Goal: Task Accomplishment & Management: Manage account settings

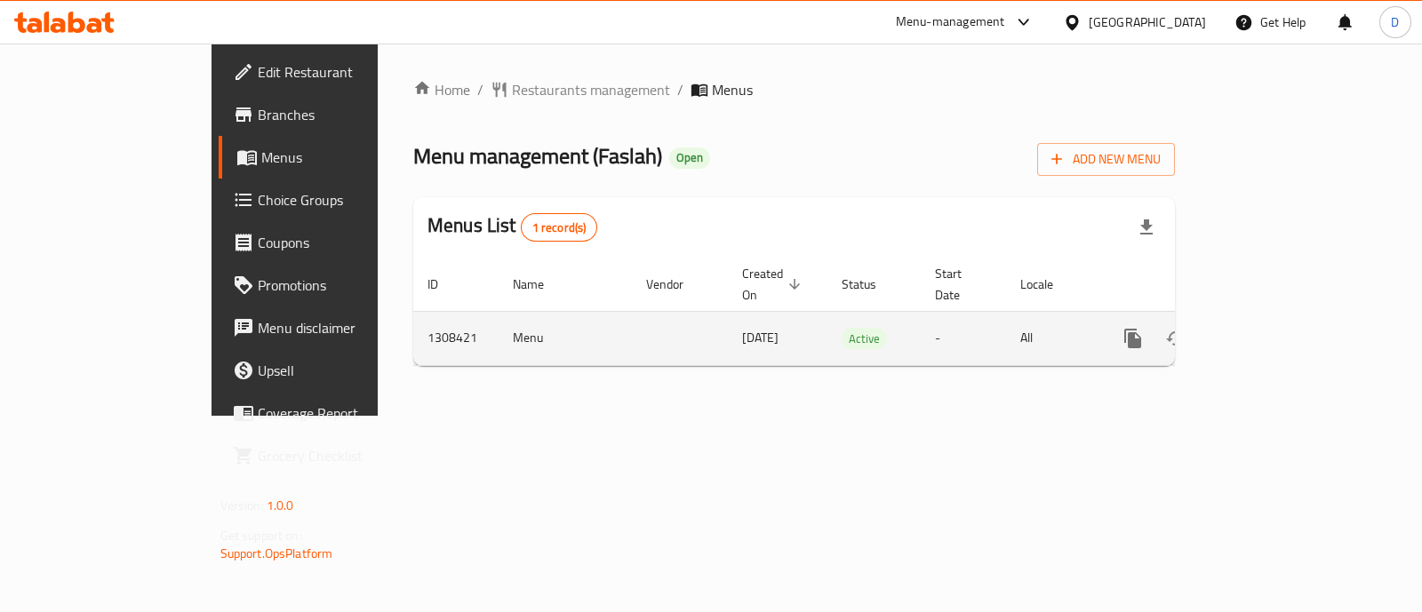
click at [1272, 328] on icon "enhanced table" at bounding box center [1261, 338] width 21 height 21
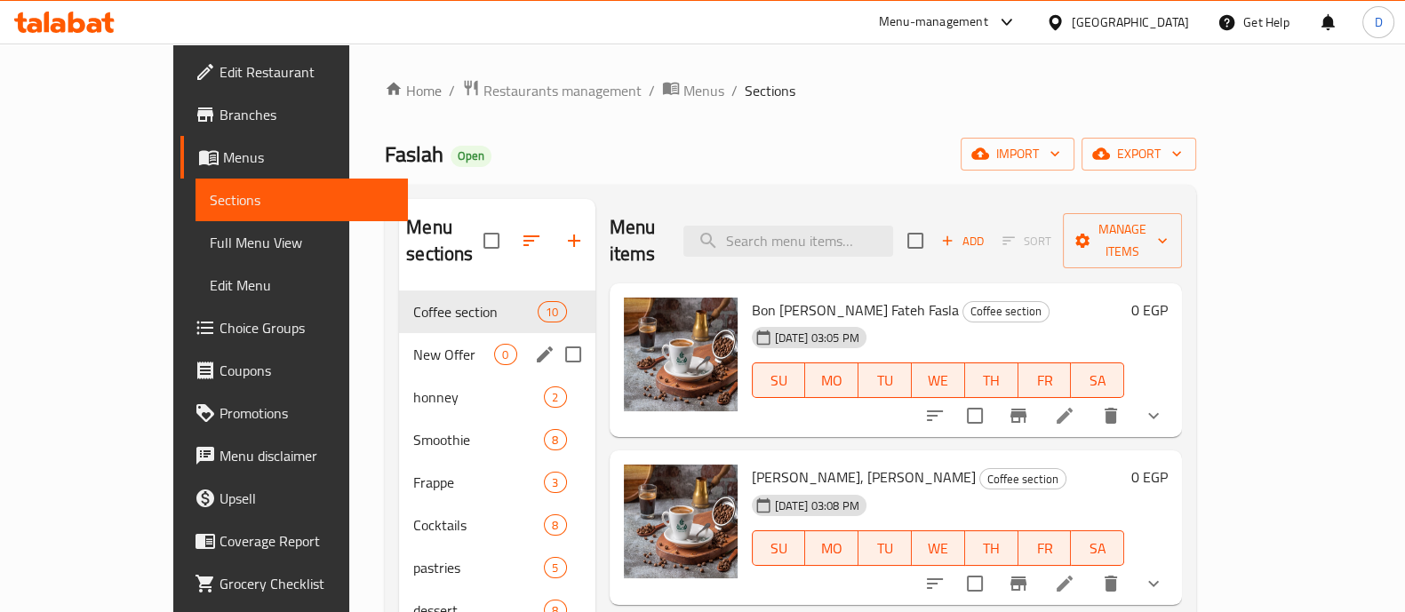
click at [399, 333] on div "New Offer 0" at bounding box center [497, 354] width 196 height 43
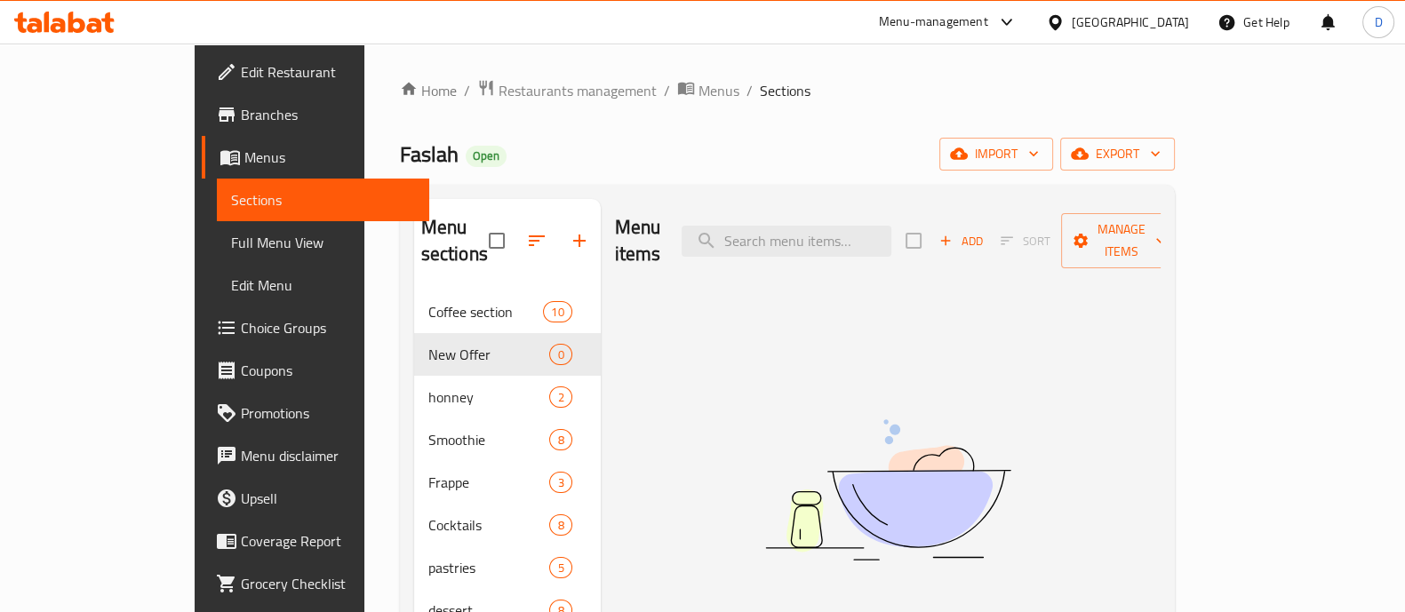
click at [526, 230] on icon "button" at bounding box center [536, 240] width 21 height 21
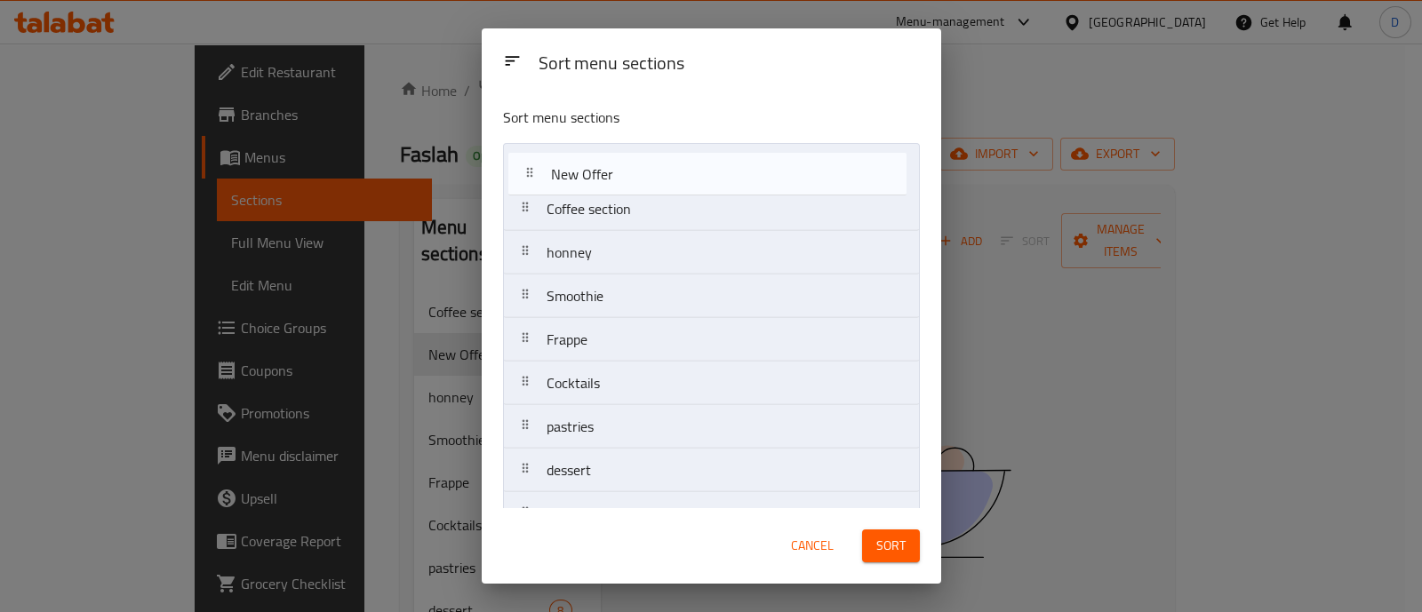
drag, startPoint x: 595, startPoint y: 224, endPoint x: 600, endPoint y: 184, distance: 40.4
click at [600, 184] on nav "Coffee section New Offer honney Smoothie Frappe Cocktails pastries dessert ice …" at bounding box center [711, 449] width 417 height 612
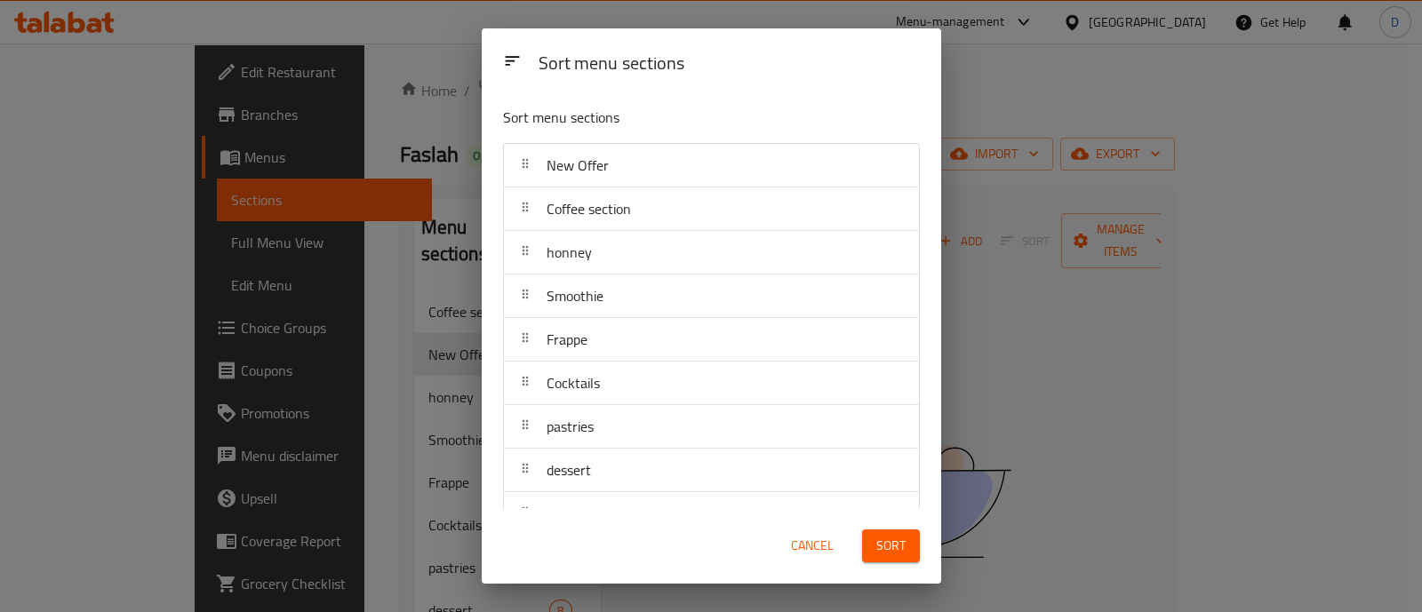
click at [902, 546] on span "Sort" at bounding box center [891, 546] width 29 height 22
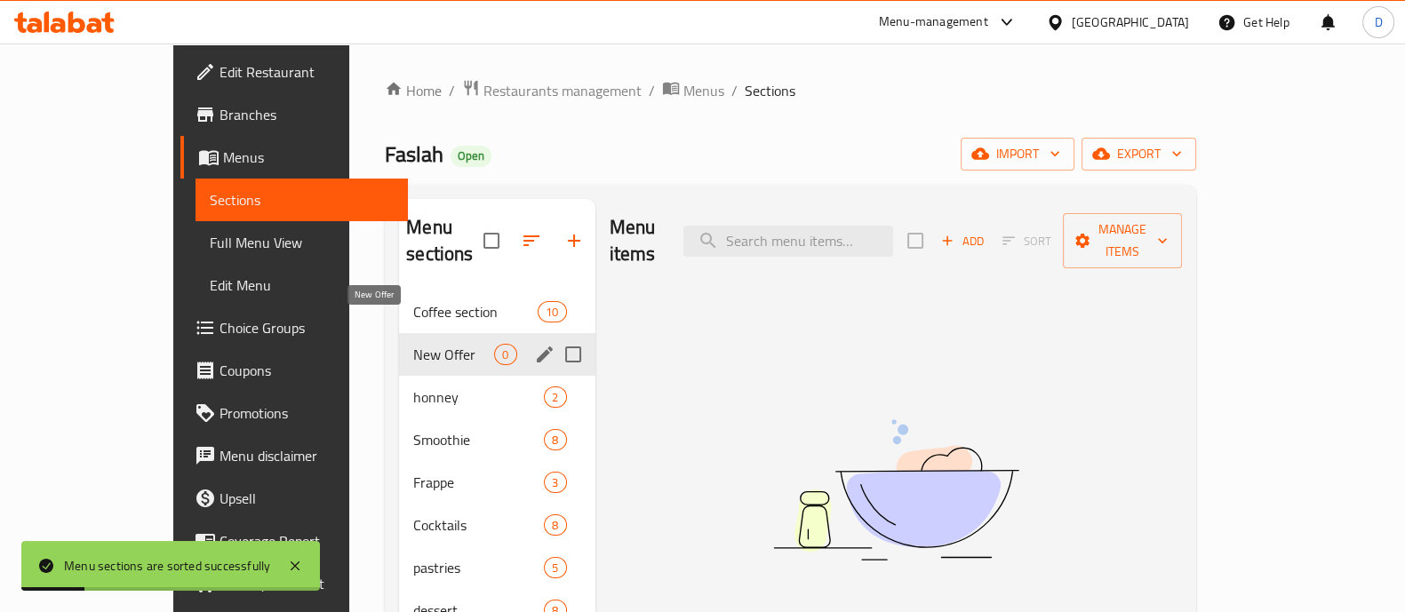
click at [413, 344] on span "New Offer" at bounding box center [453, 354] width 81 height 21
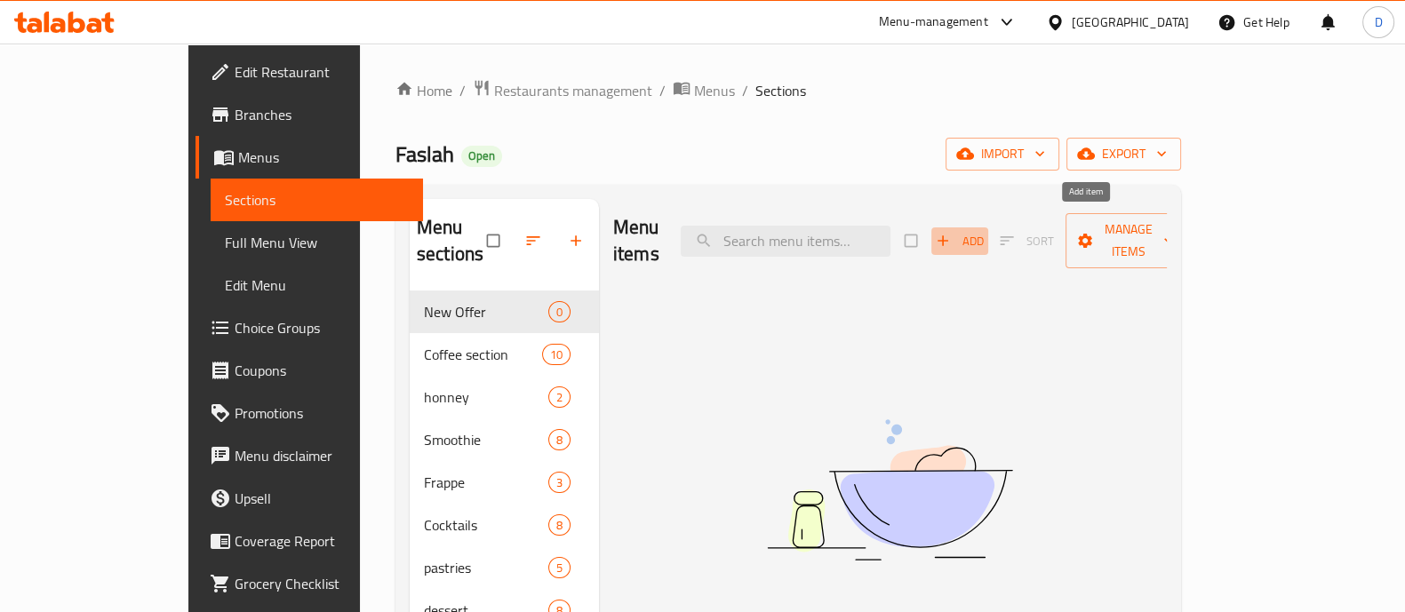
click at [984, 231] on span "Add" at bounding box center [960, 241] width 48 height 20
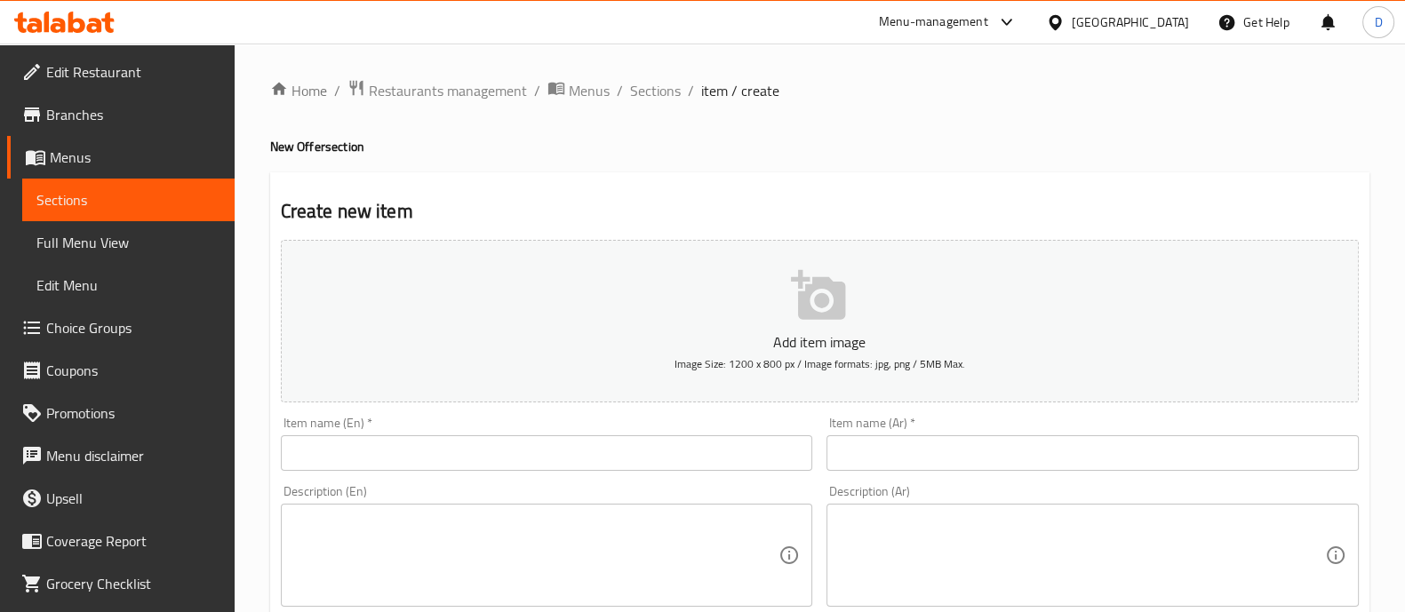
click at [718, 449] on input "text" at bounding box center [547, 454] width 532 height 36
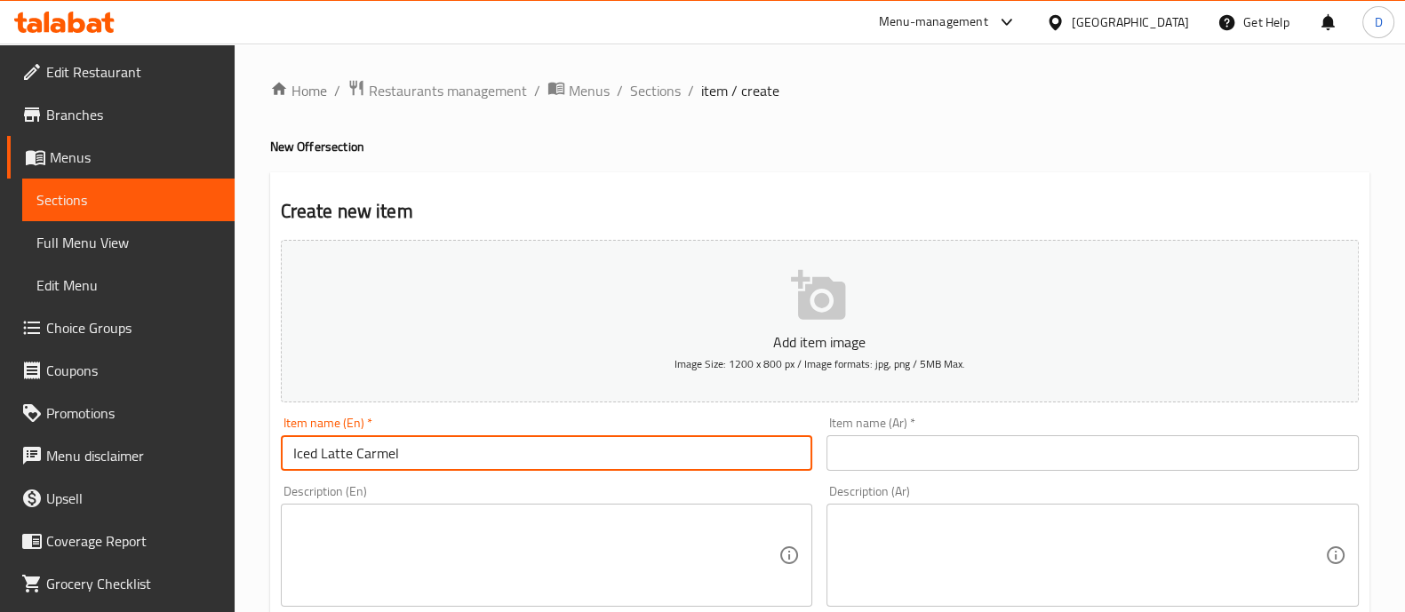
click at [368, 454] on input "Iced Latte Carmel" at bounding box center [547, 454] width 532 height 36
click at [321, 454] on input "Iced Latte" at bounding box center [547, 454] width 532 height 36
paste input "Carmel"
click at [340, 451] on input "Iced Carmel Latte" at bounding box center [547, 454] width 532 height 36
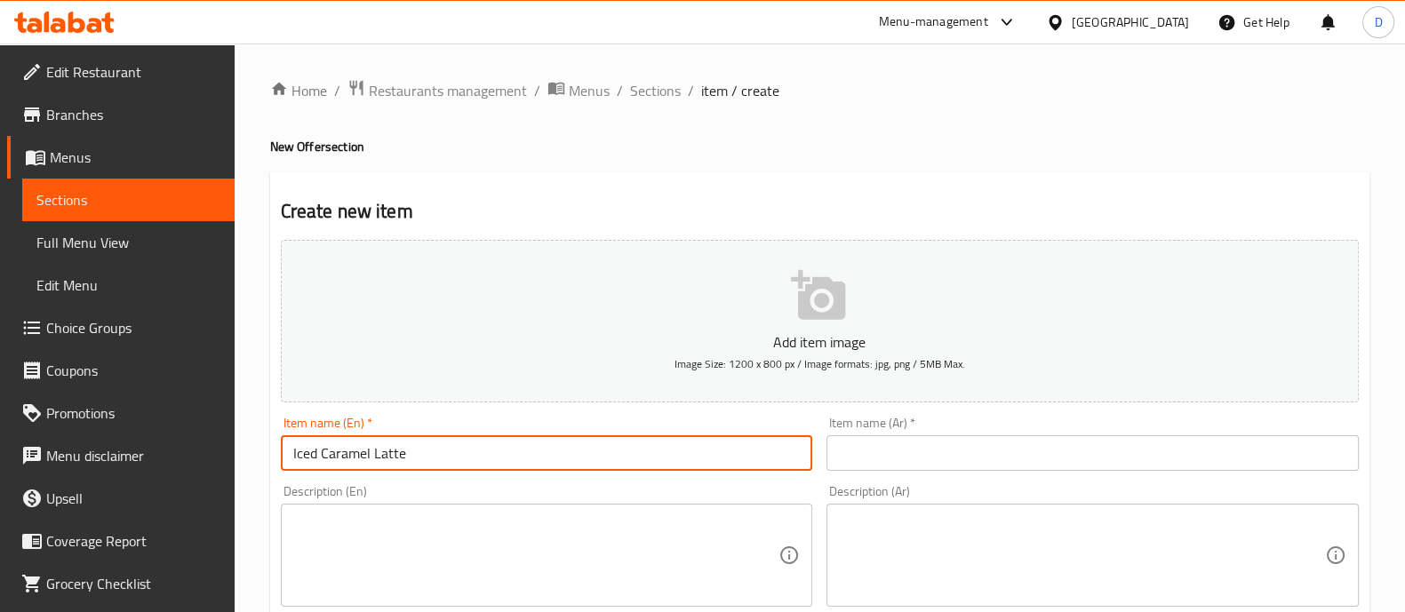
type input "Iced Caramel Latte"
click at [973, 464] on input "text" at bounding box center [1093, 454] width 532 height 36
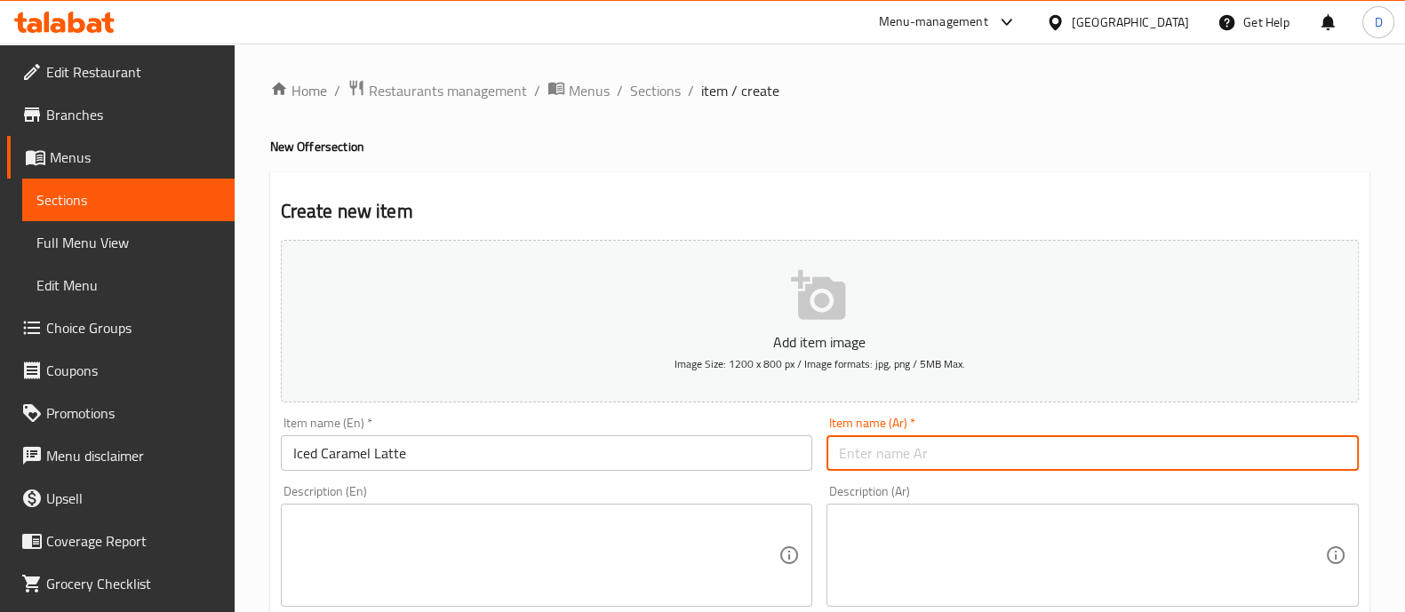
type input "h"
type input "ايس كراميل لاتيه"
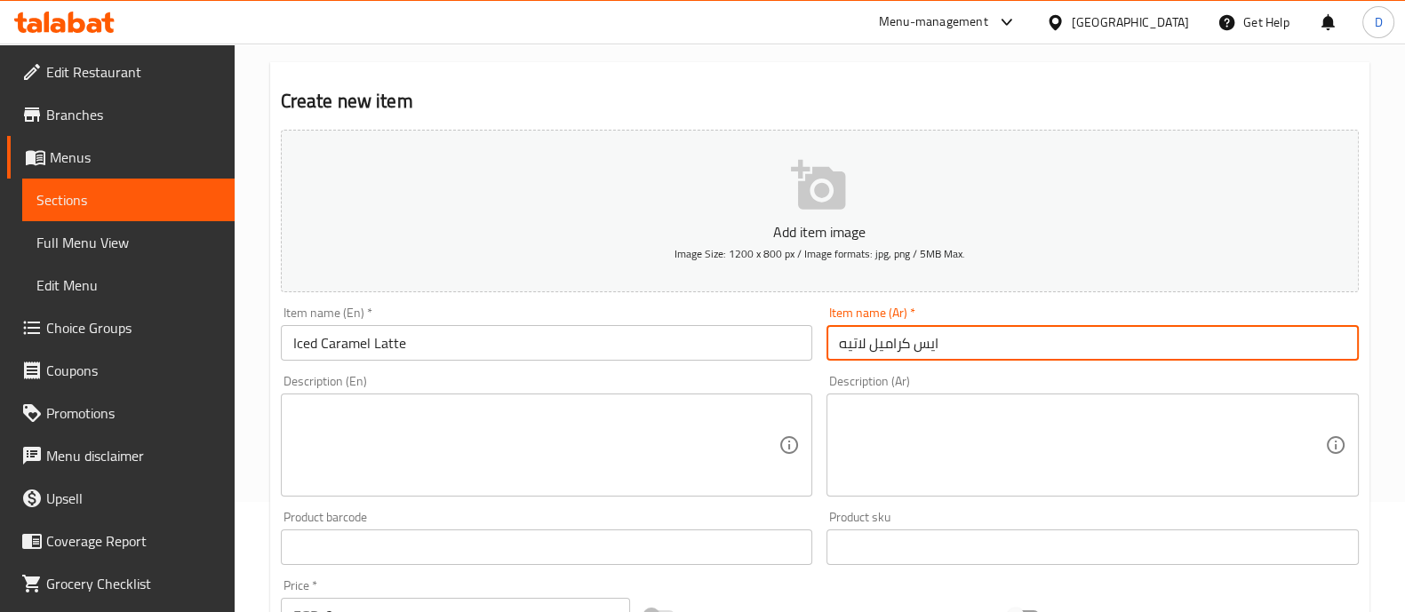
scroll to position [221, 0]
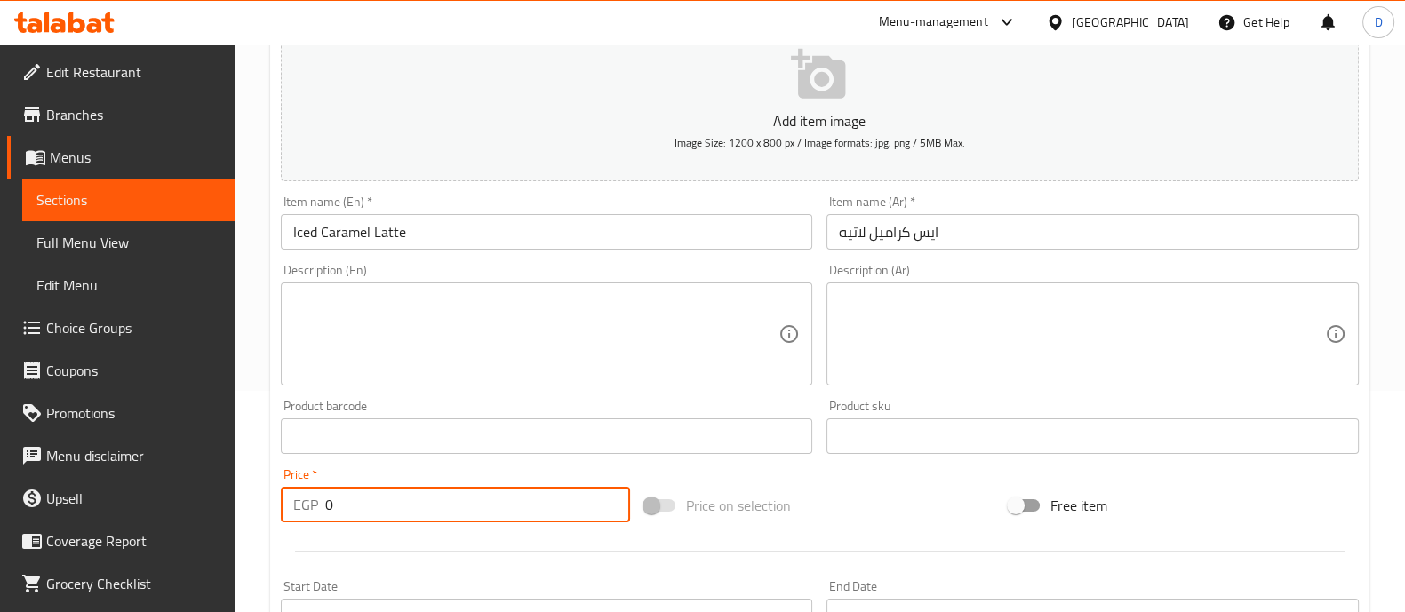
click at [507, 504] on input "0" at bounding box center [478, 505] width 306 height 36
type input "100"
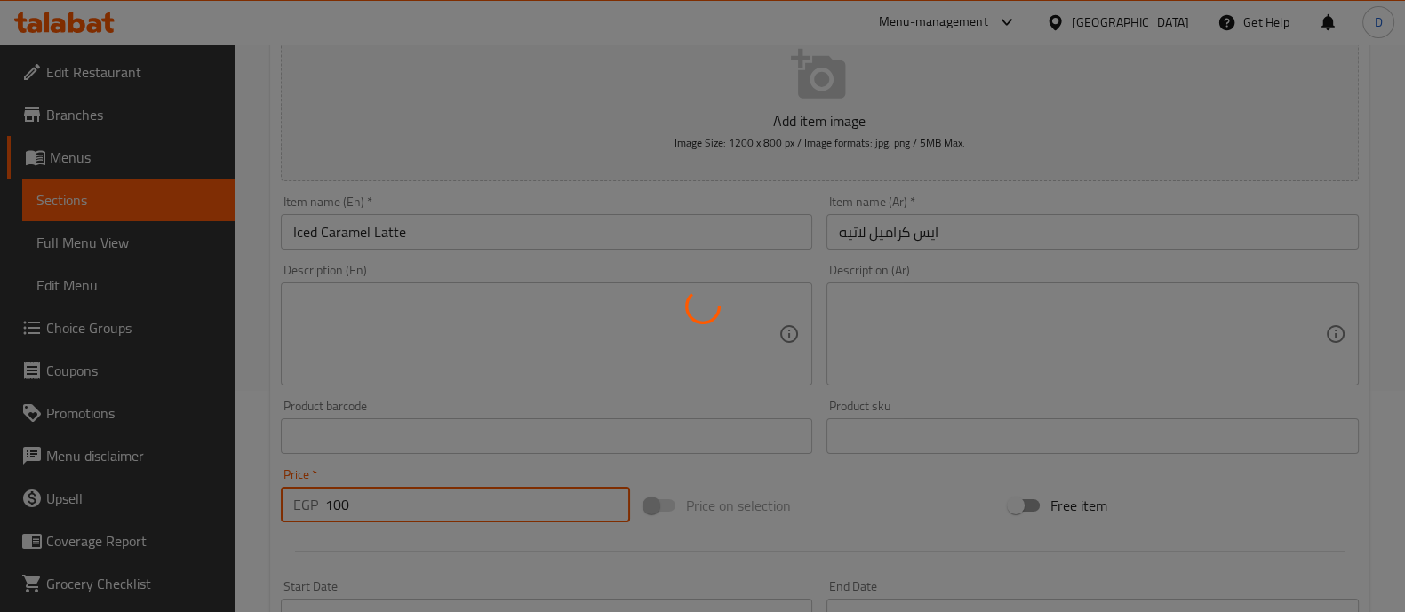
type input "0"
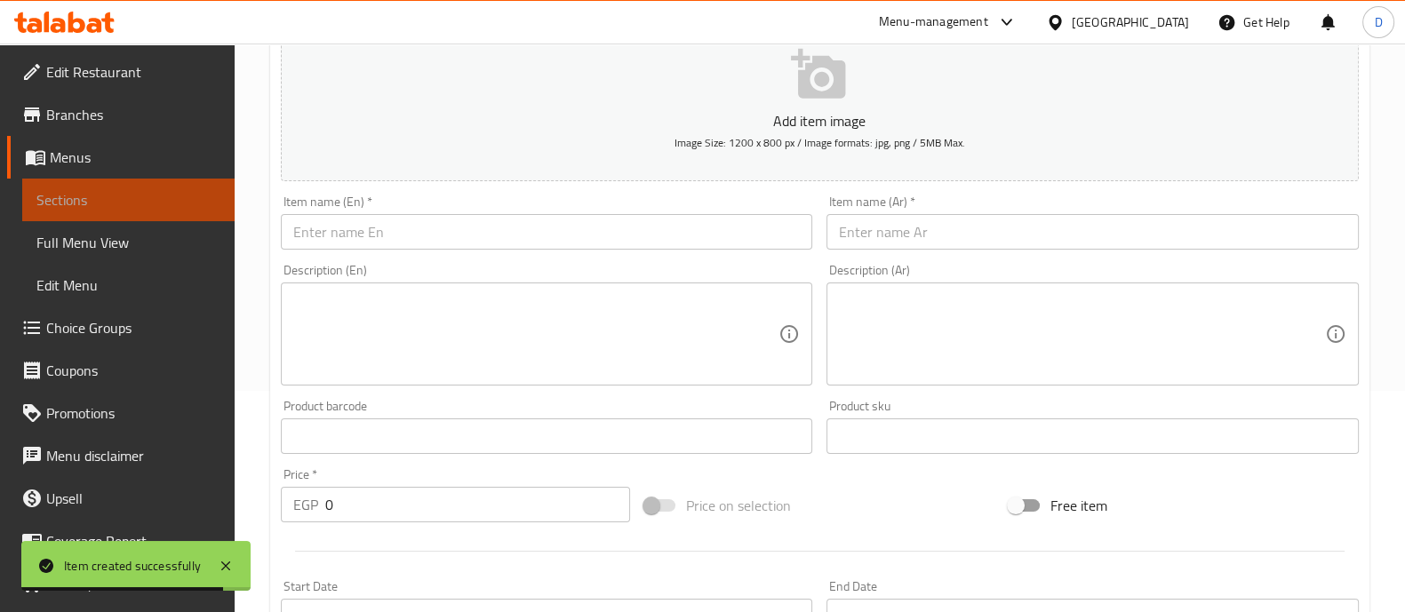
click at [141, 198] on span "Sections" at bounding box center [128, 199] width 184 height 21
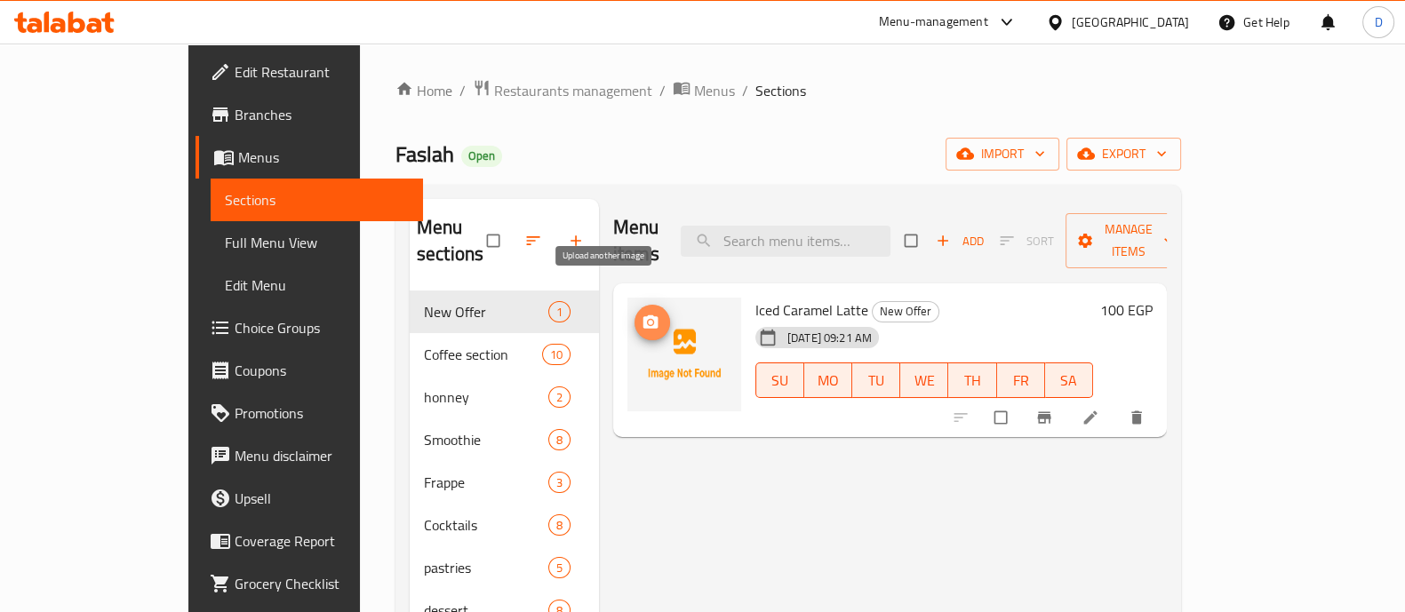
click at [635, 306] on button "upload picture" at bounding box center [653, 323] width 36 height 36
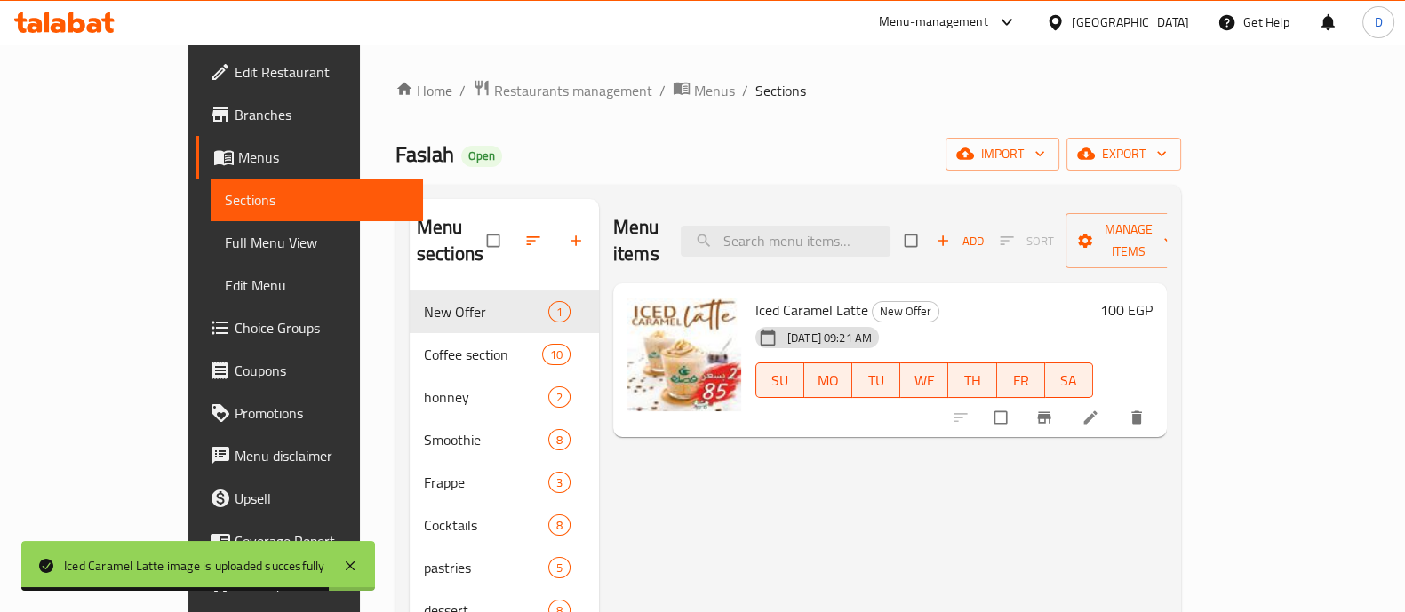
click at [85, 23] on icon at bounding box center [64, 22] width 100 height 21
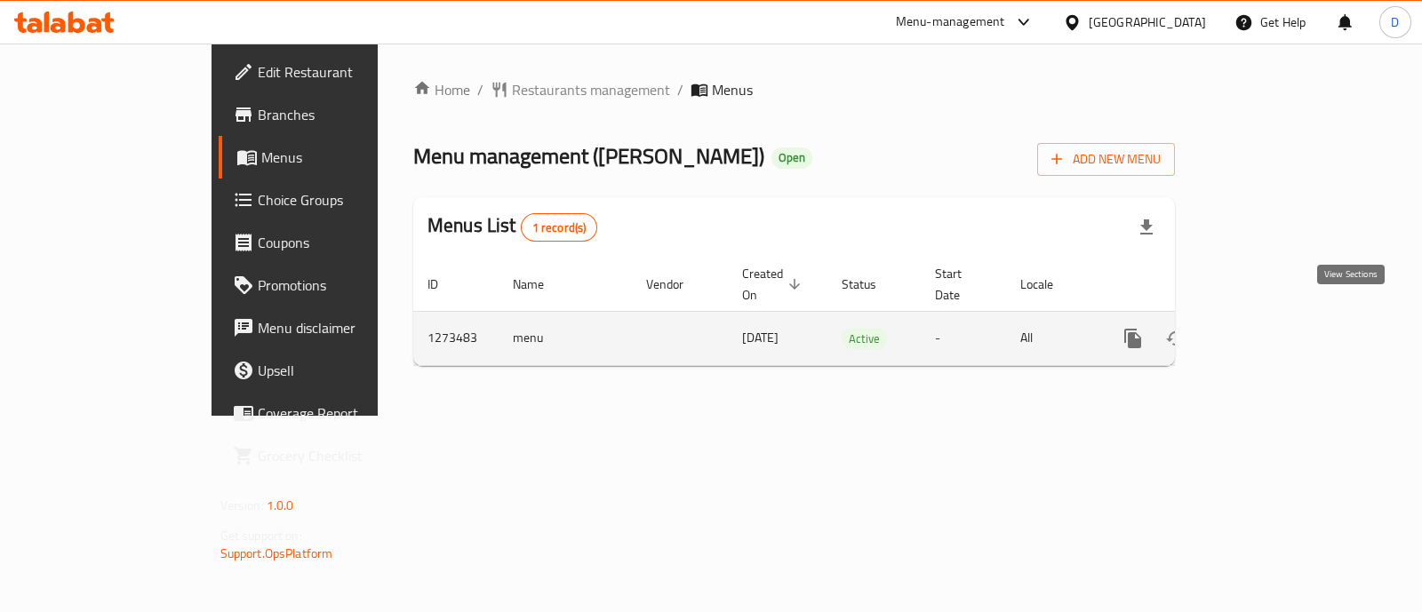
click at [1283, 317] on link "enhanced table" at bounding box center [1261, 338] width 43 height 43
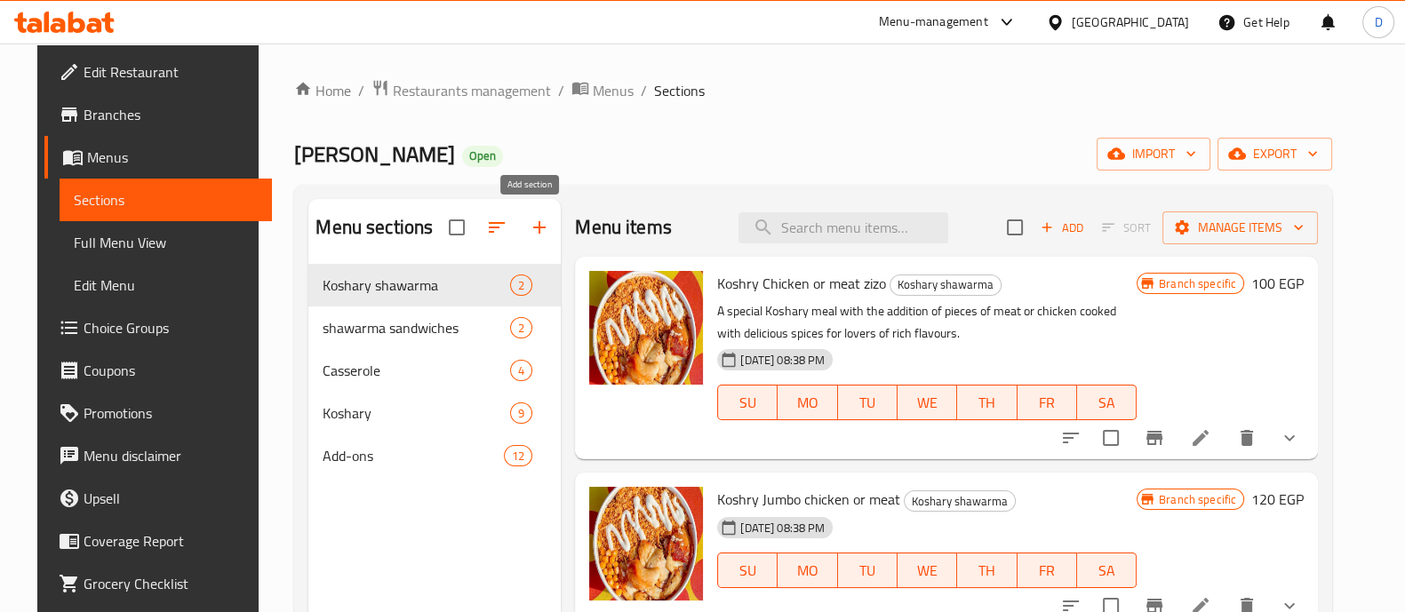
click at [532, 225] on icon "button" at bounding box center [539, 227] width 21 height 21
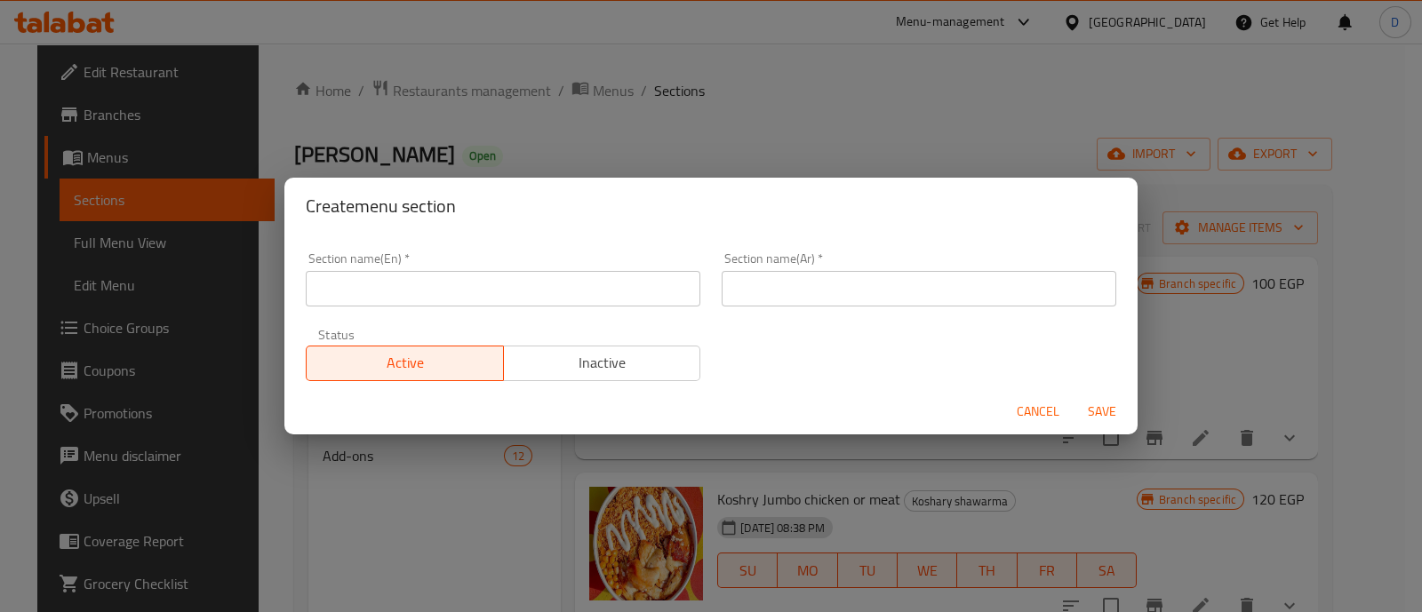
click at [548, 304] on input "text" at bounding box center [503, 289] width 395 height 36
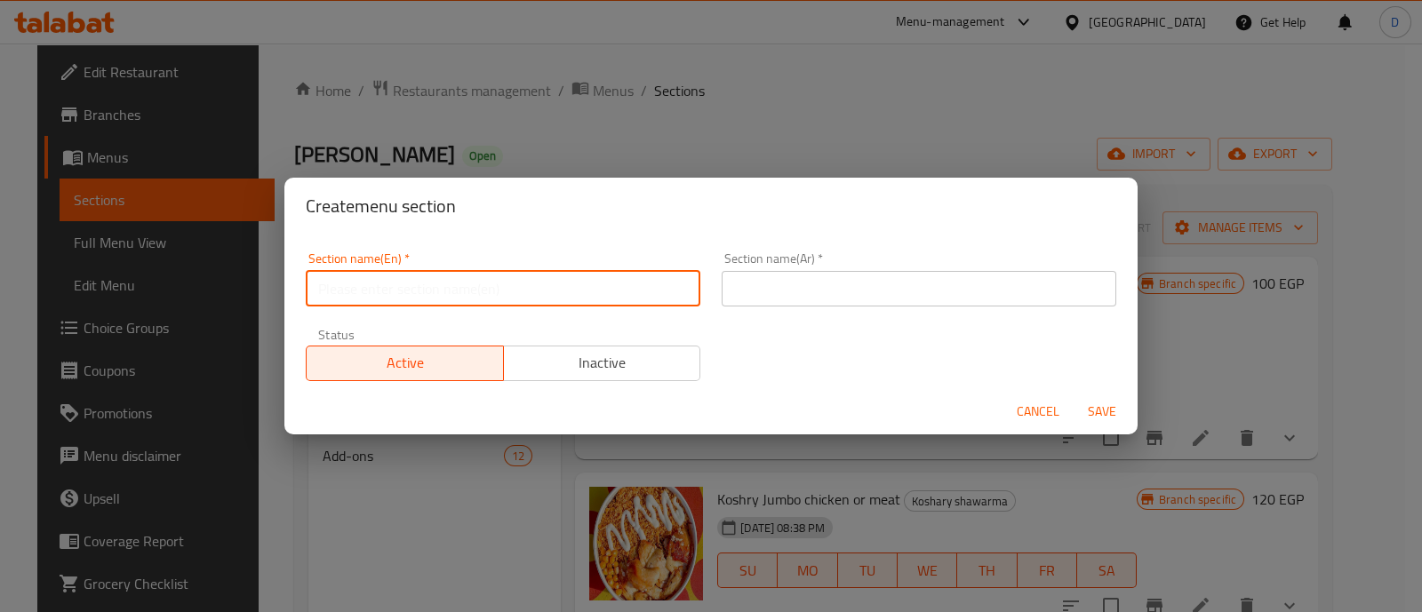
type input "Offers"
click at [842, 277] on input "text" at bounding box center [919, 289] width 395 height 36
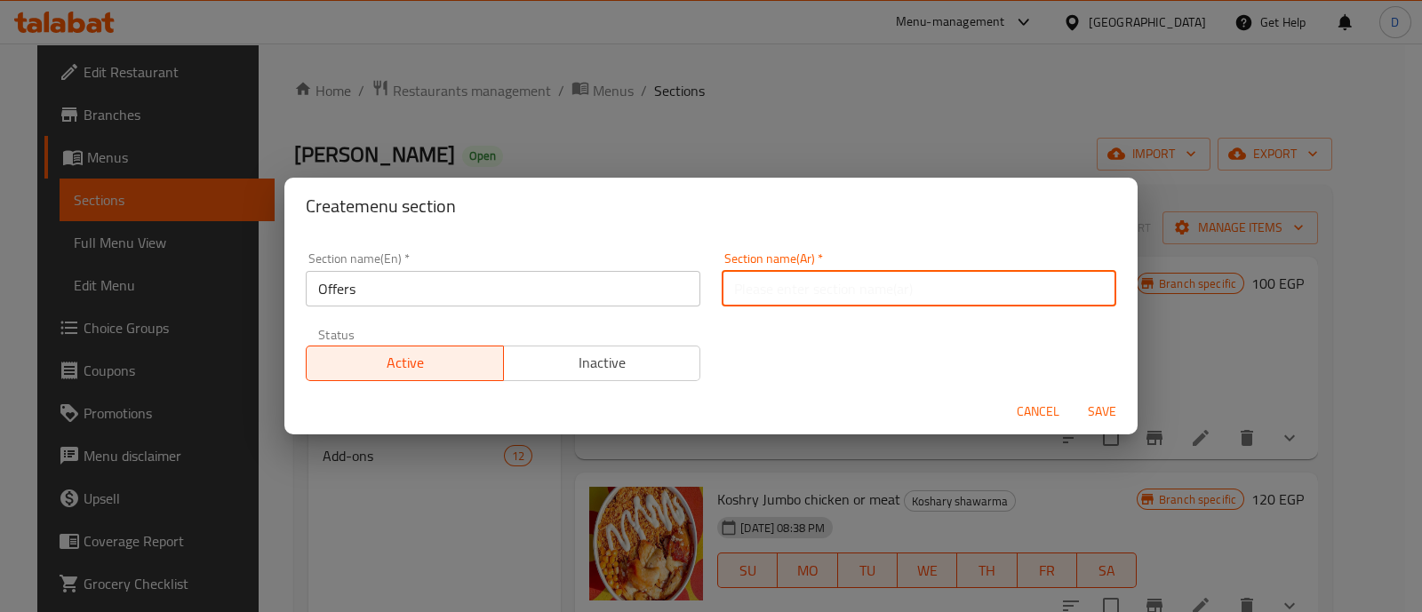
type input "العروض"
click at [1113, 414] on span "Save" at bounding box center [1102, 412] width 43 height 22
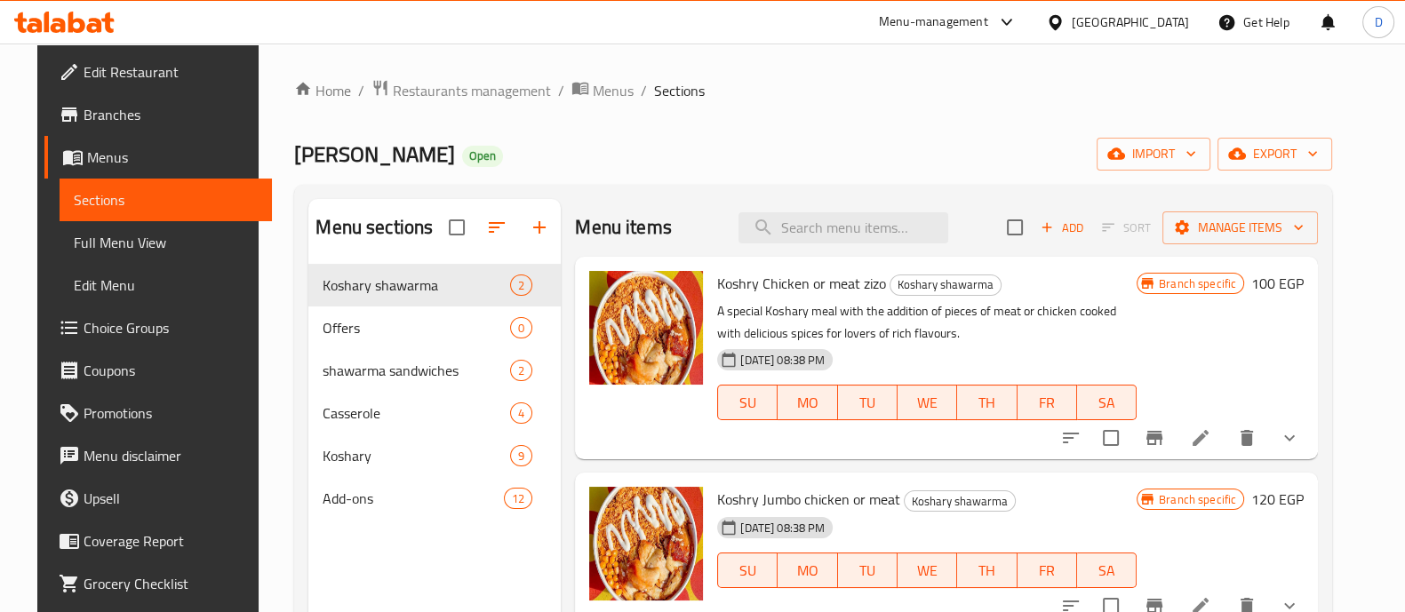
click at [476, 237] on button "button" at bounding box center [497, 227] width 43 height 43
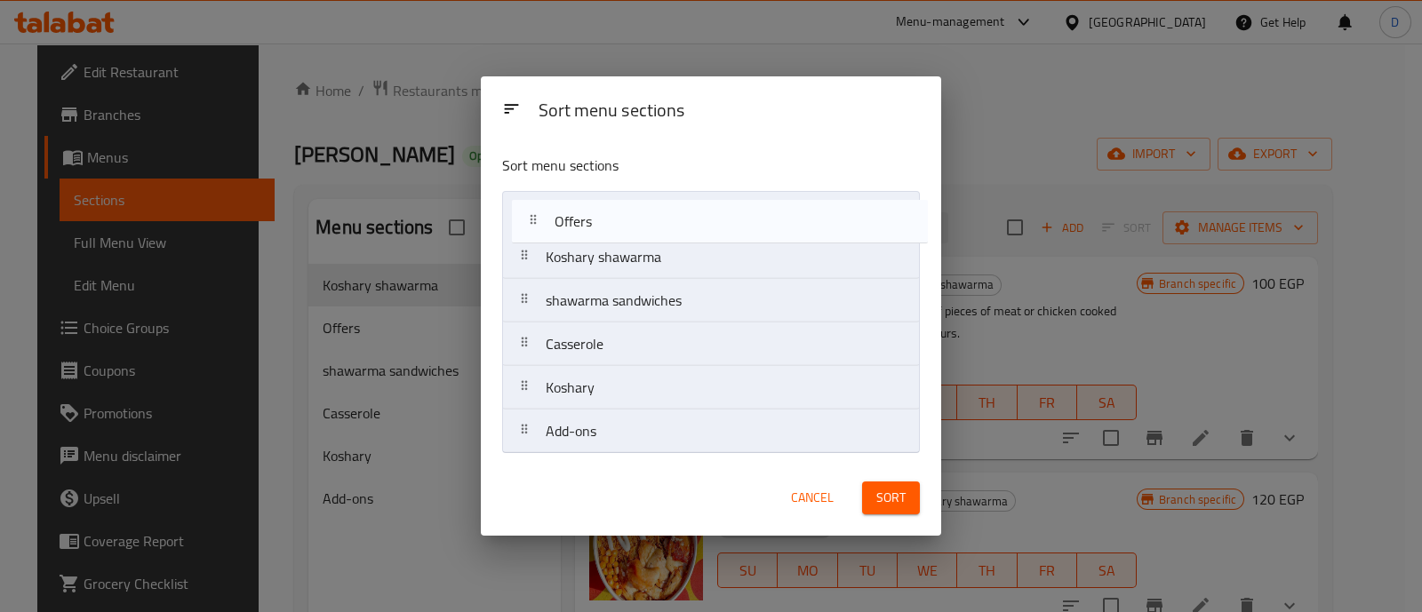
drag, startPoint x: 576, startPoint y: 252, endPoint x: 634, endPoint y: 237, distance: 59.5
click at [587, 206] on nav "Koshary shawarma Offers shawarma sandwiches Casserole Koshary Add-ons" at bounding box center [710, 322] width 417 height 263
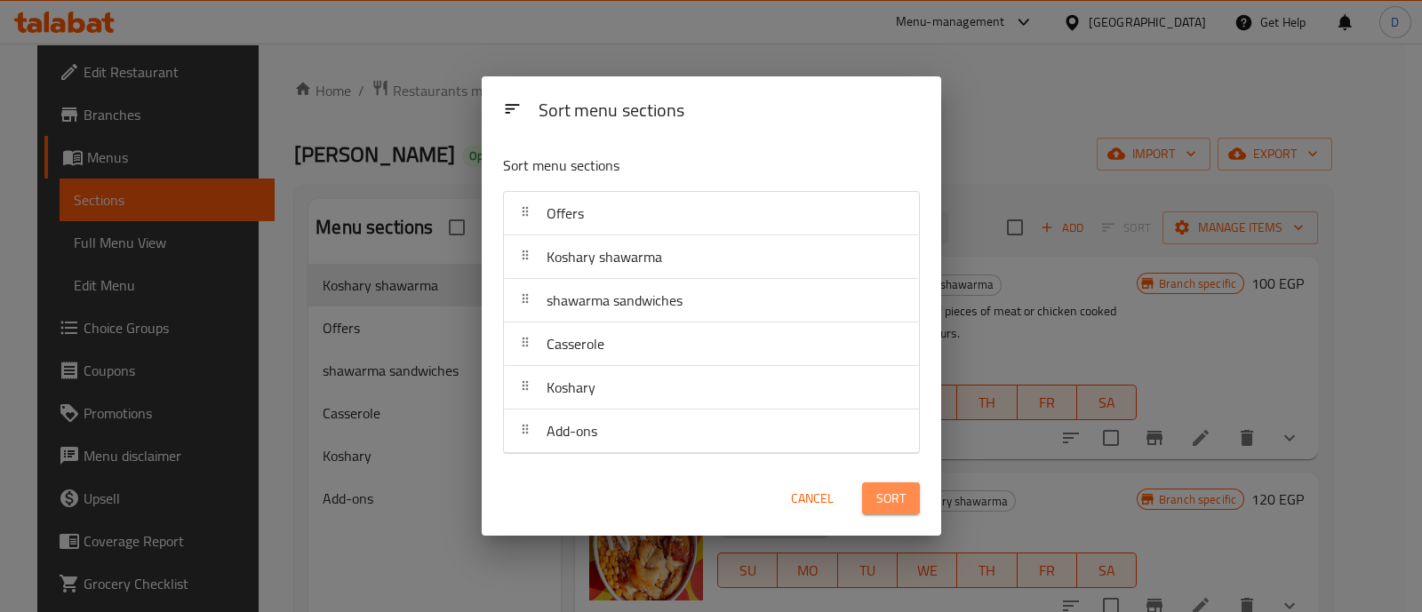
click at [901, 502] on span "Sort" at bounding box center [891, 499] width 29 height 22
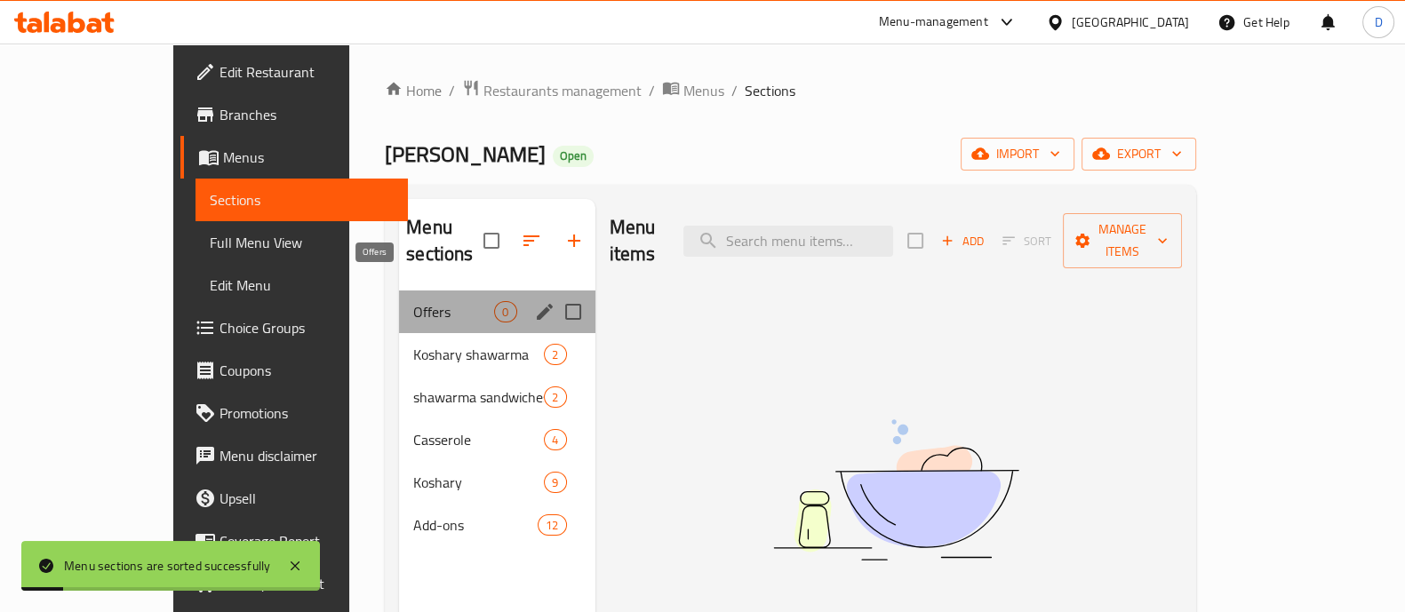
click at [413, 301] on span "Offers" at bounding box center [453, 311] width 81 height 21
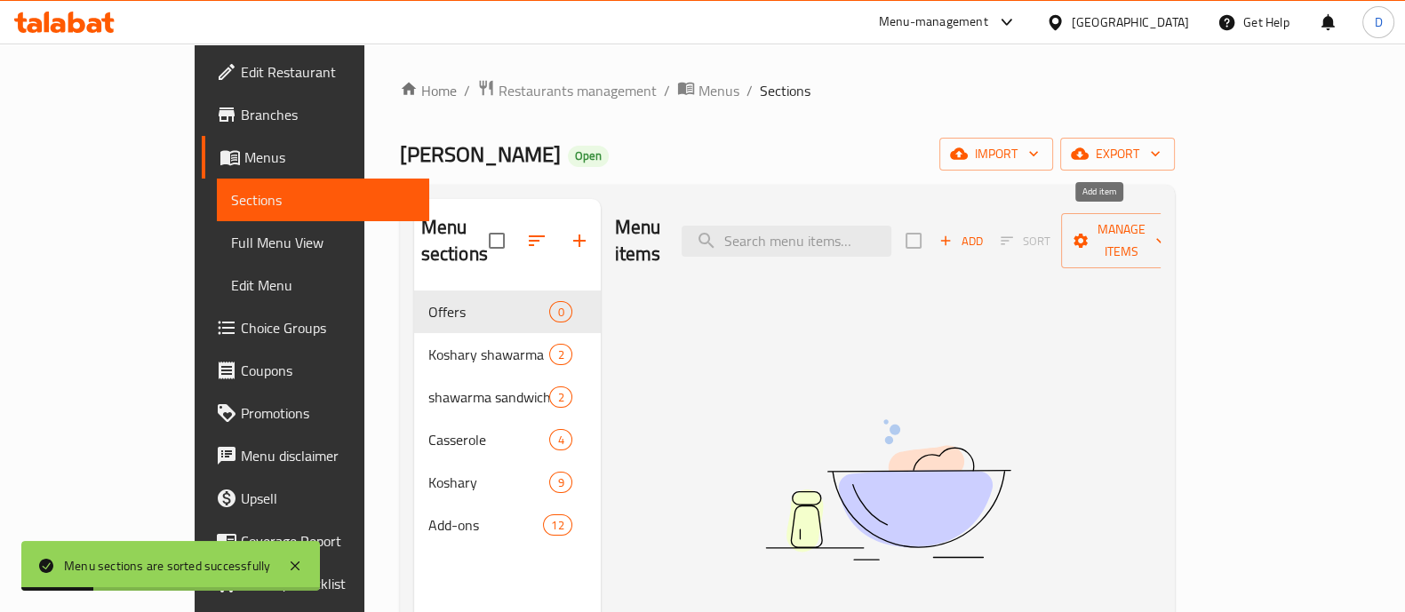
click at [985, 231] on span "Add" at bounding box center [961, 241] width 48 height 20
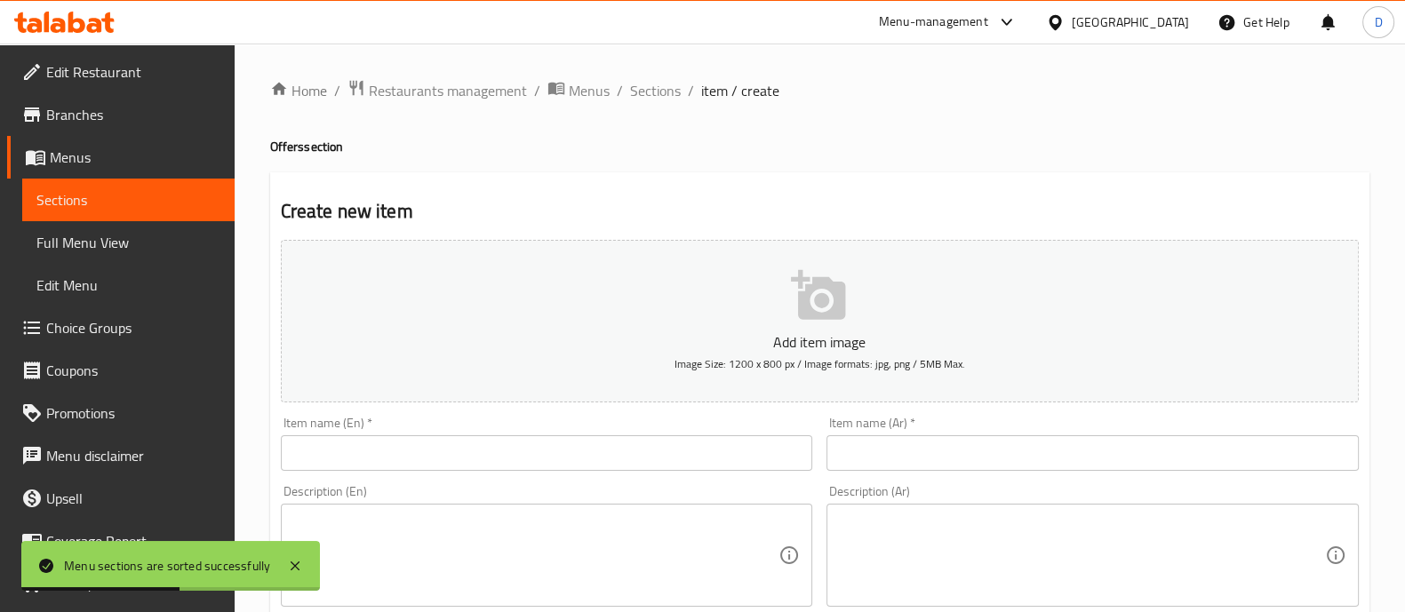
click at [974, 466] on input "text" at bounding box center [1093, 454] width 532 height 36
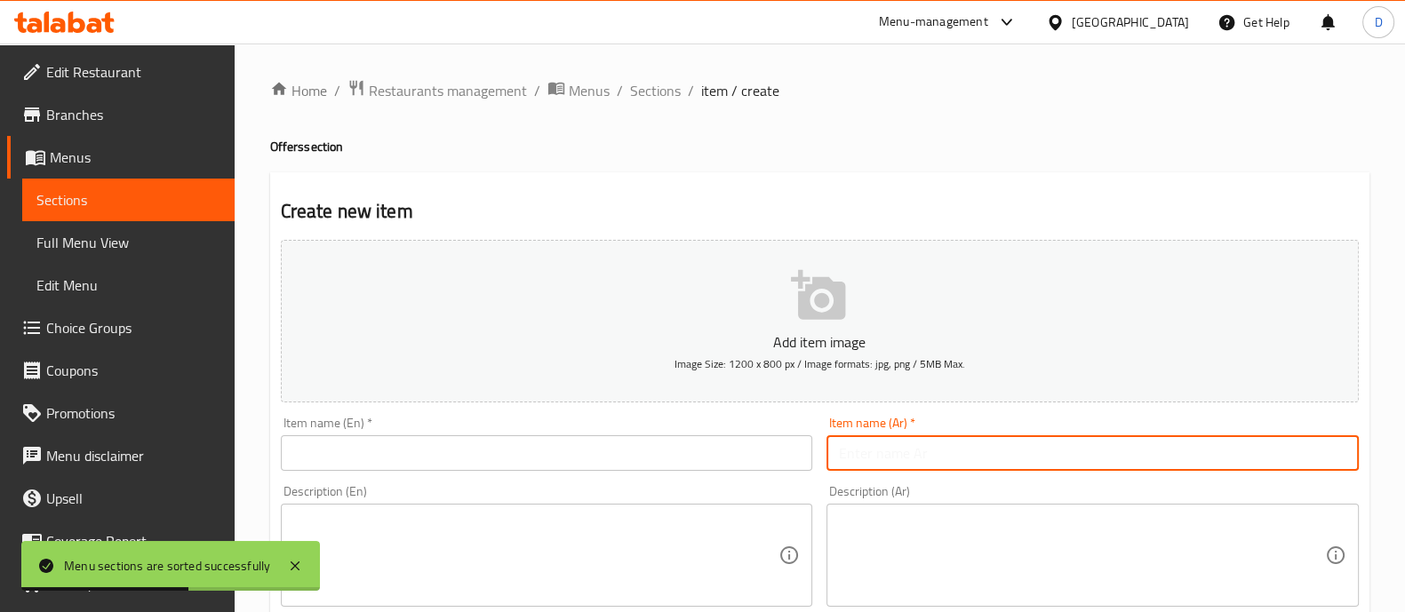
paste input "عرض المجنون"
type input "عرض المجنون"
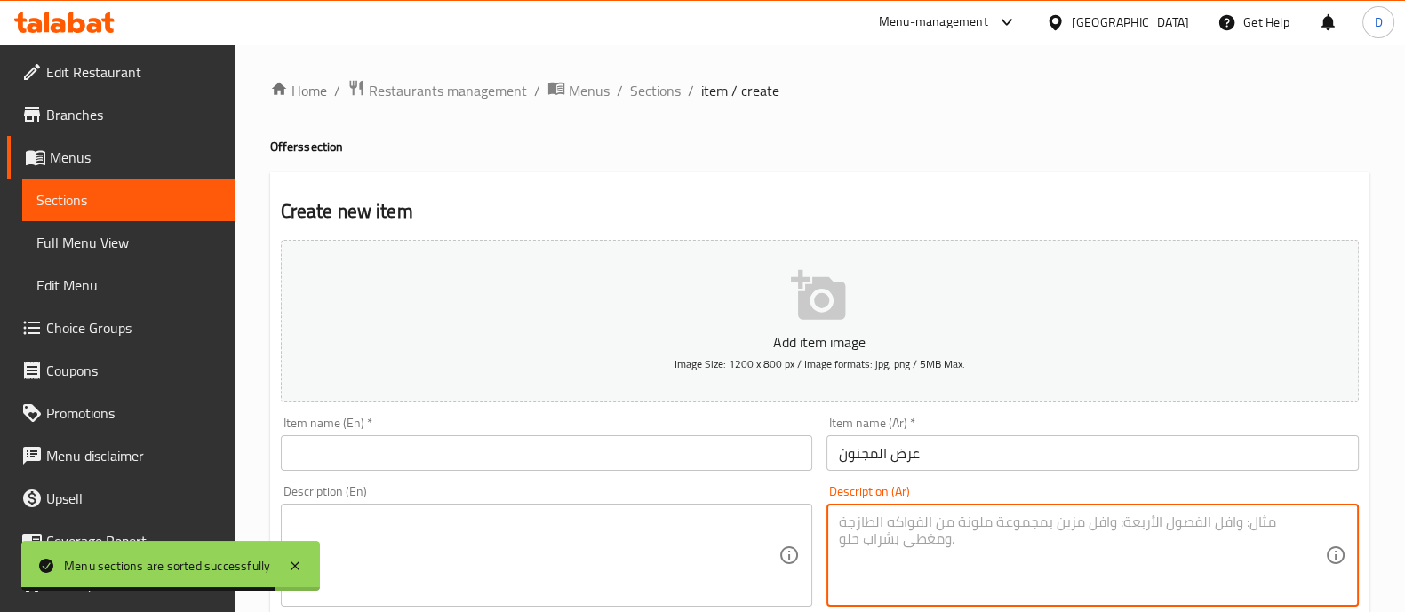
click at [1083, 575] on textarea at bounding box center [1082, 556] width 486 height 84
paste textarea "كشري شبح + 3 توست +5 بيج كولا"
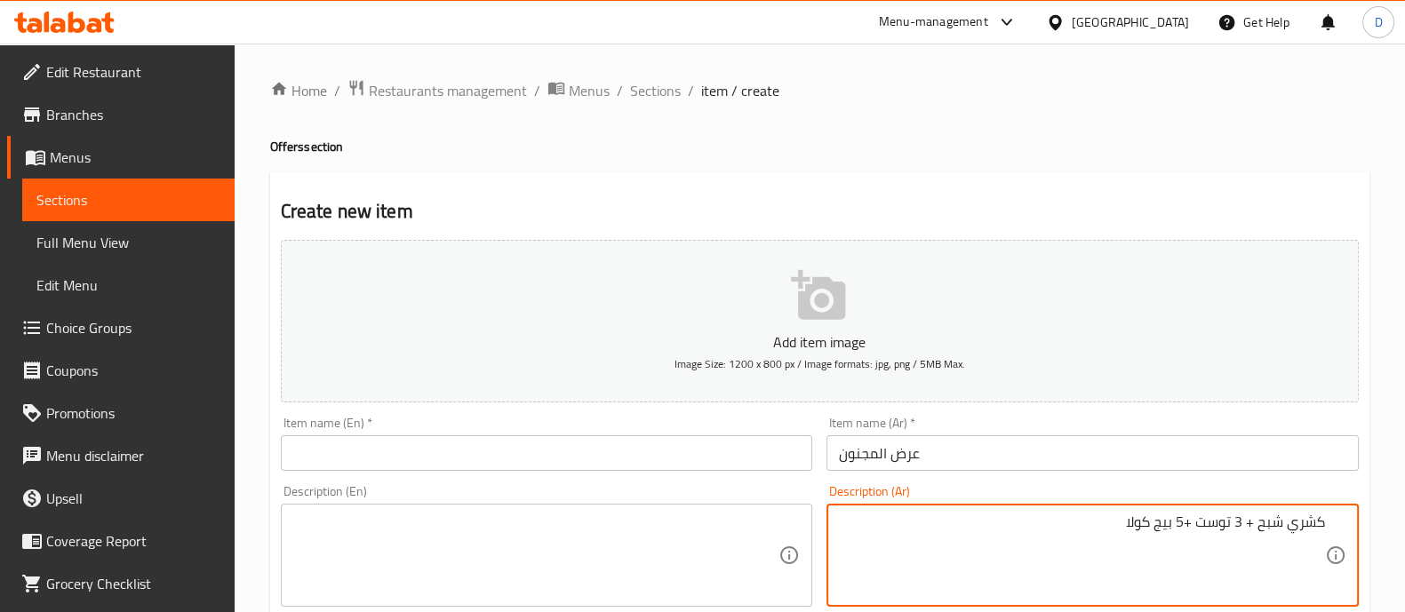
click at [1325, 522] on textarea "كشري شبح + 3 توست +5 بيج كولا" at bounding box center [1082, 556] width 486 height 84
click at [1231, 518] on textarea "5 كشري شبح + 3 توست +5 بيج كولا" at bounding box center [1082, 556] width 486 height 84
type textarea "5 كشري شبح + 3 توست +5 بيج كولا"
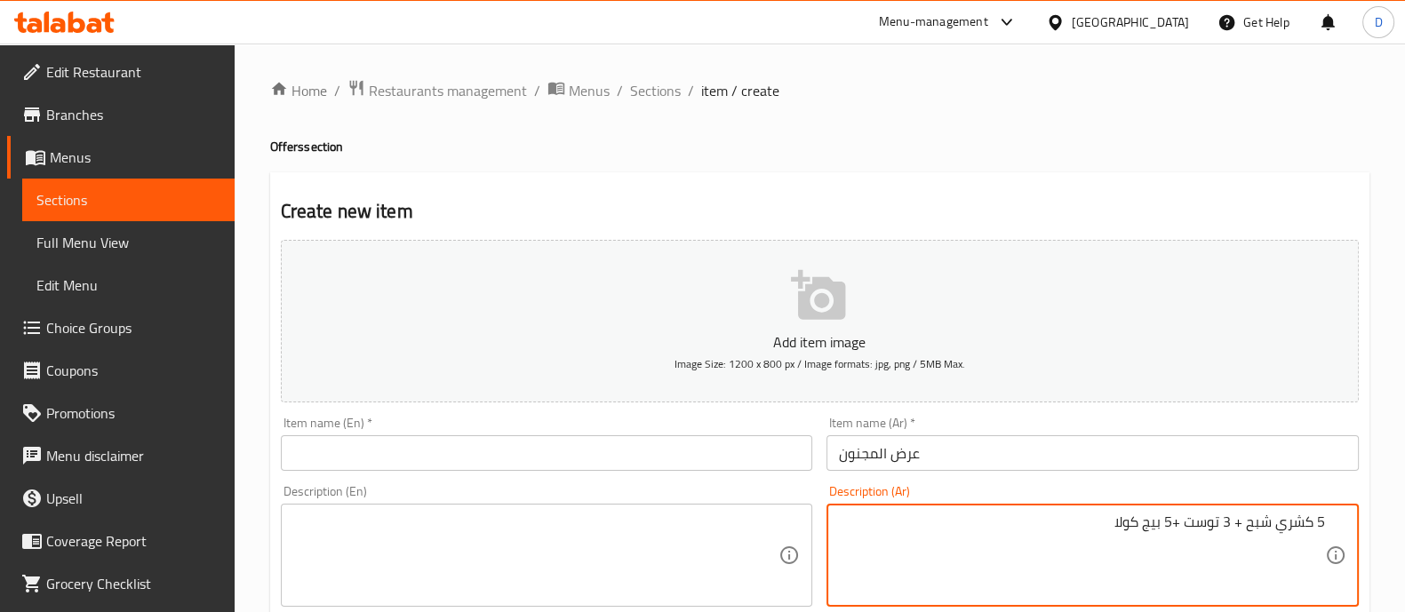
click at [540, 500] on div "Description (En) Description (En)" at bounding box center [547, 546] width 532 height 122
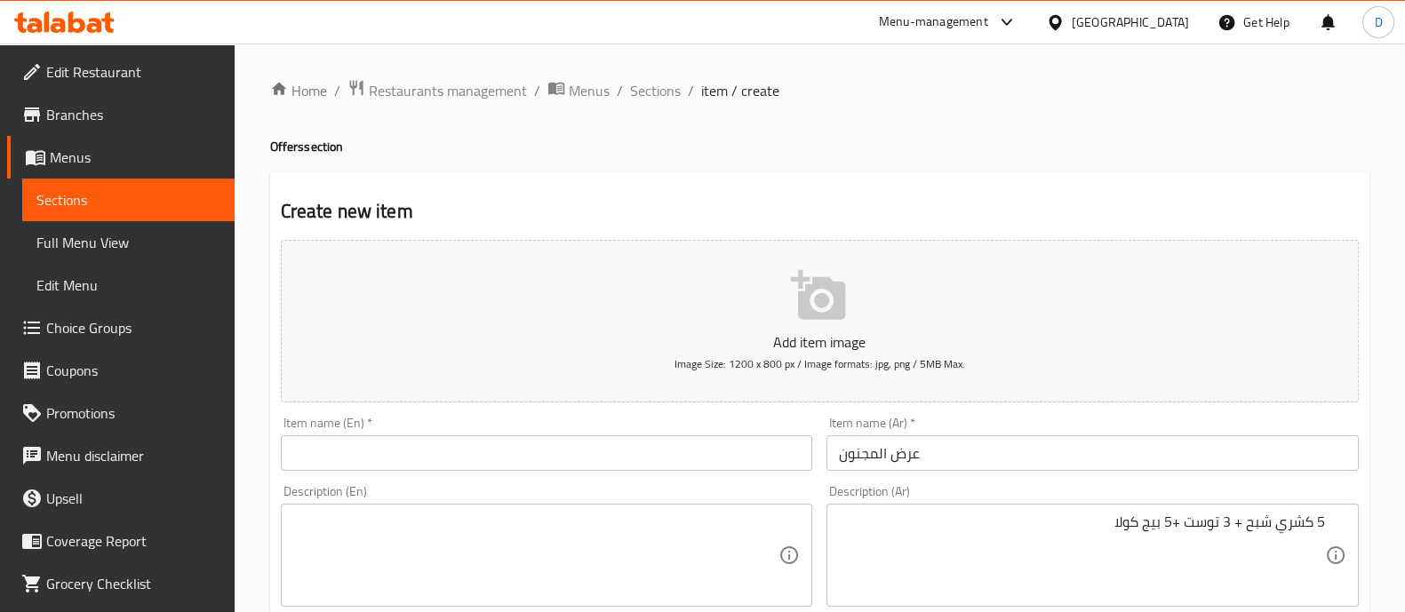
click at [538, 535] on textarea at bounding box center [536, 556] width 486 height 84
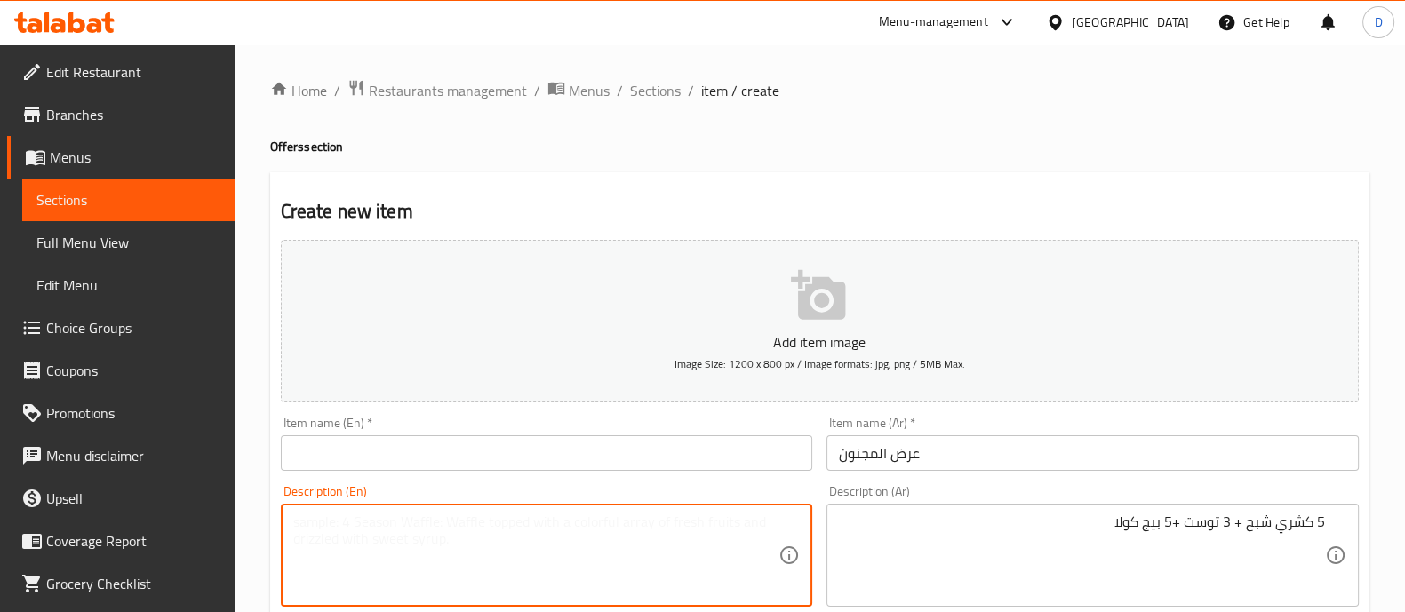
paste textarea "5 Koshary Ghost + 3 Tosot + 5 Big Cola"
click at [356, 524] on textarea "5 Koshary Ghost + 3 Tosot + 5 Big Cola" at bounding box center [536, 556] width 486 height 84
click at [376, 527] on textarea "5 Koshary Ghost + 3 Tosot + 5 Big Cola" at bounding box center [536, 556] width 486 height 84
type textarea "5 Koshary Shabah + 3 Tosot + 5 Big Cola"
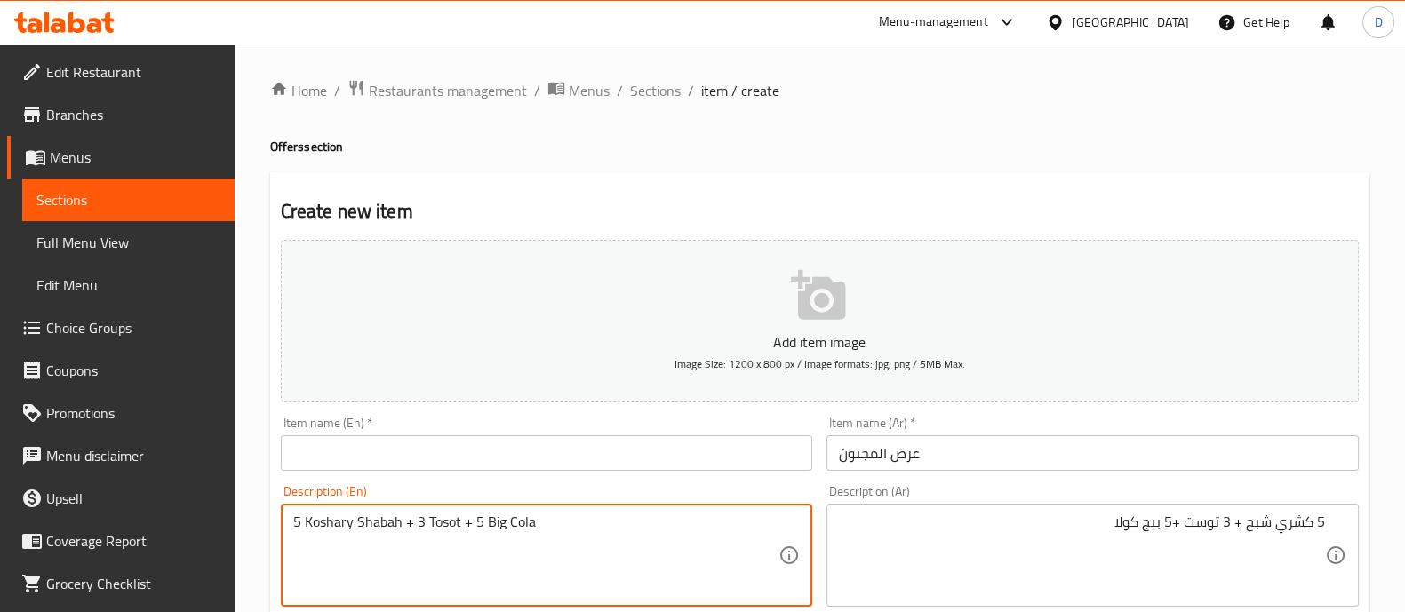
click at [702, 444] on input "text" at bounding box center [547, 454] width 532 height 36
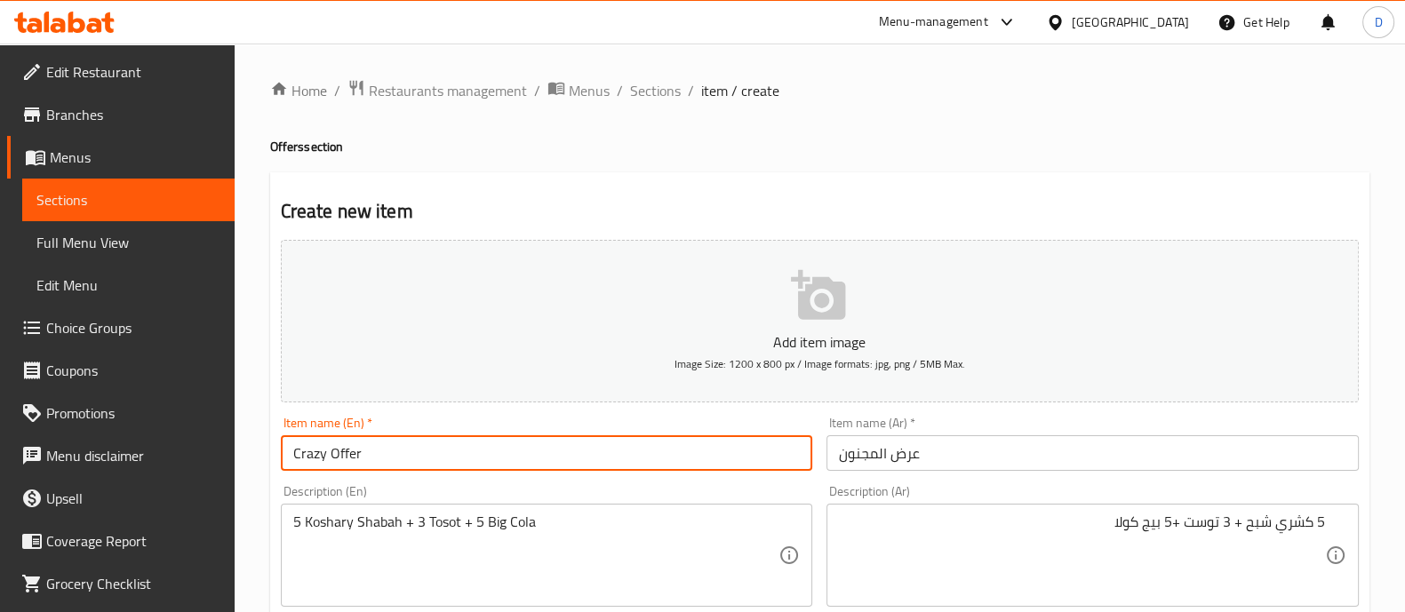
type input "Crazy Offer"
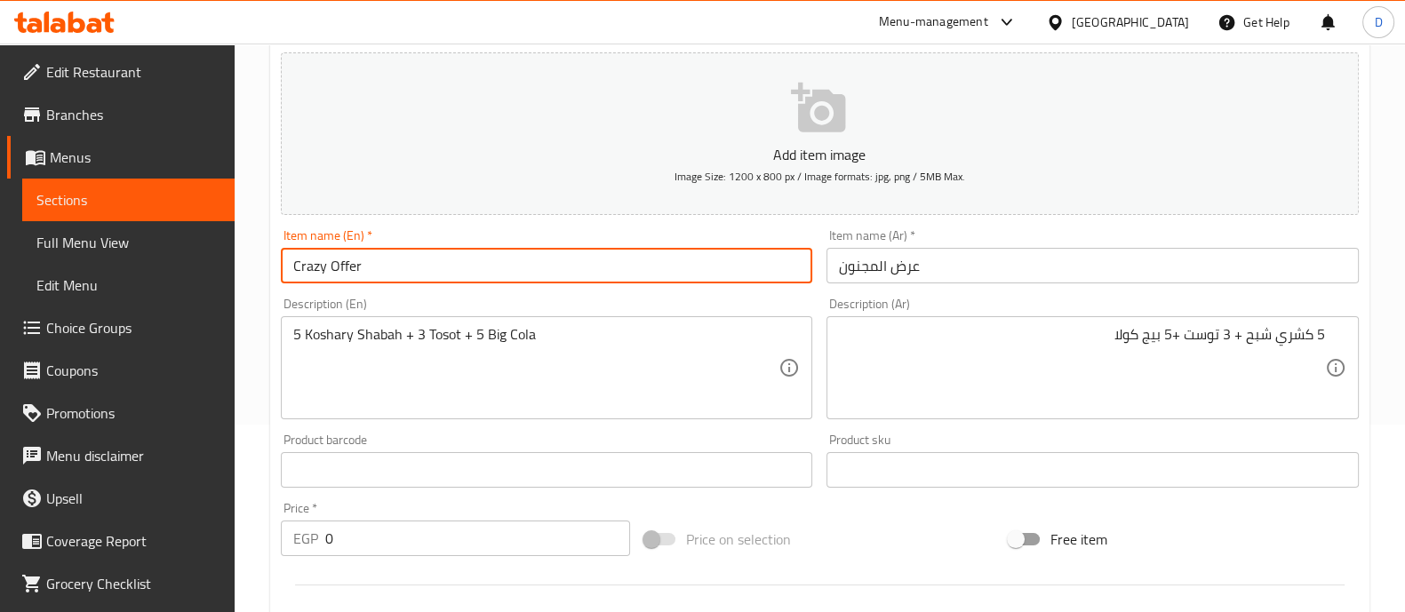
scroll to position [221, 0]
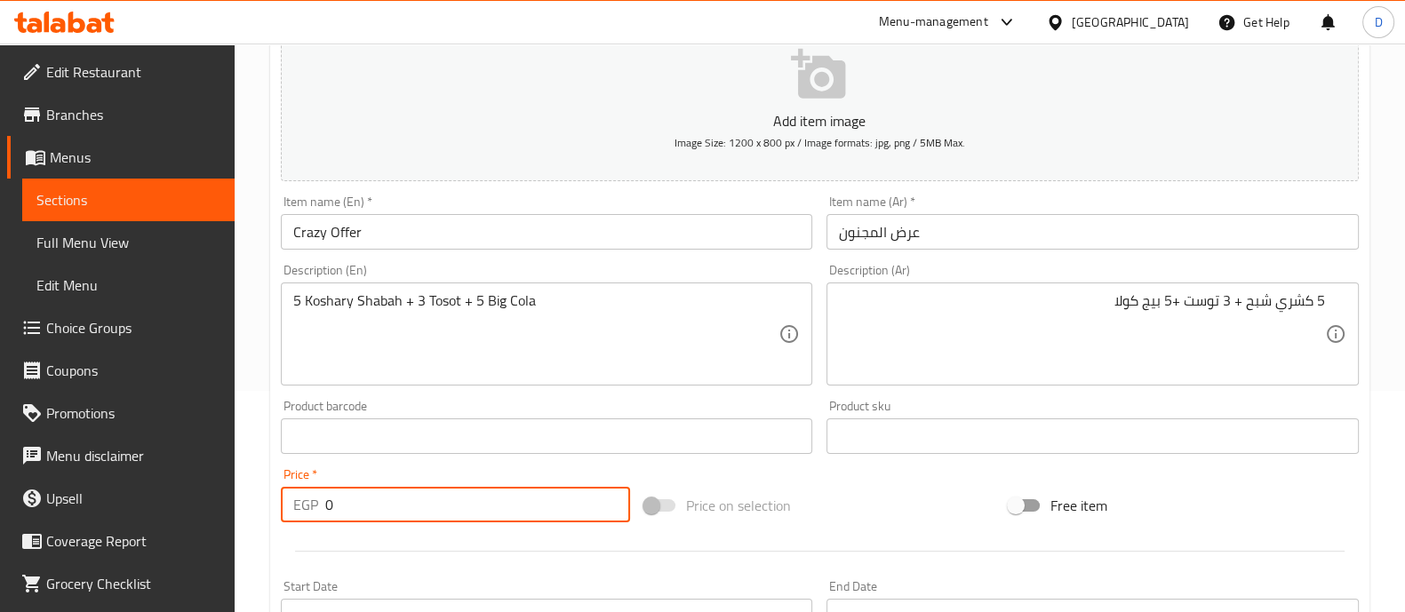
click at [489, 512] on input "0" at bounding box center [478, 505] width 306 height 36
click at [531, 473] on div "Price   * EGP 330 Price *" at bounding box center [456, 495] width 350 height 54
click at [404, 508] on input "330" at bounding box center [478, 505] width 306 height 36
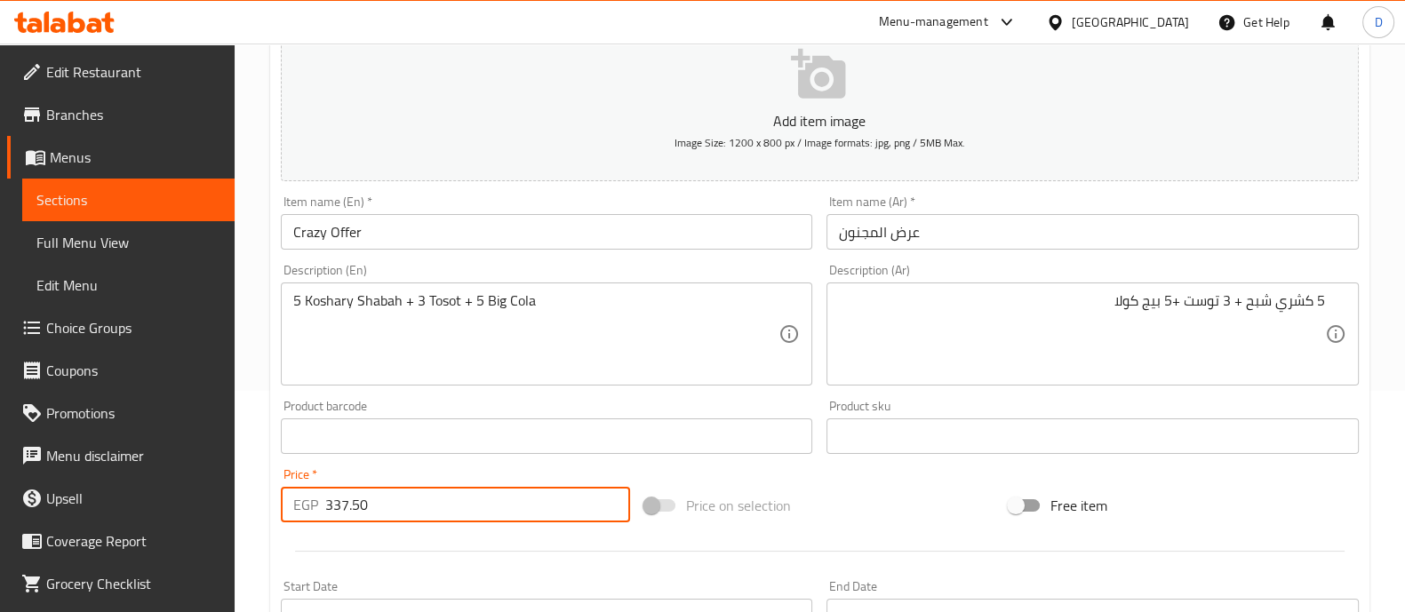
type input "337.50"
click at [431, 468] on div "Price   * EGP 337.50 Price *" at bounding box center [456, 495] width 350 height 54
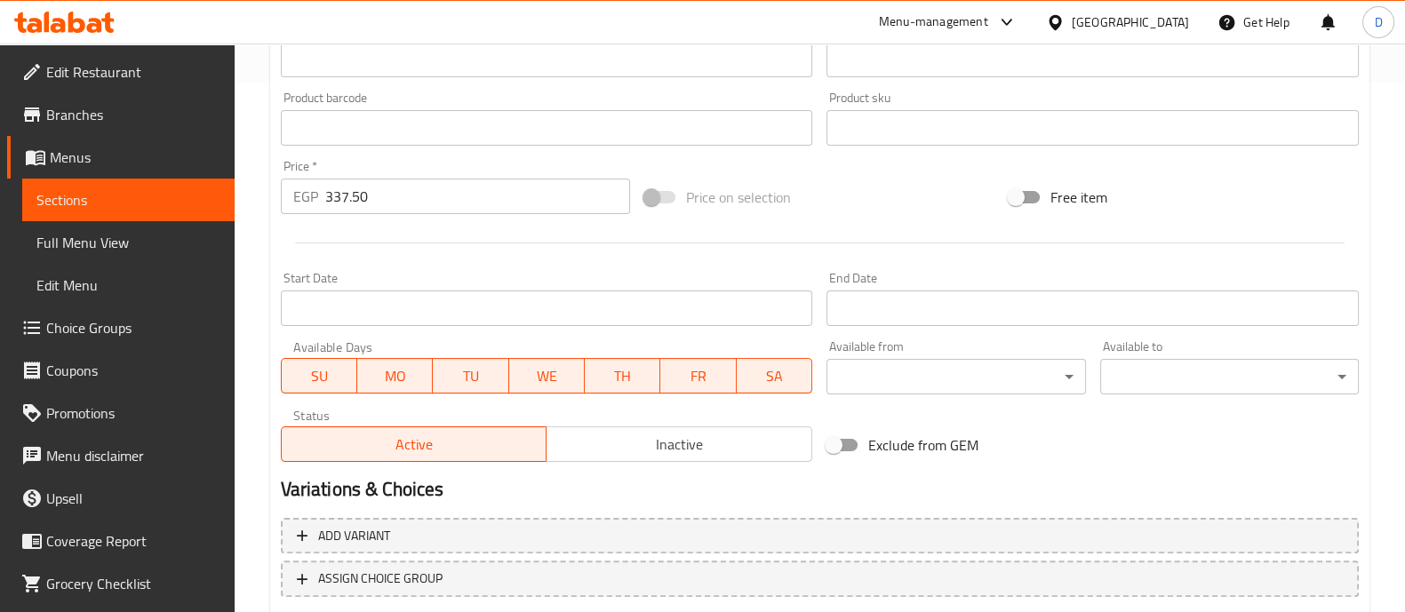
scroll to position [642, 0]
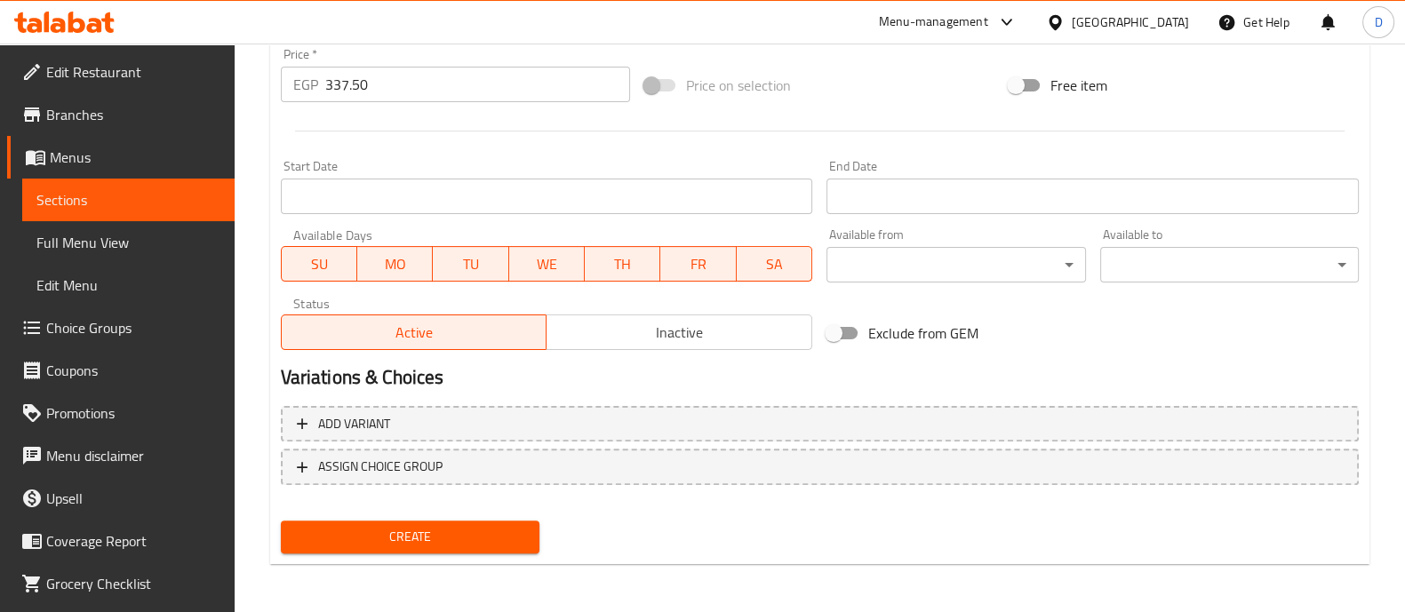
click at [392, 544] on span "Create" at bounding box center [410, 537] width 230 height 22
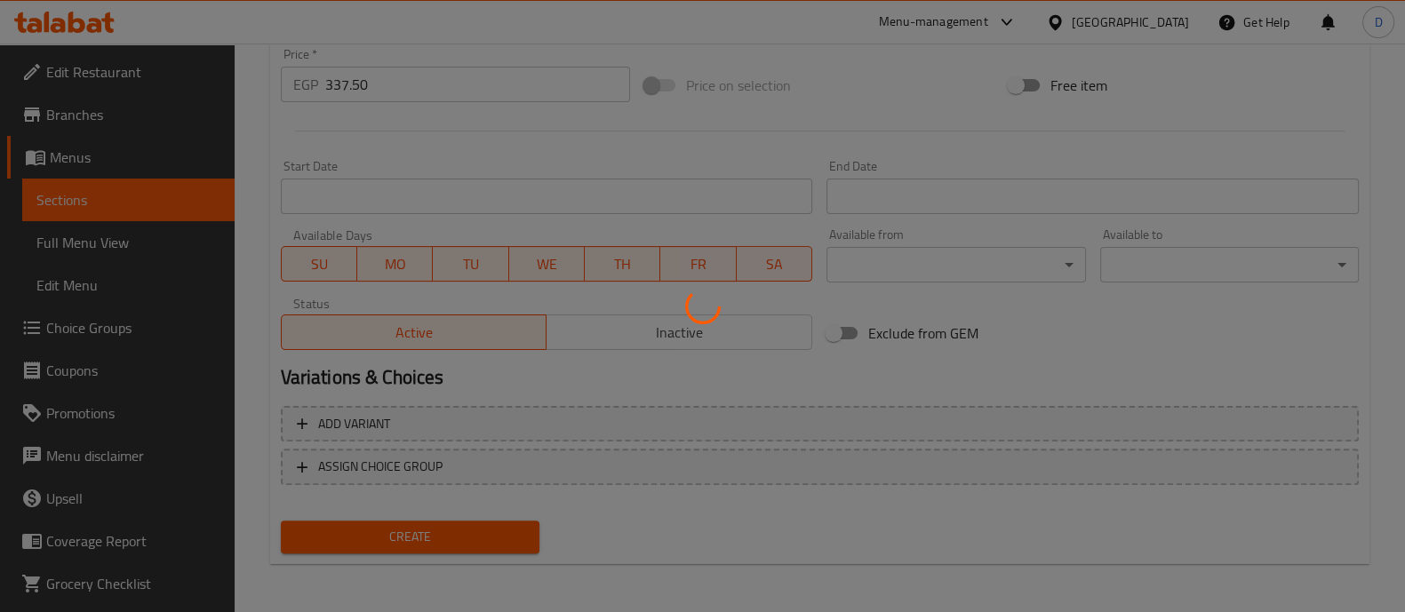
type input "0"
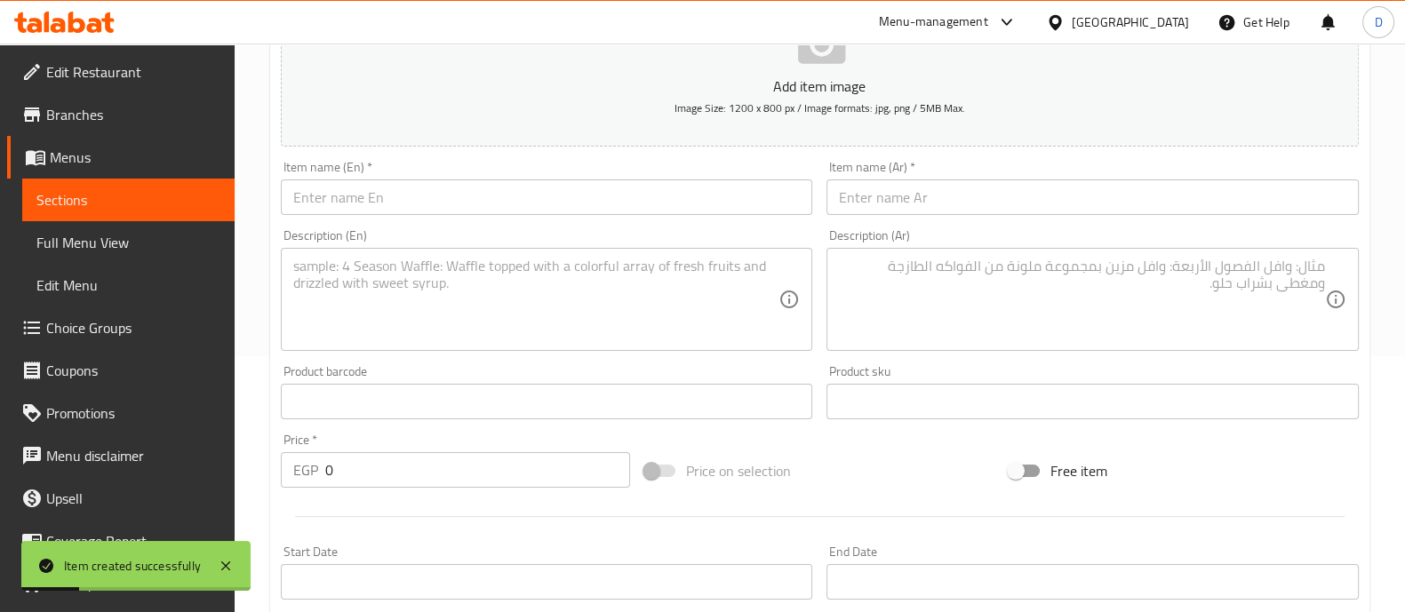
scroll to position [86, 0]
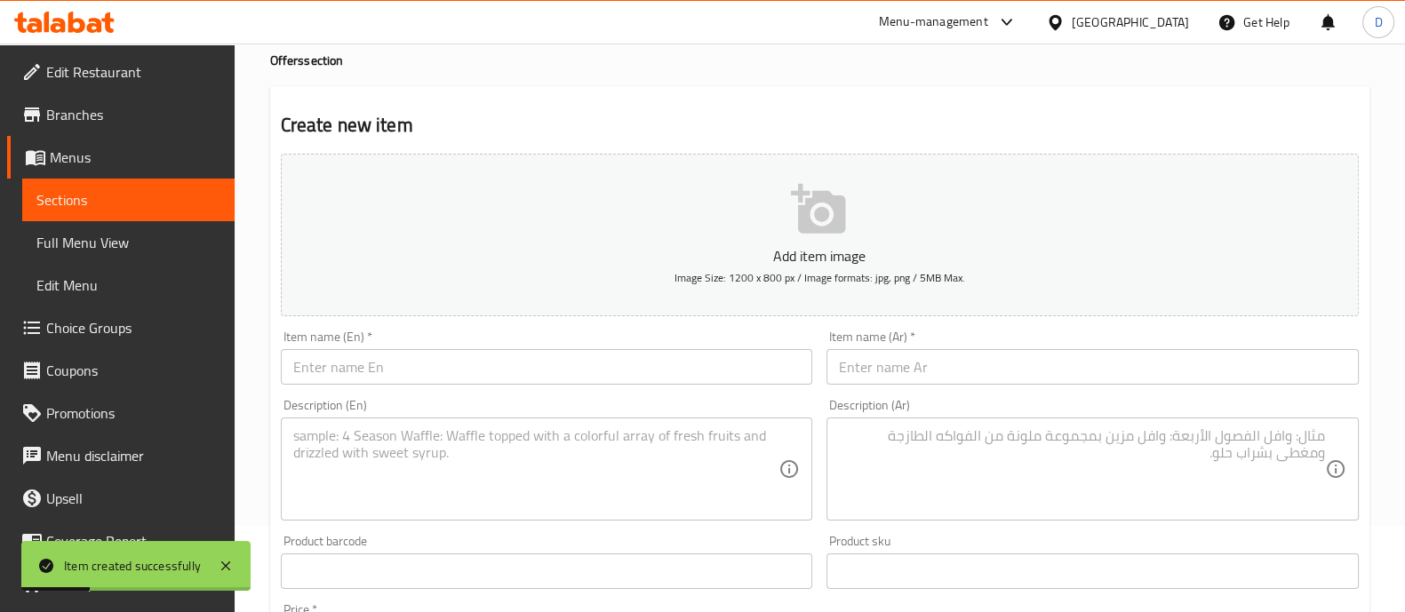
click at [1045, 452] on textarea at bounding box center [1082, 470] width 486 height 84
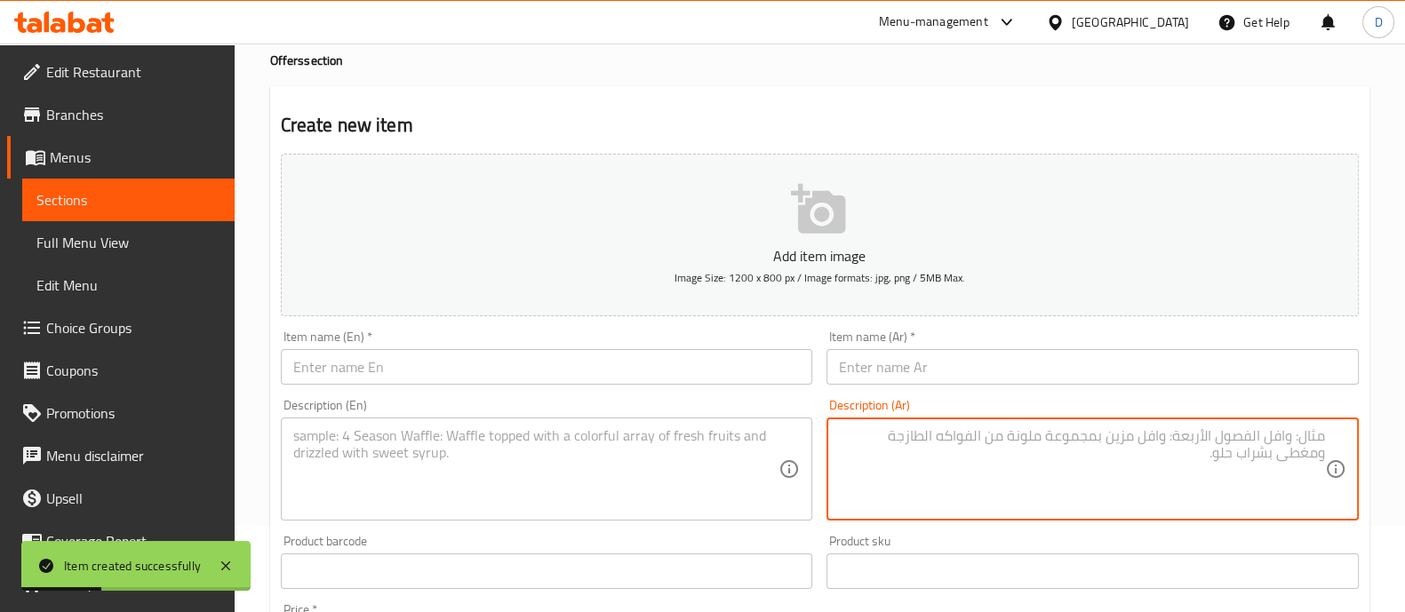
paste textarea "طاجن فراخ او سجق او كبده او لحمه + 1رز بلبن + 1 بيج كولا."
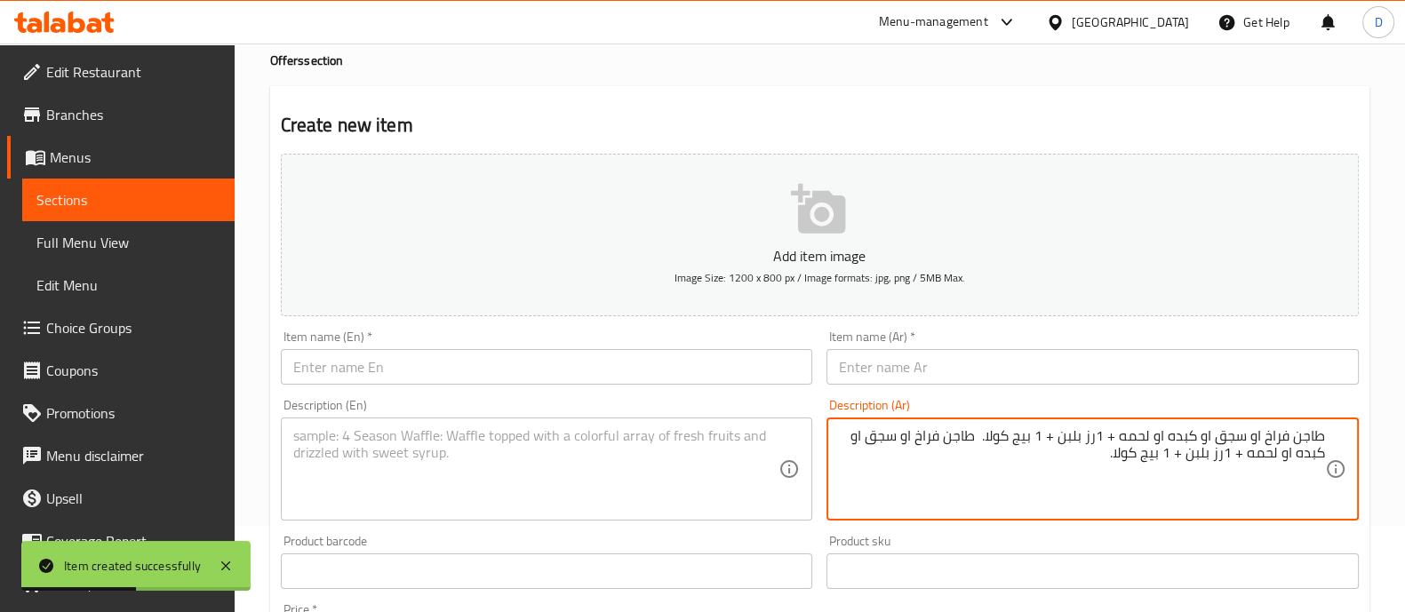
paste textarea
click at [1320, 431] on textarea "طاجن فراخ او سجق او كبده او لحمه + 1رز بلبن + 1 بيج كولا." at bounding box center [1082, 470] width 486 height 84
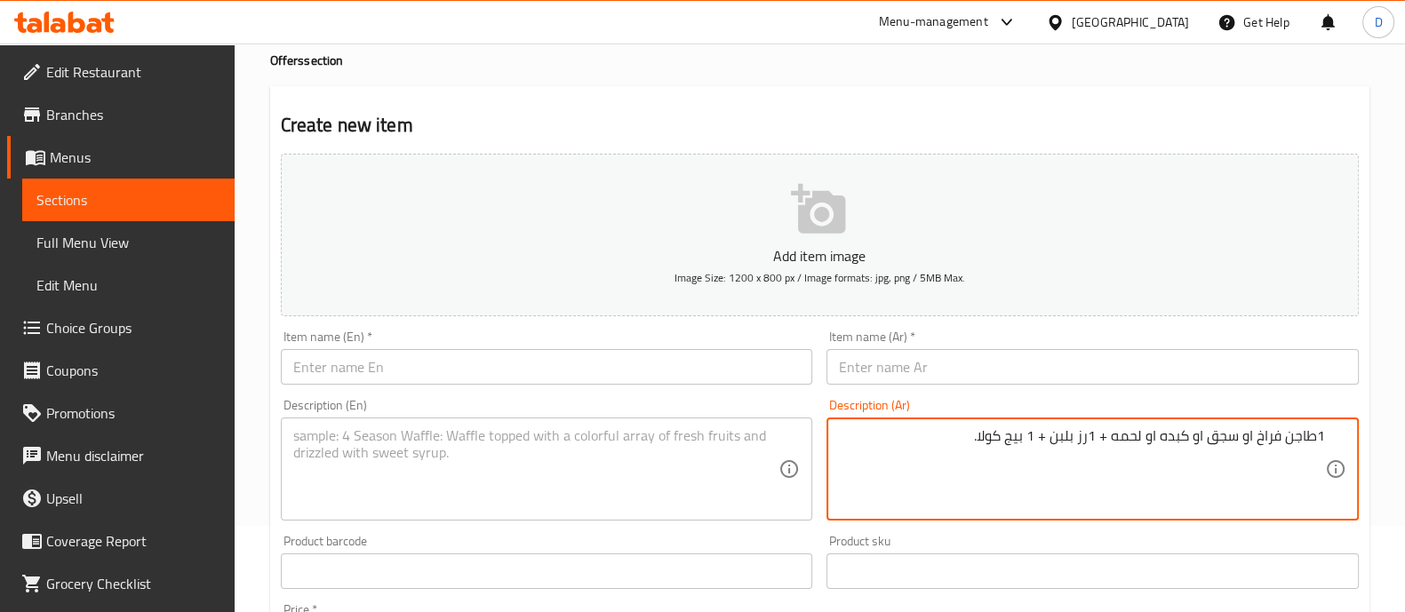
click at [1101, 443] on textarea "1طاجن فراخ او سجق او كبده او لحمه + 1رز بلبن + 1 بيج كولا." at bounding box center [1082, 470] width 486 height 84
type textarea "1طاجن فراخ او سجق او كبده او لحمه + 1رز بلبن + 1 بيج كولا."
click at [653, 460] on textarea at bounding box center [536, 470] width 486 height 84
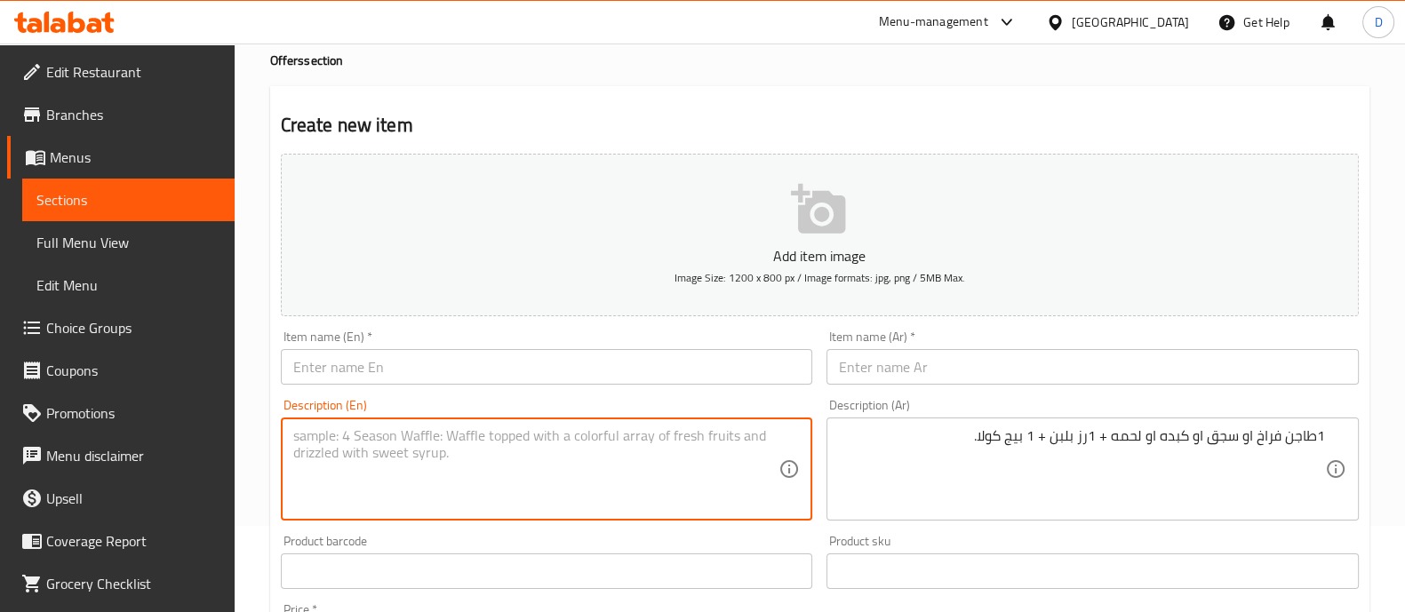
paste textarea "1 chicken, fish, liver or meat casserole + 1 rice pudding + 1 big cola."
type textarea "1 chicken, fish, liver or meat casserole + 1 rice pudding + 1 big cola."
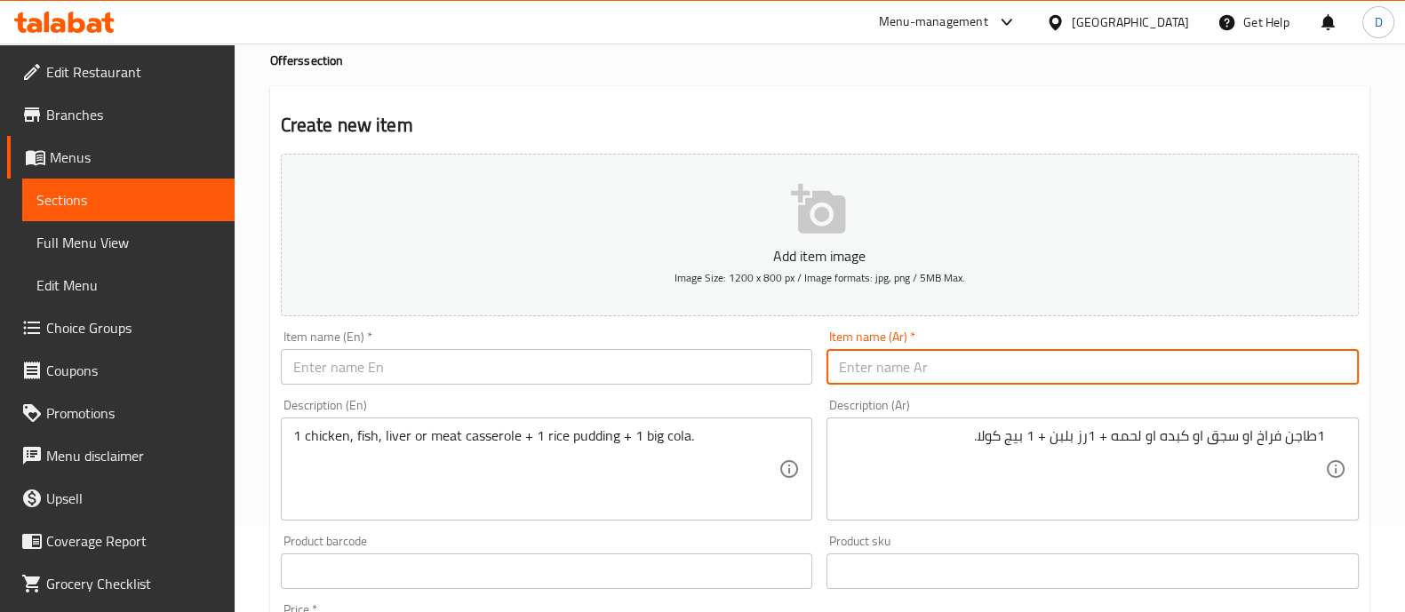
click at [984, 357] on input "text" at bounding box center [1093, 367] width 532 height 36
type input "u"
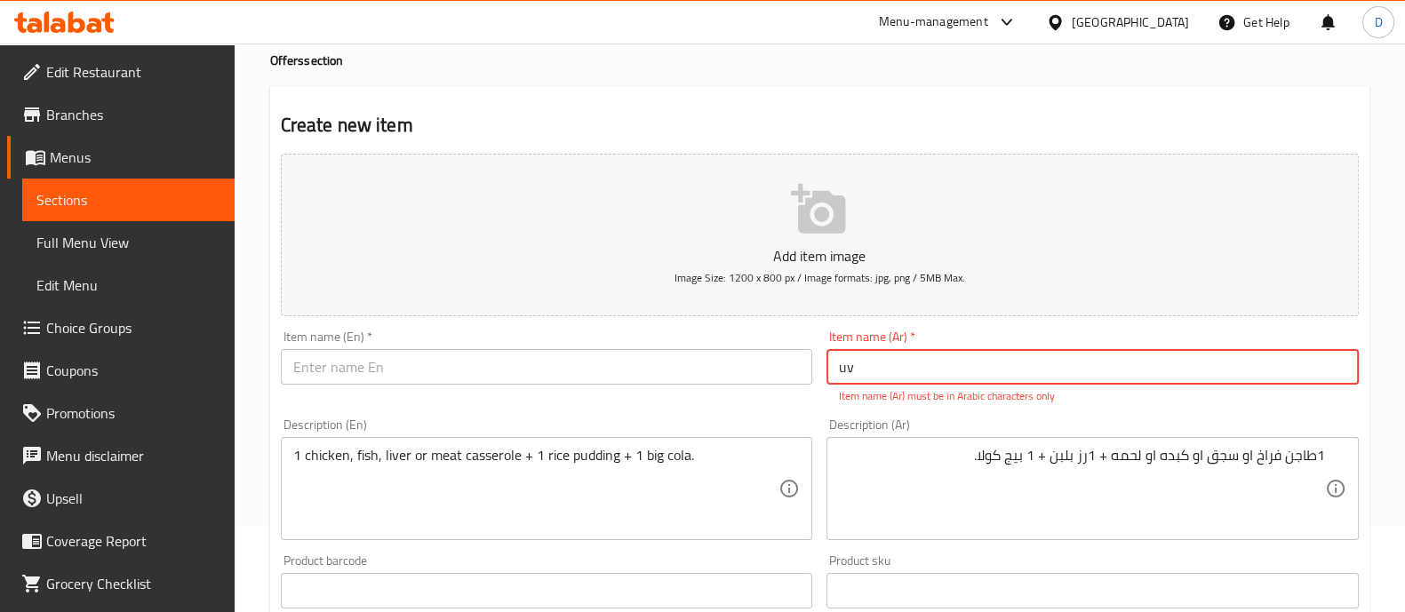
type input "u"
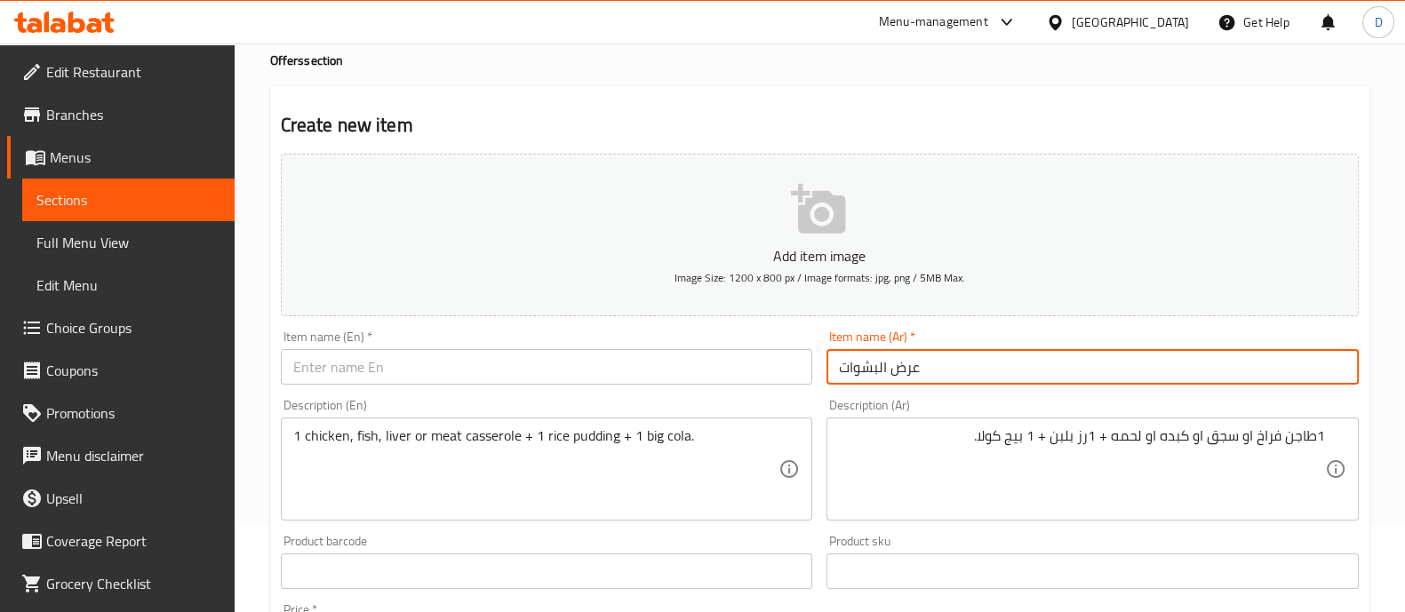
type input "عرض البشوات"
click at [672, 364] on input "text" at bounding box center [547, 367] width 532 height 36
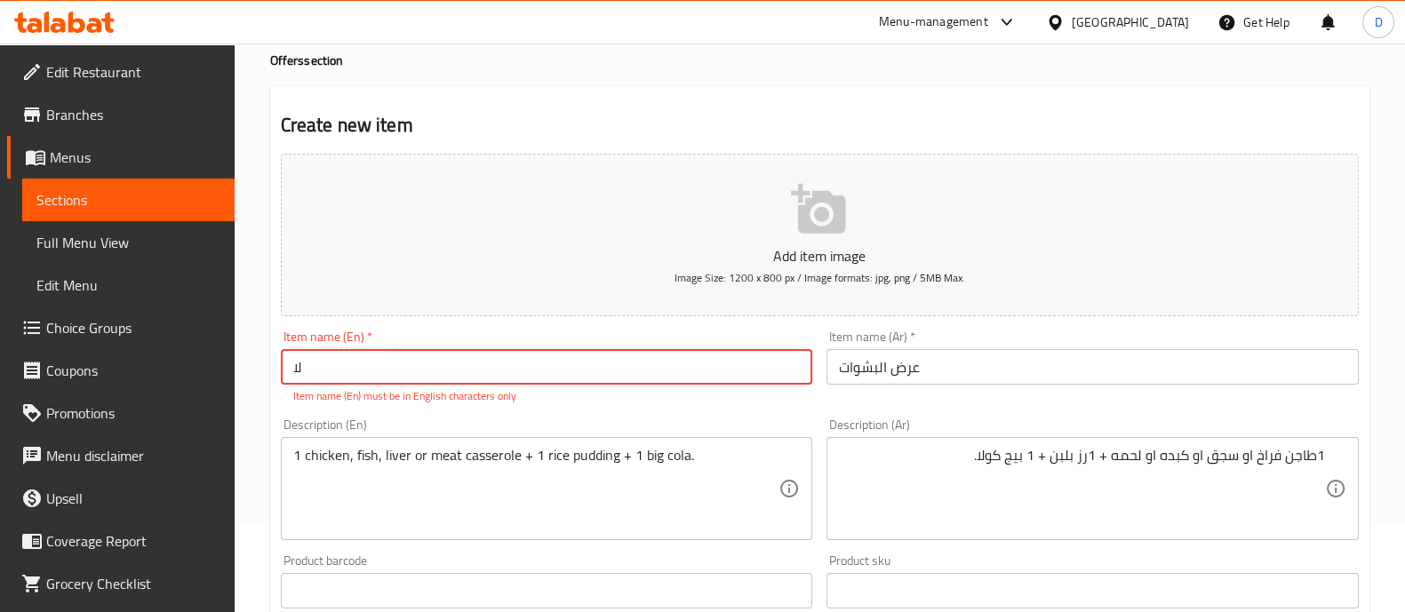
type input "ل"
type input "ث"
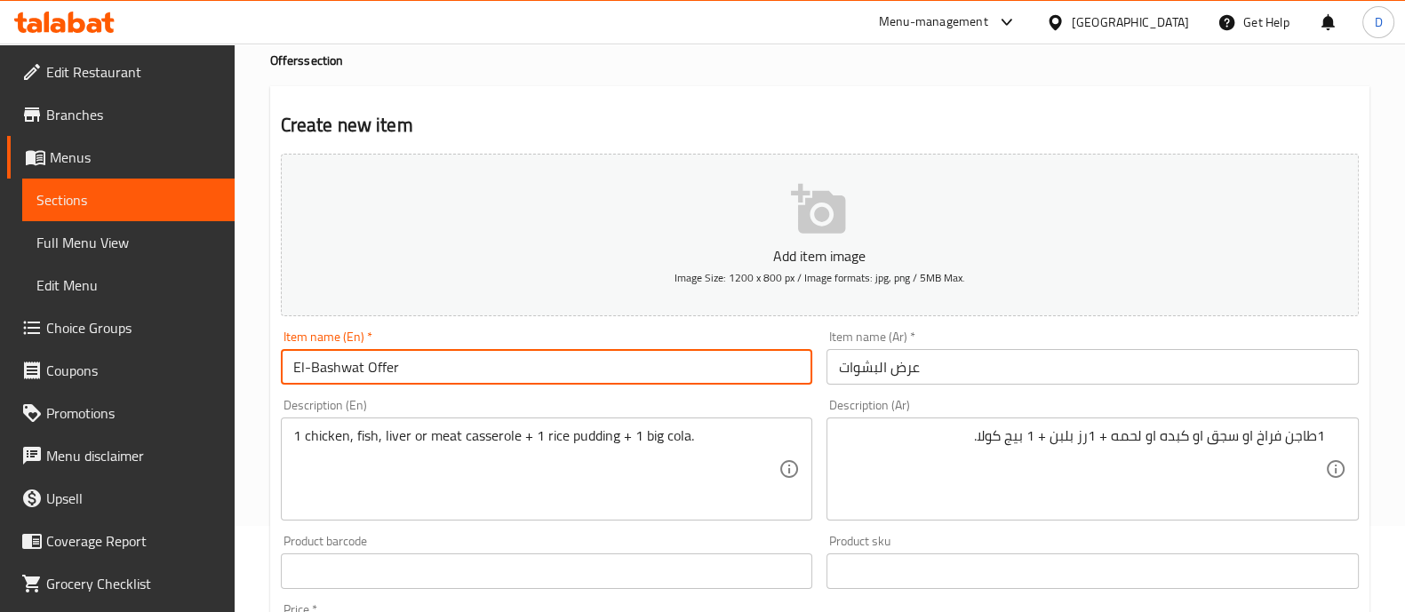
type input "El-Bashwat Offer"
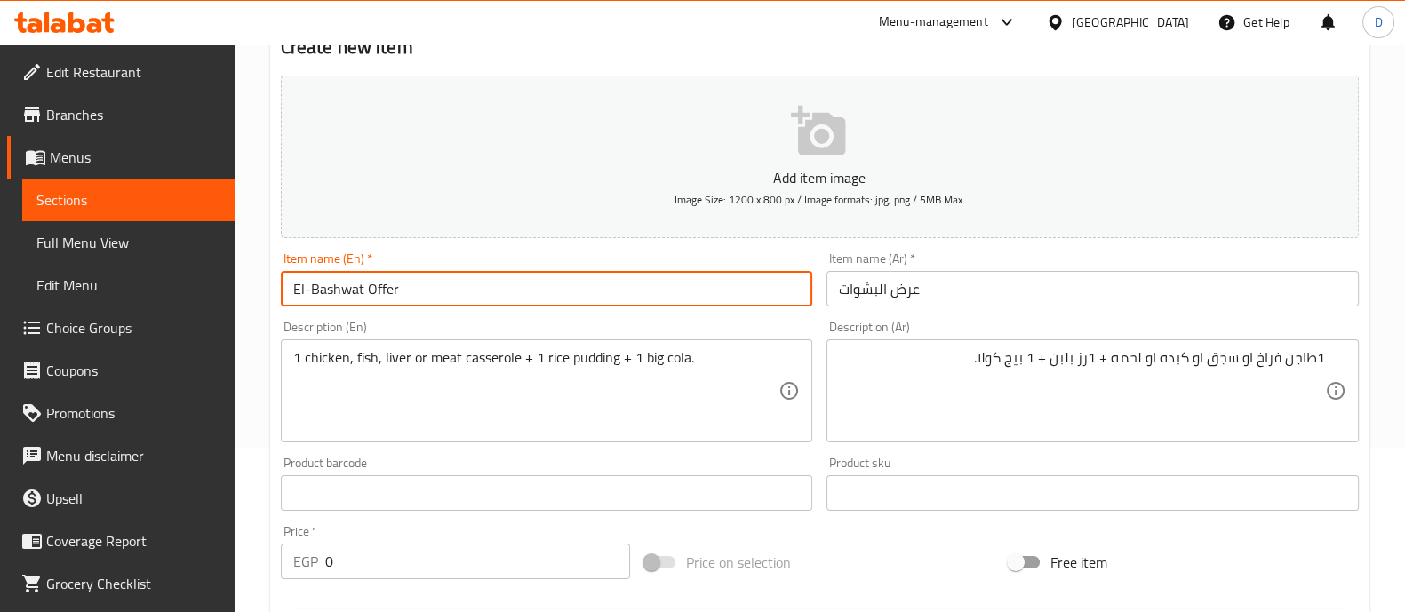
scroll to position [197, 0]
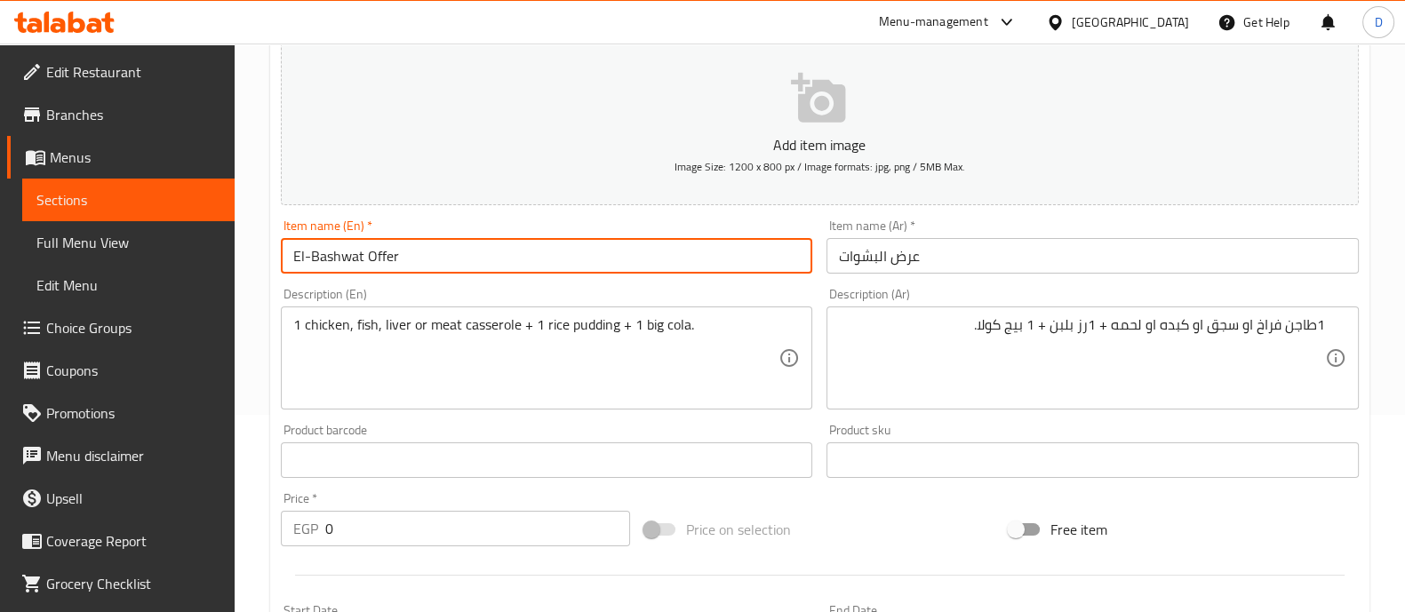
click at [503, 530] on input "0" at bounding box center [478, 529] width 306 height 36
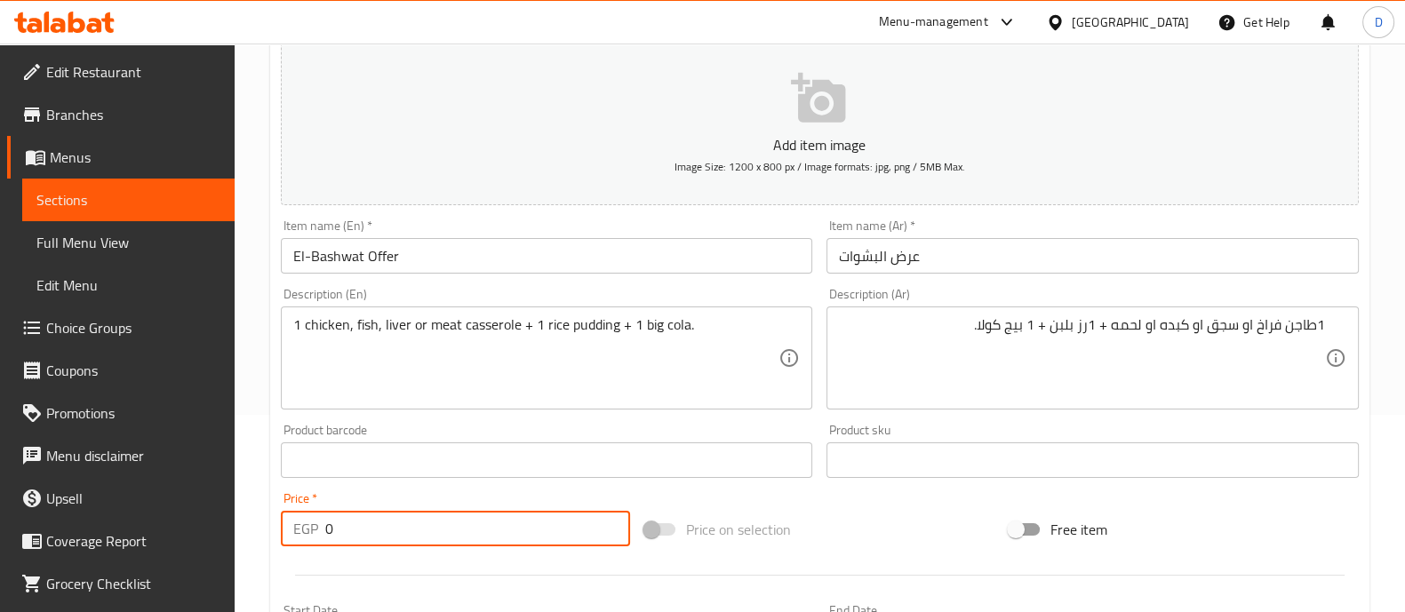
click at [503, 530] on input "0" at bounding box center [478, 529] width 306 height 36
type input "106.25"
click at [525, 496] on div "Price   * EGP 106.25 Price *" at bounding box center [456, 519] width 350 height 54
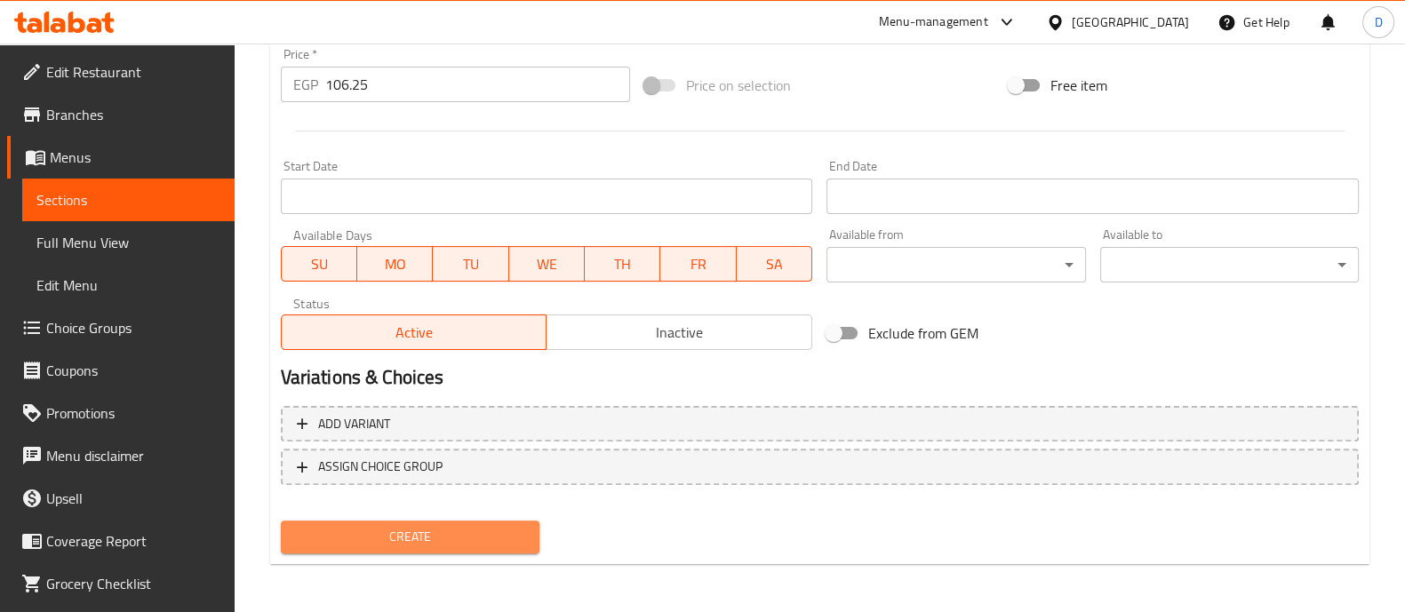
click at [478, 544] on span "Create" at bounding box center [410, 537] width 230 height 22
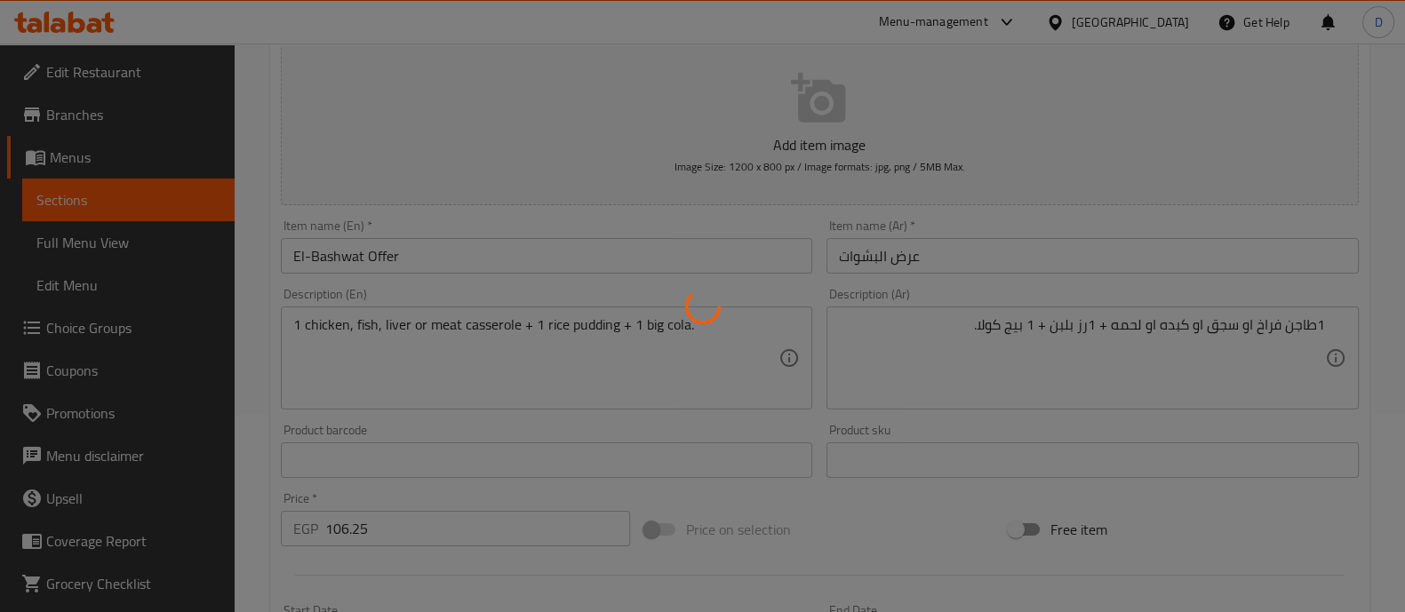
type input "0"
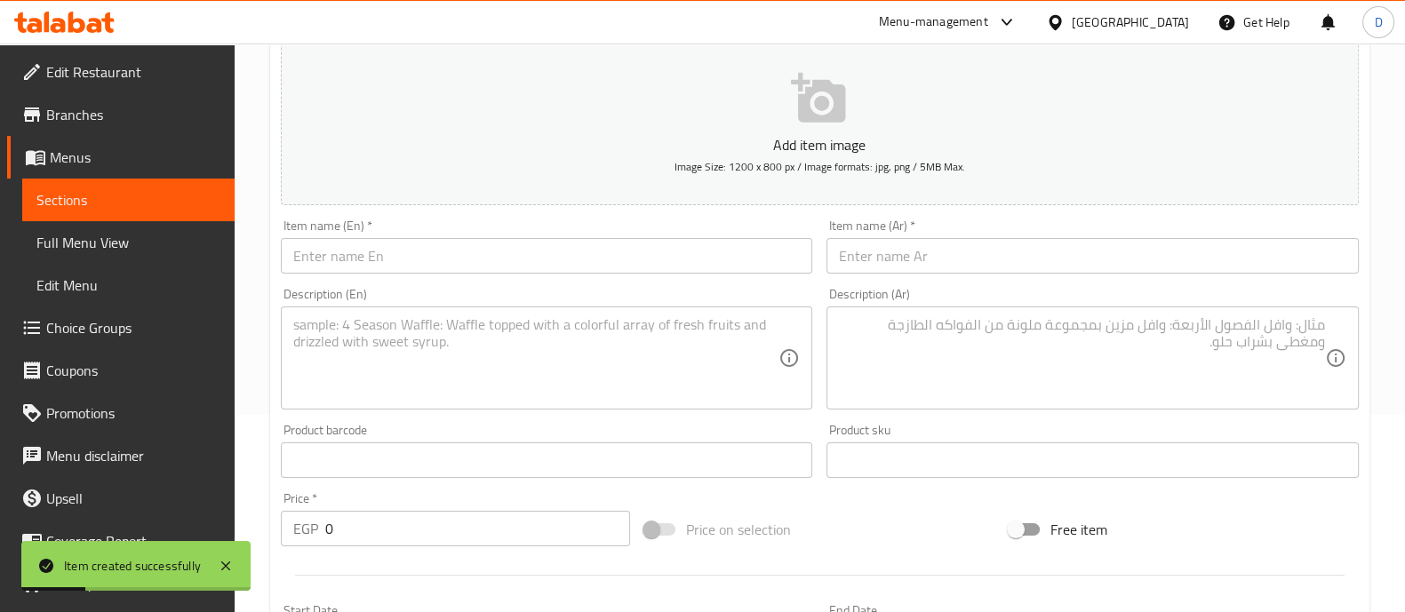
click at [1115, 327] on textarea at bounding box center [1082, 358] width 486 height 84
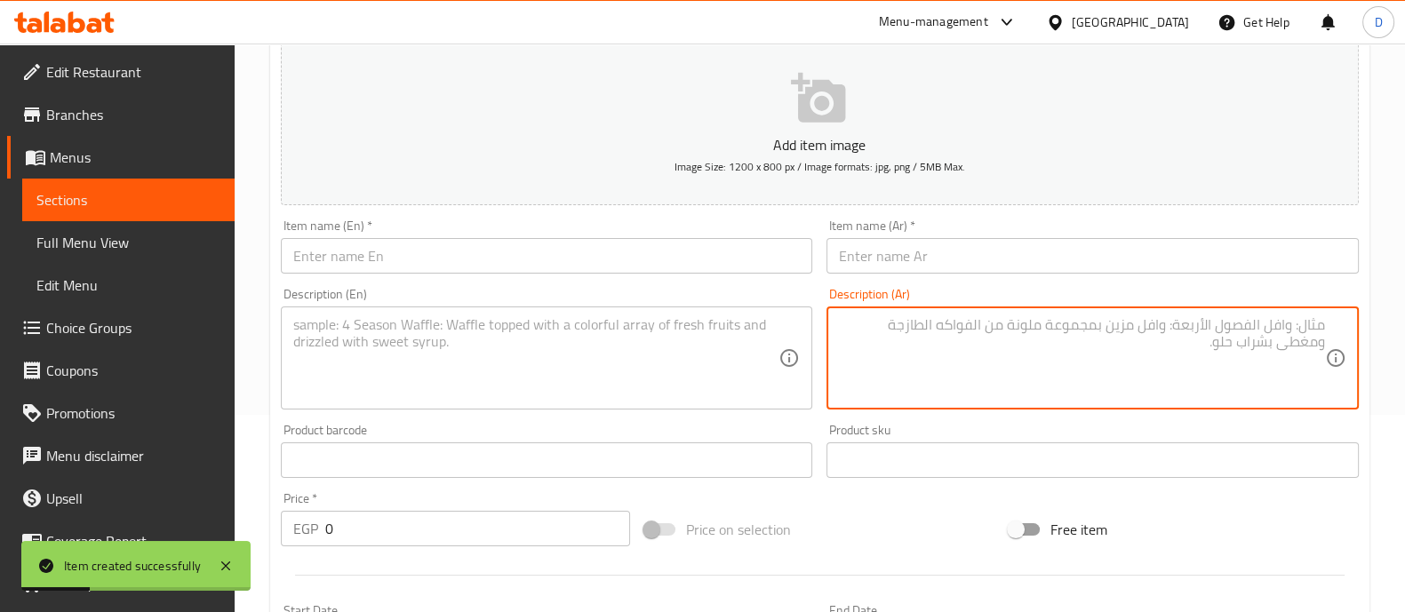
paste textarea "2 كشري جامبو + 2 توست +2 بيج كولا 170بدل 194"
type textarea "2 كشري جامبو + 2 توست +2 بيج كولا"
click at [644, 350] on textarea at bounding box center [536, 358] width 486 height 84
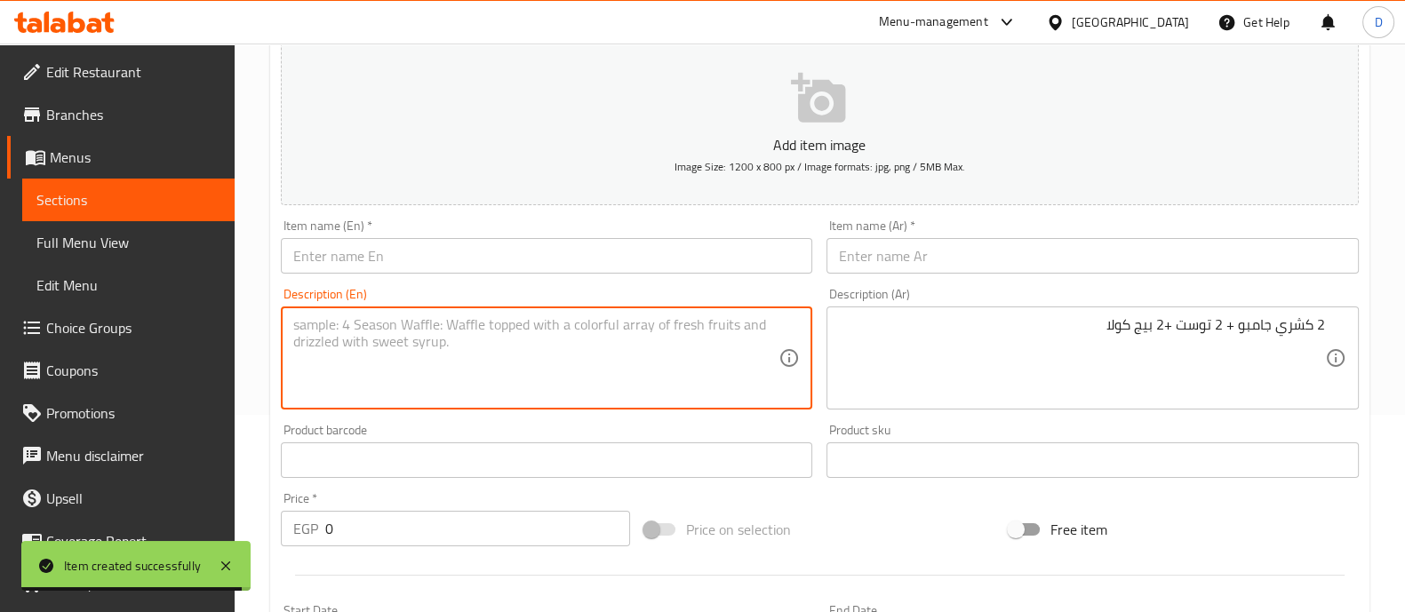
paste textarea "2 [PERSON_NAME] + 2 toast + 2 big cola"
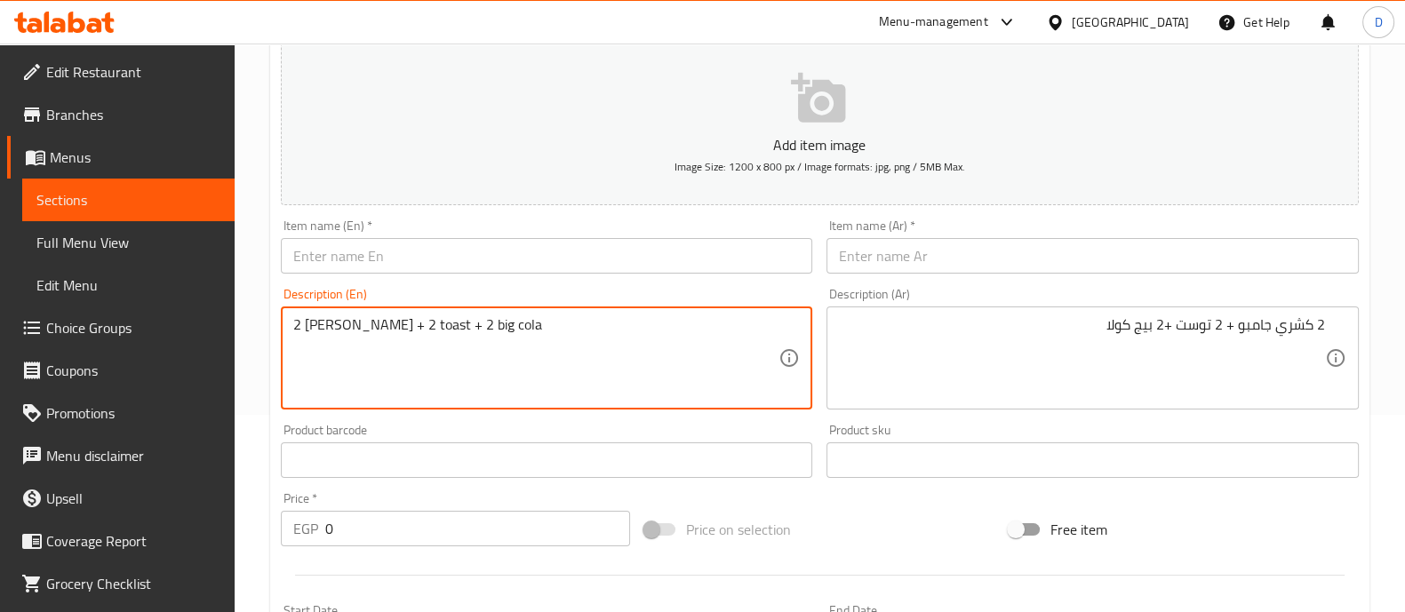
type textarea "2 [PERSON_NAME] + 2 toast + 2 big cola"
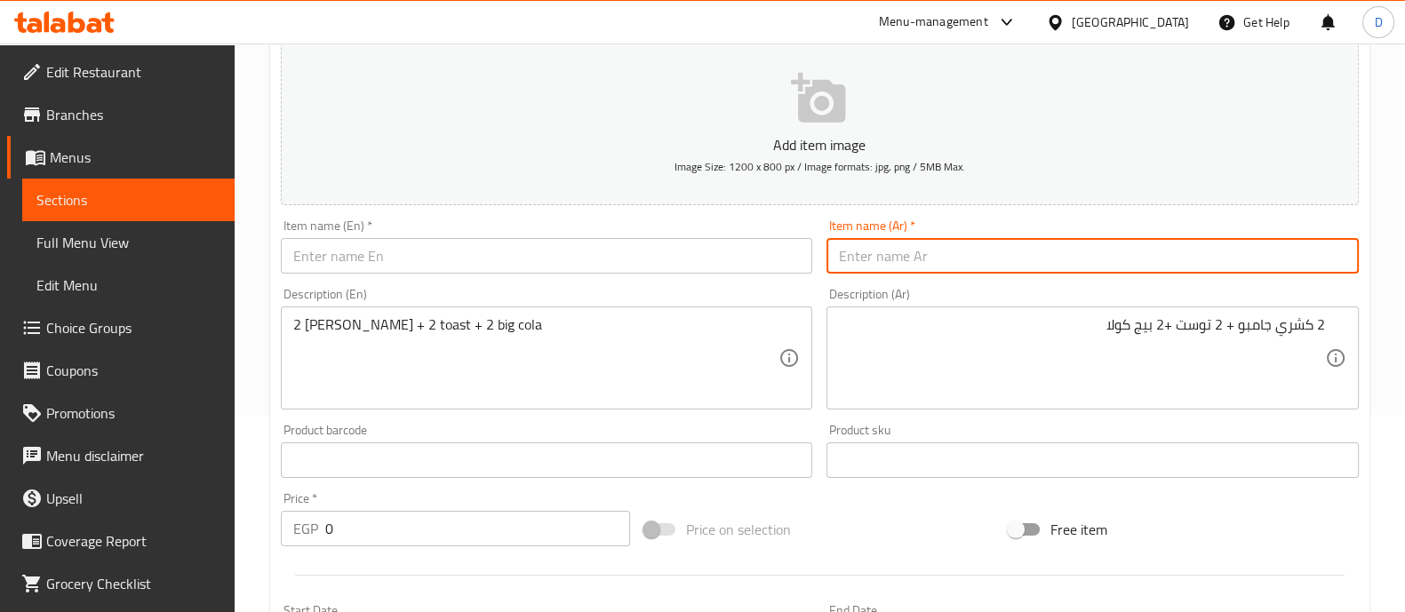
click at [1187, 264] on input "text" at bounding box center [1093, 256] width 532 height 36
type input "u"
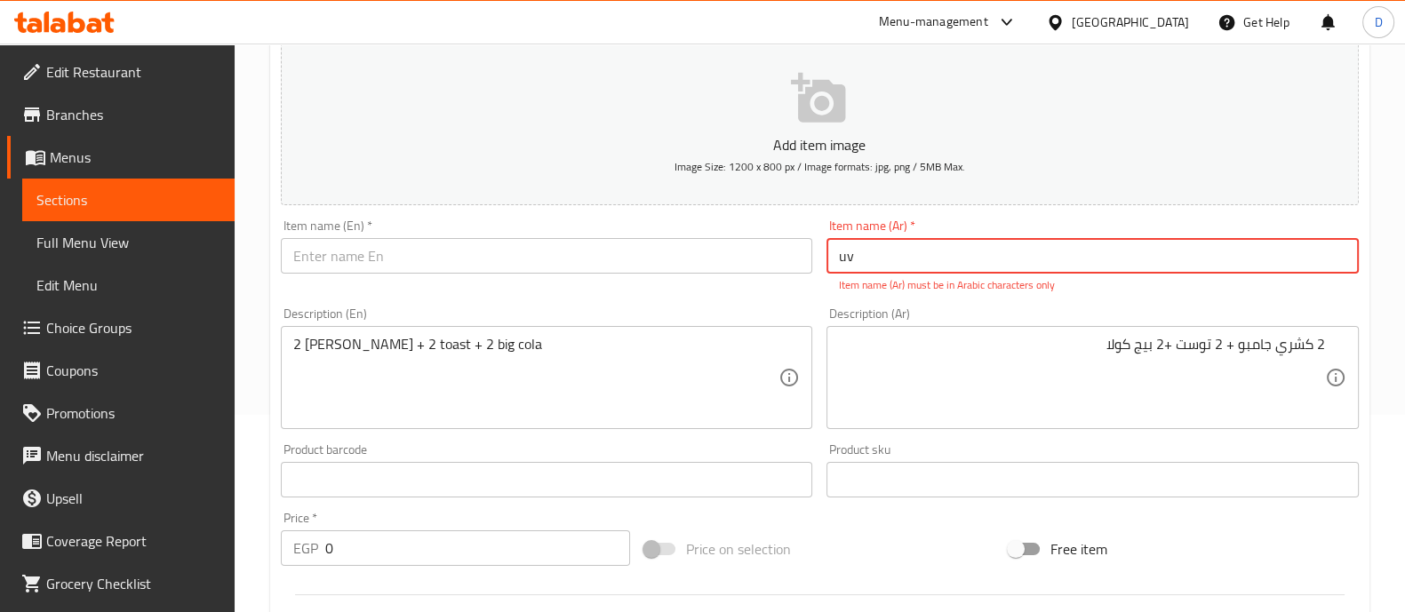
type input "u"
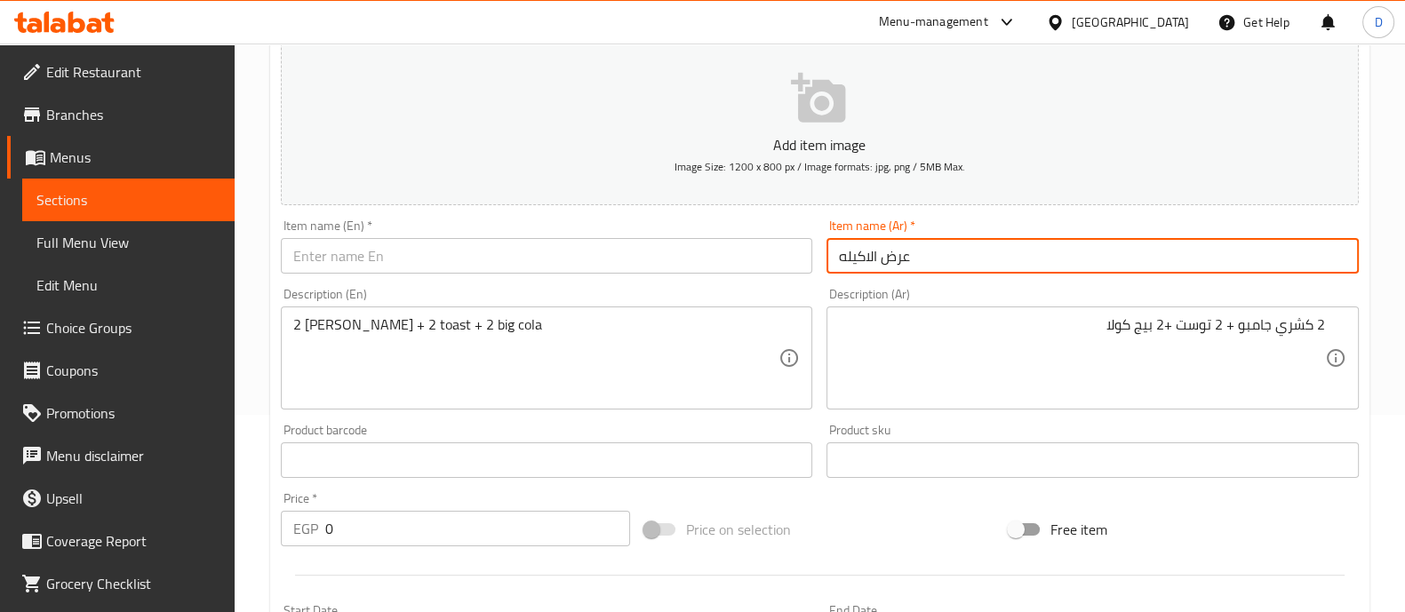
type input "عرض الاكيله"
click at [744, 246] on input "text" at bounding box center [547, 256] width 532 height 36
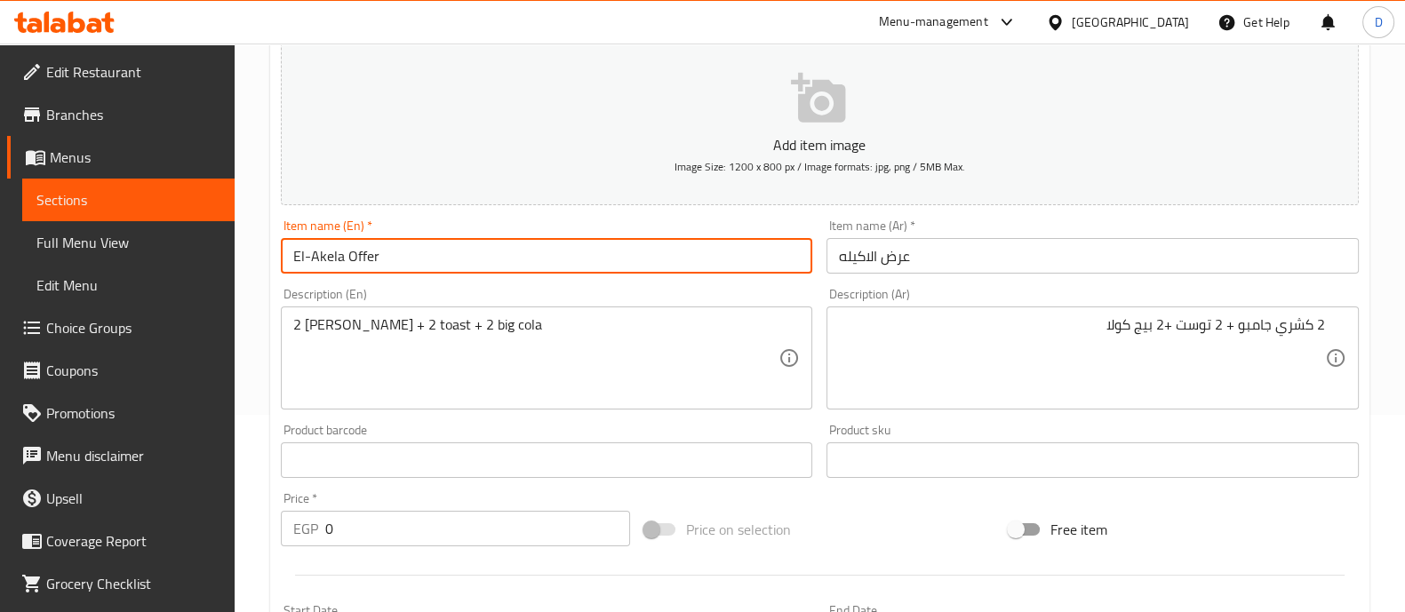
type input "El-Akela Offer"
click at [468, 528] on input "0" at bounding box center [478, 529] width 306 height 36
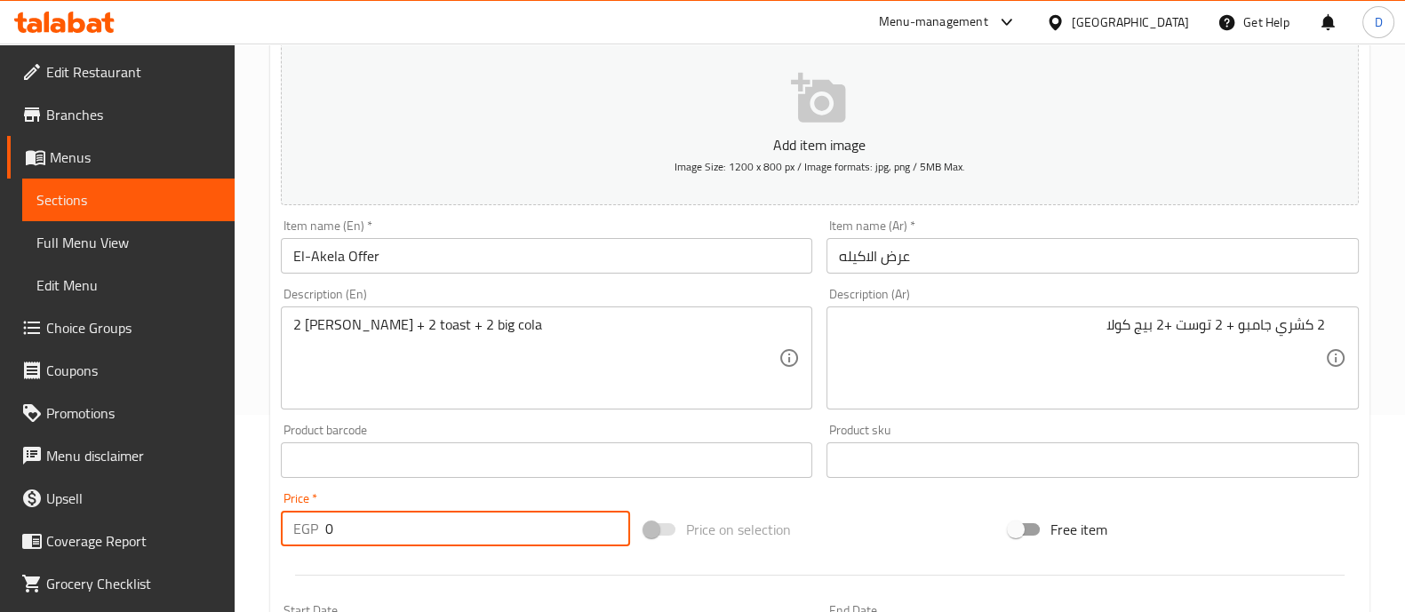
click at [468, 528] on input "0" at bounding box center [478, 529] width 306 height 36
type input "200"
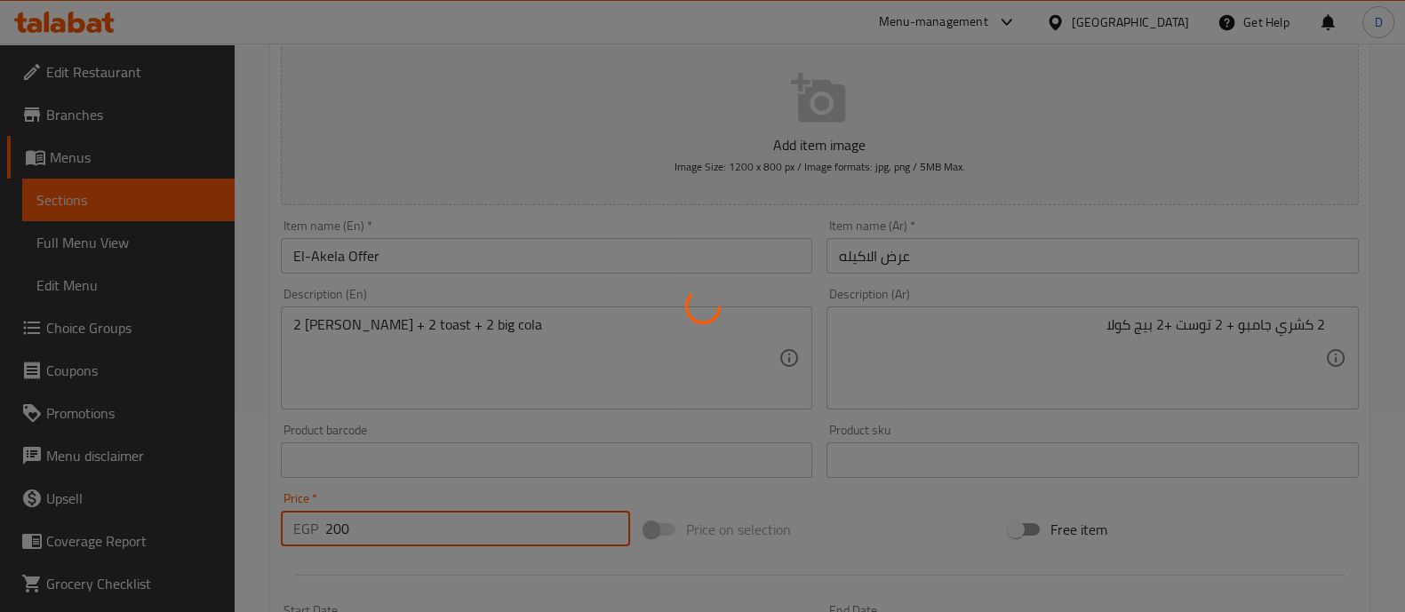
type input "0"
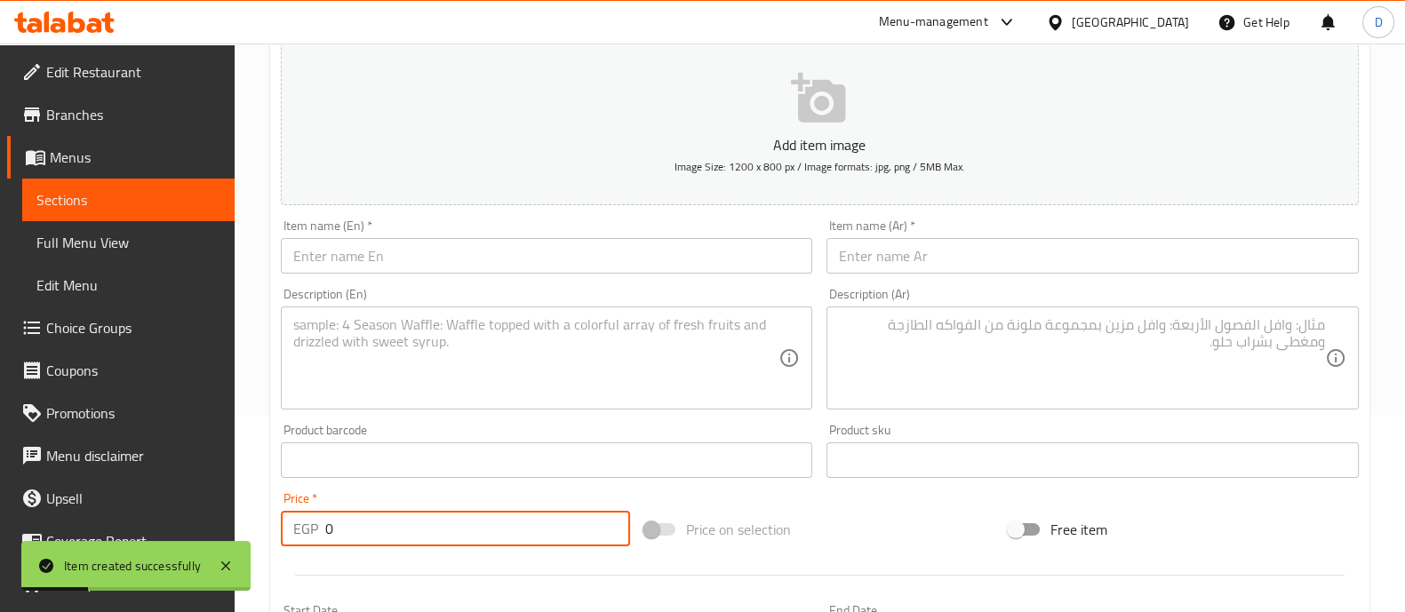
click at [1034, 351] on textarea at bounding box center [1082, 358] width 486 height 84
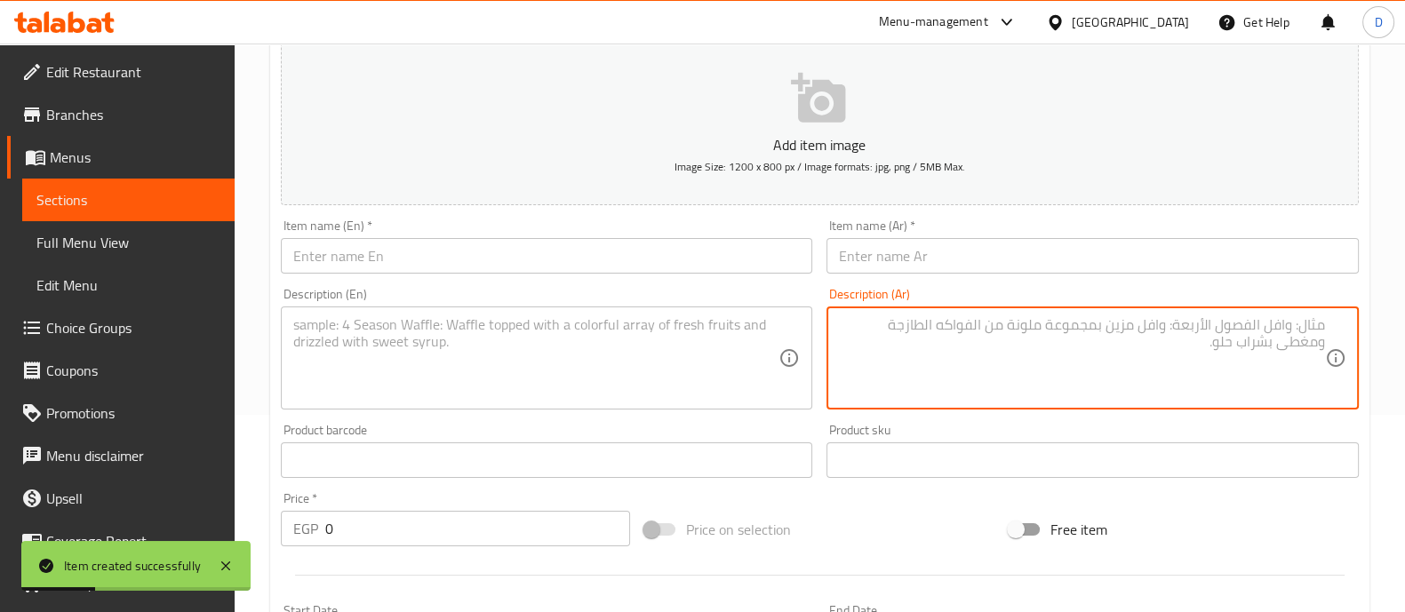
paste textarea "2 طاجن فراخ او لحمه او سجق او كبده + 2 رز بلبن + 2 بيج كولا+ 1 توست 160 بدل 208"
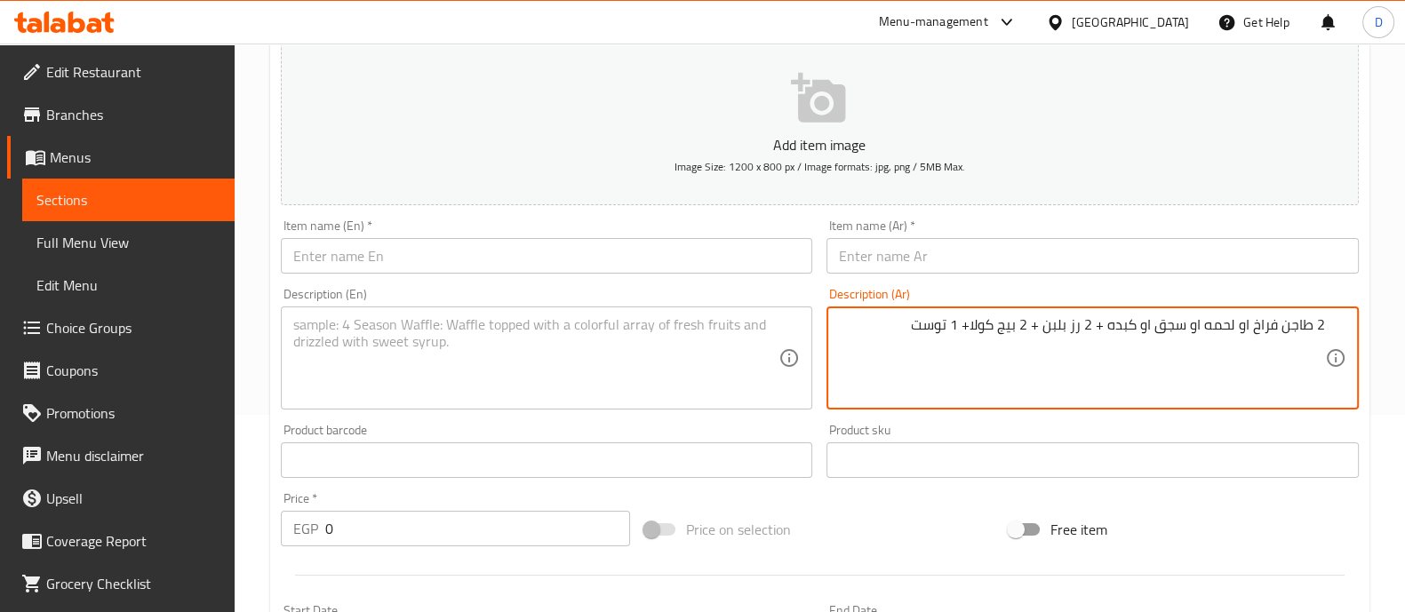
type textarea "2 طاجن فراخ او لحمه او سجق او كبده + 2 رز بلبن + 2 بيج كولا+ 1 توست"
click at [102, 193] on span "Sections" at bounding box center [128, 199] width 184 height 21
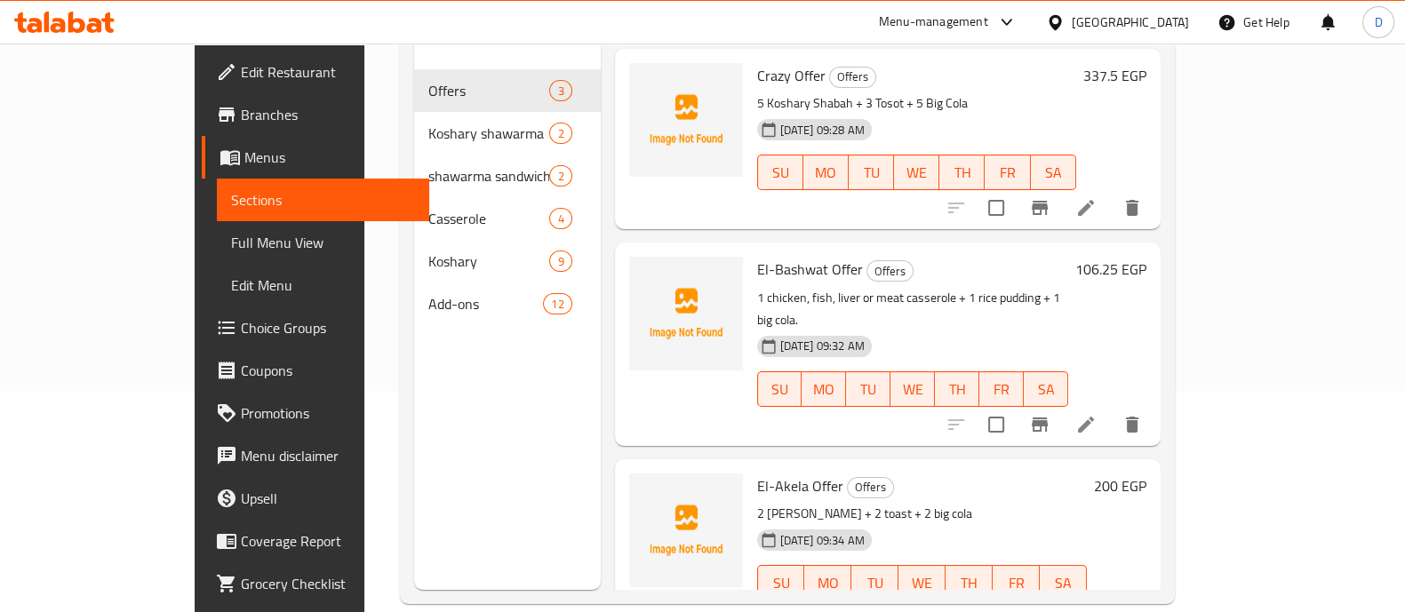
scroll to position [249, 0]
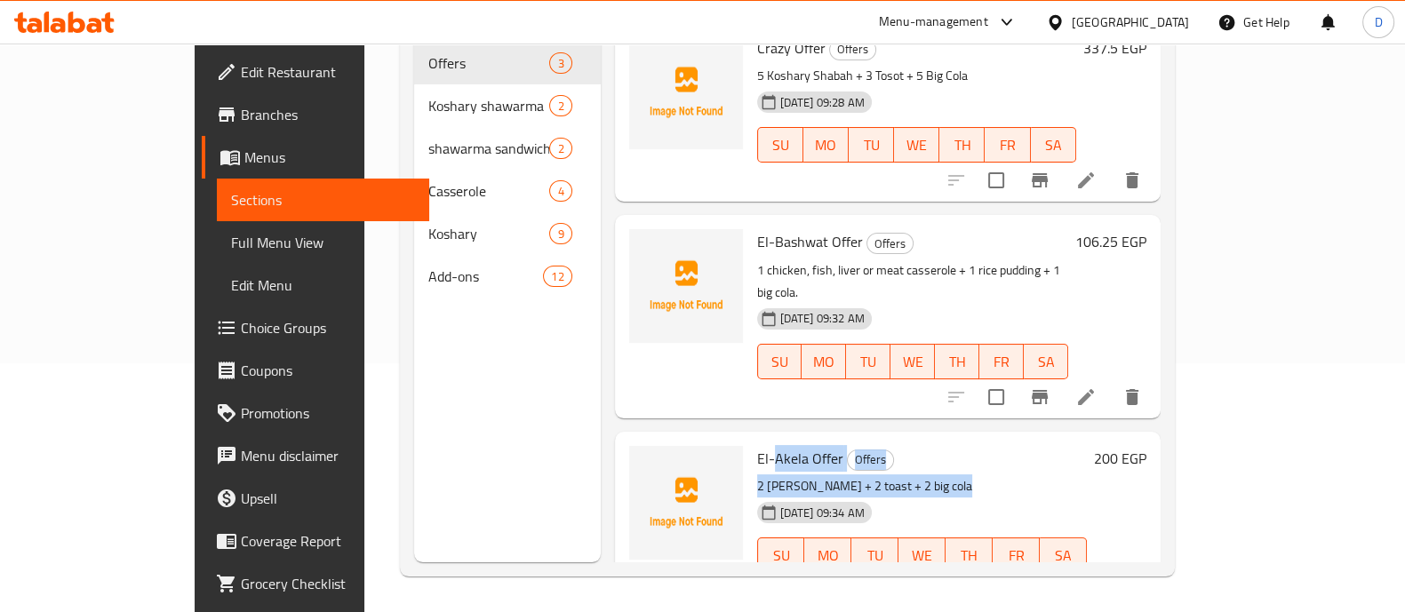
drag, startPoint x: 729, startPoint y: 404, endPoint x: 961, endPoint y: 435, distance: 234.0
click at [961, 439] on div "El-Akela Offer Offers 2 jumbo koshary + 2 toast + 2 big cola 07-09-2025 09:34 A…" at bounding box center [922, 522] width 344 height 166
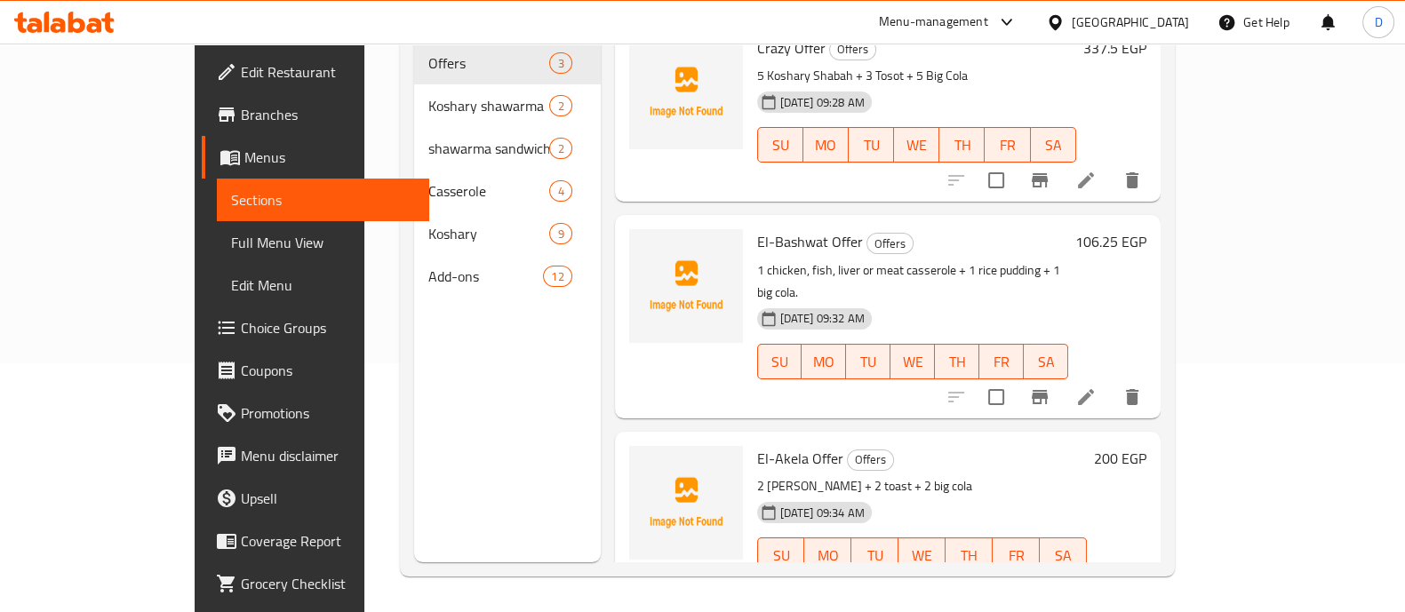
click at [757, 228] on span "El-Bashwat Offer" at bounding box center [810, 241] width 106 height 27
drag, startPoint x: 738, startPoint y: 216, endPoint x: 753, endPoint y: 235, distance: 24.0
click at [753, 235] on div "El-Bashwat Offer Offers 1 chicken, fish, liver or meat casserole + 1 rice puddi…" at bounding box center [912, 316] width 325 height 188
click at [757, 260] on p "1 chicken, fish, liver or meat casserole + 1 rice pudding + 1 big cola." at bounding box center [912, 282] width 311 height 44
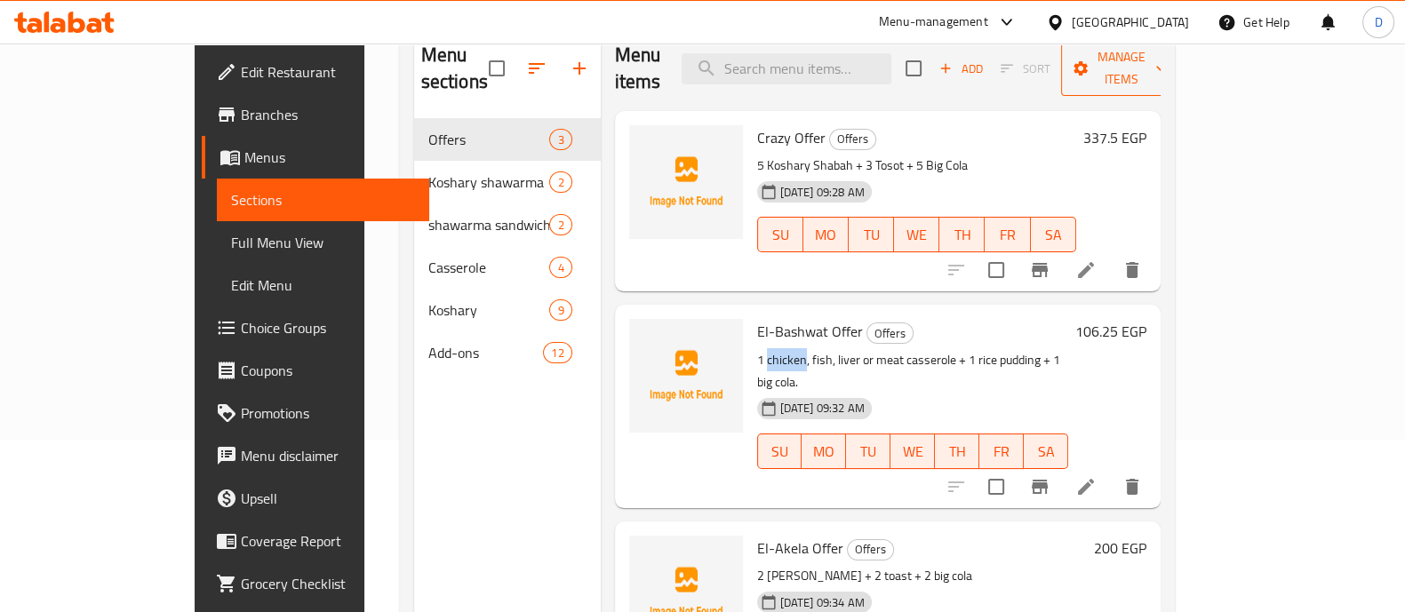
scroll to position [138, 0]
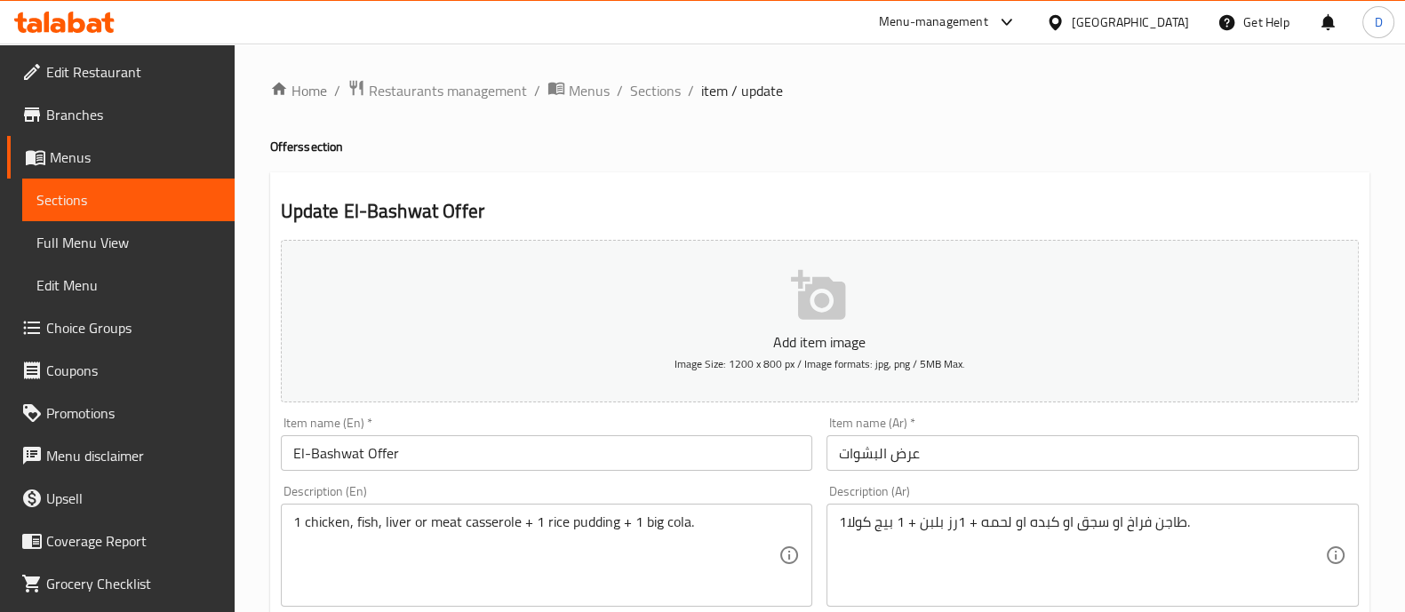
click at [1045, 453] on input "عرض البشوات" at bounding box center [1093, 454] width 532 height 36
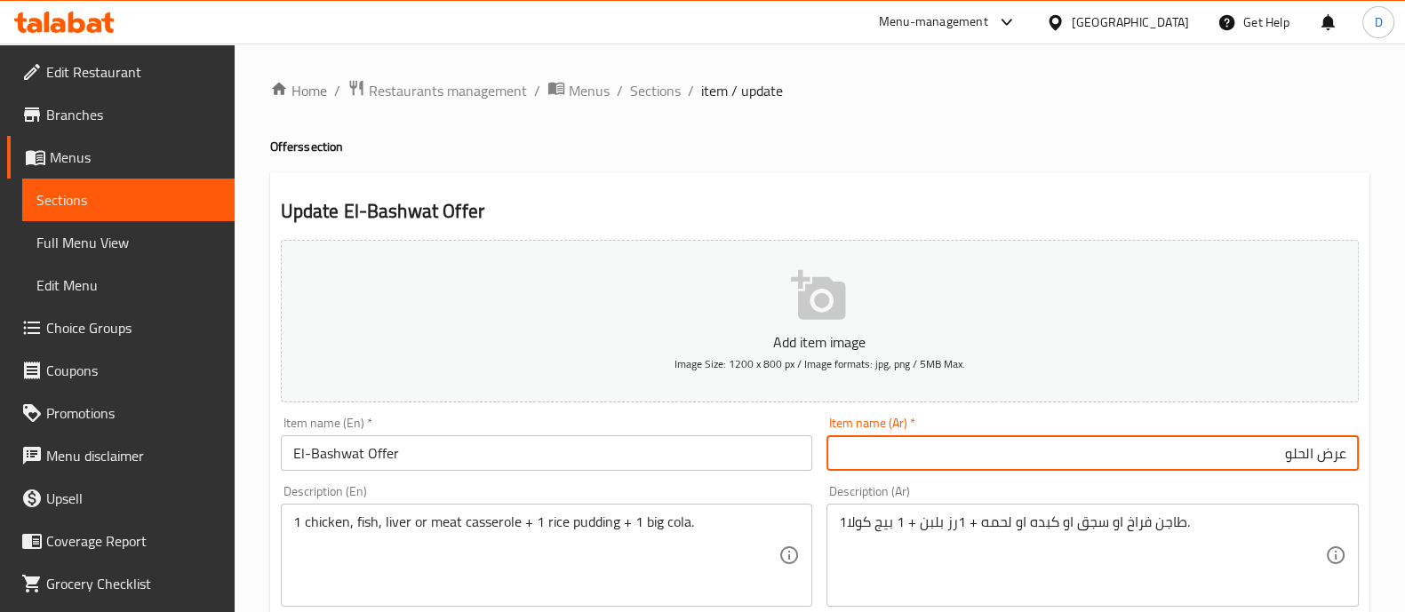
type input "عرض الحلو"
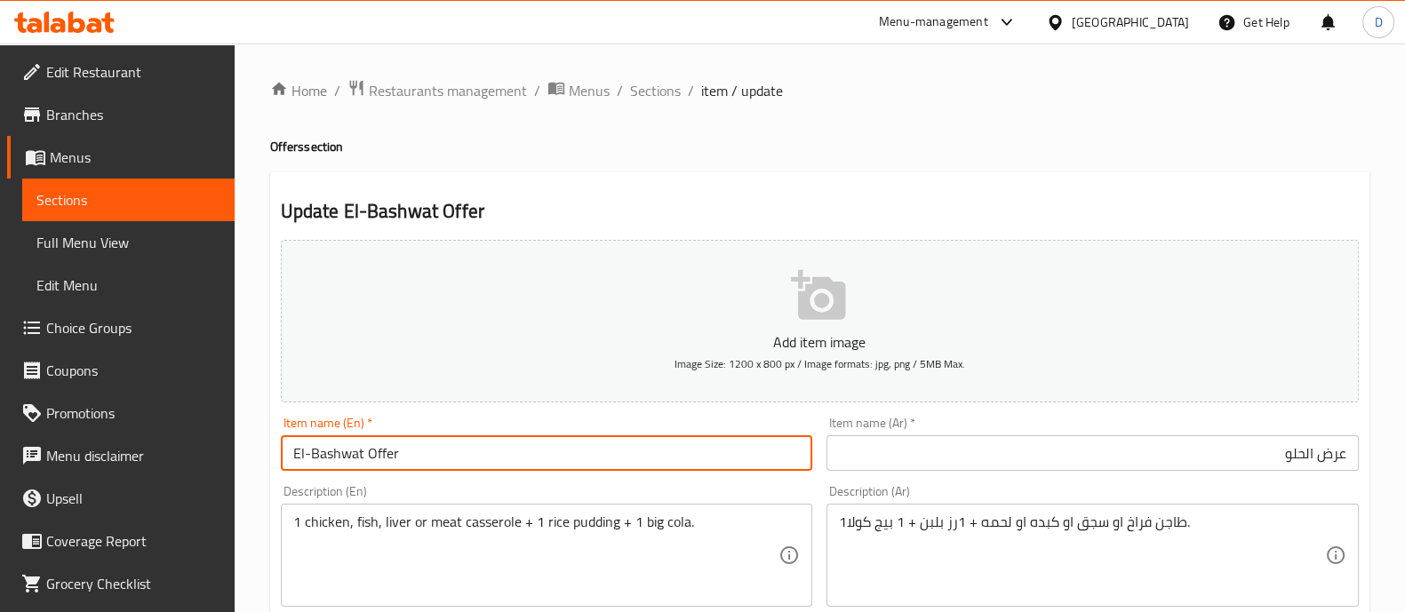
drag, startPoint x: 364, startPoint y: 455, endPoint x: 259, endPoint y: 457, distance: 105.8
click at [334, 451] on input "El-Bashwat Offer" at bounding box center [547, 454] width 532 height 36
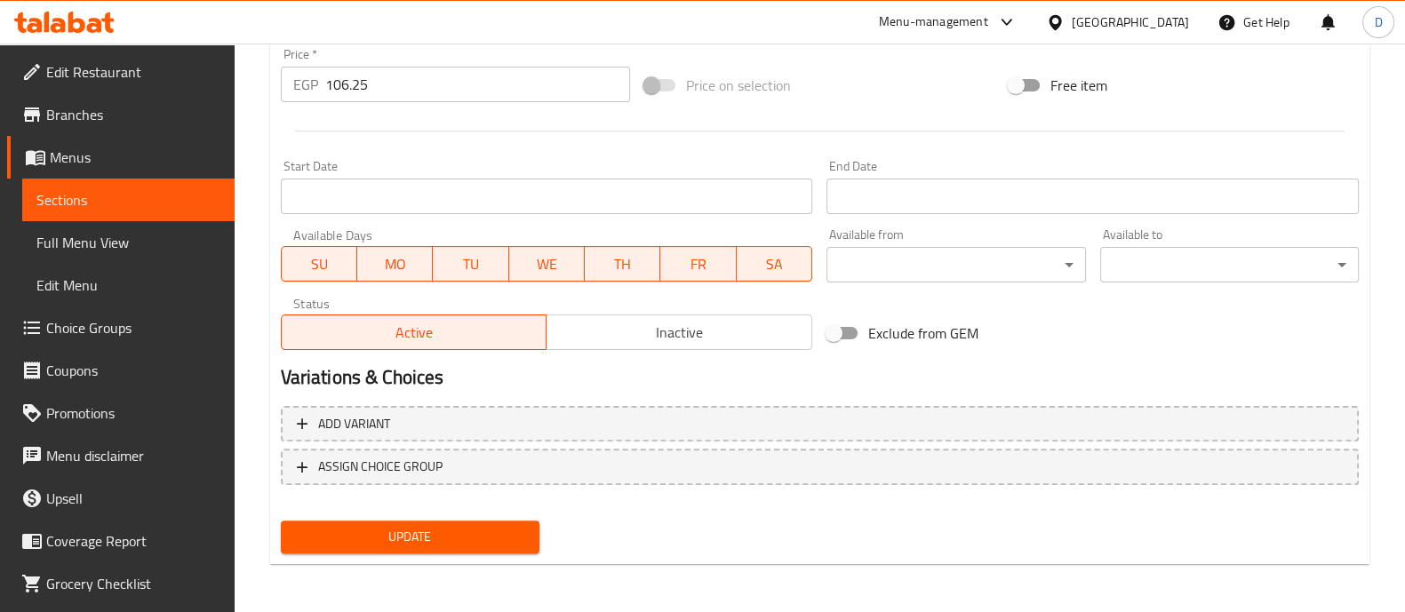
type input "El-Helw Offer"
click at [421, 526] on span "Update" at bounding box center [410, 537] width 230 height 22
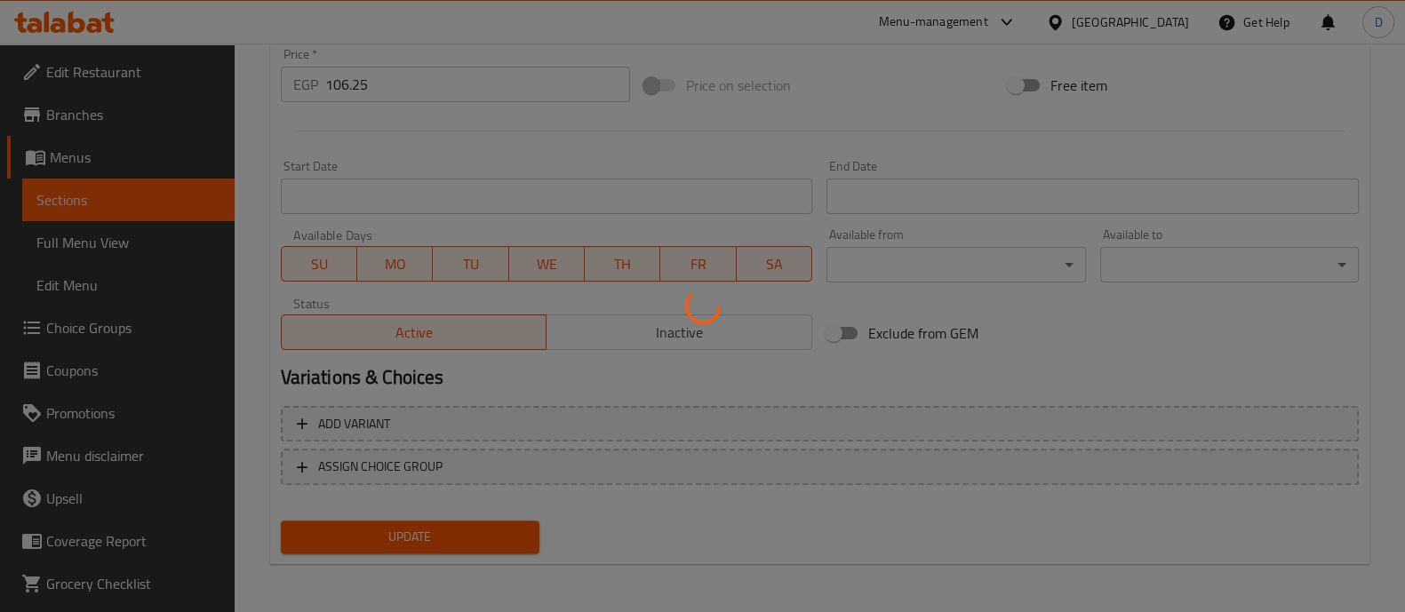
scroll to position [197, 0]
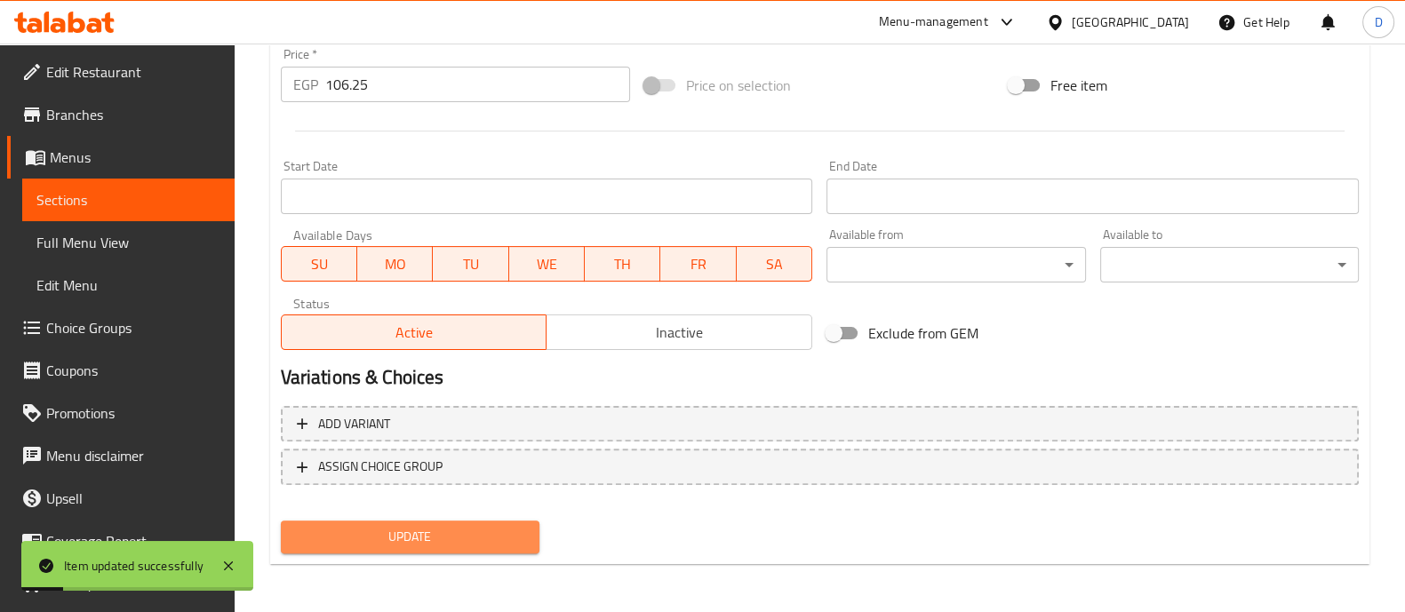
click at [456, 538] on span "Update" at bounding box center [410, 537] width 230 height 22
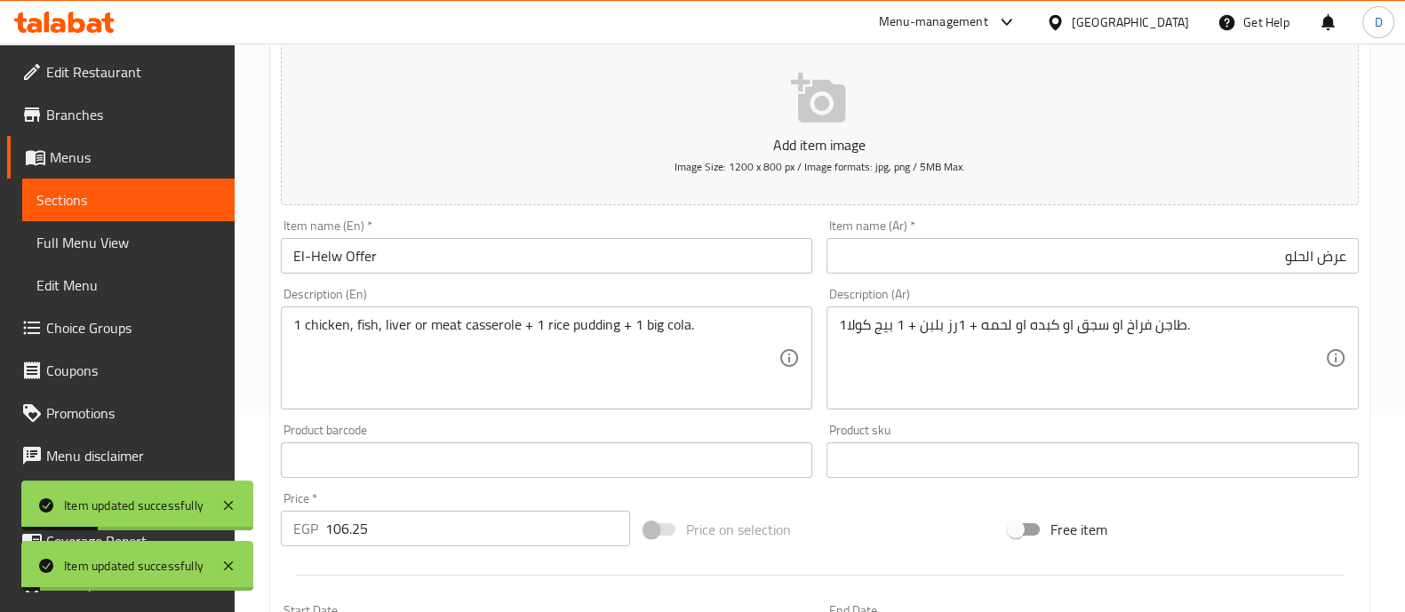
click at [142, 211] on link "Sections" at bounding box center [128, 200] width 212 height 43
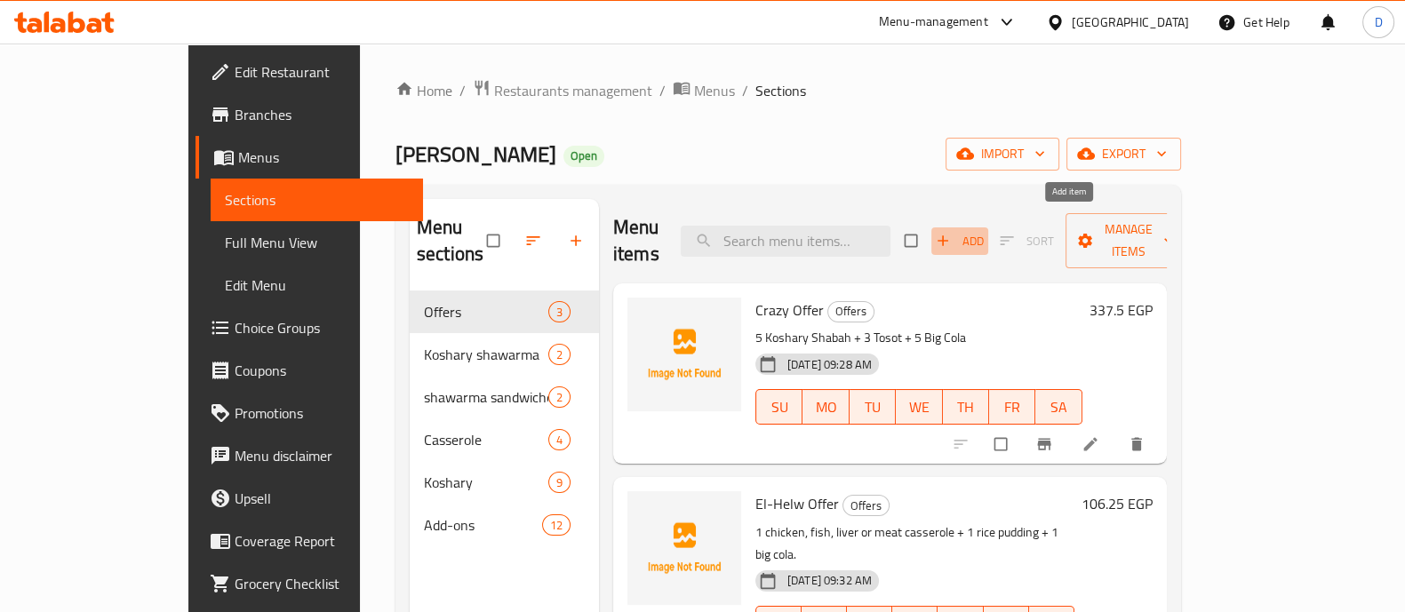
click at [984, 231] on span "Add" at bounding box center [960, 241] width 48 height 20
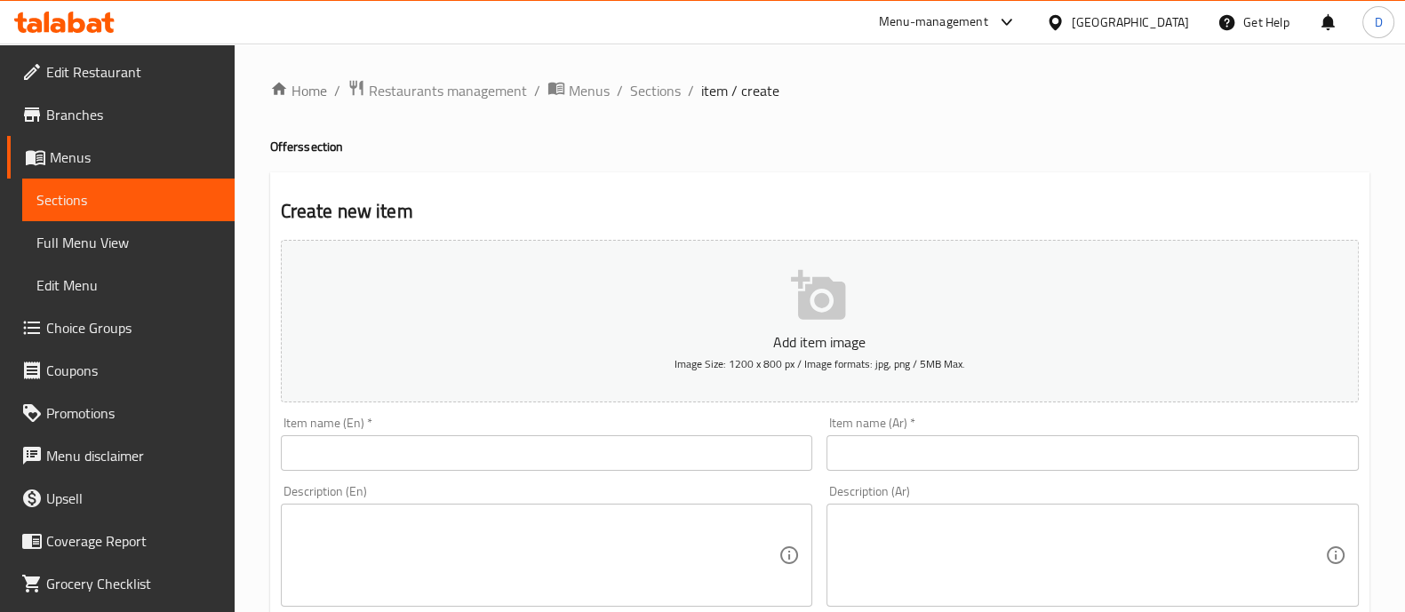
click at [689, 457] on input "text" at bounding box center [547, 454] width 532 height 36
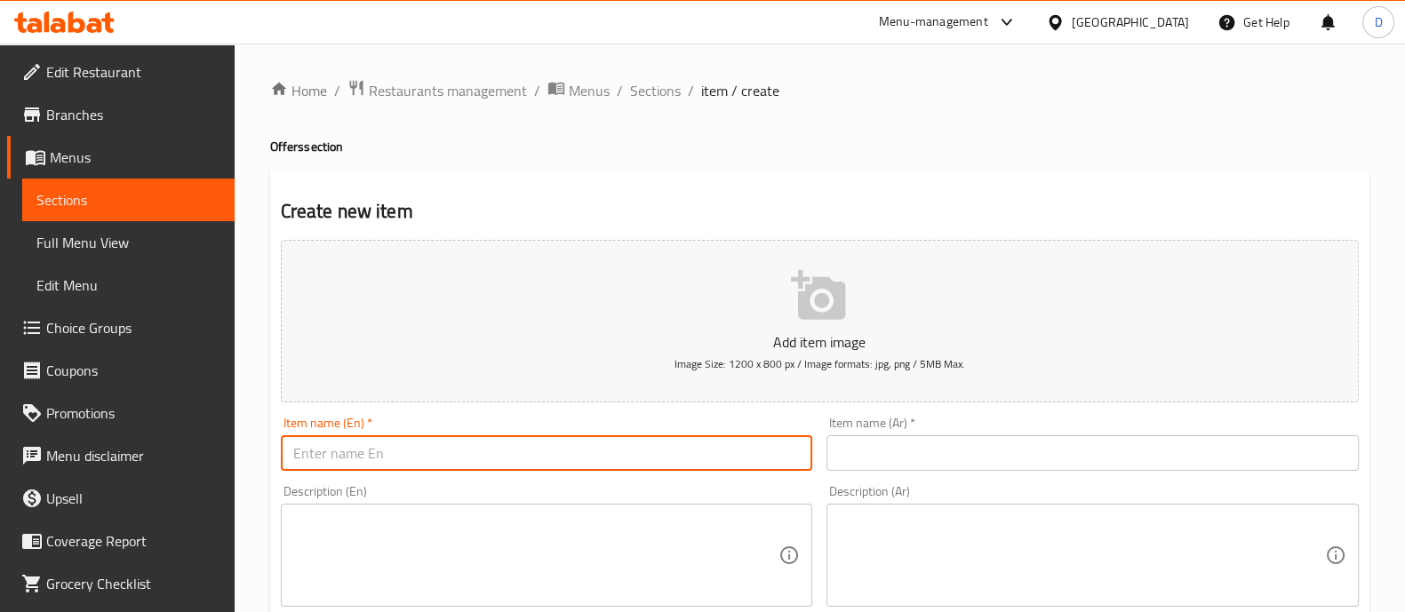
click at [999, 449] on input "text" at bounding box center [1093, 454] width 532 height 36
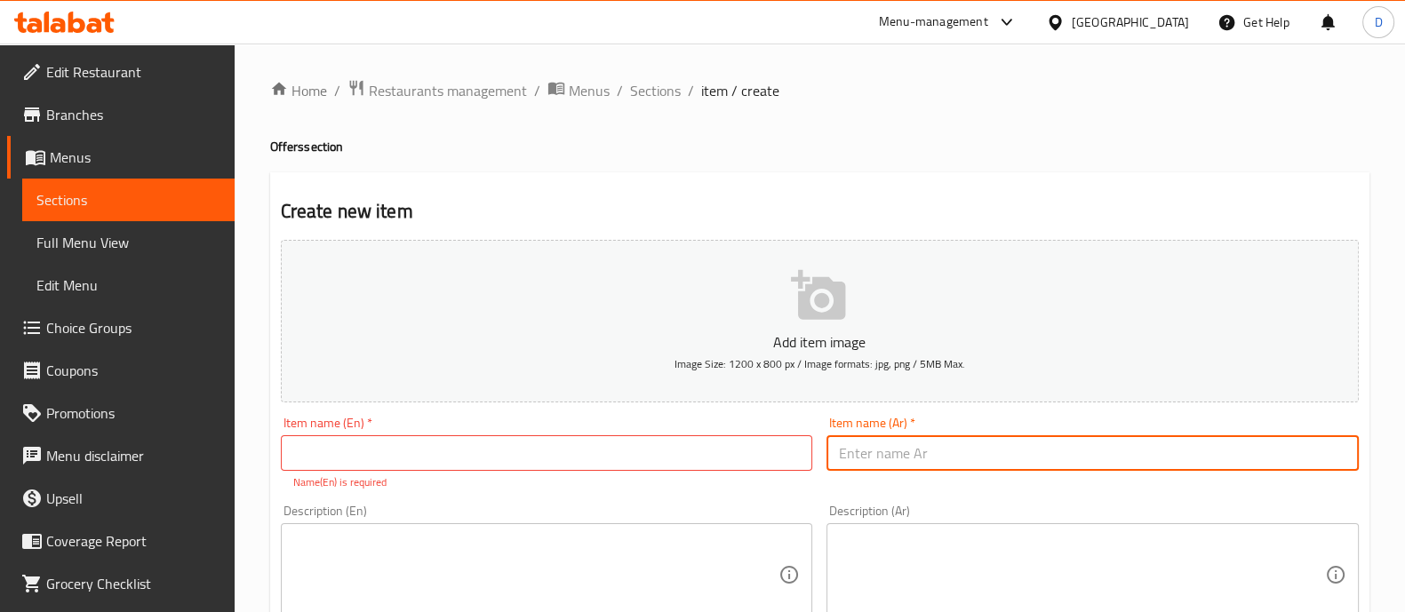
click at [947, 550] on textarea at bounding box center [1082, 575] width 486 height 84
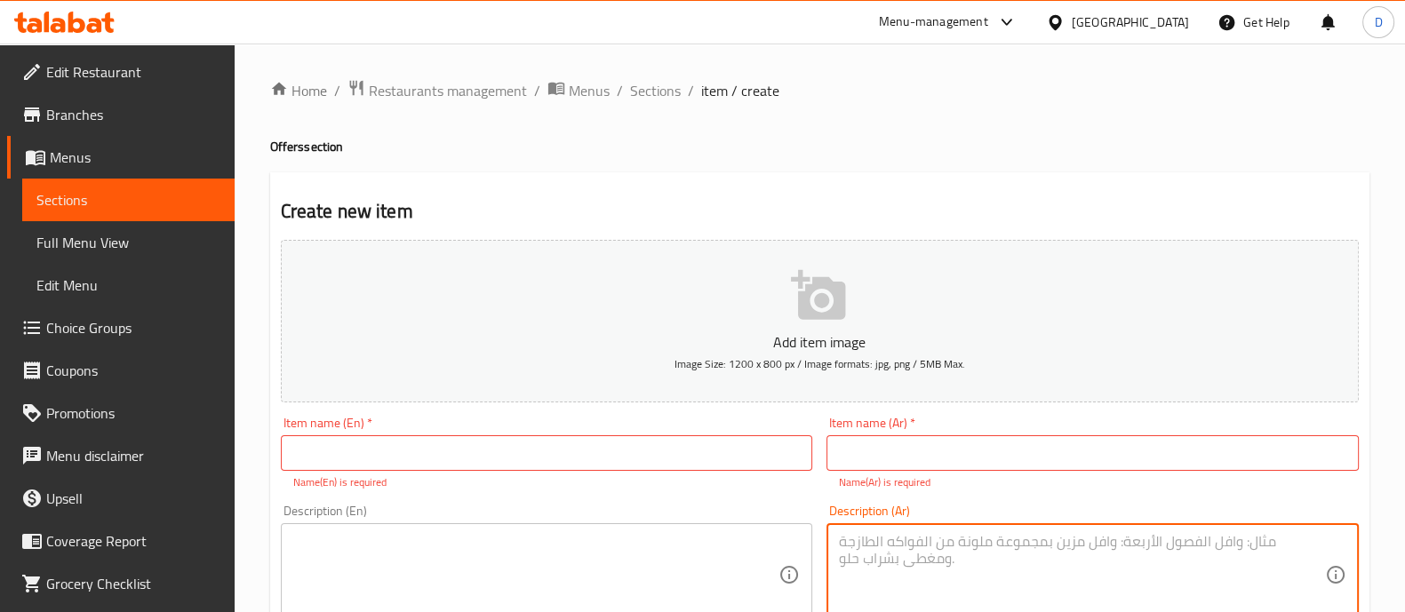
paste textarea "2 طاجن فراخ او لحمه او سجق او كبده + 2 رز بلبن + 2 بيج كولا+ 1 توست 160 بدل 208"
type textarea "2 طاجن فراخ او لحمه او سجق او كبده + 2 رز بلبن + 2 بيج كولا+ 1 توست 160 بدل 208"
click at [957, 445] on input "text" at bounding box center [1093, 454] width 532 height 36
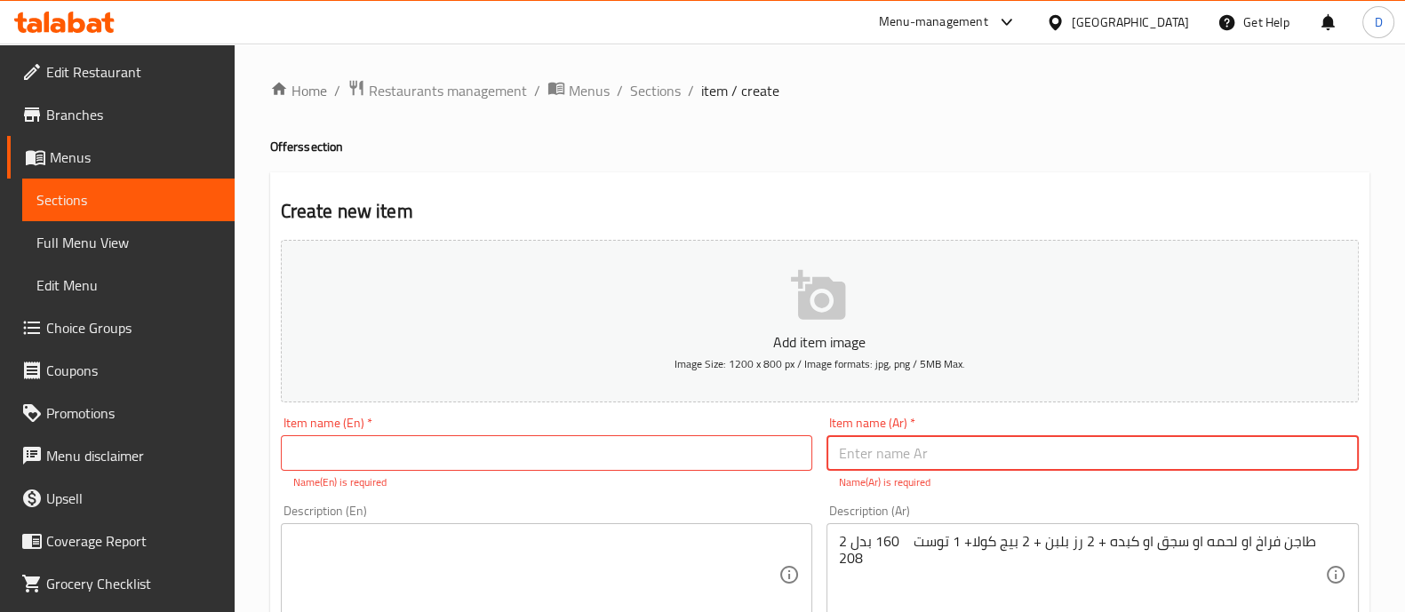
type input "u"
type input "عرض البشوات"
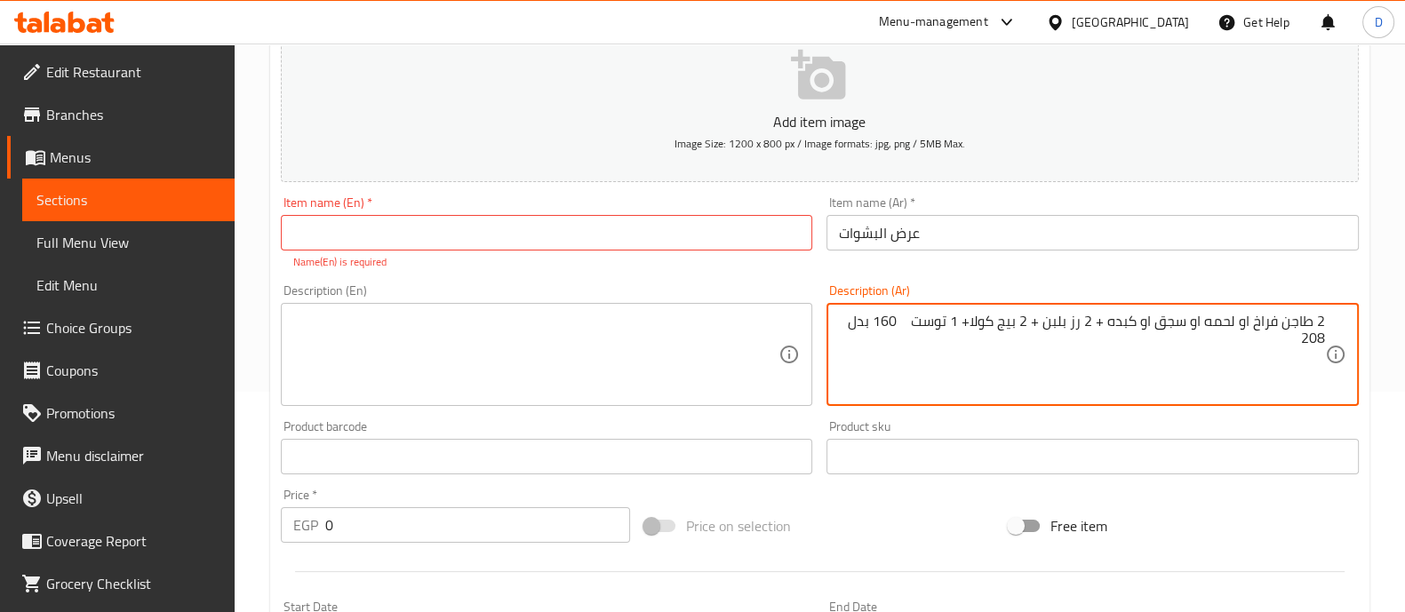
scroll to position [221, 0]
click at [430, 508] on input "0" at bounding box center [478, 525] width 306 height 36
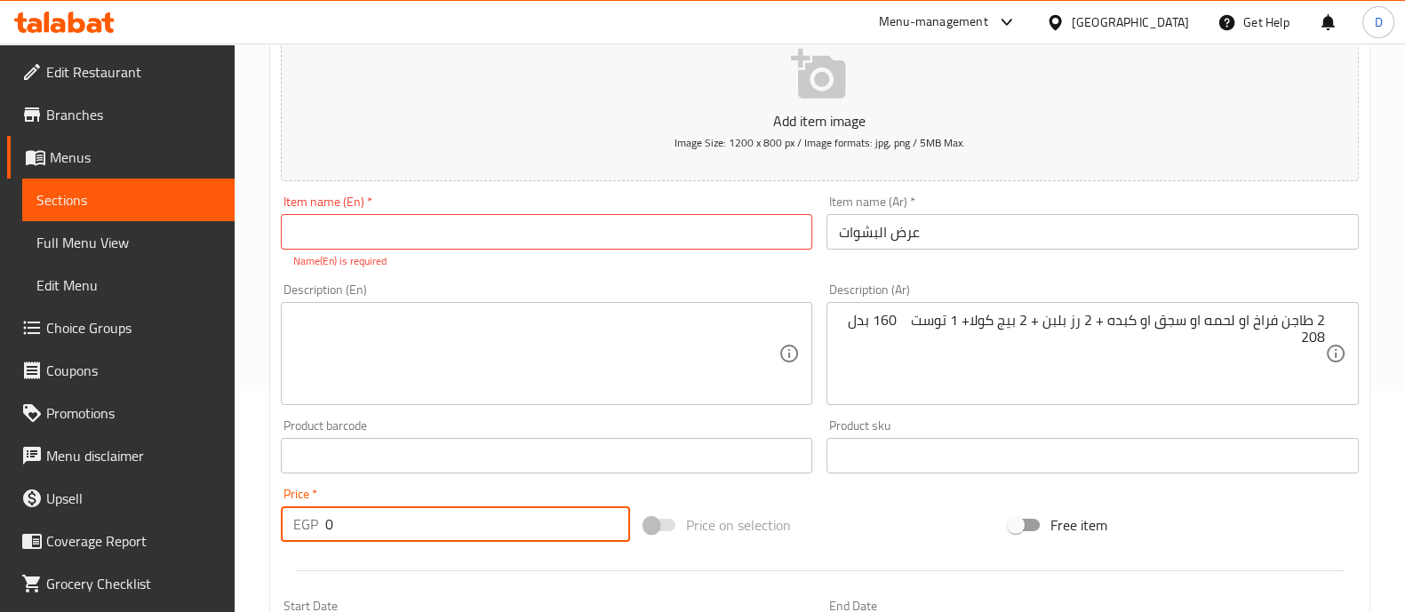
click at [430, 508] on input "0" at bounding box center [478, 525] width 306 height 36
type input "200"
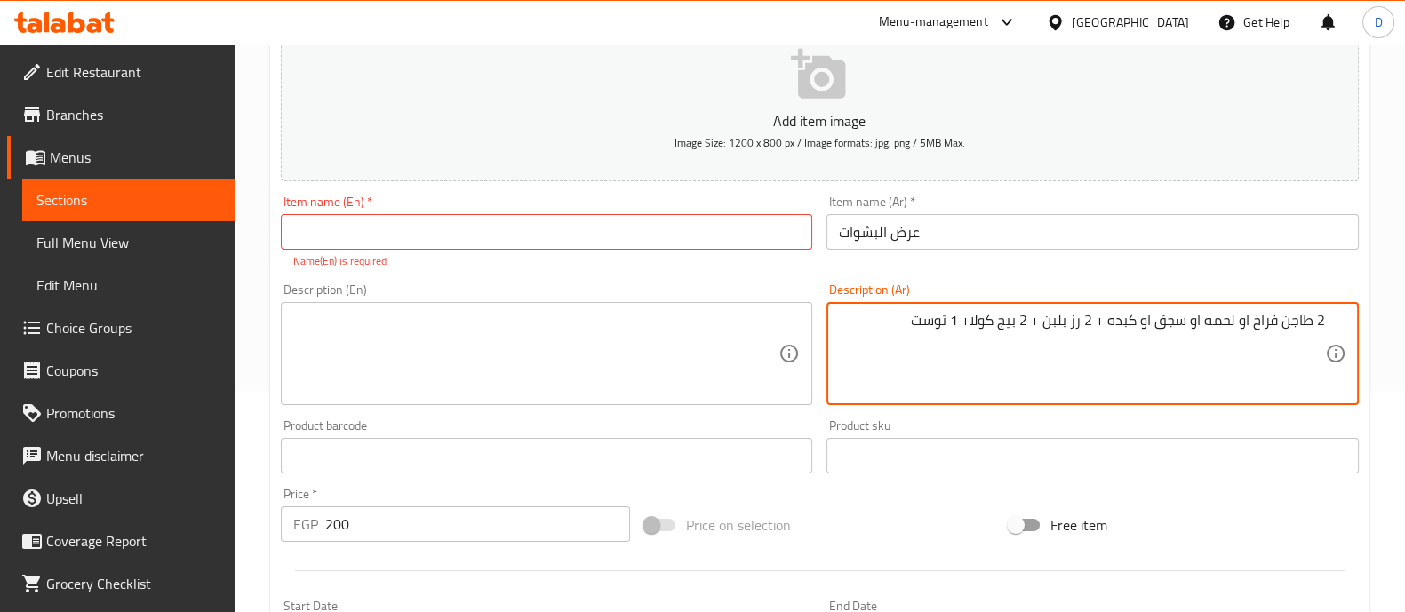
type textarea "2 طاجن فراخ او لحمه او سجق او كبده + 2 رز بلبن + 2 بيج كولا+ 1 توست"
click at [609, 375] on textarea at bounding box center [536, 354] width 486 height 84
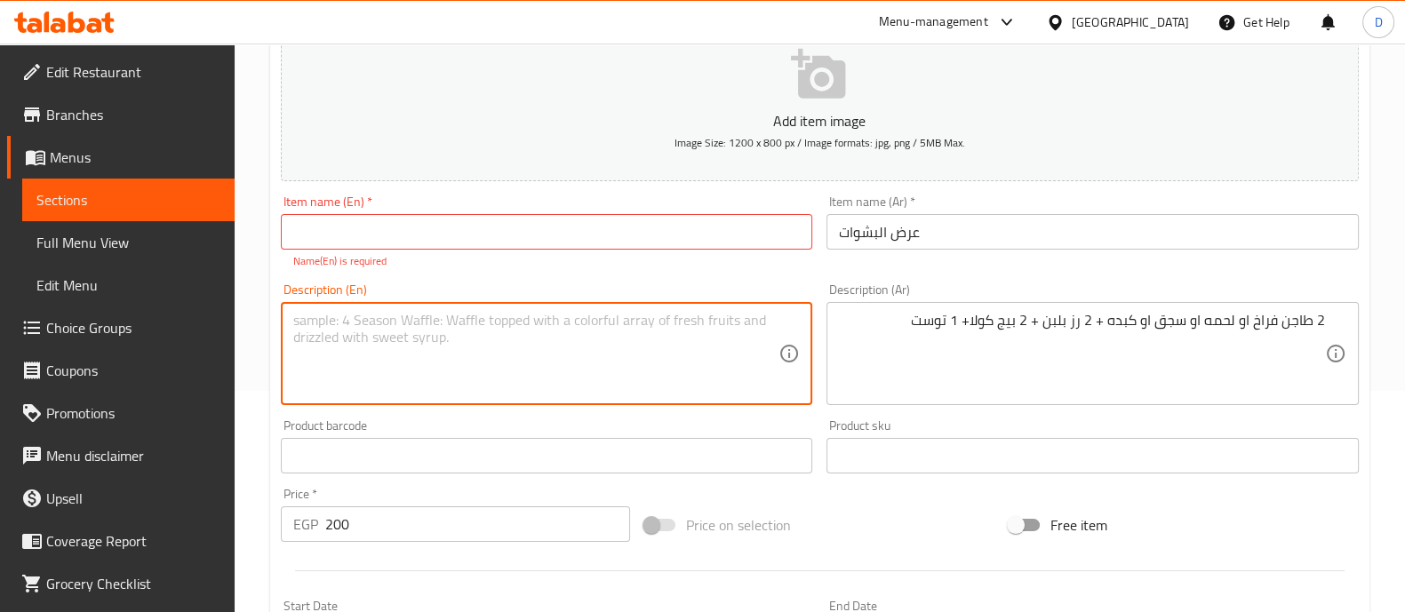
paste textarea "2 chicken, meat, sausage or liver casserole + 2 rice puddings + 2 Big Cola + 1 …"
type textarea "2 chicken, meat, sausage or liver casserole + 2 rice puddings + 2 Big Cola + 1 …"
click at [632, 237] on input "text" at bounding box center [547, 232] width 532 height 36
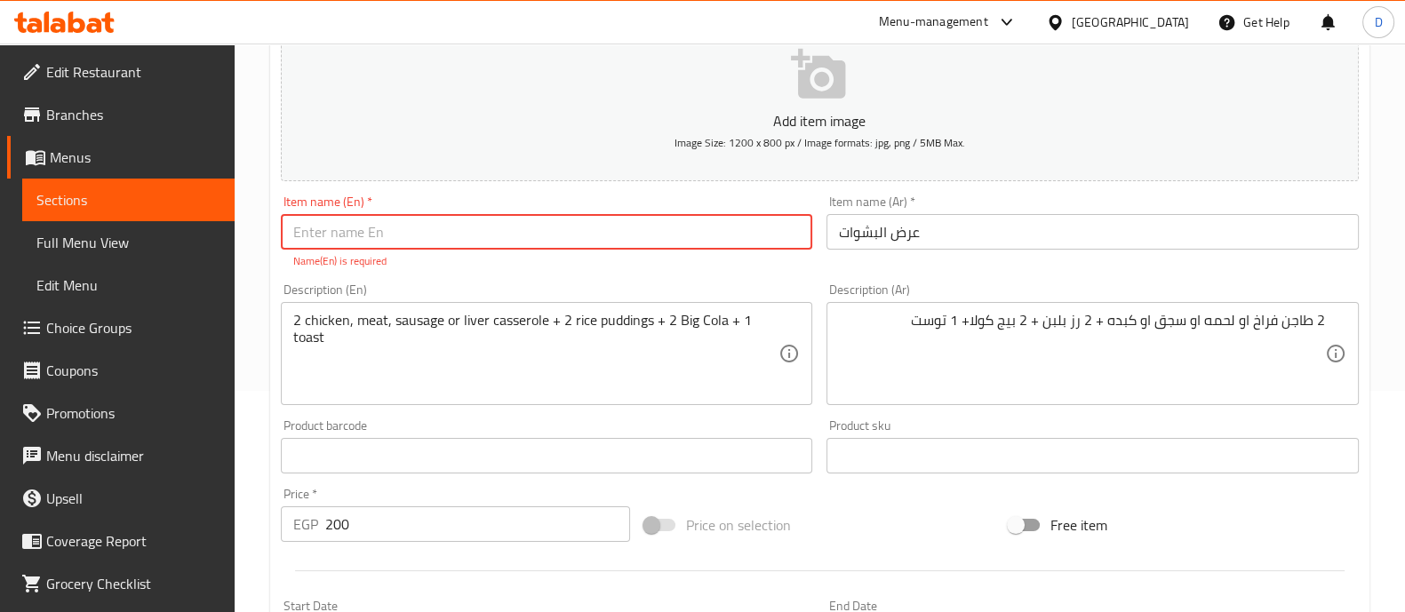
type input "ث"
type input "El-Bashwat Offer"
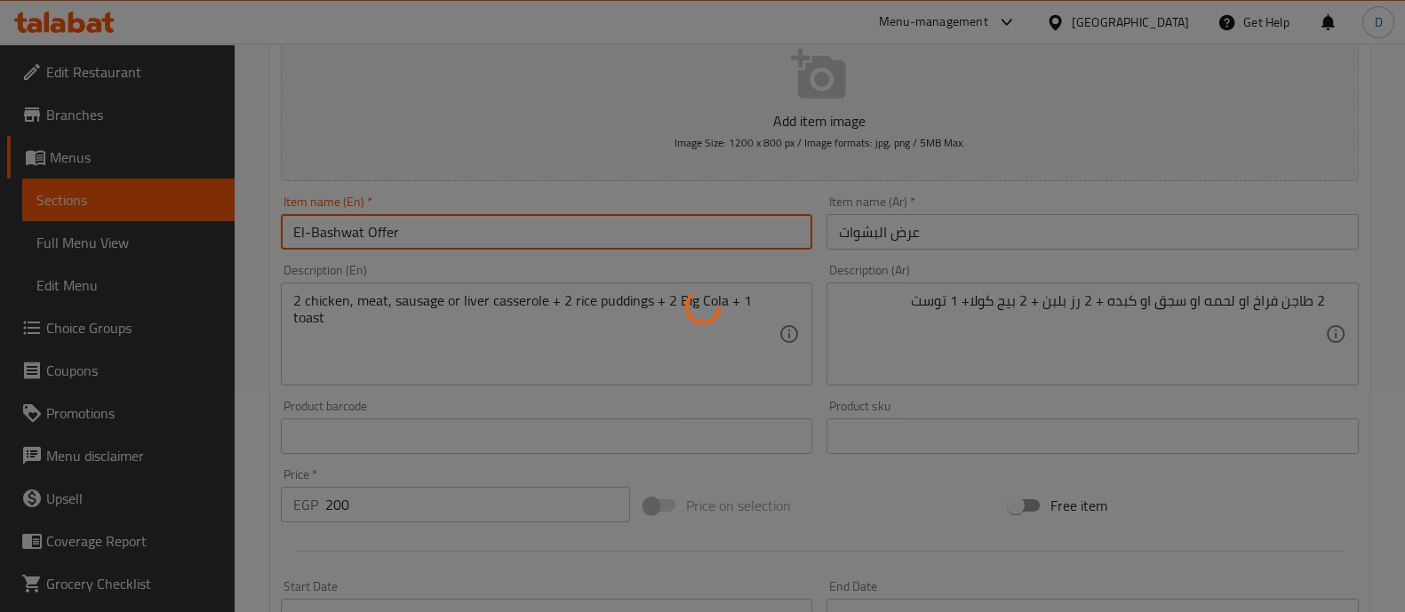
type input "0"
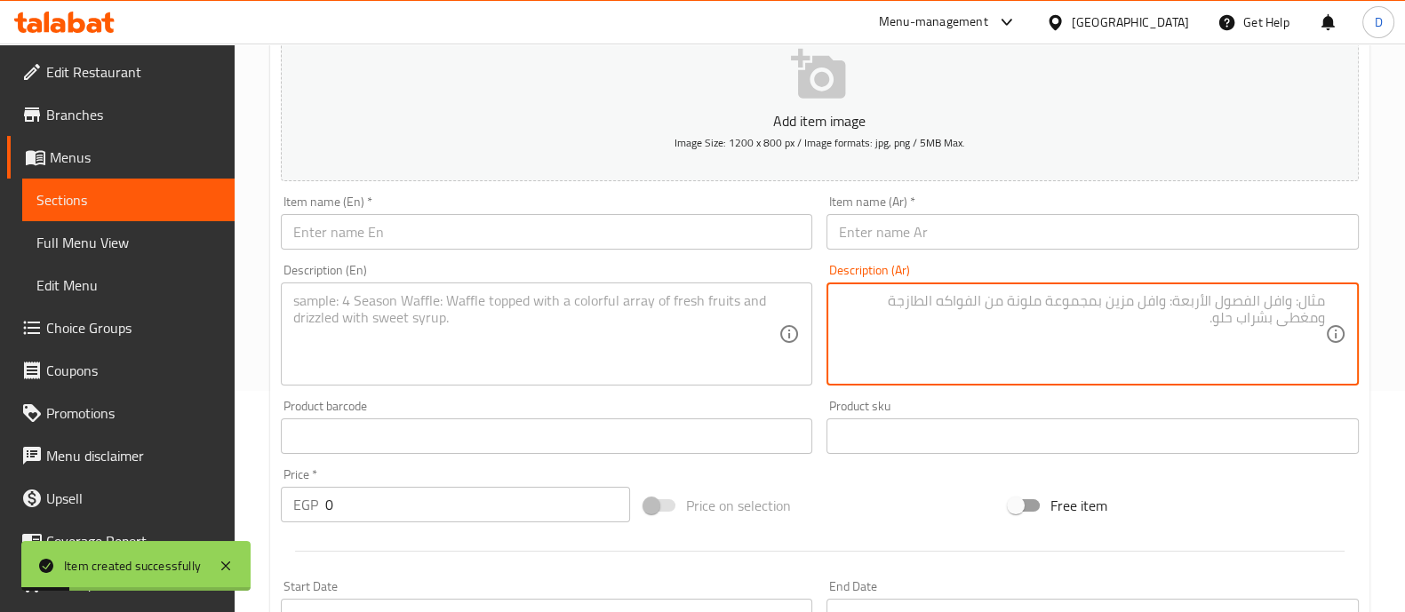
click at [1066, 347] on textarea at bounding box center [1082, 334] width 486 height 84
paste textarea "1 كشري شبح + 1 توست + 1 بيج كولا 60 بدل 72"
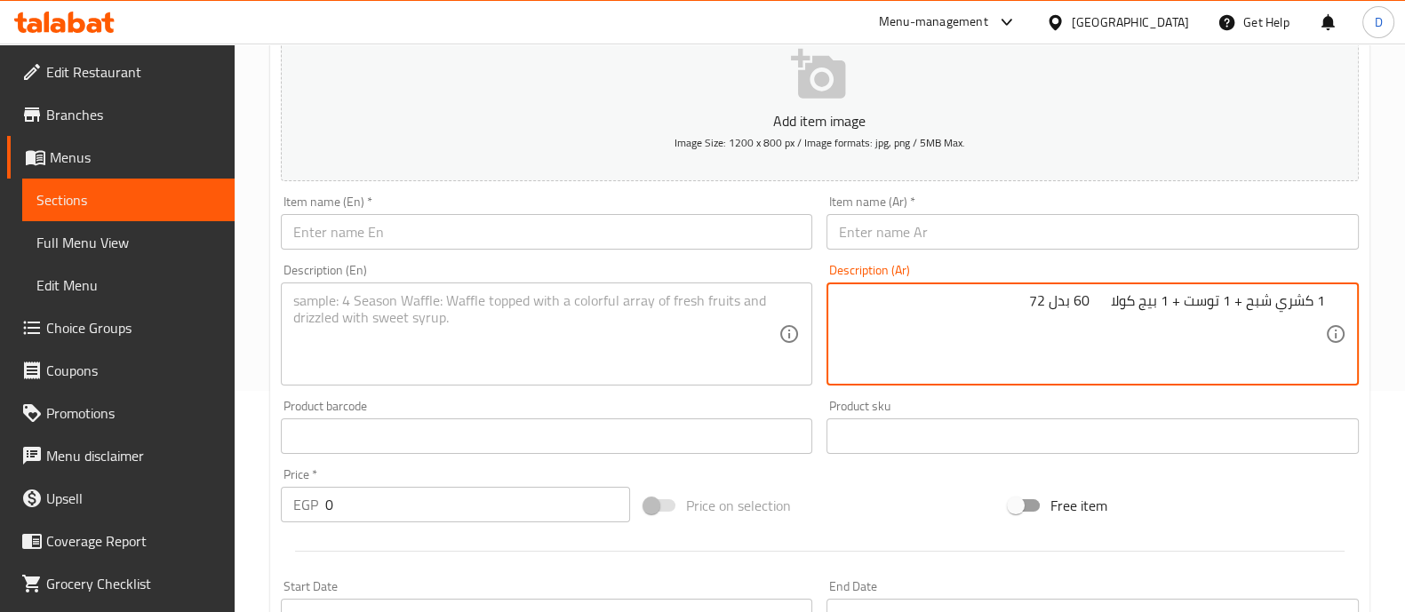
type textarea "1 كشري شبح + 1 توست + 1 بيج كولا 60 بدل 72"
click at [1107, 236] on input "text" at bounding box center [1093, 232] width 532 height 36
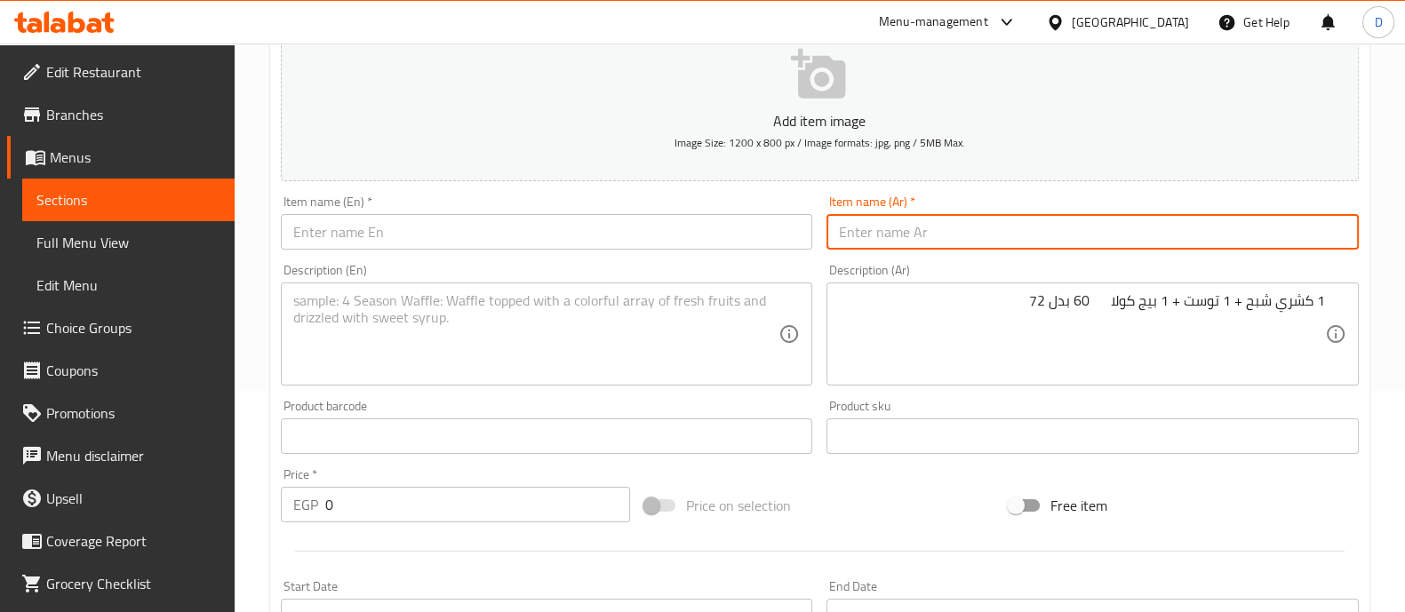
type input "u"
type input "عرض الكرانشيتو"
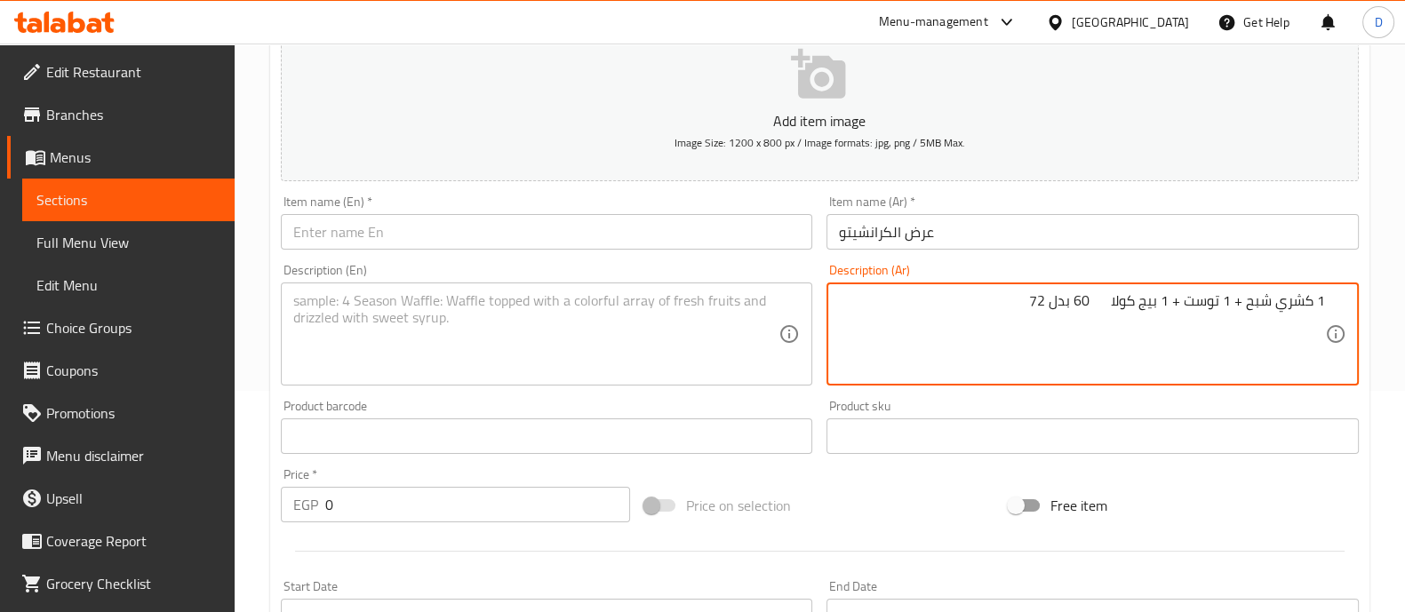
drag, startPoint x: 1000, startPoint y: 310, endPoint x: 1096, endPoint y: 306, distance: 96.1
type textarea "1 كشري شبح + 1 توست + 1 بيج كولا"
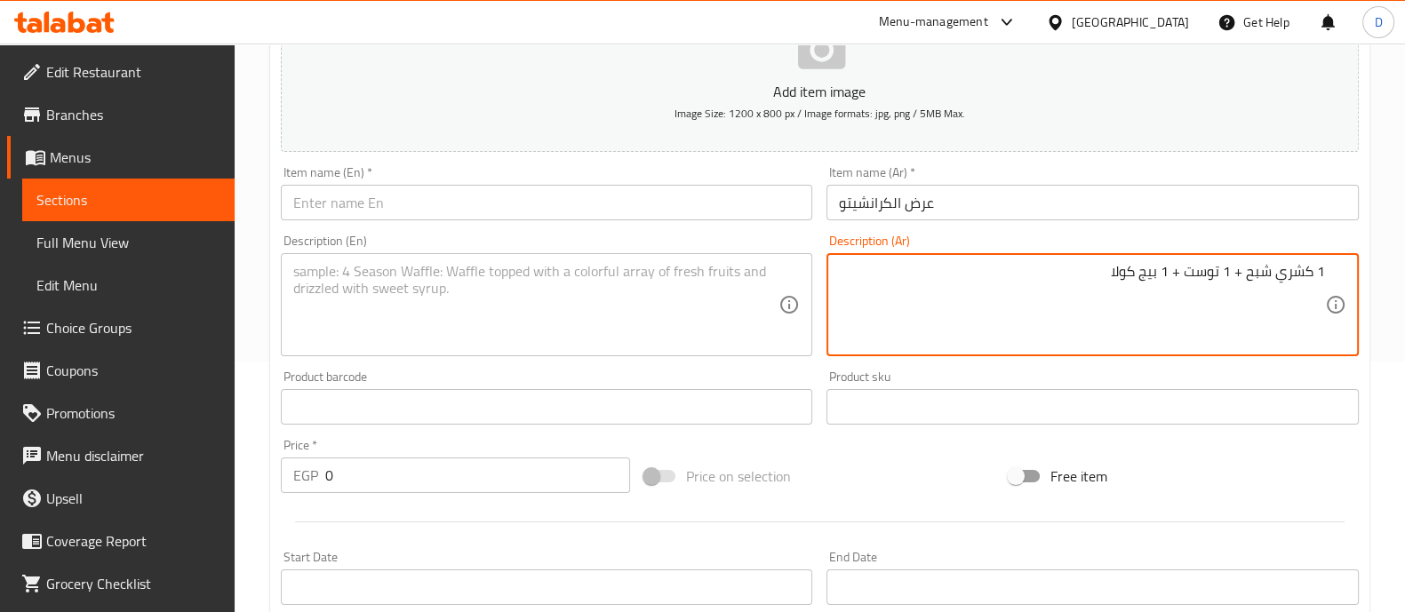
scroll to position [333, 0]
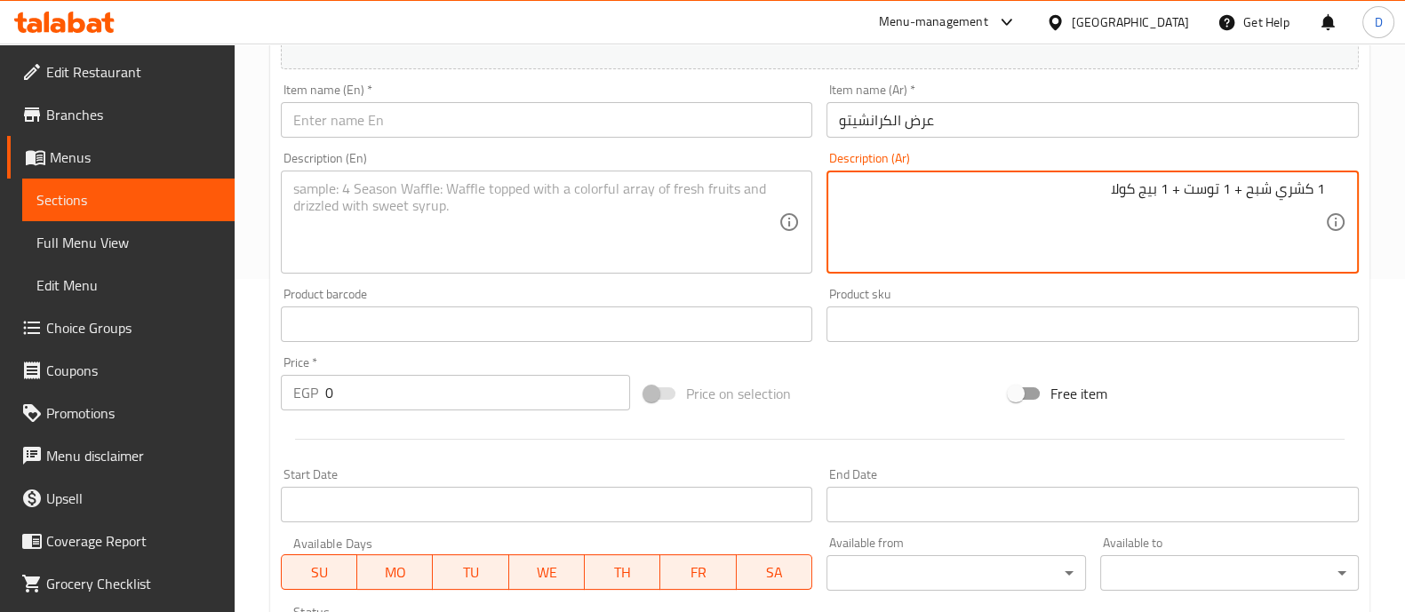
click at [500, 402] on input "0" at bounding box center [478, 393] width 306 height 36
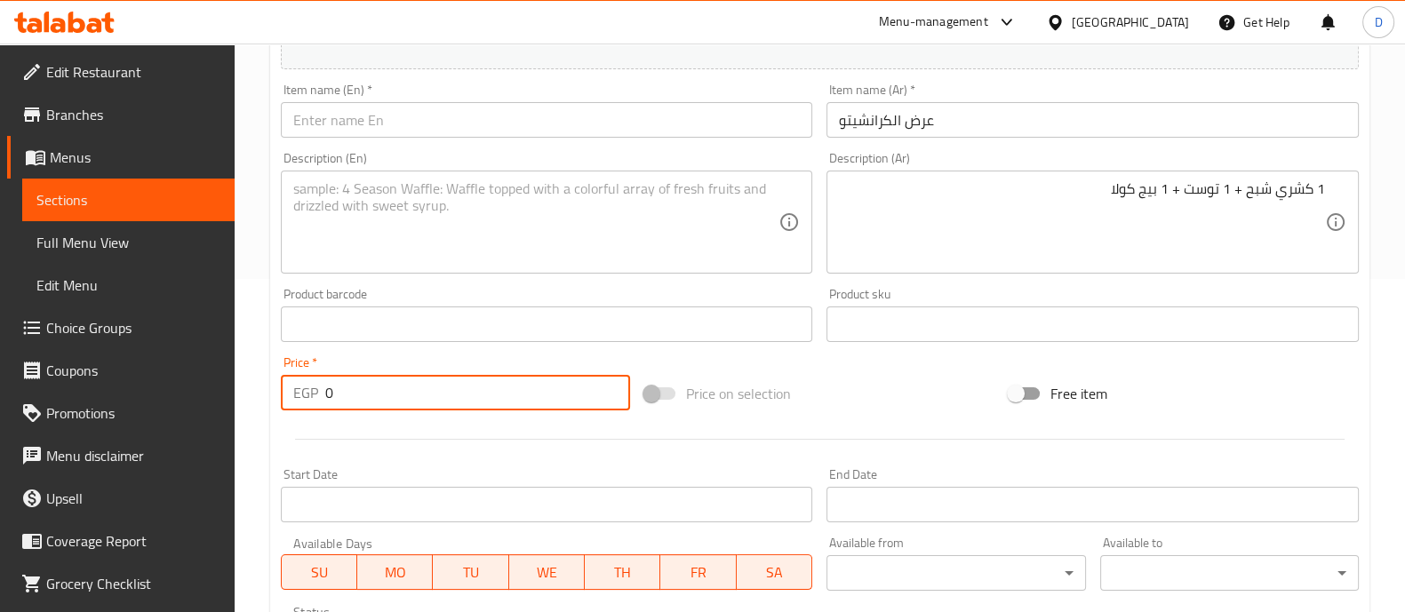
click at [500, 402] on input "0" at bounding box center [478, 393] width 306 height 36
type input "75"
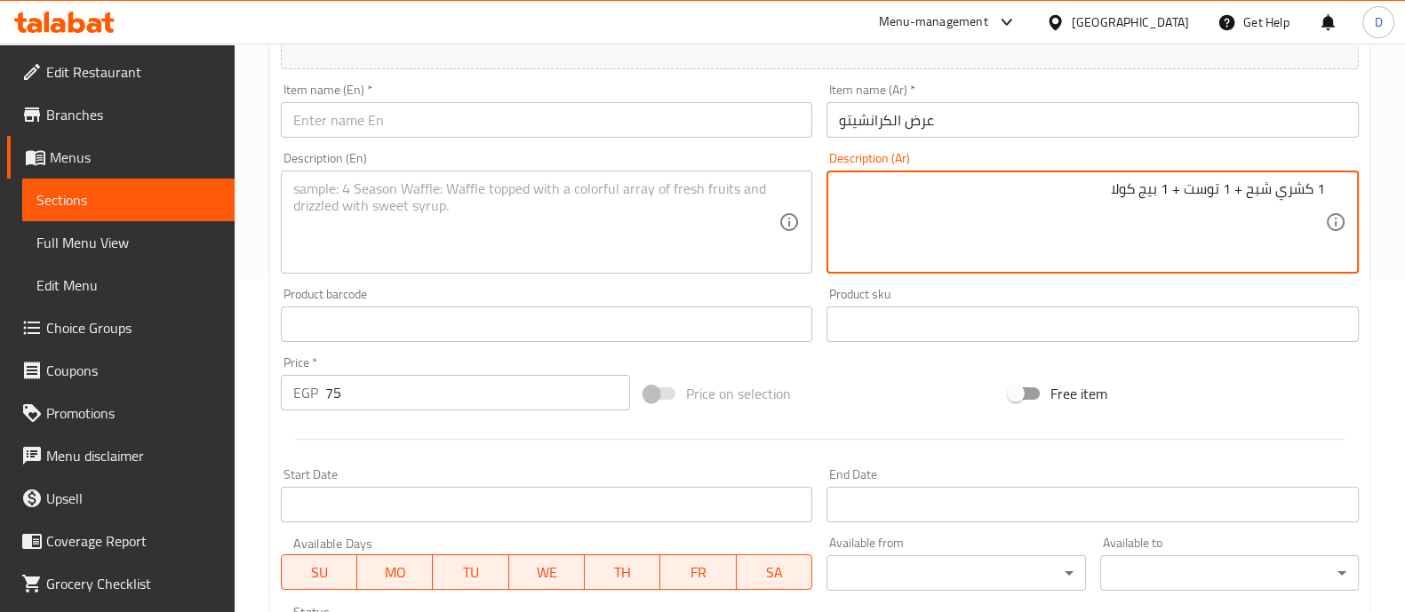
click at [1025, 206] on textarea "1 كشري شبح + 1 توست + 1 بيج كولا" at bounding box center [1082, 222] width 486 height 84
click at [580, 205] on textarea at bounding box center [536, 222] width 486 height 84
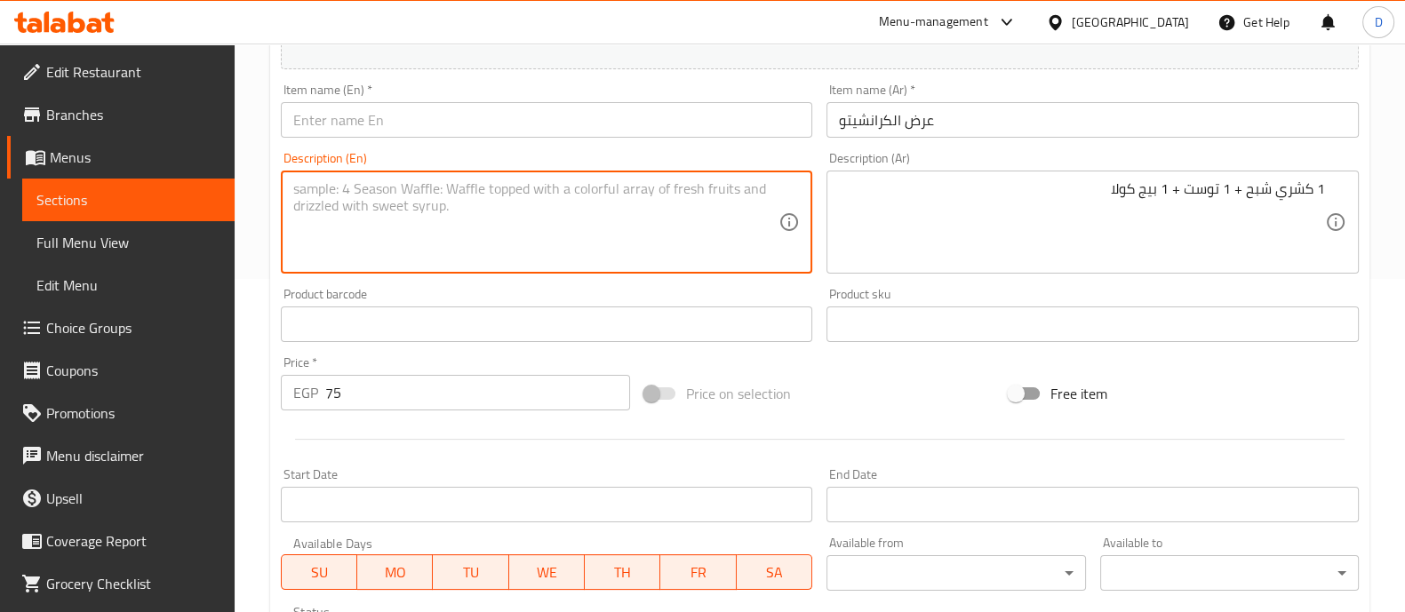
paste textarea "1 Koshary Ghost + 1 Toast + 1 Big Cola"
click at [386, 186] on textarea "1 Koshary Ghost + 1 Toast + 1 Big Cola" at bounding box center [536, 222] width 486 height 84
type textarea "1 Koshary Shabh + 1 Toast + 1 Big Cola"
click at [875, 116] on input "عرض الكرانشيتو" at bounding box center [1093, 120] width 532 height 36
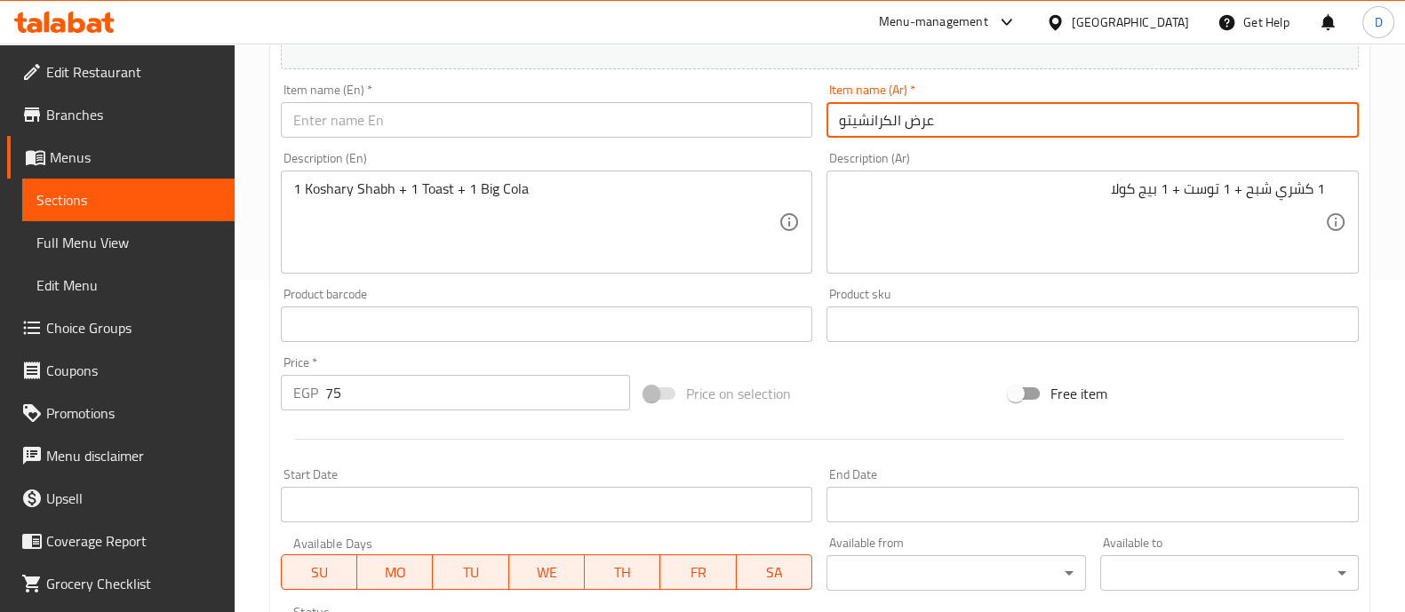
click at [875, 116] on input "عرض الكرانشيتو" at bounding box center [1093, 120] width 532 height 36
click at [941, 104] on input "عرض الكرانشيتو" at bounding box center [1093, 120] width 532 height 36
click at [463, 123] on input "text" at bounding box center [547, 120] width 532 height 36
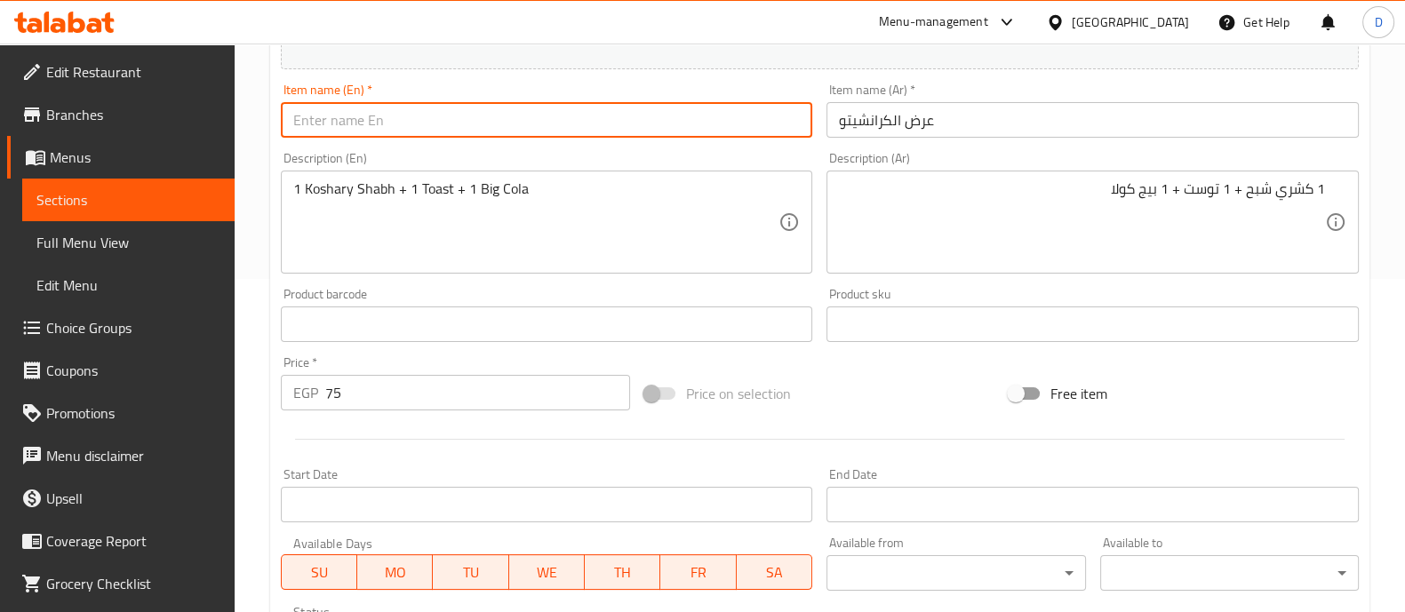
paste input "Crunchito Show"
click at [372, 126] on input "Crunchito Show" at bounding box center [547, 120] width 532 height 36
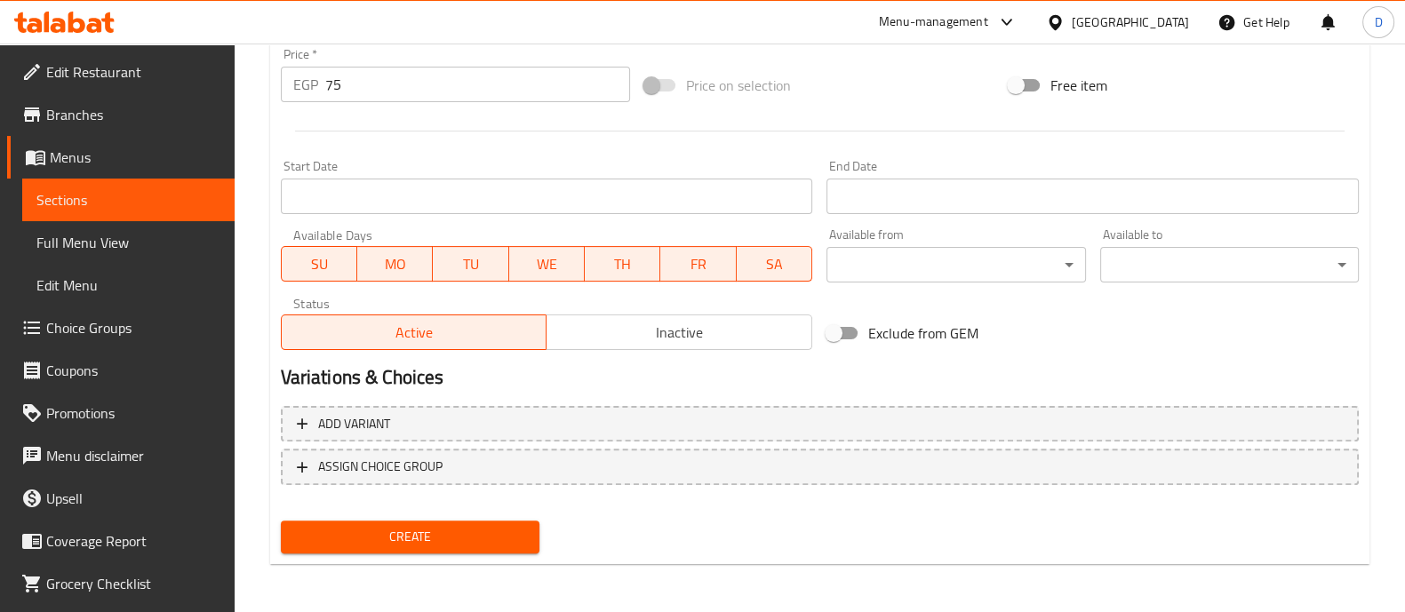
type input "Crunchito Offer"
drag, startPoint x: 409, startPoint y: 535, endPoint x: 610, endPoint y: 455, distance: 216.2
click at [409, 535] on span "Create" at bounding box center [410, 537] width 230 height 22
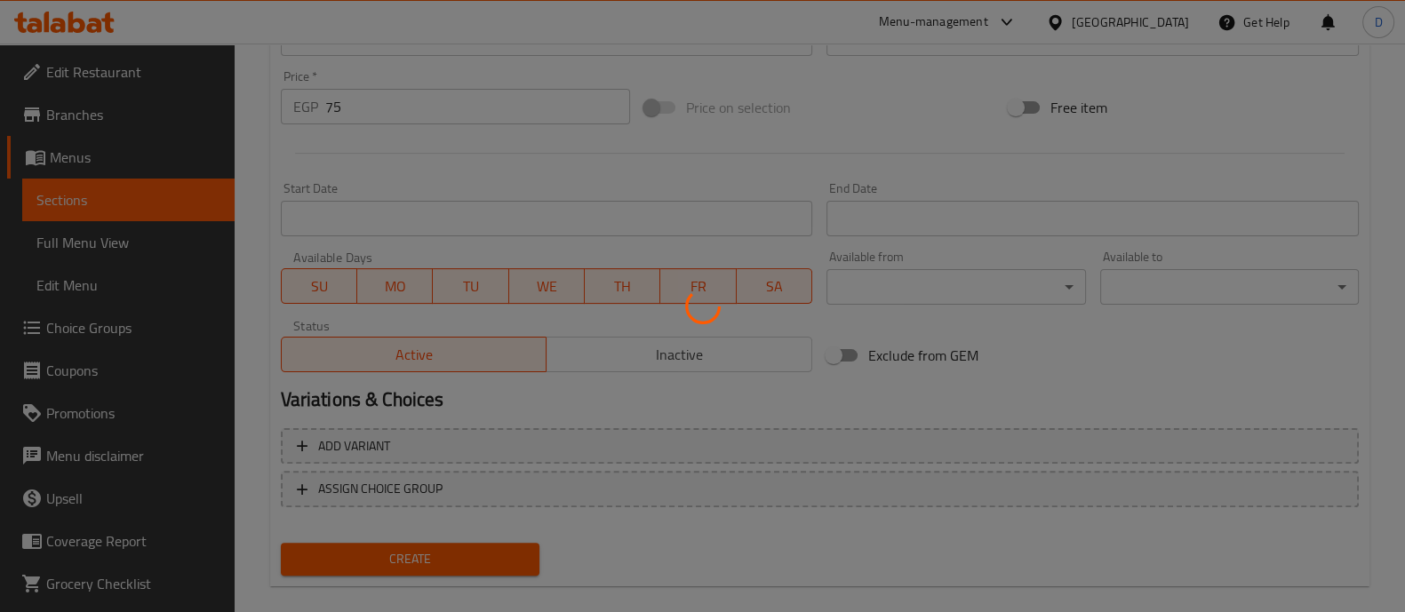
scroll to position [86, 0]
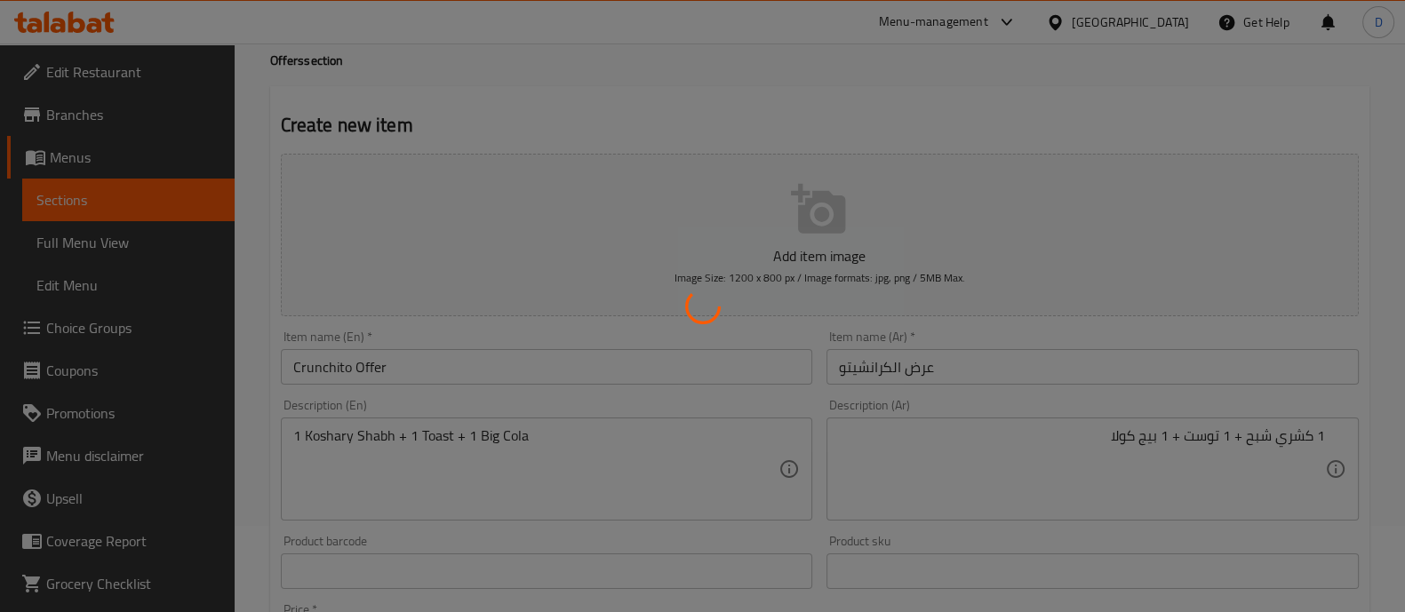
type input "0"
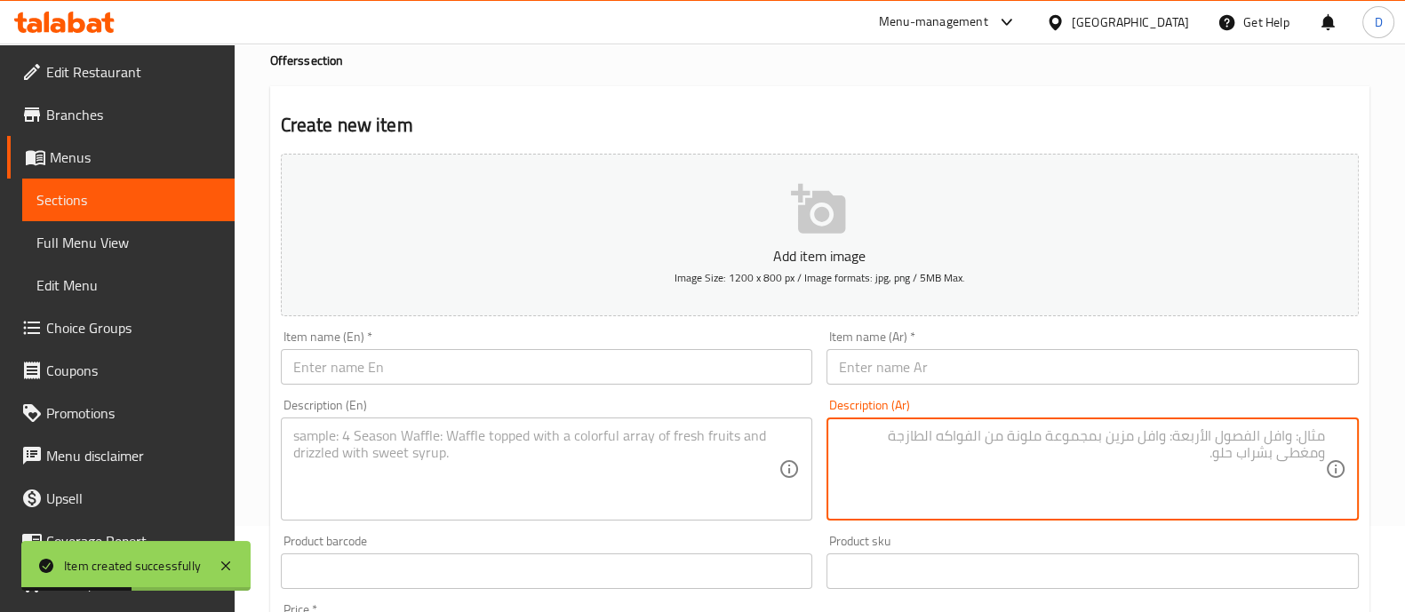
click at [1022, 444] on textarea at bounding box center [1082, 470] width 486 height 84
paste textarea "1 كشري زيزو شاورما +1 بيج كولا + 1توست+ أضافه توميه = 110 بدل 140"
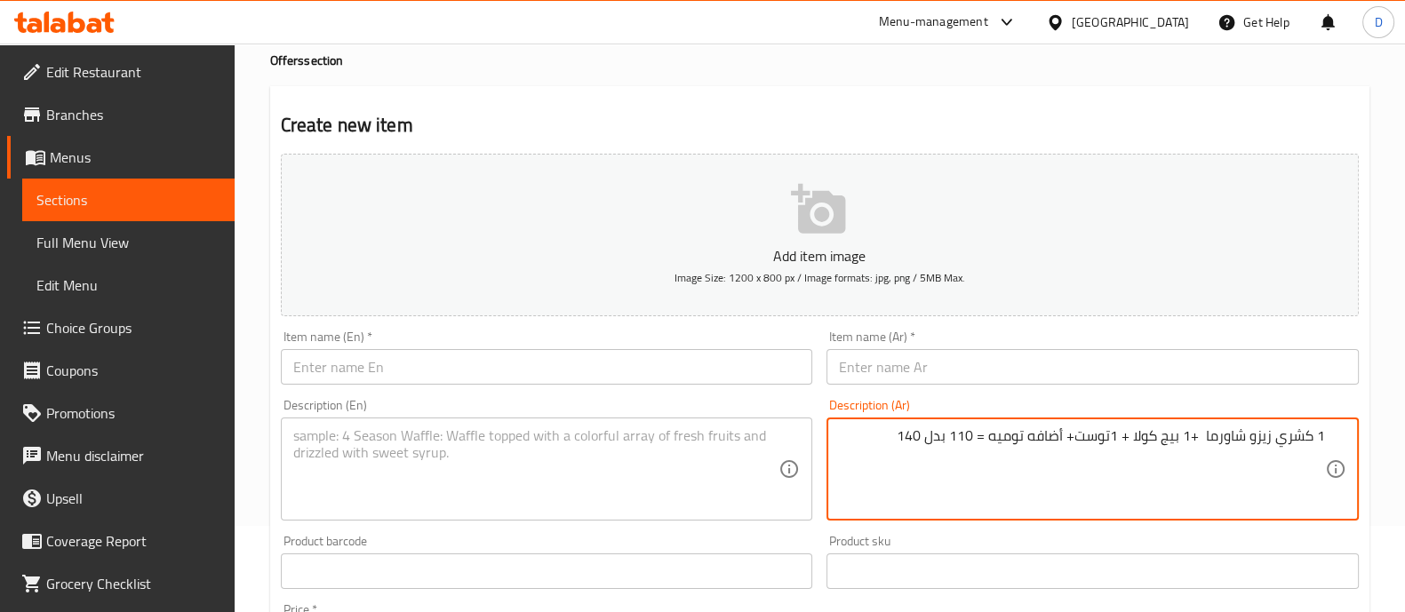
type textarea "1 كشري زيزو شاورما +1 بيج كولا + 1توست+ أضافه توميه = 110 بدل 140"
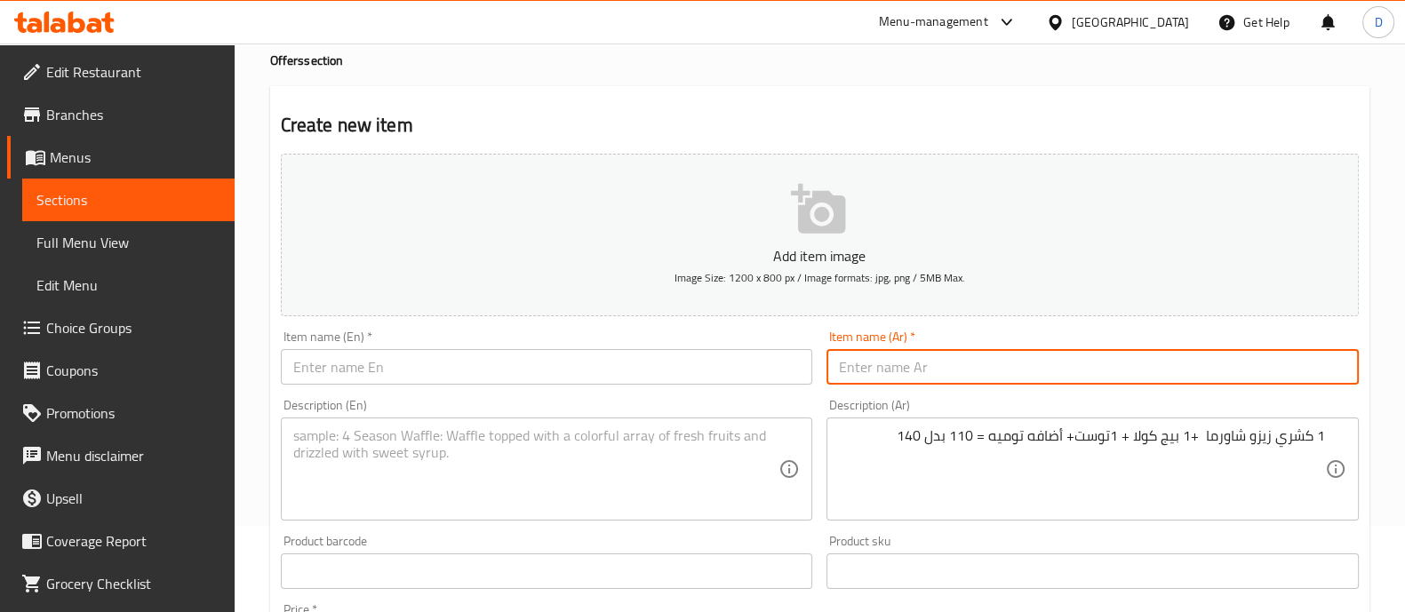
click at [1134, 364] on input "text" at bounding box center [1093, 367] width 532 height 36
type input "u"
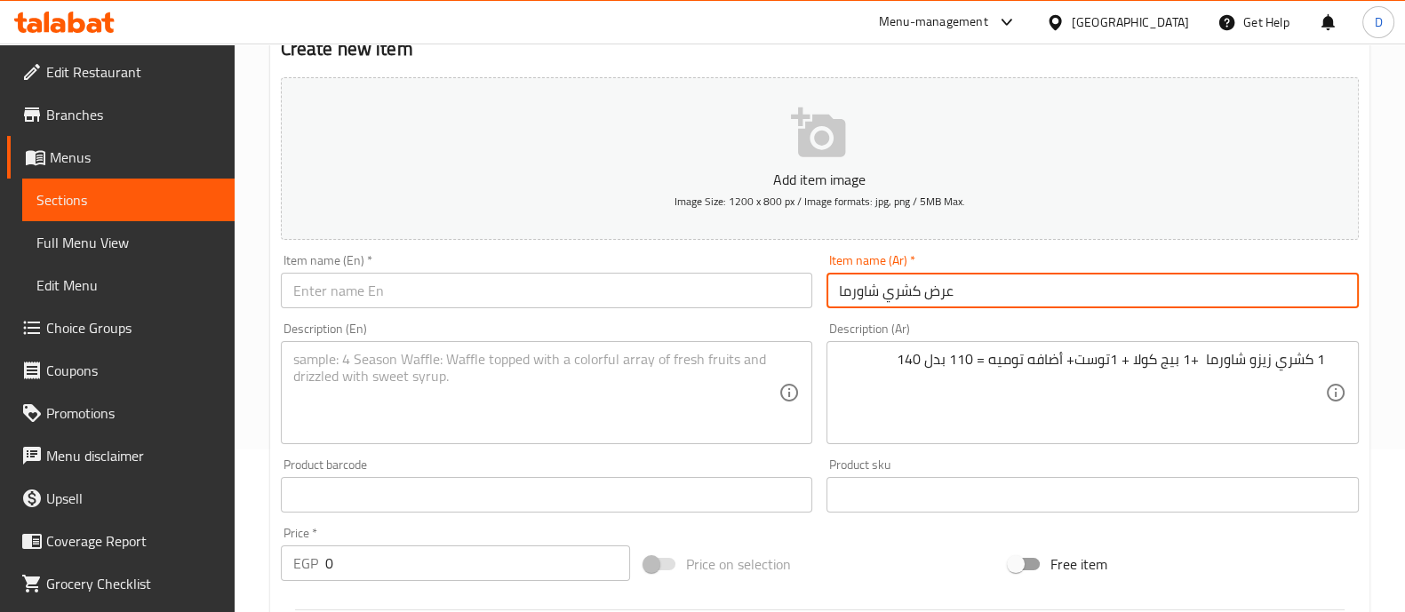
scroll to position [197, 0]
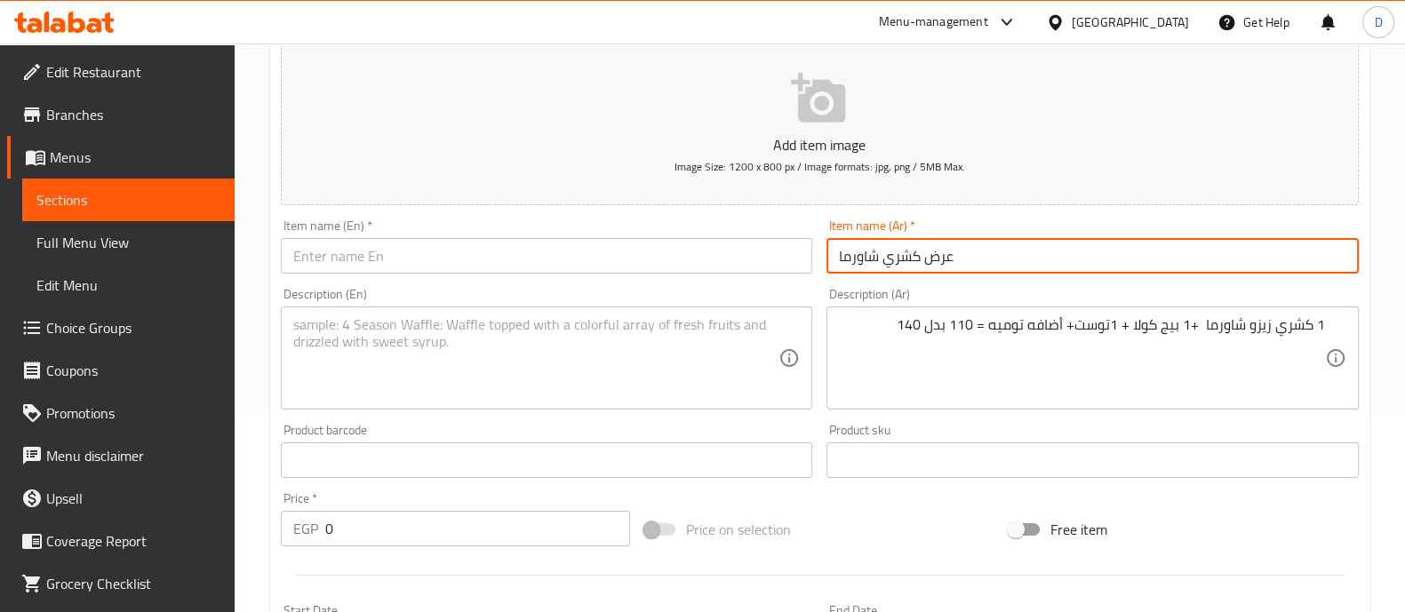
type input "عرض كشري شاورما"
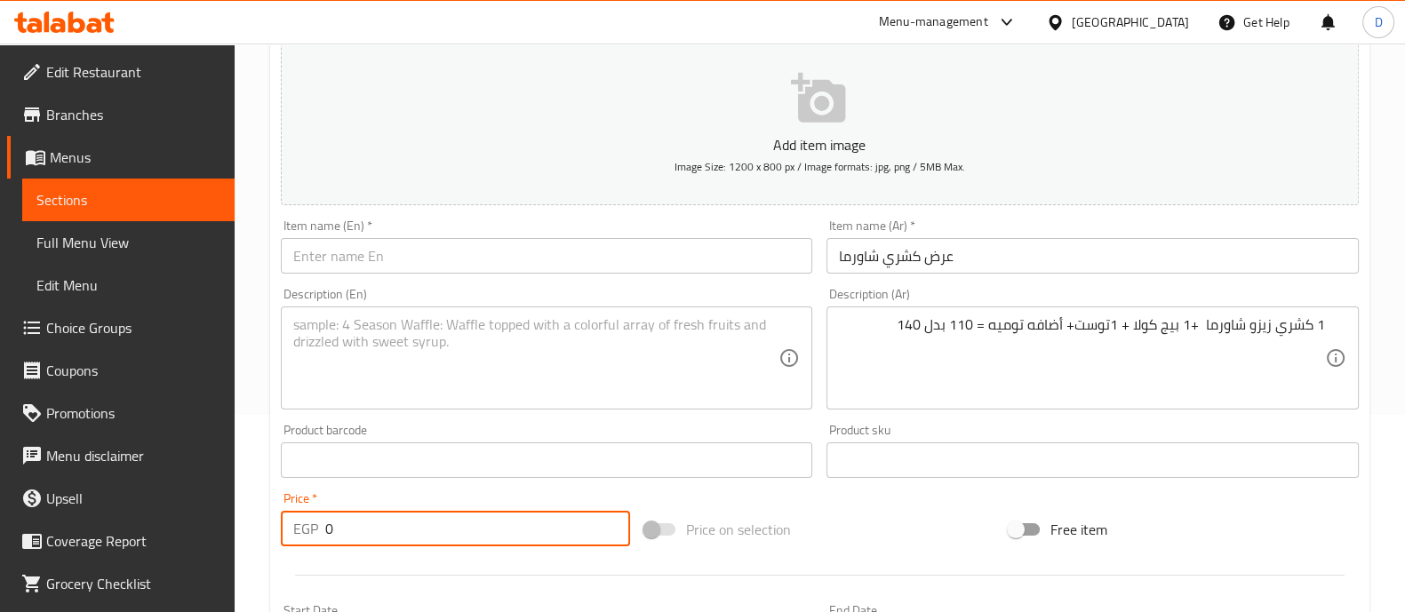
click at [493, 538] on input "0" at bounding box center [478, 529] width 306 height 36
type input "137.50"
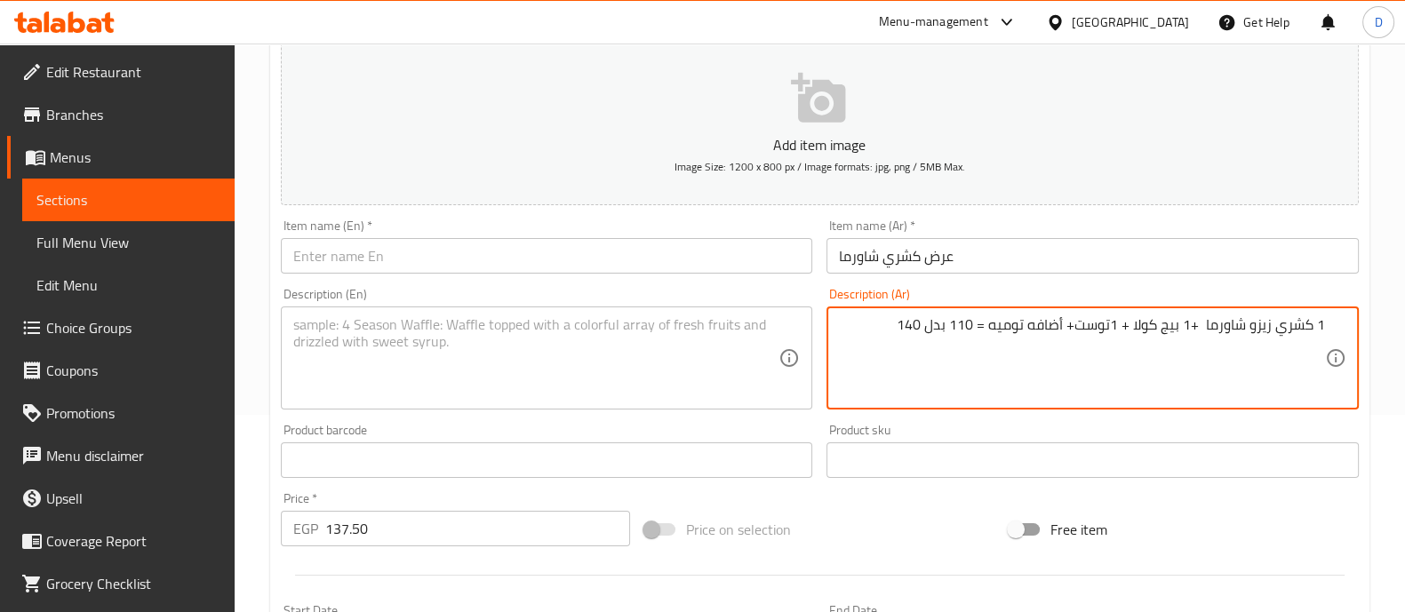
click at [1047, 324] on textarea "1 كشري زيزو شاورما +1 بيج كولا + 1توست+ أضافه توميه = 110 بدل 140" at bounding box center [1082, 358] width 486 height 84
click at [600, 331] on textarea at bounding box center [536, 358] width 486 height 84
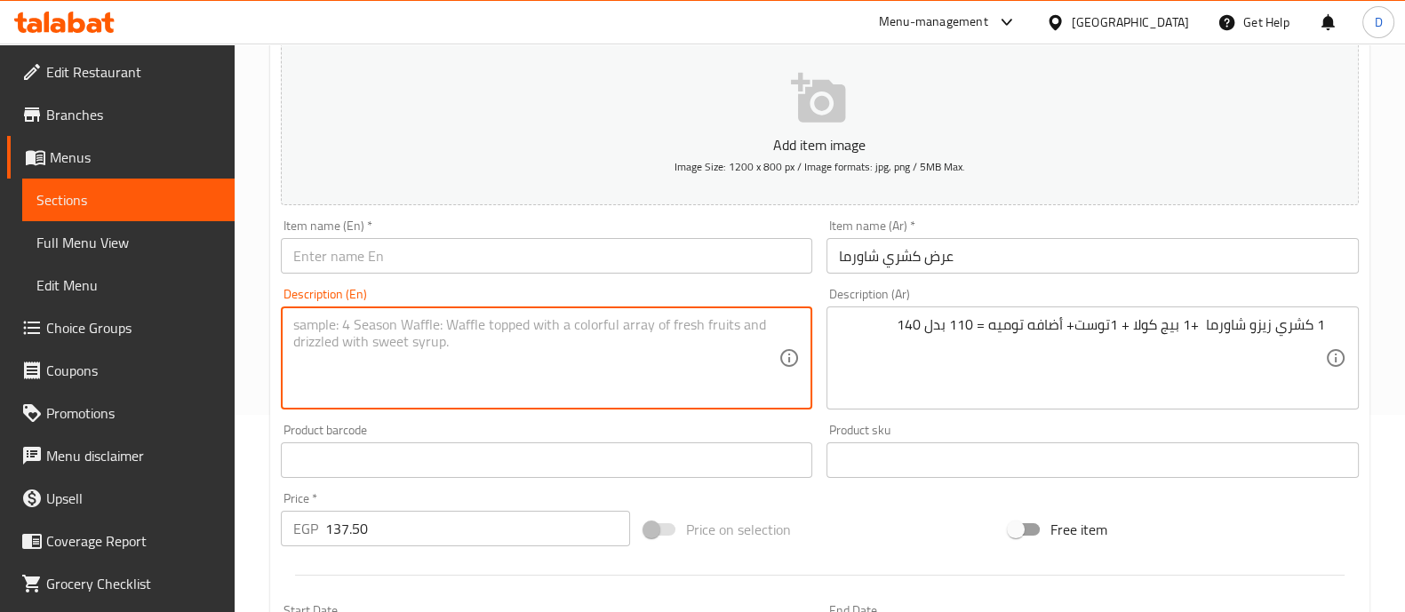
paste textarea "1 Koshary Zizo Shawerma + 1 Big Cola + 1 Toast + Added Tomato Sauce = 110 inste…"
type textarea "1 Koshary Zizo Shawerma + 1 Big Cola + 1 Toast + Added Tomato Sauce"
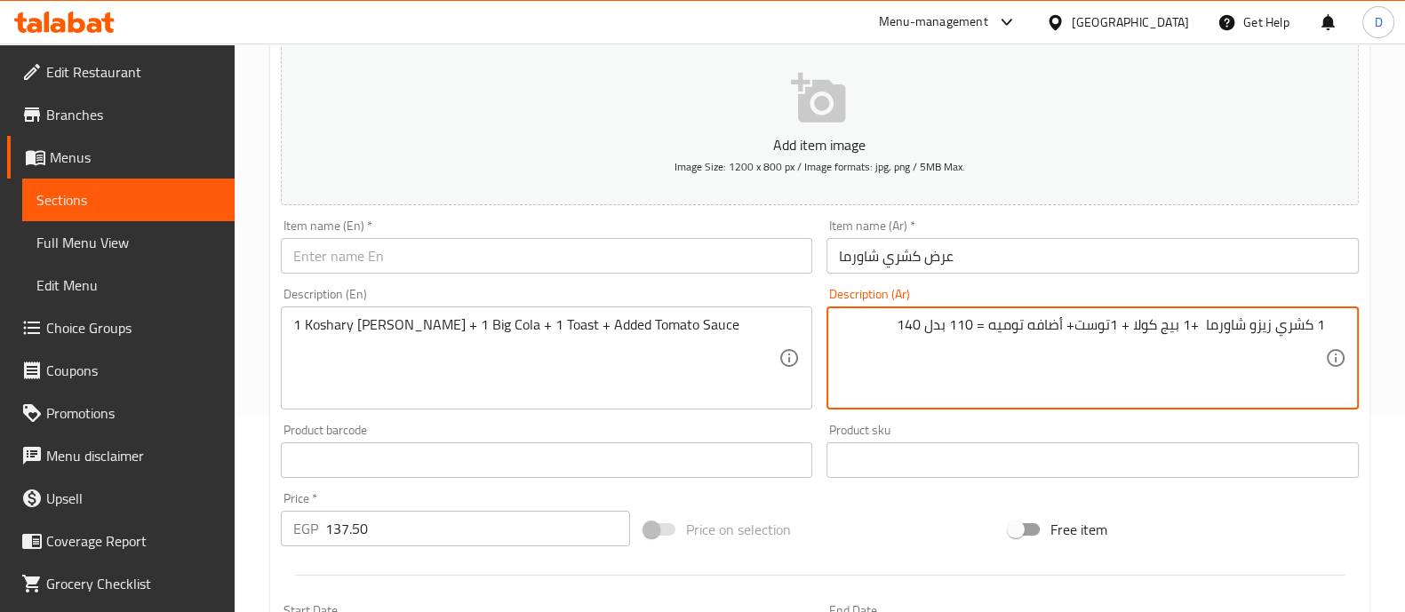
drag, startPoint x: 905, startPoint y: 322, endPoint x: 987, endPoint y: 335, distance: 82.9
click at [1052, 320] on textarea "1 كشري زيزو شاورما +1 بيج كولا + 1توست+ أضافه توميه" at bounding box center [1082, 358] width 486 height 84
type textarea "1 كشري زيزو شاورما +1 بيج كولا + 1توست+ توميه"
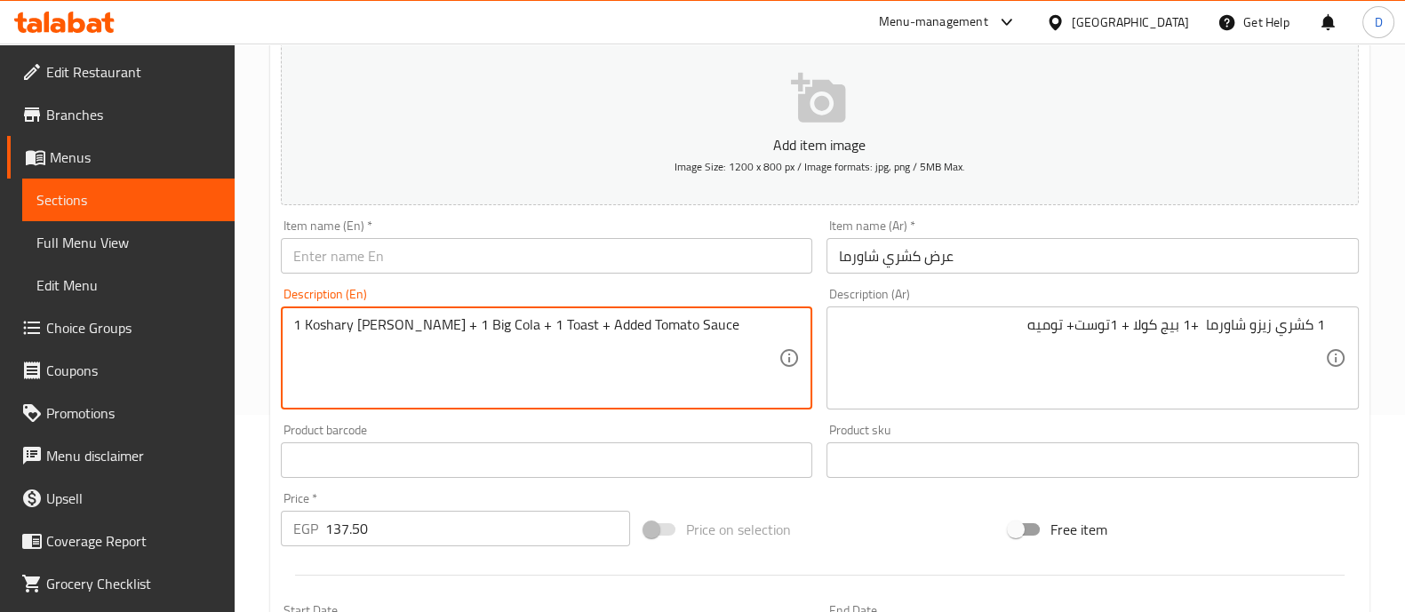
click at [604, 322] on textarea "1 Koshary Zizo Shawerma + 1 Big Cola + 1 Toast + Added Tomato Sauce" at bounding box center [536, 358] width 486 height 84
click at [617, 329] on textarea "1 Koshary Zizo Shawerma + 1 Big Cola + 1 Toast + Tomato Sauce" at bounding box center [536, 358] width 486 height 84
type textarea "1 Koshary Zizo Shawerma + 1 Big Cola + 1 Toast + Garlic Sauce"
click at [907, 260] on input "عرض كشري شاورما" at bounding box center [1093, 256] width 532 height 36
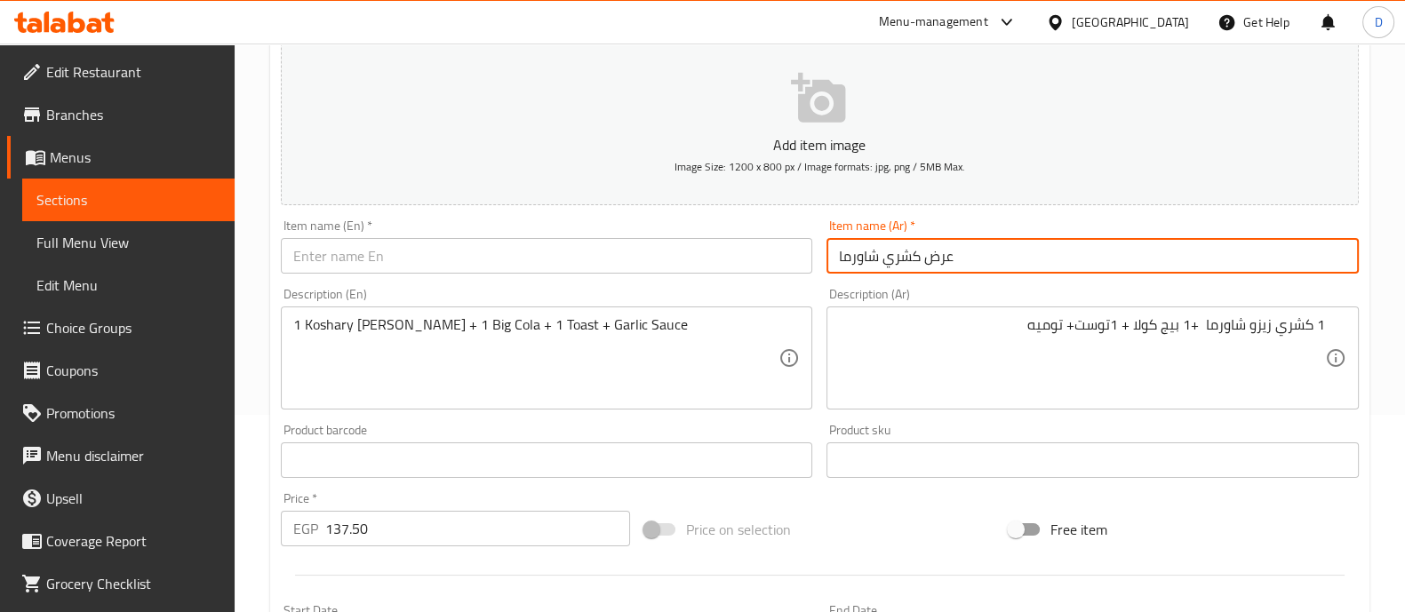
click at [907, 260] on input "عرض كشري شاورما" at bounding box center [1093, 256] width 532 height 36
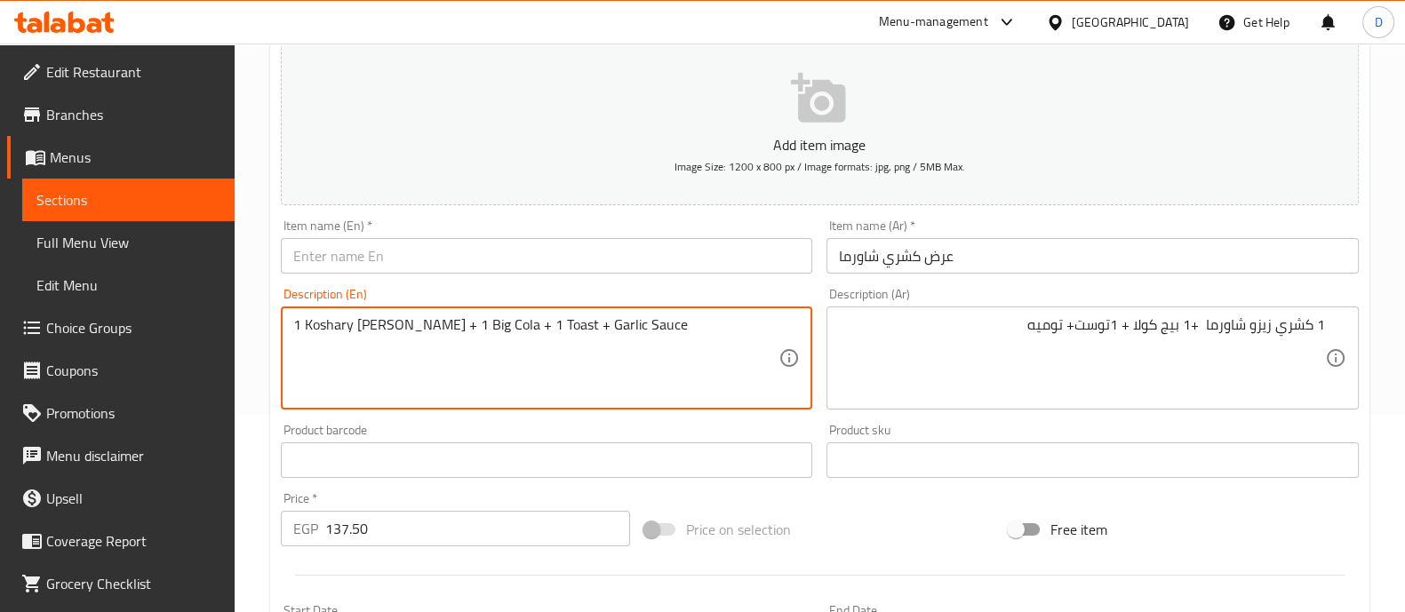
drag, startPoint x: 306, startPoint y: 325, endPoint x: 449, endPoint y: 335, distance: 143.5
click at [348, 260] on input "text" at bounding box center [547, 256] width 532 height 36
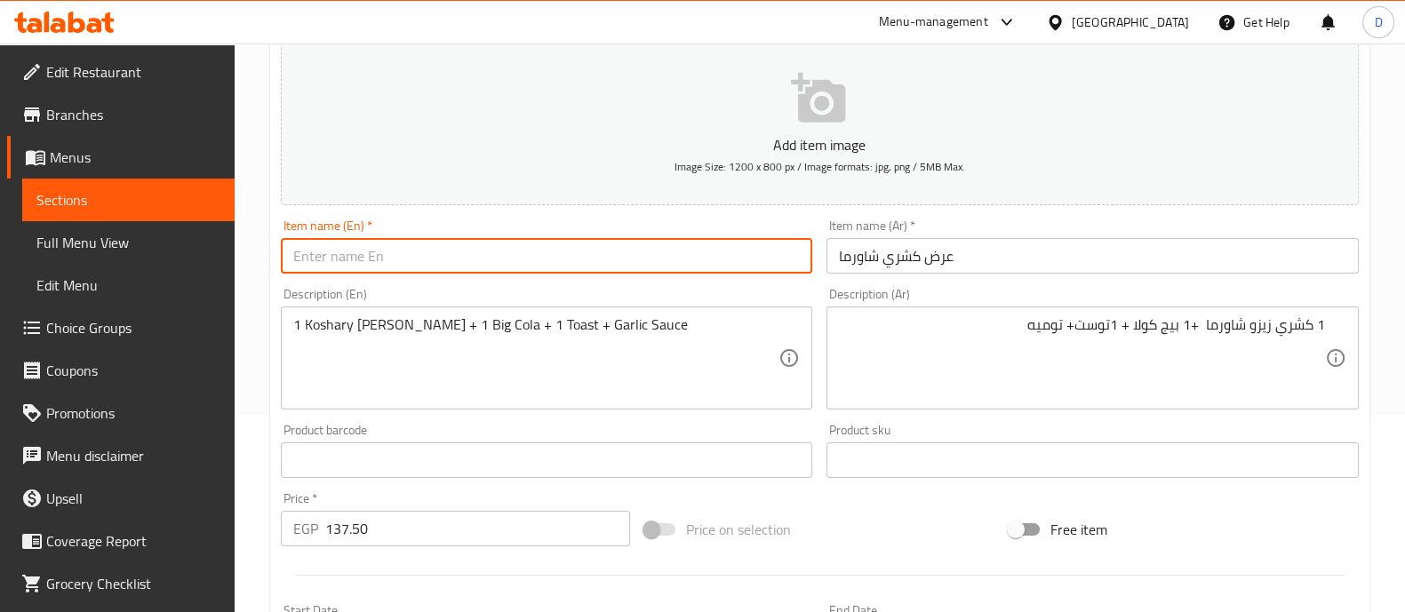
paste input "Koshary Zizo Shawerma"
click at [356, 262] on input "Koshary Zizo Shawerma" at bounding box center [547, 256] width 532 height 36
click at [455, 264] on input "Koshary Shawerma" at bounding box center [547, 256] width 532 height 36
type input "Koshary Shawerma Offer"
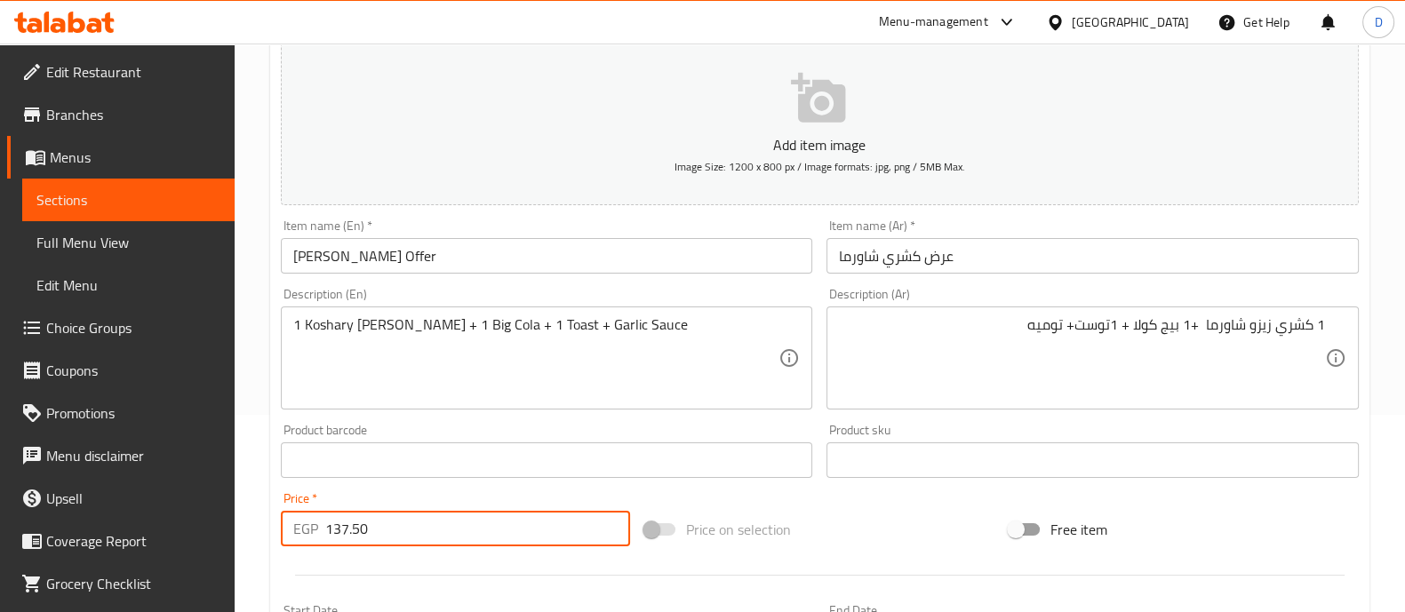
click at [417, 514] on input "137.50" at bounding box center [478, 529] width 306 height 36
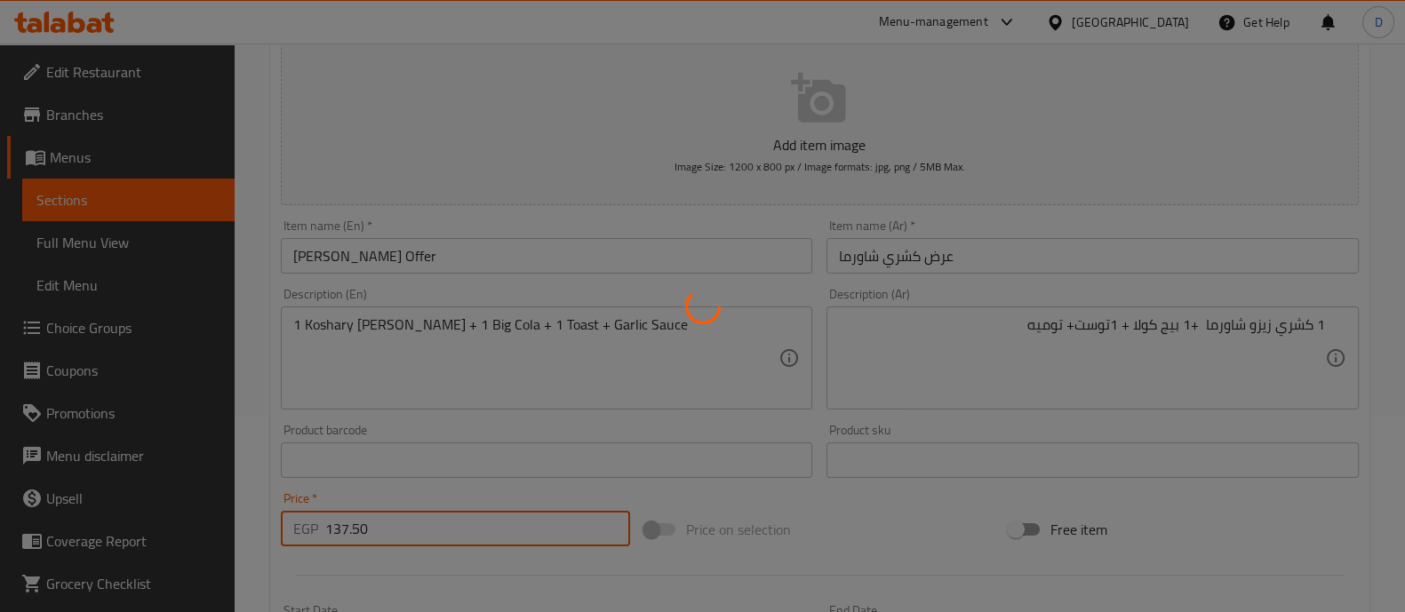
type input "0"
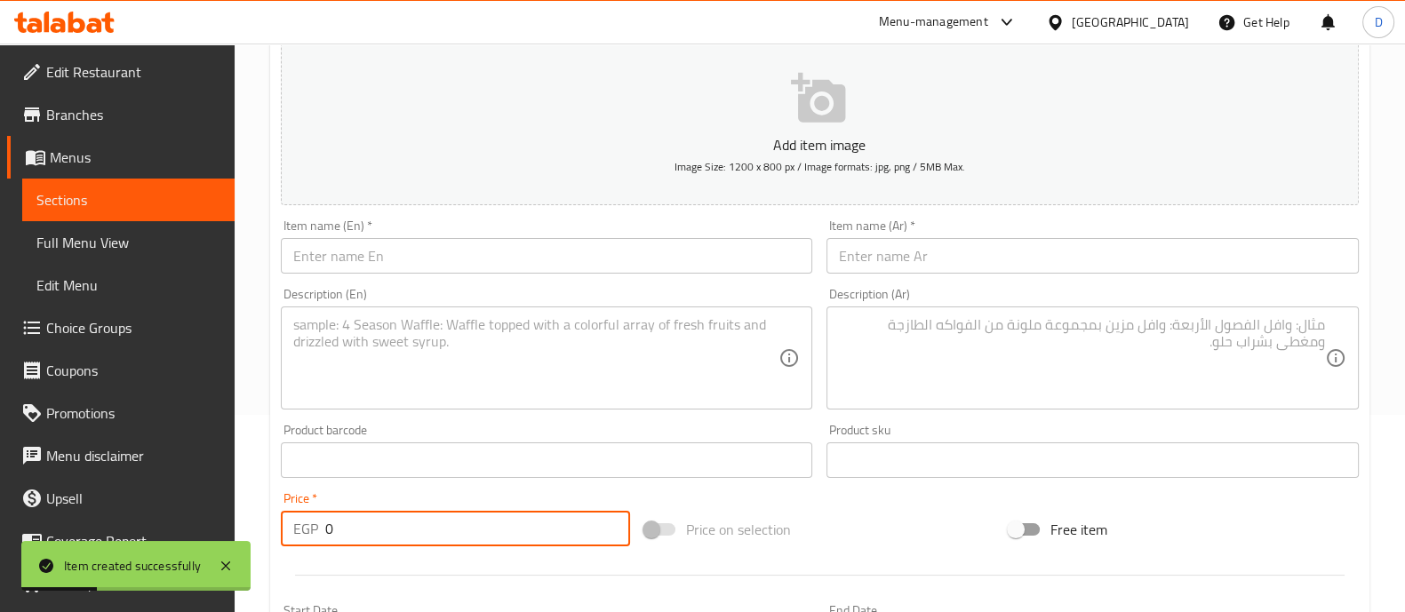
click at [1093, 358] on textarea at bounding box center [1082, 358] width 486 height 84
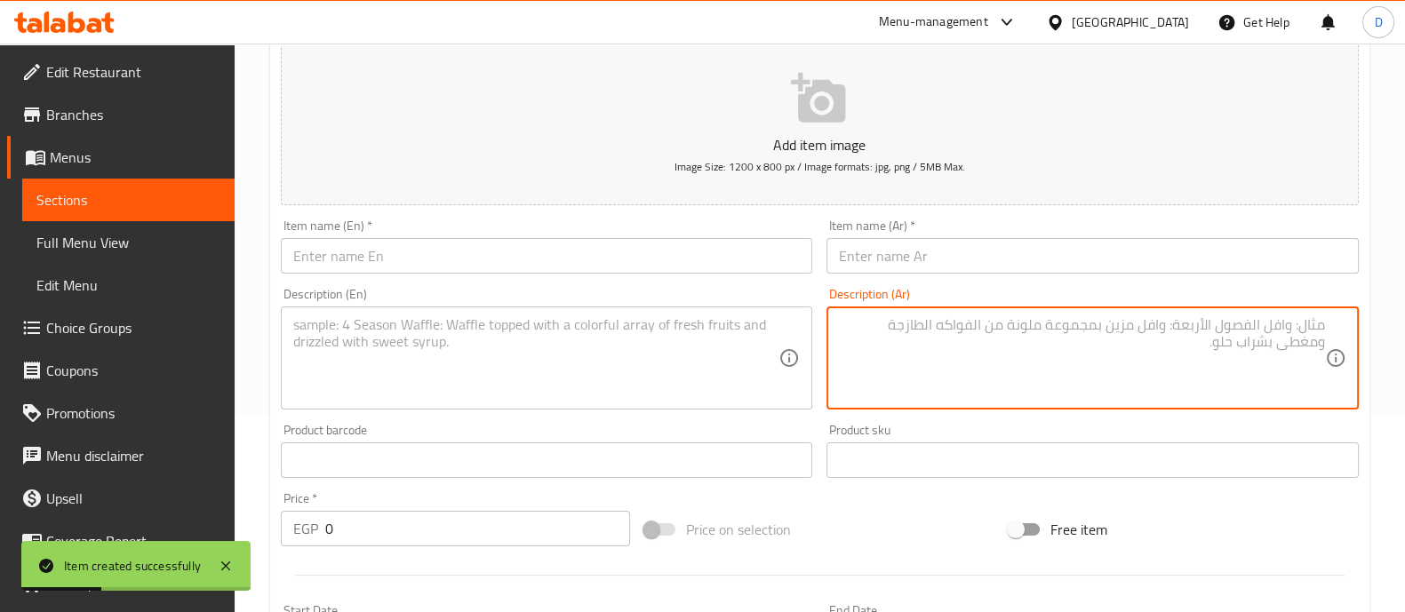
paste textarea "3 كشري شبح + 2 توست = 120 بدل 156"
type textarea "3 كشري شبح + 2 توست = 120 بدل 156"
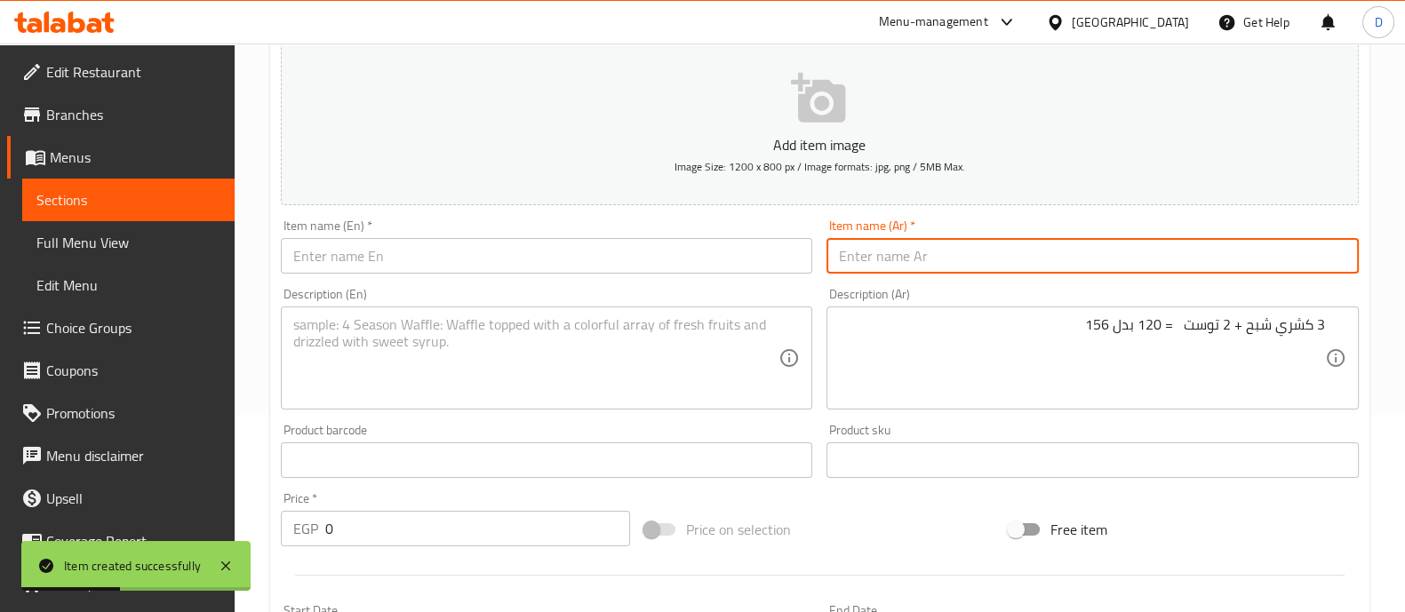
click at [1112, 266] on input "text" at bounding box center [1093, 256] width 532 height 36
type input "u"
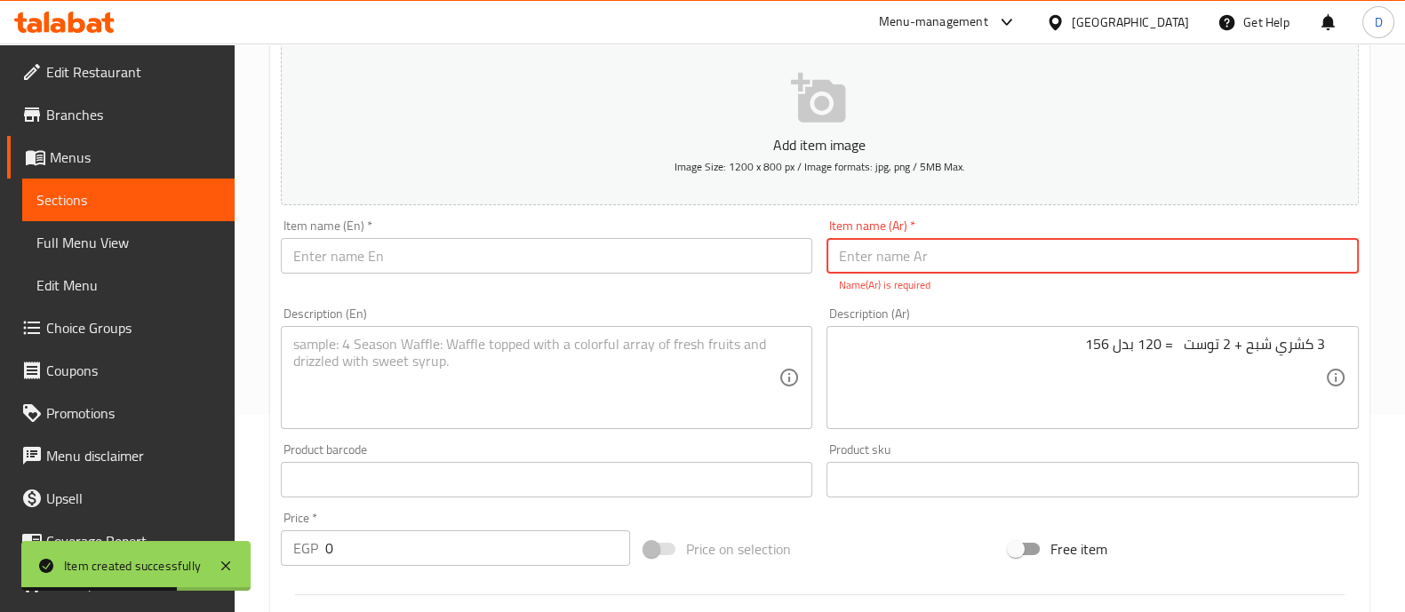
type input "u"
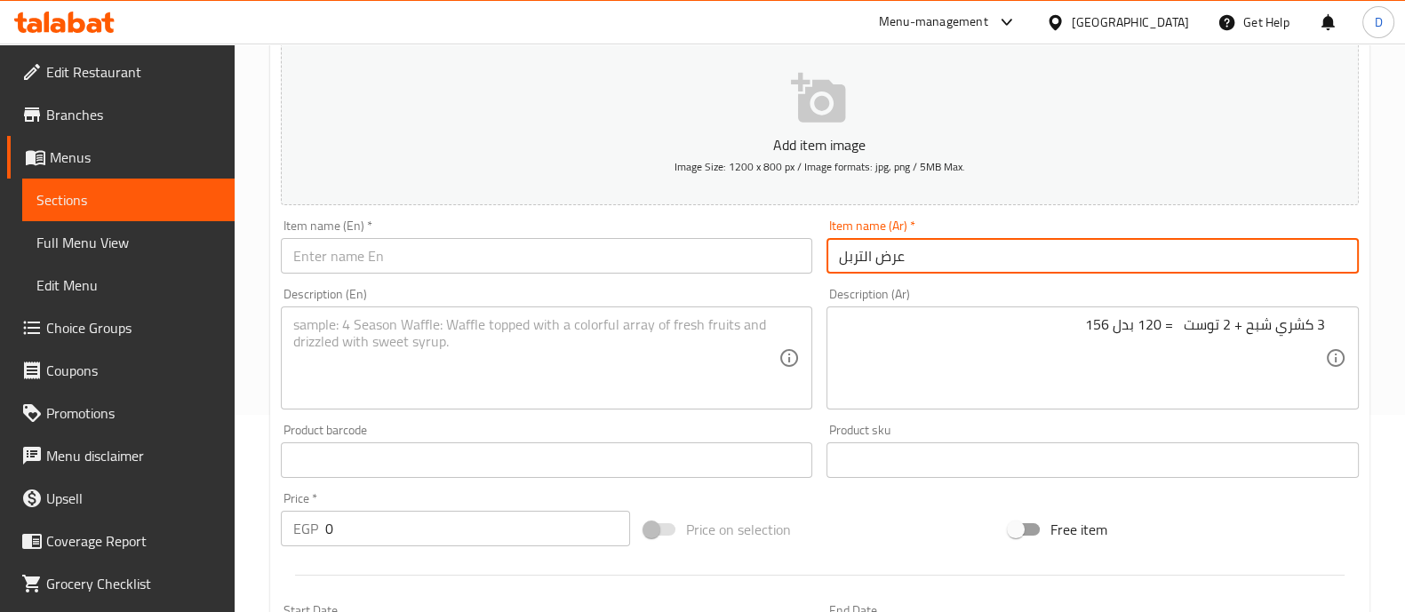
type input "عرض التربل"
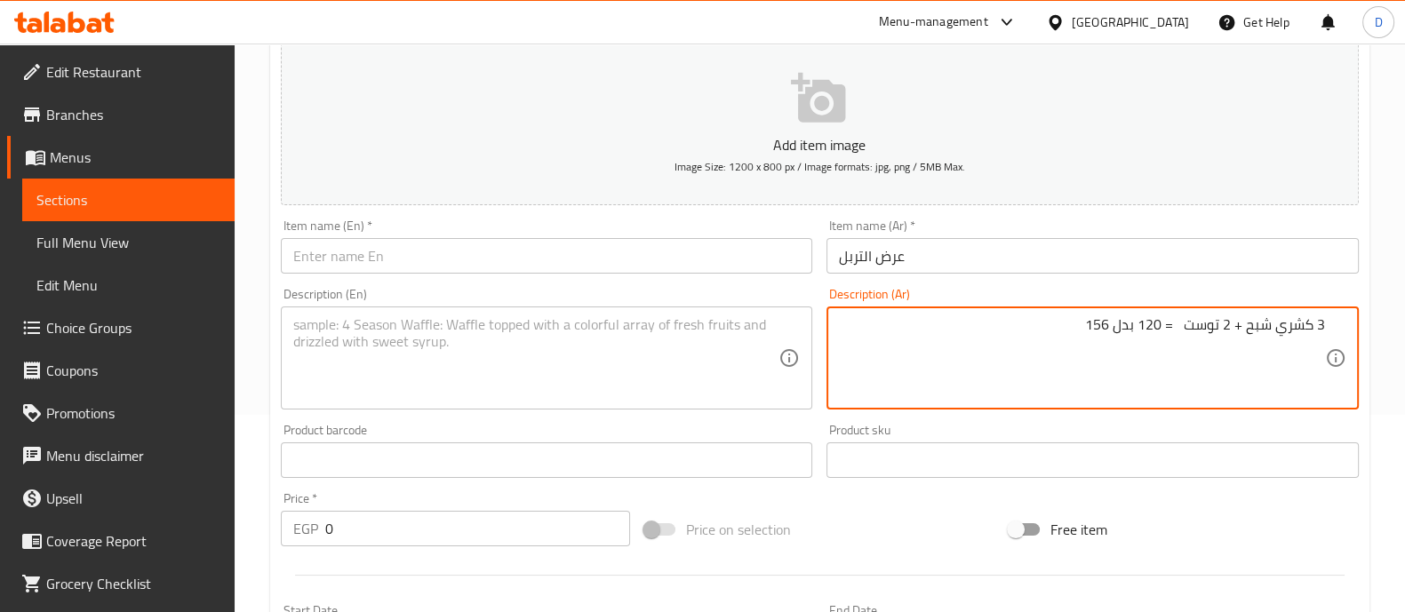
drag, startPoint x: 1076, startPoint y: 322, endPoint x: 1178, endPoint y: 324, distance: 102.3
type textarea "3 كشري شبح + 2 توست"
click at [585, 340] on textarea at bounding box center [536, 358] width 486 height 84
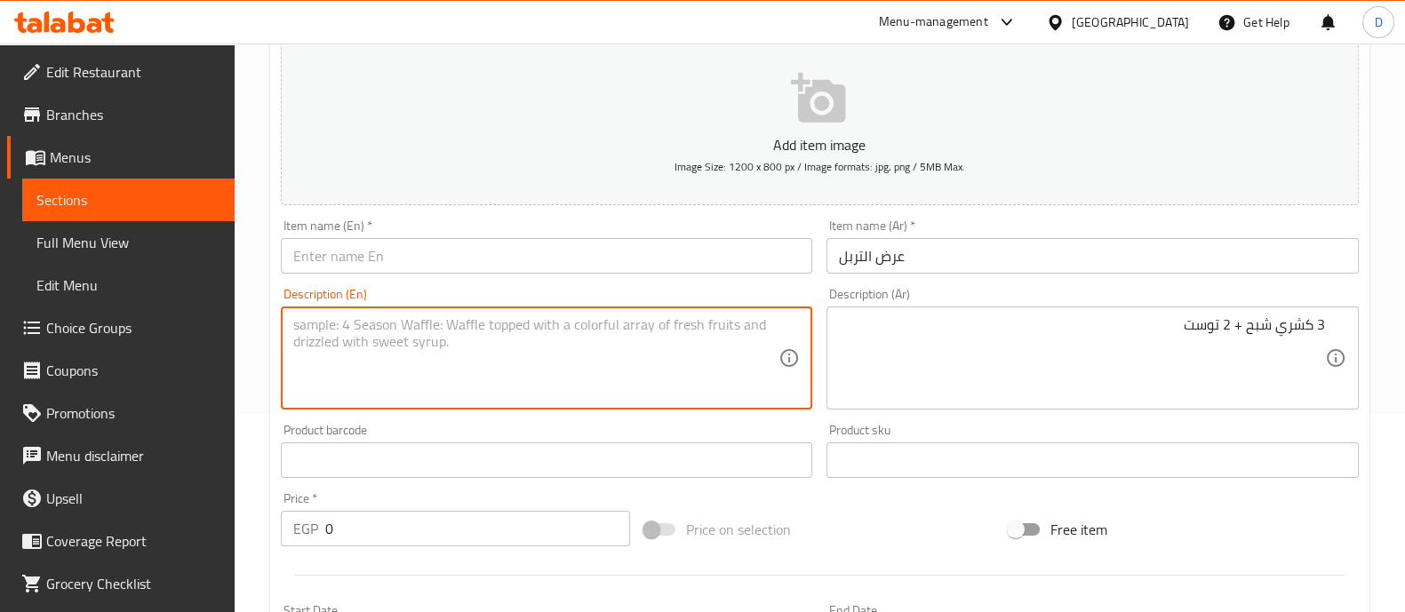
paste textarea "3 ghost koshari + 2 toast"
click at [324, 332] on textarea "3 ghost koshari + 2 toast" at bounding box center [536, 358] width 486 height 84
type textarea "3 Shabah koshari + 2 toast"
click at [652, 250] on input "text" at bounding box center [547, 256] width 532 height 36
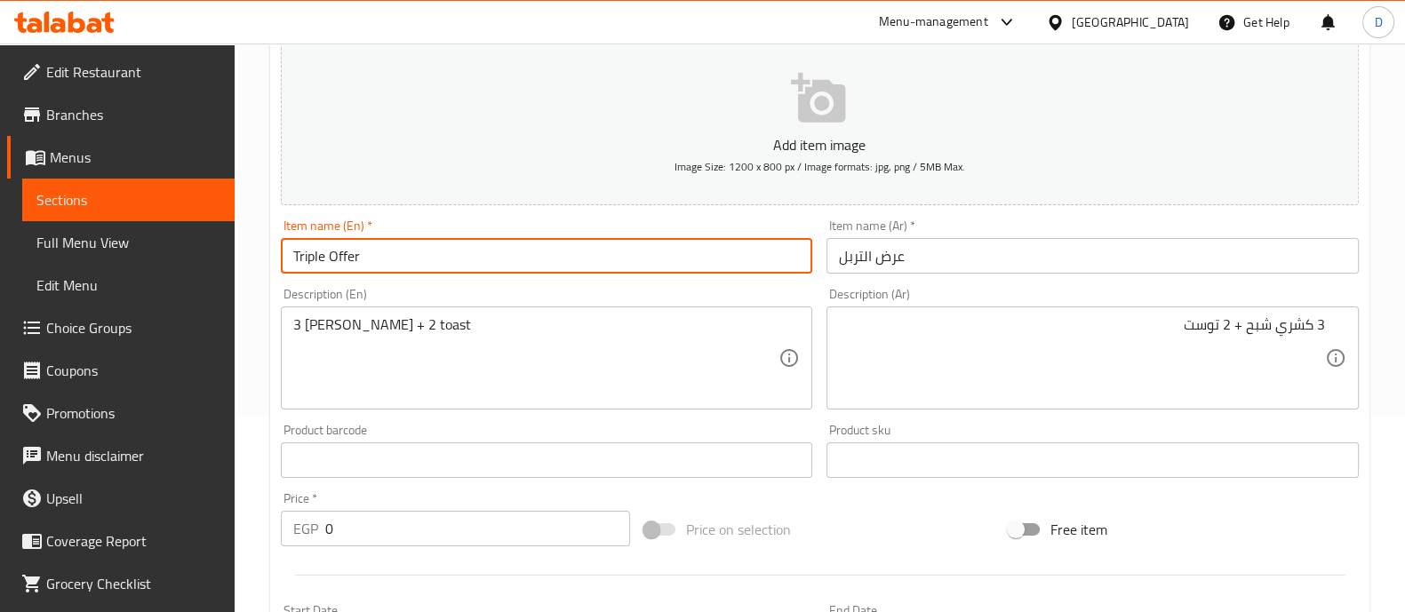
type input "Triple Offer"
click at [536, 532] on input "0" at bounding box center [478, 529] width 306 height 36
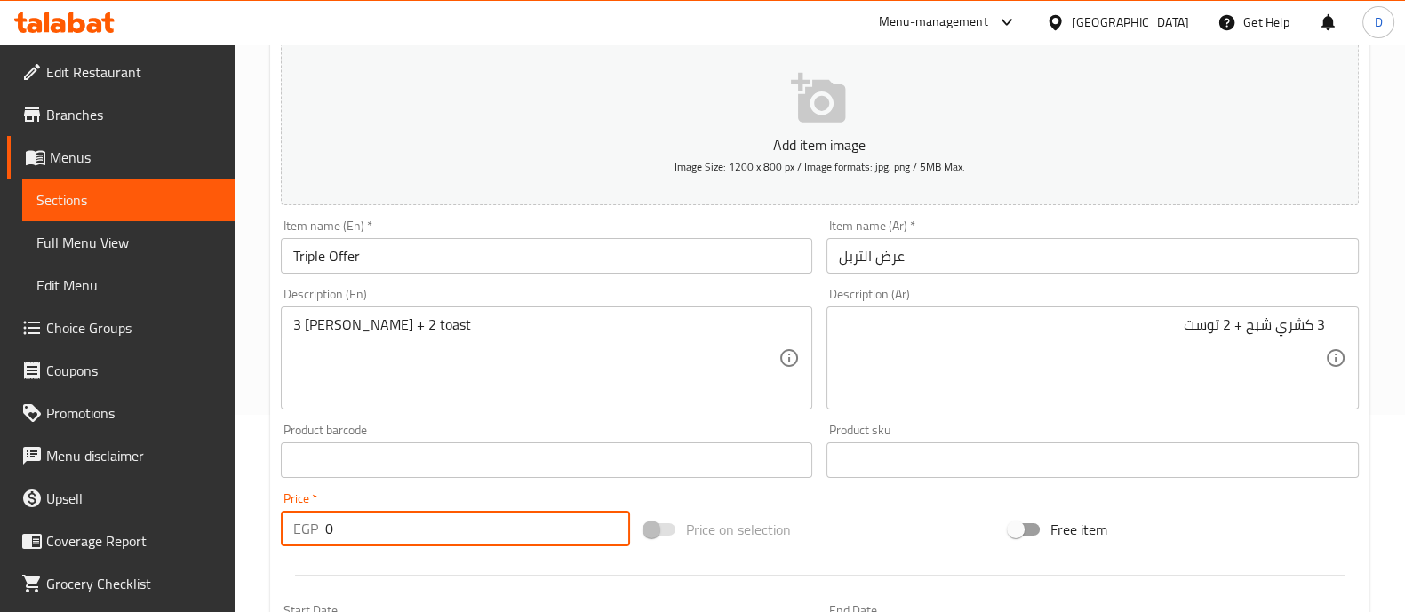
click at [536, 532] on input "0" at bounding box center [478, 529] width 306 height 36
type input "150"
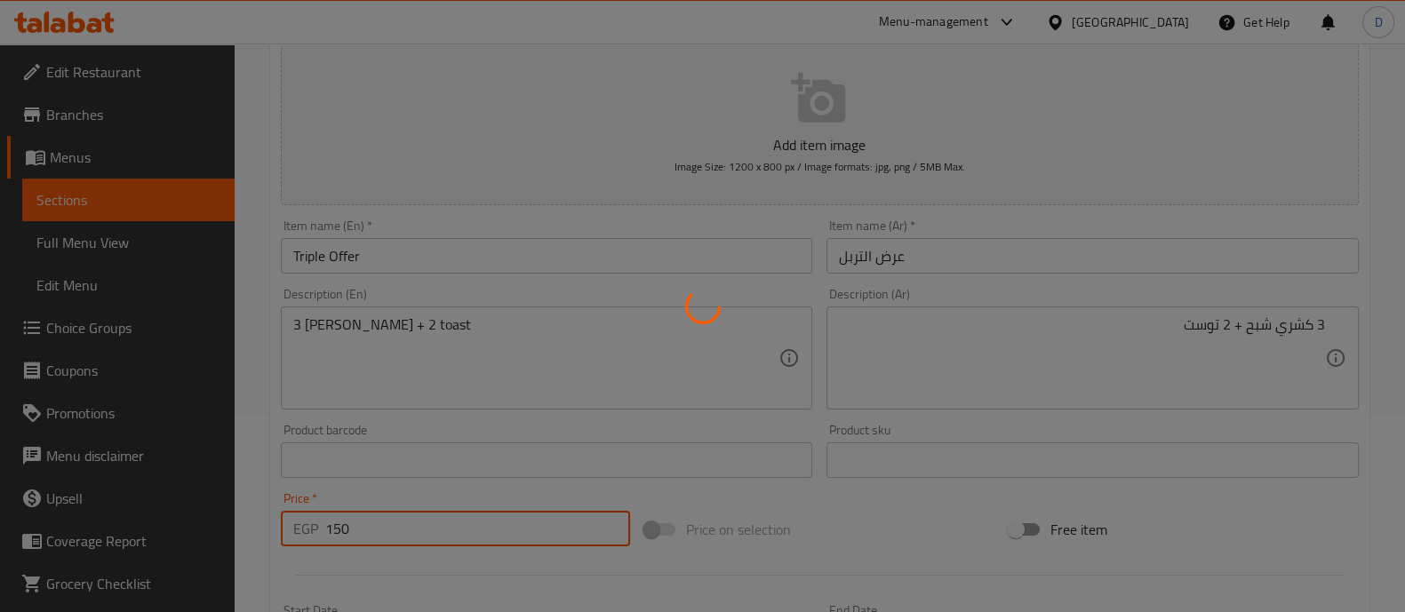
type input "0"
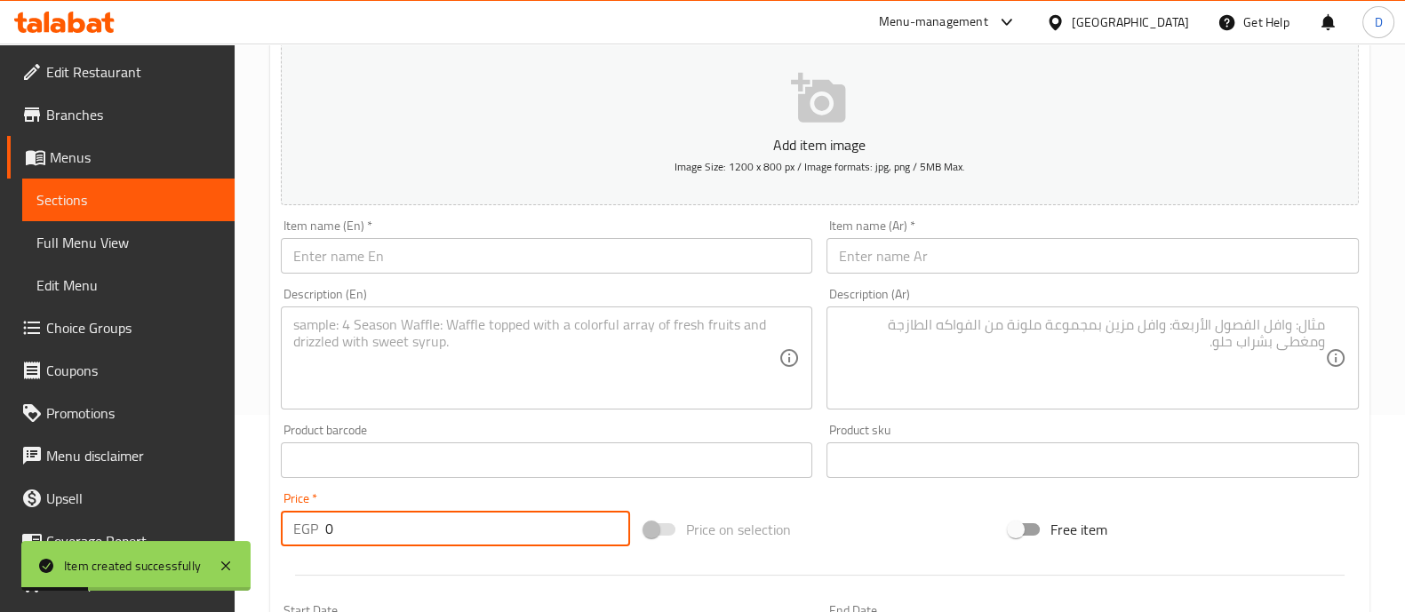
click at [1036, 356] on textarea at bounding box center [1082, 358] width 486 height 84
paste textarea "+2 مخلل3 كشري شبح + 3 بيج كولا * 2 توست =155 بدل 221"
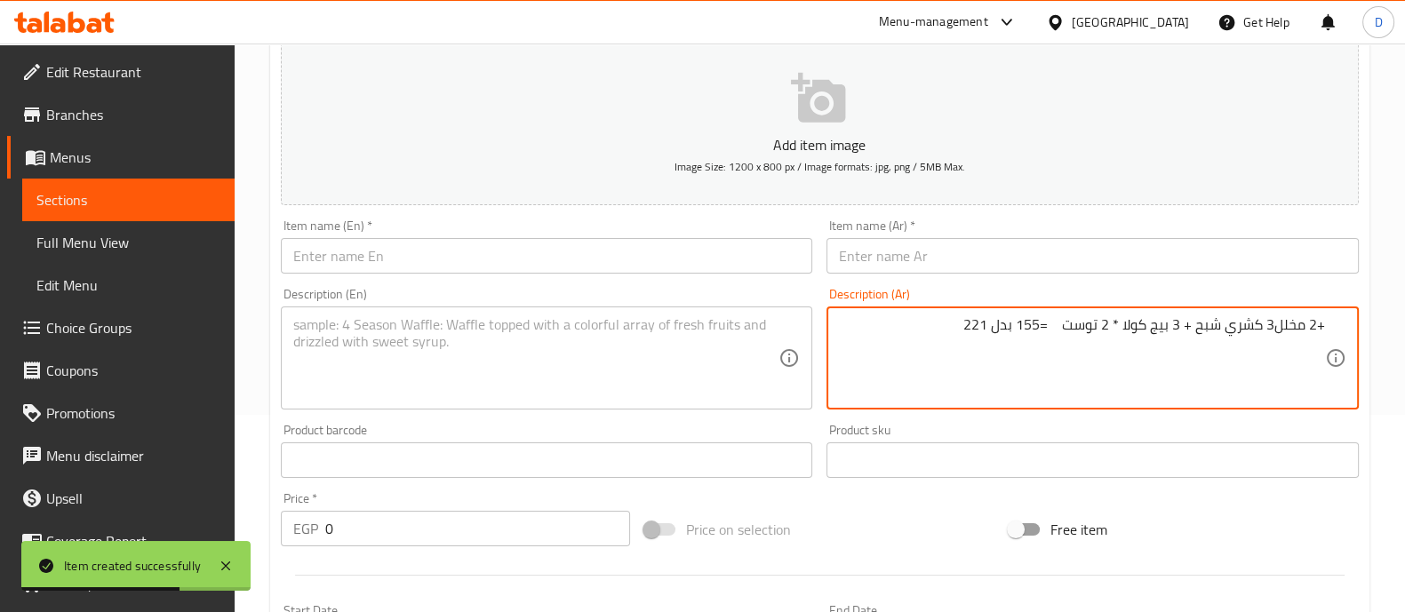
click at [1273, 326] on textarea "+2 مخلل3 كشري شبح + 3 بيج كولا * 2 توست =155 بدل 221" at bounding box center [1082, 358] width 486 height 84
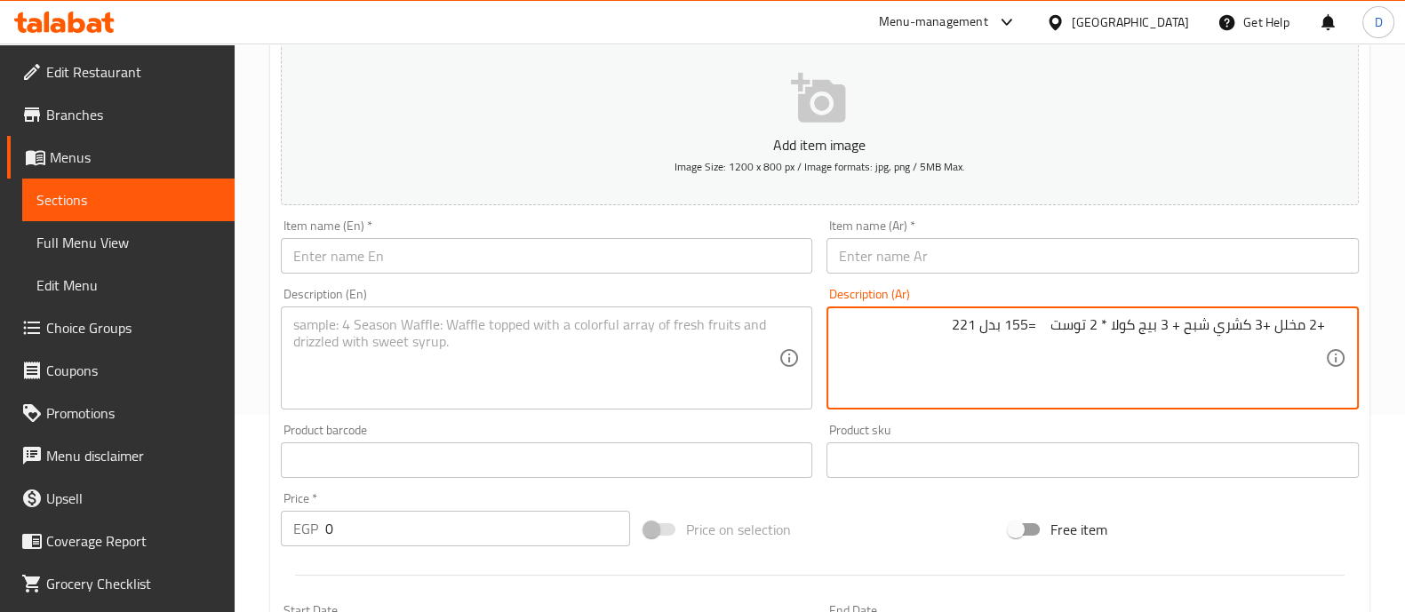
type textarea "+2 مخلل +3 كشري شبح + 3 بيج كولا * 2 توست =155 بدل 221"
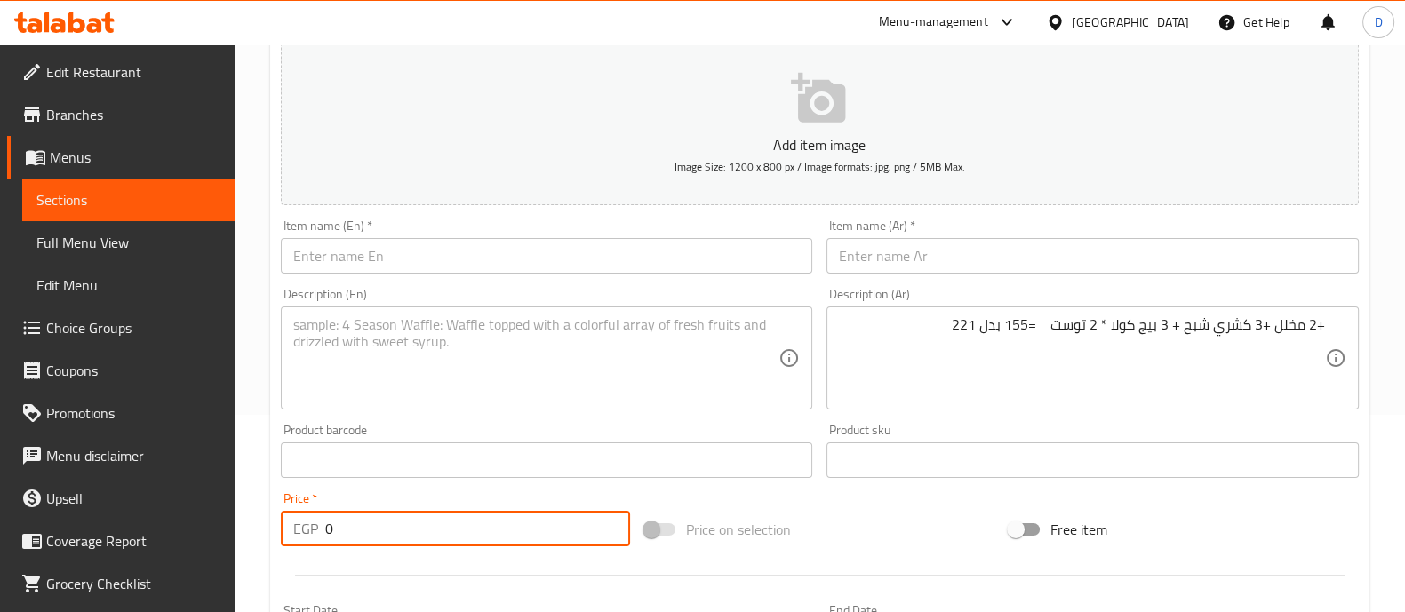
click at [548, 531] on input "0" at bounding box center [478, 529] width 306 height 36
type input "193.75"
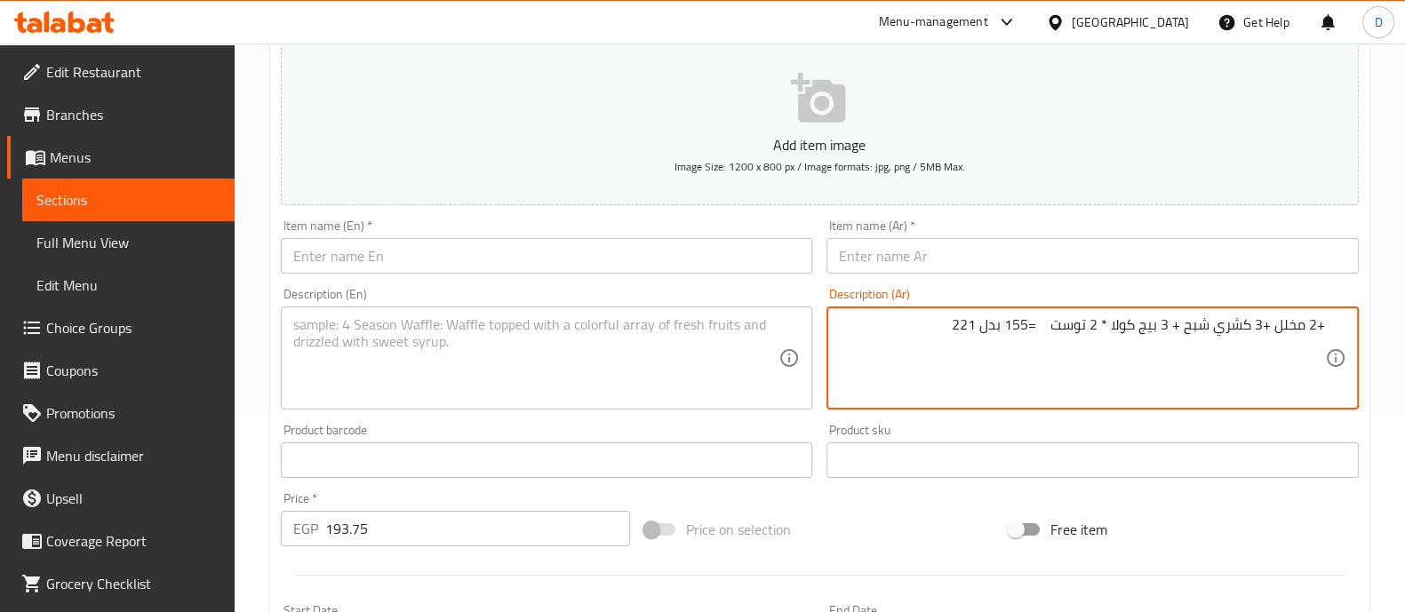
drag, startPoint x: 919, startPoint y: 332, endPoint x: 1042, endPoint y: 336, distance: 122.7
drag, startPoint x: 1275, startPoint y: 328, endPoint x: 1319, endPoint y: 330, distance: 44.5
click at [1319, 330] on textarea "+2 مخلل +3 كشري شبح + 3 بيج كولا * 2 توست" at bounding box center [1082, 358] width 486 height 84
click at [1089, 326] on textarea "3 كشري شبح + 3 بيج كولا * 2 توست" at bounding box center [1082, 358] width 486 height 84
paste textarea "2 مخلل"
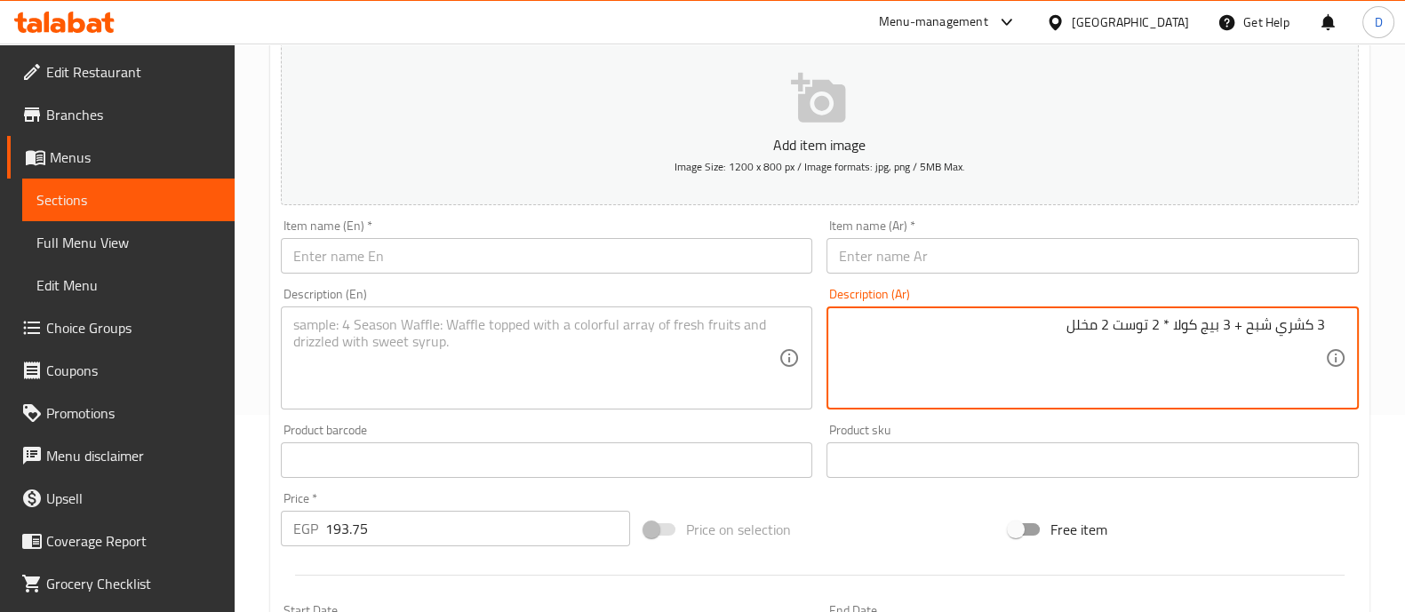
drag, startPoint x: 1161, startPoint y: 320, endPoint x: 1172, endPoint y: 322, distance: 10.8
click at [1172, 322] on textarea "3 كشري شبح + 3 بيج كولا * 2 توست 2 مخلل" at bounding box center [1082, 358] width 486 height 84
click at [1110, 332] on textarea "3 كشري شبح + 3 بيج كولا +2 توست 2 مخلل" at bounding box center [1082, 358] width 486 height 84
type textarea "3 كشري شبح + 3 بيج كولا +2 توست + 2 مخلل"
click at [1138, 260] on input "text" at bounding box center [1093, 256] width 532 height 36
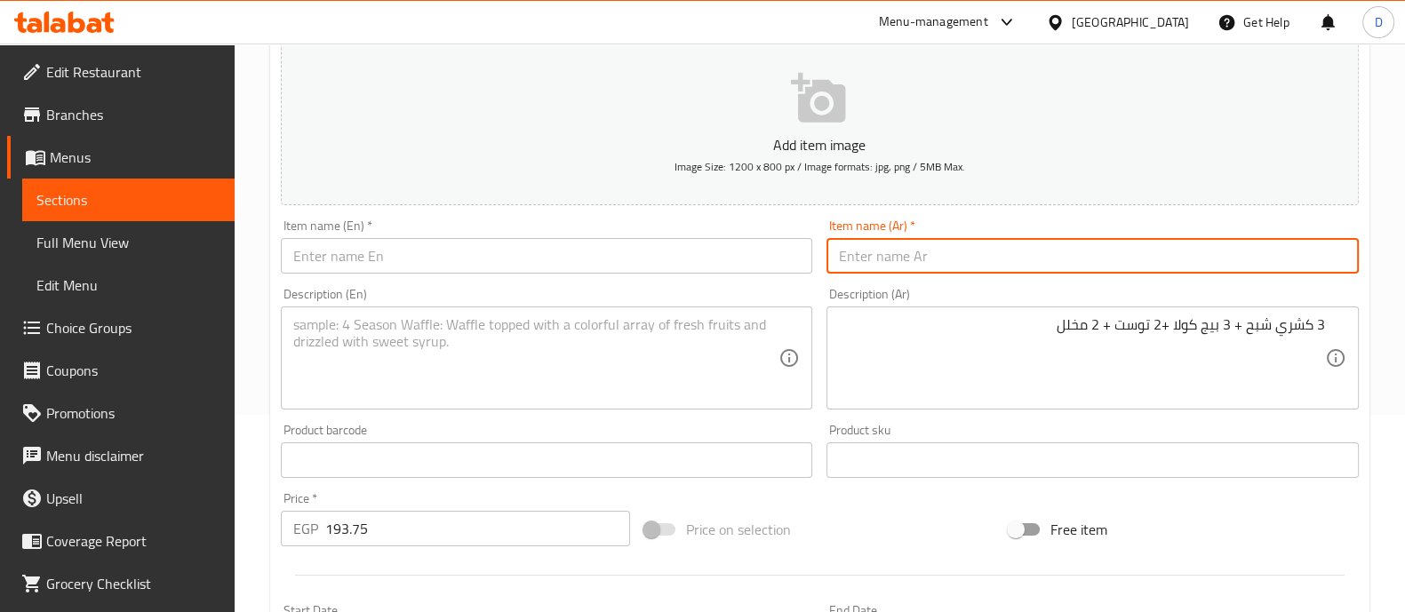
type input "u"
type input "عرض المعلمين"
click at [774, 247] on input "text" at bounding box center [547, 256] width 532 height 36
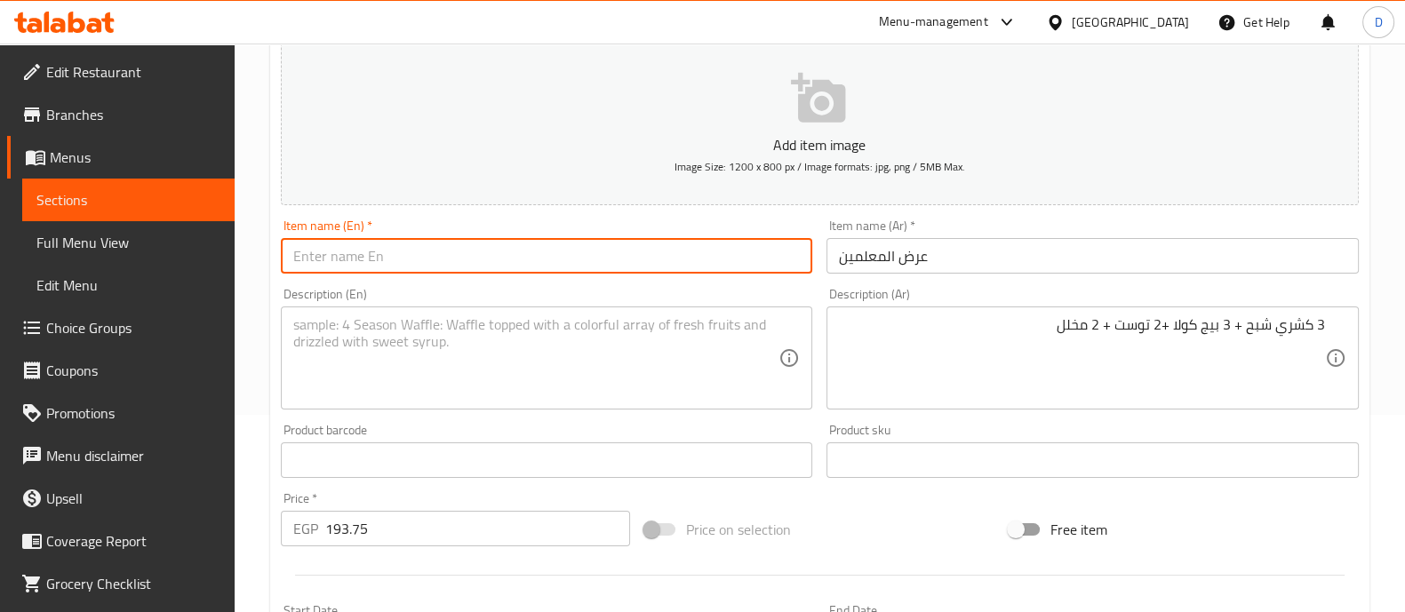
type input "ث"
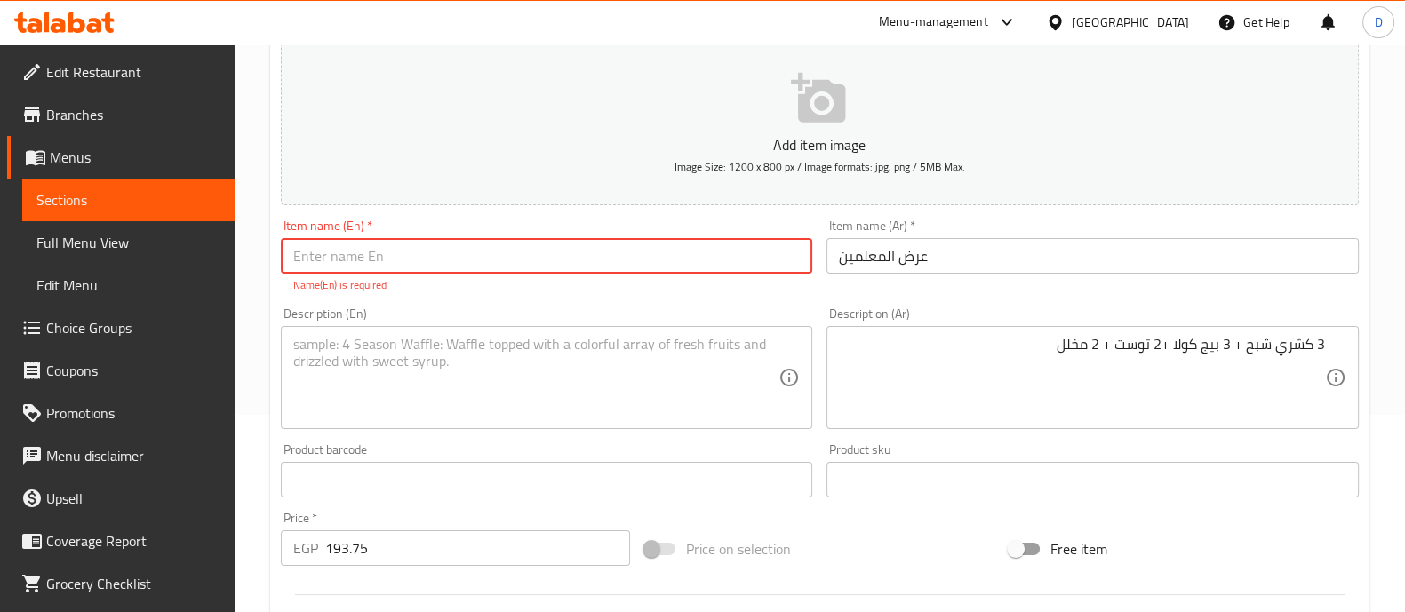
type input "e"
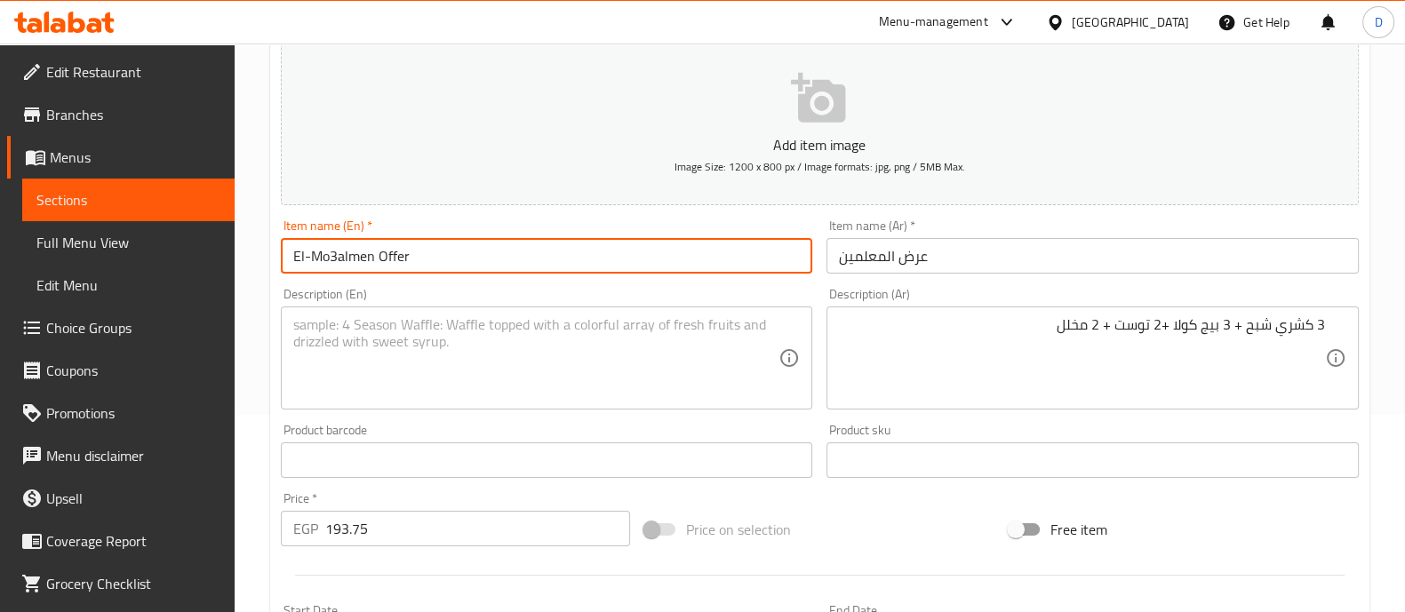
type input "El-Mo3almen Offer"
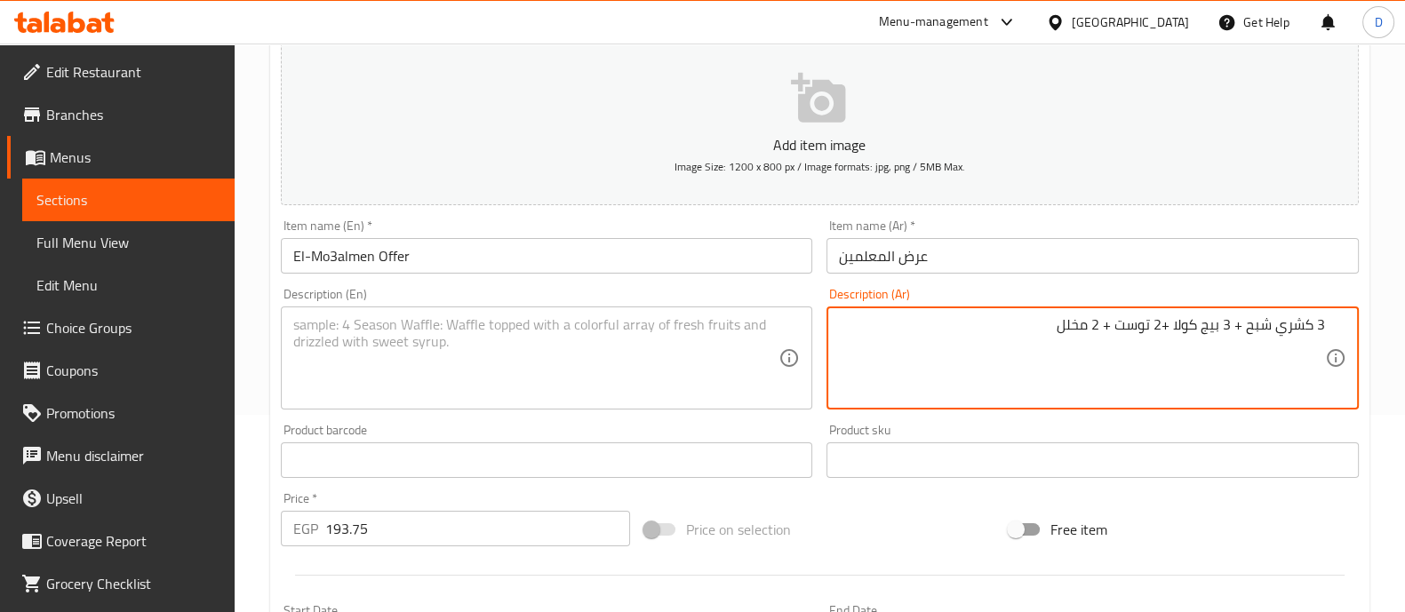
click at [1143, 333] on textarea "3 كشري شبح + 3 بيج كولا +2 توست + 2 مخلل" at bounding box center [1082, 358] width 486 height 84
click at [594, 341] on textarea at bounding box center [536, 358] width 486 height 84
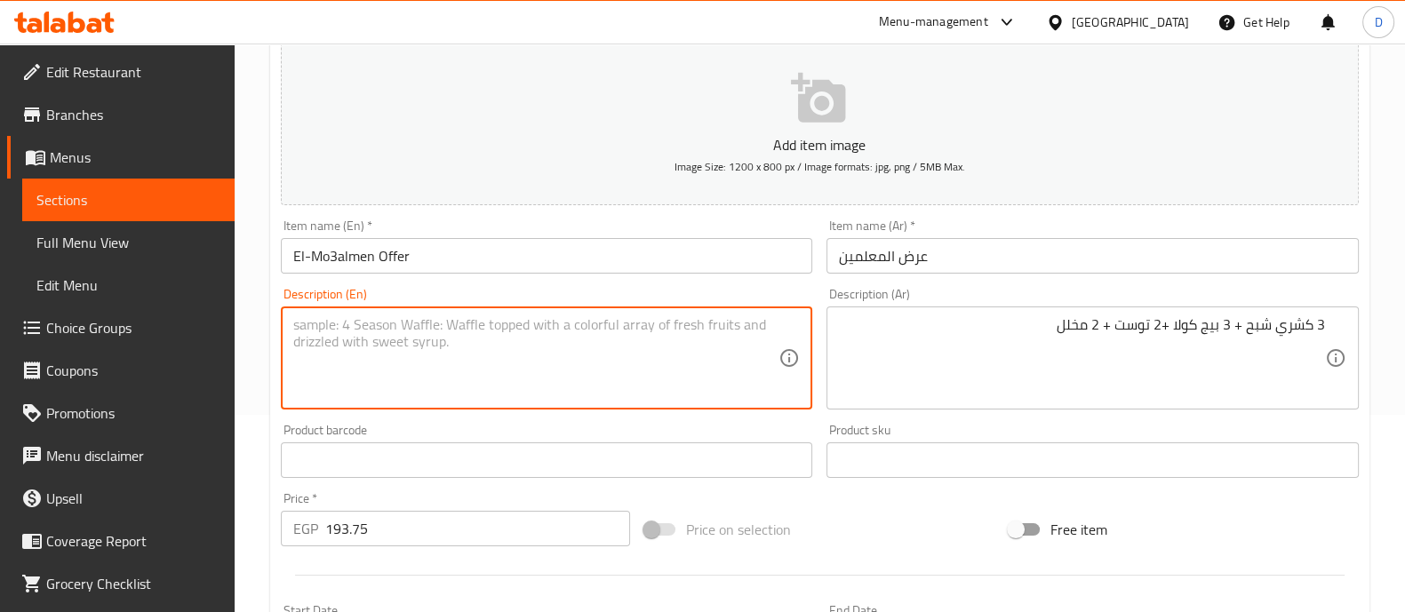
paste textarea "3 Koshary Shabah + 3 Big Cola + 2 Toast + 2 Pickles"
type textarea "3 Koshary Shabah + 3 Big Cola + 2 Toast + 2 Pickles"
click at [496, 523] on input "193.75" at bounding box center [478, 529] width 306 height 36
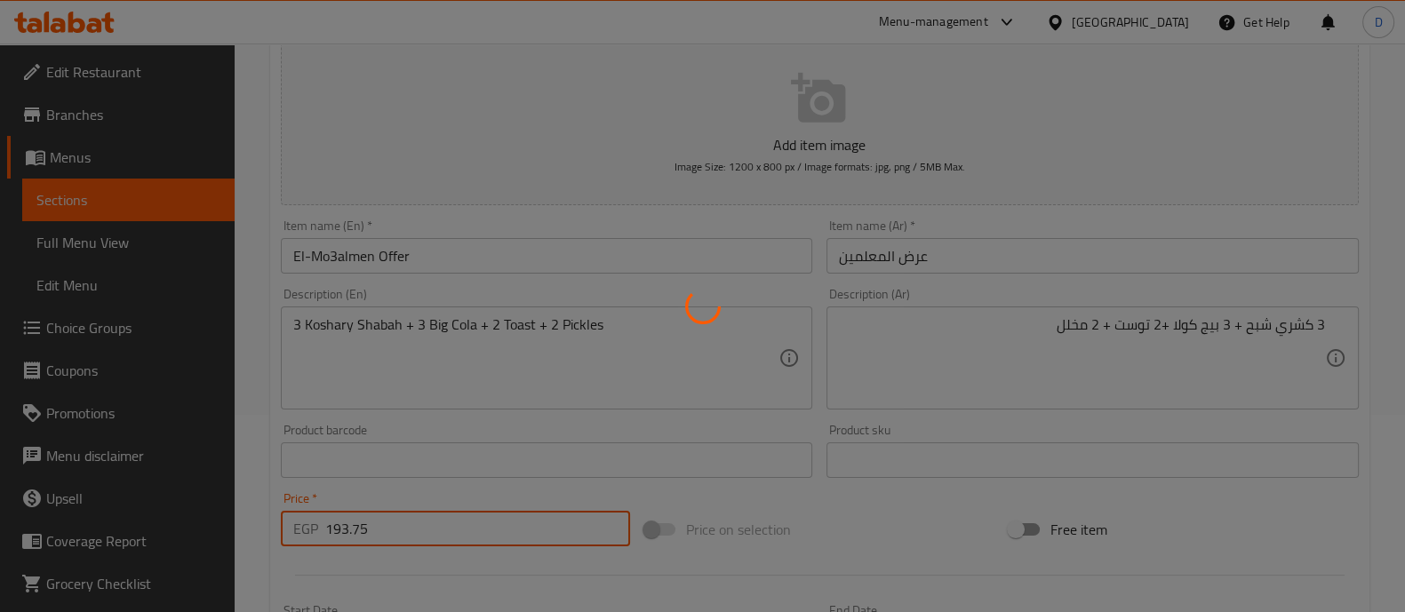
type input "0"
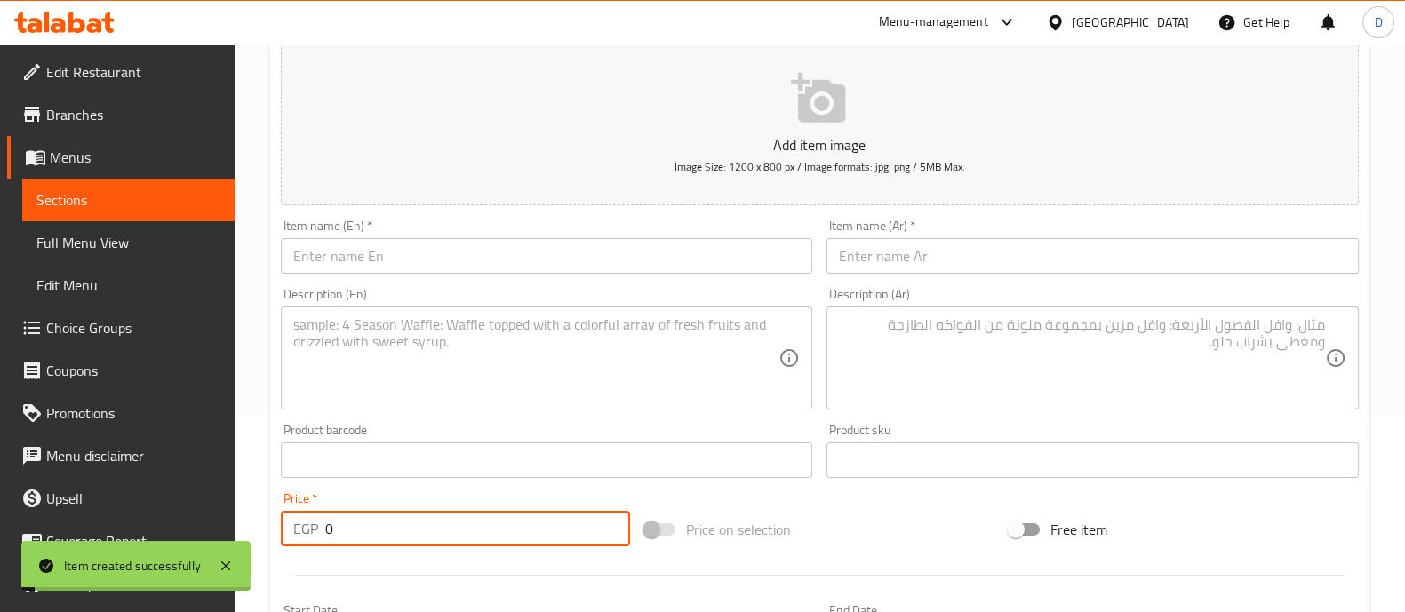
click at [116, 184] on link "Sections" at bounding box center [128, 200] width 212 height 43
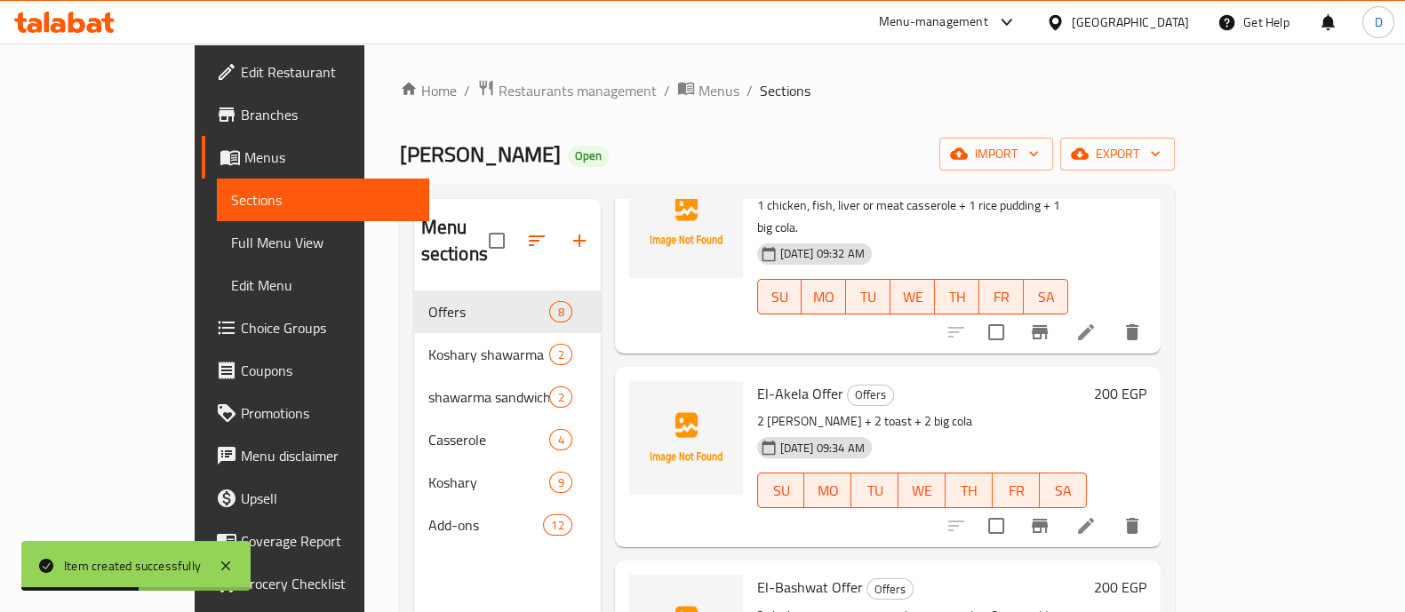
scroll to position [333, 0]
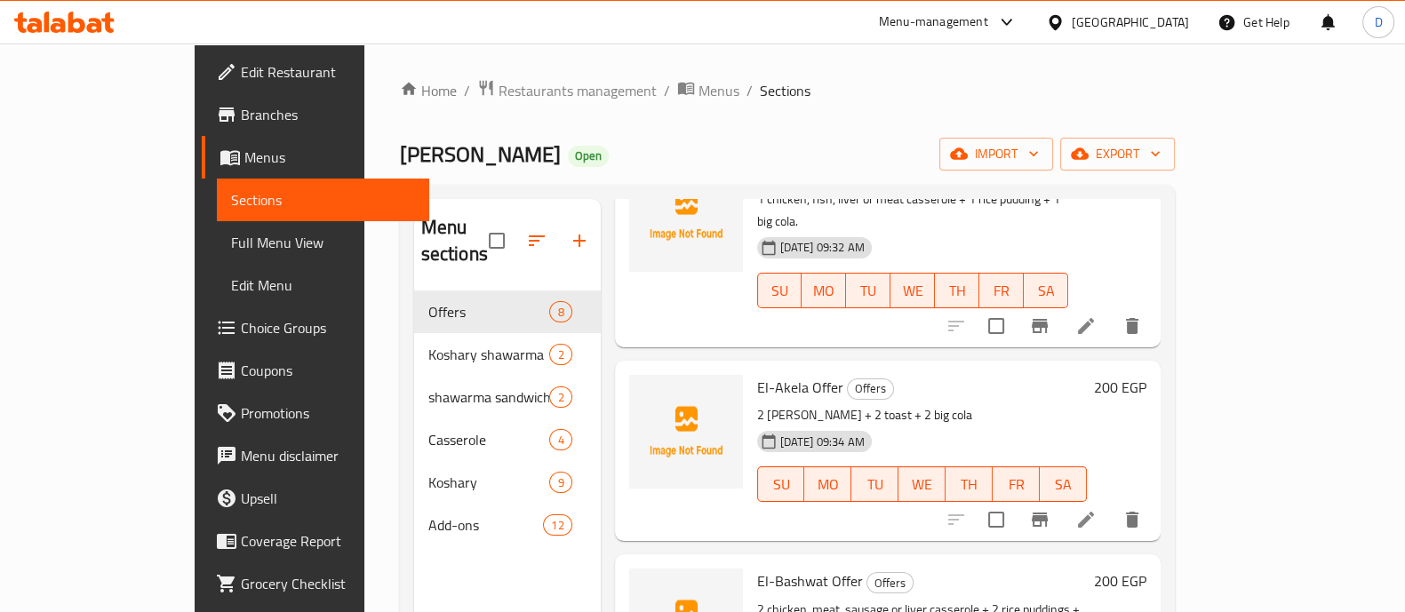
click at [1147, 375] on h6 "200 EGP" at bounding box center [1120, 387] width 52 height 25
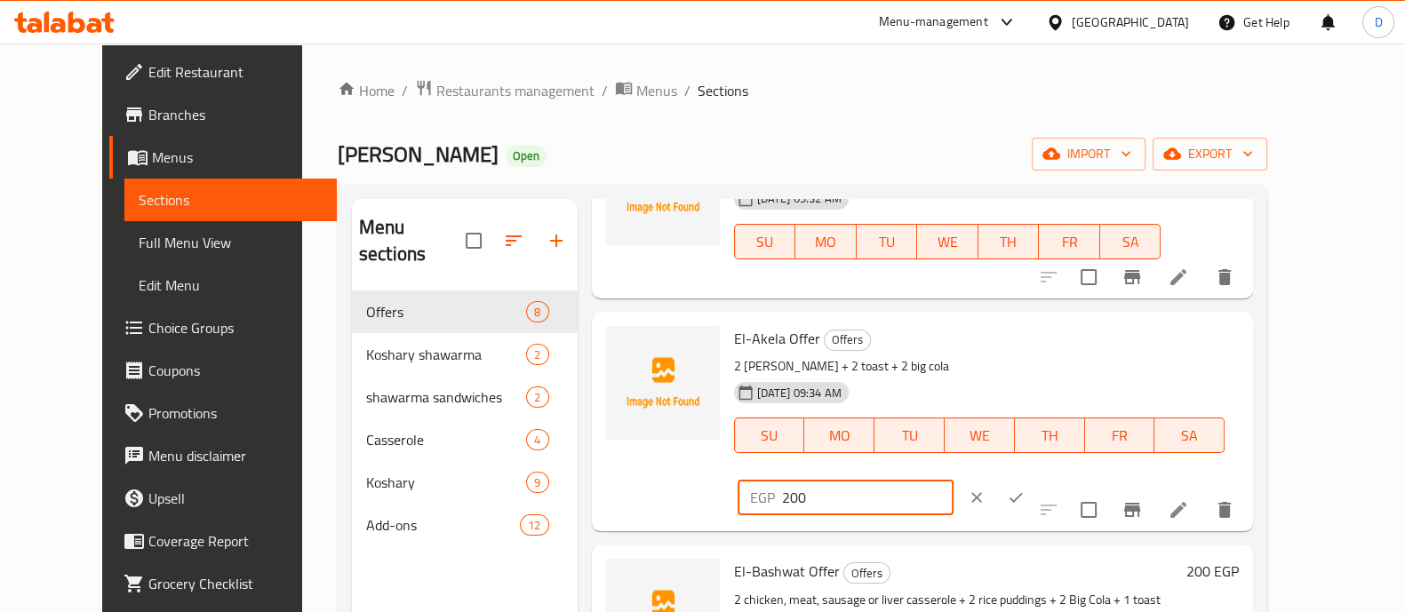
drag, startPoint x: 1085, startPoint y: 343, endPoint x: 1107, endPoint y: 350, distance: 23.3
click at [954, 480] on input "200" at bounding box center [868, 498] width 172 height 36
type input "212.50"
click at [1025, 489] on icon "ok" at bounding box center [1016, 498] width 18 height 18
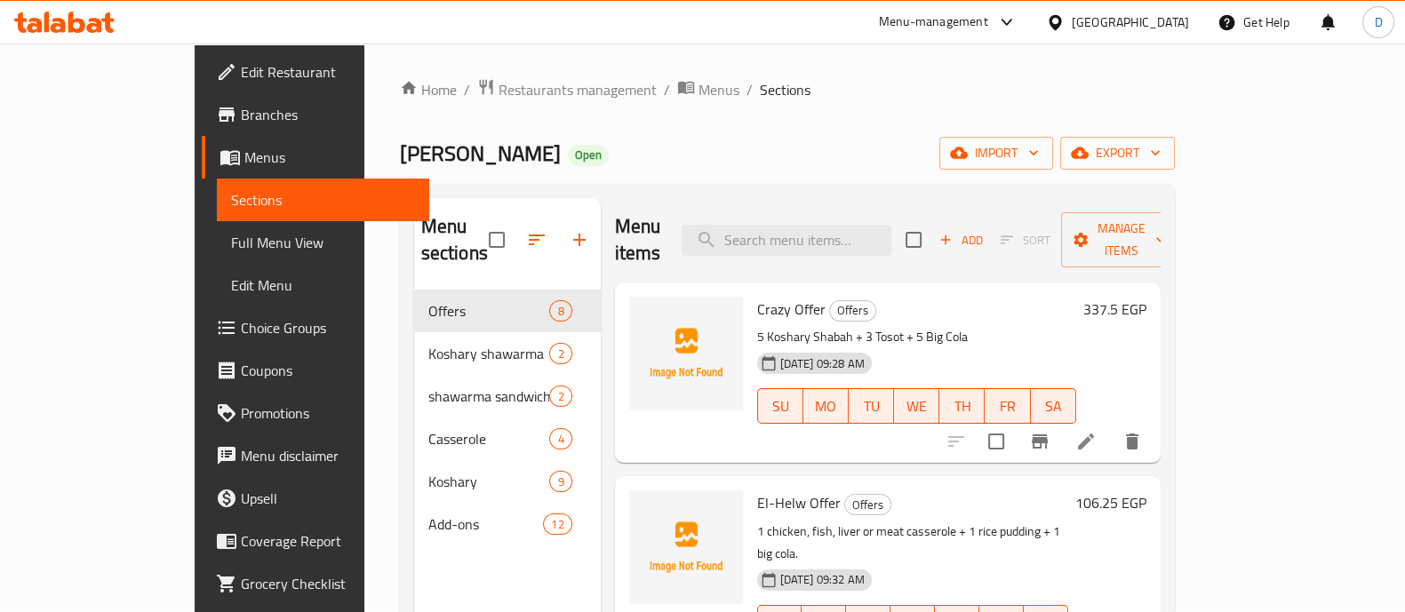
scroll to position [0, 0]
click at [645, 314] on icon "upload picture" at bounding box center [654, 322] width 18 height 16
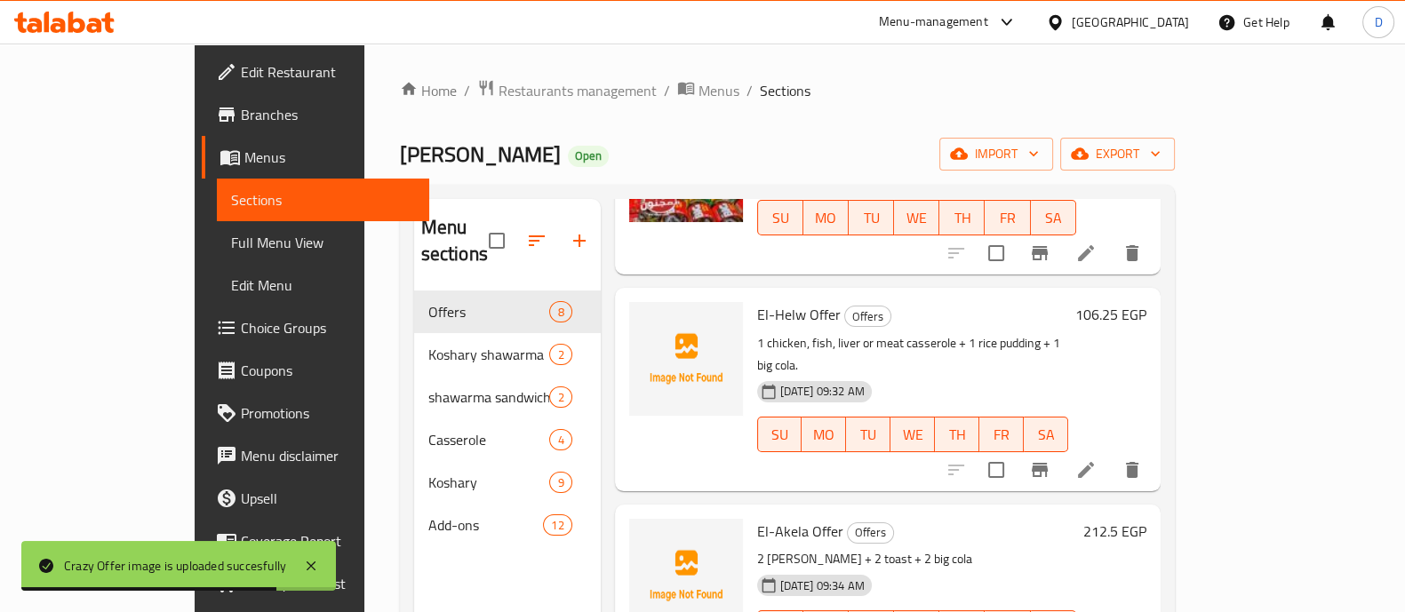
scroll to position [221, 0]
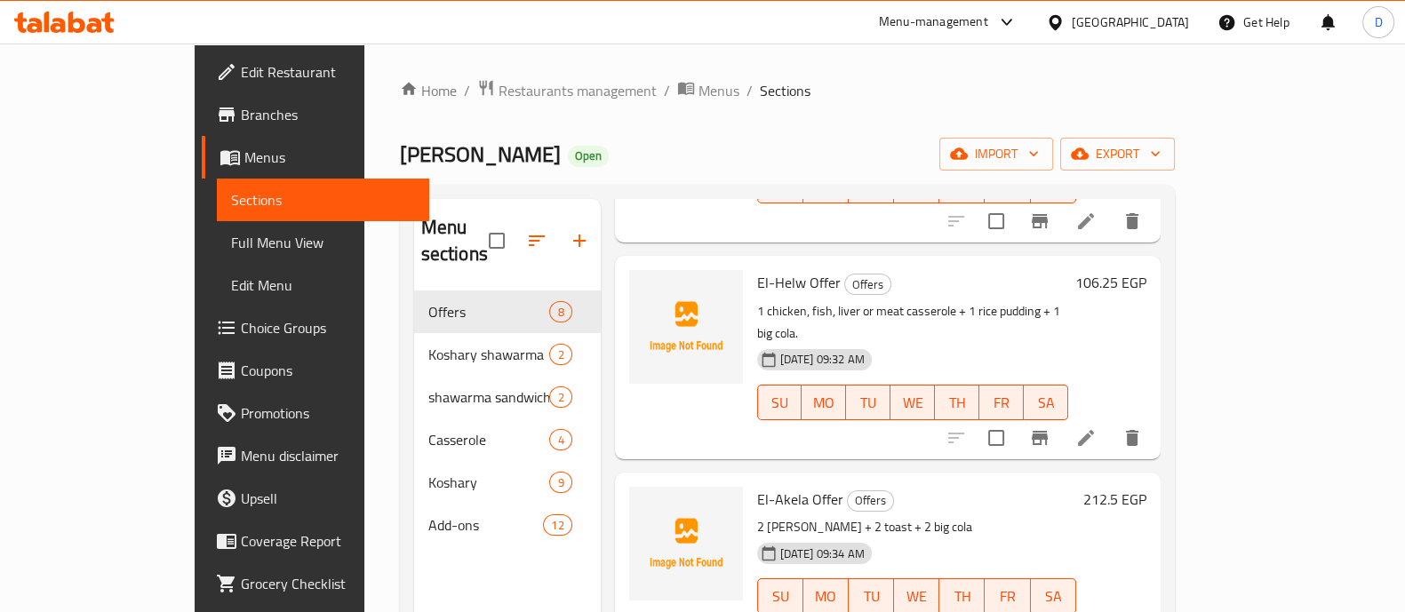
click at [241, 333] on span "Choice Groups" at bounding box center [328, 327] width 174 height 21
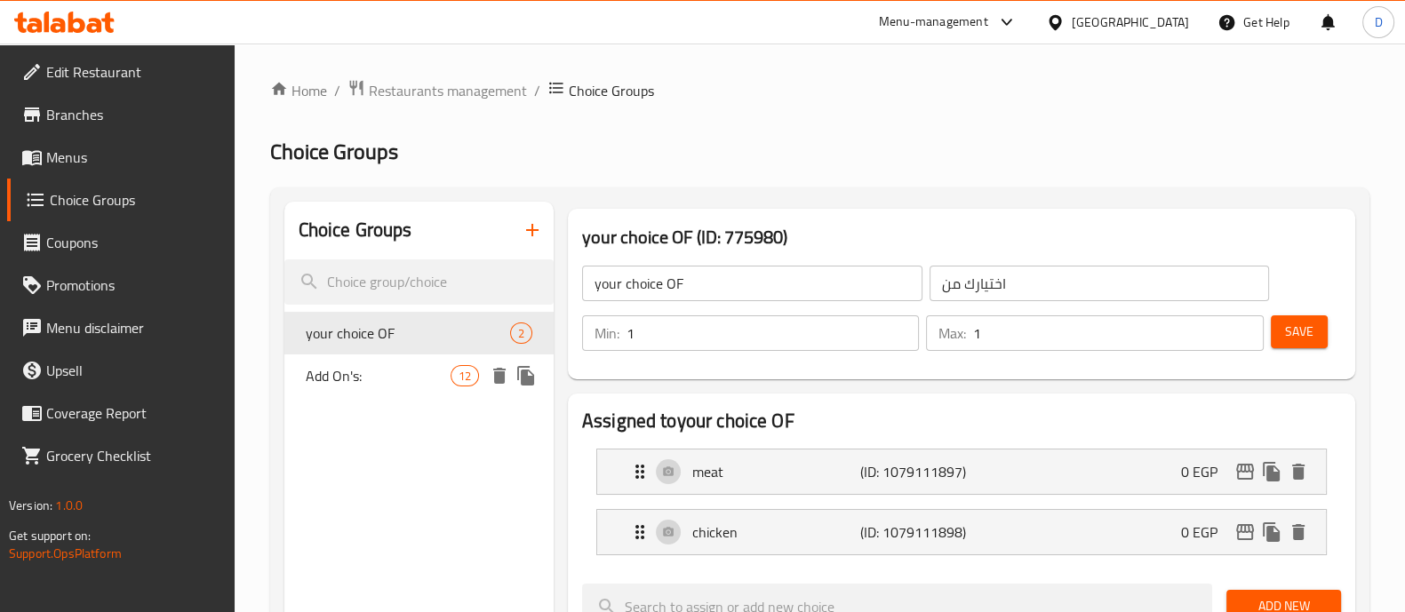
click at [388, 367] on span "Add On's:" at bounding box center [378, 375] width 145 height 21
type input "Add On's:"
type input "الاضافات :"
type input "0"
type input "10"
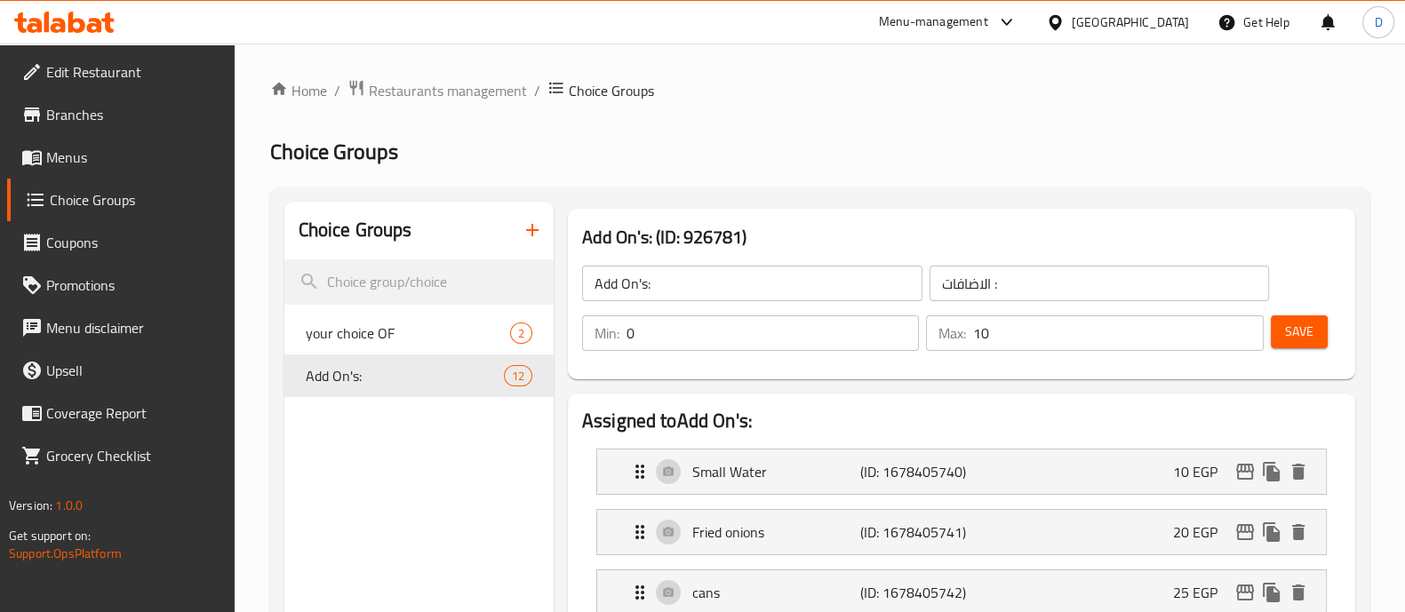
click at [534, 237] on icon "button" at bounding box center [532, 230] width 21 height 21
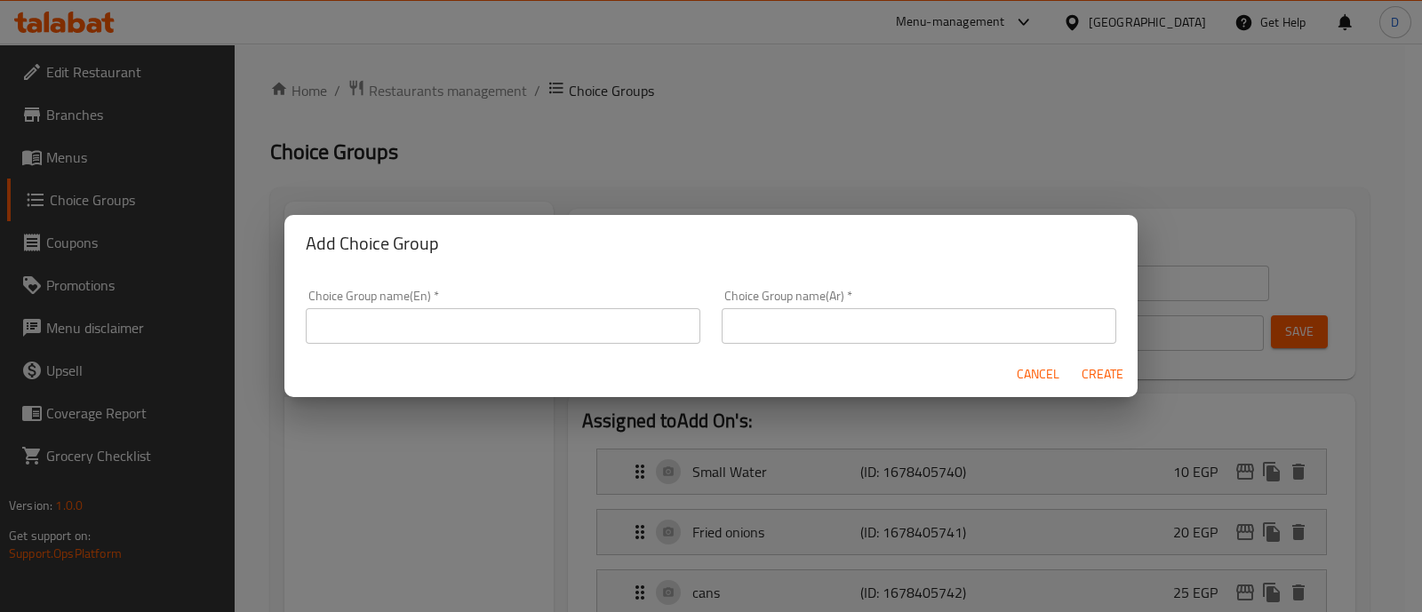
click at [570, 326] on input "text" at bounding box center [503, 326] width 395 height 36
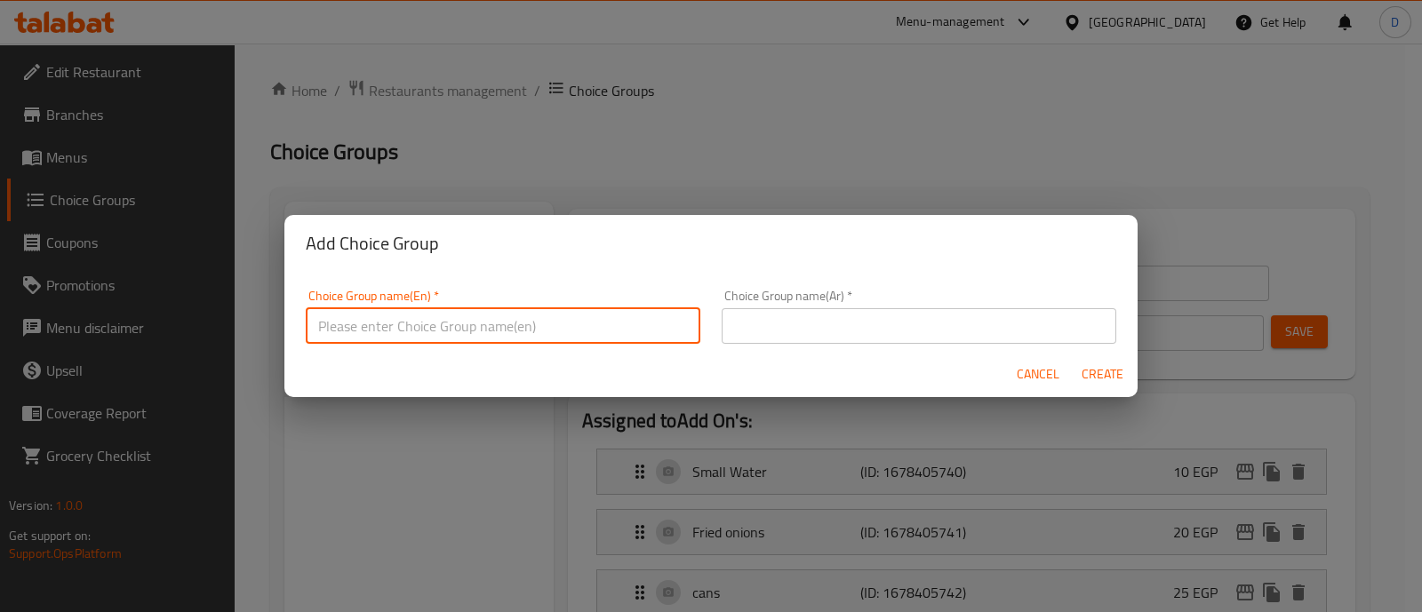
click at [802, 317] on input "text" at bounding box center [919, 326] width 395 height 36
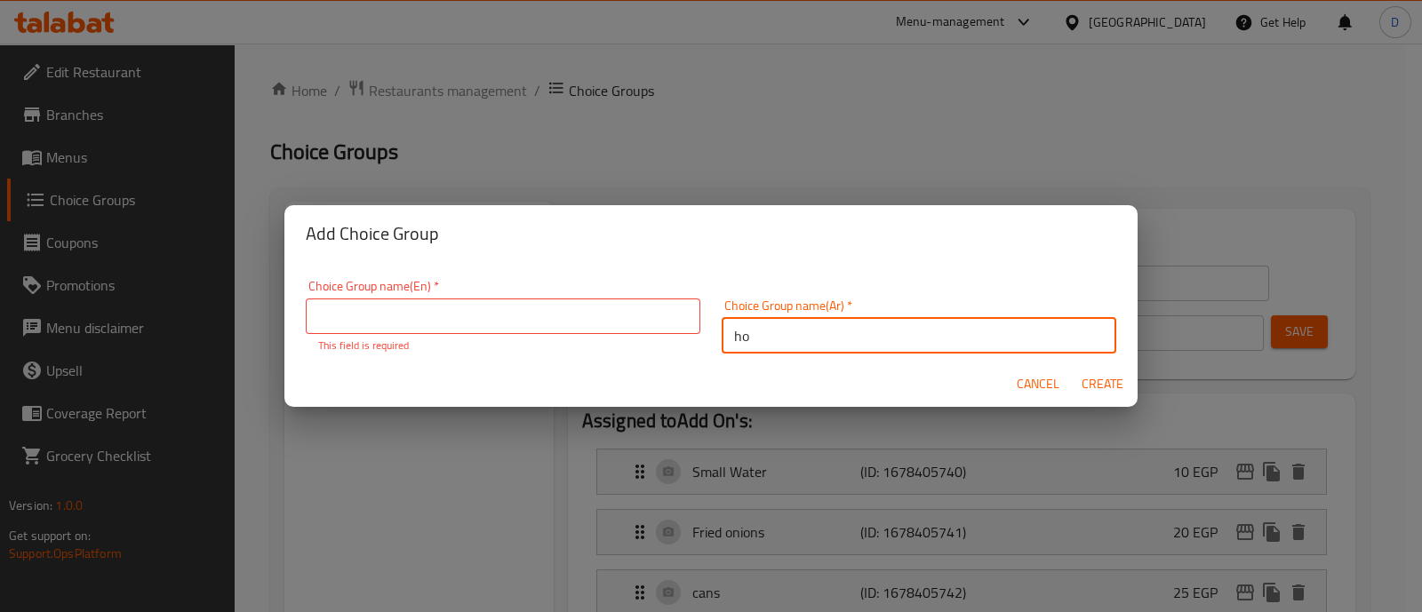
type input "h"
type input "اختيارك من الطاجن"
click at [498, 317] on input "text" at bounding box center [503, 317] width 395 height 36
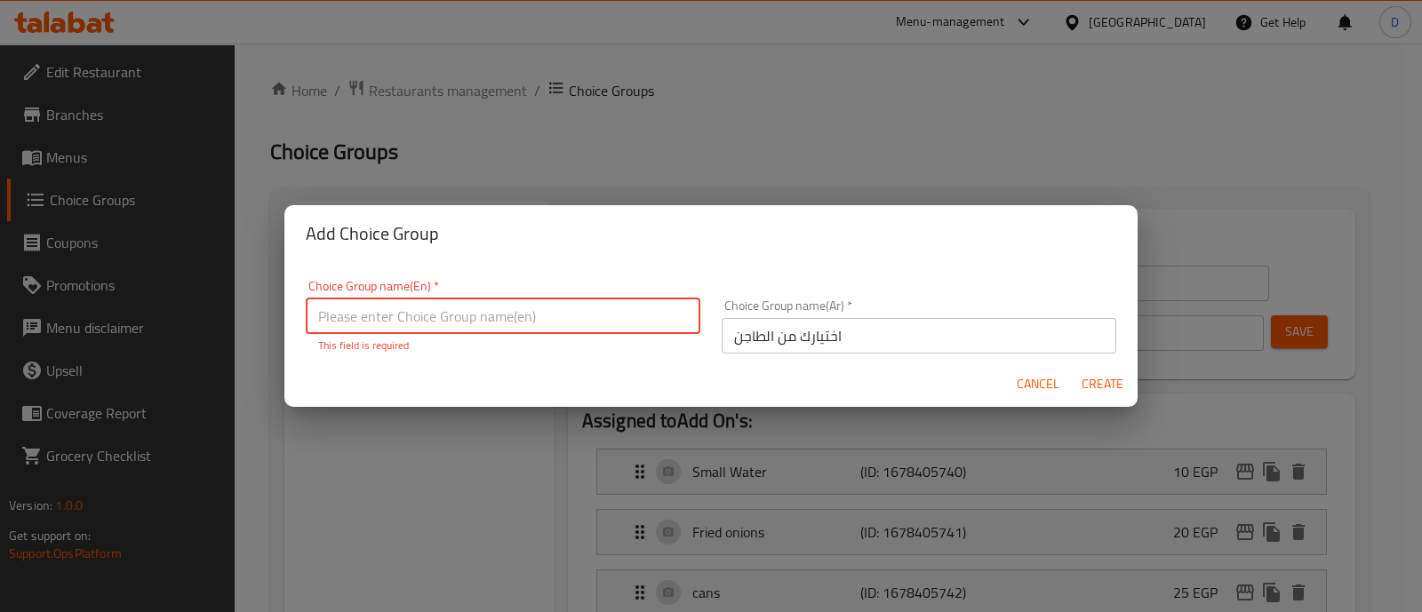
paste input "Your choice of tagine"
click at [424, 315] on input "Your choice of tagine" at bounding box center [503, 317] width 395 height 36
click at [755, 335] on input "اختيارك من الطاجن" at bounding box center [919, 336] width 395 height 36
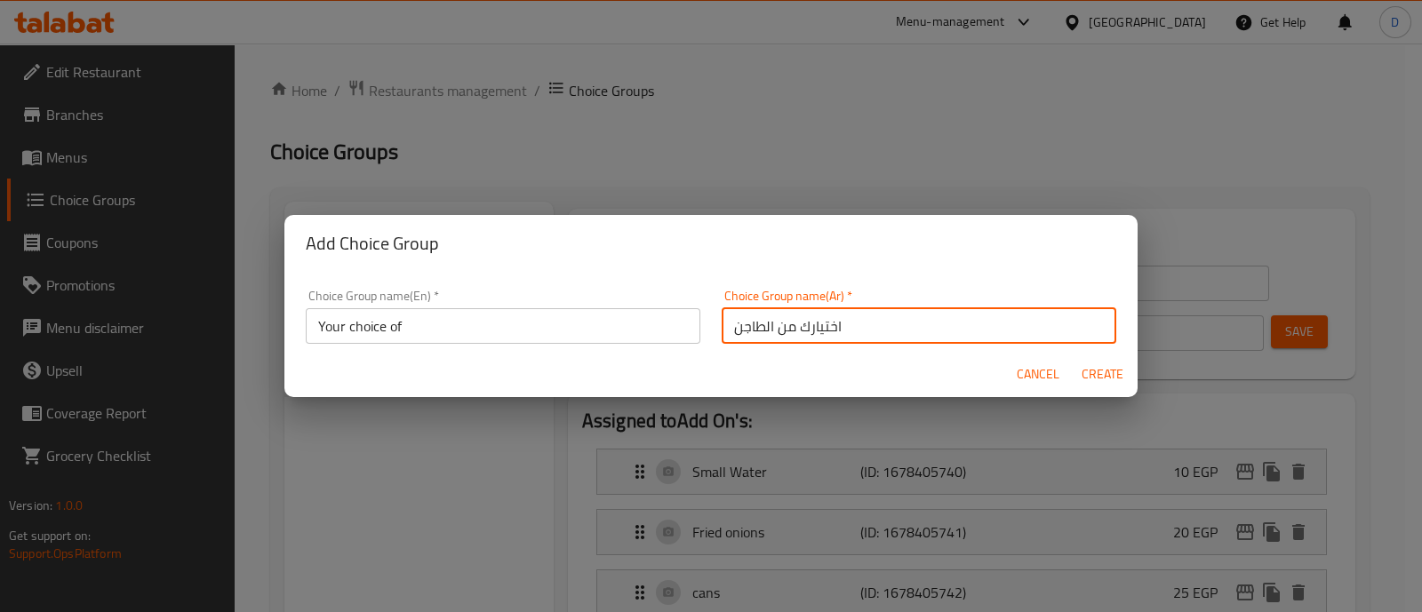
click at [755, 335] on input "اختيارك من الطاجن" at bounding box center [919, 326] width 395 height 36
click at [415, 327] on input "Your choice of" at bounding box center [503, 326] width 395 height 36
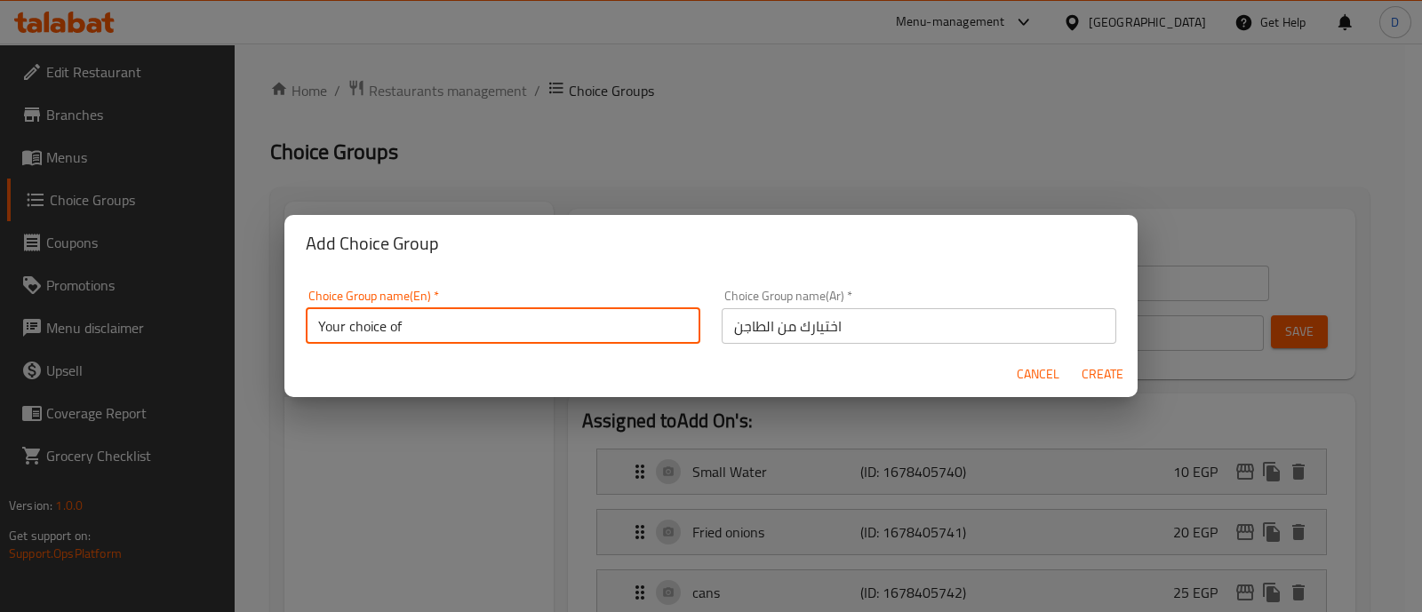
paste input "casserole"
type input "Your choice of casserole"
click at [1097, 371] on span "Create" at bounding box center [1102, 375] width 43 height 22
type input "Your choice of casserole"
type input "اختيارك من الطاجن"
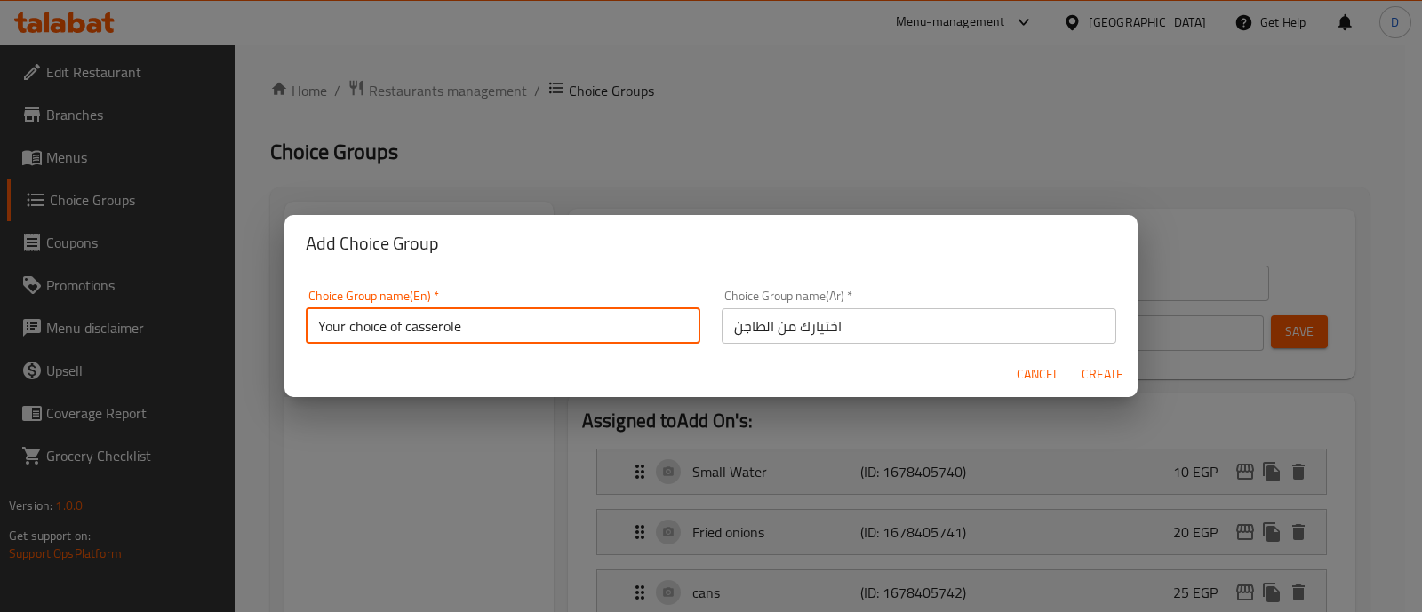
type input "0"
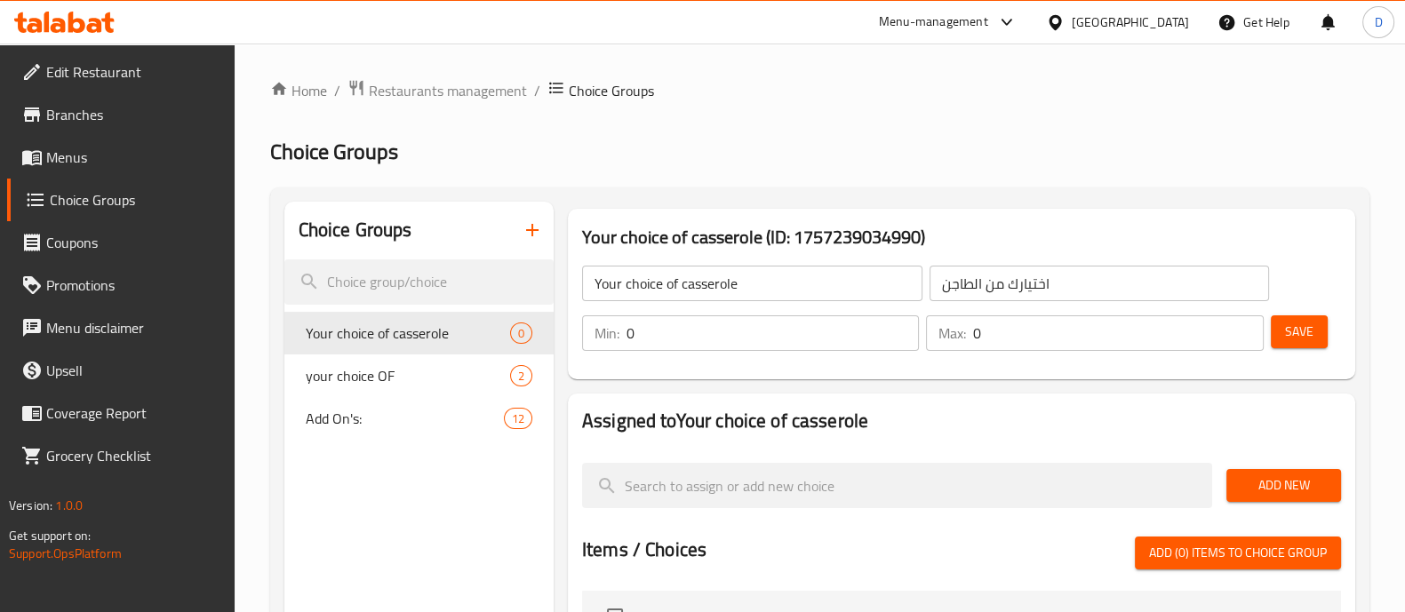
click at [765, 349] on input "0" at bounding box center [773, 334] width 292 height 36
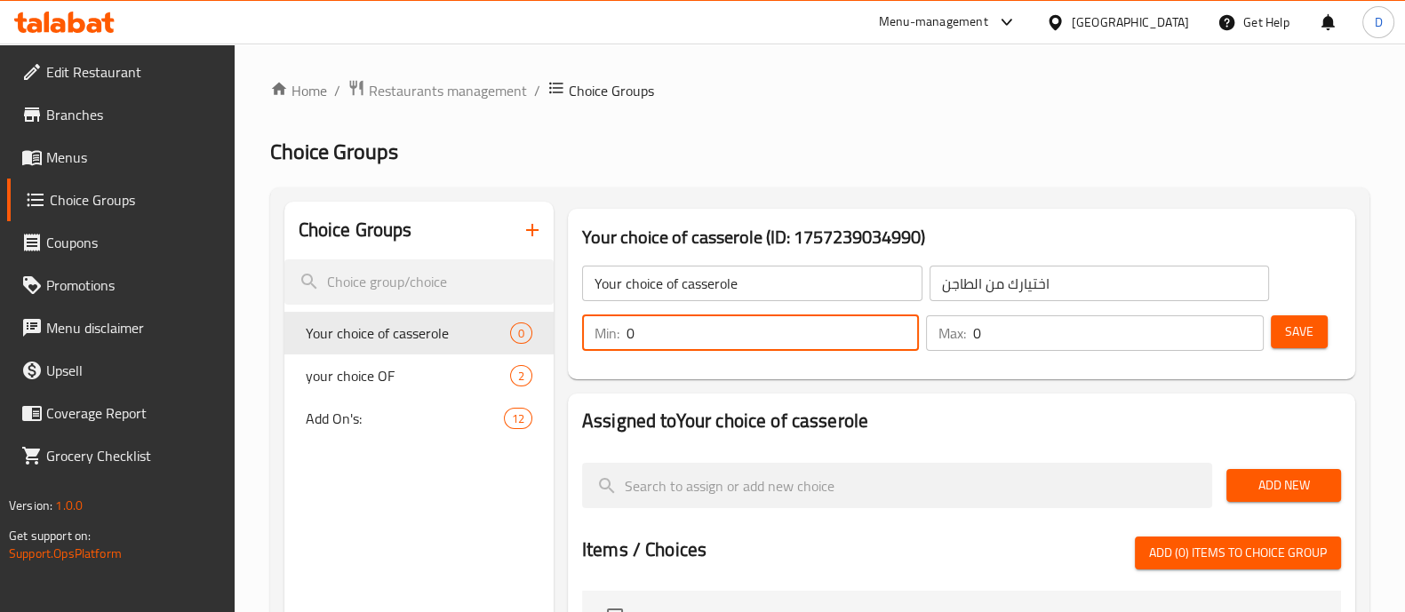
click at [765, 349] on input "0" at bounding box center [773, 334] width 292 height 36
type input "1"
click at [1009, 329] on input "0" at bounding box center [1118, 334] width 290 height 36
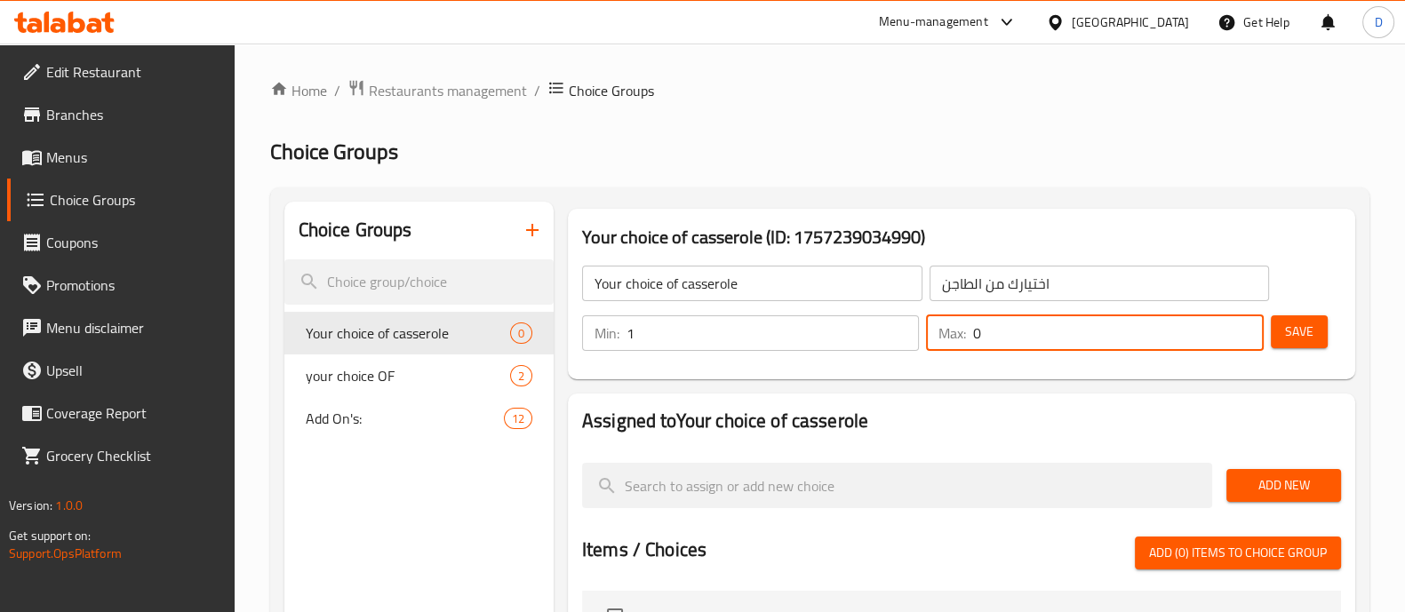
click at [1009, 329] on input "0" at bounding box center [1118, 334] width 290 height 36
type input "1"
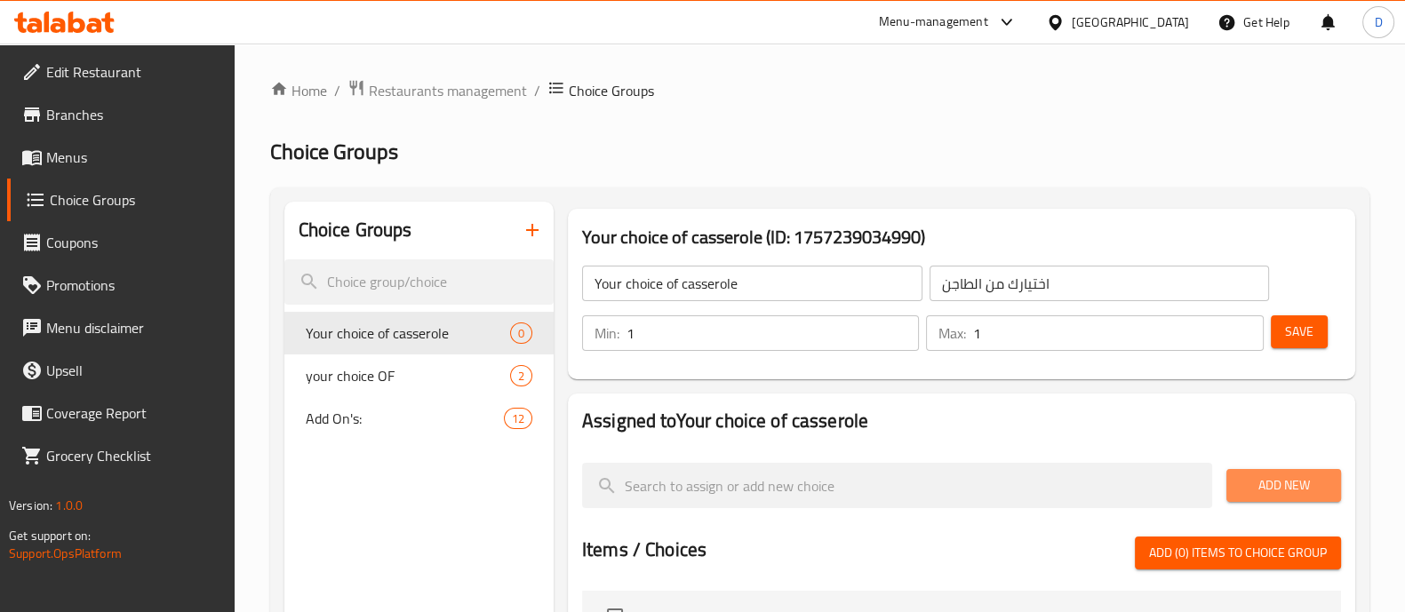
click at [1312, 477] on span "Add New" at bounding box center [1284, 486] width 86 height 22
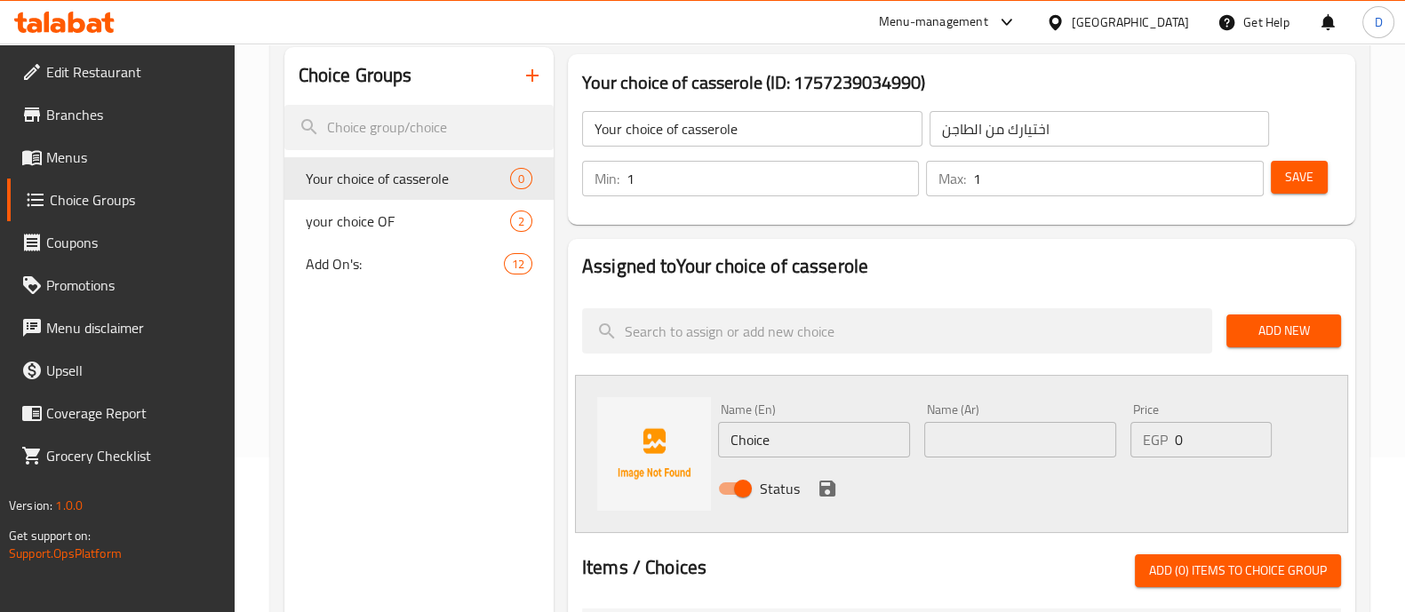
scroll to position [221, 0]
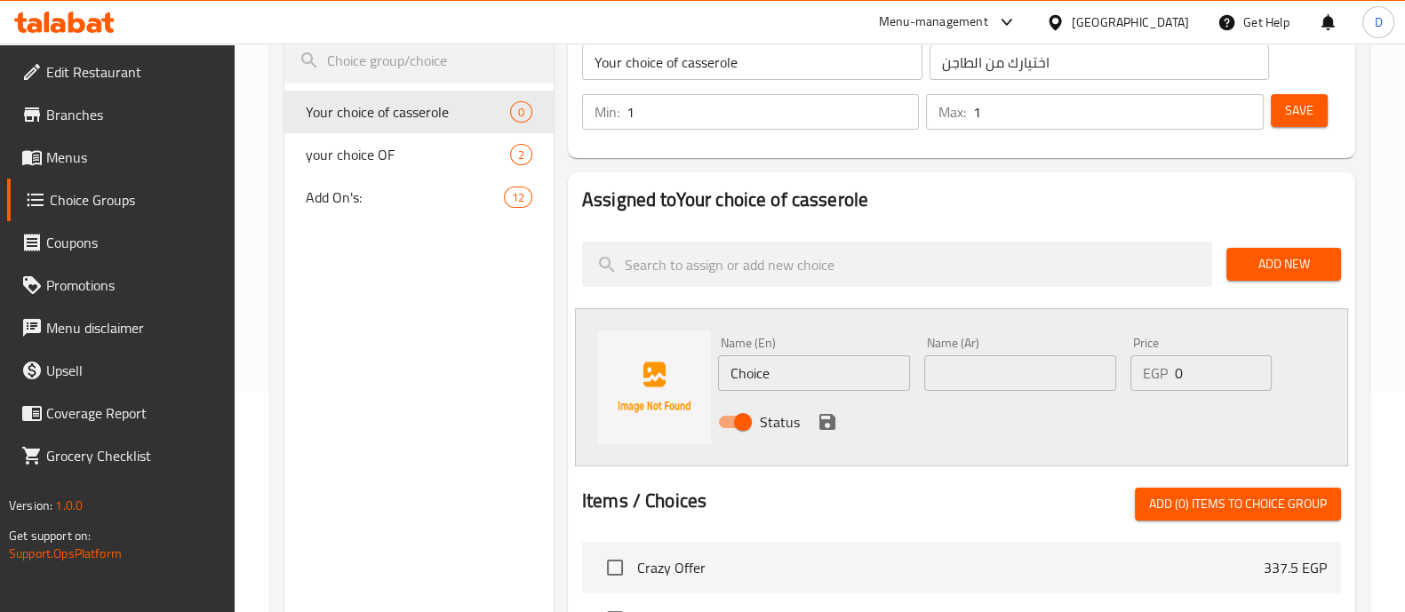
click at [961, 365] on input "text" at bounding box center [1021, 374] width 192 height 36
paste input "فراخ"
type input "فراخ"
click at [1196, 370] on input "0" at bounding box center [1223, 374] width 96 height 36
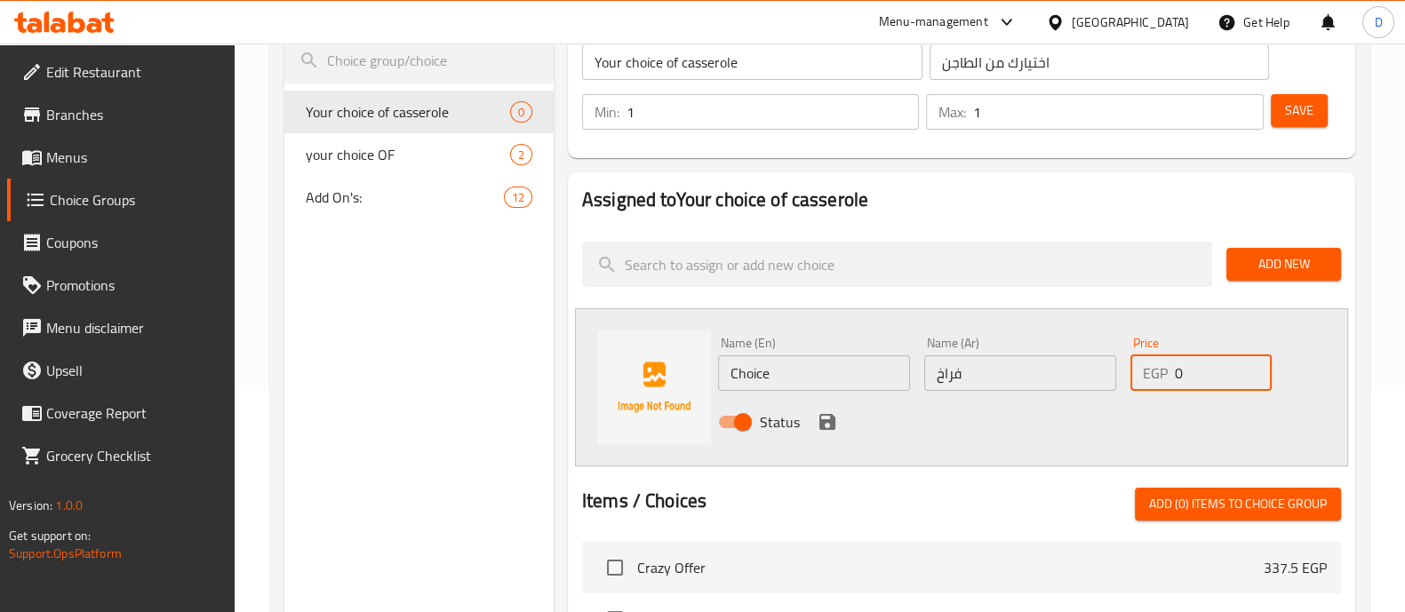
click at [1196, 370] on input "0" at bounding box center [1223, 374] width 96 height 36
click at [851, 372] on input "Choice" at bounding box center [814, 374] width 192 height 36
click at [1011, 379] on input "فراخ" at bounding box center [1021, 374] width 192 height 36
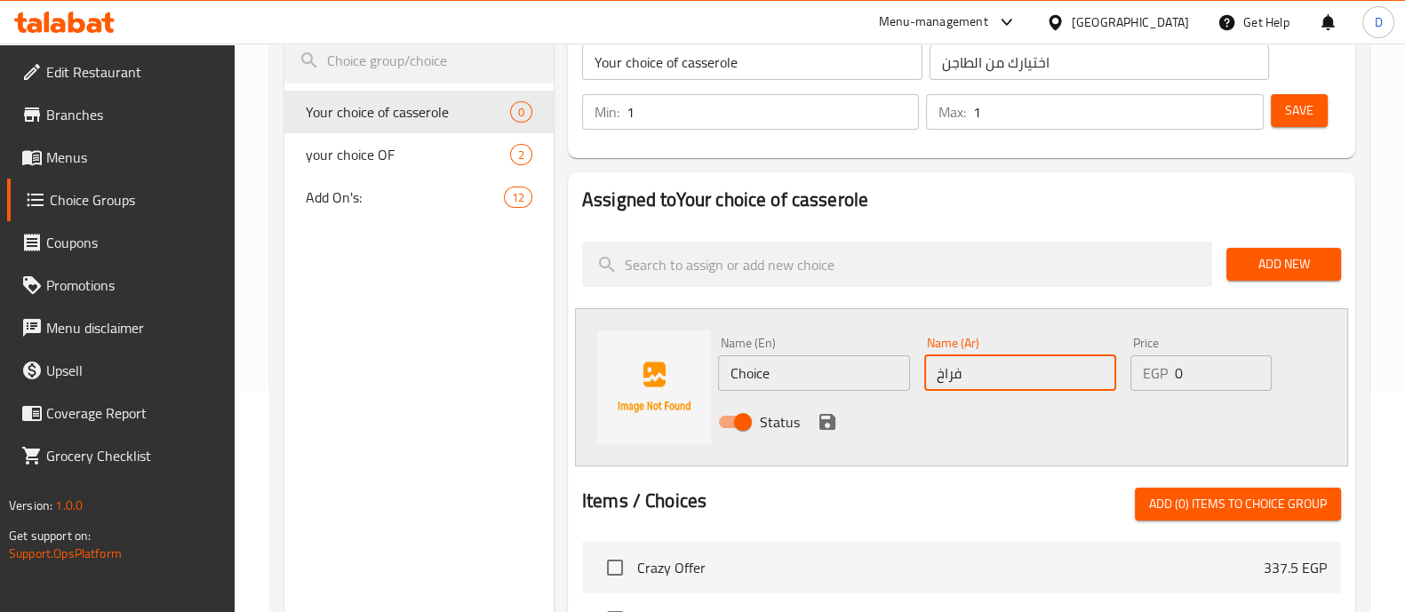
click at [782, 375] on input "Choice" at bounding box center [814, 374] width 192 height 36
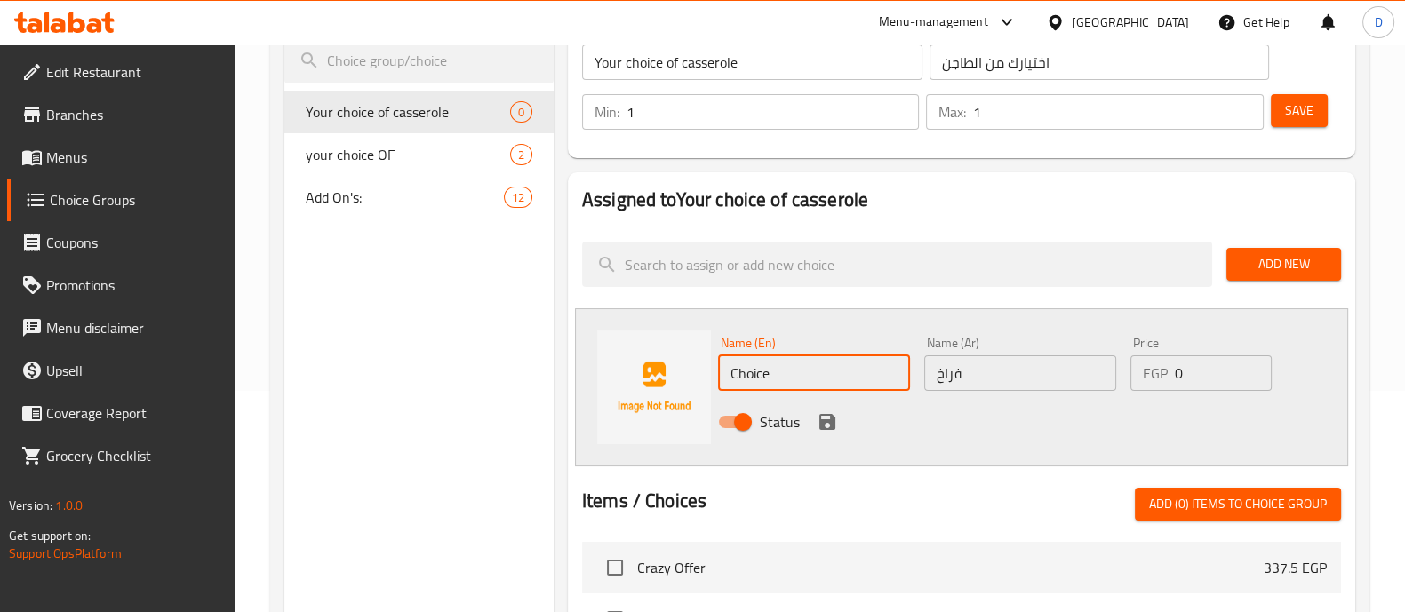
click at [782, 375] on input "Choice" at bounding box center [814, 374] width 192 height 36
paste input "chickens"
type input "chicken"
click at [822, 414] on icon "save" at bounding box center [828, 422] width 16 height 16
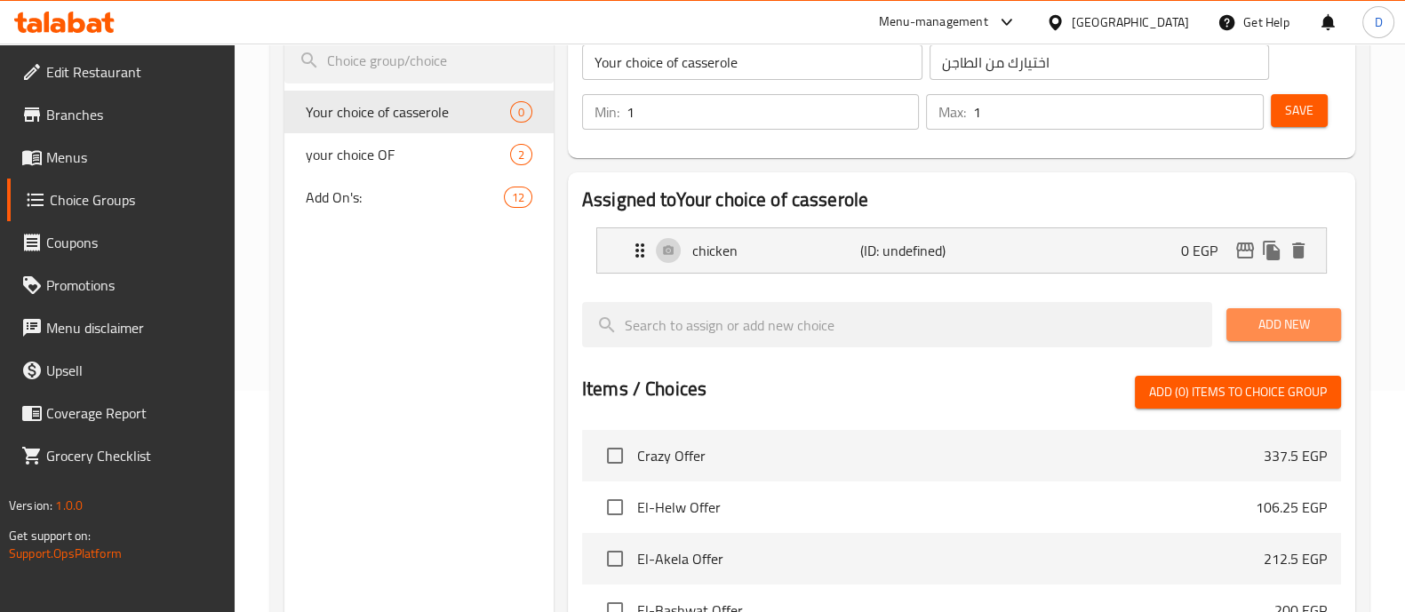
click at [1258, 326] on span "Add New" at bounding box center [1284, 325] width 86 height 22
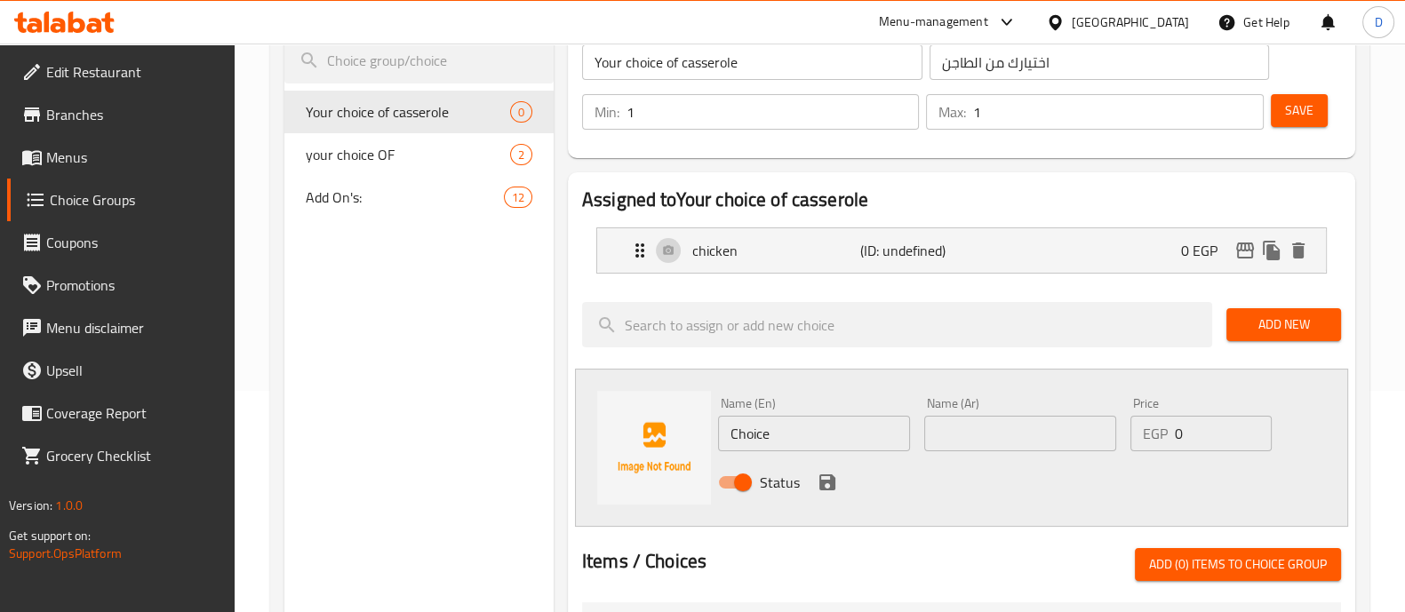
click at [981, 425] on input "text" at bounding box center [1021, 434] width 192 height 36
paste input "سجق"
type input "سجق"
click at [802, 433] on input "Choice" at bounding box center [814, 434] width 192 height 36
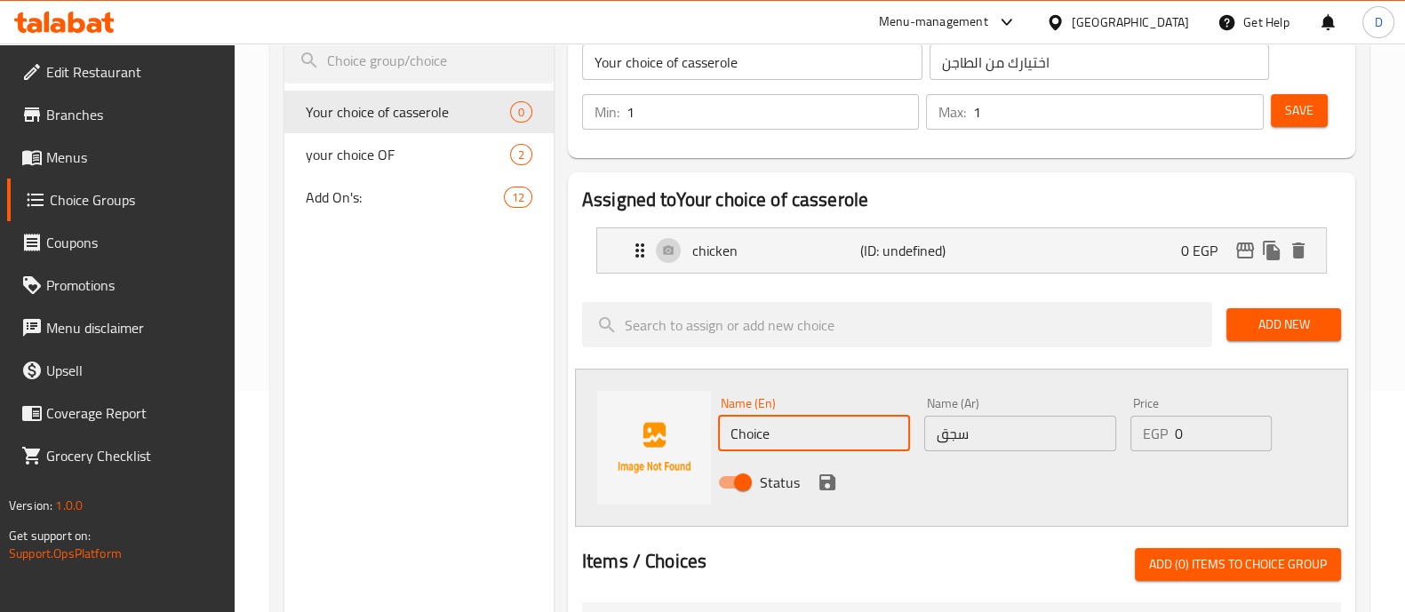
paste input "sausag"
type input "sausage"
drag, startPoint x: 817, startPoint y: 482, endPoint x: 827, endPoint y: 470, distance: 15.1
click at [817, 482] on icon "save" at bounding box center [827, 482] width 21 height 21
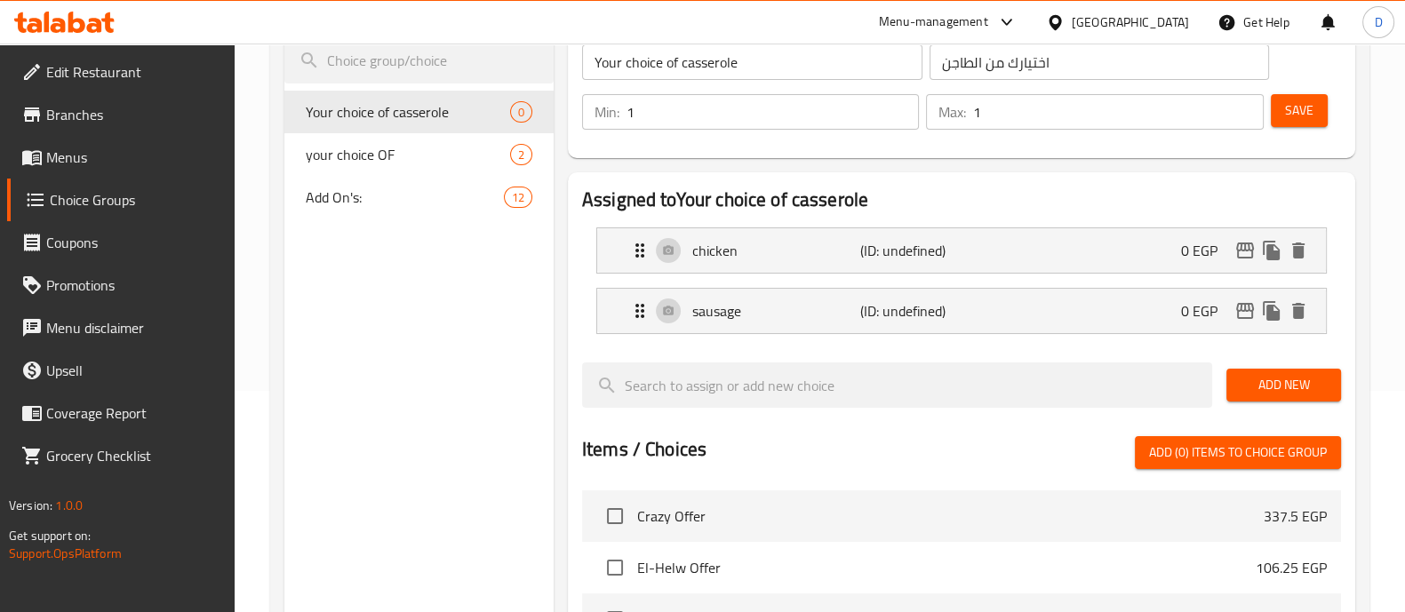
click at [1267, 375] on span "Add New" at bounding box center [1284, 385] width 86 height 22
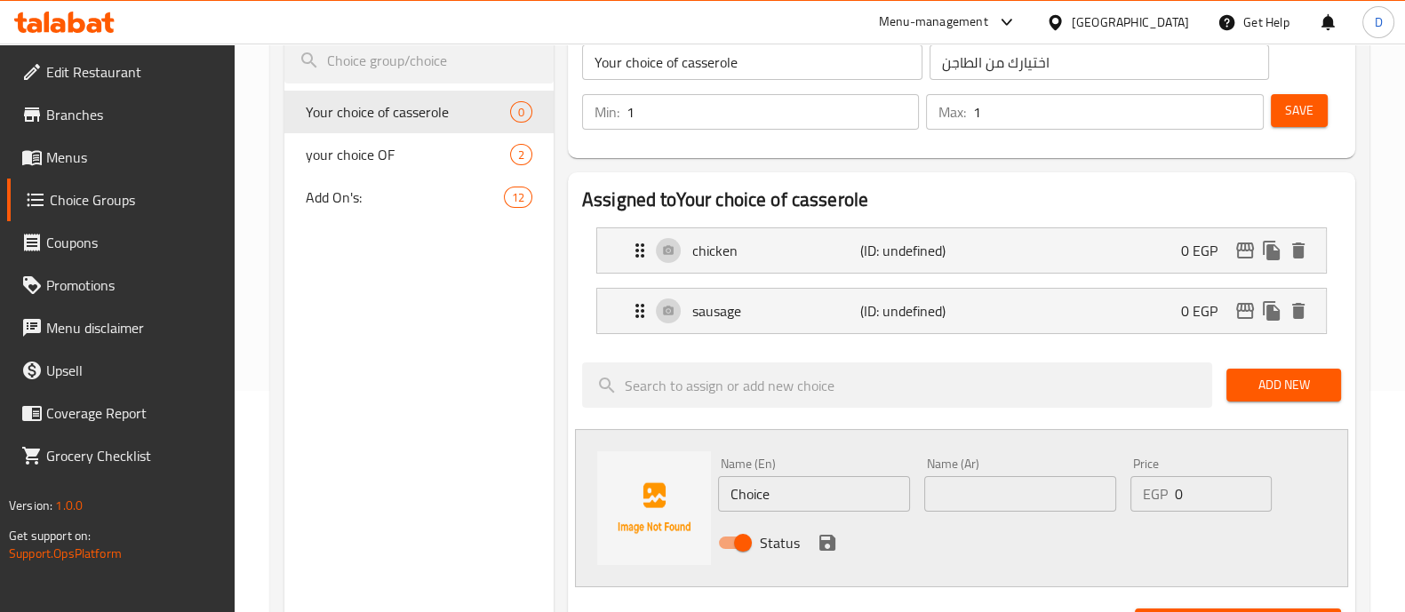
click at [942, 495] on input "text" at bounding box center [1021, 494] width 192 height 36
paste input "كبده"
type input "كبده"
click at [813, 503] on input "Choice" at bounding box center [814, 494] width 192 height 36
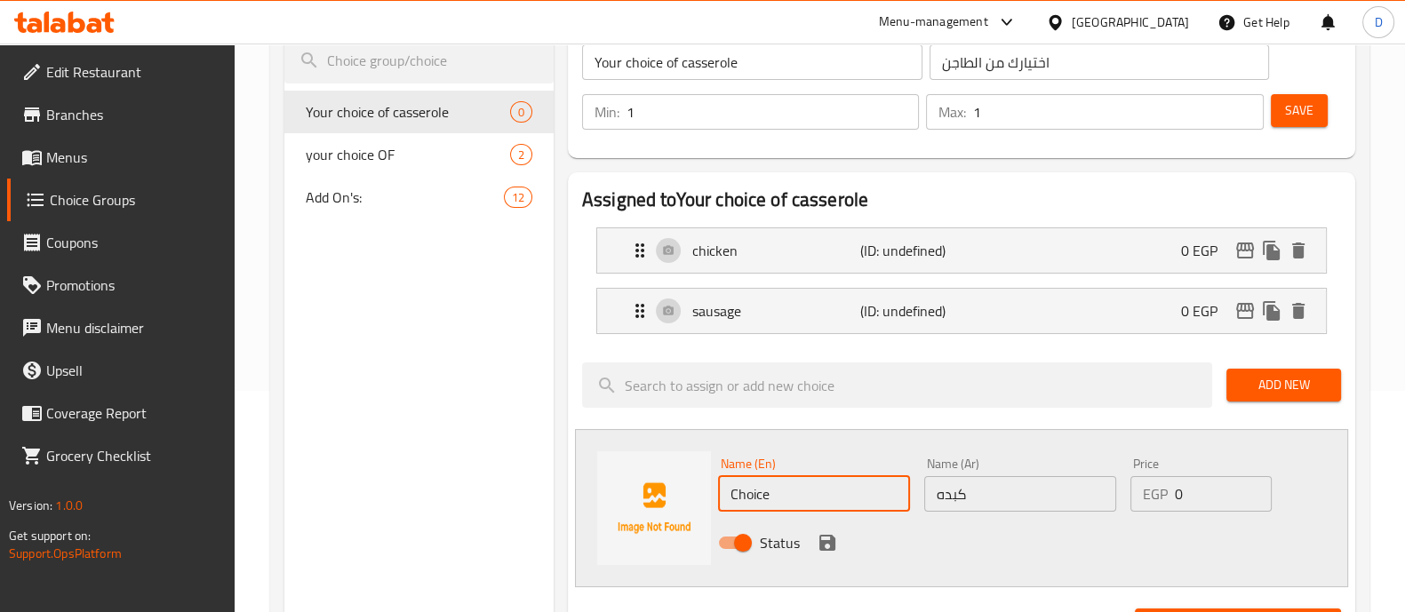
click at [813, 503] on input "Choice" at bounding box center [814, 494] width 192 height 36
type input "م"
type input "Liver"
click at [829, 535] on icon "save" at bounding box center [828, 543] width 16 height 16
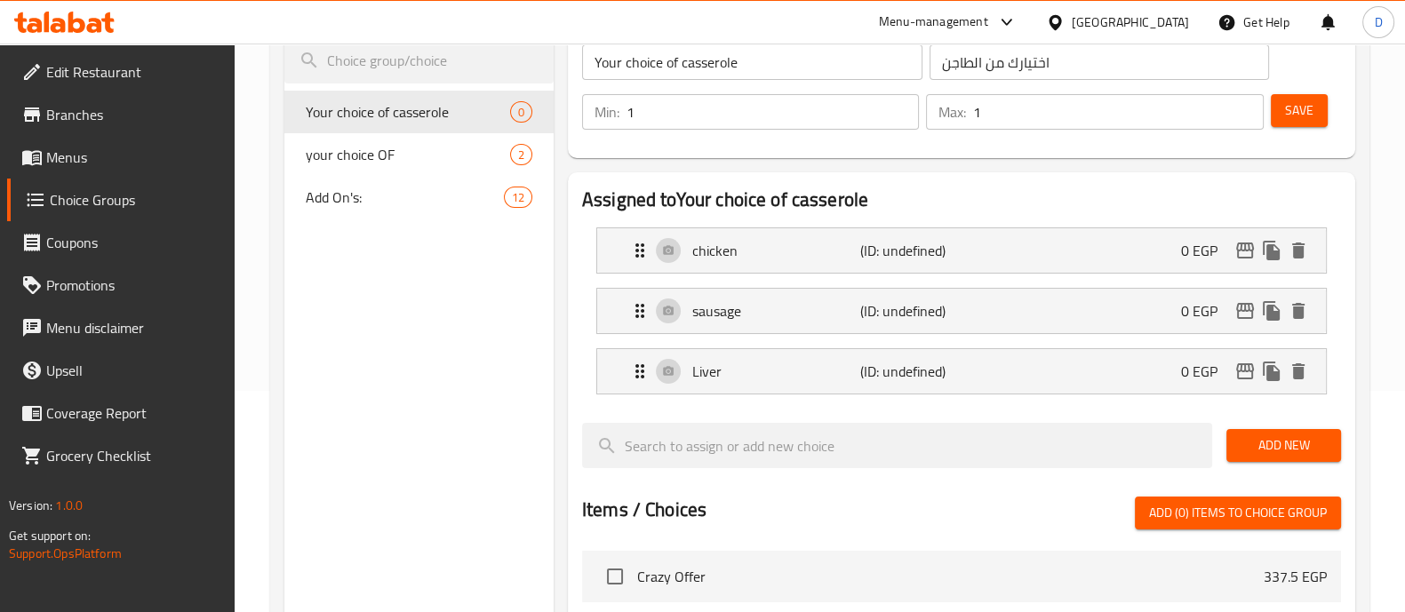
click at [1263, 439] on span "Add New" at bounding box center [1284, 446] width 86 height 22
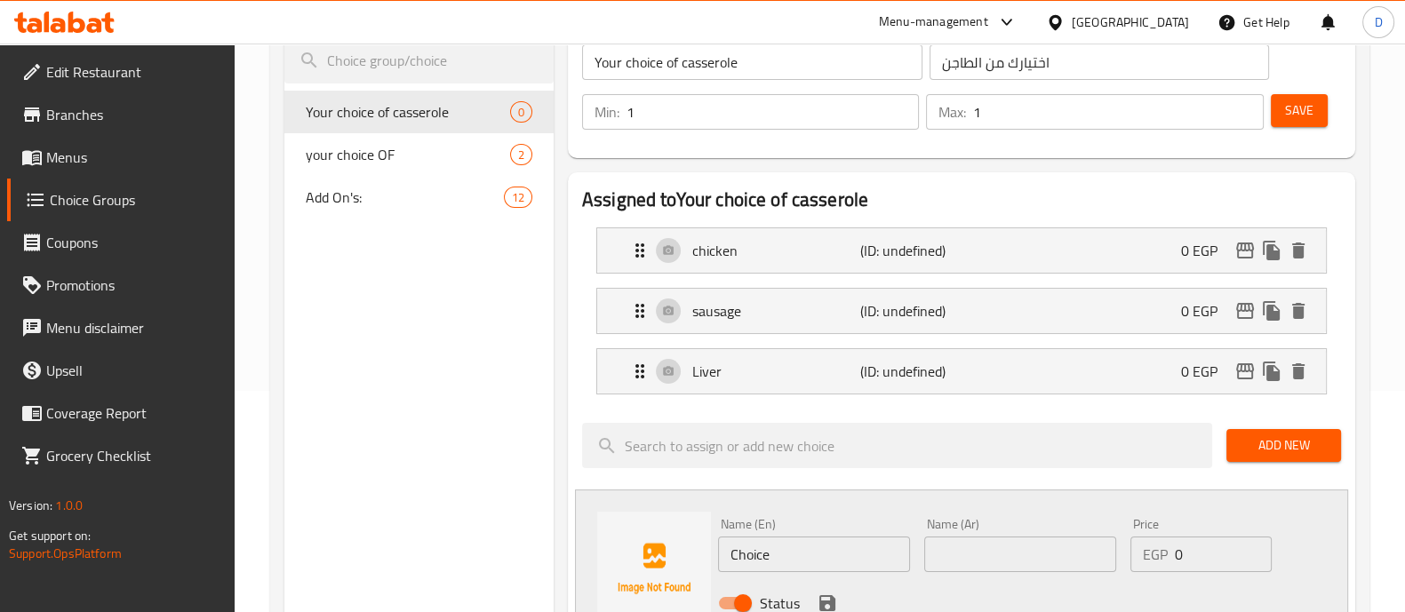
click at [1018, 556] on input "text" at bounding box center [1021, 555] width 192 height 36
type input "g"
click at [777, 553] on input "Choice" at bounding box center [814, 555] width 192 height 36
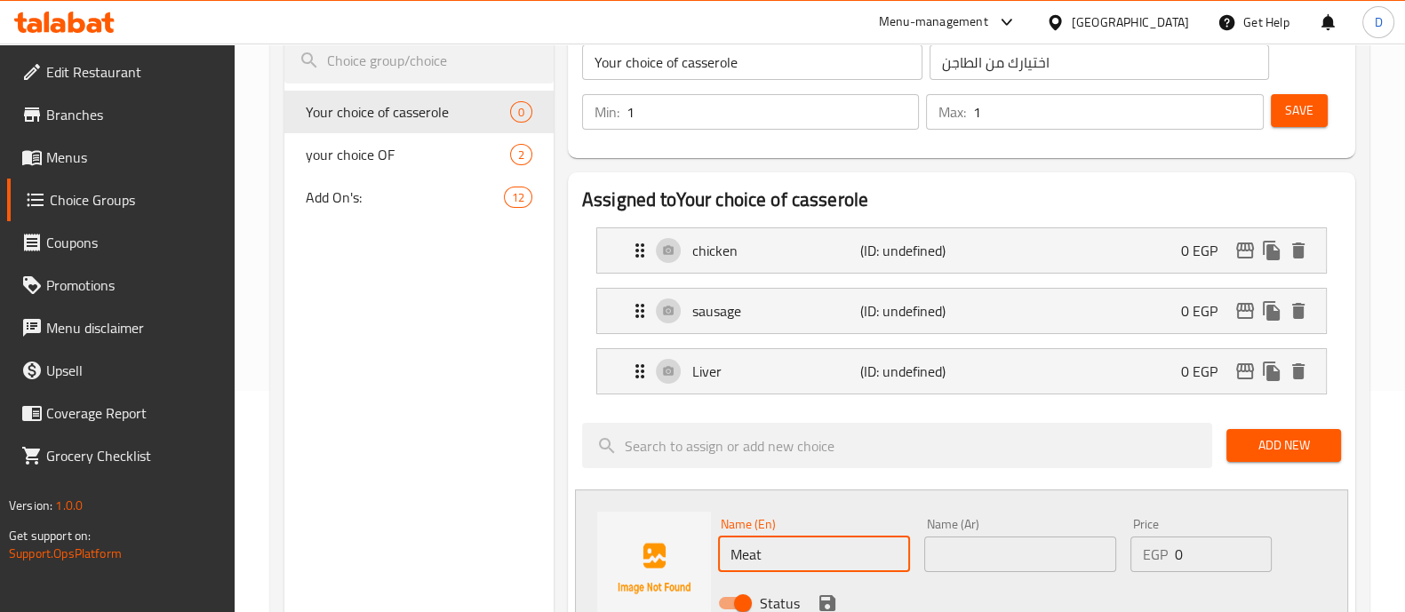
type input "Meat"
click at [1026, 556] on input "text" at bounding box center [1021, 555] width 192 height 36
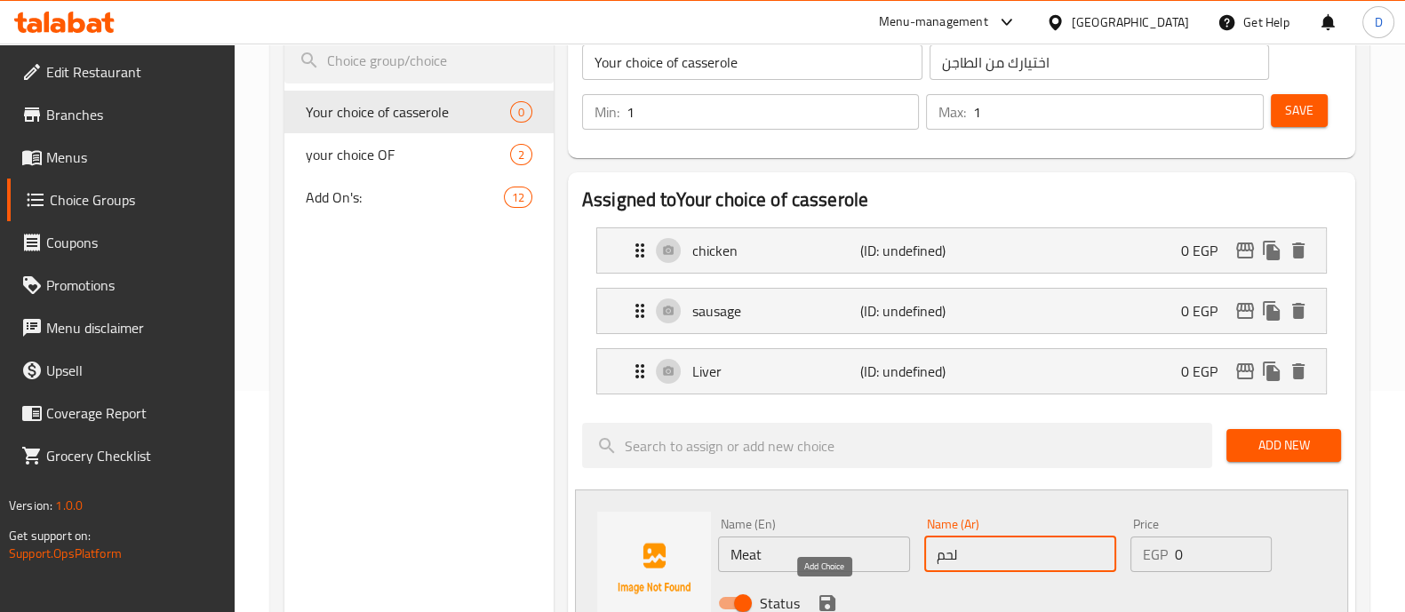
type input "لحم"
click at [831, 599] on icon "save" at bounding box center [828, 604] width 16 height 16
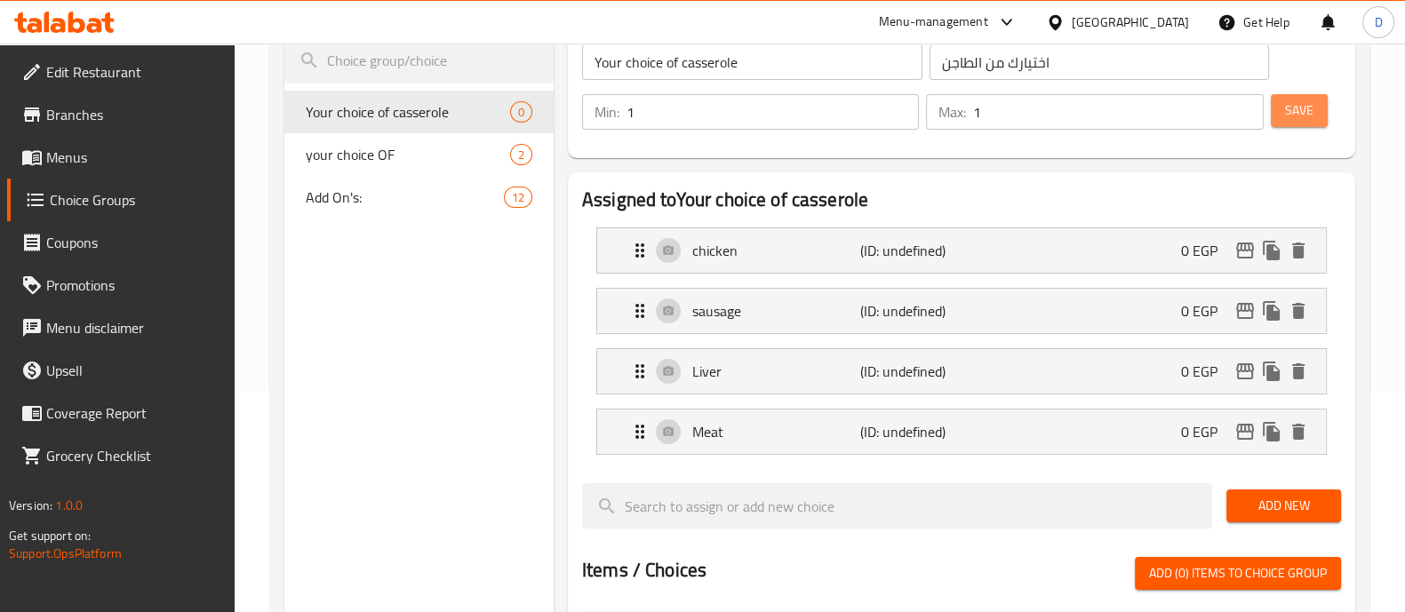
click at [1305, 120] on span "Save" at bounding box center [1299, 111] width 28 height 22
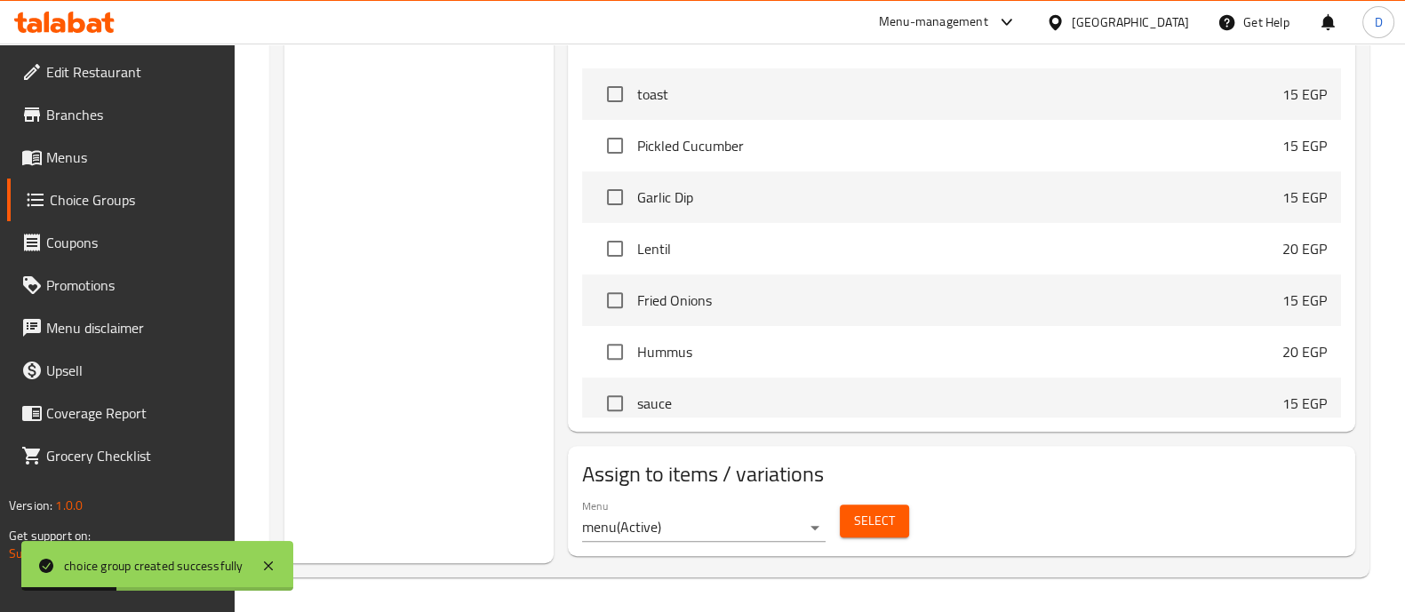
scroll to position [1000, 0]
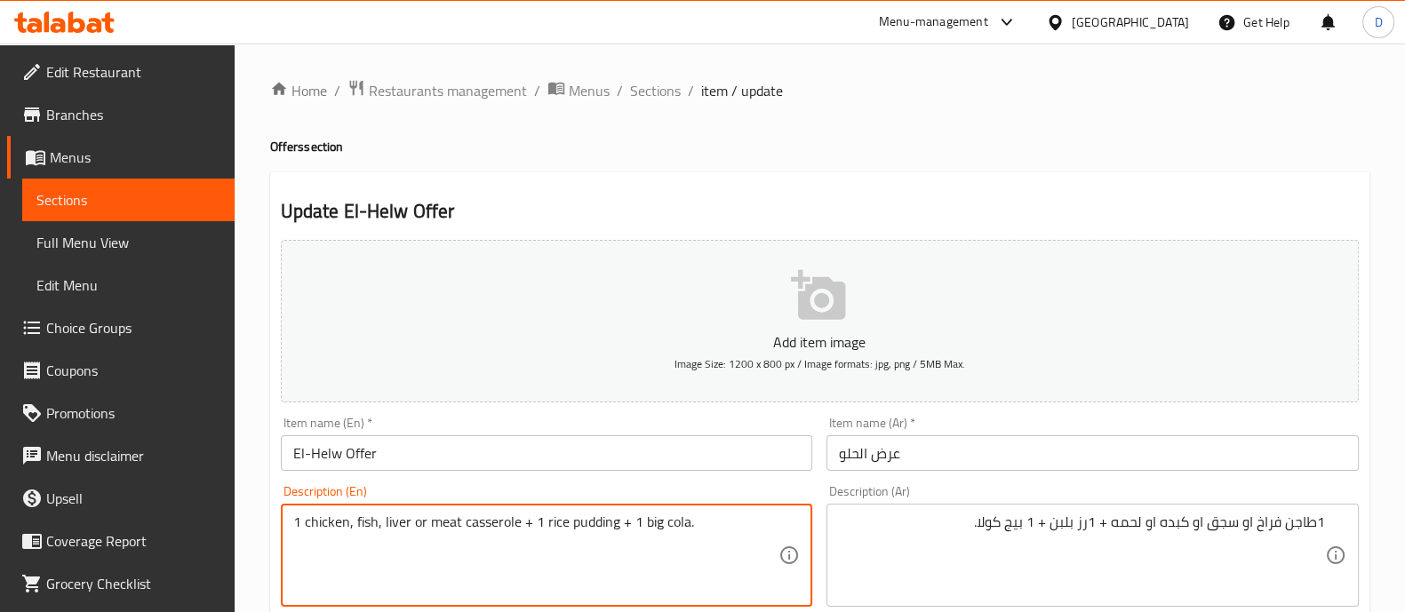
click at [364, 522] on textarea "1 chicken, fish, liver or meat casserole + 1 rice pudding + 1 big cola." at bounding box center [536, 556] width 486 height 84
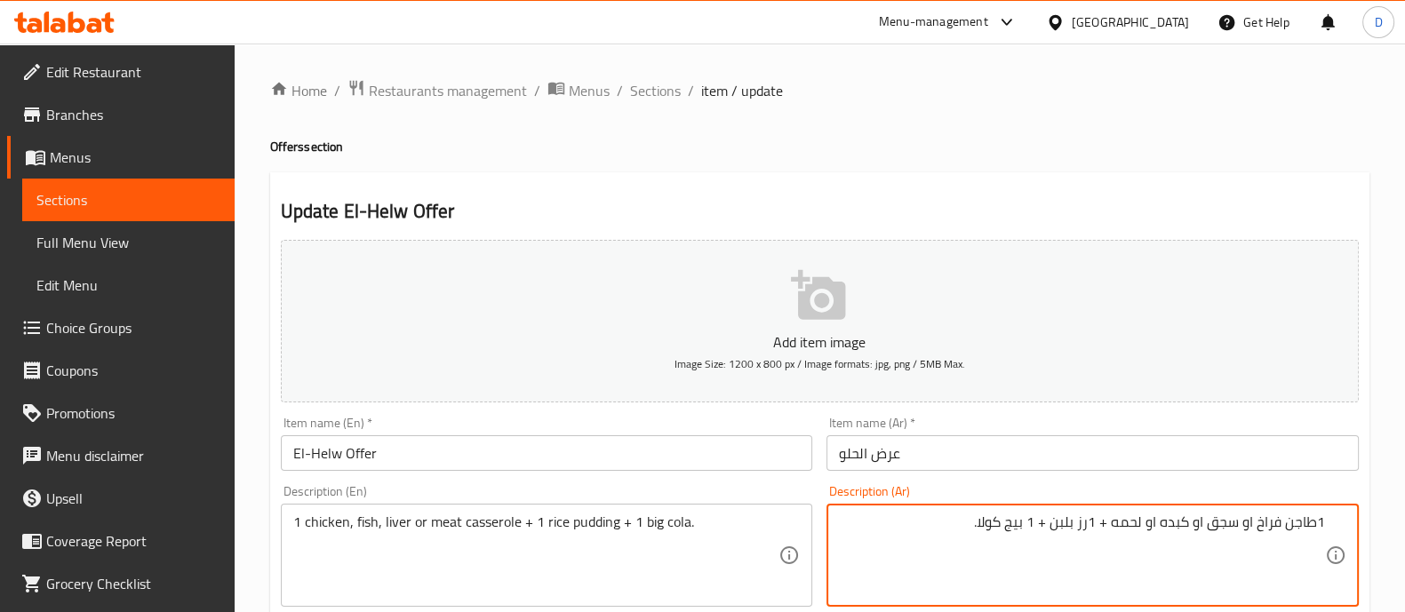
click at [1227, 529] on textarea "1طاجن فراخ او سجق او كبده او لحمه + 1رز بلبن + 1 بيج كولا." at bounding box center [1082, 556] width 486 height 84
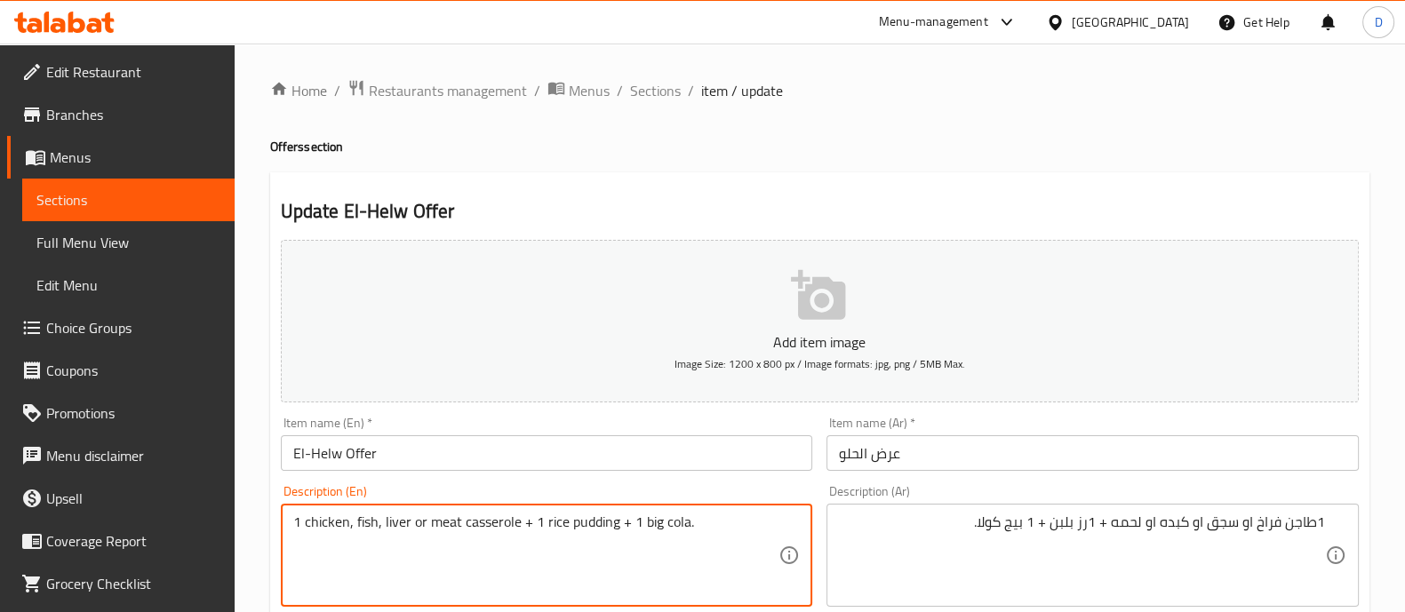
click at [364, 527] on textarea "1 chicken, fish, liver or meat casserole + 1 rice pudding + 1 big cola." at bounding box center [536, 556] width 486 height 84
paste textarea "sausage"
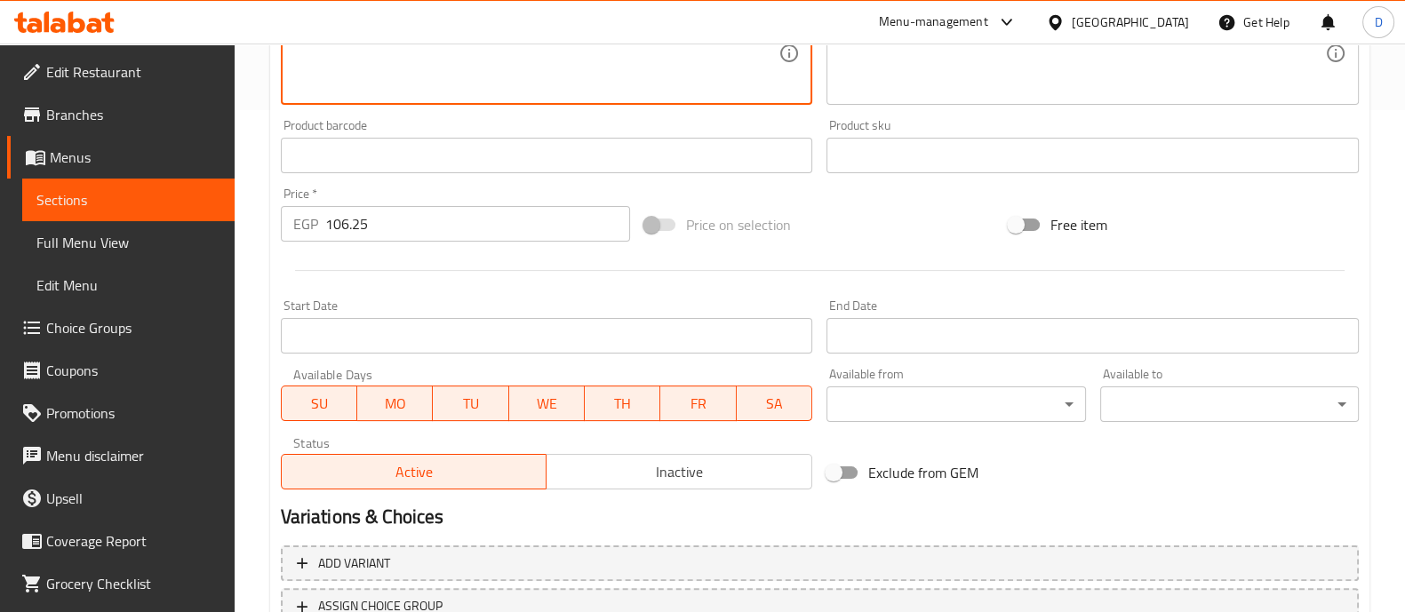
scroll to position [642, 0]
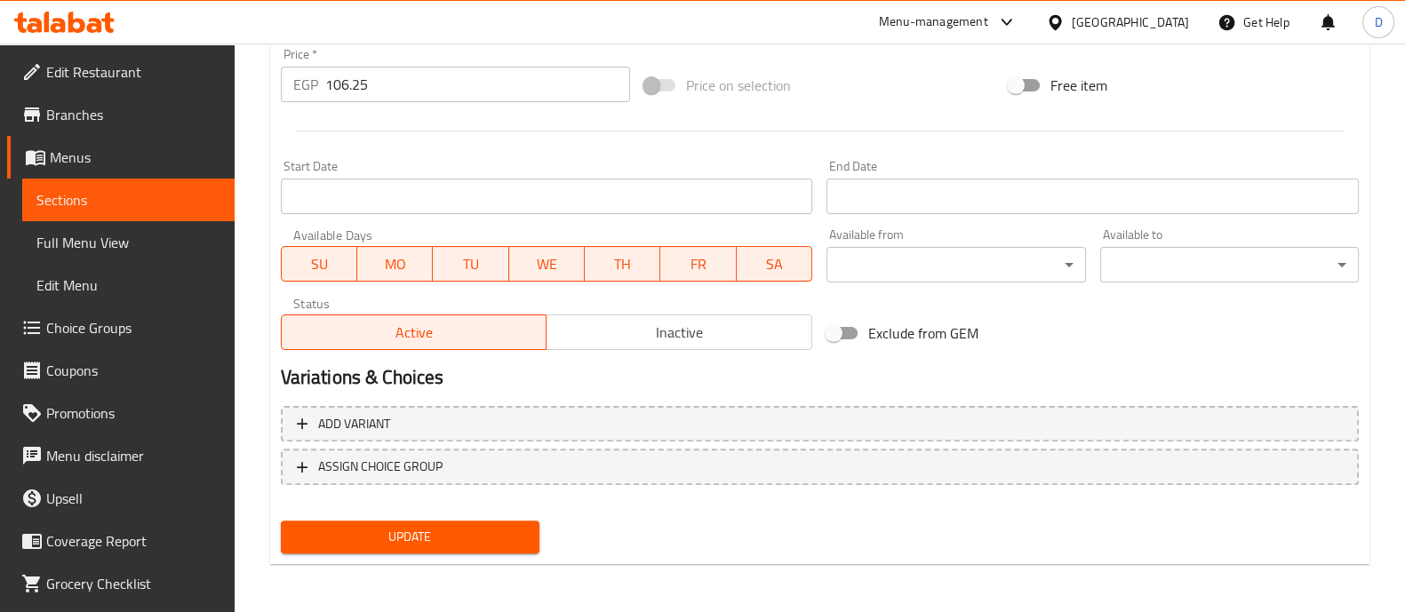
type textarea "1 chicken, sausage, liver or meat casserole + 1 rice pudding + 1 big cola."
click at [442, 541] on span "Update" at bounding box center [410, 537] width 230 height 22
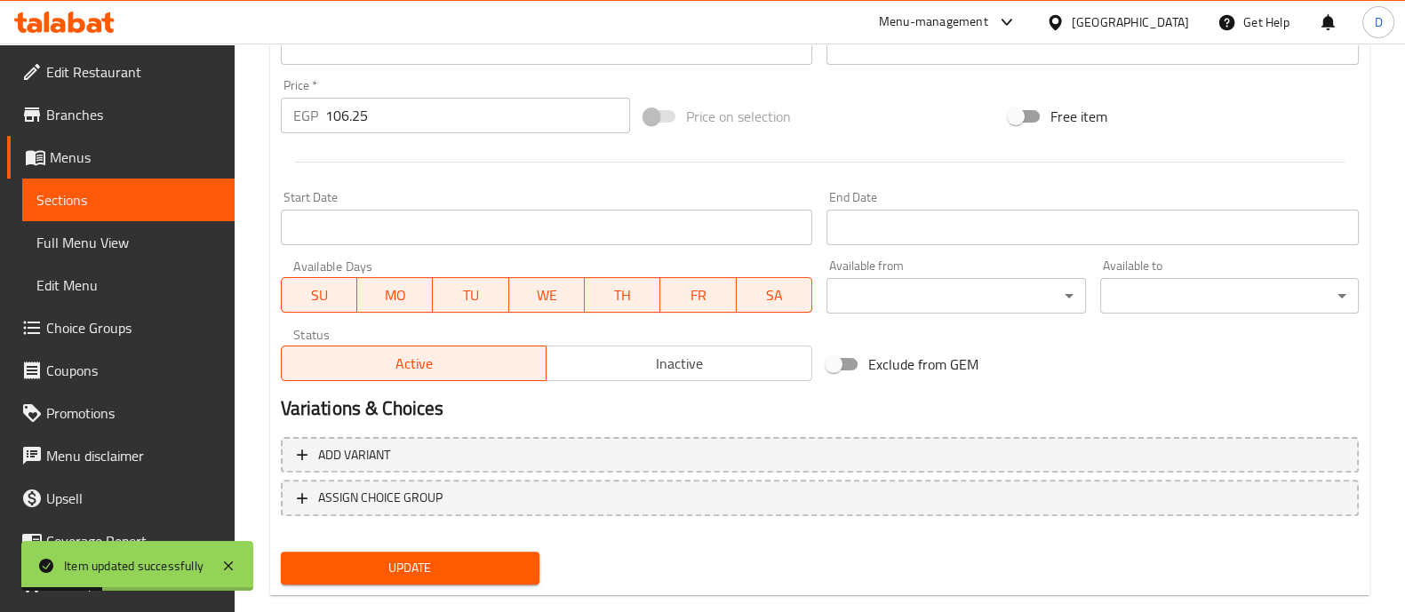
scroll to position [197, 0]
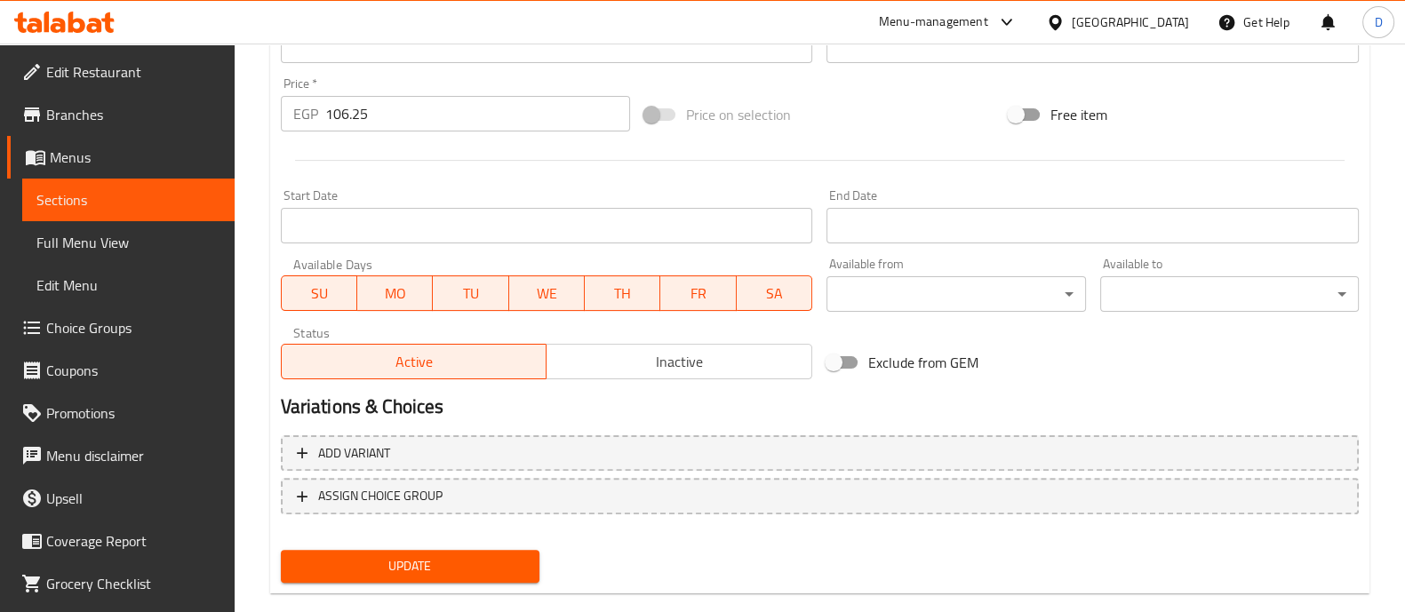
scroll to position [642, 0]
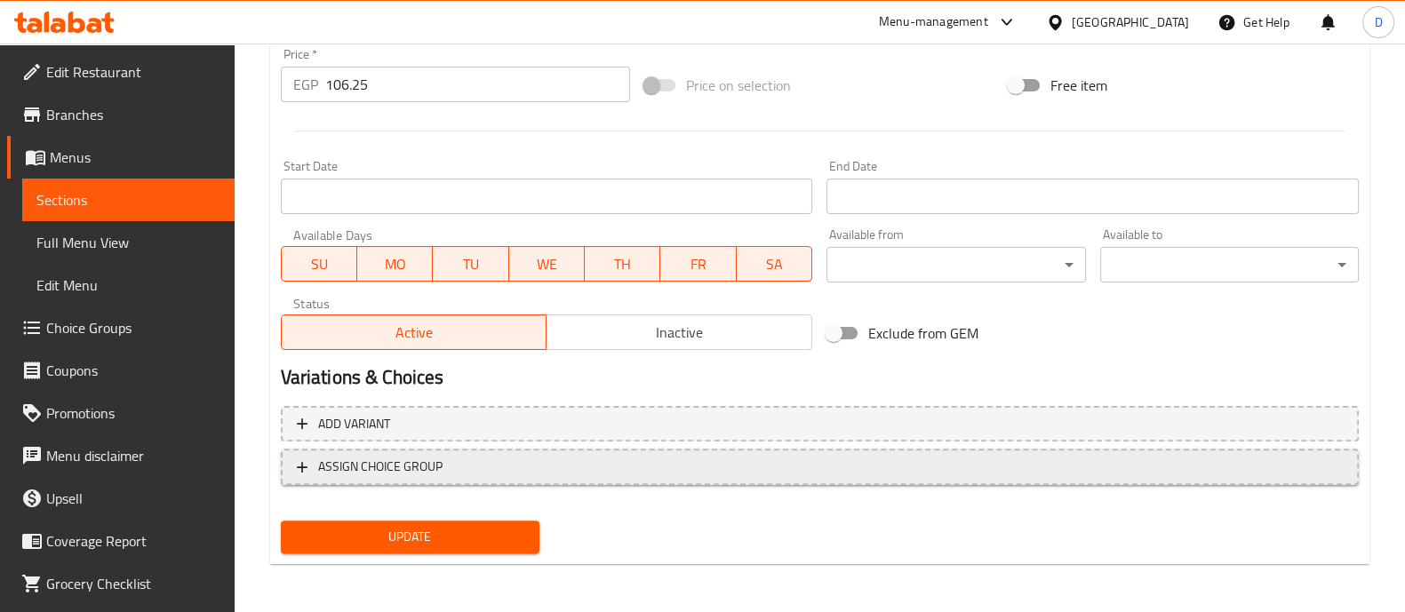
click at [480, 468] on span "ASSIGN CHOICE GROUP" at bounding box center [820, 467] width 1046 height 22
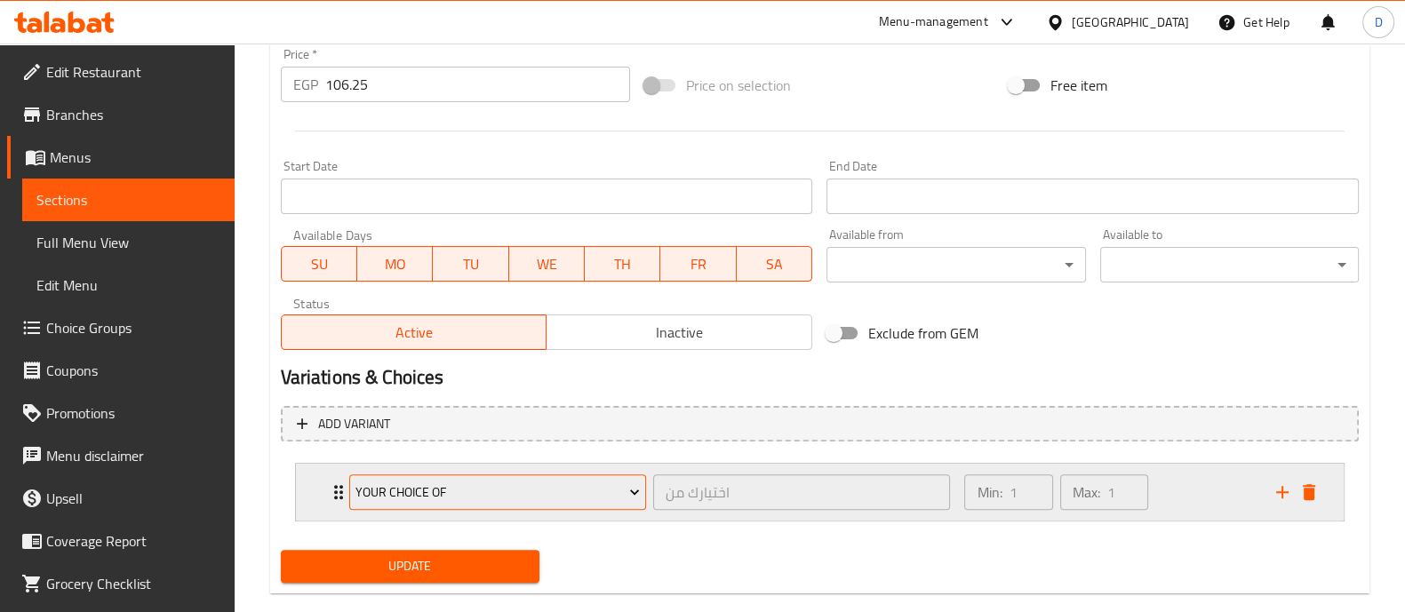
click at [444, 486] on span "your choice OF" at bounding box center [498, 493] width 284 height 22
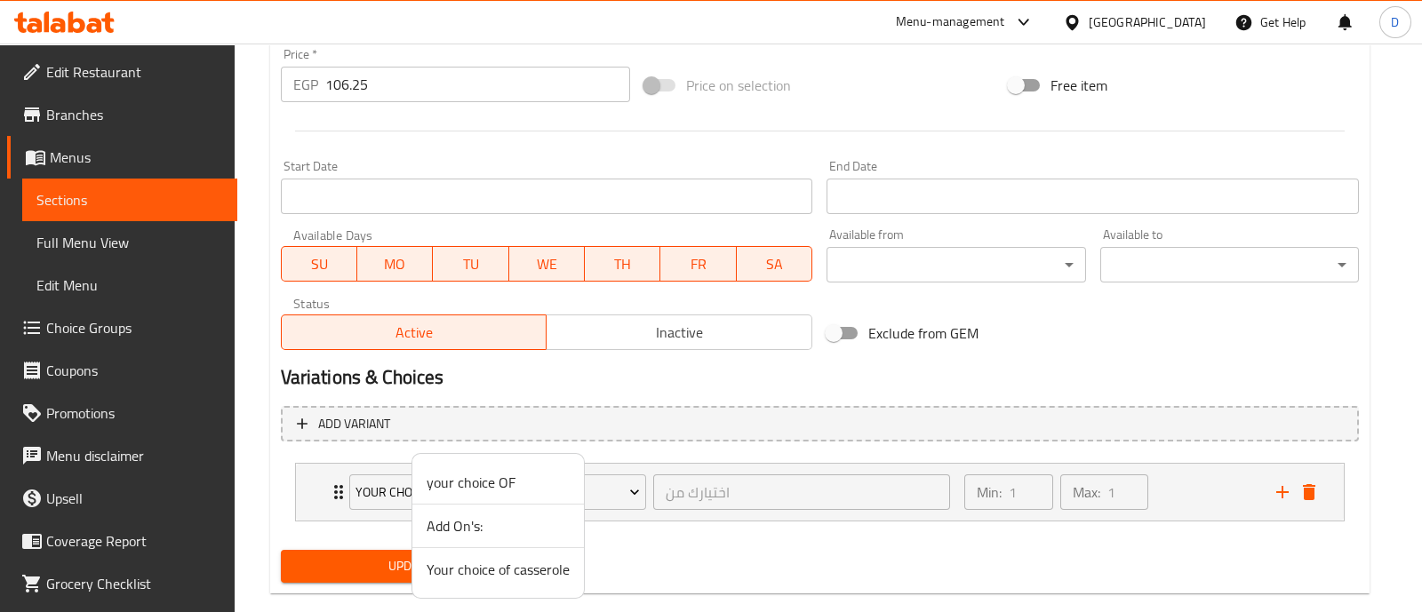
click at [497, 565] on span "Your choice of casserole" at bounding box center [498, 569] width 143 height 21
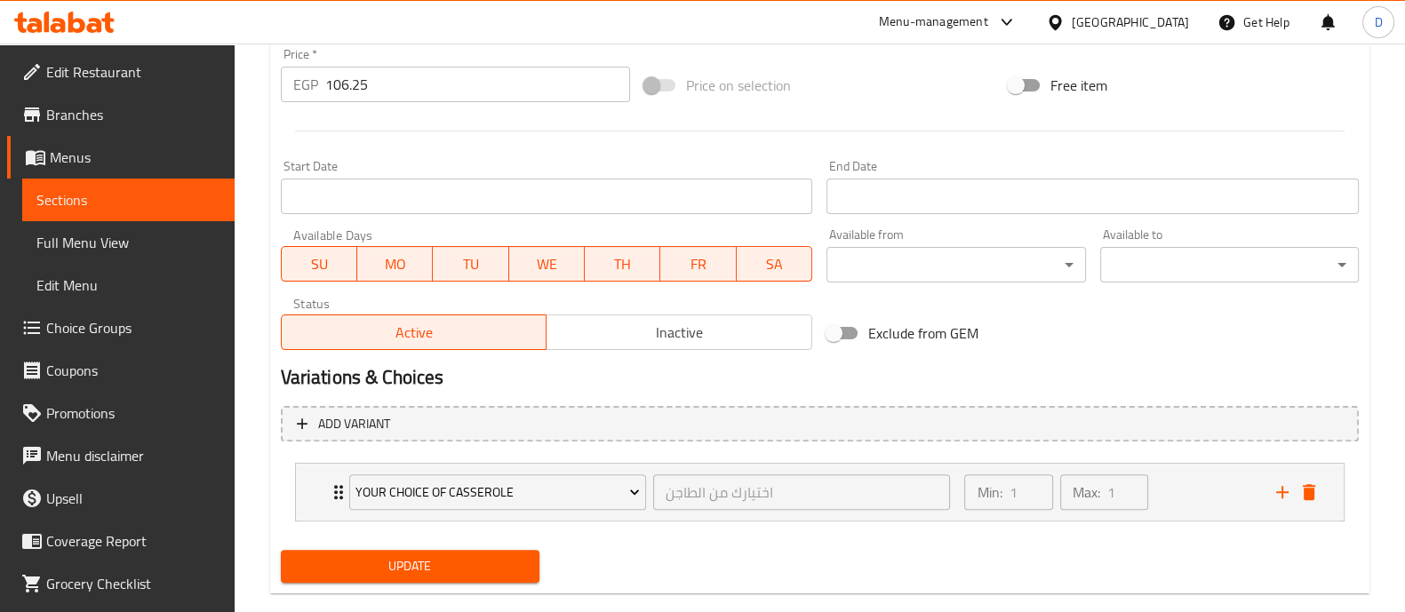
click at [489, 563] on span "Update" at bounding box center [410, 567] width 230 height 22
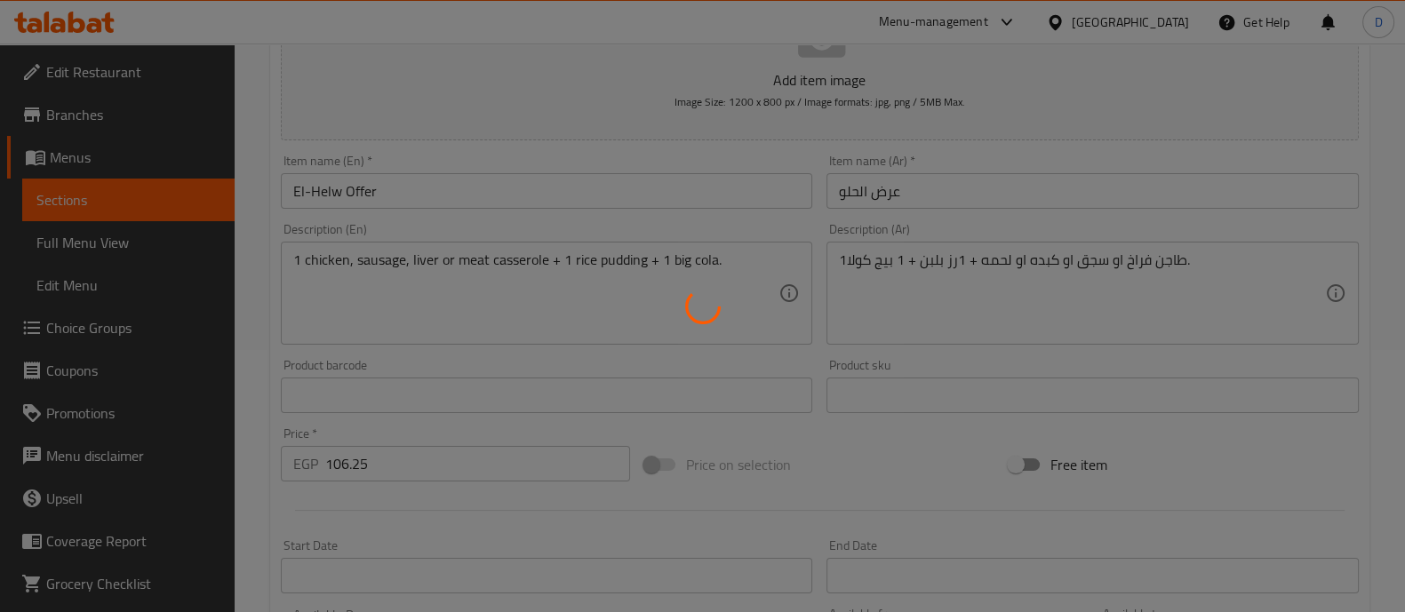
scroll to position [197, 0]
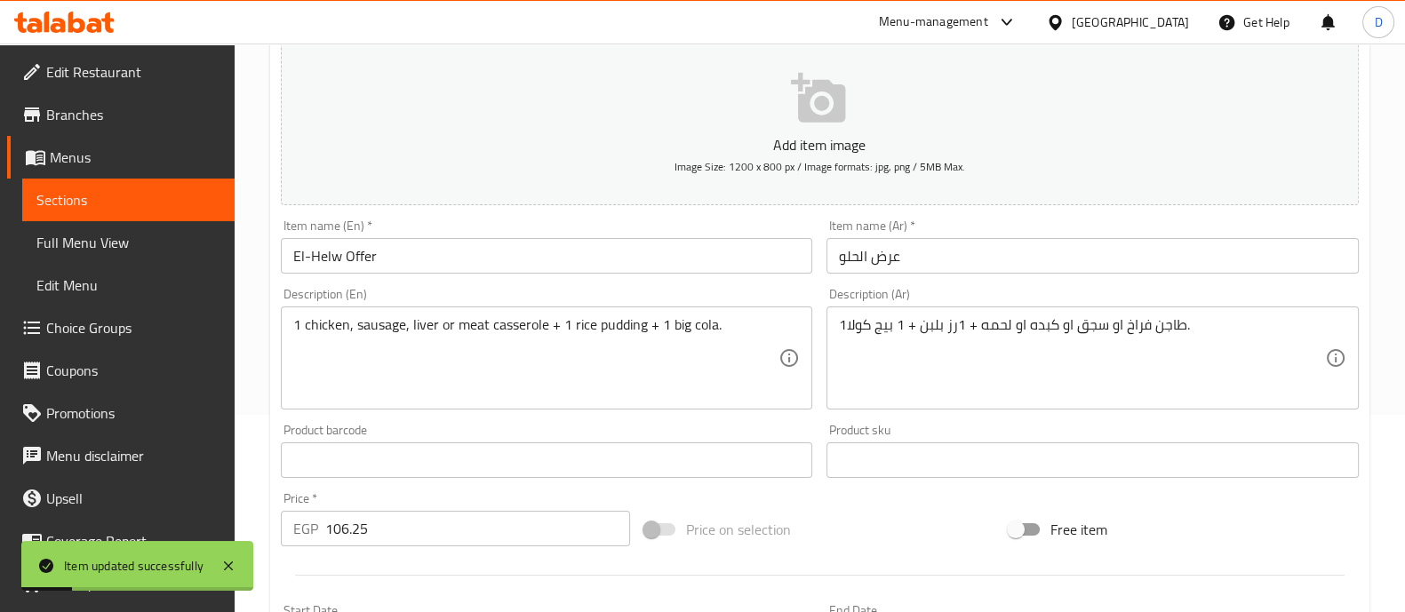
click at [97, 176] on link "Menus" at bounding box center [121, 157] width 228 height 43
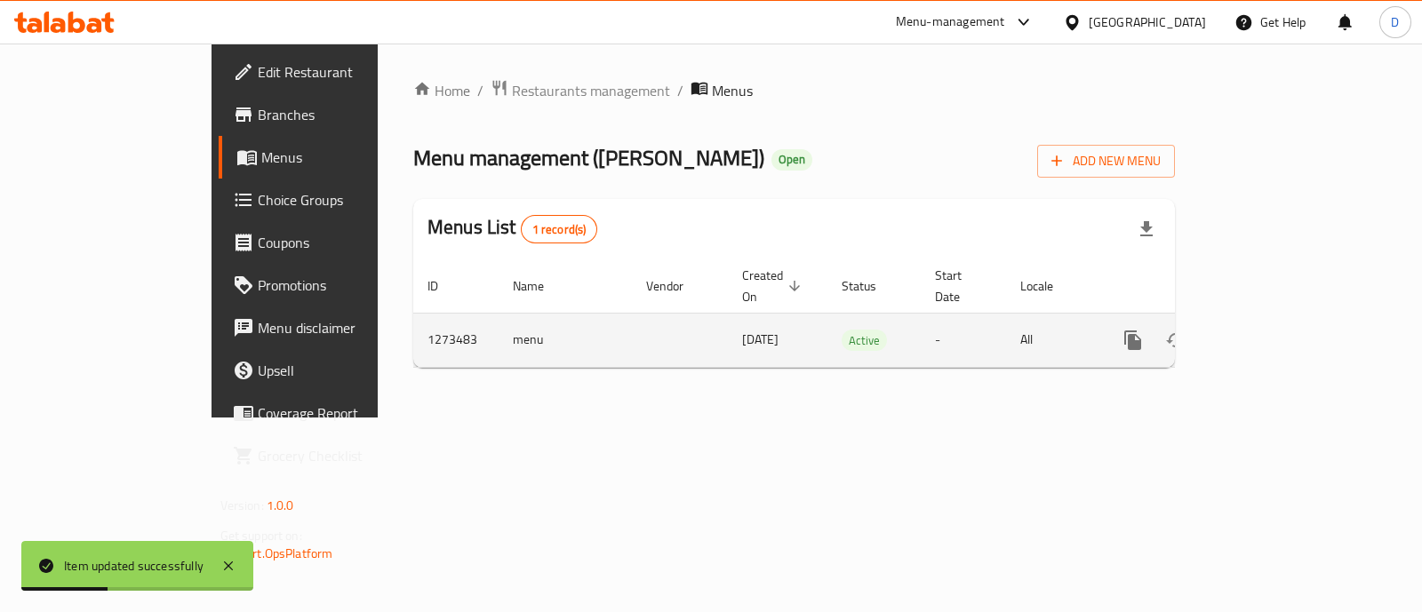
click at [1272, 330] on icon "enhanced table" at bounding box center [1261, 340] width 21 height 21
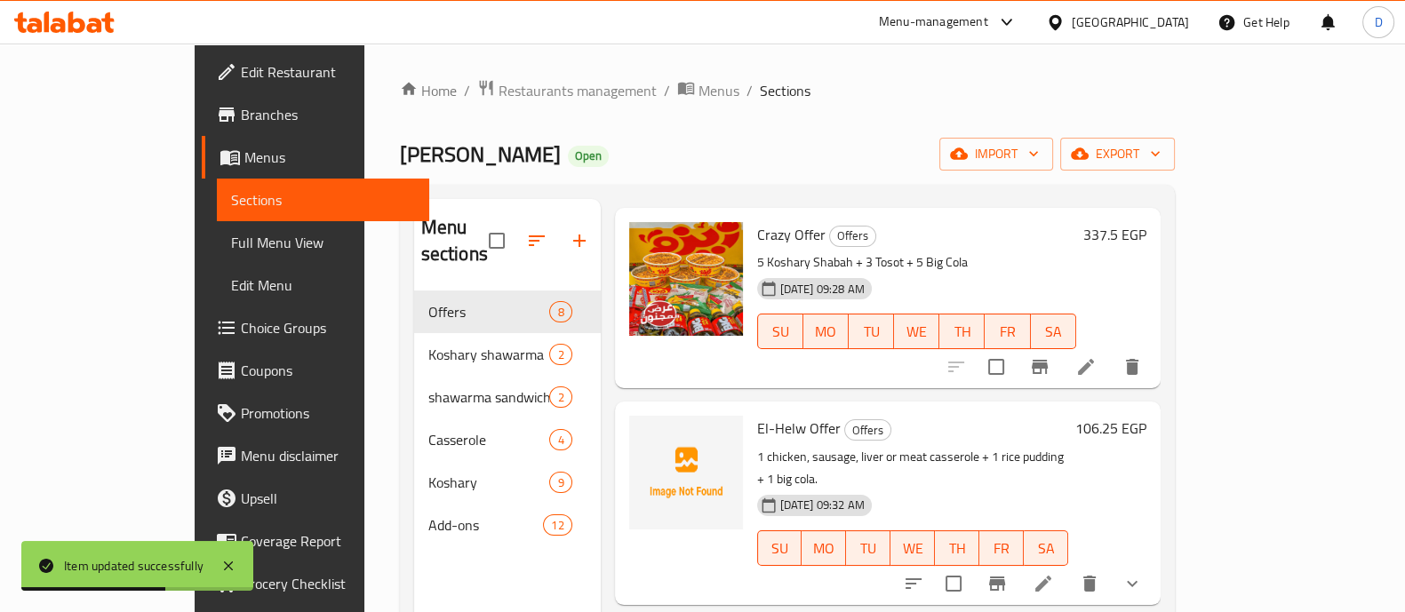
scroll to position [110, 0]
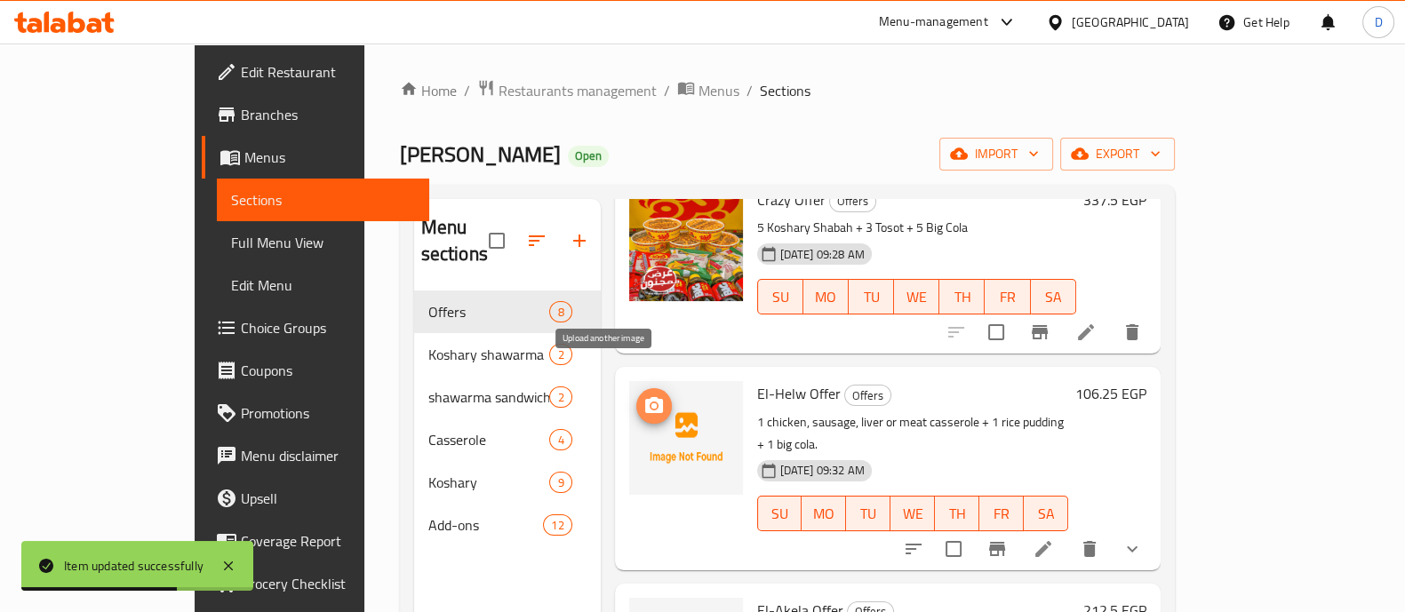
click at [645, 397] on icon "upload picture" at bounding box center [654, 405] width 18 height 16
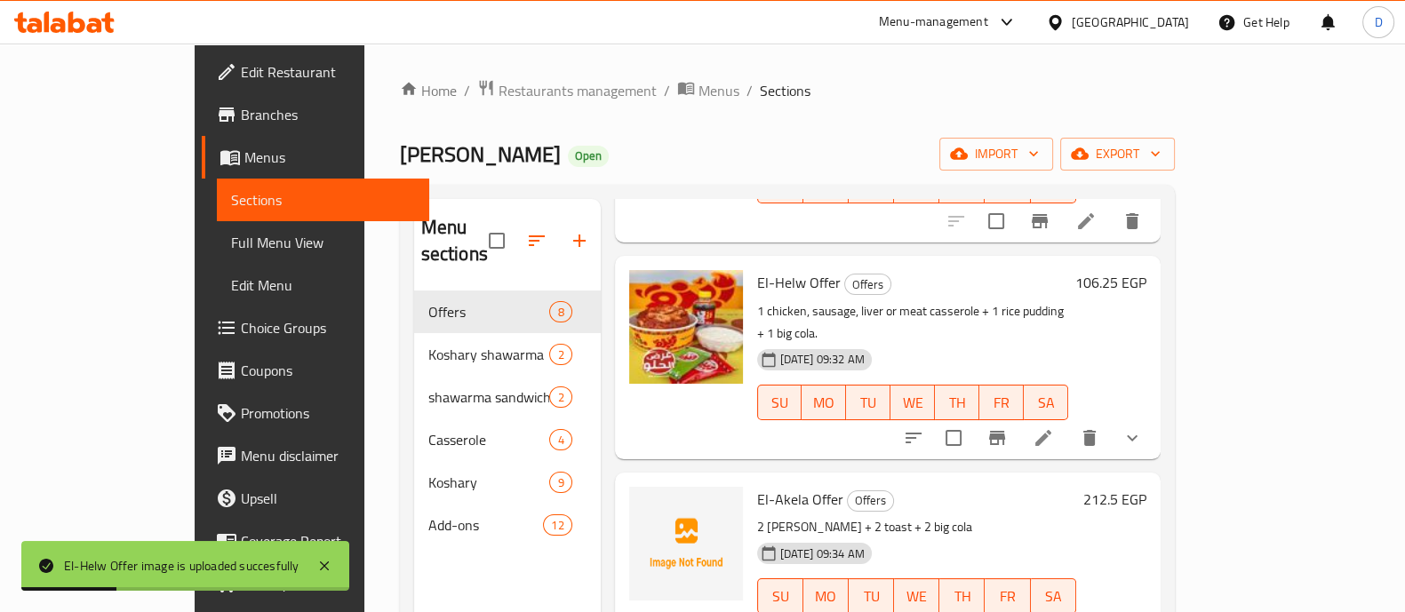
scroll to position [333, 0]
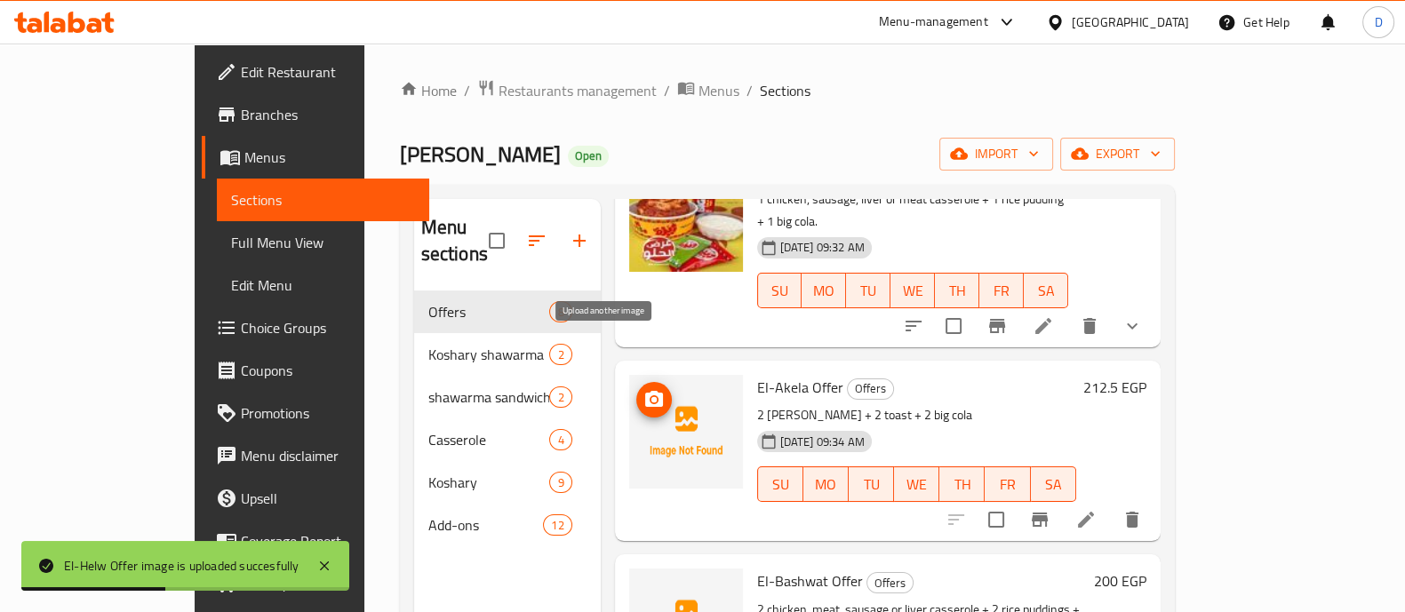
click at [644, 389] on icon "upload picture" at bounding box center [654, 399] width 21 height 21
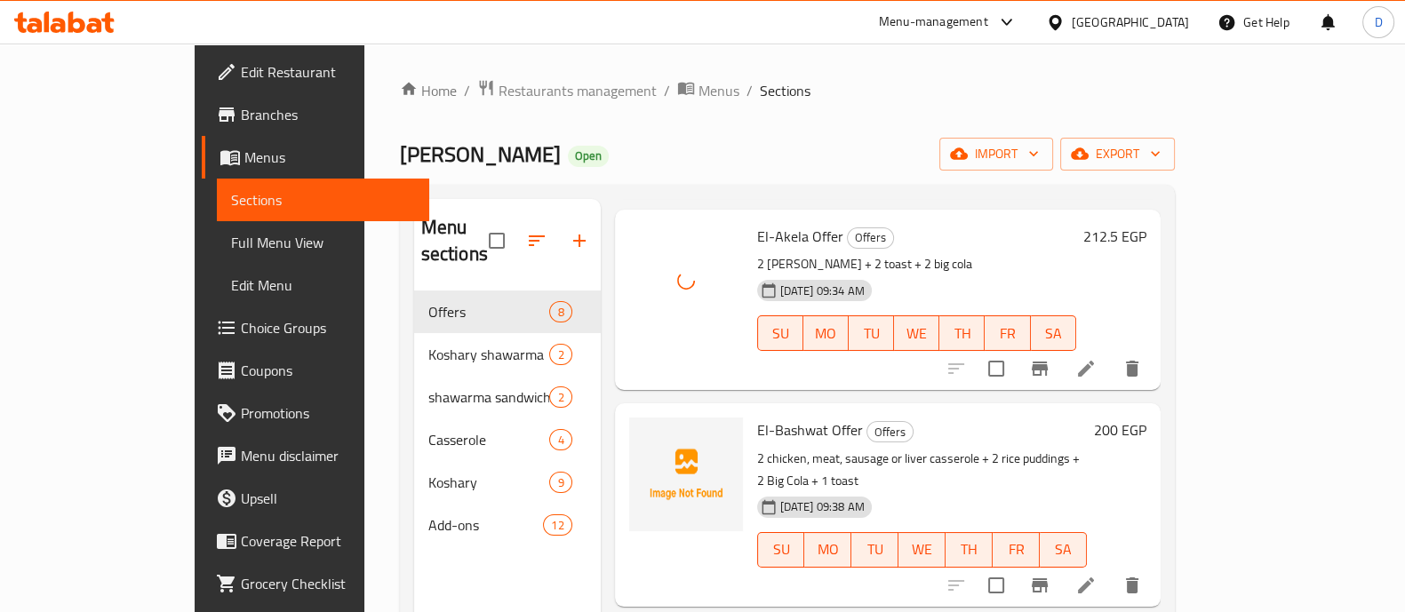
scroll to position [556, 0]
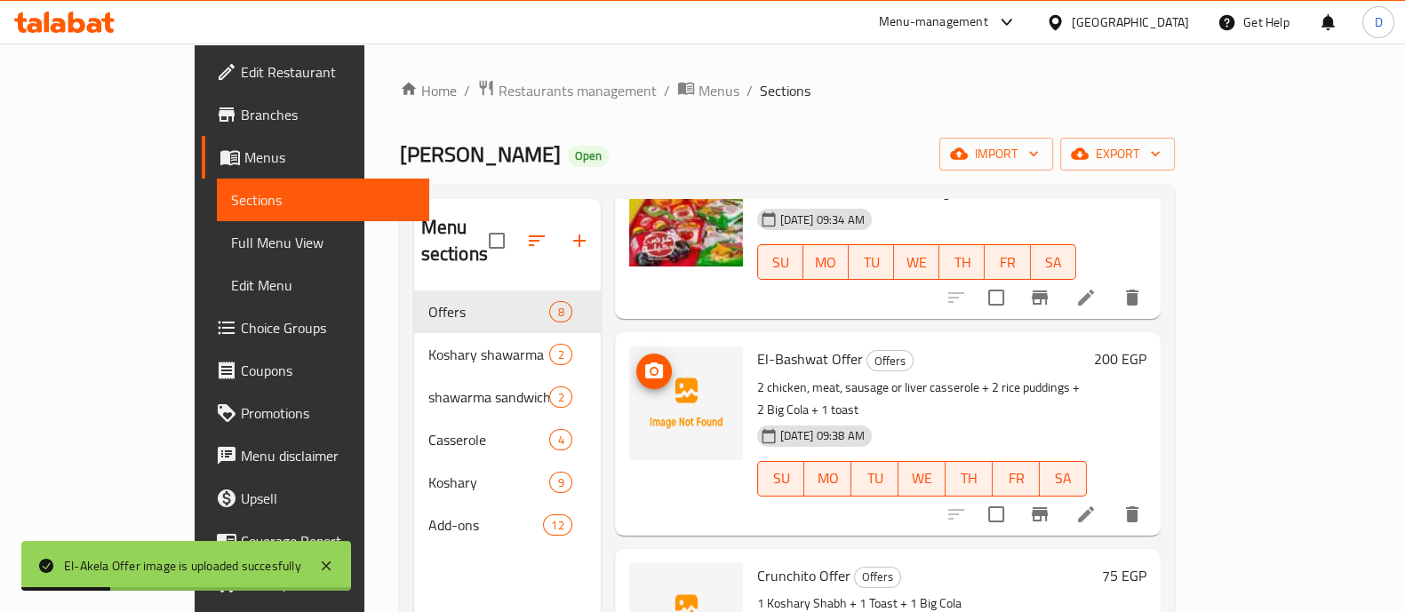
click at [644, 361] on icon "upload picture" at bounding box center [654, 371] width 21 height 21
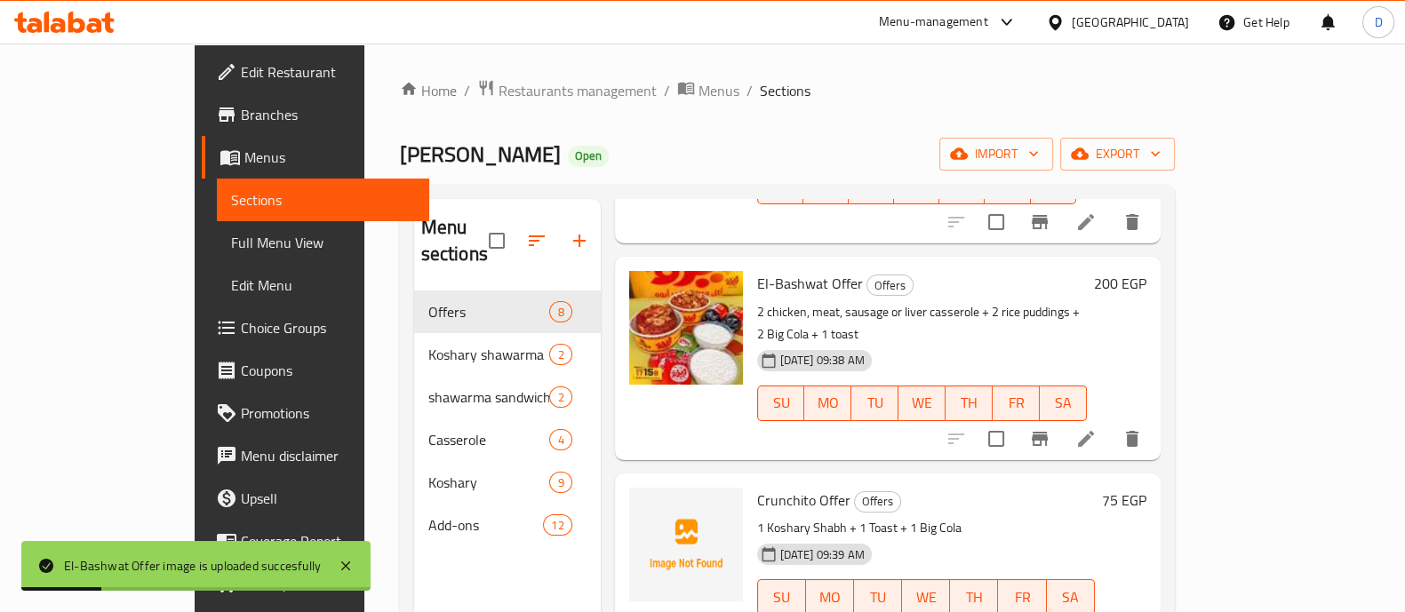
scroll to position [667, 0]
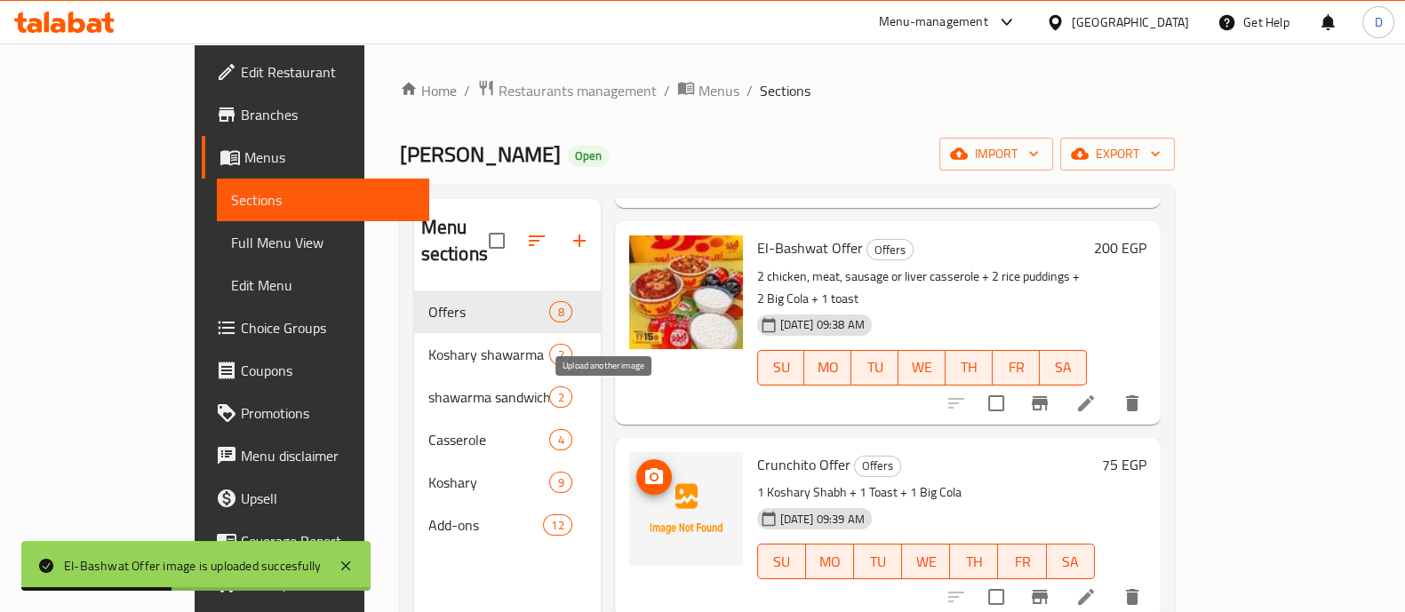
click at [636, 467] on span "upload picture" at bounding box center [654, 477] width 36 height 21
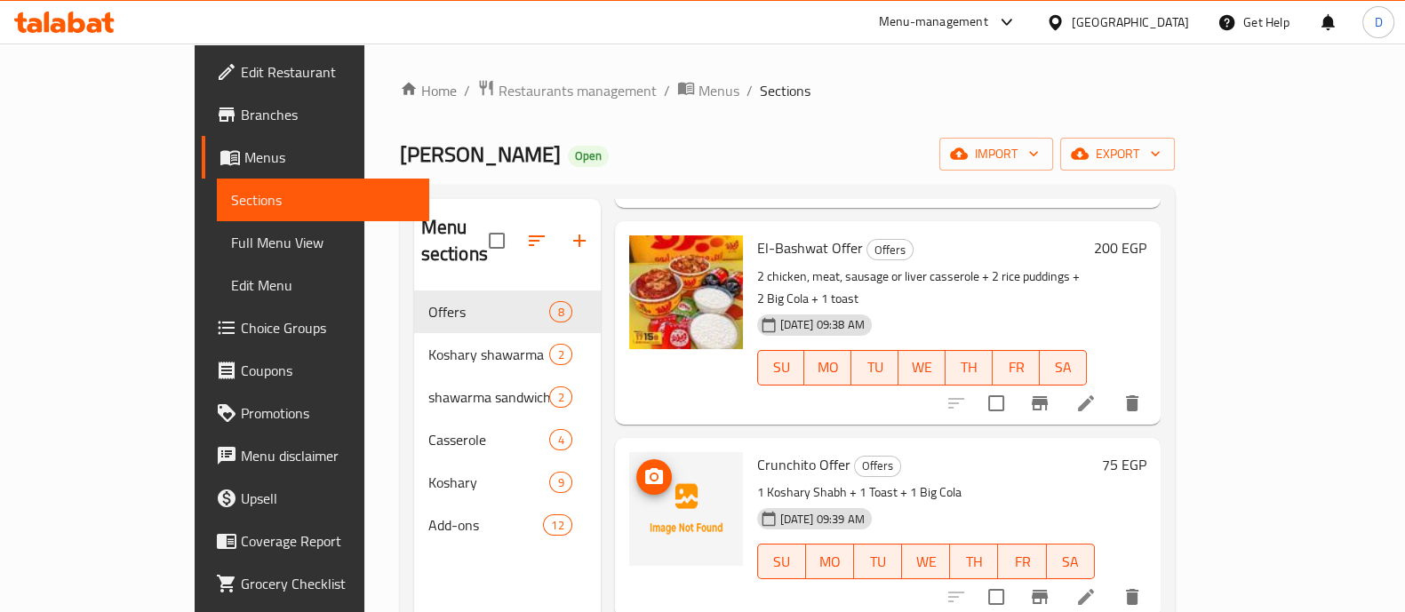
click at [644, 467] on icon "upload picture" at bounding box center [654, 477] width 21 height 21
click at [636, 467] on span "upload picture" at bounding box center [654, 477] width 36 height 21
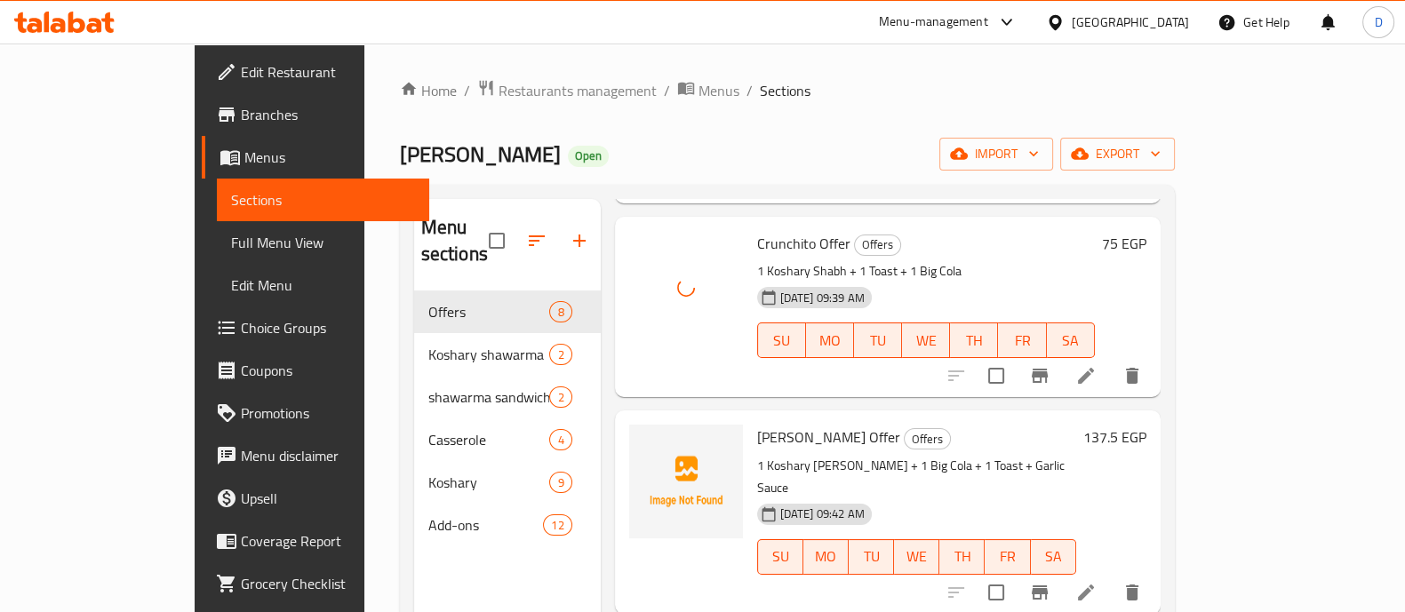
scroll to position [985, 0]
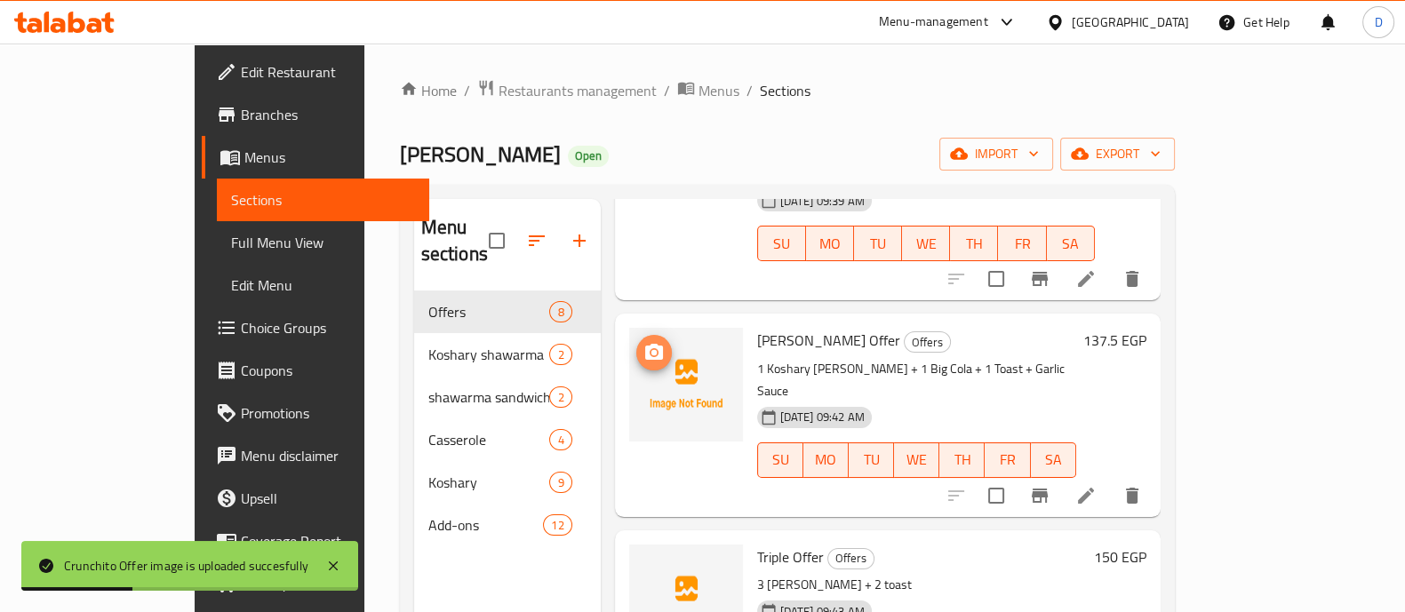
click at [645, 344] on icon "upload picture" at bounding box center [654, 352] width 18 height 16
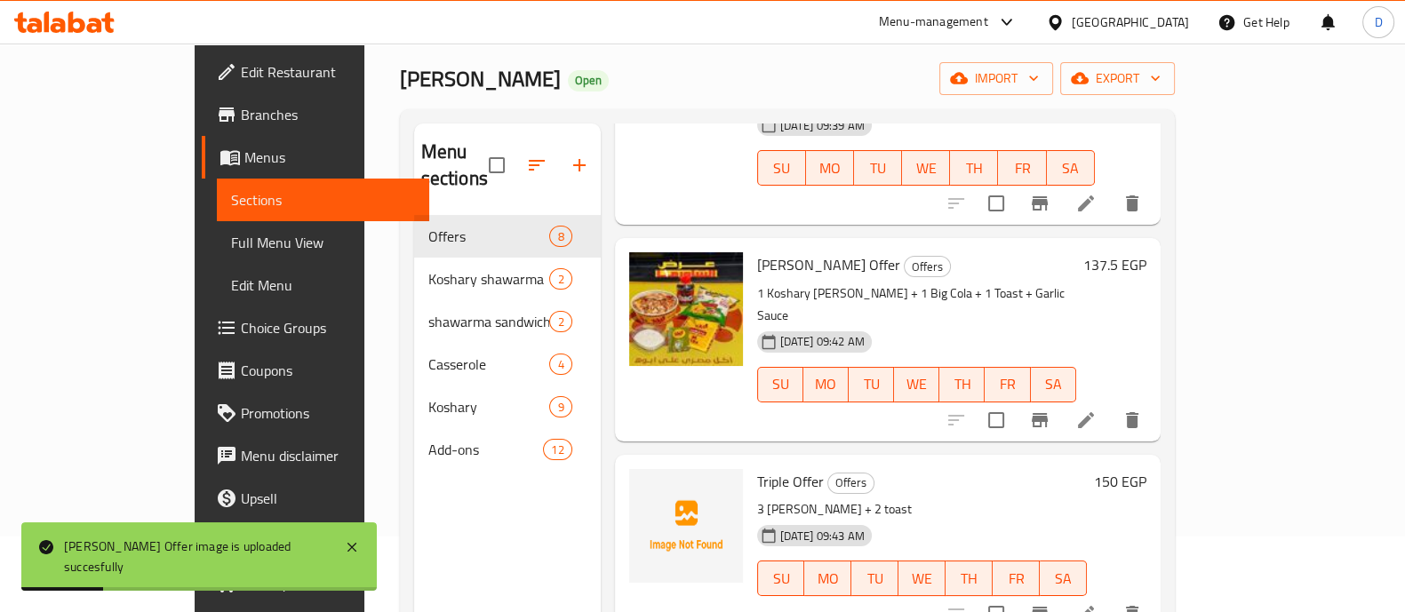
scroll to position [110, 0]
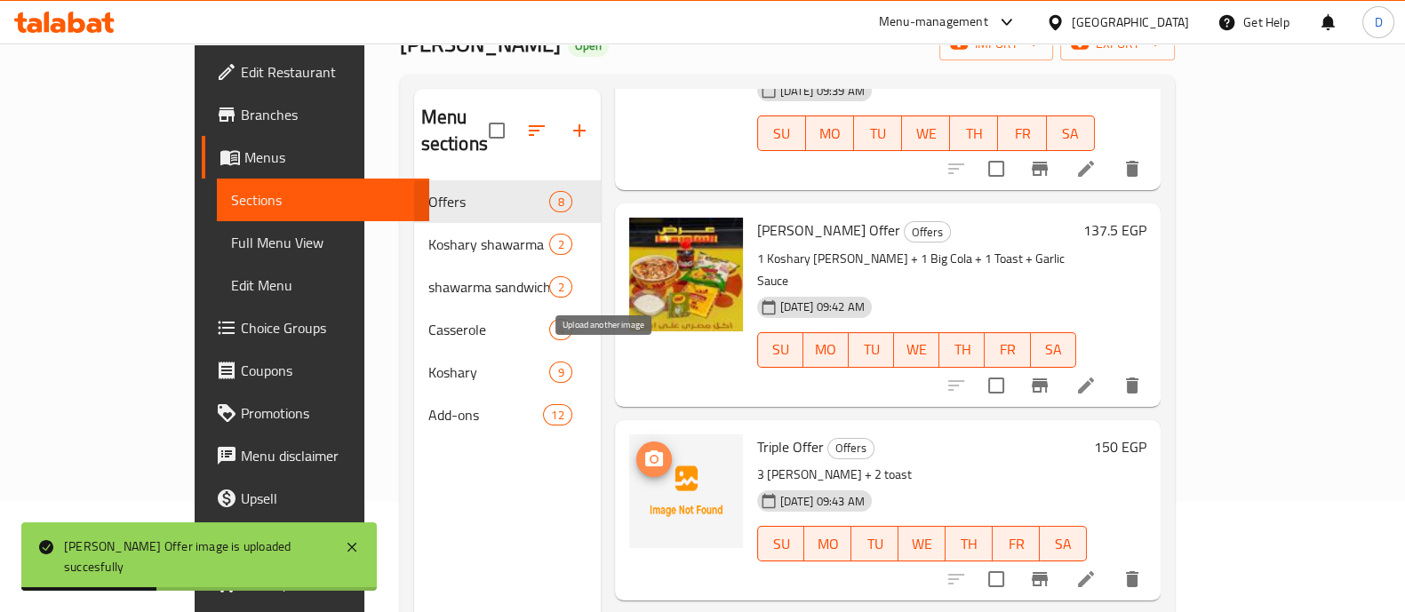
click at [645, 451] on icon "upload picture" at bounding box center [654, 459] width 18 height 16
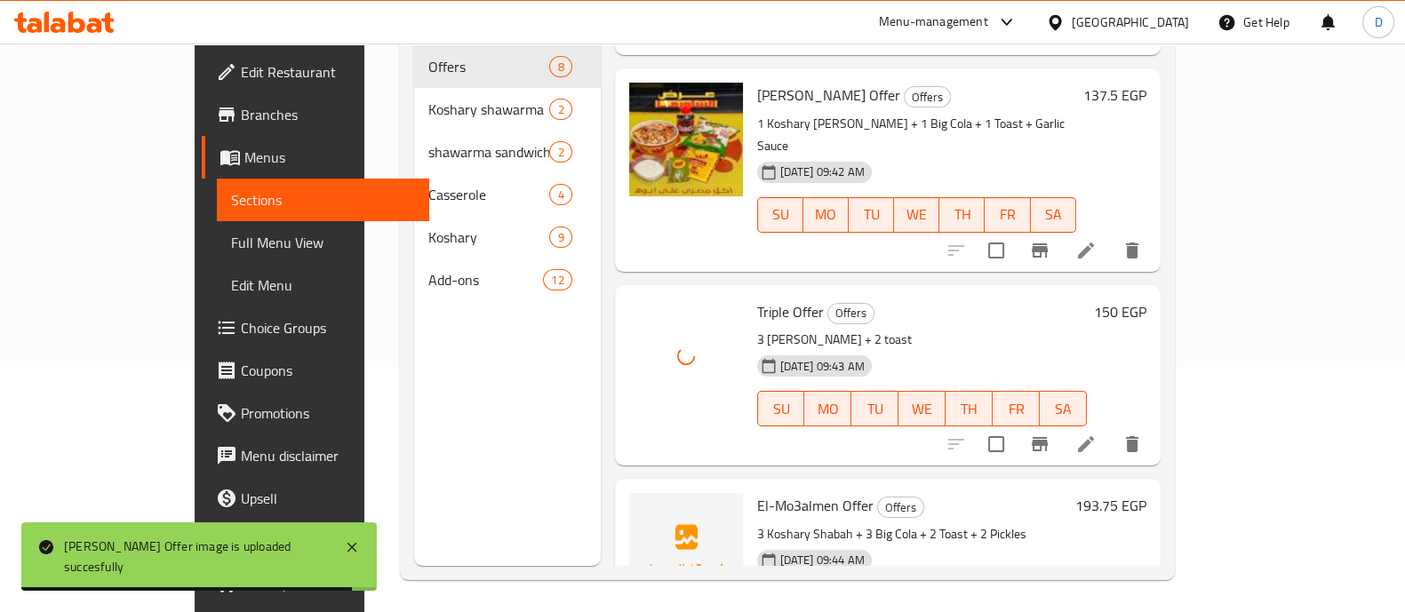
scroll to position [249, 0]
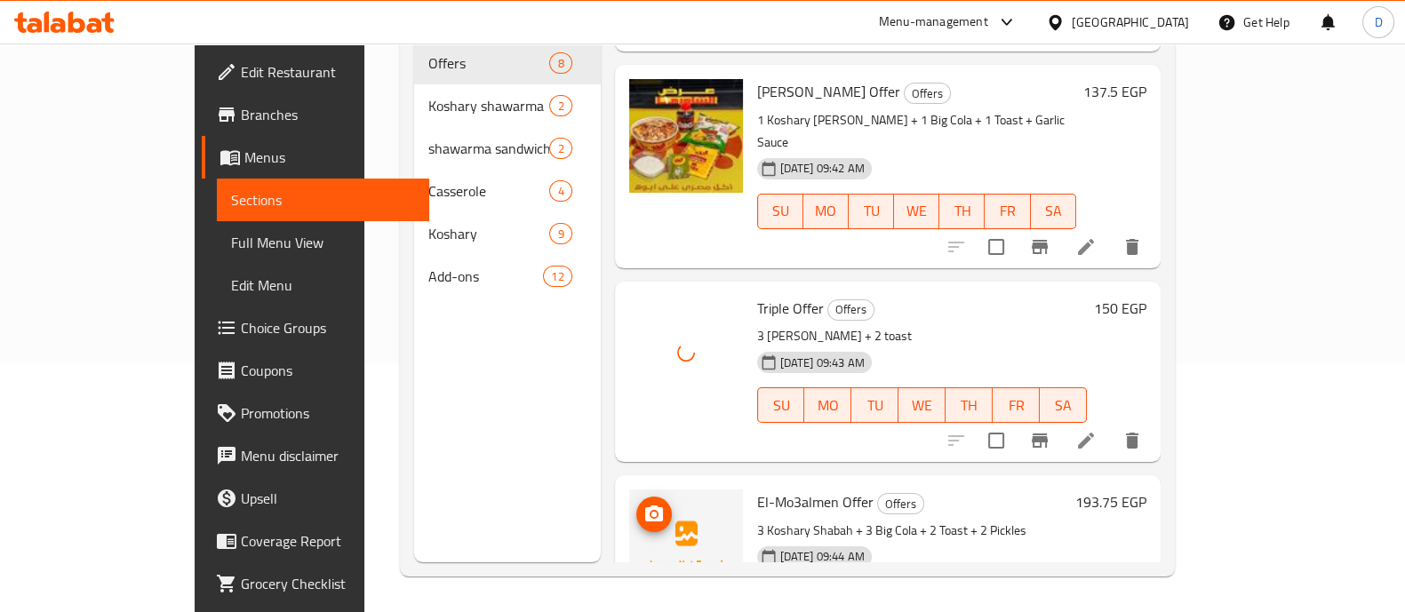
click at [629, 490] on img at bounding box center [686, 547] width 114 height 114
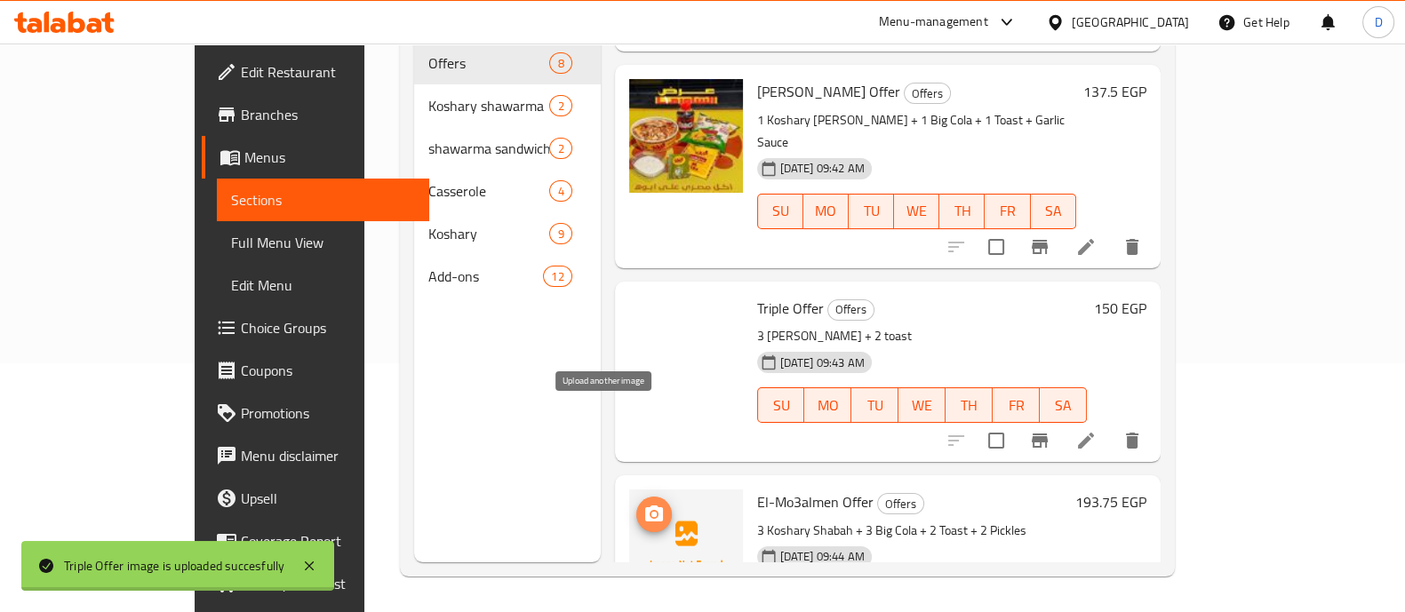
click at [636, 504] on span "upload picture" at bounding box center [654, 514] width 36 height 21
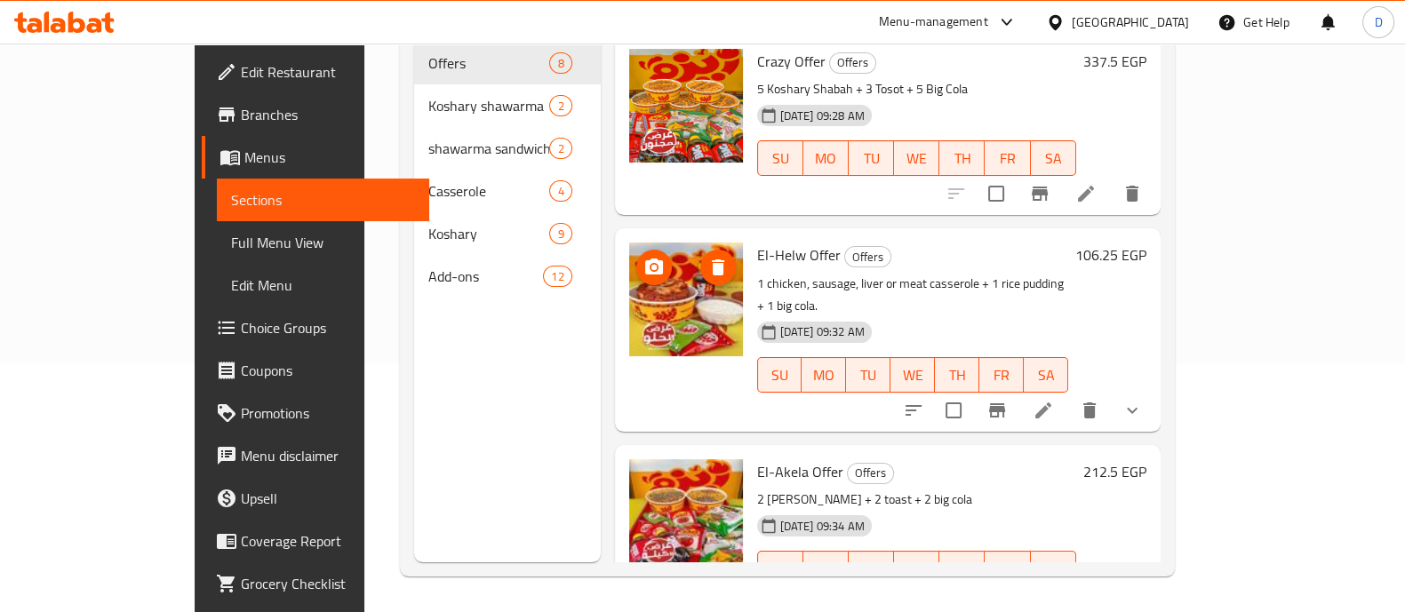
scroll to position [0, 0]
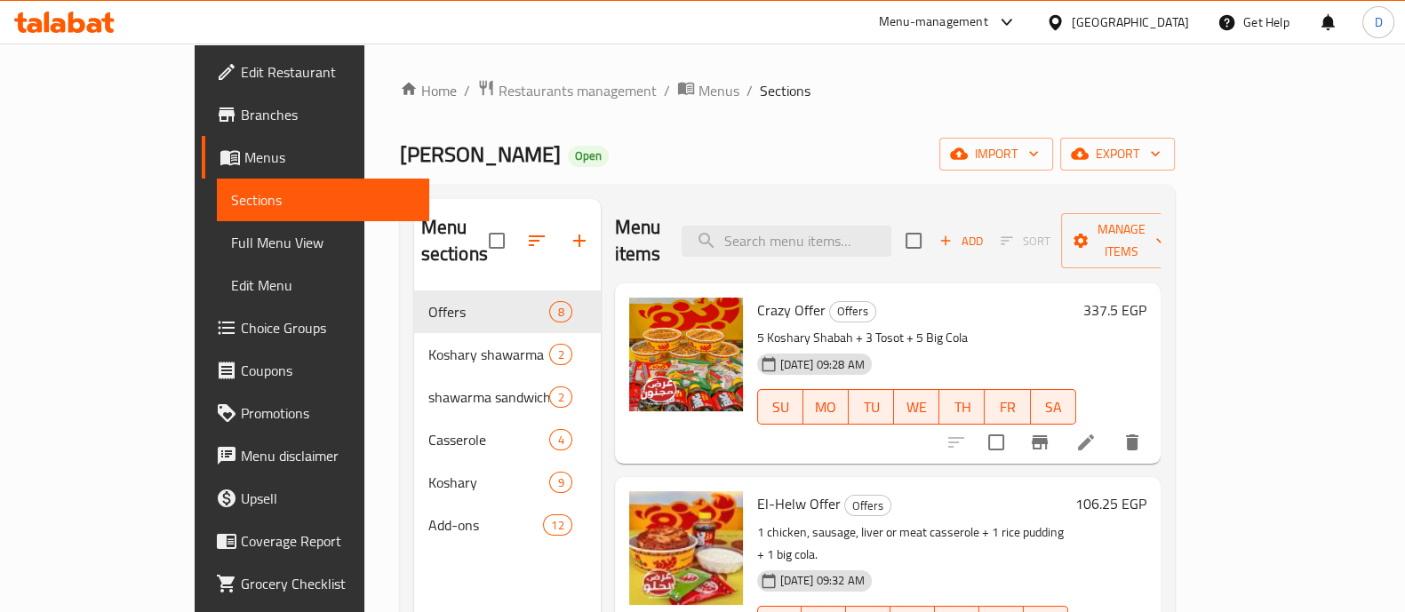
click at [72, 26] on icon at bounding box center [76, 22] width 17 height 21
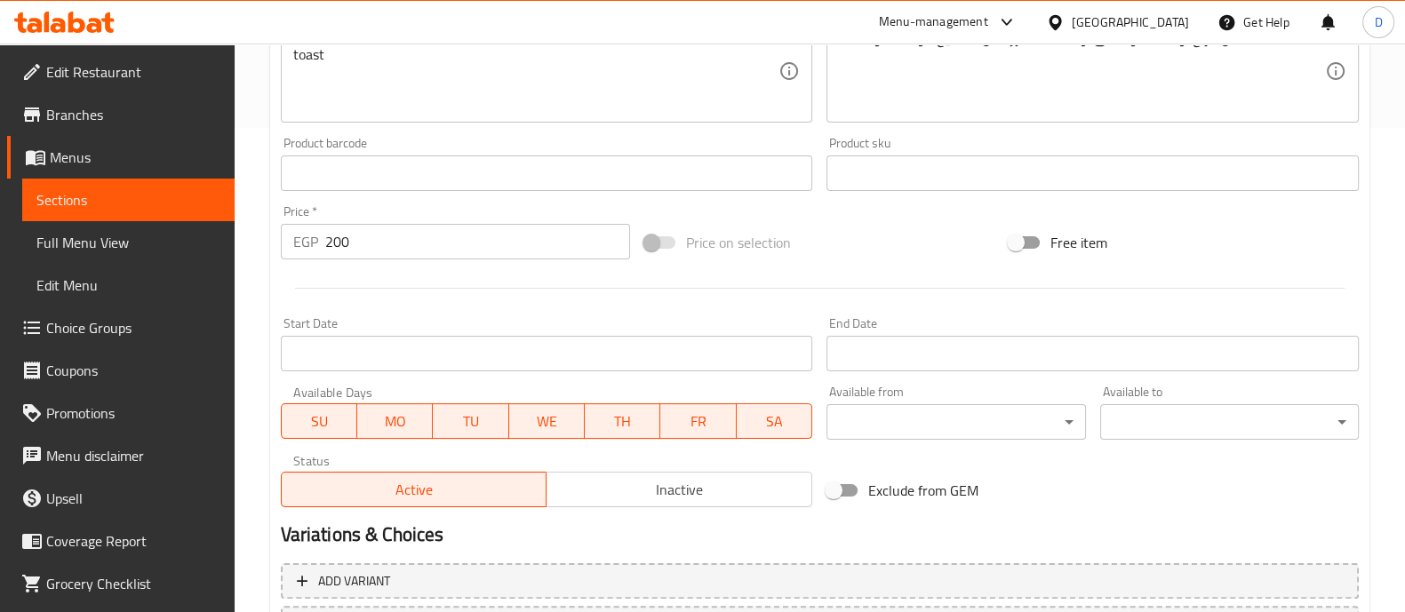
scroll to position [642, 0]
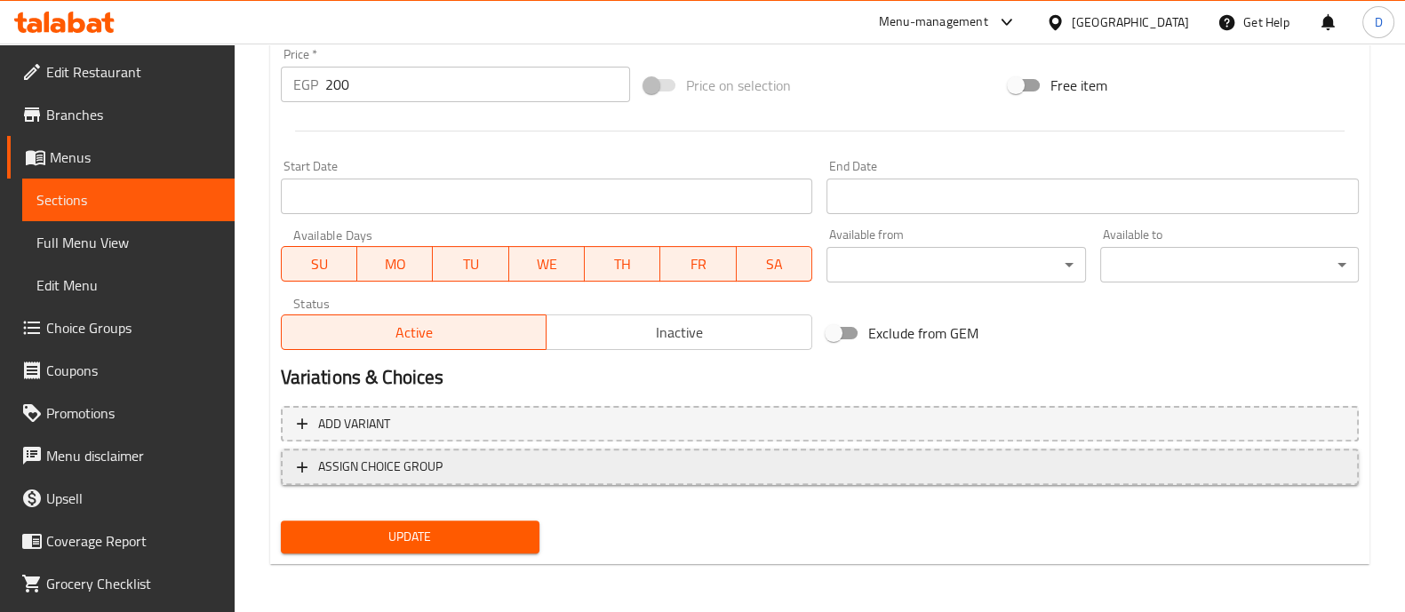
click at [396, 481] on button "ASSIGN CHOICE GROUP" at bounding box center [820, 467] width 1078 height 36
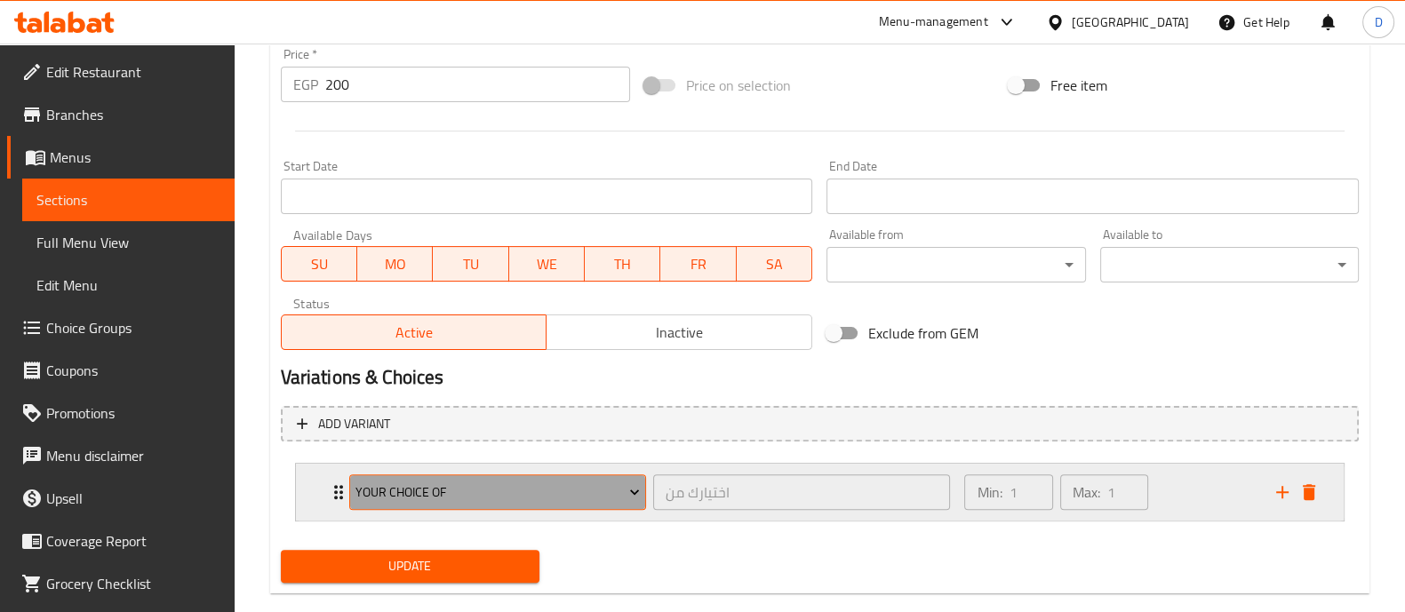
click at [413, 504] on button "your choice OF" at bounding box center [497, 493] width 297 height 36
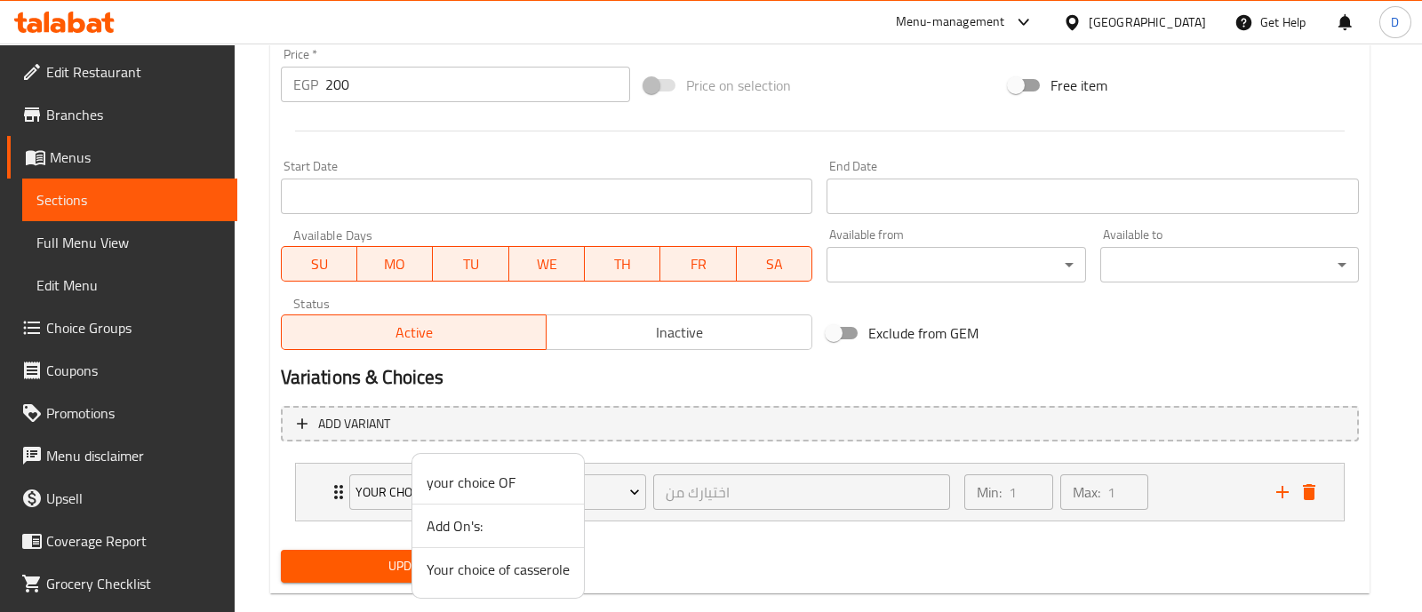
click at [498, 572] on span "Your choice of casserole" at bounding box center [498, 569] width 143 height 21
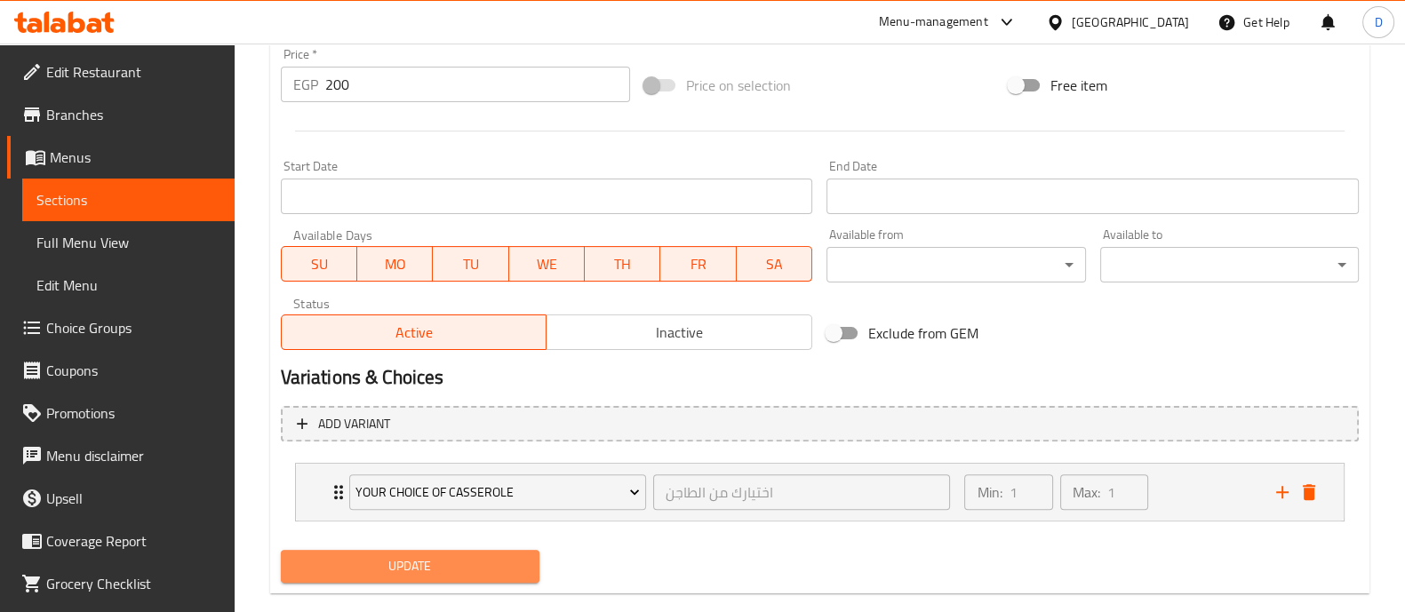
click at [461, 557] on span "Update" at bounding box center [410, 567] width 230 height 22
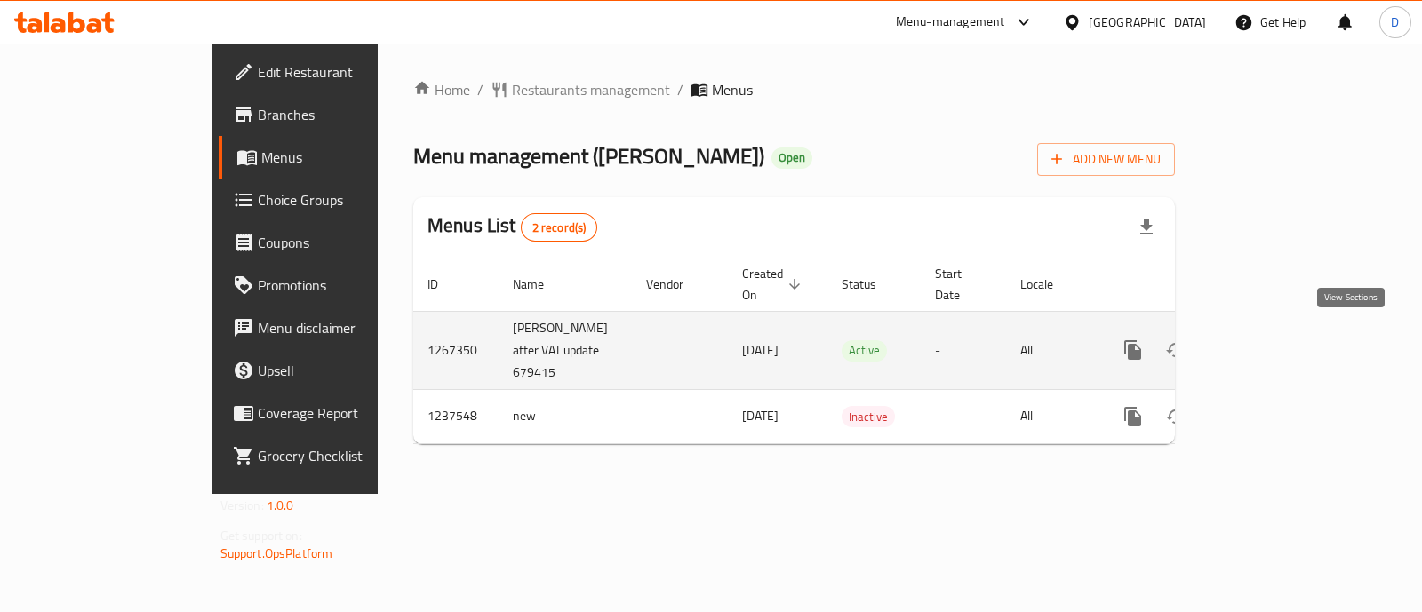
click at [1269, 348] on icon "enhanced table" at bounding box center [1261, 350] width 16 height 16
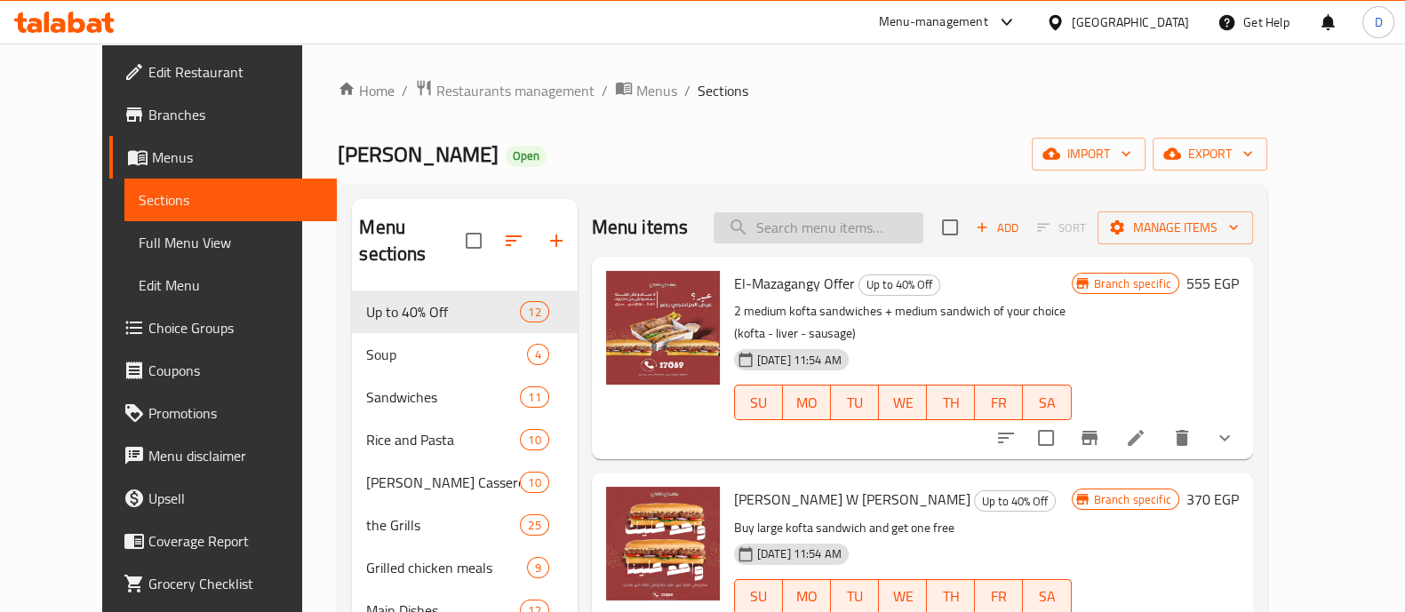
click at [843, 242] on input "search" at bounding box center [819, 227] width 210 height 31
type input "g"
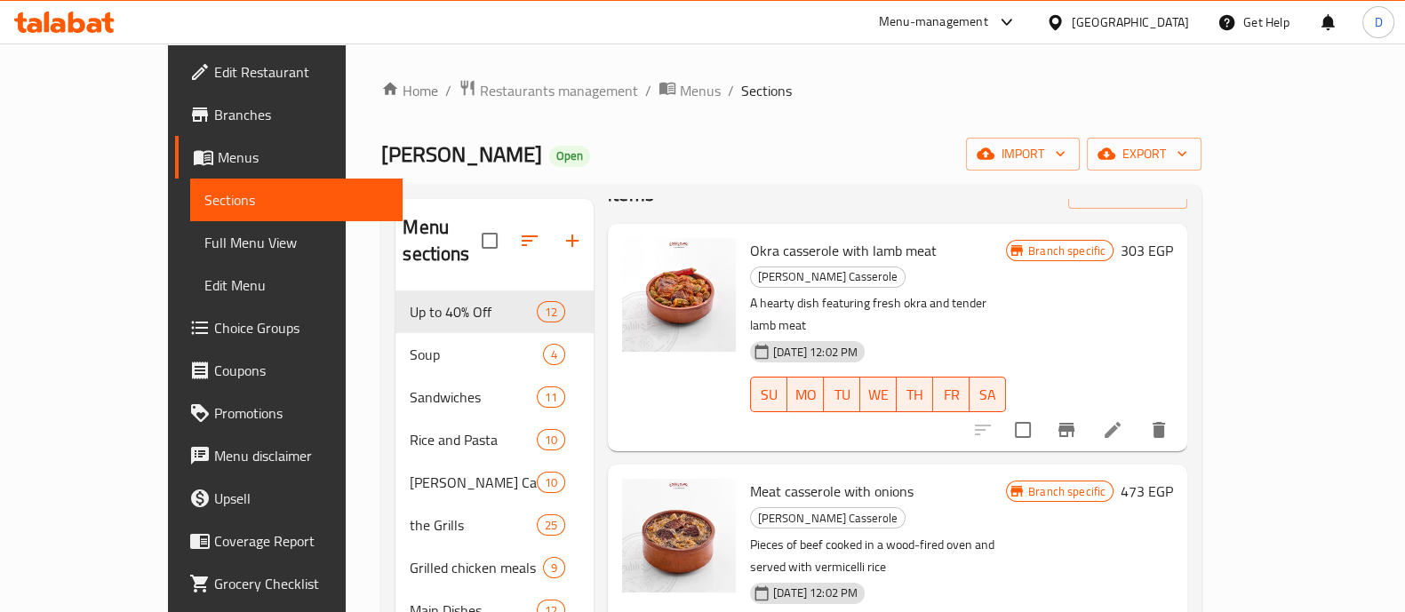
scroll to position [110, 0]
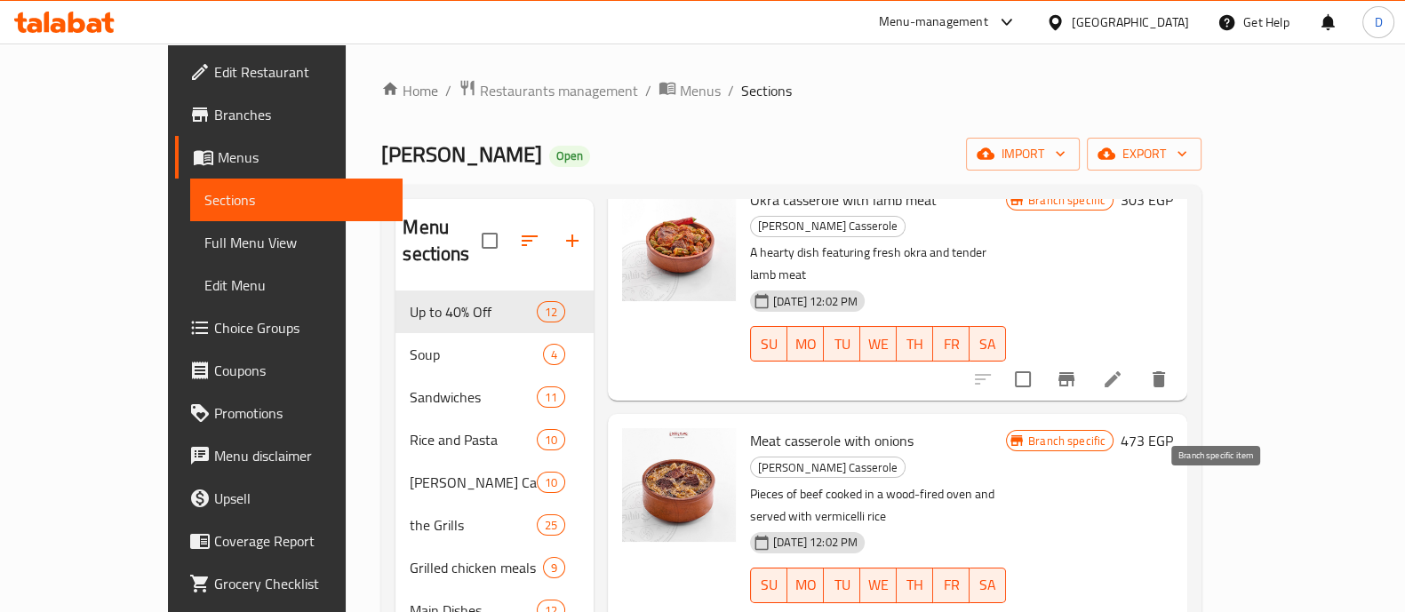
type input "لحم"
click at [1077, 611] on icon "Branch-specific-item" at bounding box center [1066, 621] width 21 height 21
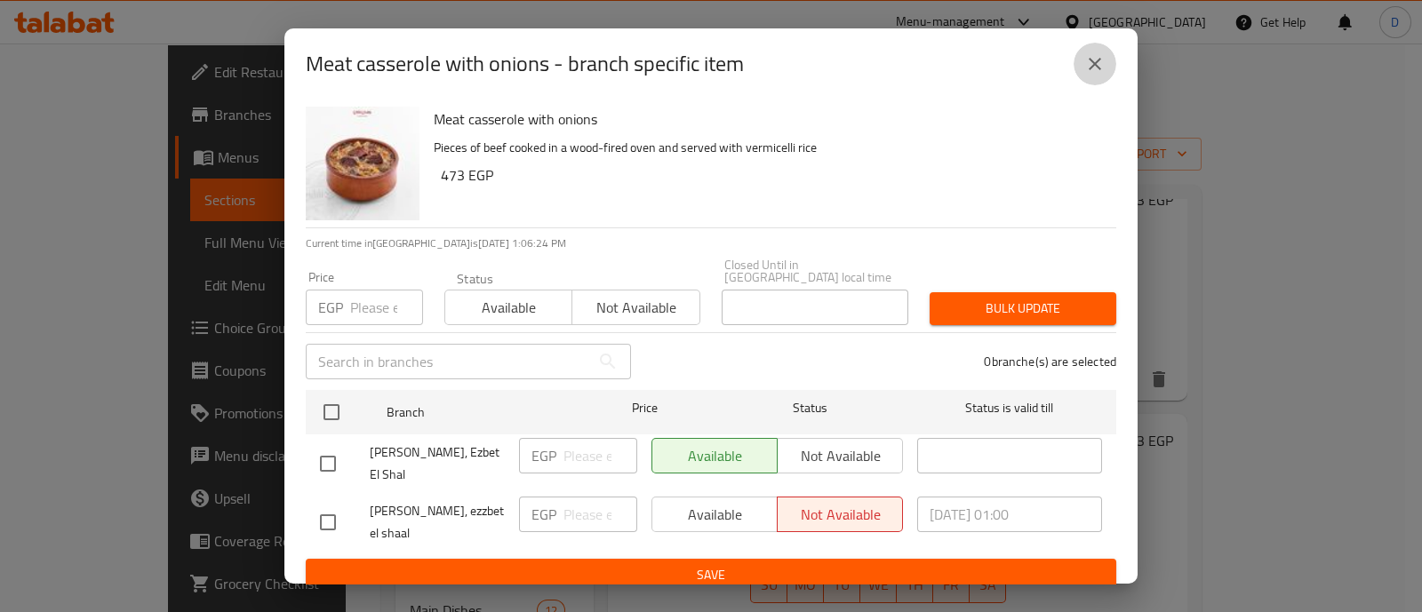
click at [1093, 64] on icon "close" at bounding box center [1095, 64] width 12 height 12
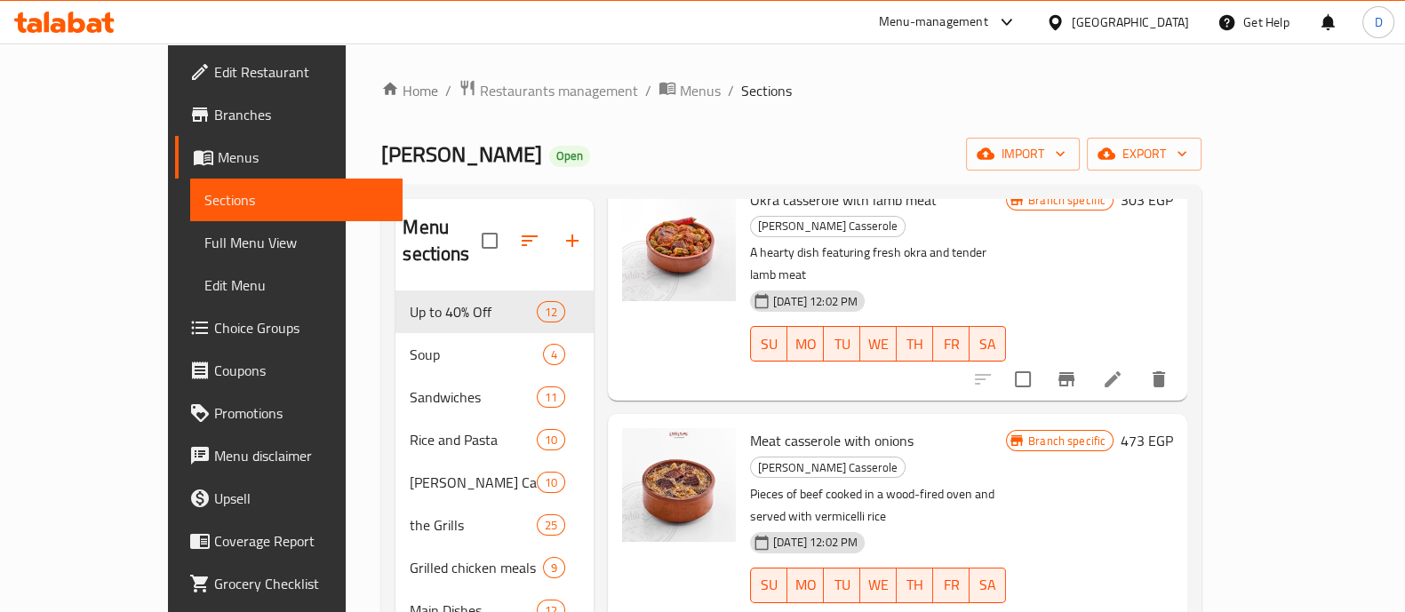
click at [1173, 428] on h6 "473 EGP" at bounding box center [1147, 440] width 52 height 25
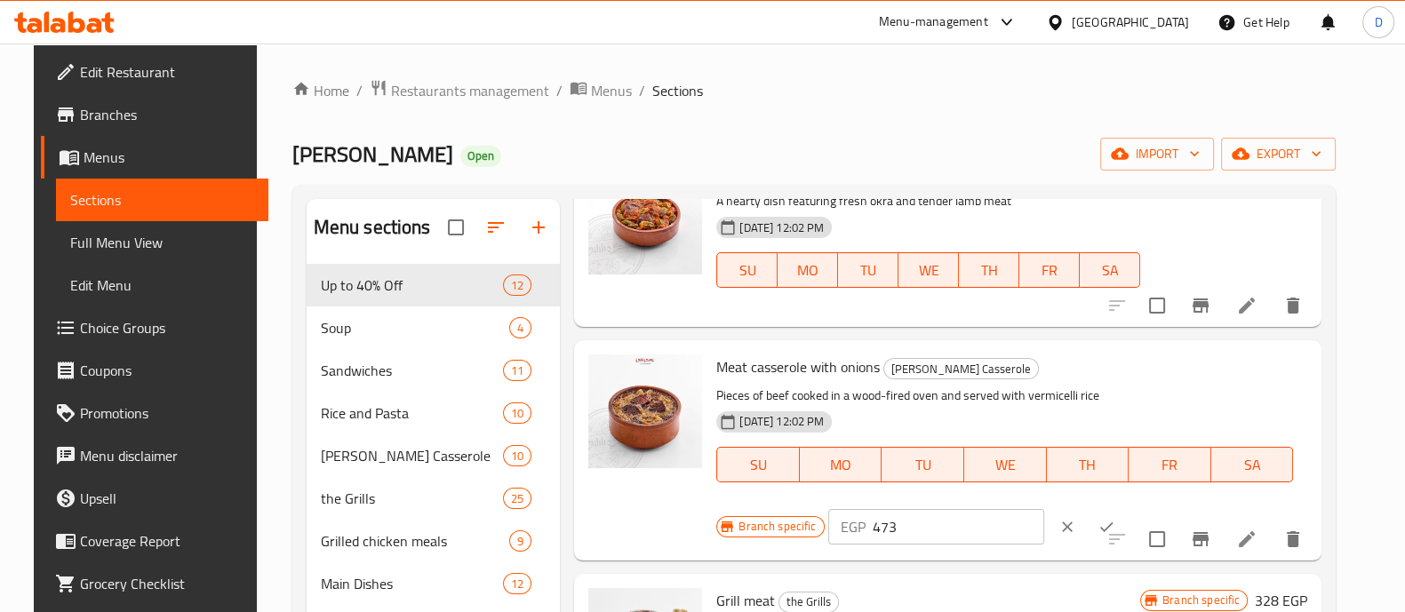
click at [934, 532] on input "473" at bounding box center [959, 527] width 172 height 36
paste input "520.50"
type input "520.50"
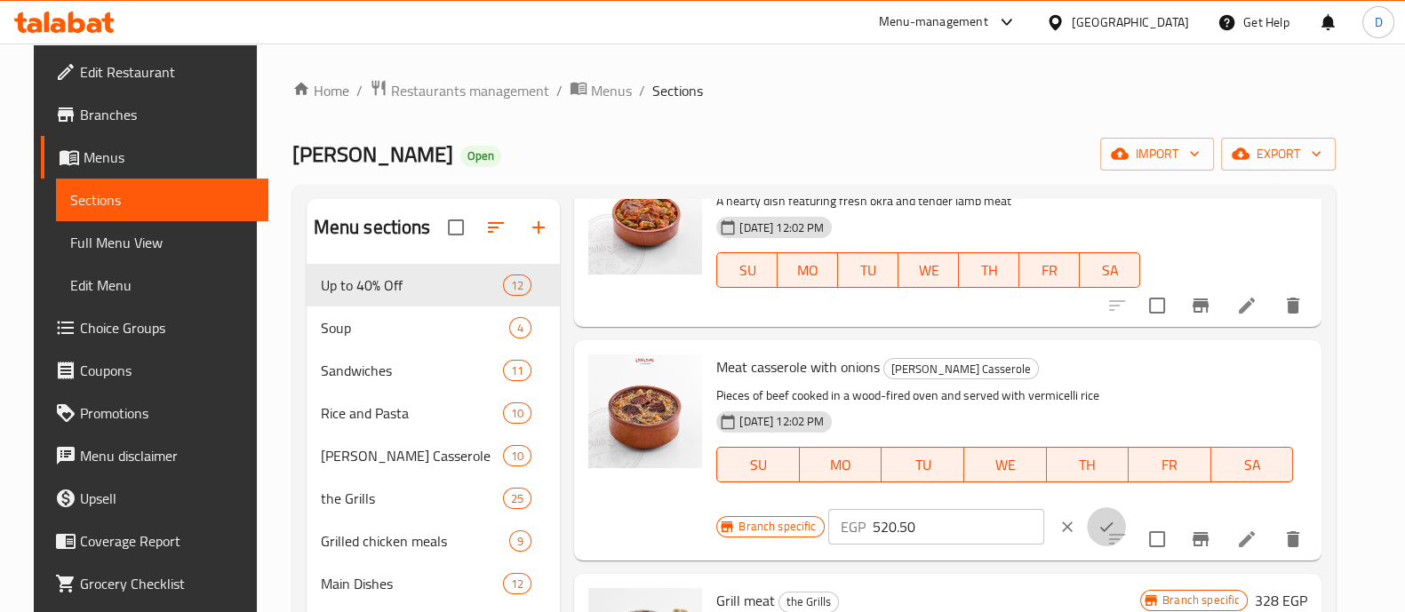
click at [1098, 520] on icon "ok" at bounding box center [1107, 527] width 18 height 18
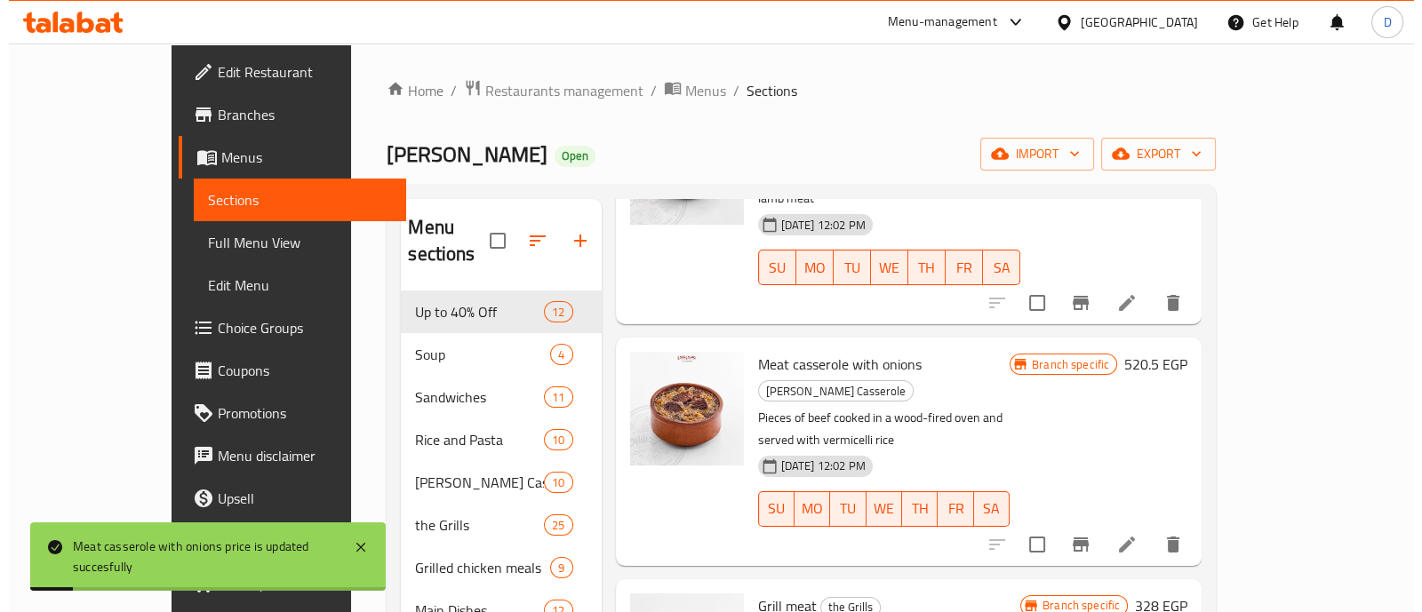
scroll to position [221, 0]
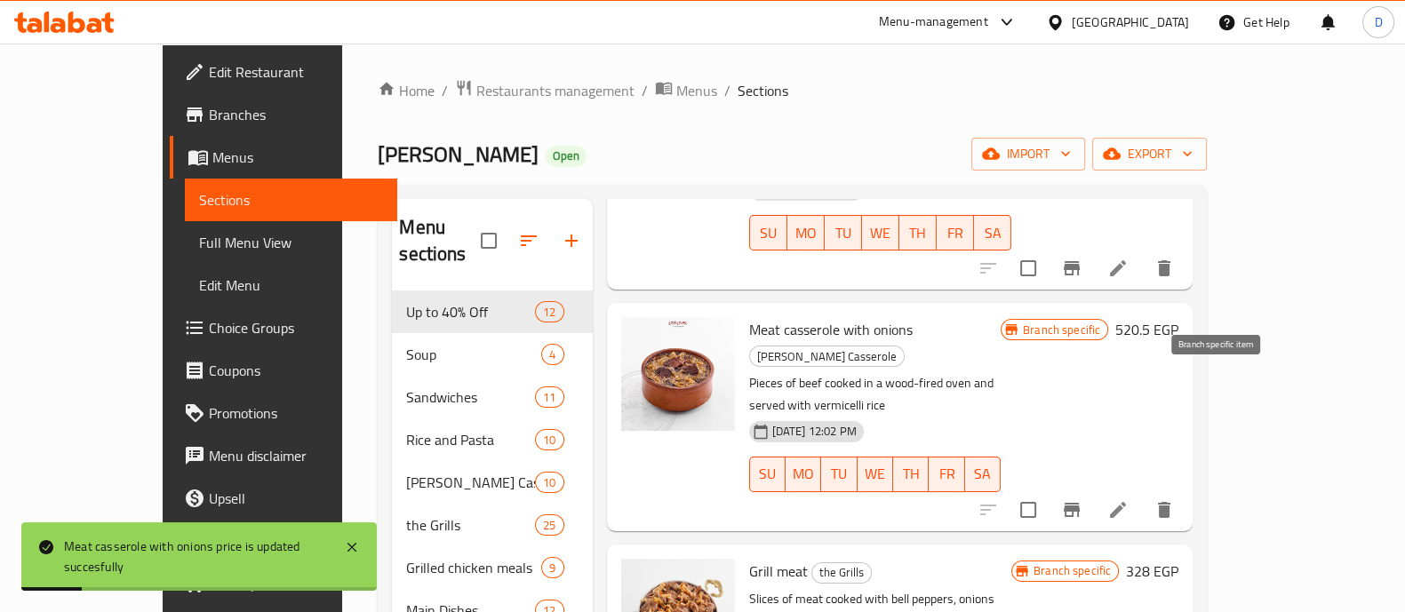
click at [1080, 503] on icon "Branch-specific-item" at bounding box center [1072, 510] width 16 height 14
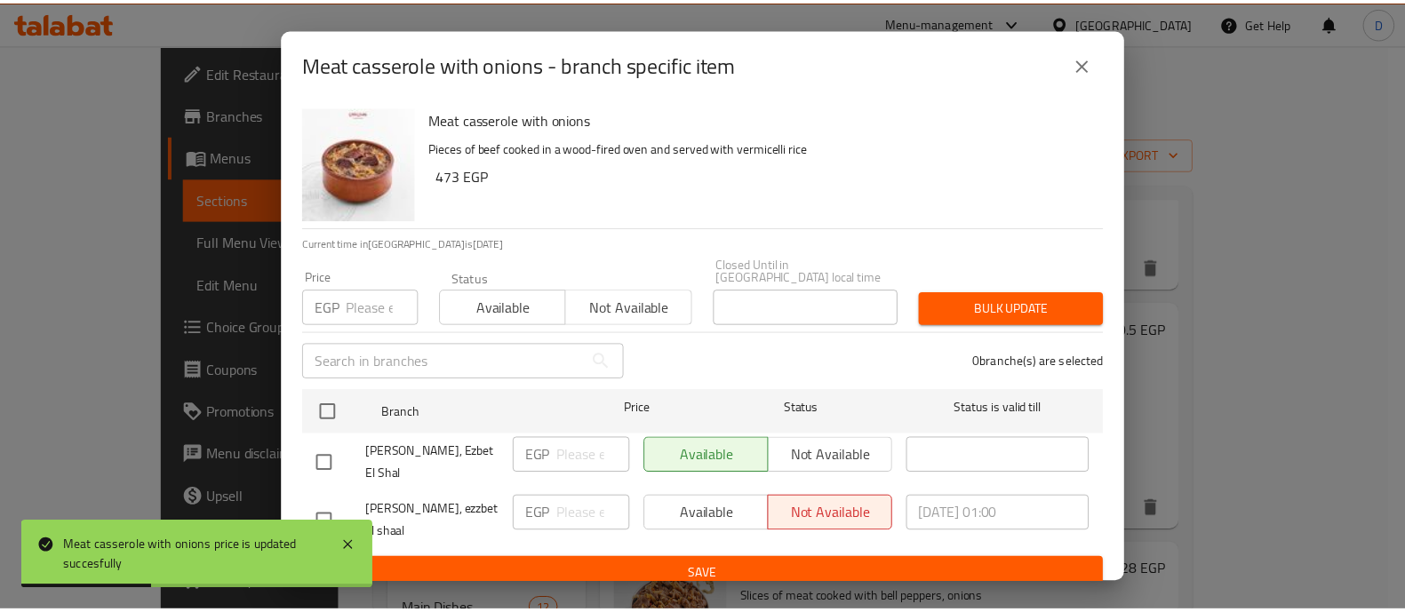
scroll to position [2, 0]
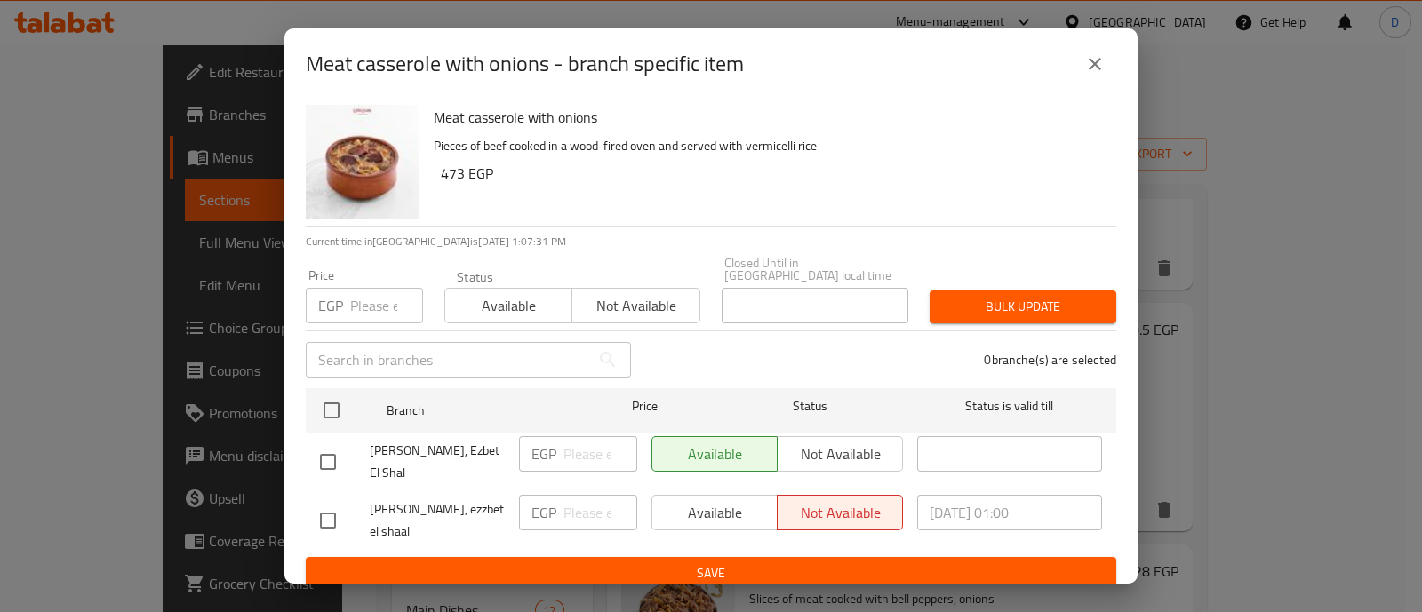
click at [1085, 68] on icon "close" at bounding box center [1095, 63] width 21 height 21
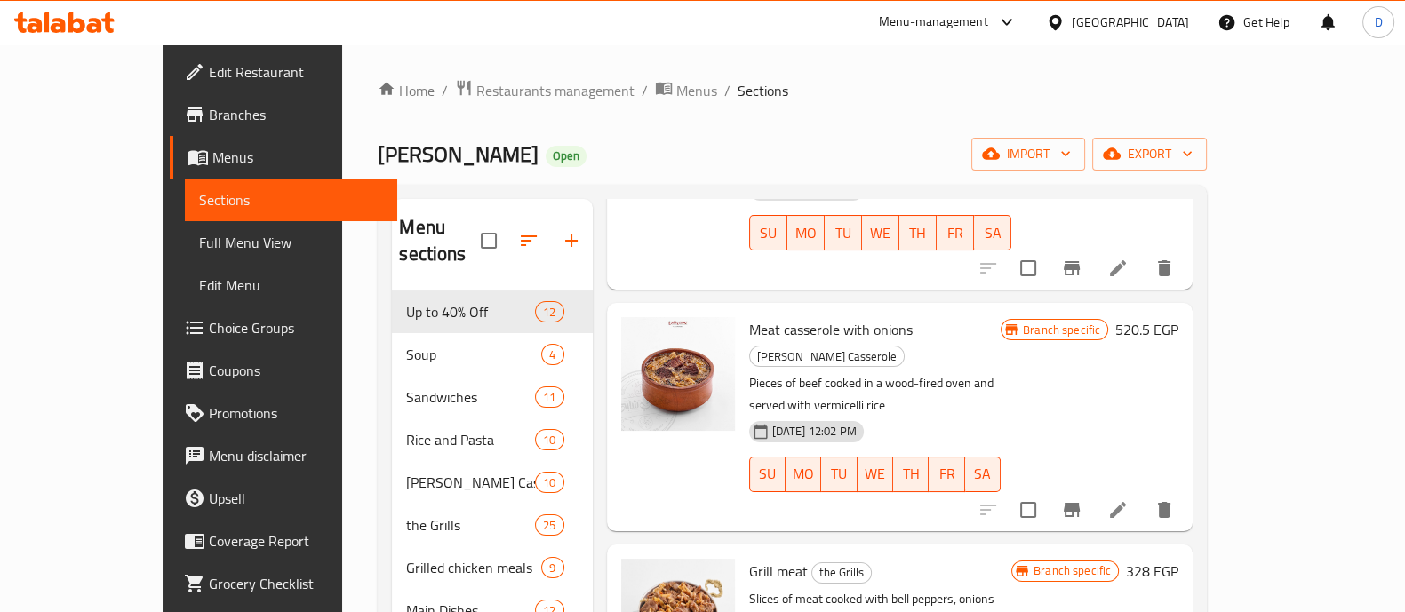
click at [64, 20] on icon at bounding box center [64, 22] width 100 height 21
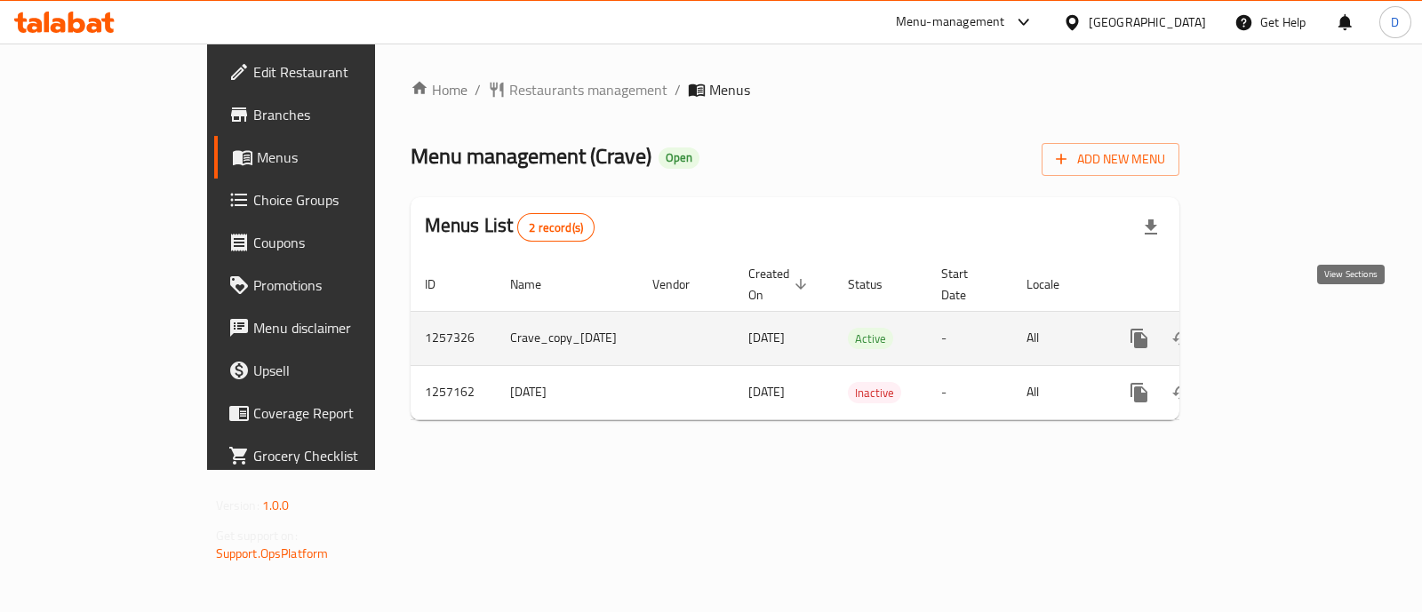
click at [1289, 322] on link "enhanced table" at bounding box center [1267, 338] width 43 height 43
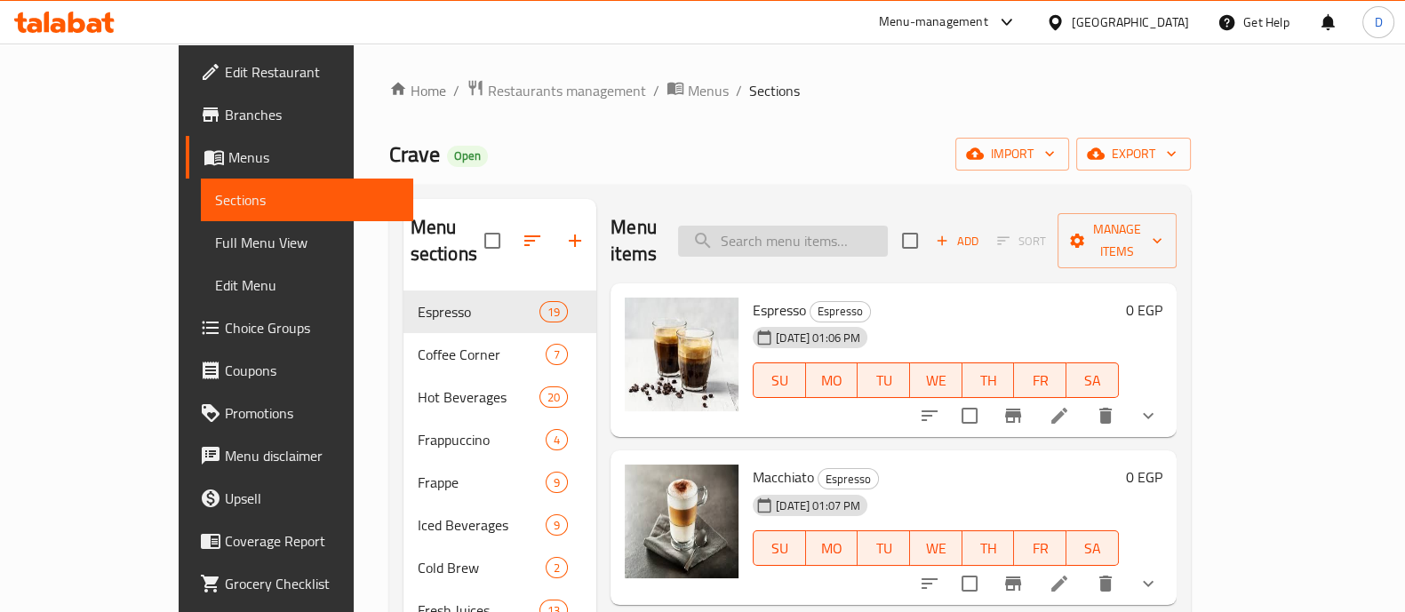
click at [862, 228] on input "search" at bounding box center [783, 241] width 210 height 31
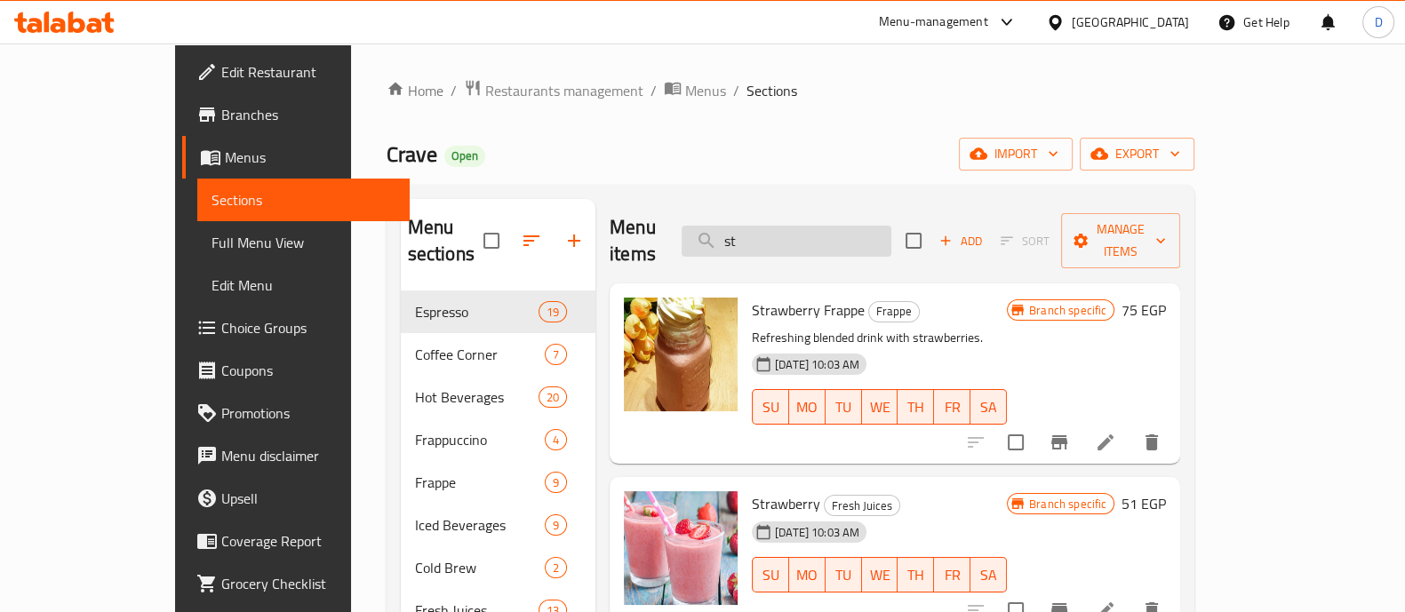
type input "s"
type input "t"
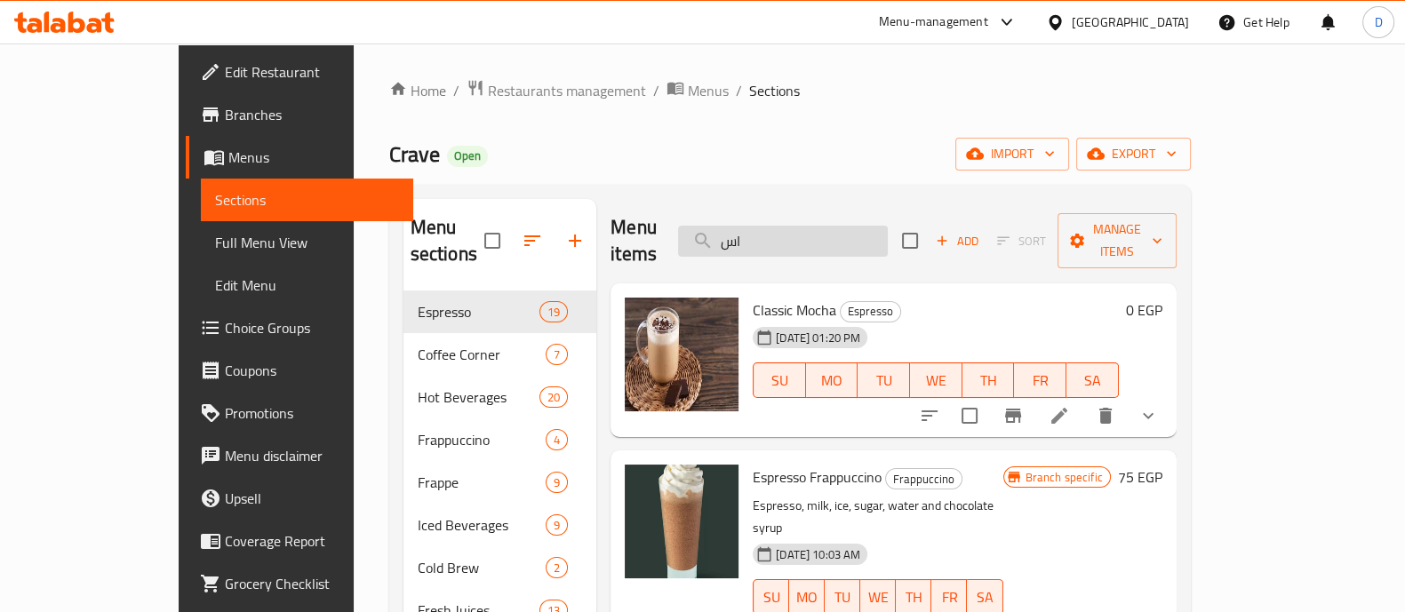
type input "ا"
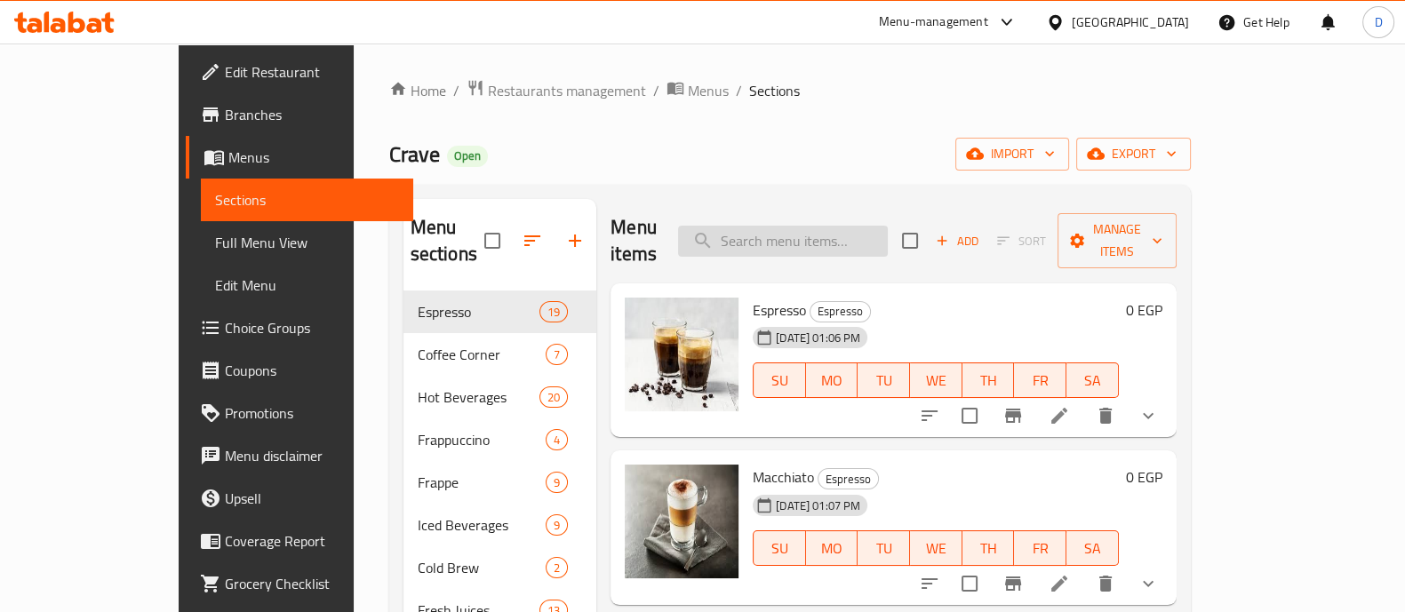
click at [860, 228] on input "search" at bounding box center [783, 241] width 210 height 31
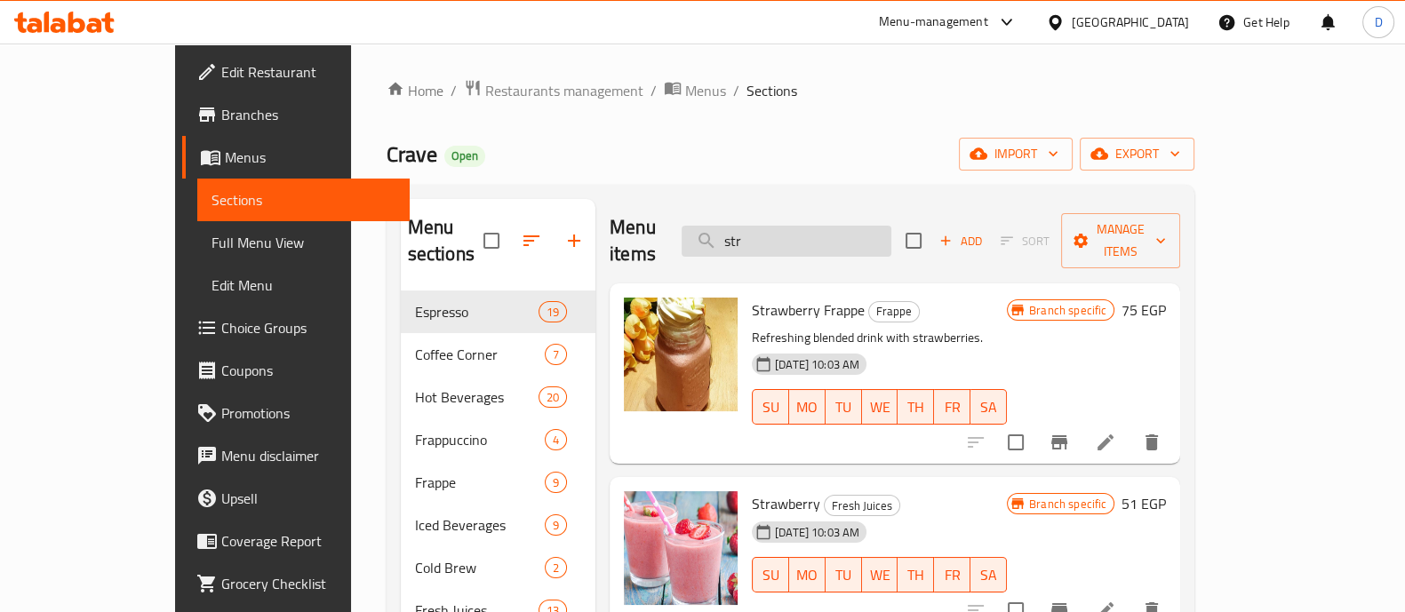
click at [791, 230] on input "str" at bounding box center [787, 241] width 210 height 31
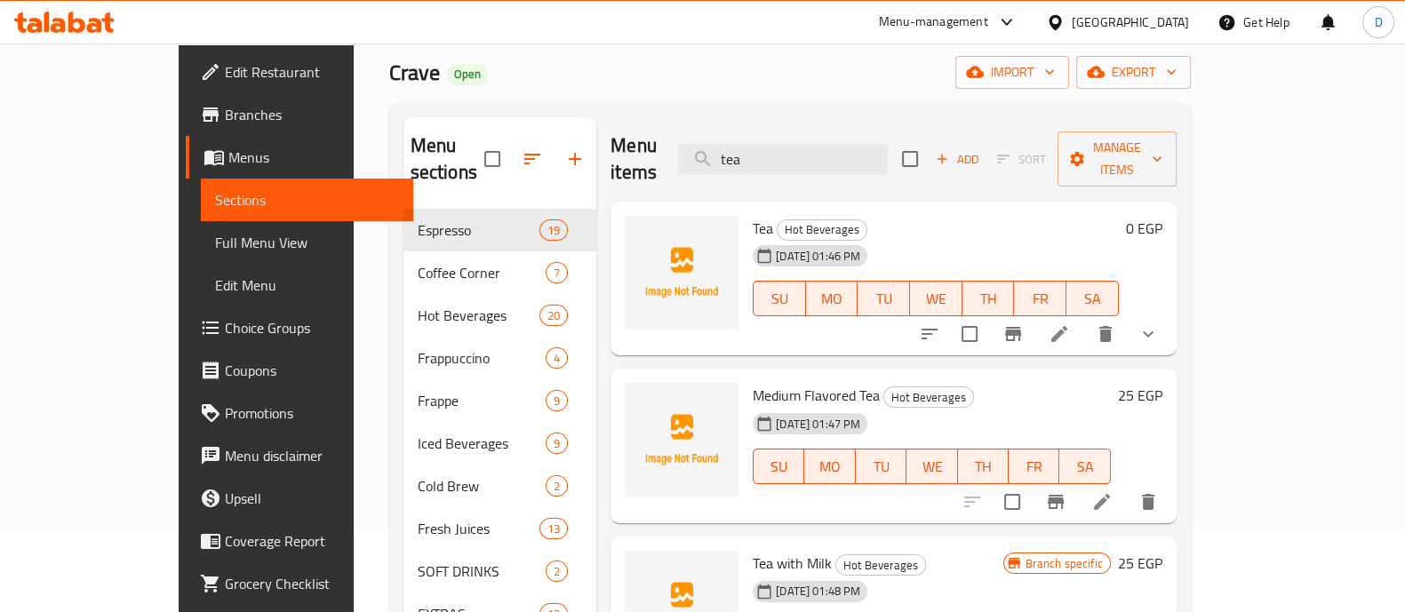
scroll to position [110, 0]
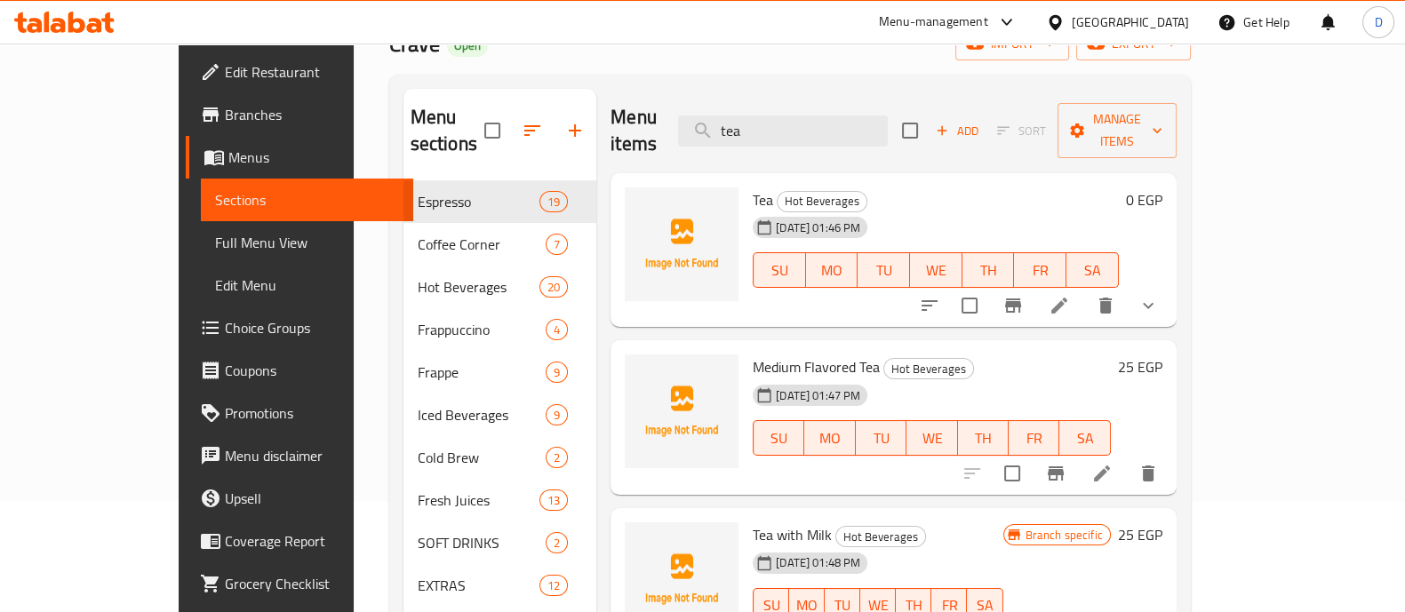
type input "tea"
click at [1163, 355] on h6 "25 EGP" at bounding box center [1140, 367] width 44 height 25
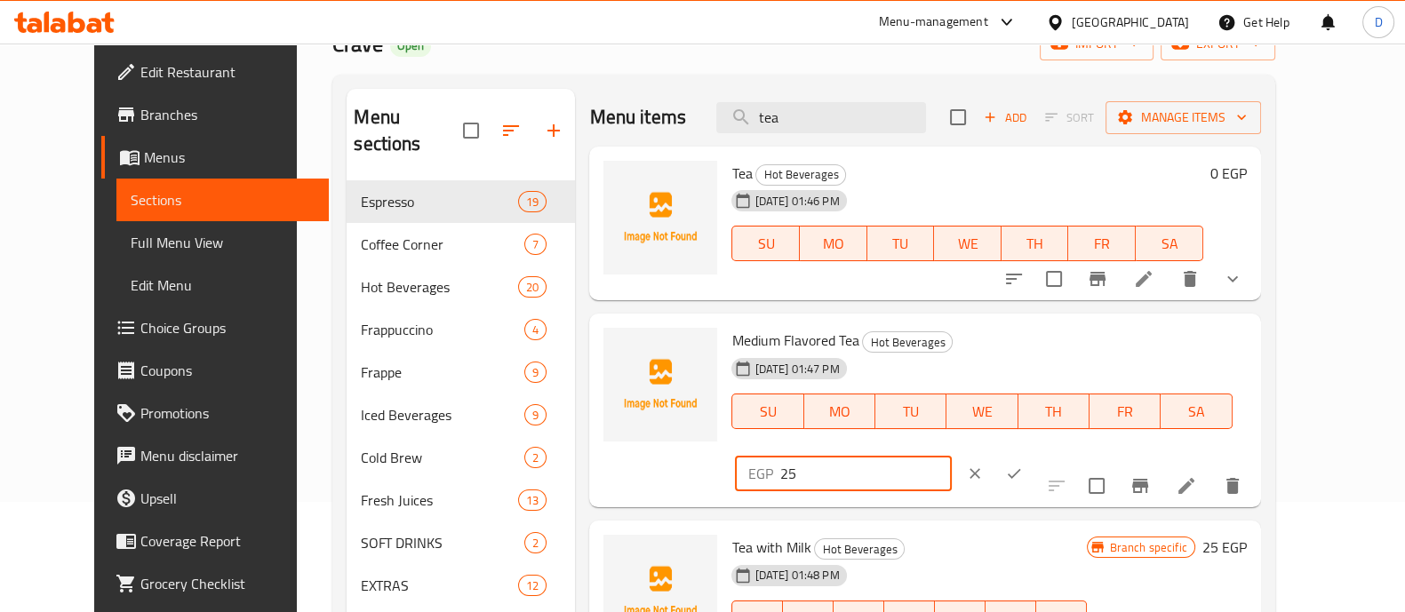
drag, startPoint x: 1116, startPoint y: 345, endPoint x: 1037, endPoint y: 348, distance: 78.3
click at [1037, 348] on div "Medium Flavored Tea Hot Beverages 07-05-2025 01:47 PM SU MO TU WE TH FR SA EGP …" at bounding box center [988, 411] width 529 height 180
type input "30"
click at [1023, 465] on icon "ok" at bounding box center [1014, 474] width 18 height 18
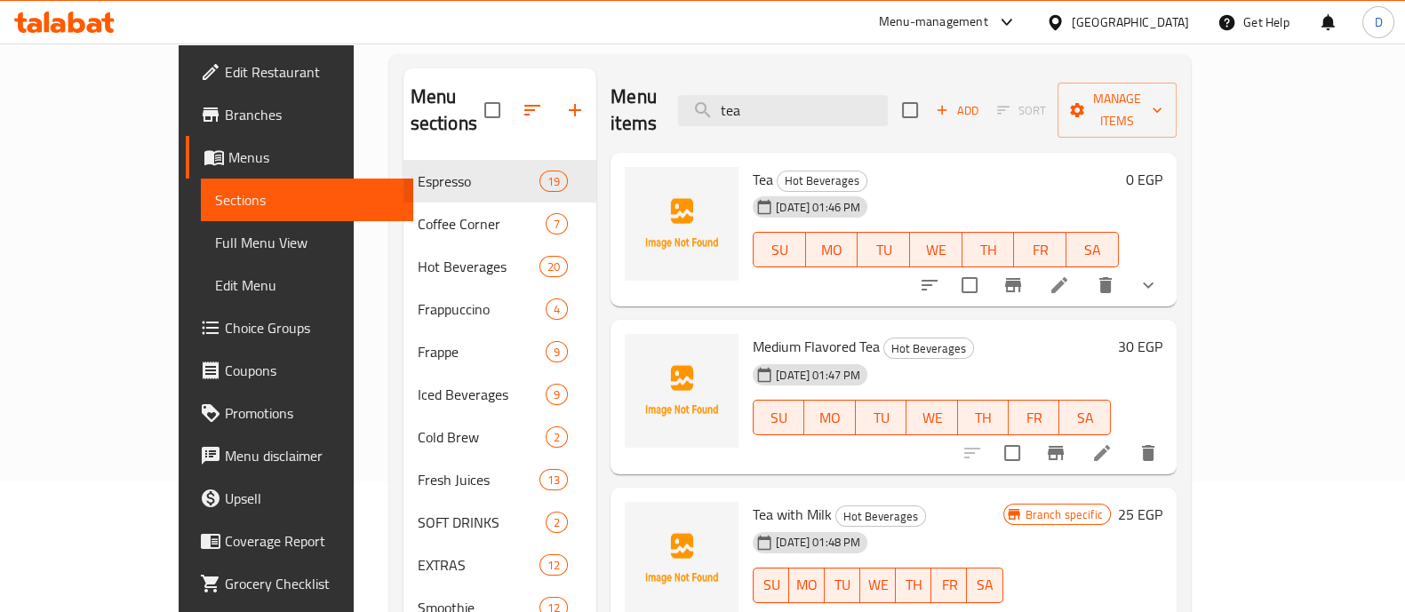
scroll to position [0, 0]
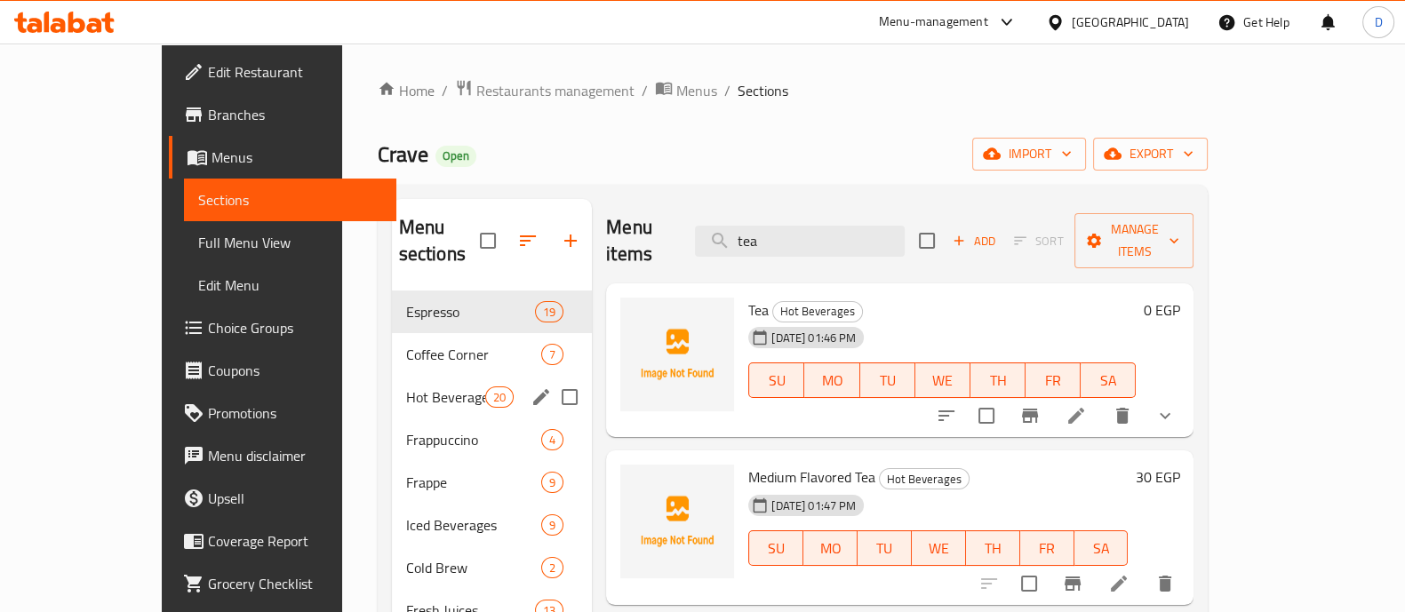
click at [406, 387] on span "Hot Beverages" at bounding box center [445, 397] width 79 height 21
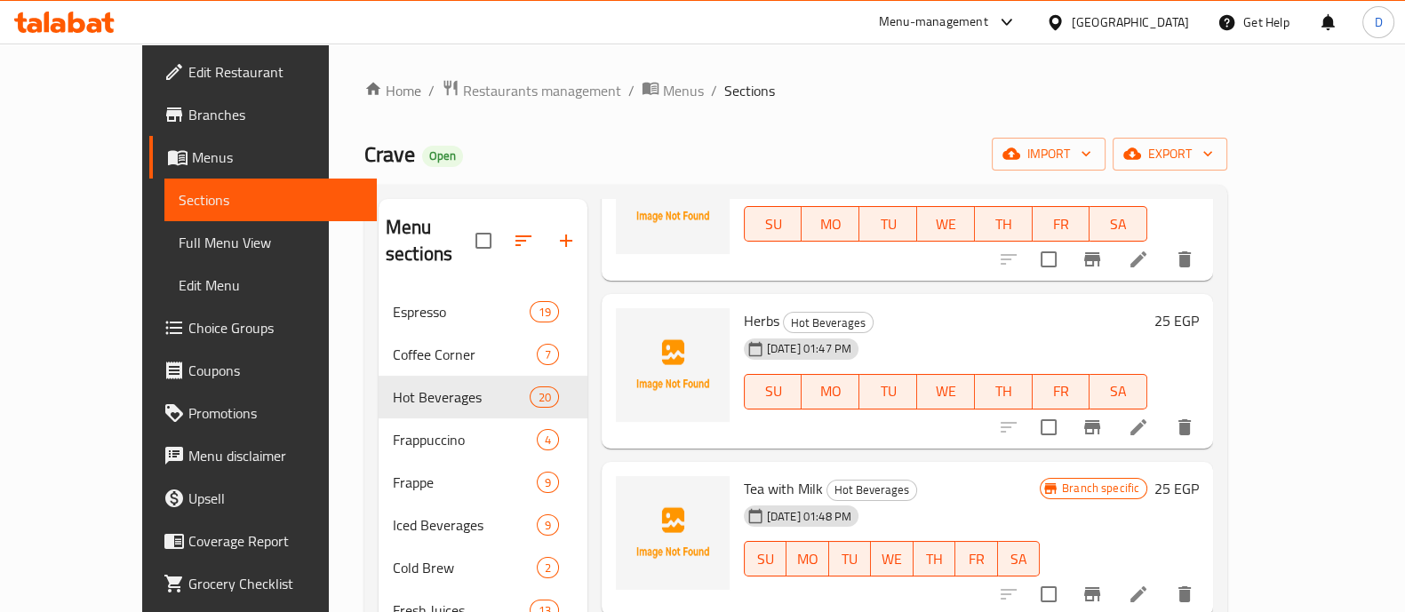
scroll to position [333, 0]
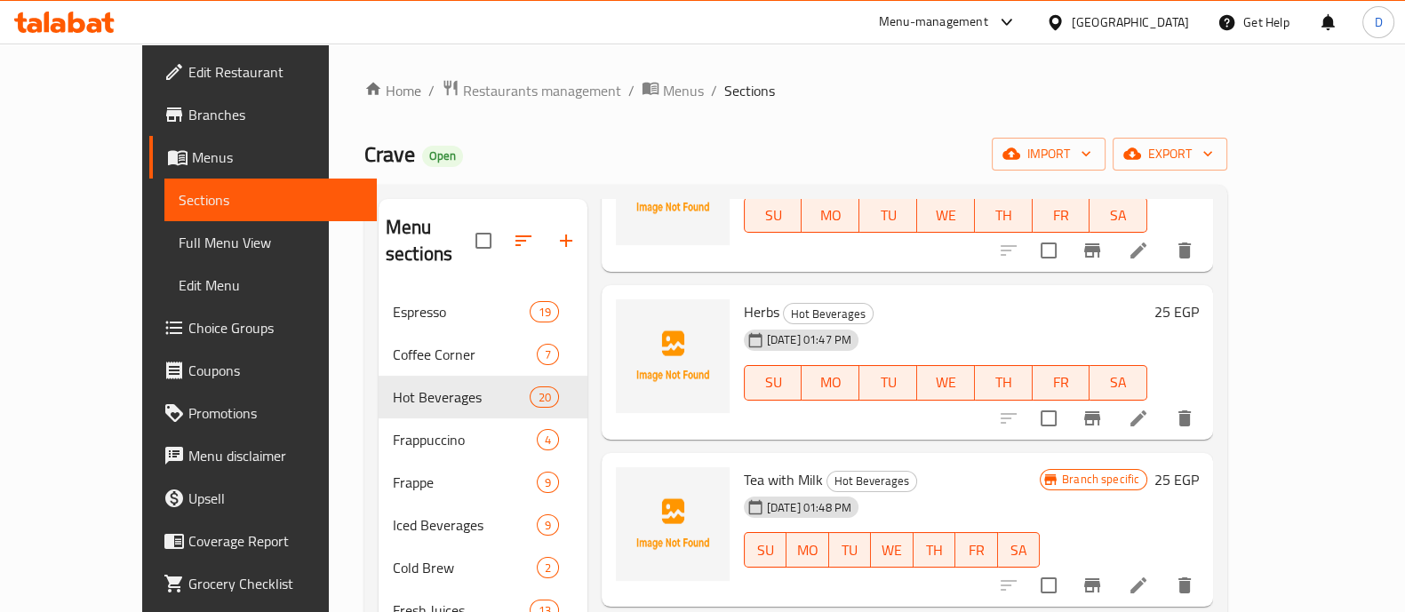
click at [1199, 300] on h6 "25 EGP" at bounding box center [1177, 312] width 44 height 25
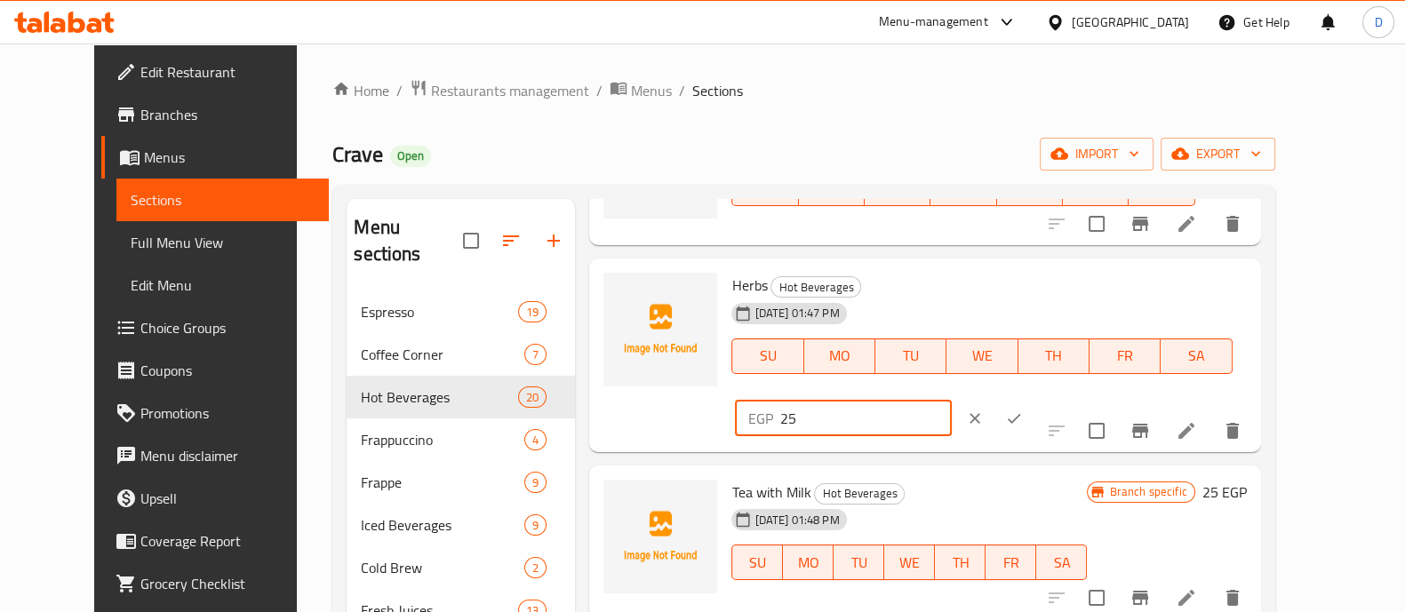
drag, startPoint x: 1018, startPoint y: 313, endPoint x: 996, endPoint y: 313, distance: 22.2
click at [996, 313] on div "Herbs Hot Beverages 07-05-2025 01:47 PM SU MO TU WE TH FR SA EGP 25 ​" at bounding box center [988, 356] width 529 height 180
type input "30"
click at [1023, 410] on icon "ok" at bounding box center [1014, 419] width 18 height 18
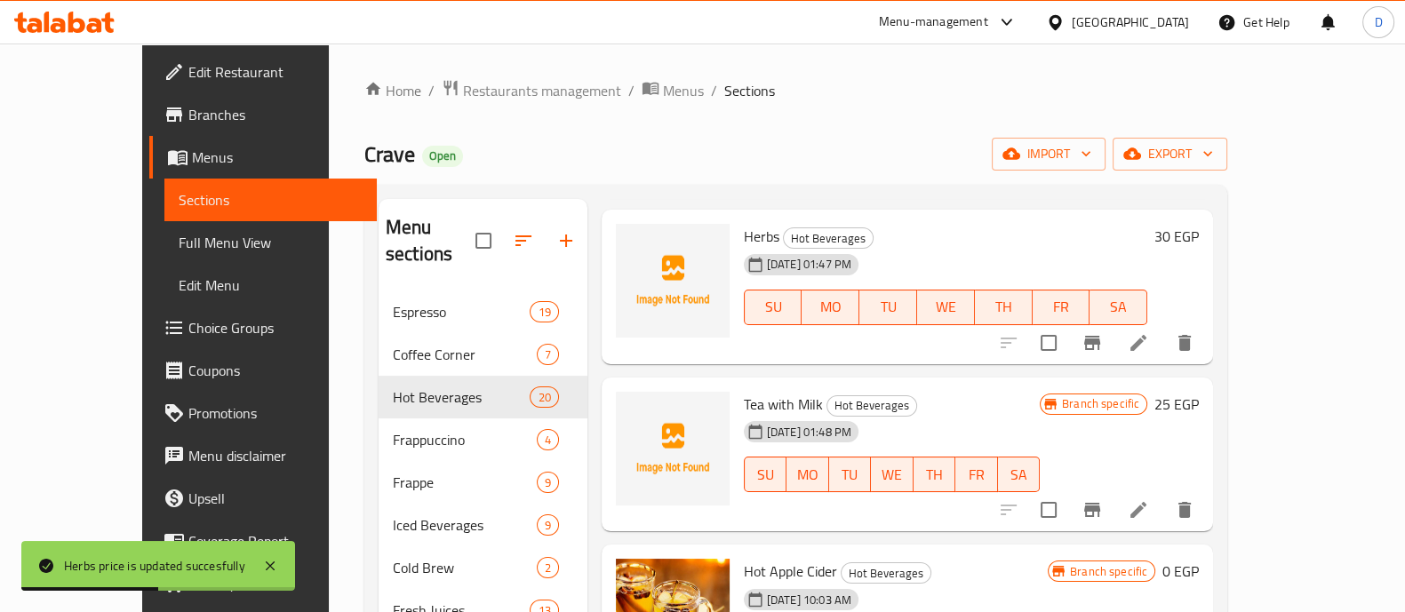
scroll to position [444, 0]
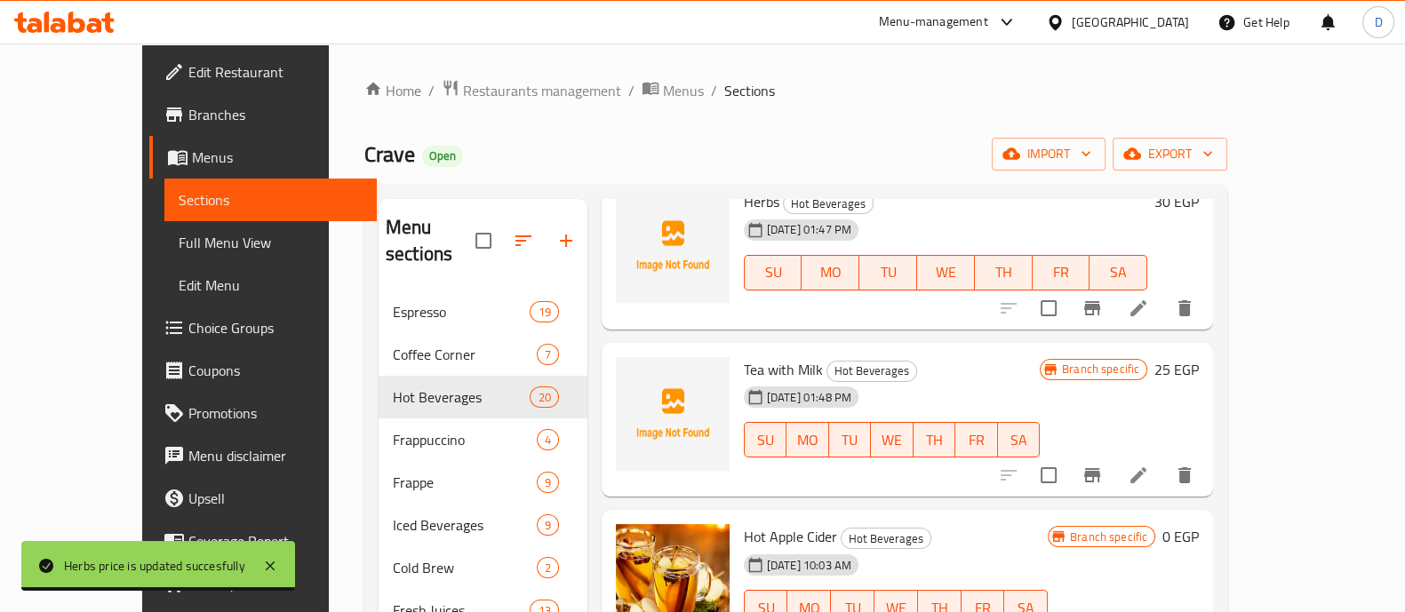
click at [1199, 357] on h6 "25 EGP" at bounding box center [1177, 369] width 44 height 25
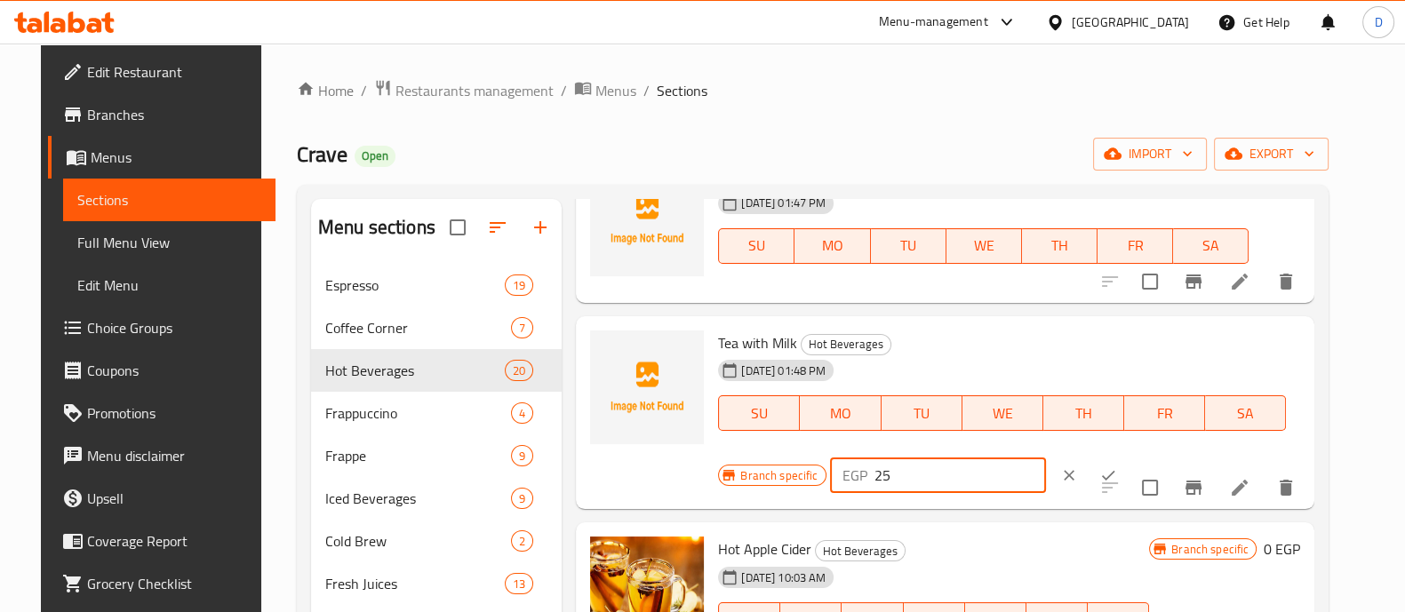
drag, startPoint x: 888, startPoint y: 484, endPoint x: 804, endPoint y: 477, distance: 84.7
click at [804, 477] on div "Branch specific EGP 25 ​" at bounding box center [936, 475] width 436 height 39
type input "40"
click at [1100, 477] on icon "ok" at bounding box center [1109, 476] width 18 height 18
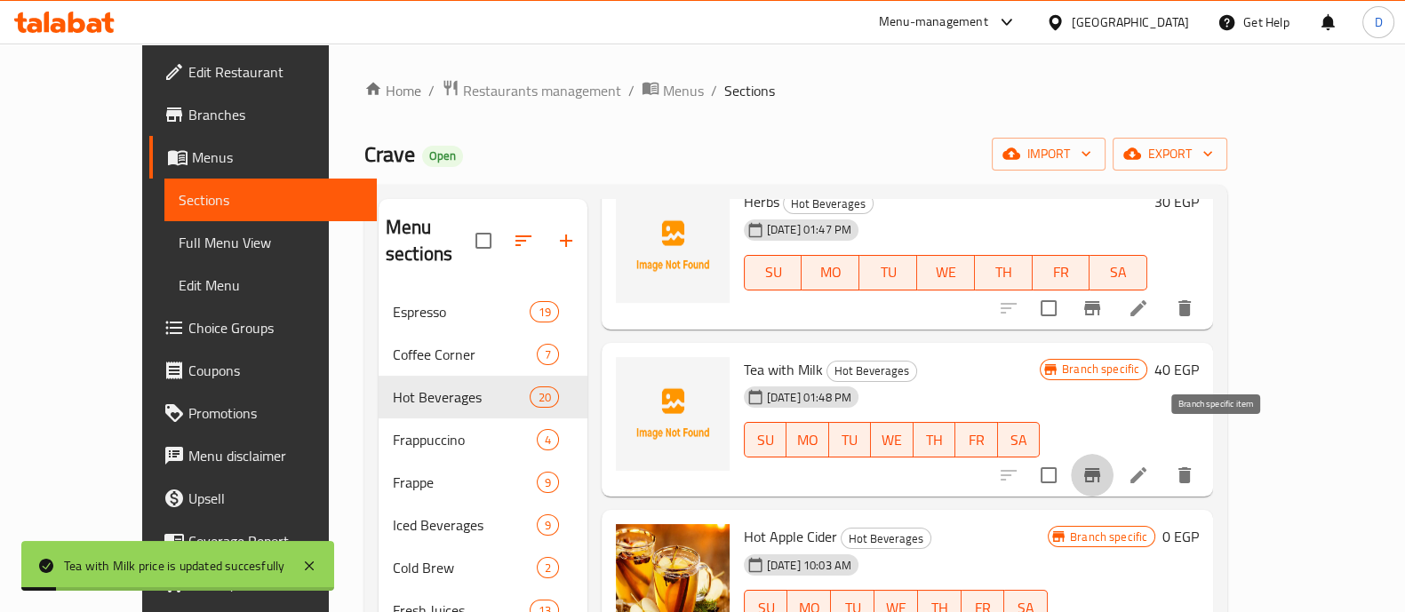
click at [1103, 465] on icon "Branch-specific-item" at bounding box center [1092, 475] width 21 height 21
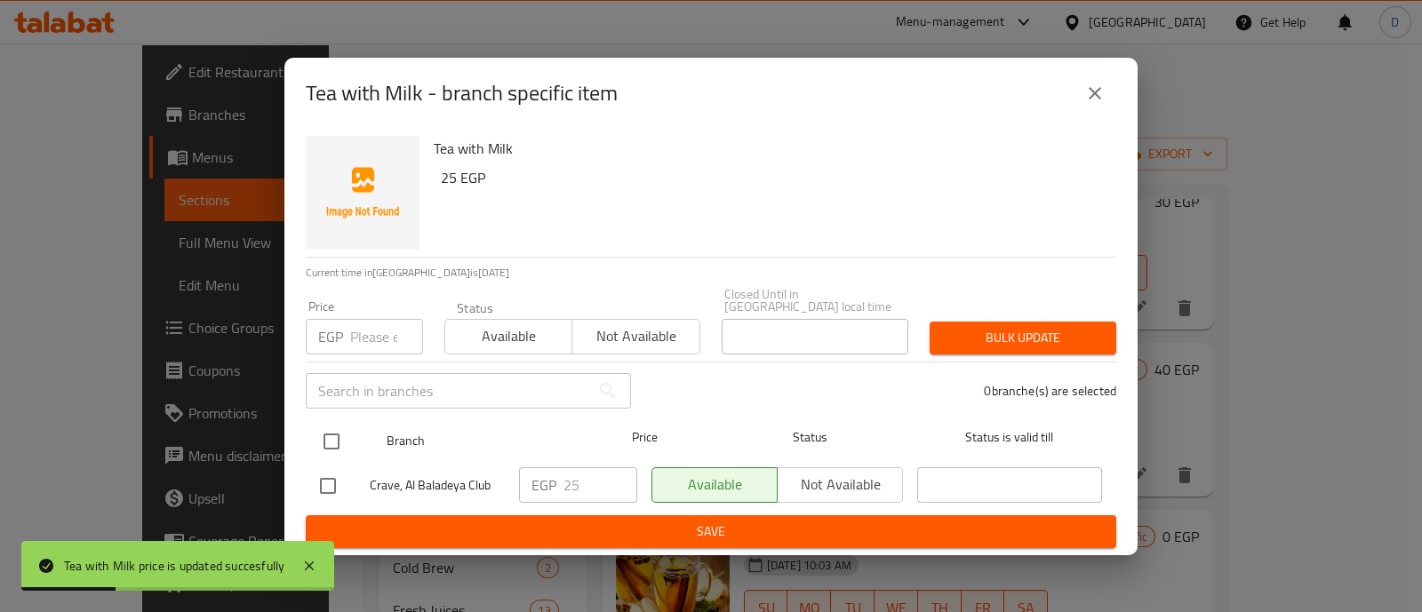
click at [338, 436] on input "checkbox" at bounding box center [331, 441] width 37 height 37
checkbox input "true"
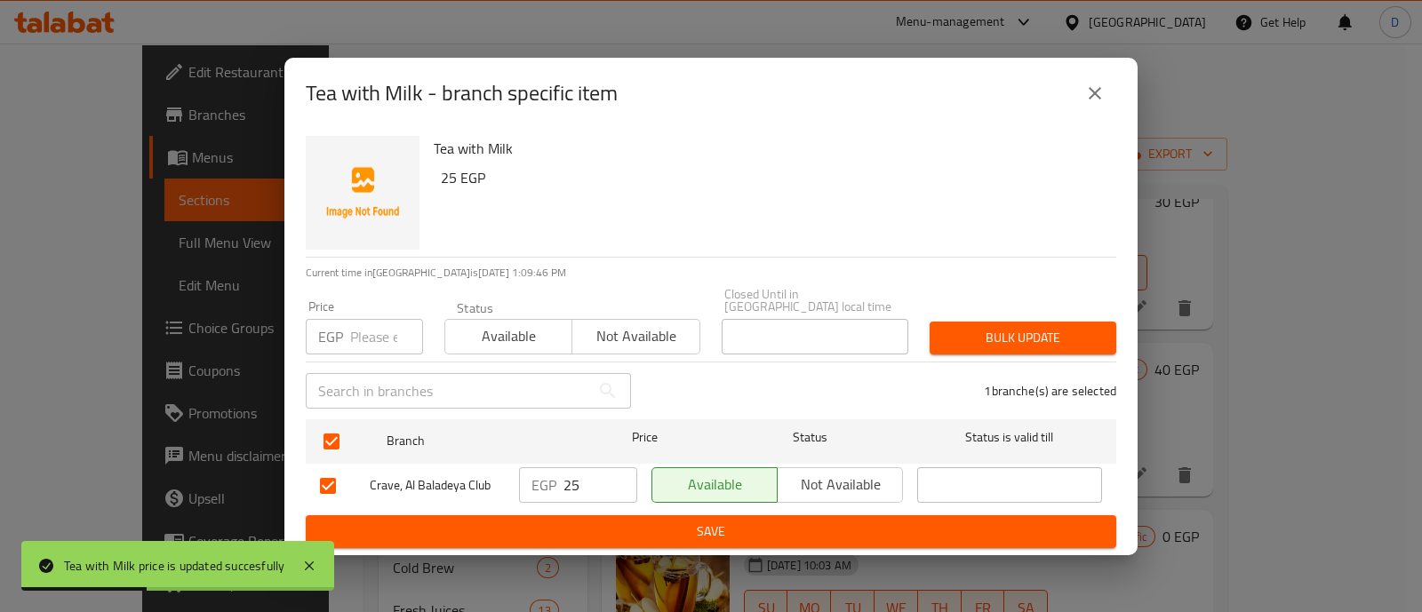
click at [573, 474] on input "25" at bounding box center [601, 486] width 74 height 36
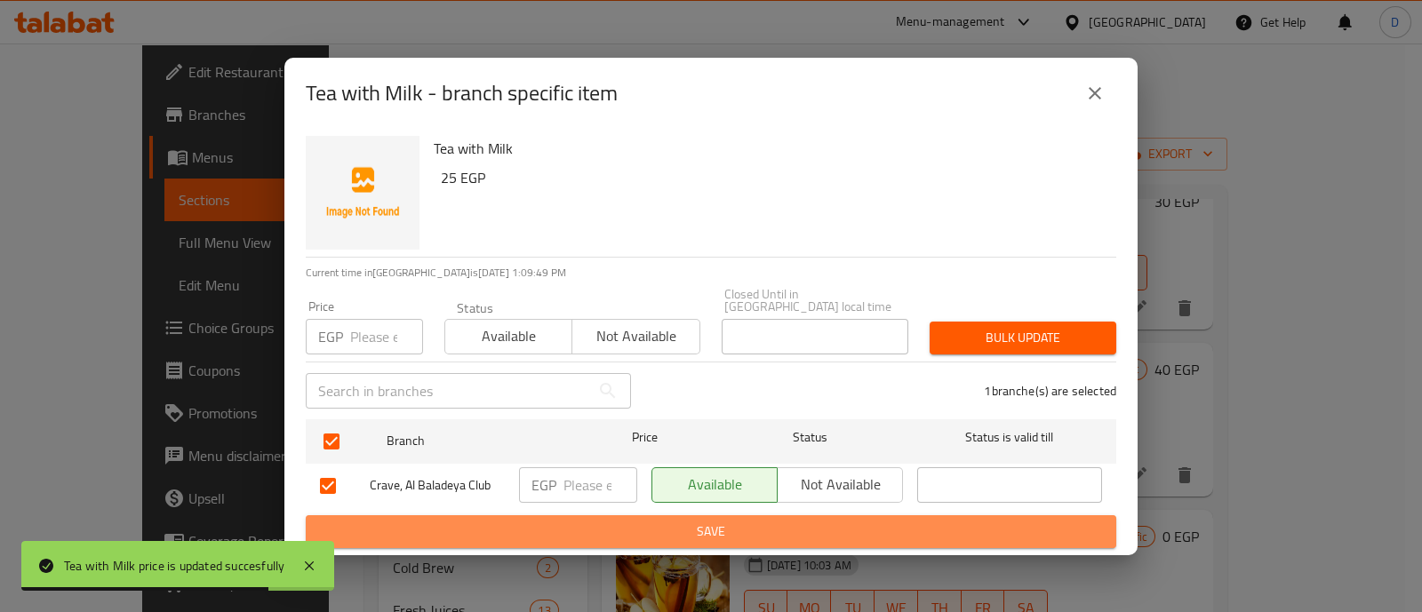
click at [569, 521] on span "Save" at bounding box center [711, 532] width 782 height 22
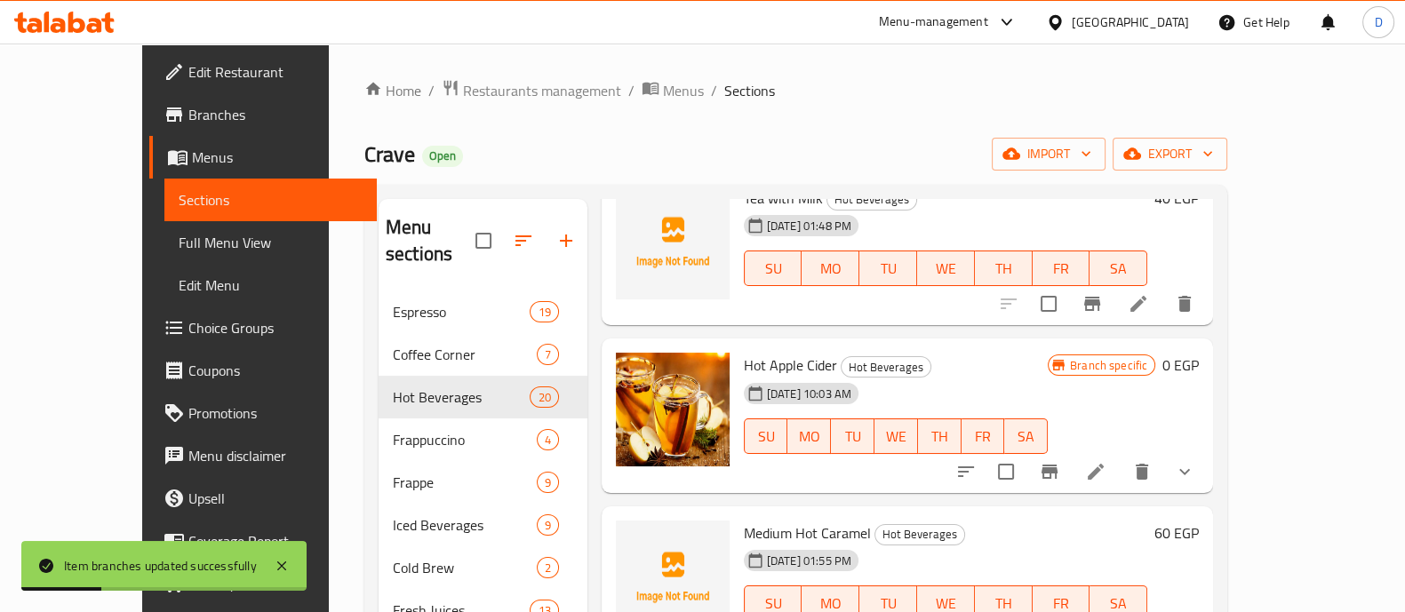
scroll to position [667, 0]
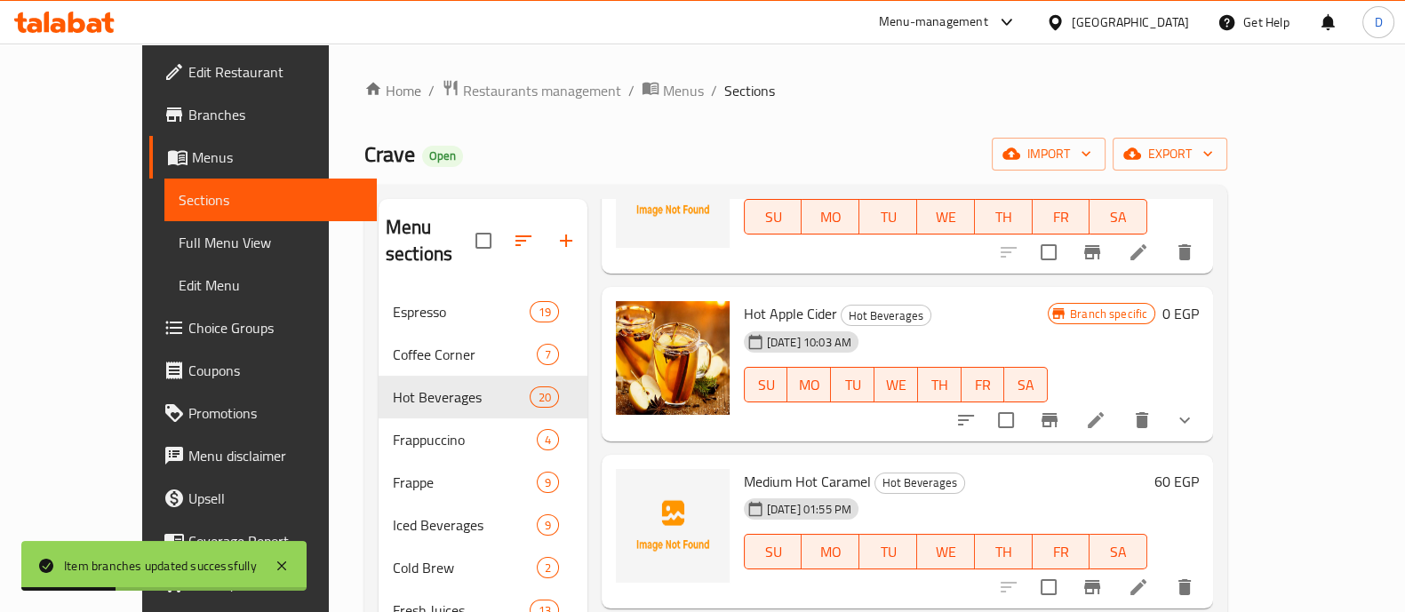
click at [1196, 410] on icon "show more" at bounding box center [1184, 420] width 21 height 21
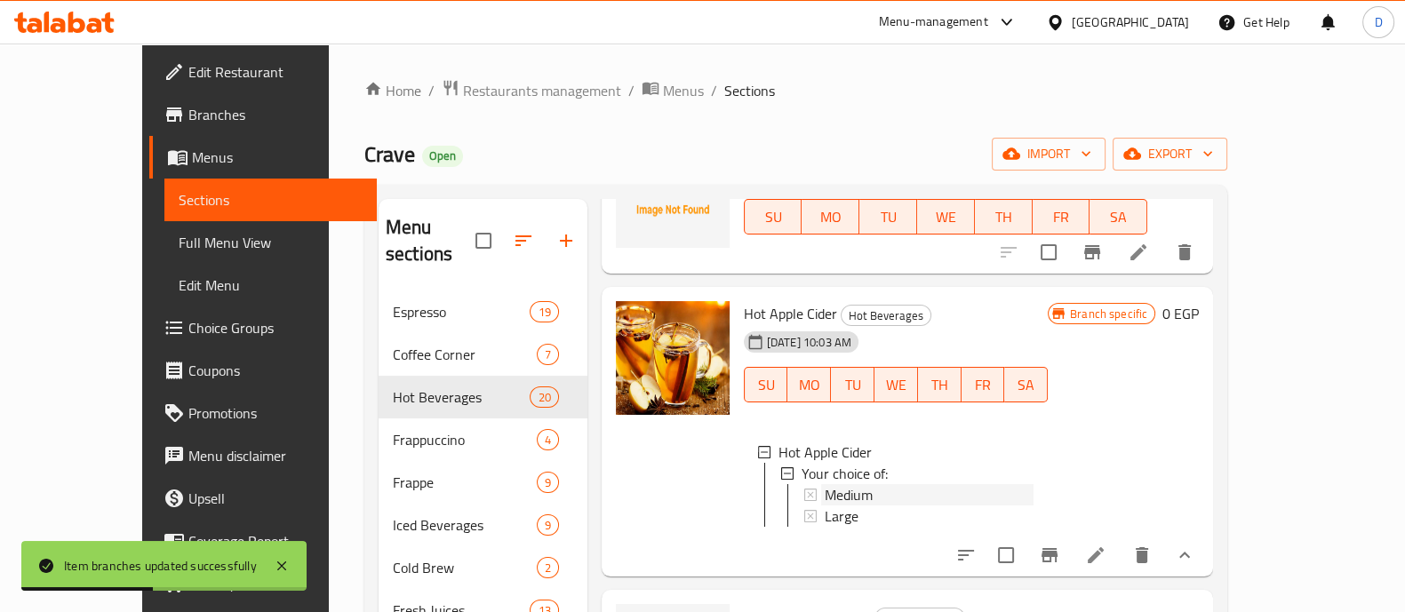
click at [883, 484] on div "Medium" at bounding box center [929, 494] width 209 height 21
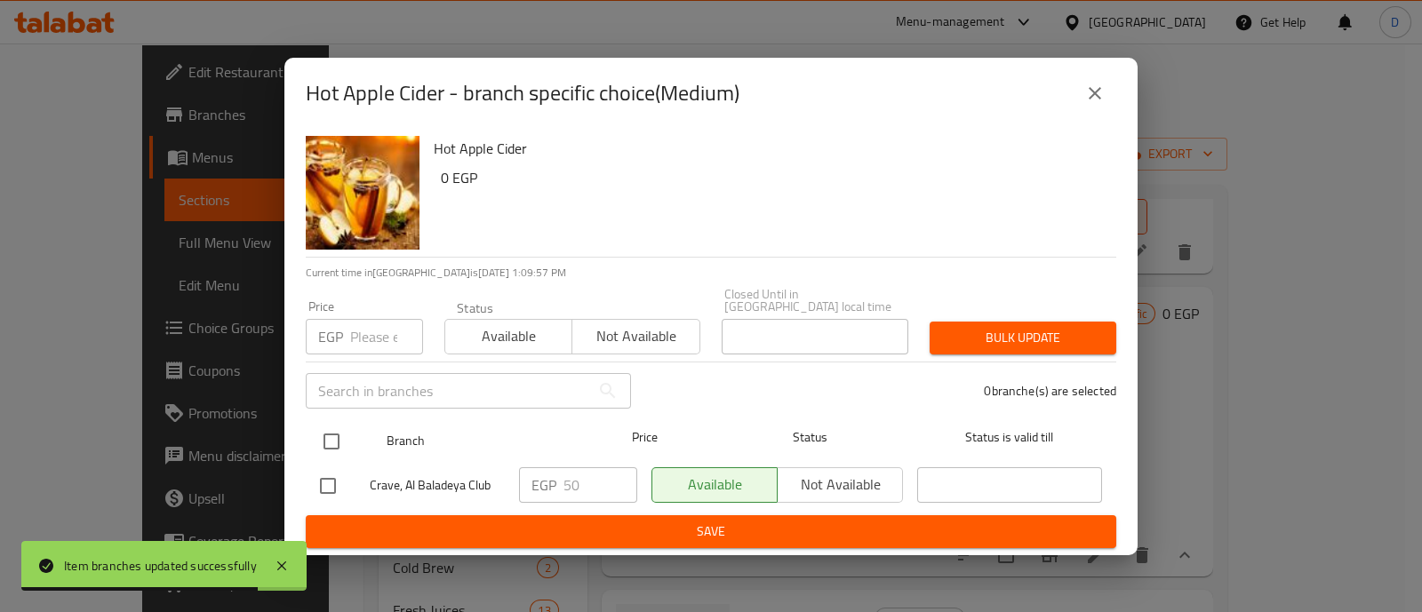
click at [336, 433] on input "checkbox" at bounding box center [331, 441] width 37 height 37
checkbox input "true"
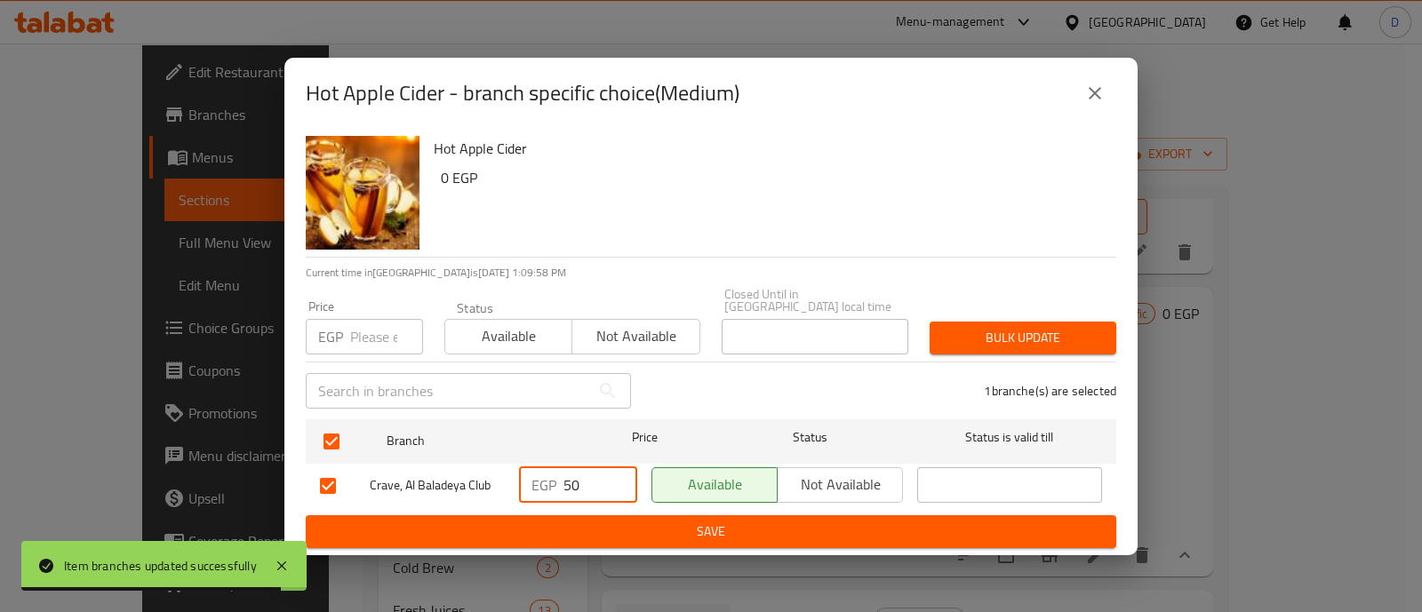
drag, startPoint x: 591, startPoint y: 482, endPoint x: 508, endPoint y: 476, distance: 83.8
click at [508, 476] on div "Crave, Al Baladeya Club EGP 50 ​ Available Not available ​" at bounding box center [711, 486] width 797 height 52
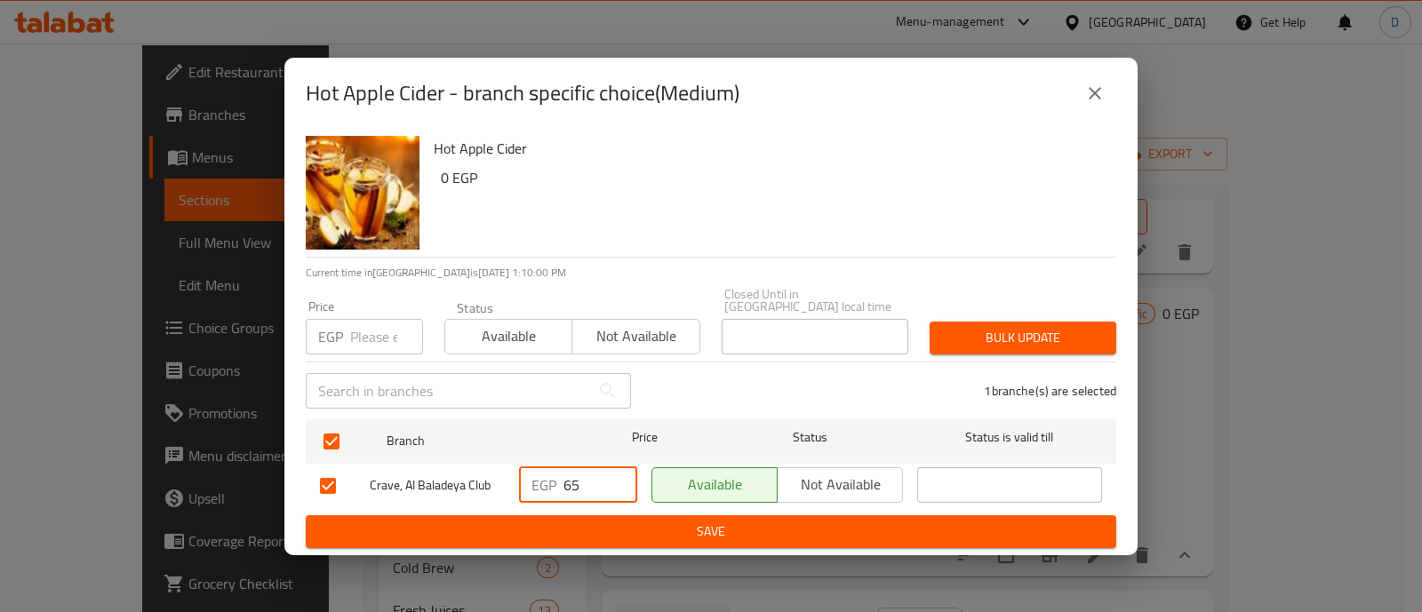
type input "65"
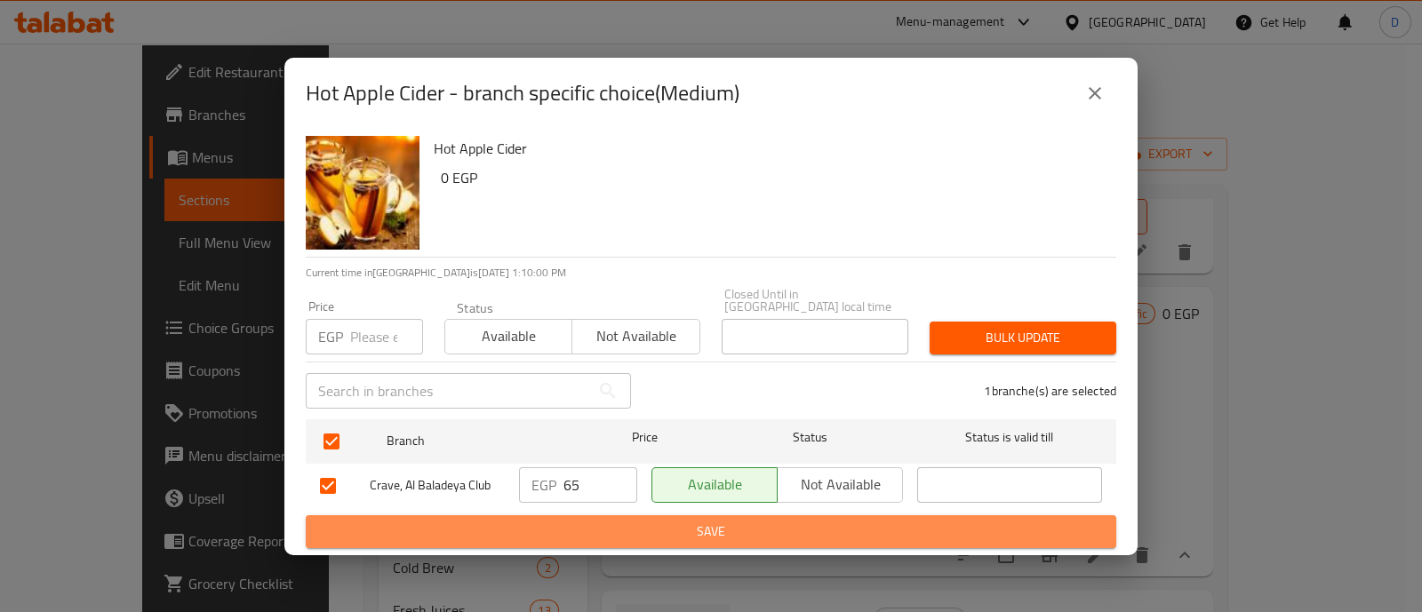
click at [542, 521] on span "Save" at bounding box center [711, 532] width 782 height 22
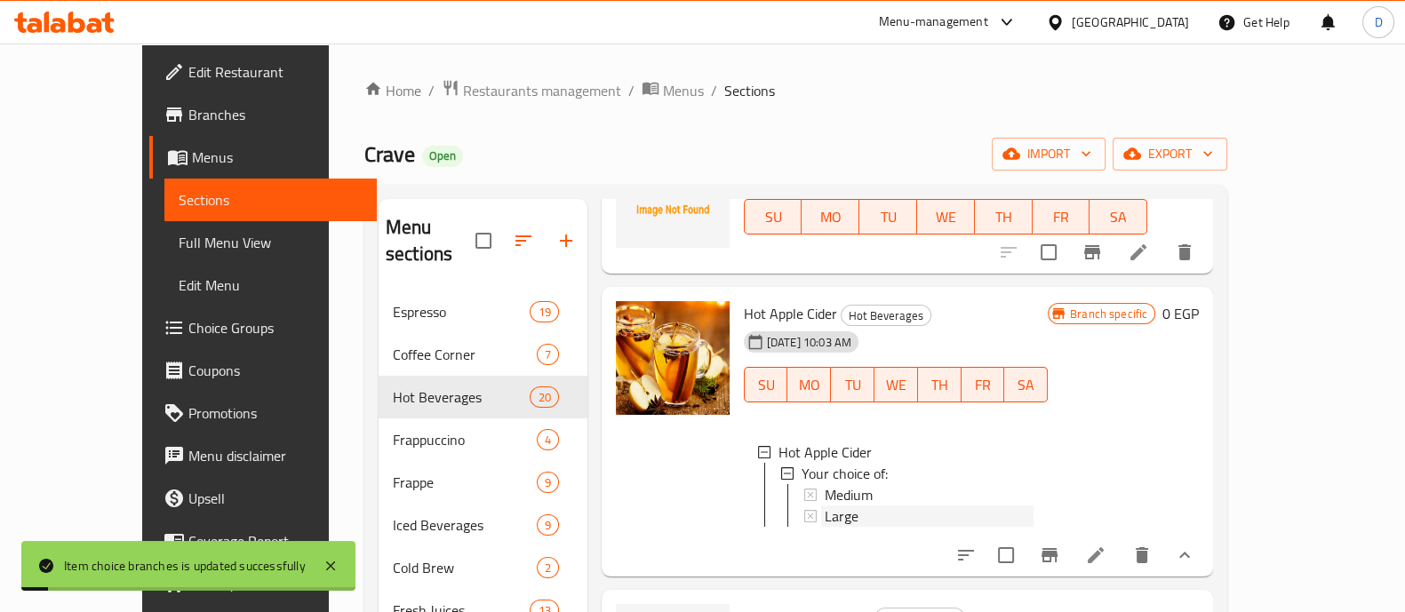
click at [827, 506] on div "Large" at bounding box center [929, 516] width 209 height 21
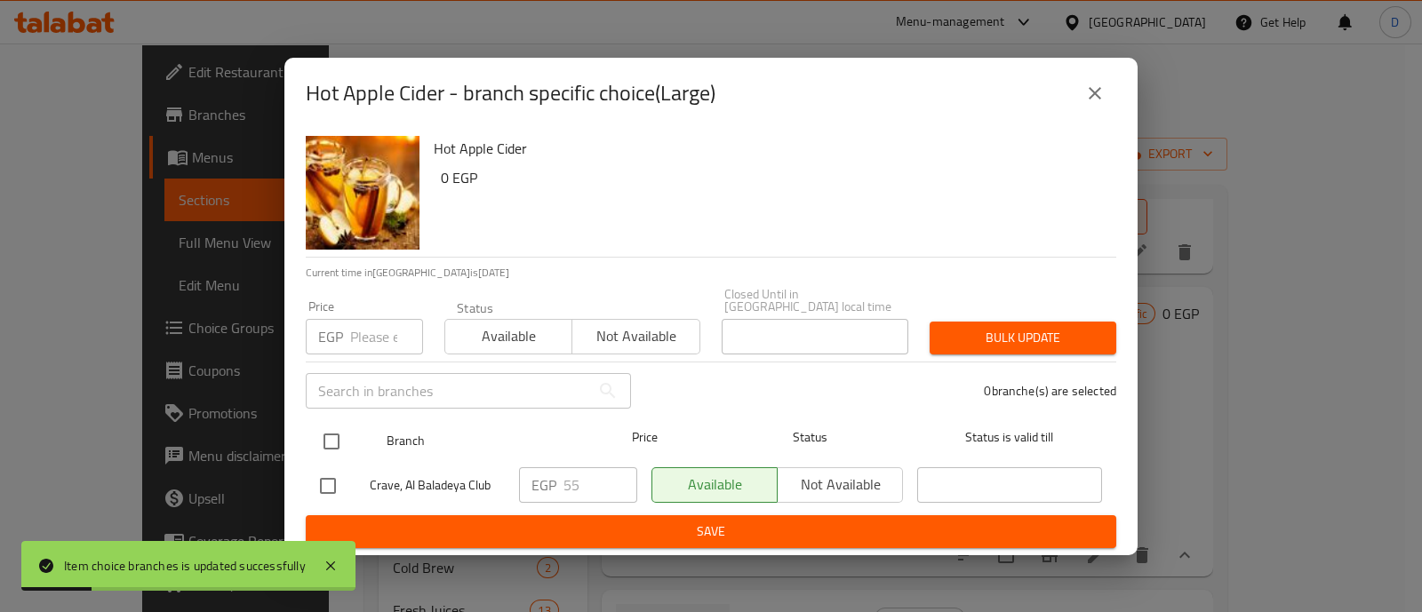
click at [333, 431] on input "checkbox" at bounding box center [331, 441] width 37 height 37
checkbox input "true"
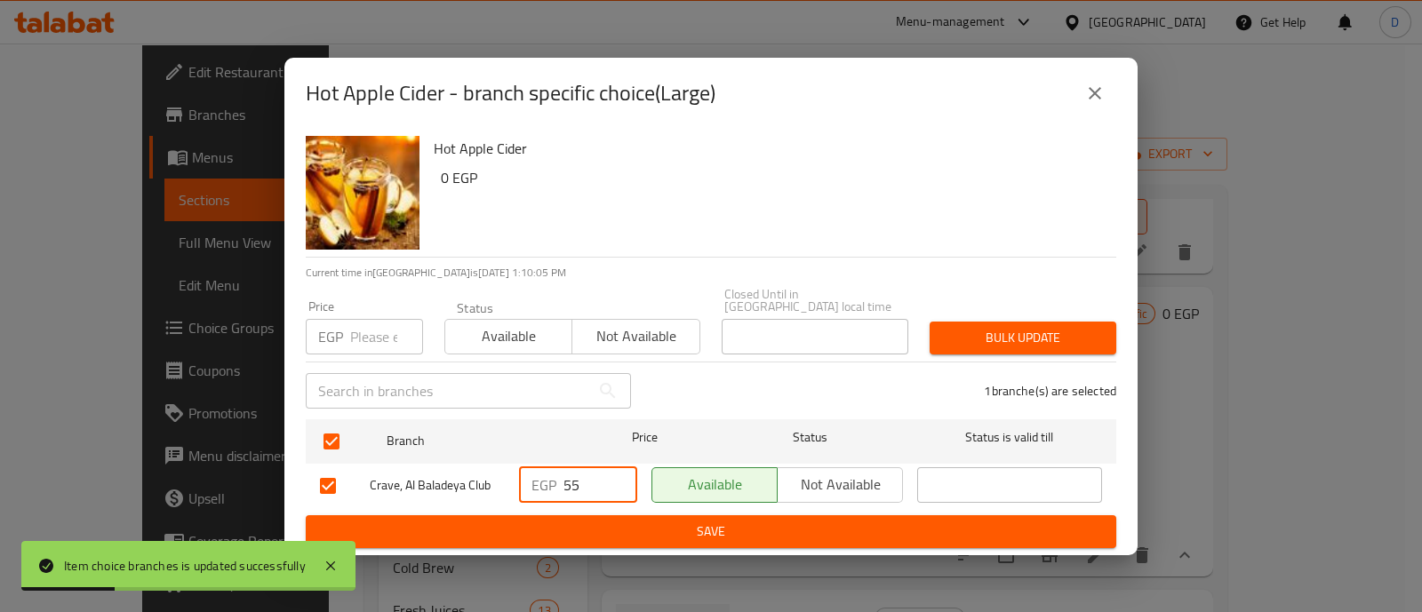
drag, startPoint x: 589, startPoint y: 485, endPoint x: 503, endPoint y: 485, distance: 86.2
click at [503, 485] on div "Crave, Al Baladeya Club EGP 55 ​ Available Not available ​" at bounding box center [711, 486] width 797 height 52
type input "70"
click at [502, 521] on span "Save" at bounding box center [711, 532] width 782 height 22
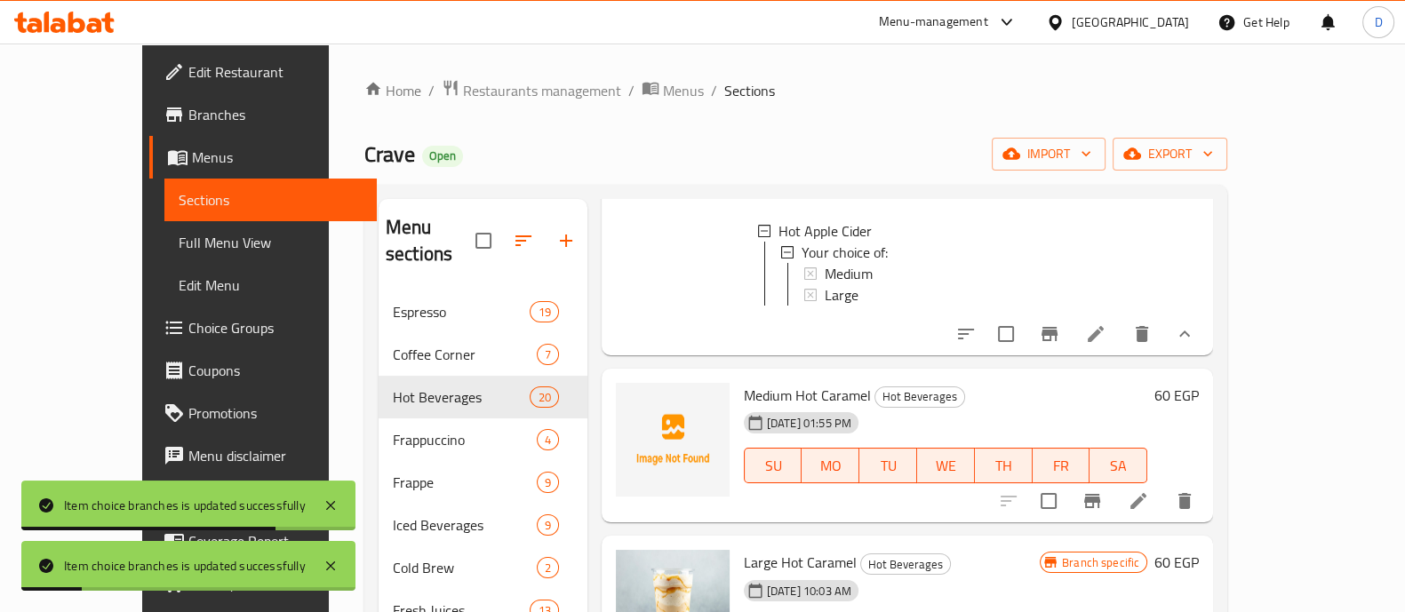
scroll to position [1000, 0]
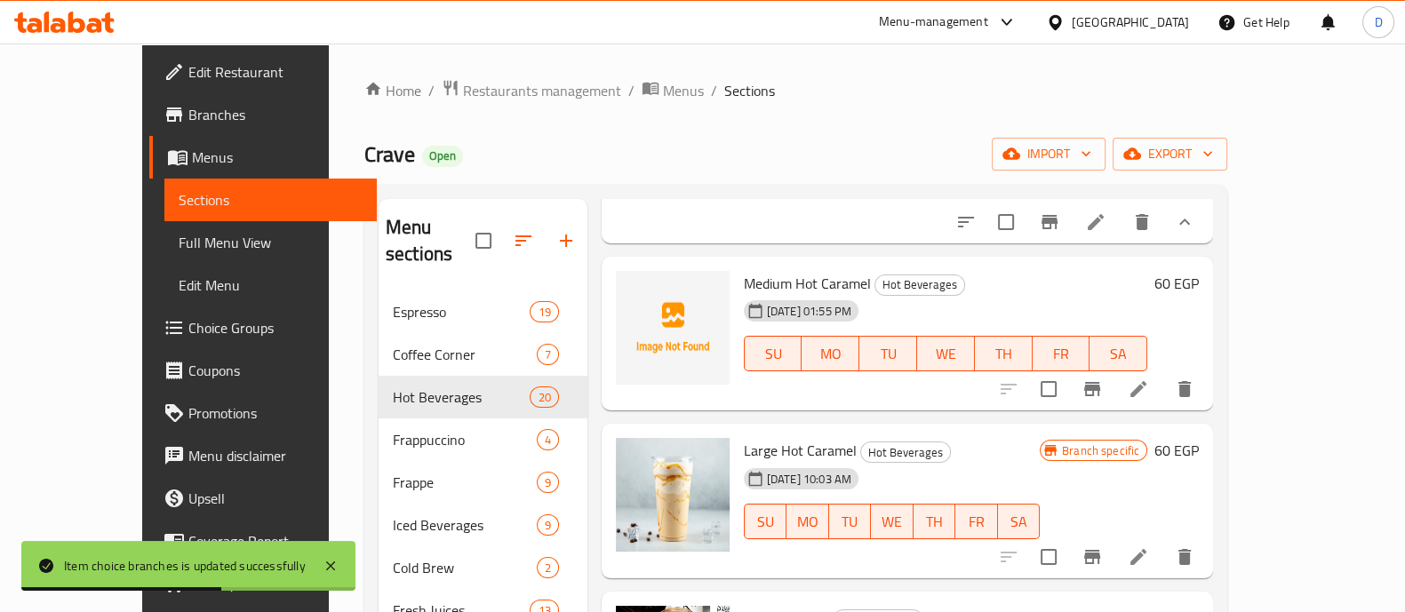
click at [1199, 271] on h6 "60 EGP" at bounding box center [1177, 283] width 44 height 25
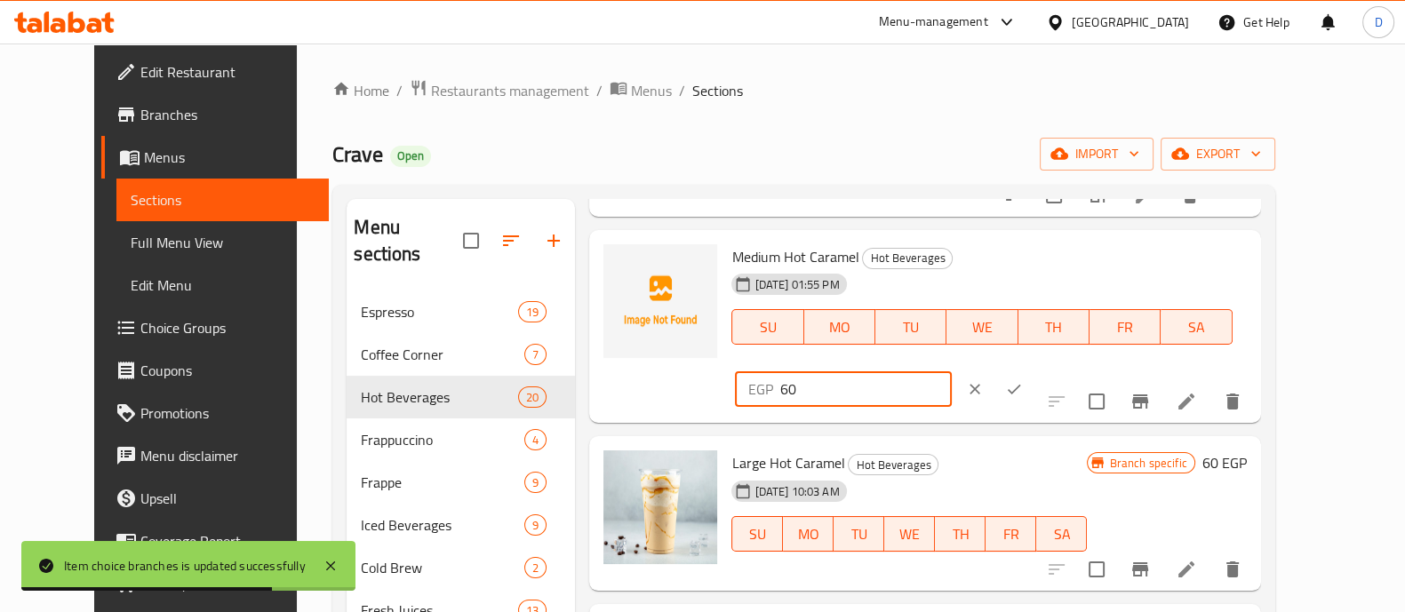
drag, startPoint x: 1087, startPoint y: 285, endPoint x: 1097, endPoint y: 285, distance: 9.8
click at [951, 372] on input "60" at bounding box center [866, 390] width 172 height 36
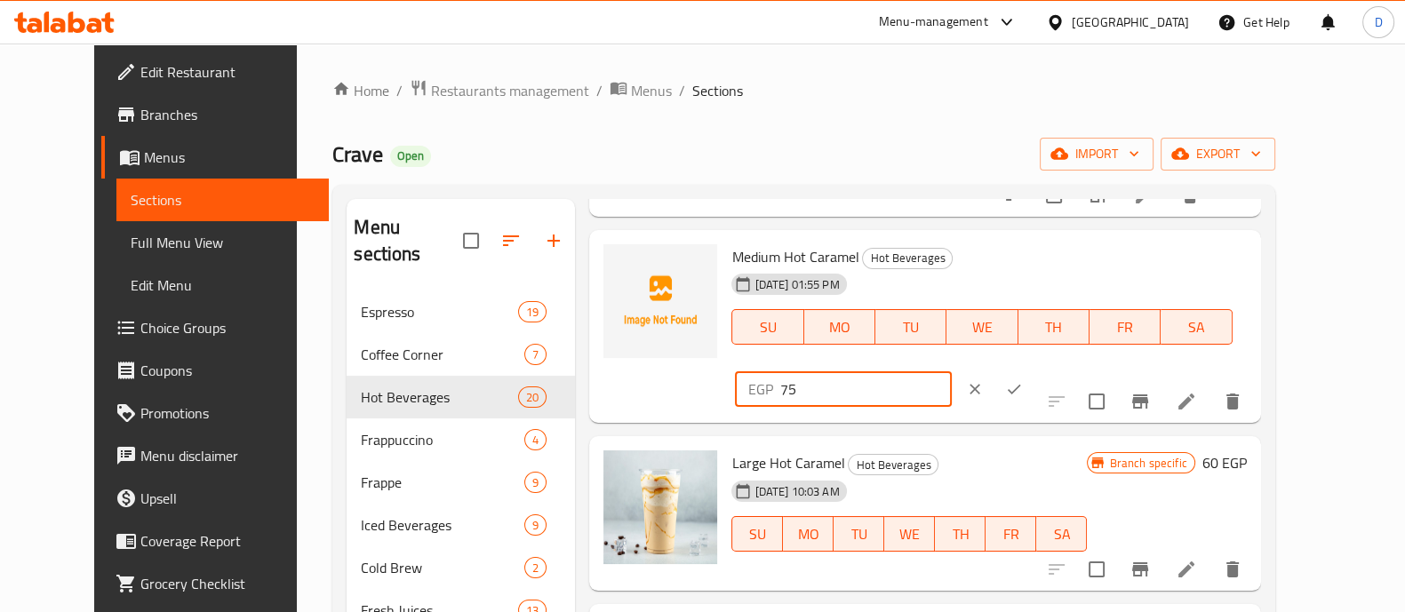
type input "75"
click at [1034, 370] on button "ok" at bounding box center [1014, 389] width 39 height 39
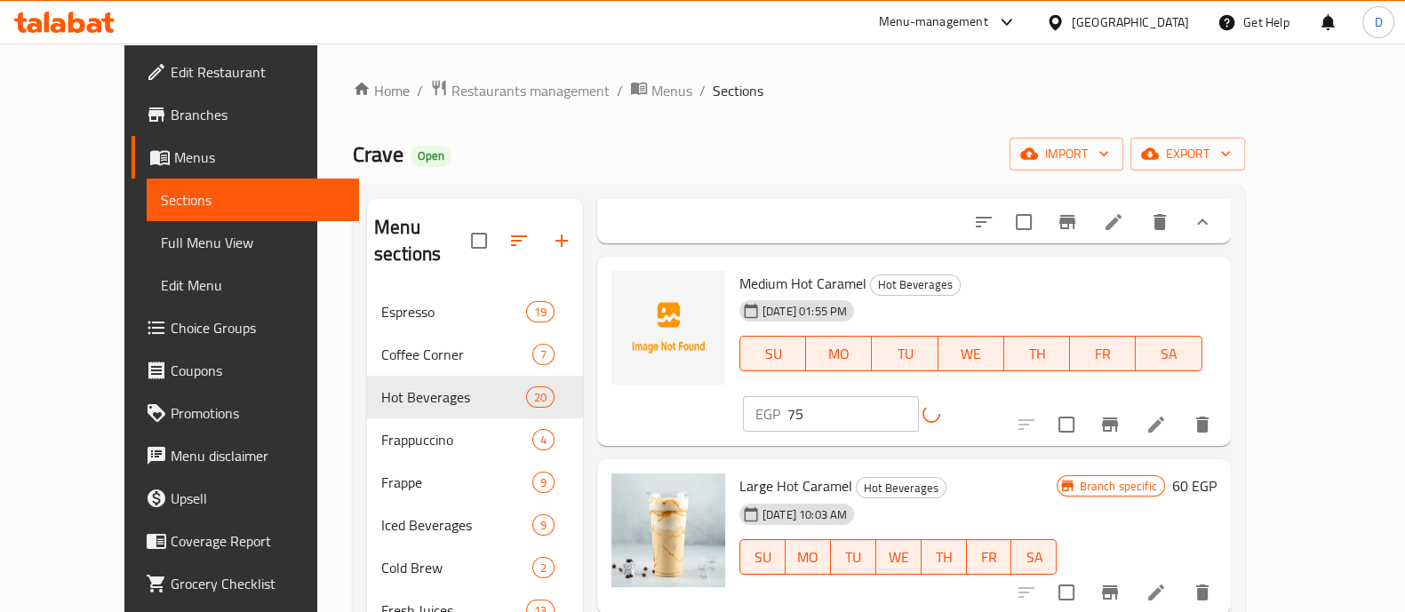
scroll to position [1111, 0]
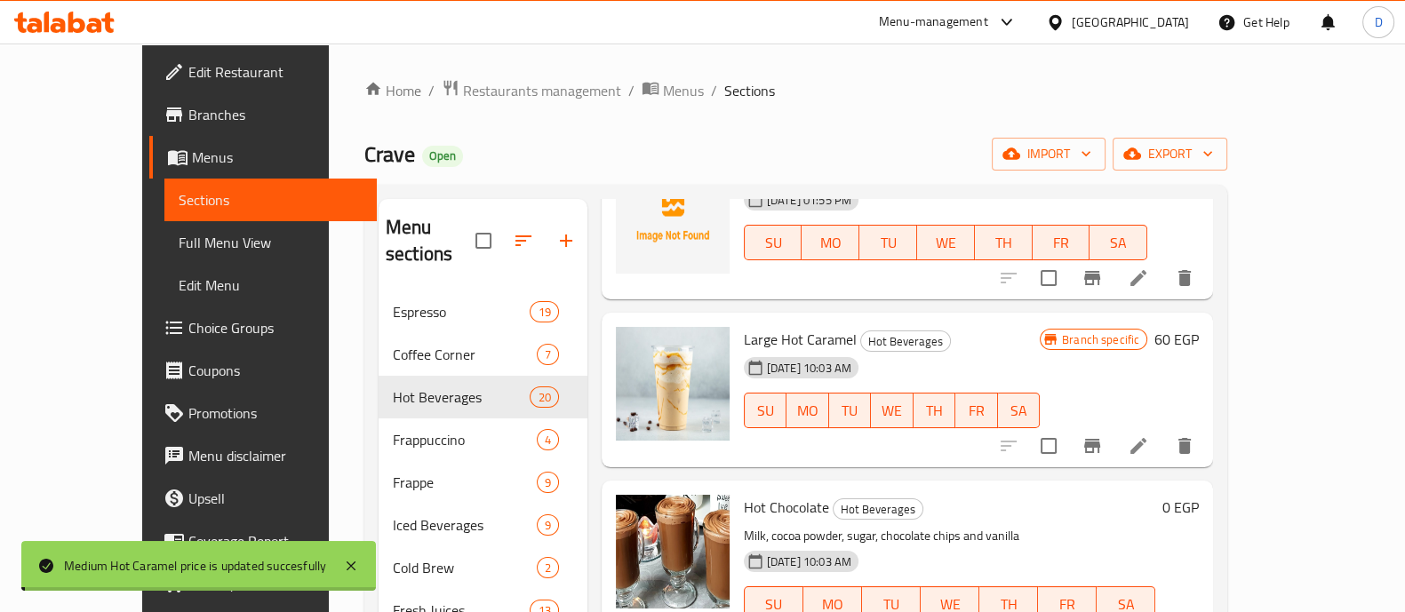
click at [1199, 331] on h6 "60 EGP" at bounding box center [1177, 339] width 44 height 25
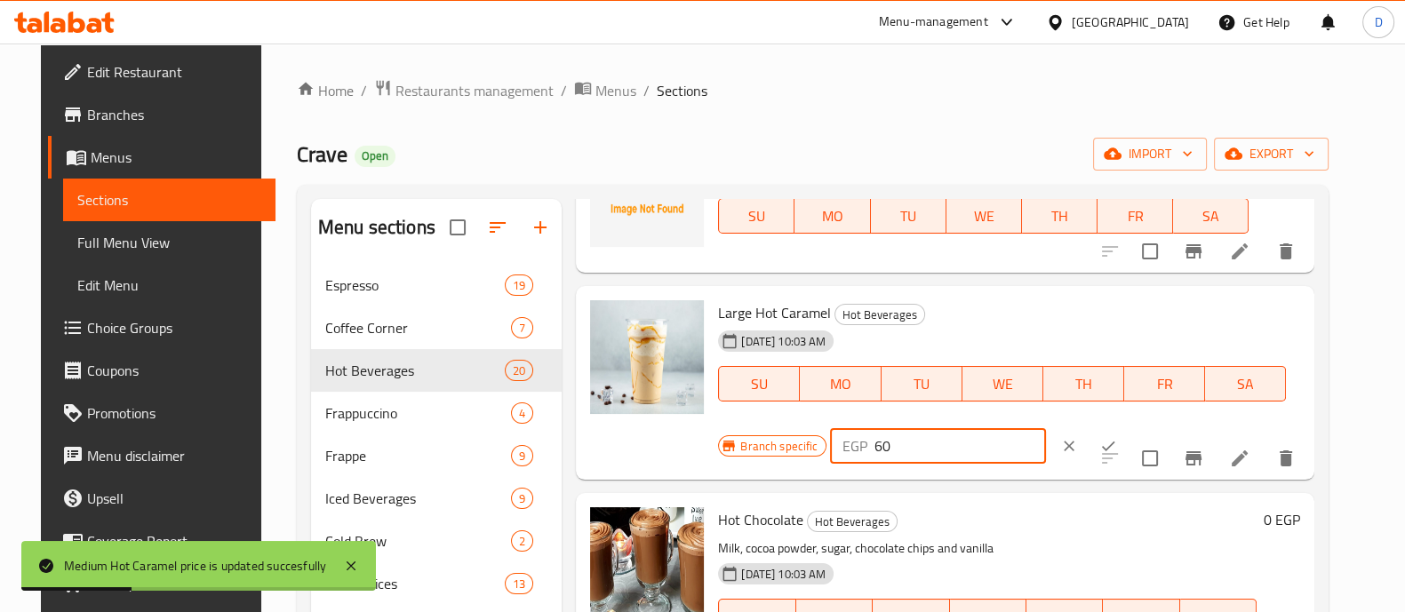
drag, startPoint x: 872, startPoint y: 462, endPoint x: 851, endPoint y: 469, distance: 22.5
click at [852, 464] on div "EGP 60 ​" at bounding box center [938, 446] width 216 height 36
type input "80"
click at [1100, 455] on icon "ok" at bounding box center [1109, 446] width 18 height 18
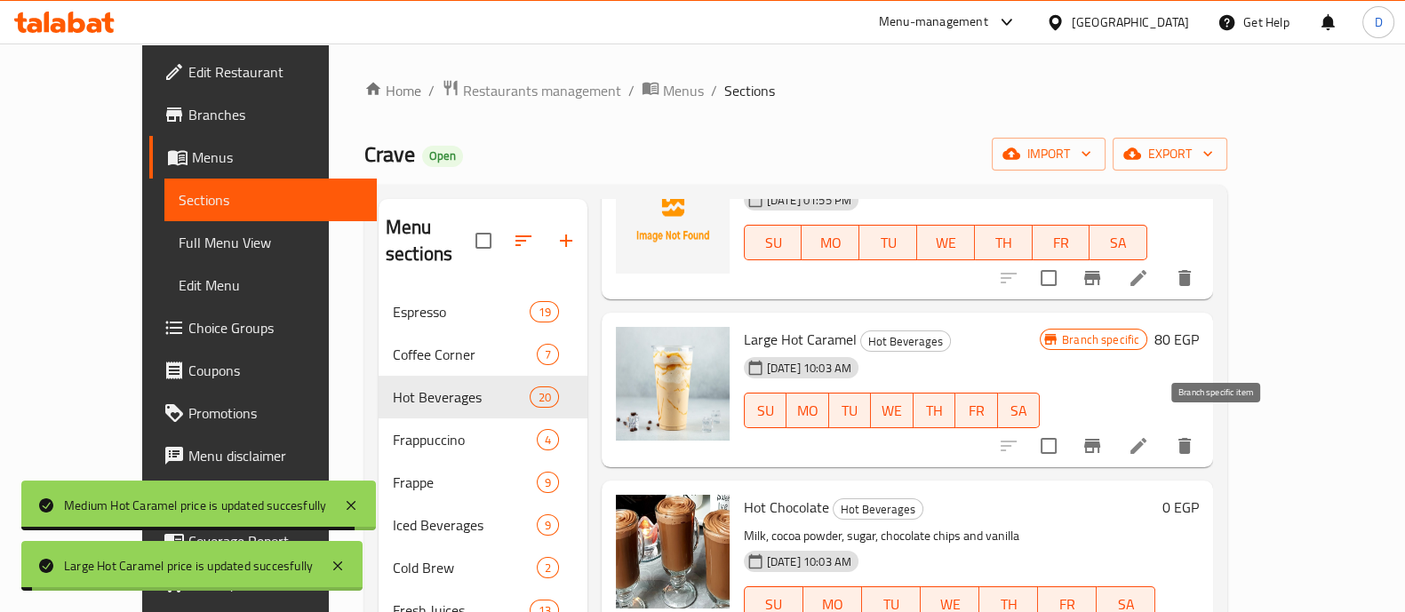
click at [1101, 439] on icon "Branch-specific-item" at bounding box center [1093, 446] width 16 height 14
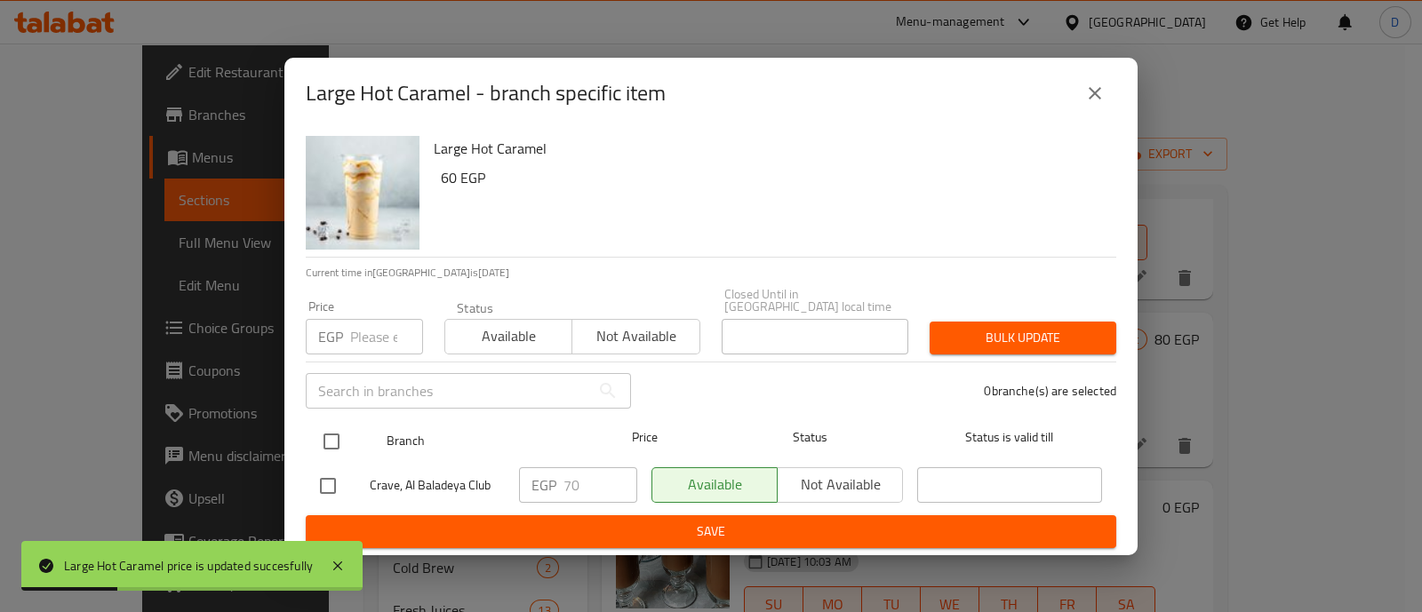
click at [326, 429] on input "checkbox" at bounding box center [331, 441] width 37 height 37
checkbox input "true"
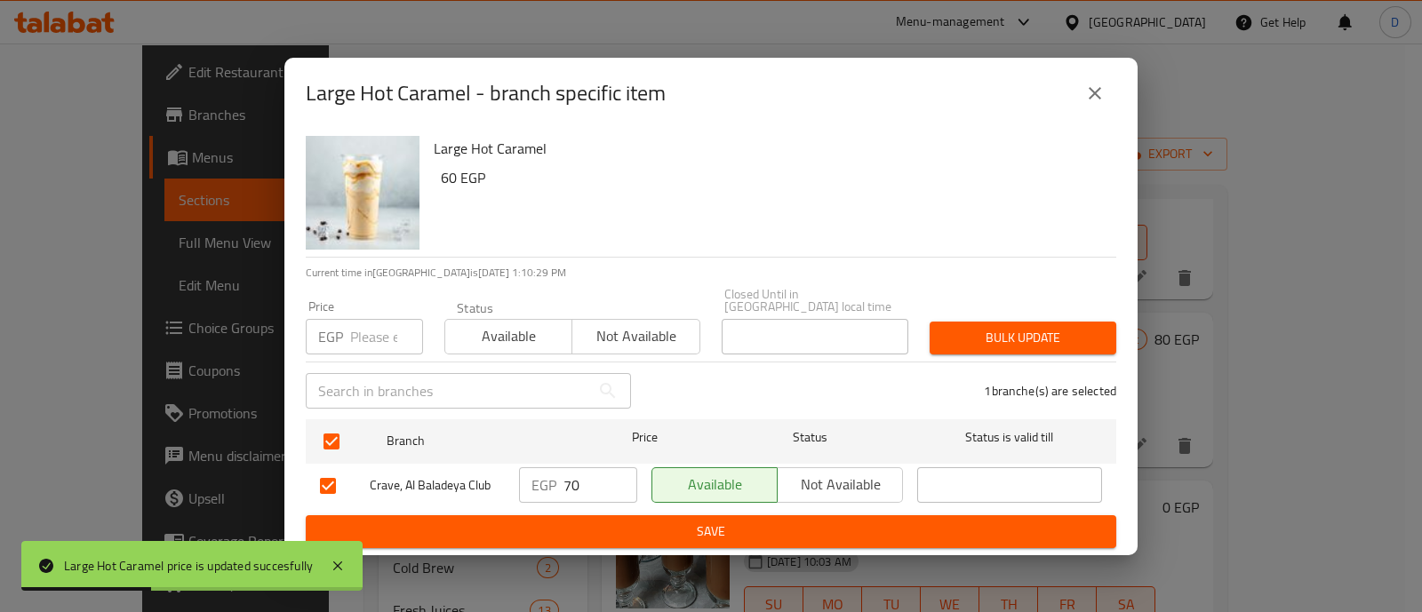
click at [575, 476] on input "70" at bounding box center [601, 486] width 74 height 36
click at [575, 475] on input "70" at bounding box center [601, 486] width 74 height 36
click at [579, 521] on span "Save" at bounding box center [711, 532] width 782 height 22
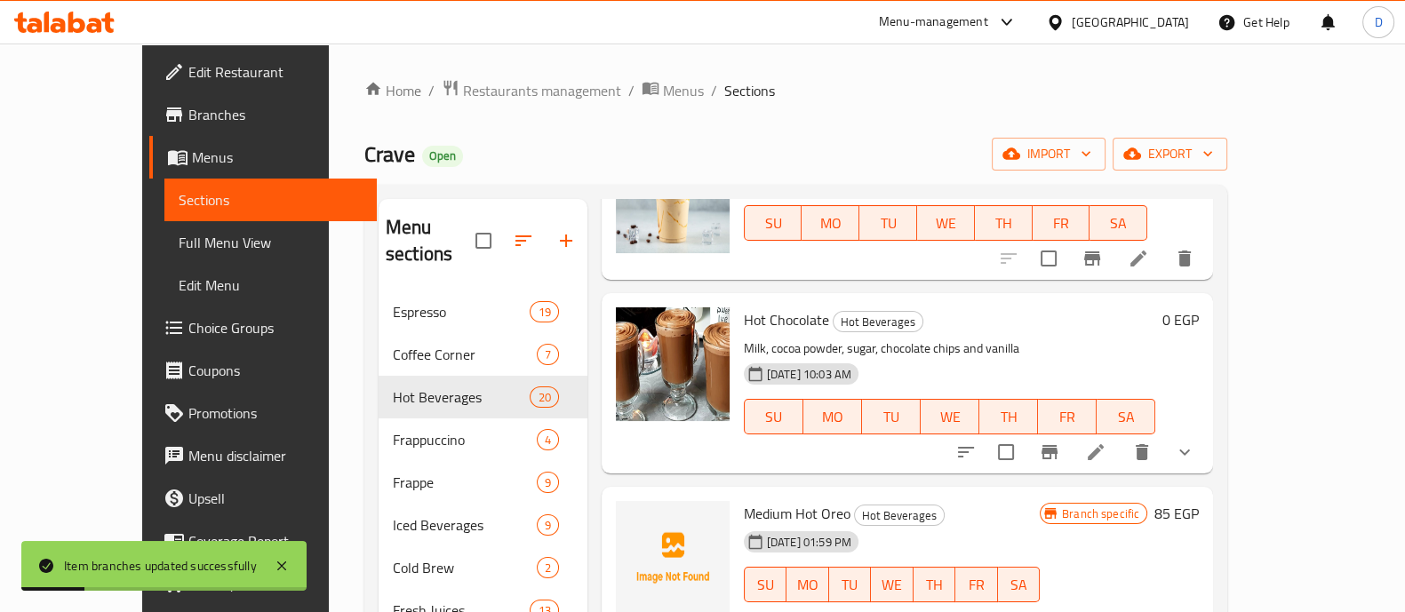
scroll to position [1333, 0]
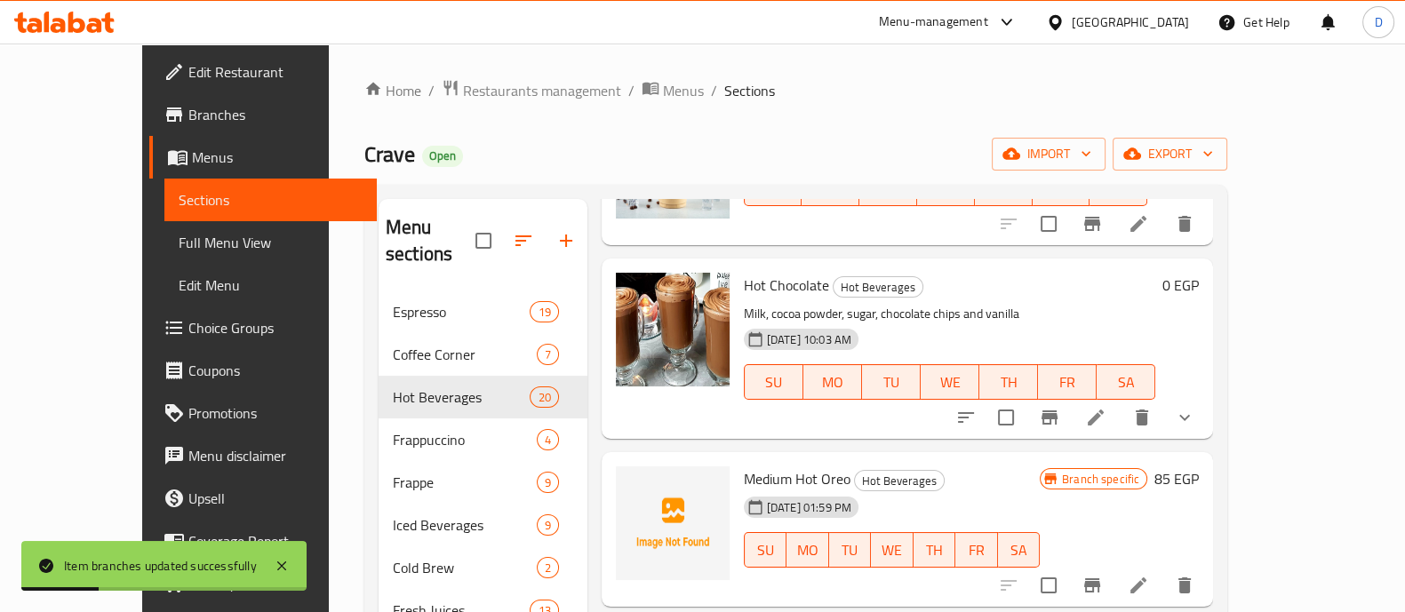
click at [1196, 407] on icon "show more" at bounding box center [1184, 417] width 21 height 21
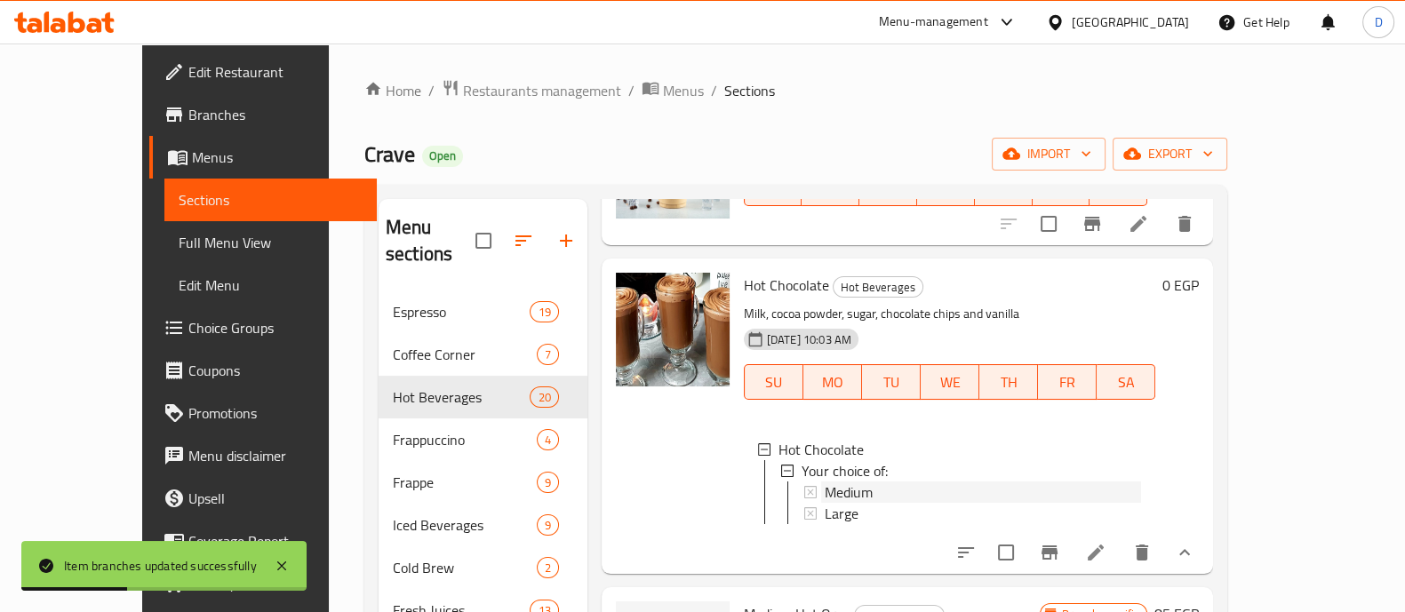
click at [888, 482] on div "Medium" at bounding box center [983, 492] width 316 height 21
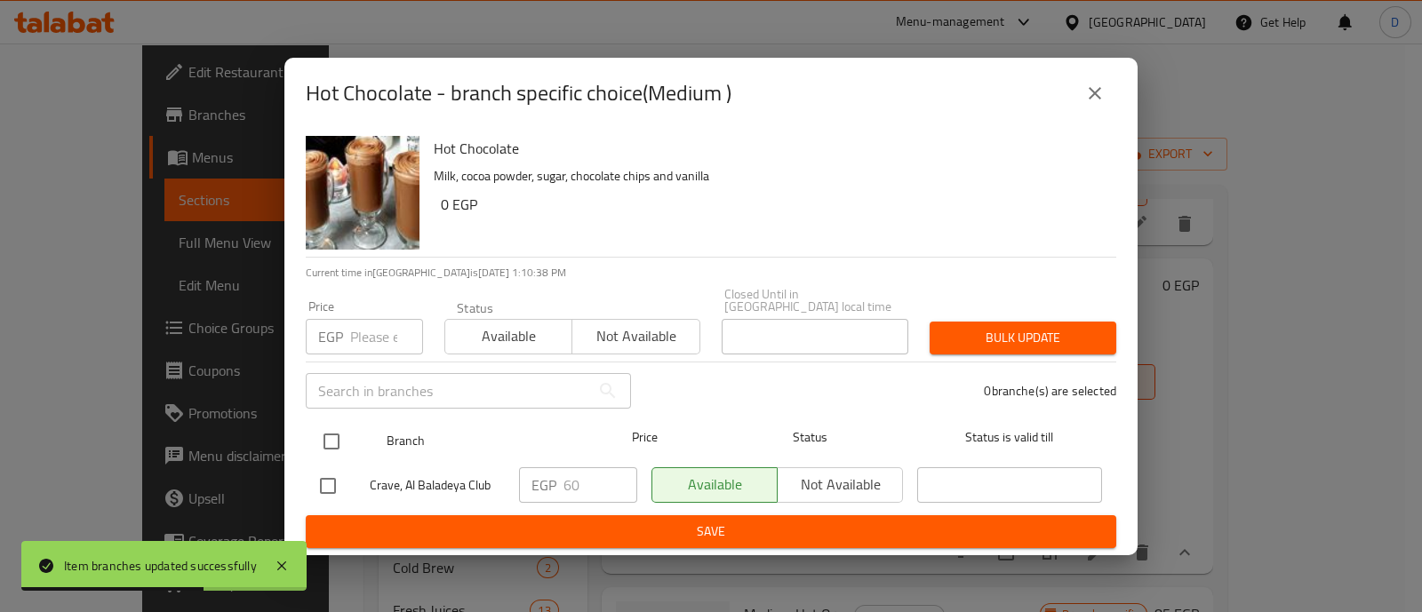
click at [334, 436] on input "checkbox" at bounding box center [331, 441] width 37 height 37
checkbox input "true"
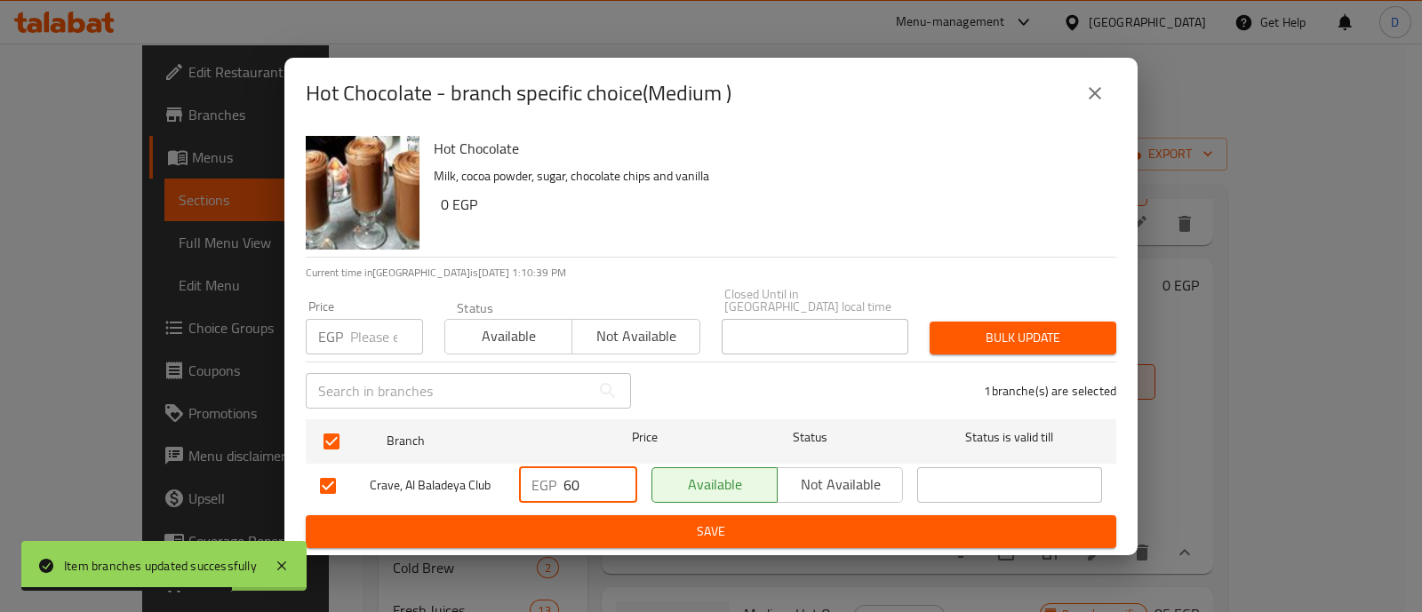
drag, startPoint x: 589, startPoint y: 477, endPoint x: 489, endPoint y: 473, distance: 100.6
click at [489, 473] on div "Crave, Al Baladeya Club EGP 60 ​ Available Not available ​" at bounding box center [711, 486] width 797 height 52
type input "75"
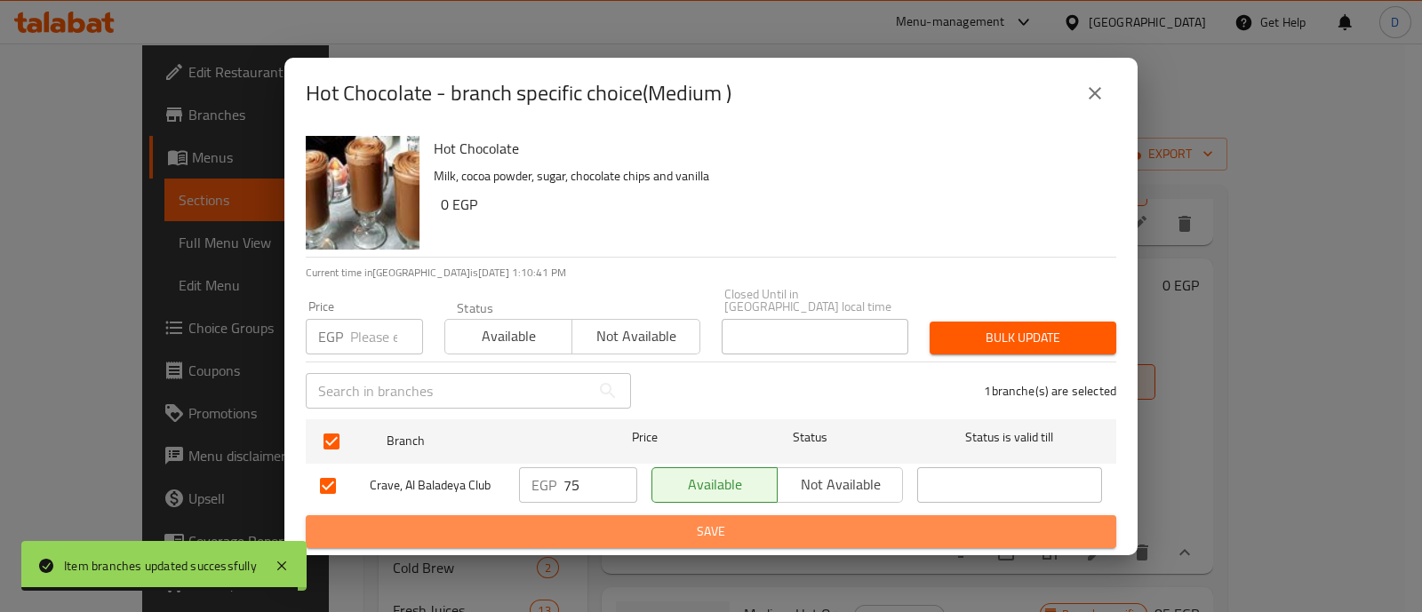
click at [520, 526] on span "Save" at bounding box center [711, 532] width 782 height 22
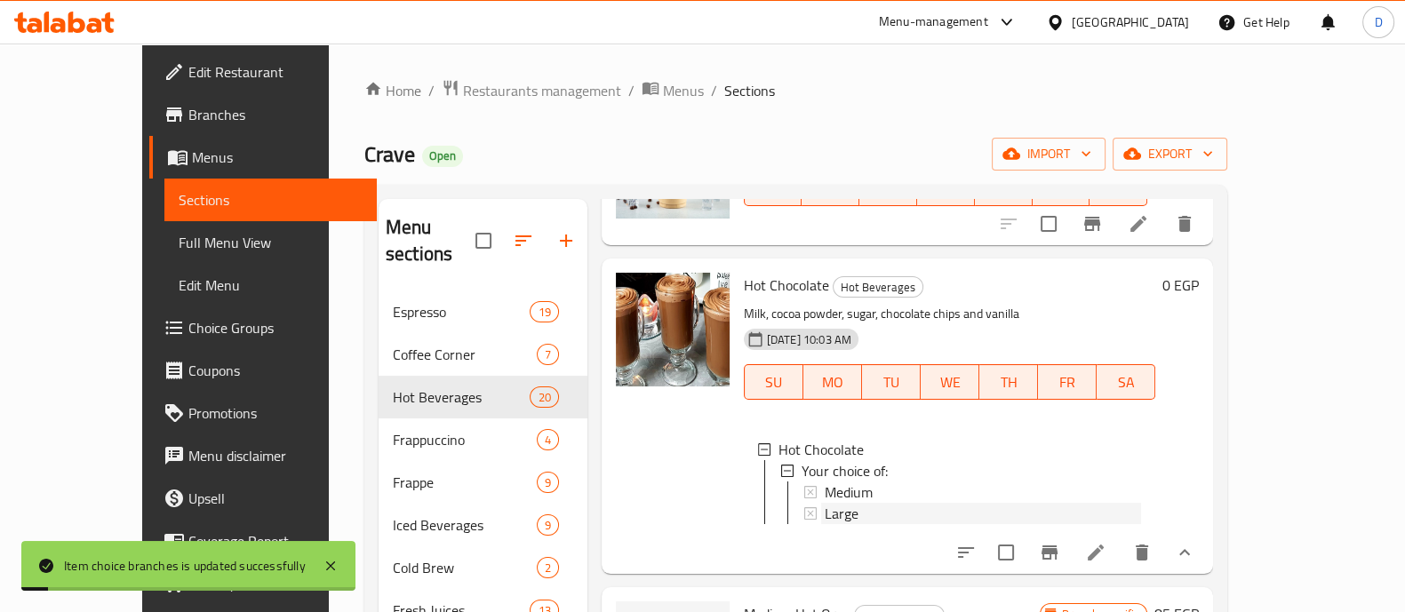
click at [825, 503] on span "Large" at bounding box center [842, 513] width 34 height 21
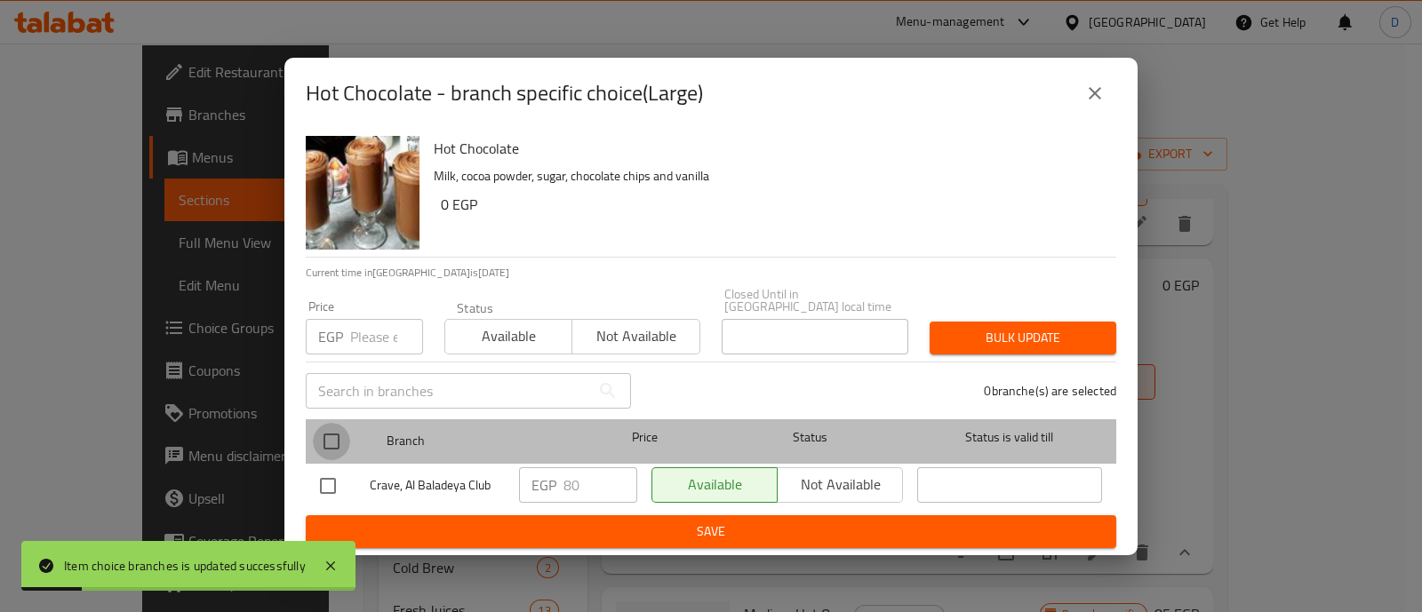
click at [338, 437] on input "checkbox" at bounding box center [331, 441] width 37 height 37
checkbox input "true"
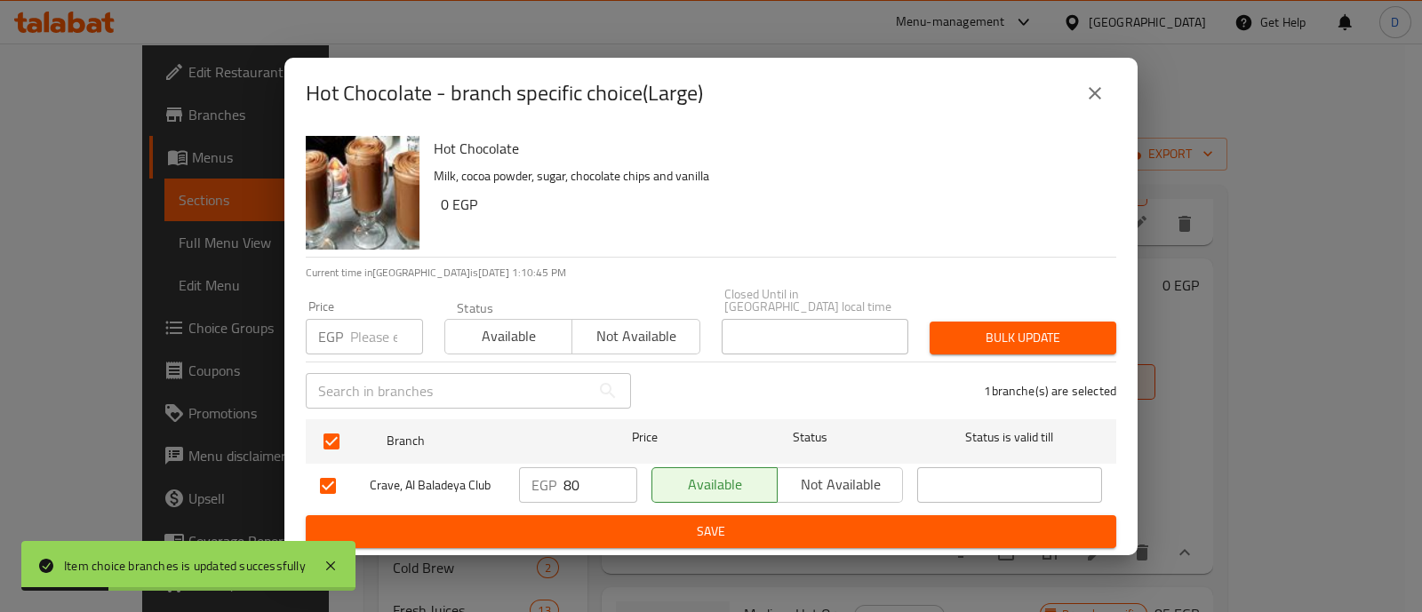
click at [588, 531] on span "Save" at bounding box center [711, 532] width 782 height 22
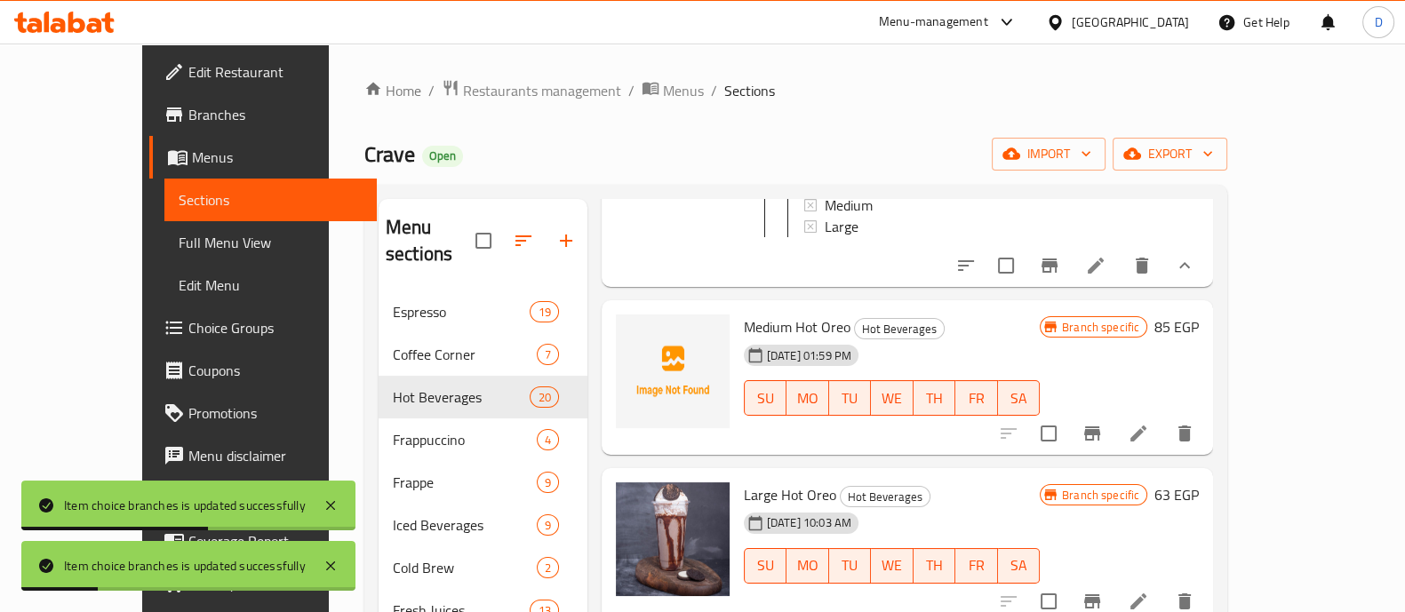
scroll to position [1666, 0]
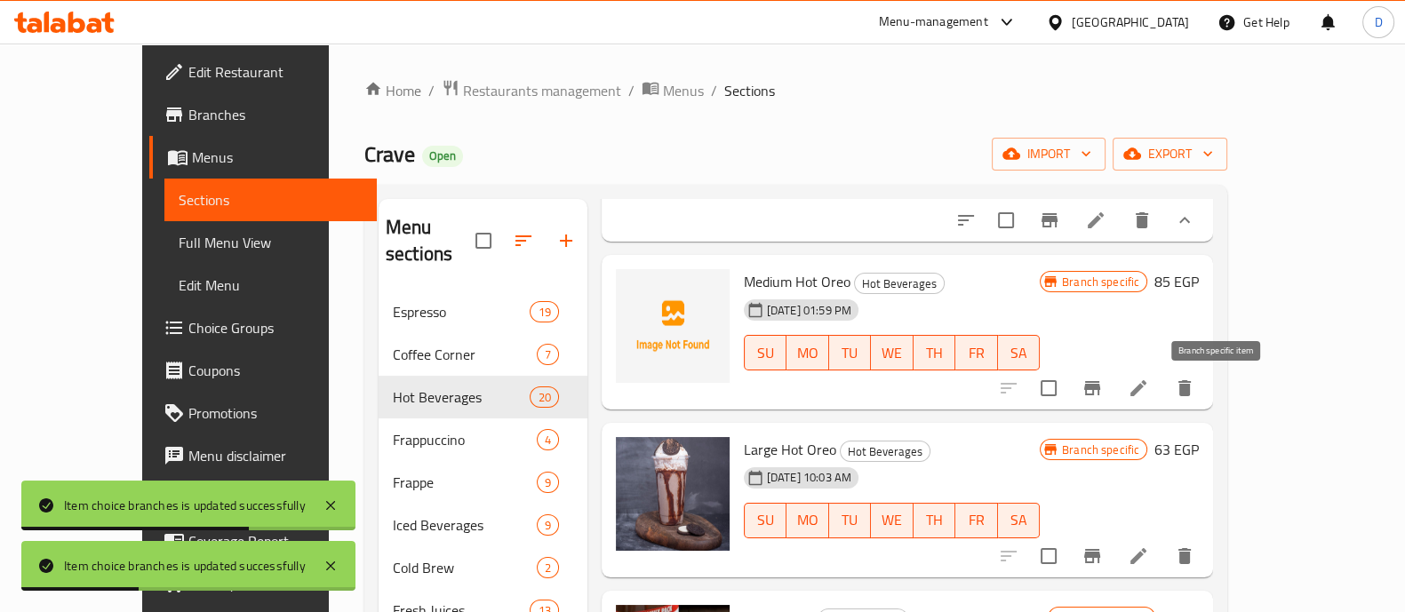
click at [1101, 393] on icon "Branch-specific-item" at bounding box center [1093, 388] width 16 height 14
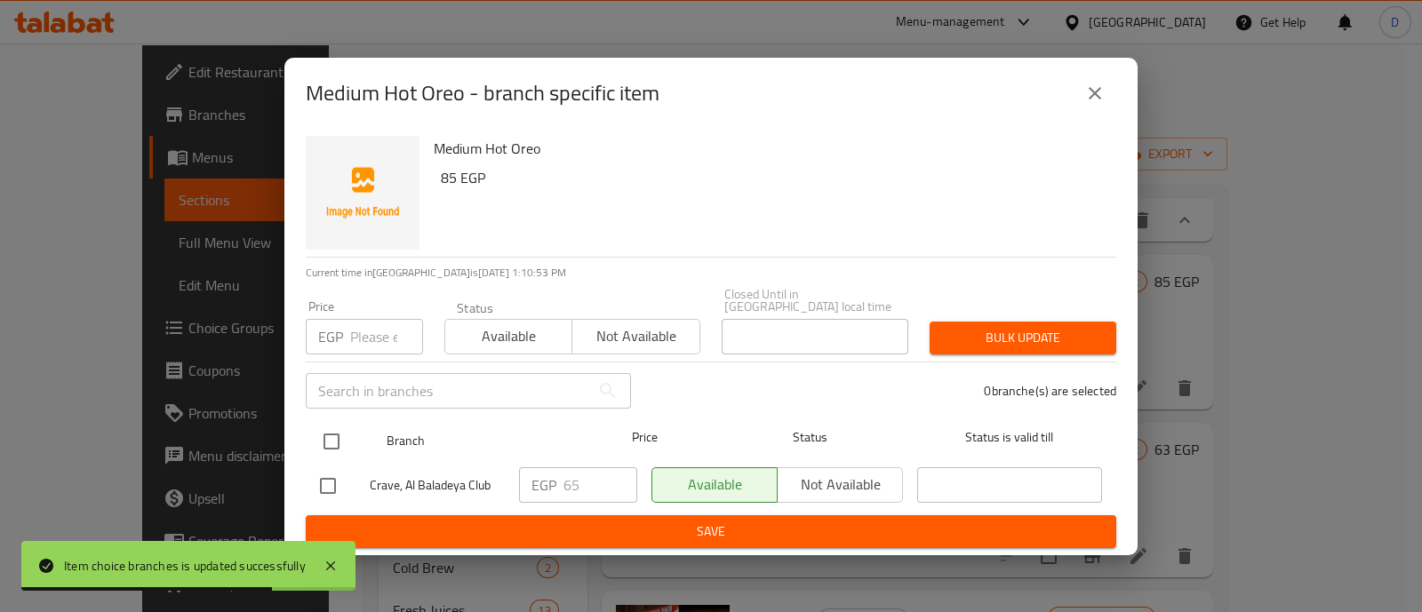
click at [330, 438] on input "checkbox" at bounding box center [331, 441] width 37 height 37
checkbox input "true"
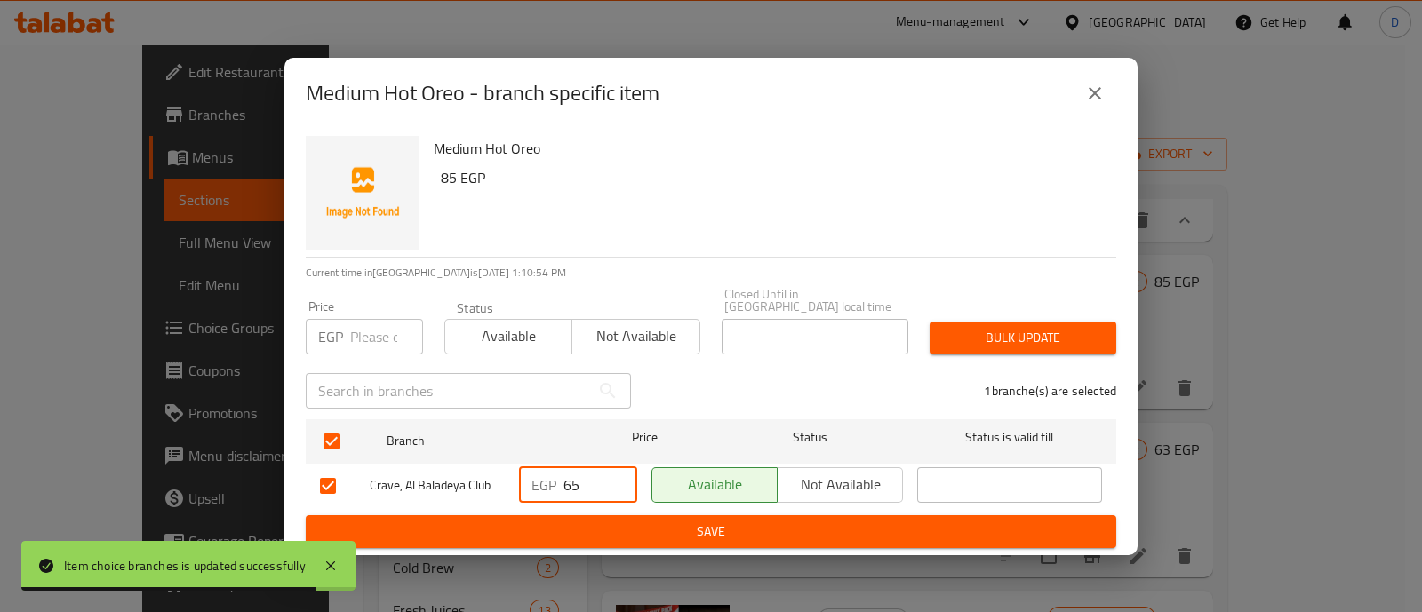
drag, startPoint x: 587, startPoint y: 471, endPoint x: 534, endPoint y: 477, distance: 52.8
click at [534, 477] on div "EGP 65 ​" at bounding box center [578, 486] width 118 height 36
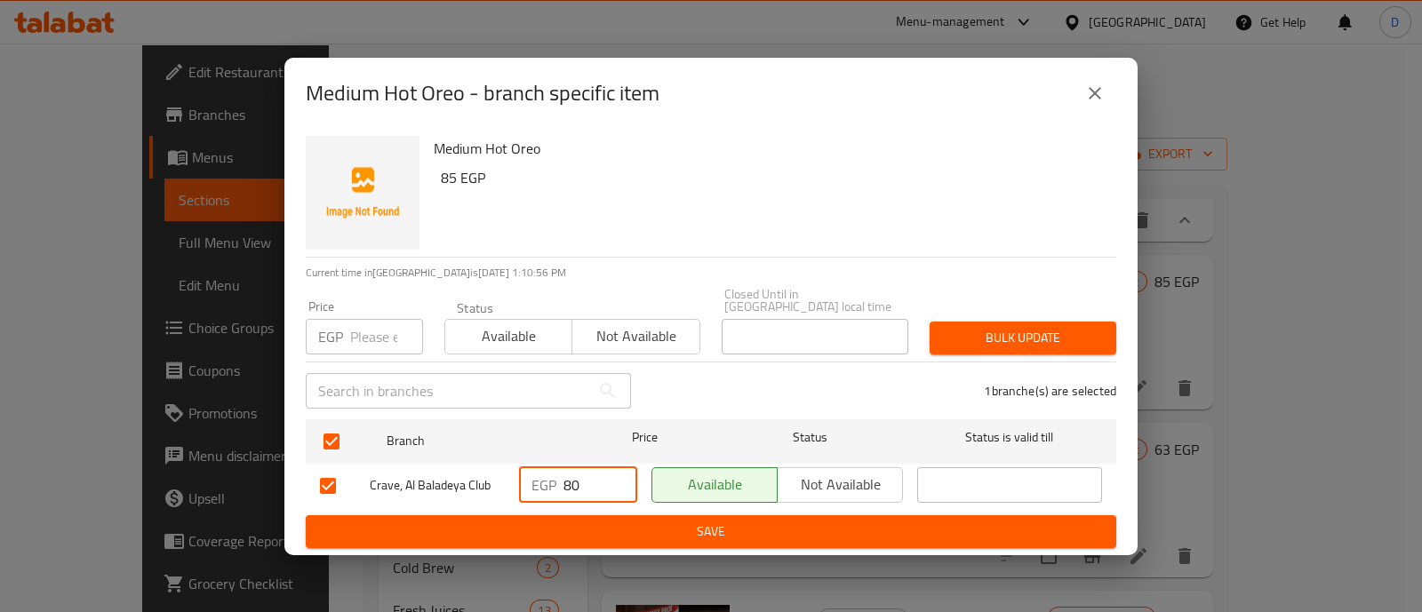
type input "80"
click at [538, 521] on span "Save" at bounding box center [711, 532] width 782 height 22
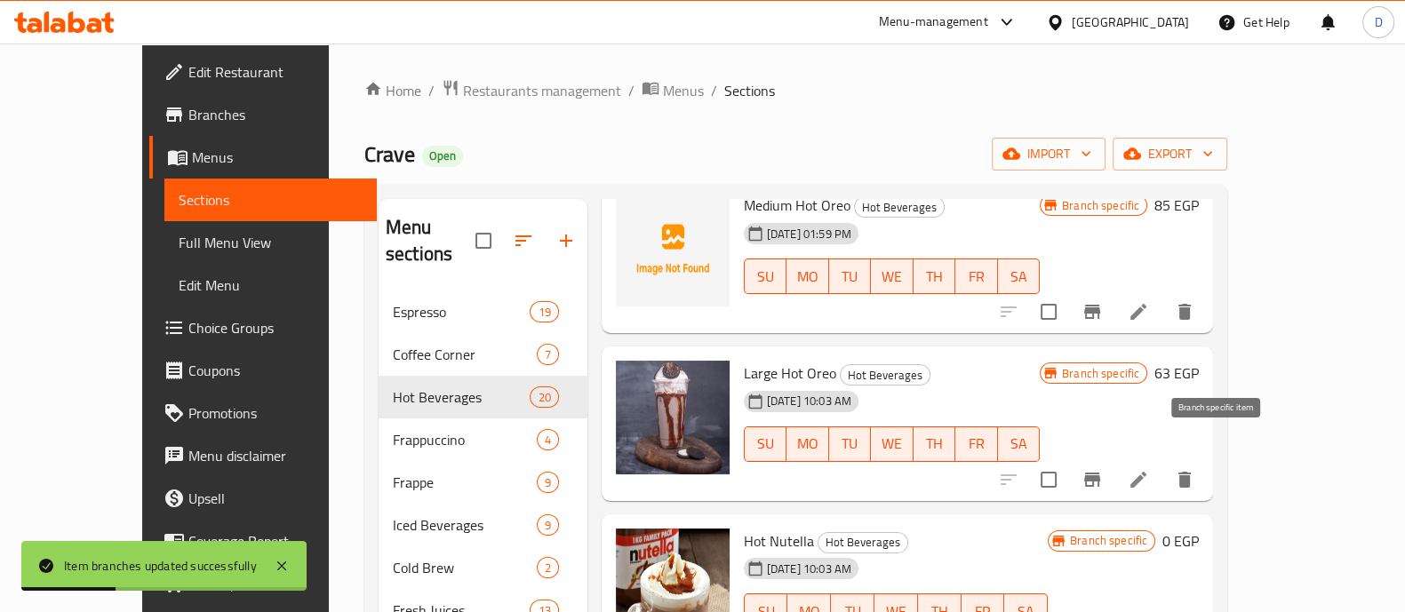
scroll to position [1777, 0]
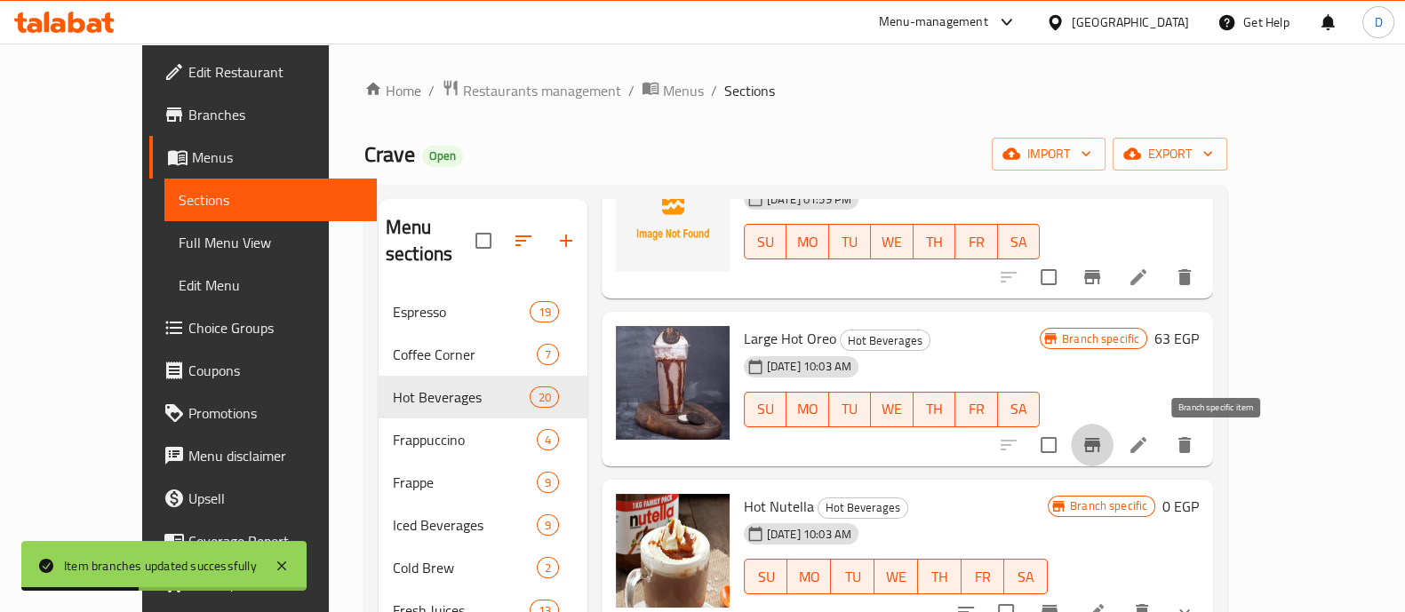
click at [1101, 444] on icon "Branch-specific-item" at bounding box center [1093, 445] width 16 height 14
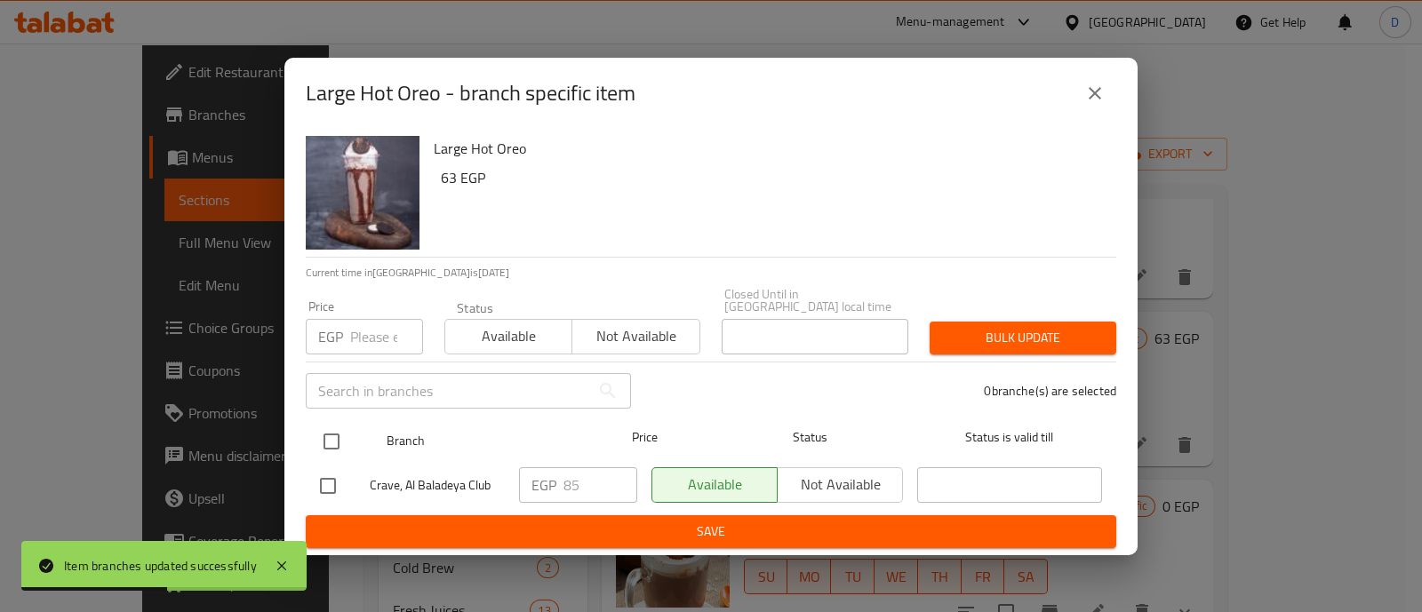
click at [326, 438] on input "checkbox" at bounding box center [331, 441] width 37 height 37
checkbox input "true"
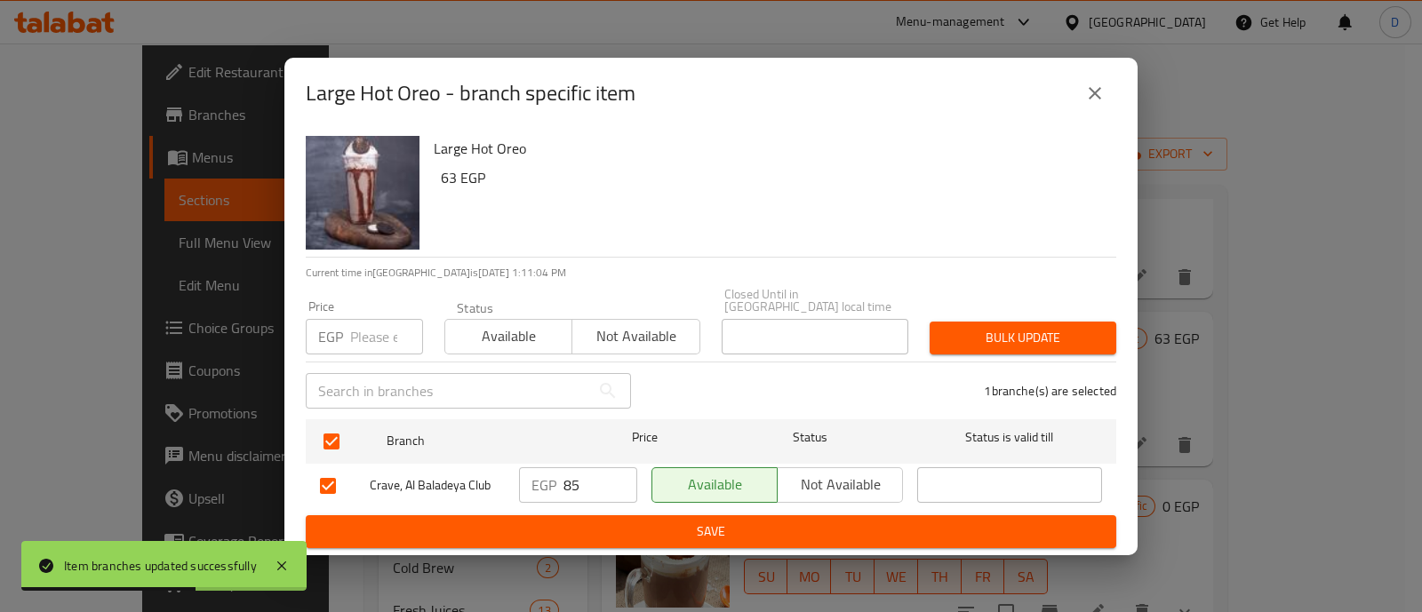
click at [576, 524] on span "Save" at bounding box center [711, 532] width 782 height 22
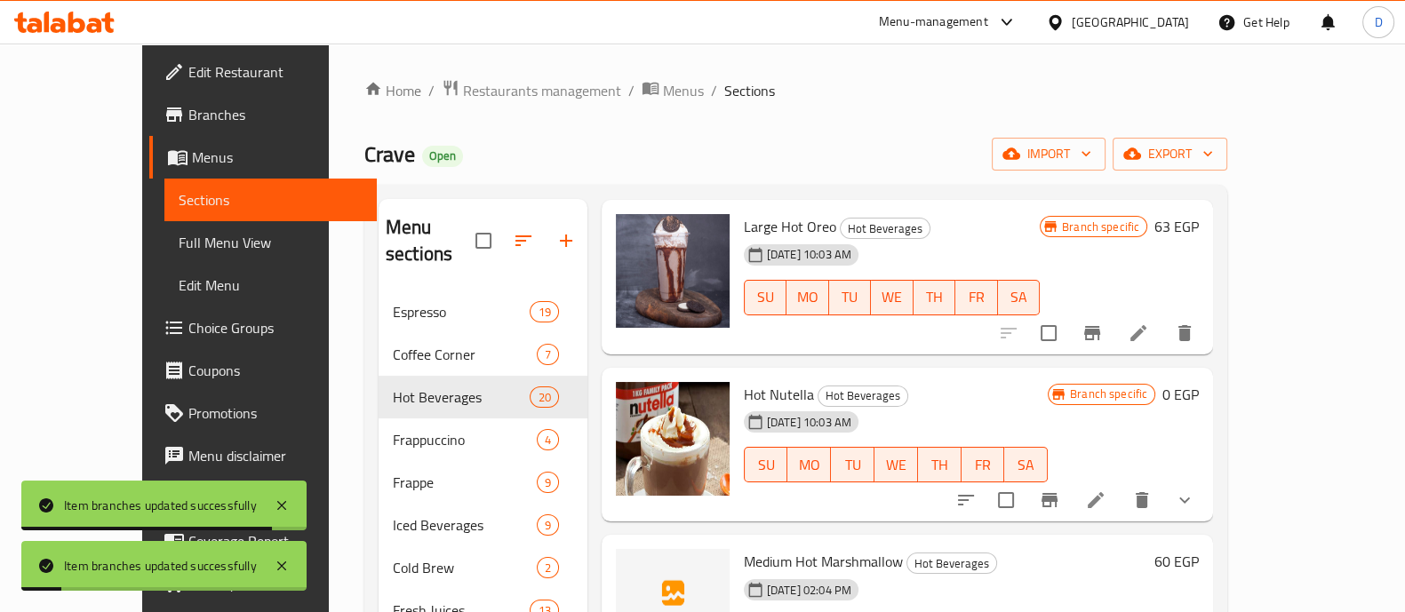
scroll to position [2000, 0]
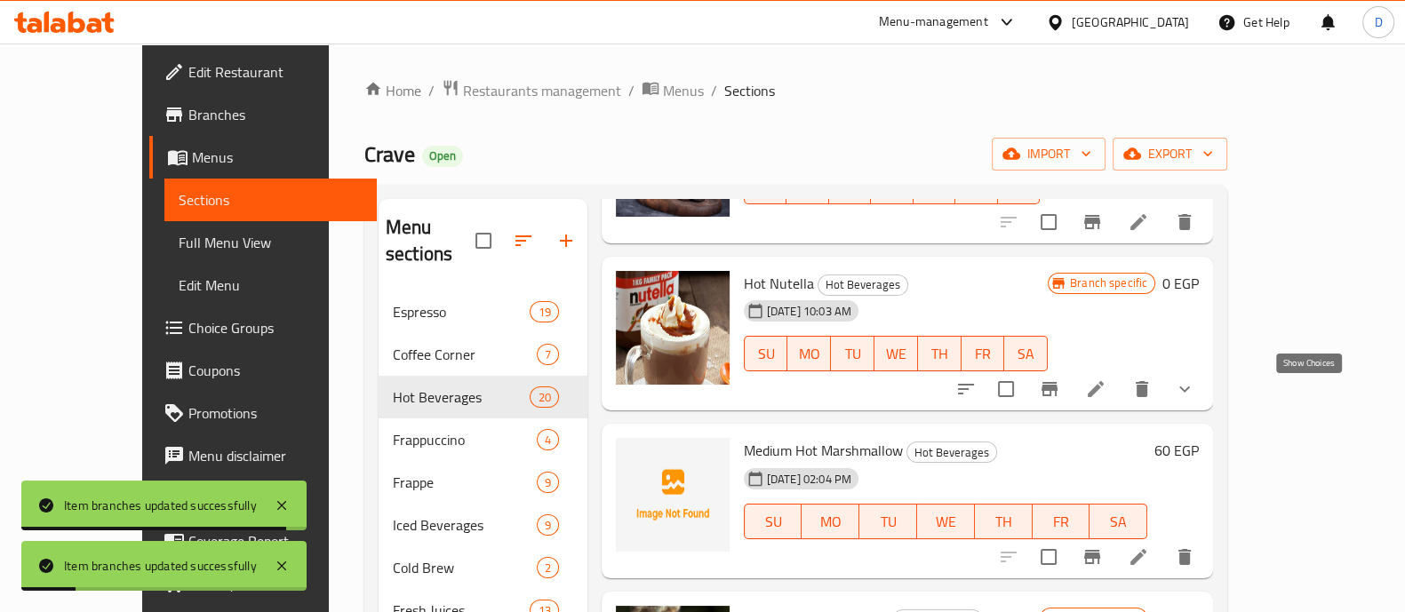
click at [1190, 393] on icon "show more" at bounding box center [1185, 390] width 11 height 6
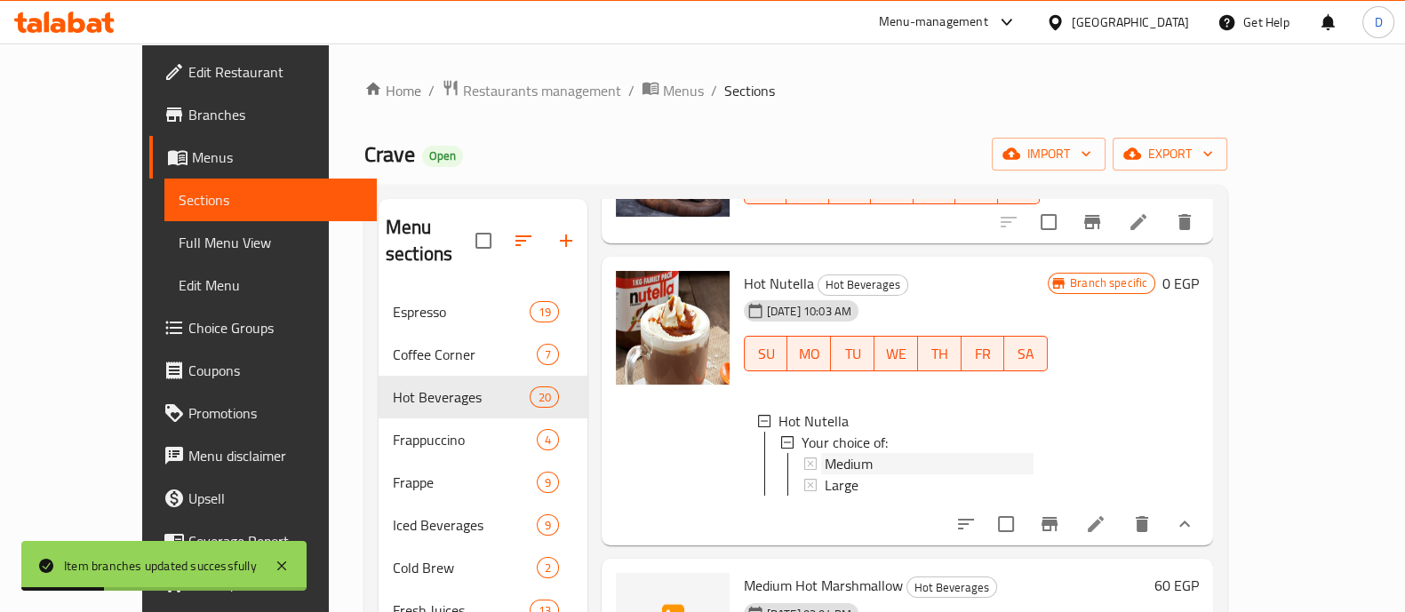
click at [861, 464] on div "Medium" at bounding box center [929, 463] width 209 height 21
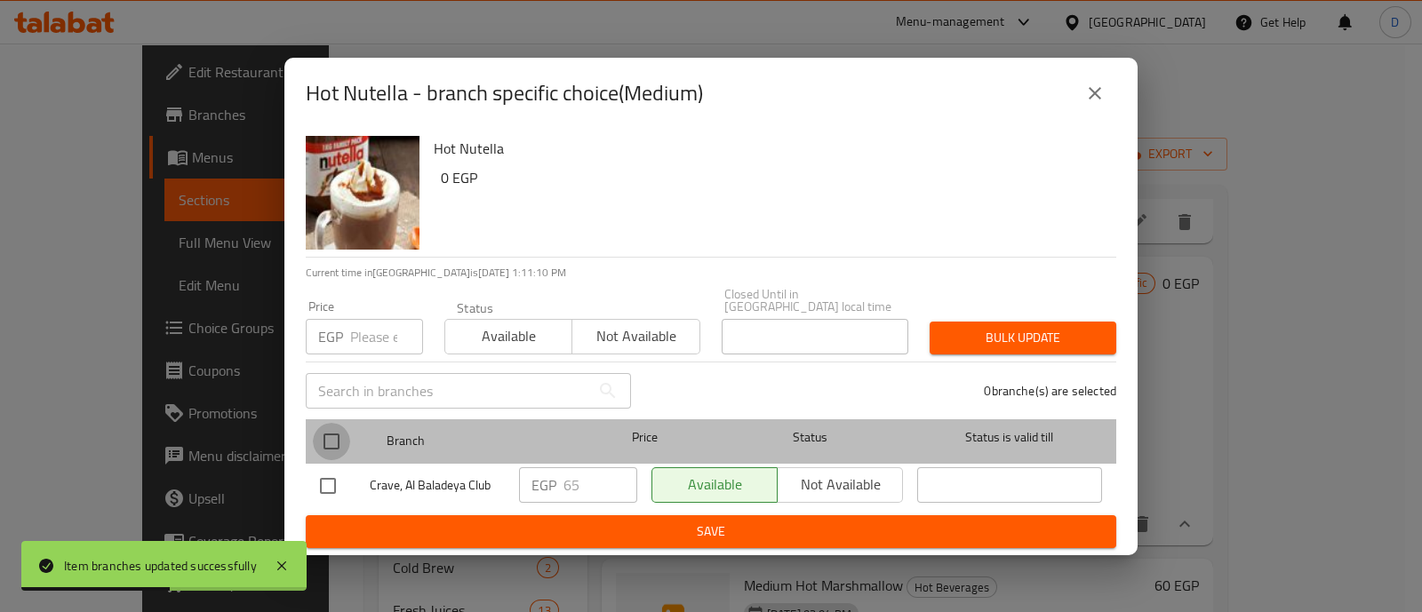
click at [332, 436] on input "checkbox" at bounding box center [331, 441] width 37 height 37
checkbox input "true"
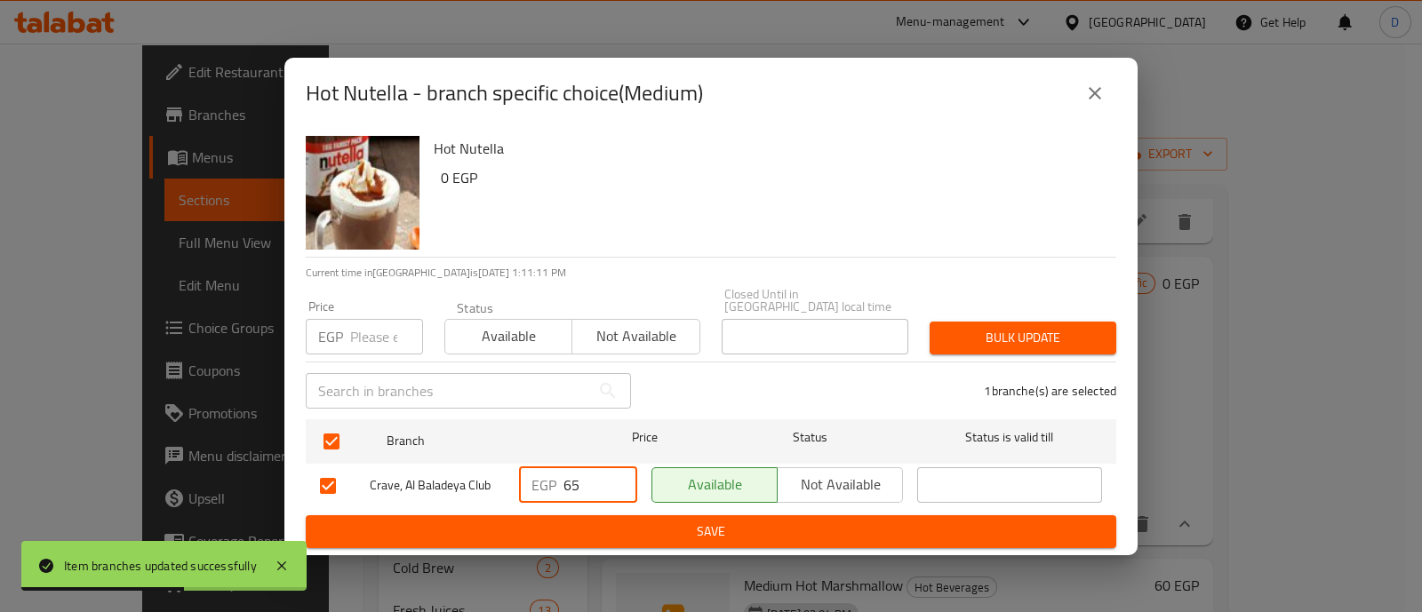
drag, startPoint x: 589, startPoint y: 468, endPoint x: 536, endPoint y: 479, distance: 54.4
click at [536, 479] on div "EGP 65 ​" at bounding box center [578, 486] width 118 height 36
type input "80"
click at [575, 522] on span "Save" at bounding box center [711, 532] width 782 height 22
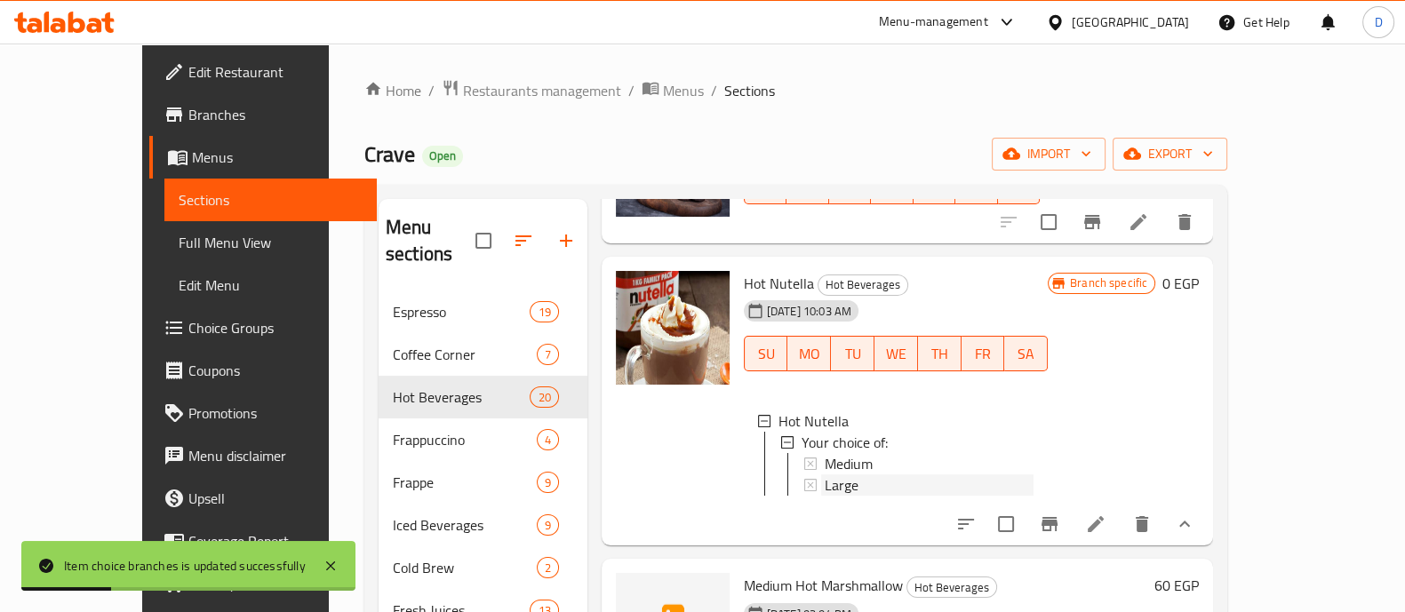
click at [825, 491] on div "Large" at bounding box center [929, 485] width 209 height 21
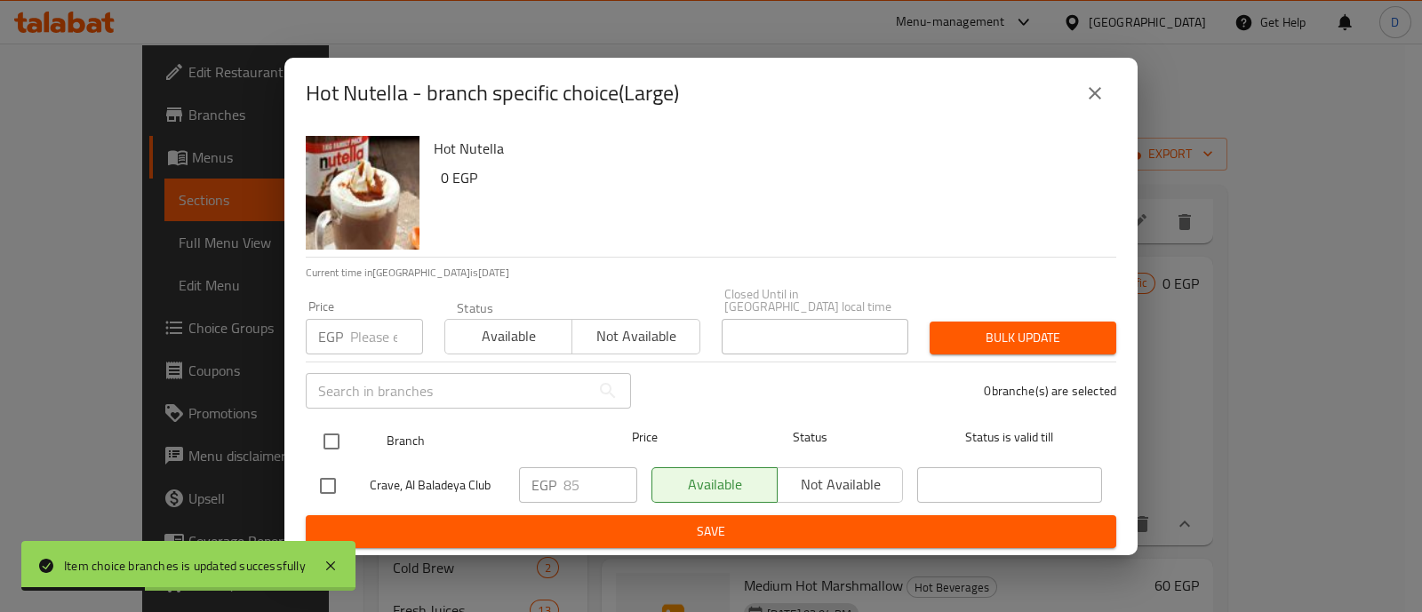
click at [330, 433] on input "checkbox" at bounding box center [331, 441] width 37 height 37
checkbox input "true"
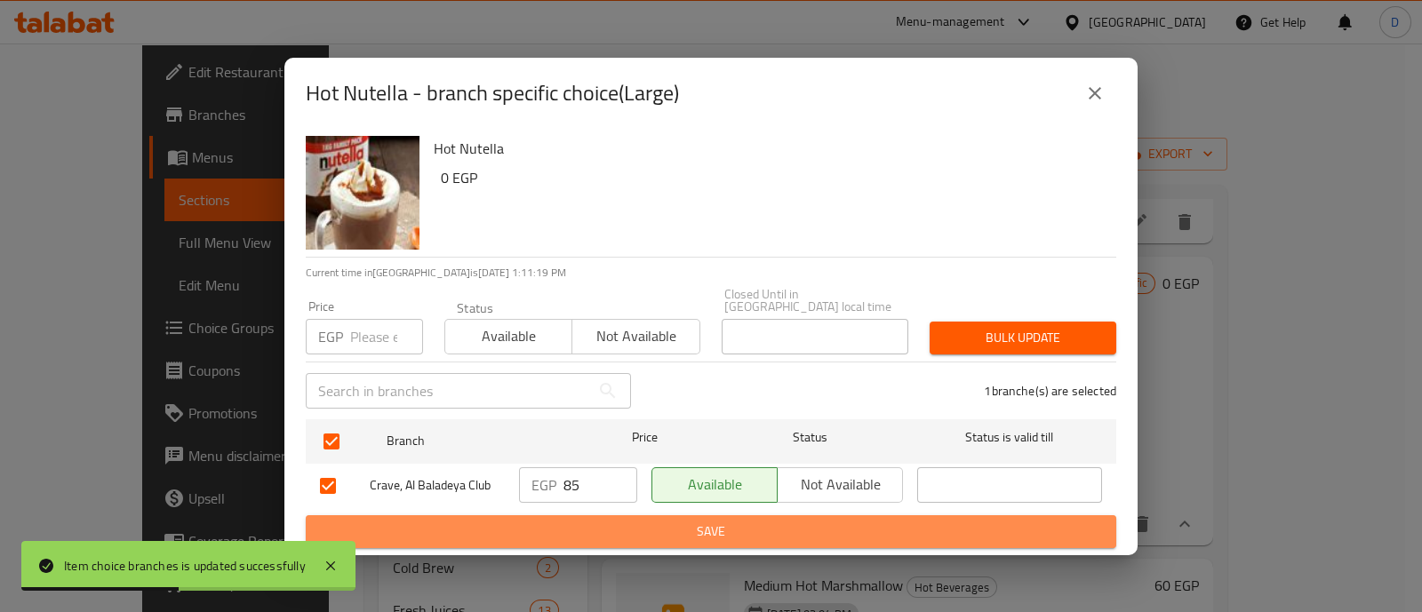
click at [556, 521] on span "Save" at bounding box center [711, 532] width 782 height 22
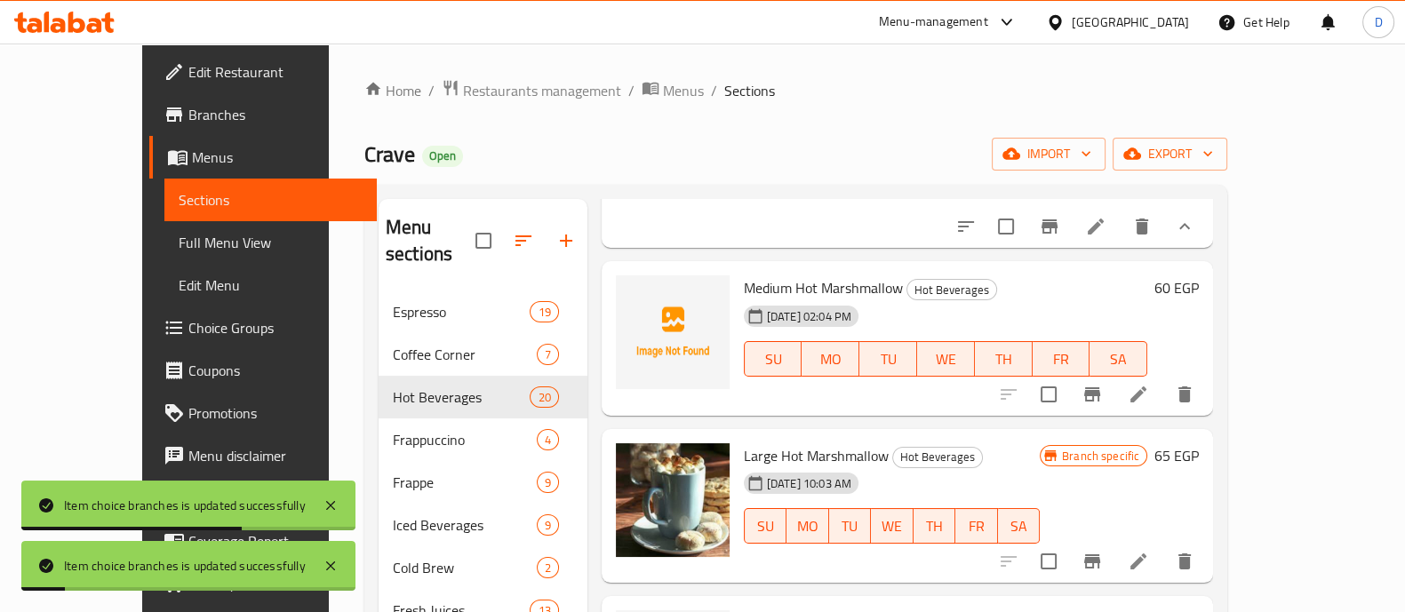
scroll to position [2334, 0]
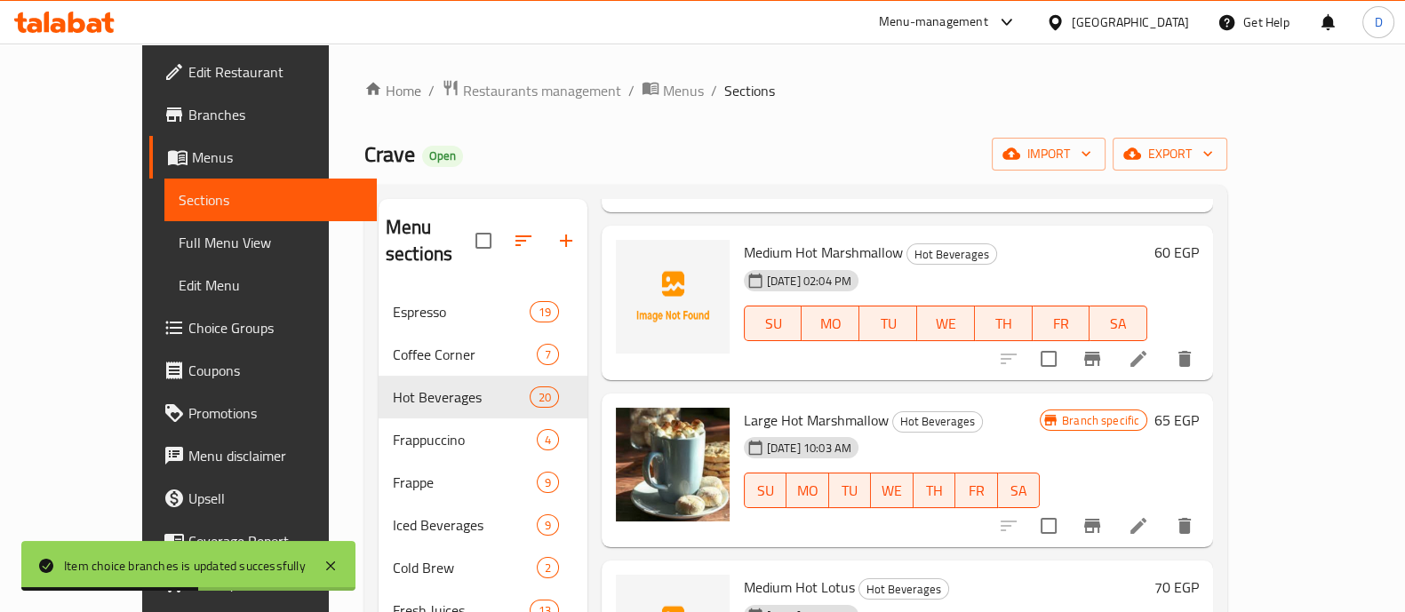
click at [1199, 265] on h6 "60 EGP" at bounding box center [1177, 252] width 44 height 25
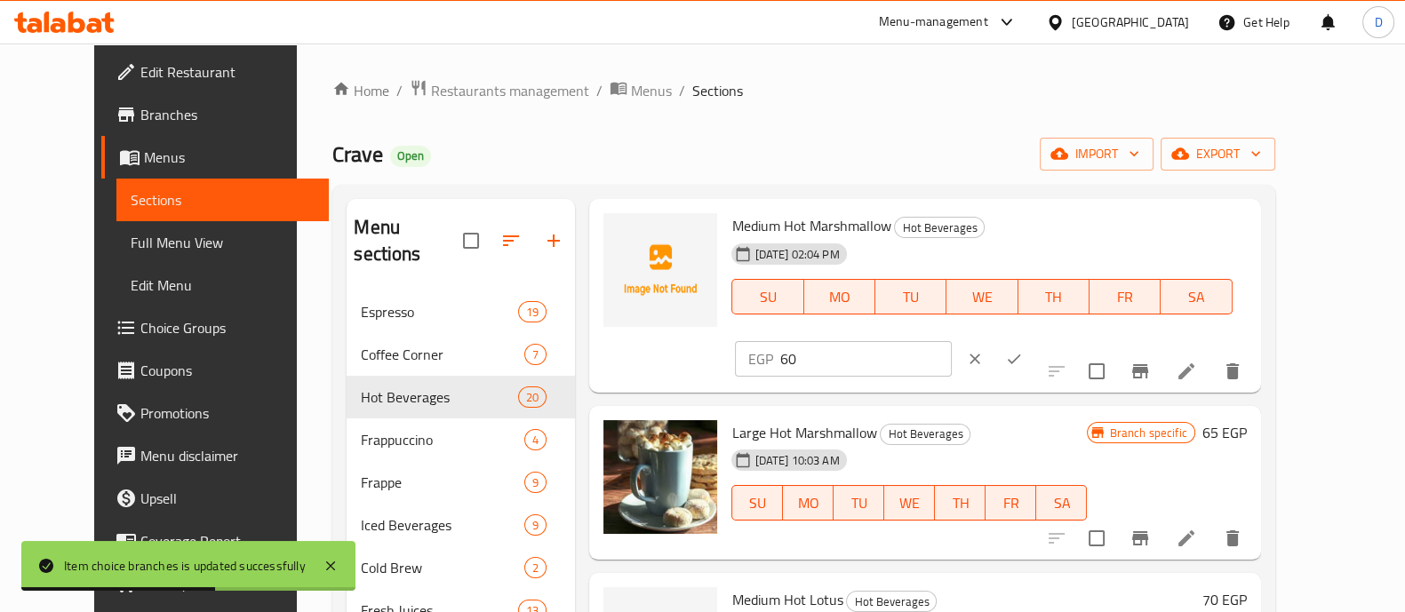
click at [951, 341] on input "60" at bounding box center [866, 359] width 172 height 36
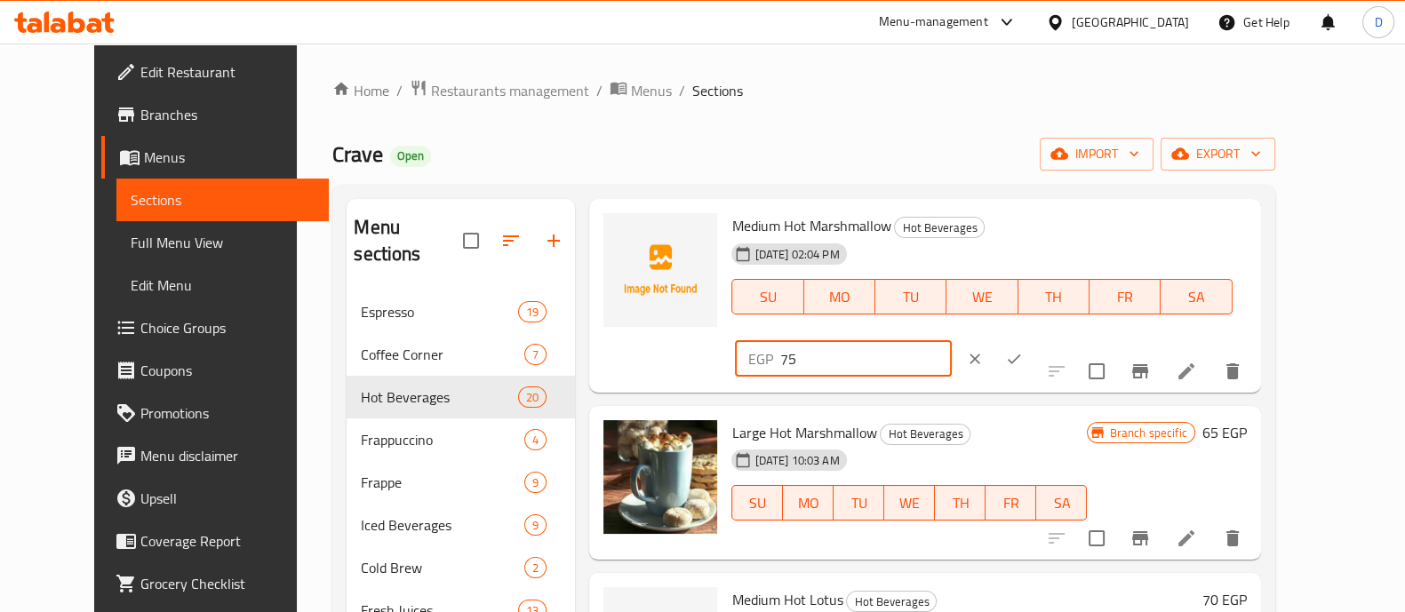
type input "75"
click at [1023, 350] on icon "ok" at bounding box center [1014, 359] width 18 height 18
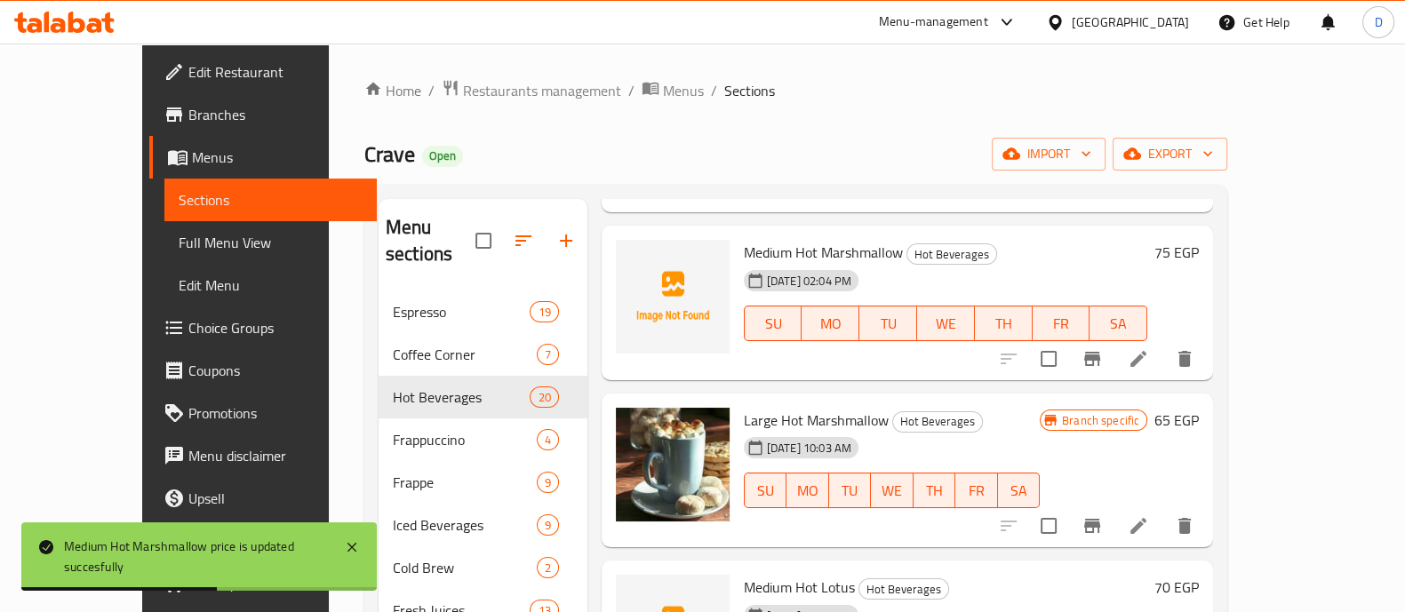
scroll to position [2445, 0]
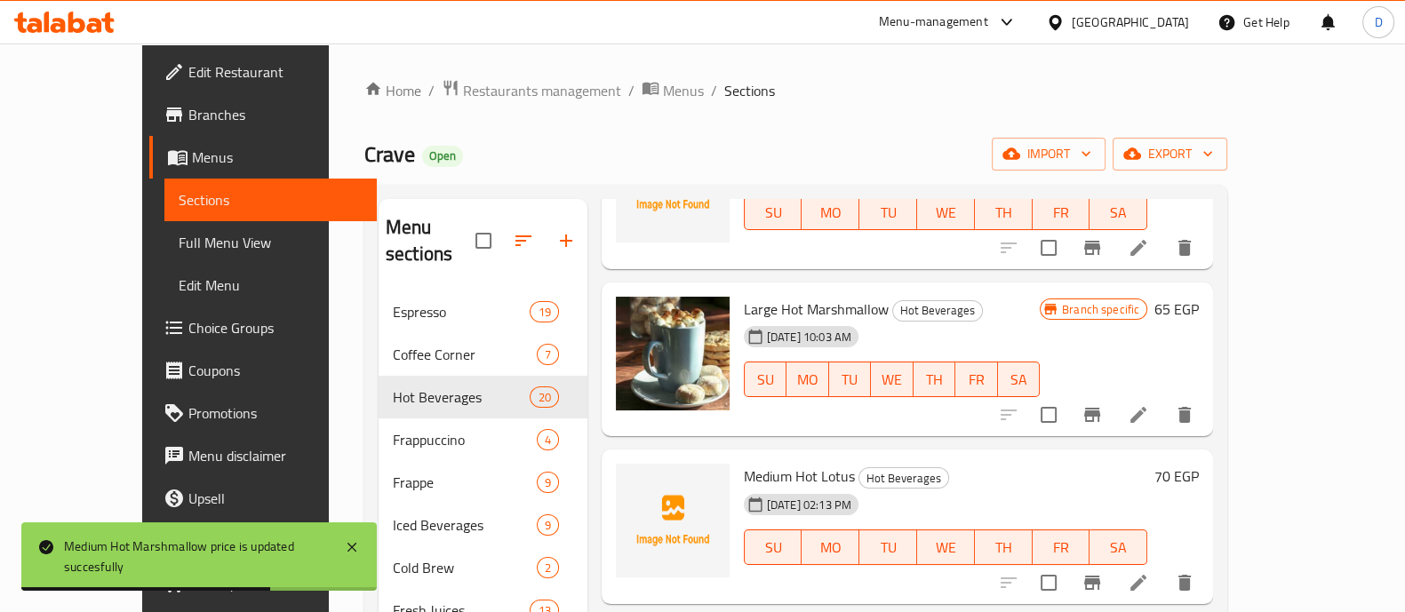
click at [1199, 322] on h6 "65 EGP" at bounding box center [1177, 309] width 44 height 25
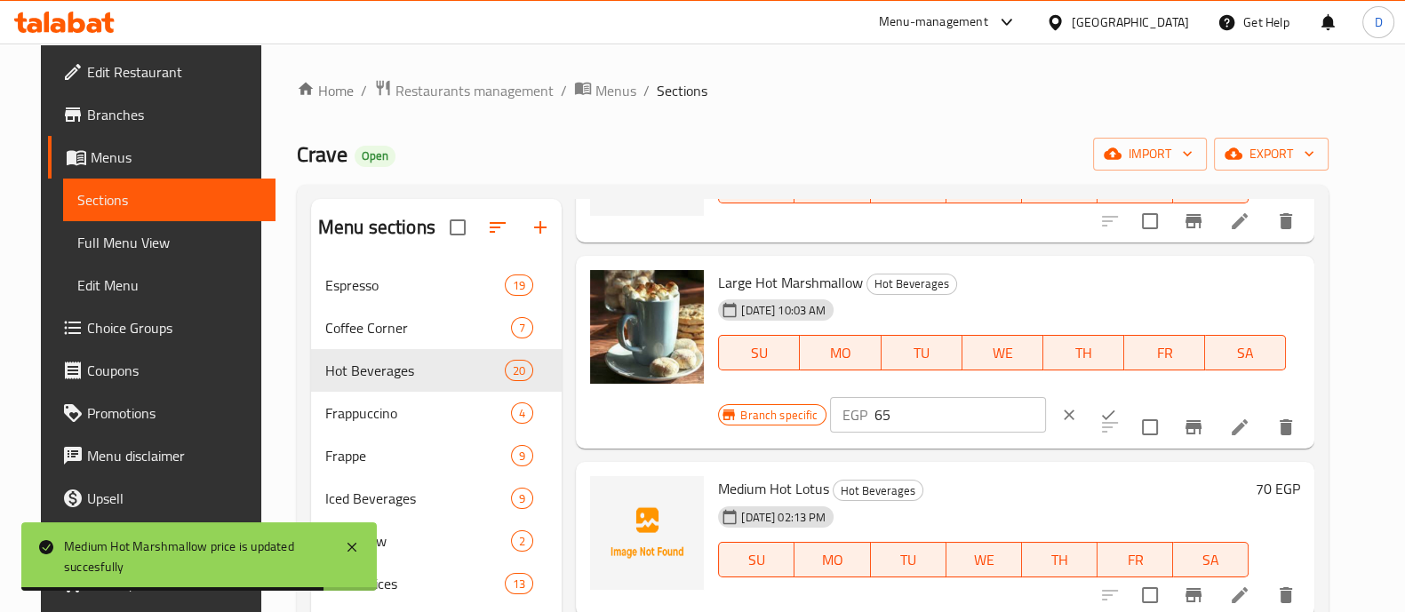
click at [893, 433] on input "65" at bounding box center [961, 415] width 172 height 36
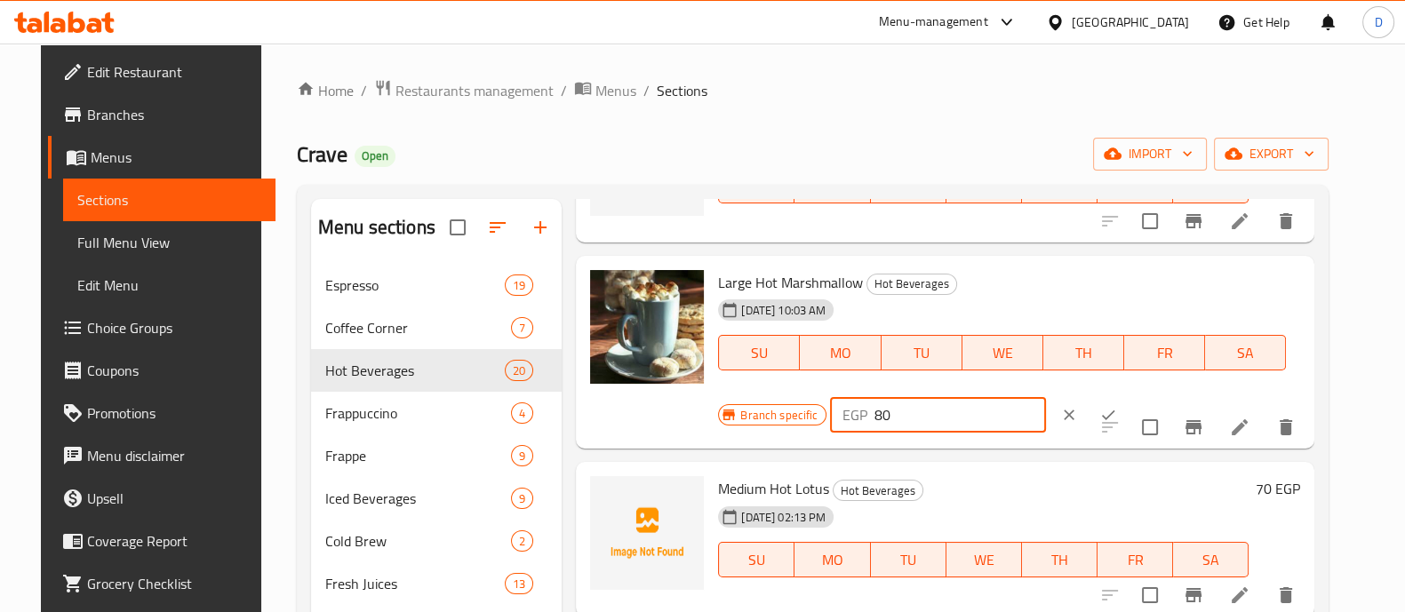
type input "80"
click at [1100, 424] on icon "ok" at bounding box center [1109, 415] width 18 height 18
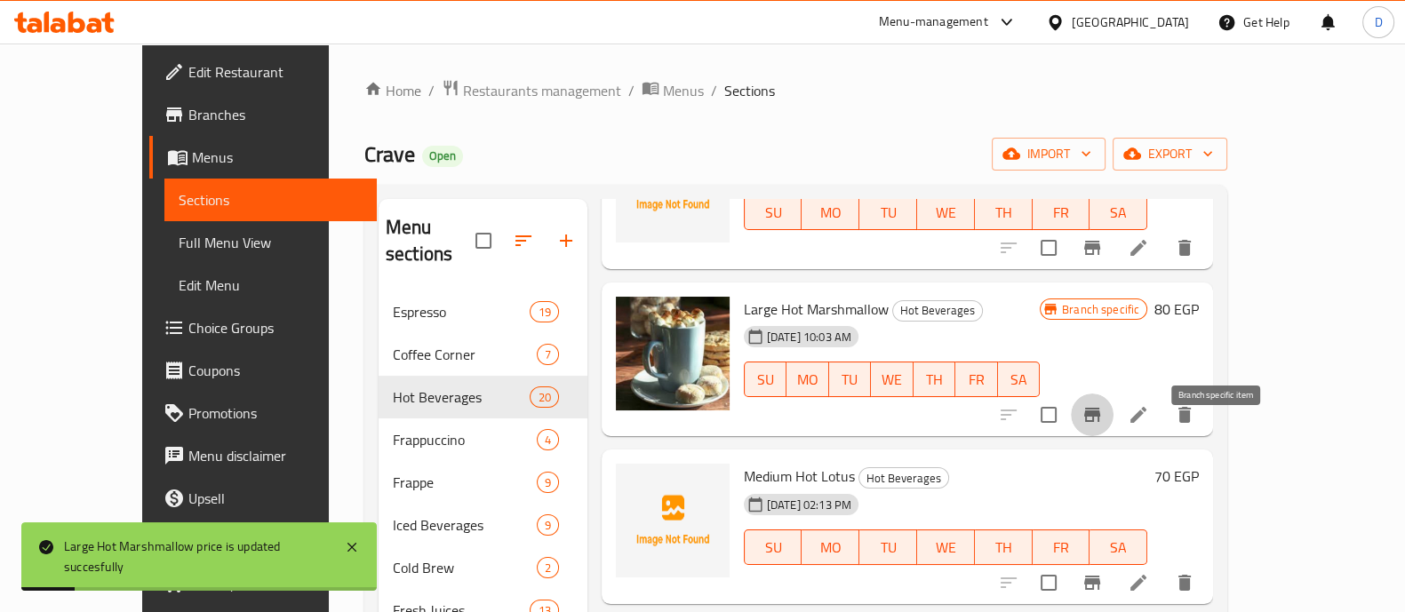
click at [1101, 422] on icon "Branch-specific-item" at bounding box center [1093, 415] width 16 height 14
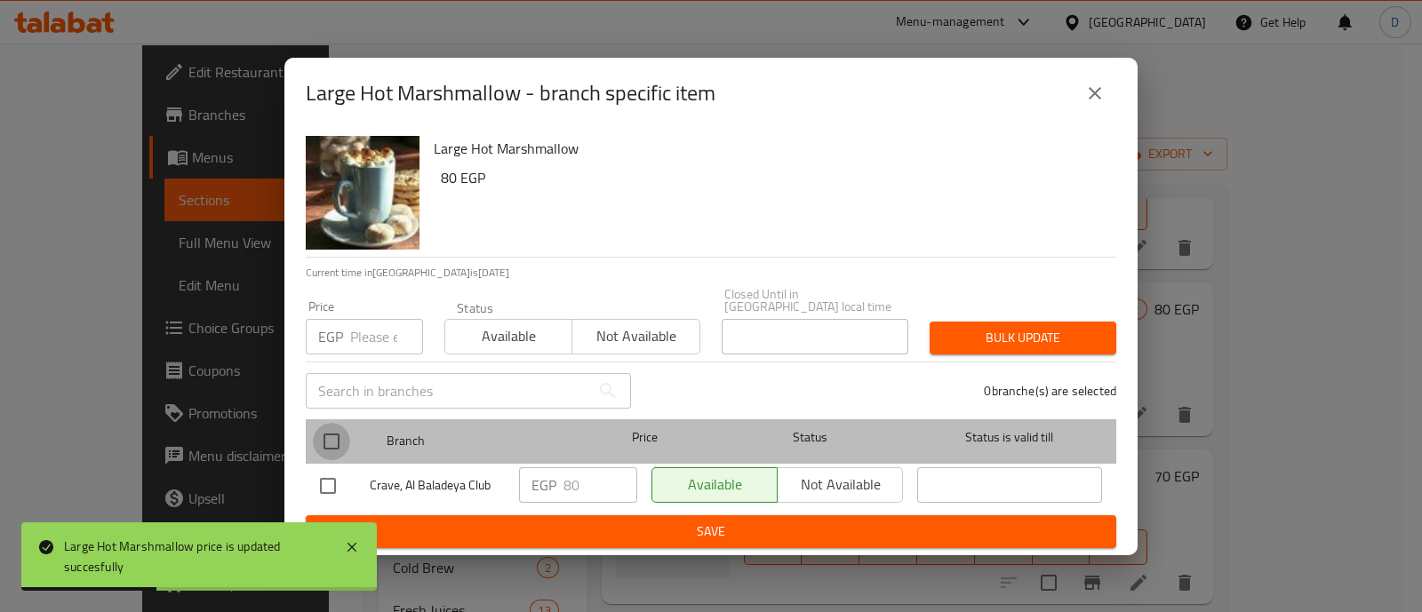
click at [324, 438] on input "checkbox" at bounding box center [331, 441] width 37 height 37
checkbox input "true"
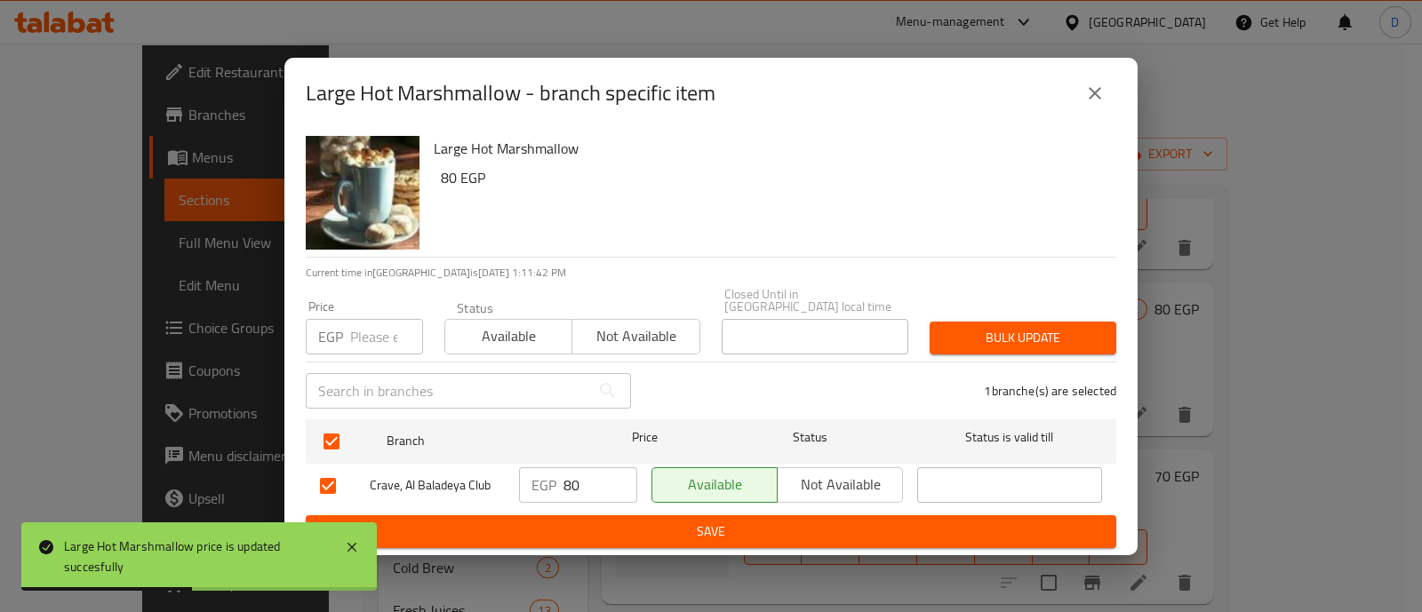
click at [564, 473] on input "80" at bounding box center [601, 486] width 74 height 36
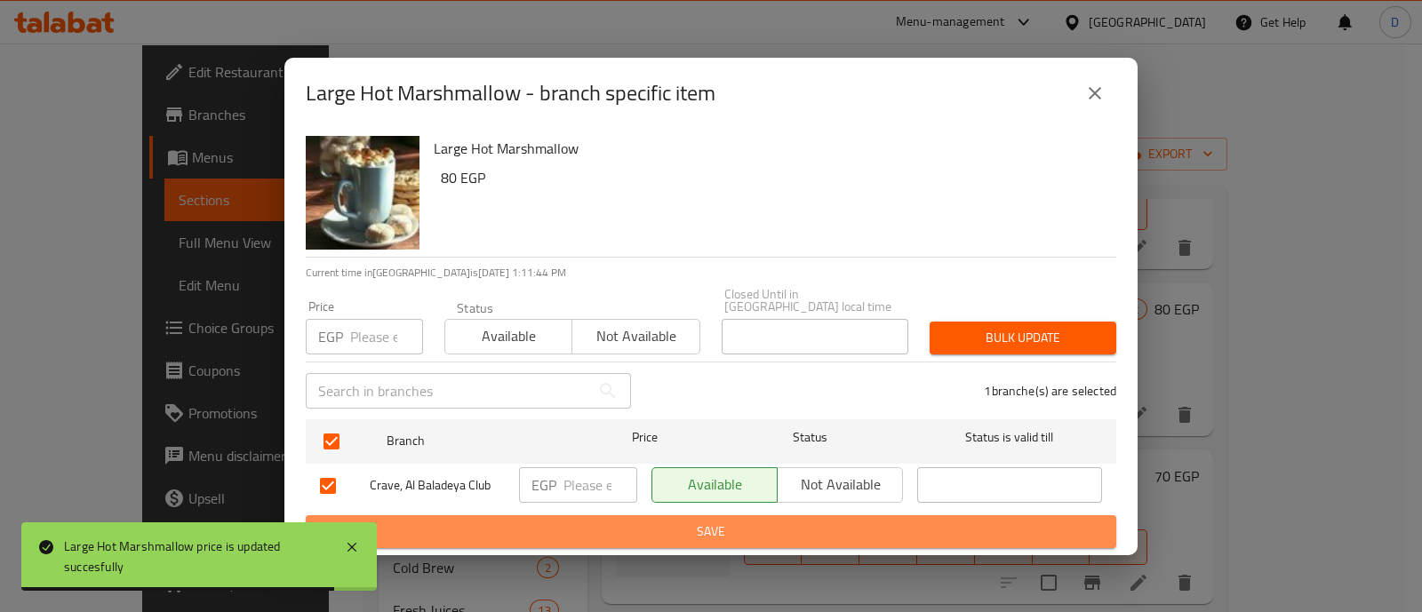
click at [591, 521] on span "Save" at bounding box center [711, 532] width 782 height 22
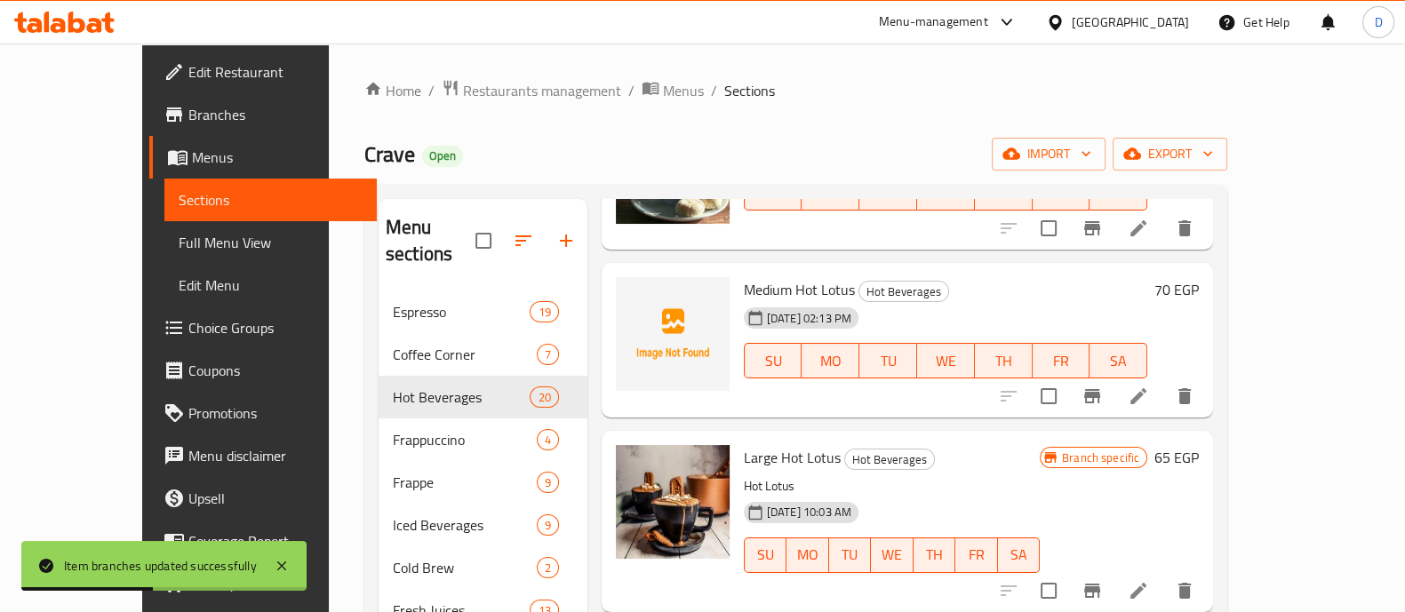
scroll to position [2667, 0]
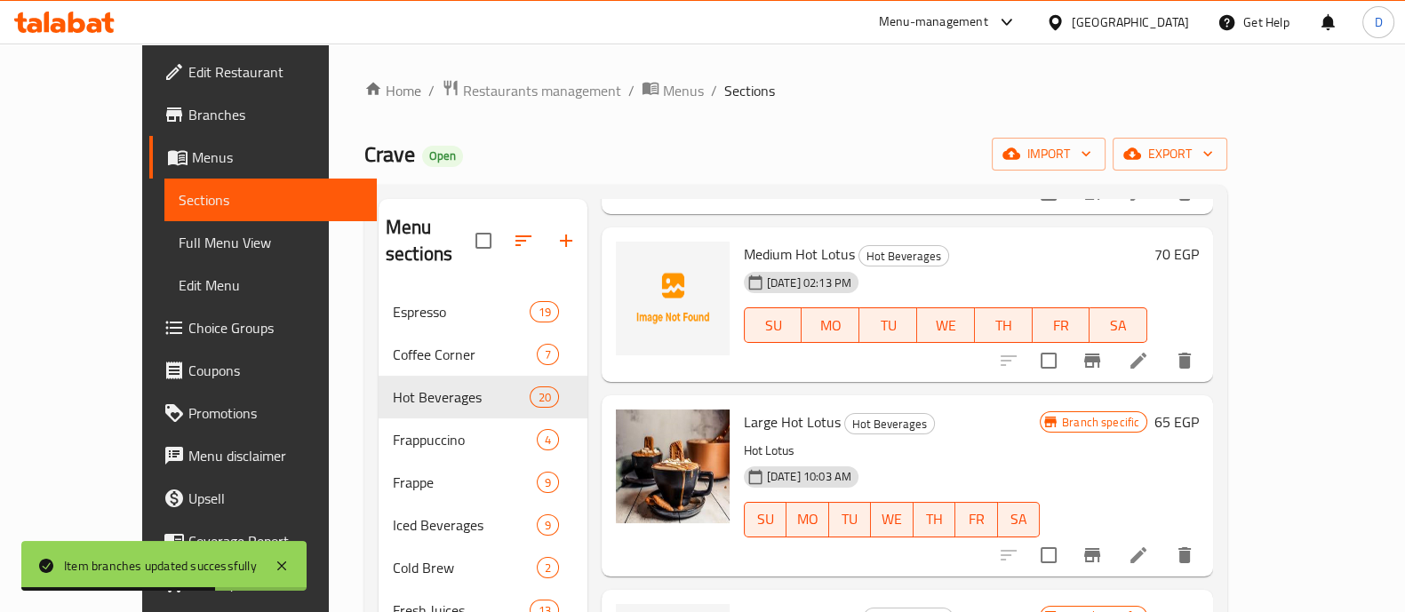
click at [1199, 267] on h6 "70 EGP" at bounding box center [1177, 254] width 44 height 25
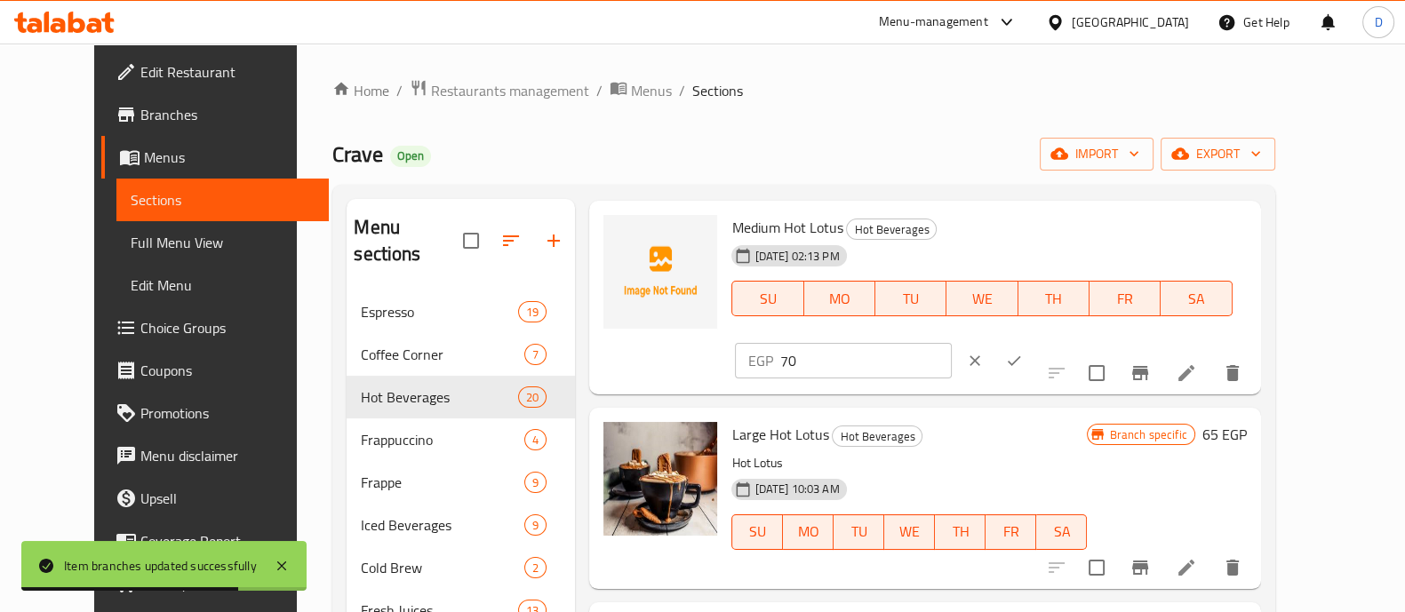
click at [951, 343] on input "70" at bounding box center [866, 361] width 172 height 36
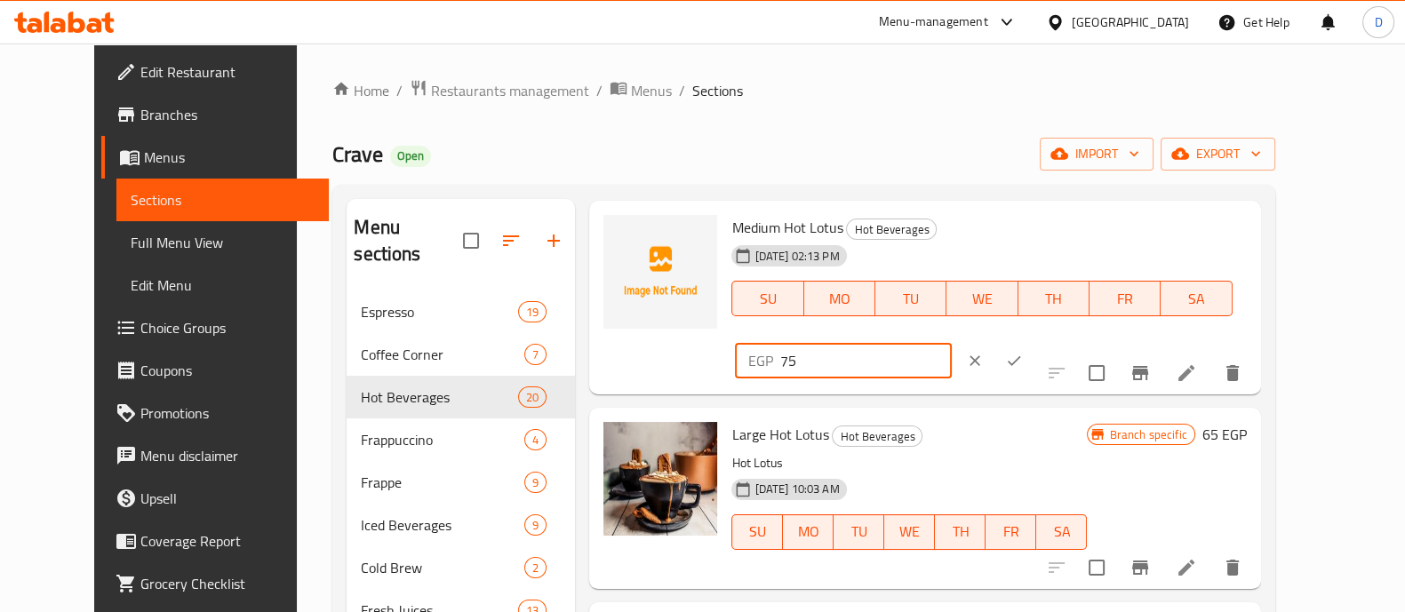
type input "75"
click at [1023, 352] on icon "ok" at bounding box center [1014, 361] width 18 height 18
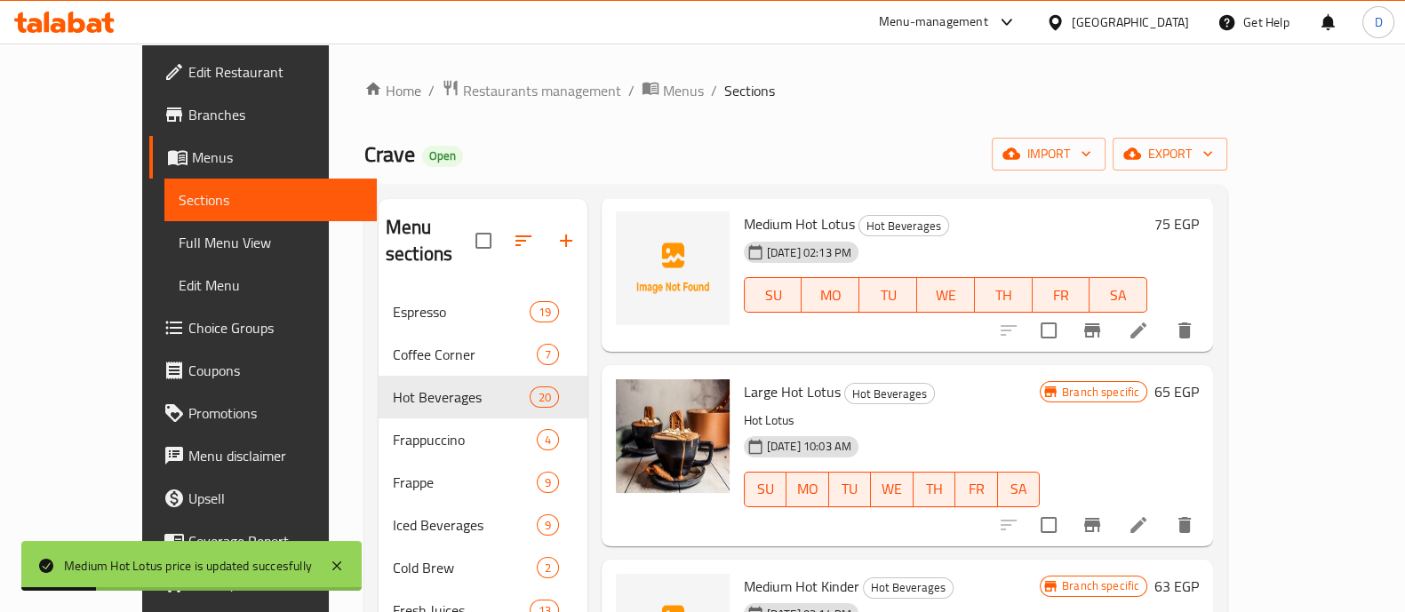
scroll to position [2777, 0]
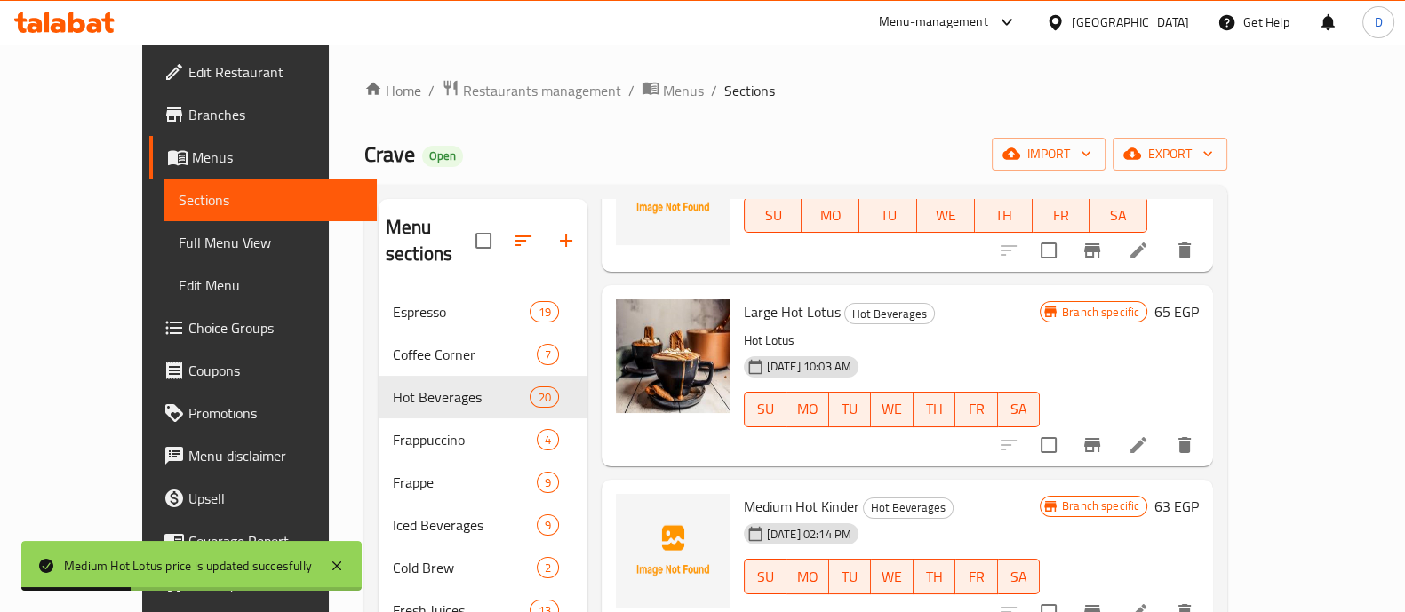
click at [1199, 324] on h6 "65 EGP" at bounding box center [1177, 312] width 44 height 25
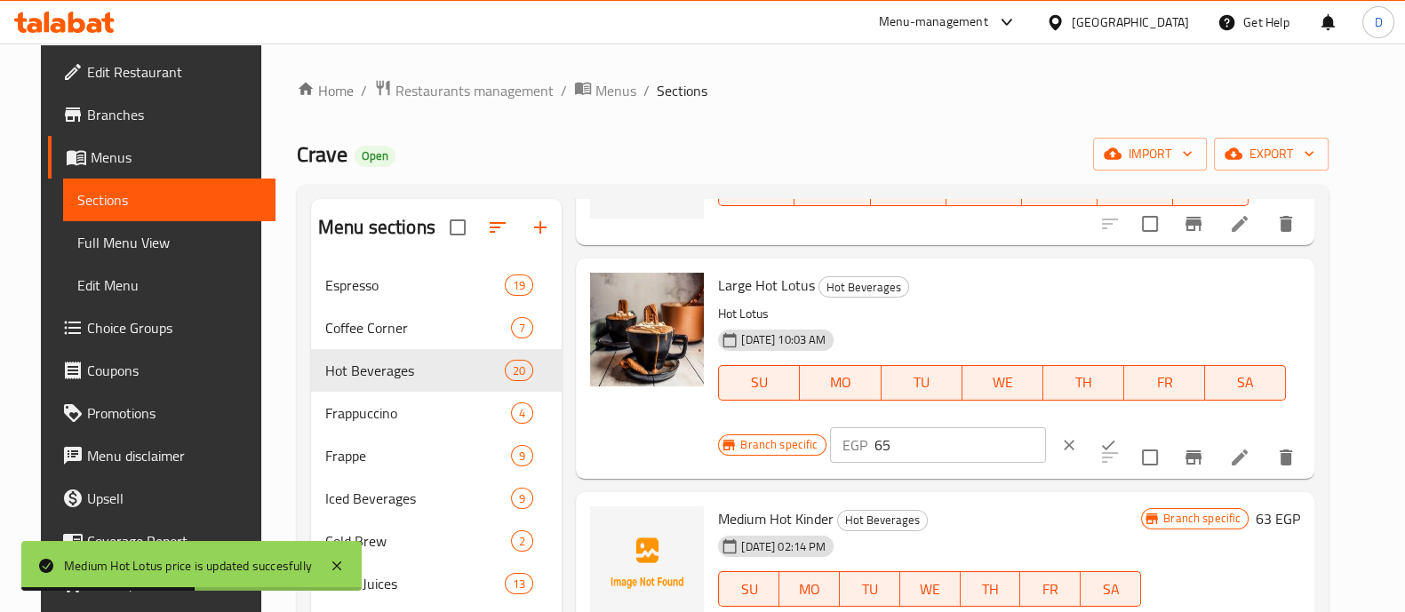
click at [875, 463] on input "65" at bounding box center [961, 446] width 172 height 36
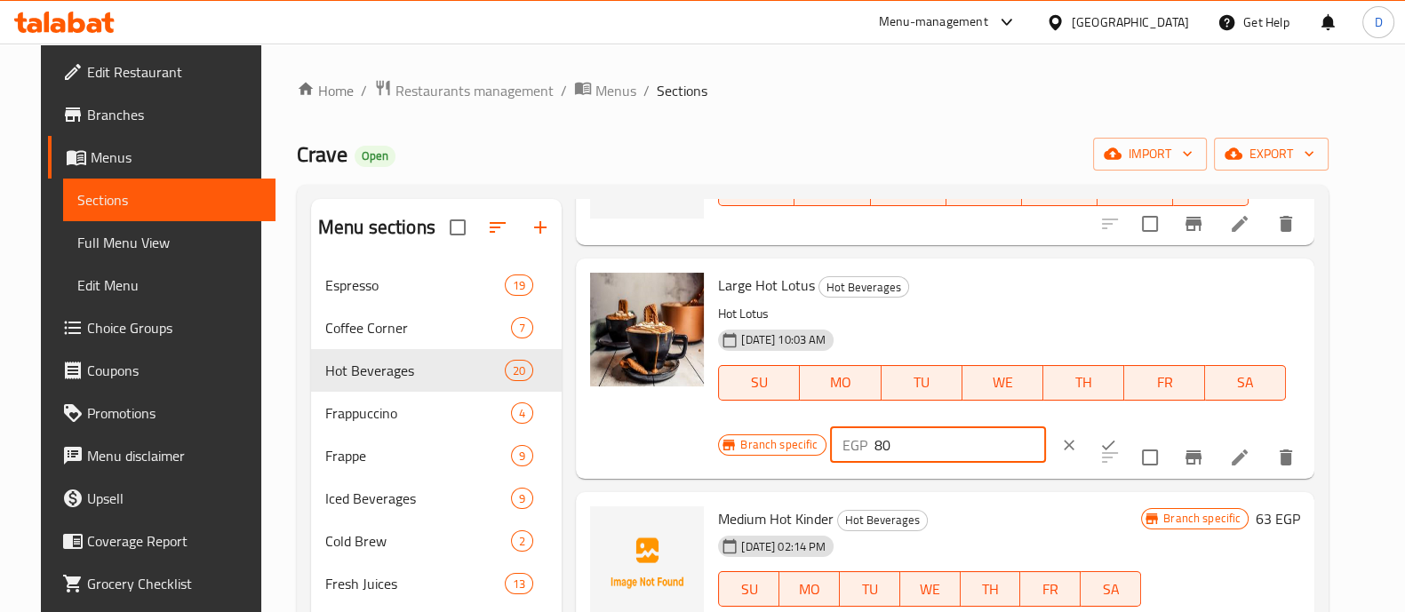
type input "80"
click at [1100, 454] on icon "ok" at bounding box center [1109, 445] width 18 height 18
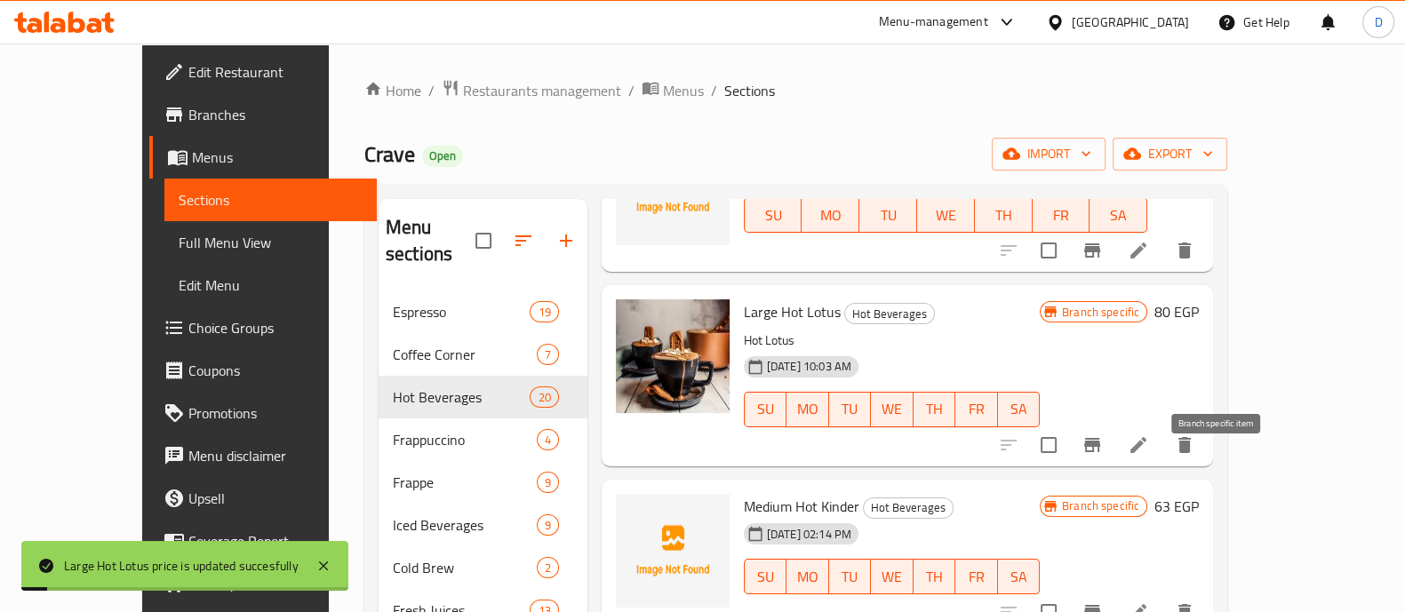
click at [1114, 453] on button "Branch-specific-item" at bounding box center [1092, 445] width 43 height 43
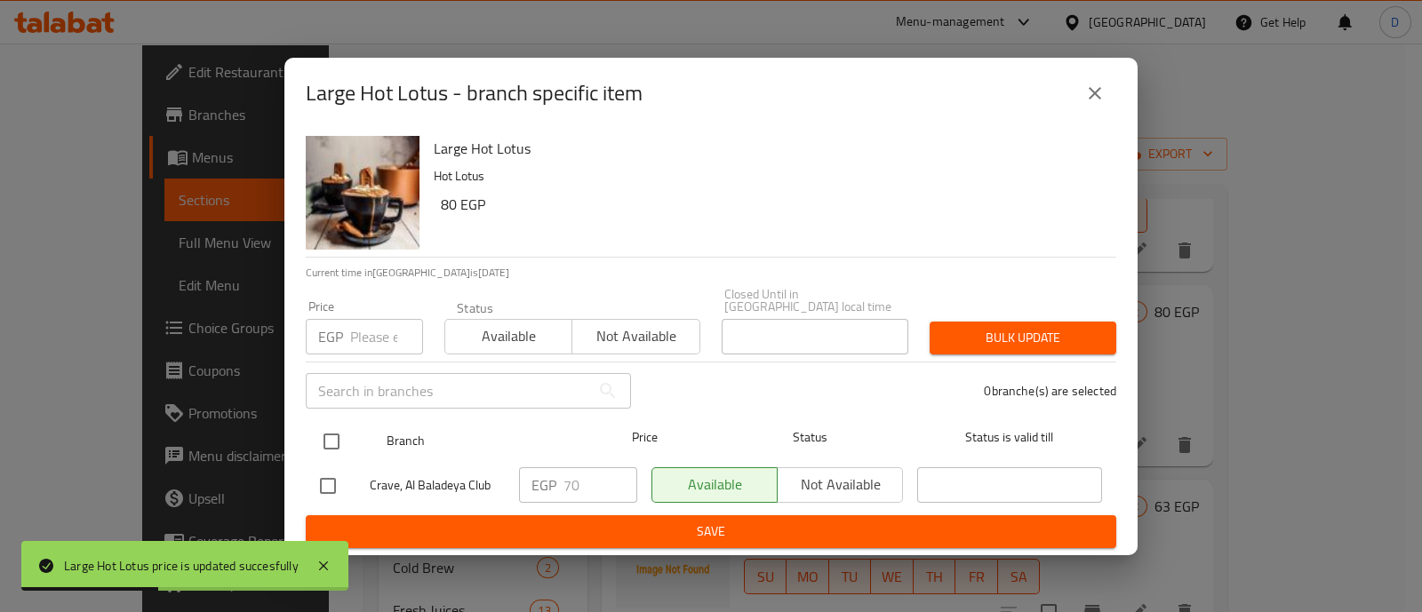
click at [327, 434] on input "checkbox" at bounding box center [331, 441] width 37 height 37
checkbox input "true"
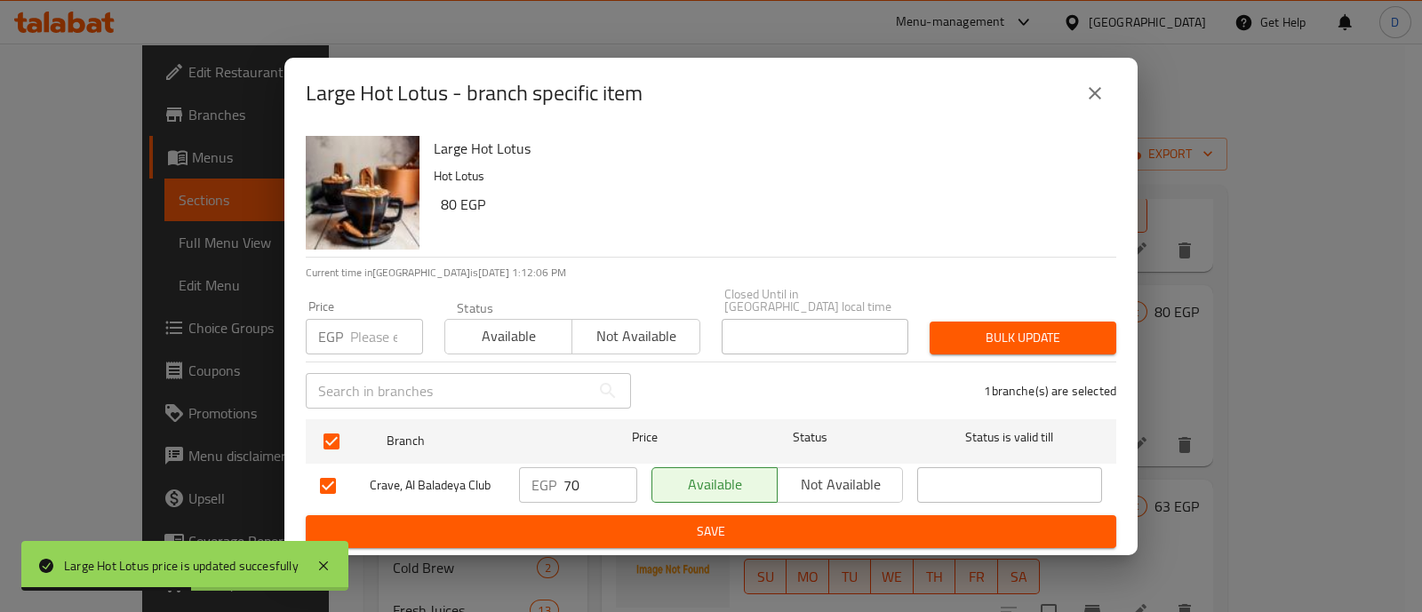
click at [566, 473] on input "70" at bounding box center [601, 486] width 74 height 36
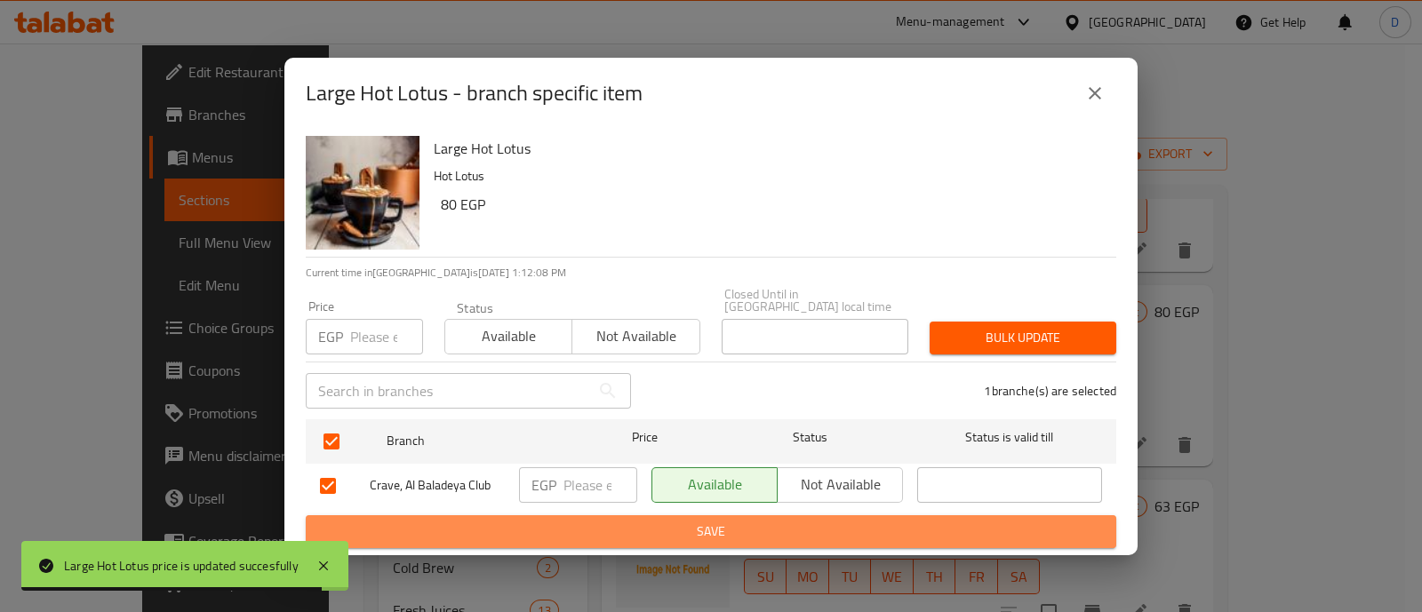
click at [613, 521] on span "Save" at bounding box center [711, 532] width 782 height 22
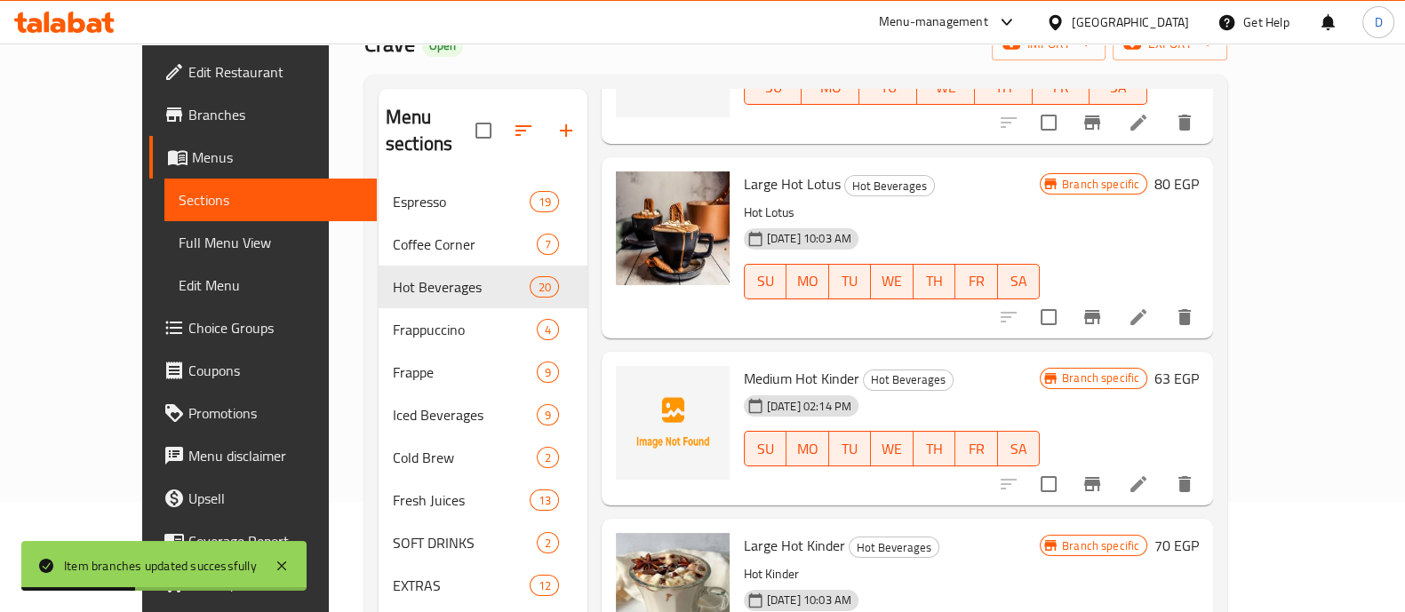
scroll to position [221, 0]
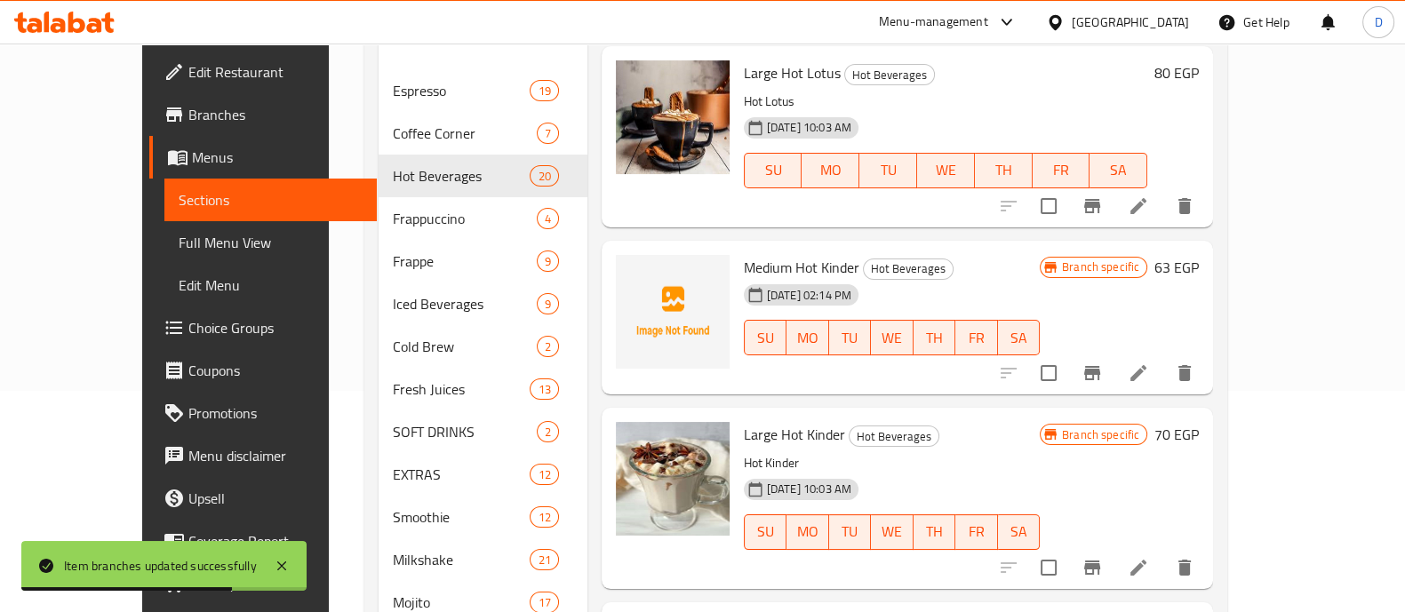
click at [1199, 255] on h6 "63 EGP" at bounding box center [1177, 267] width 44 height 25
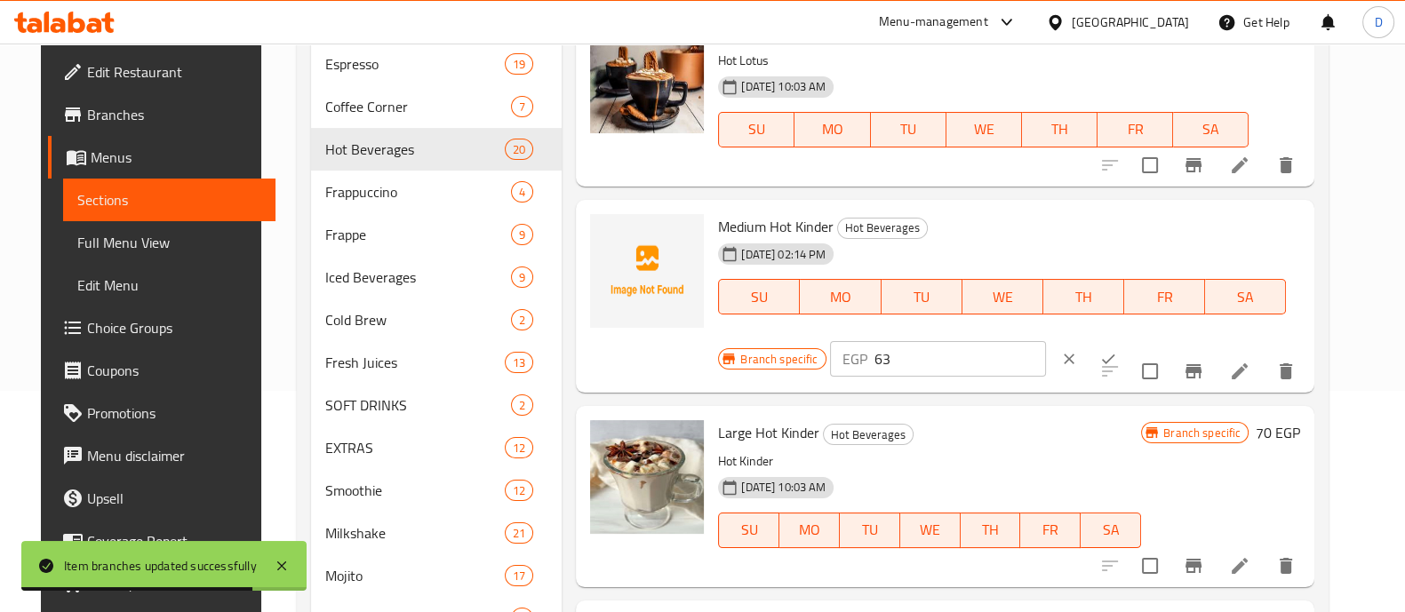
click at [958, 377] on input "63" at bounding box center [961, 359] width 172 height 36
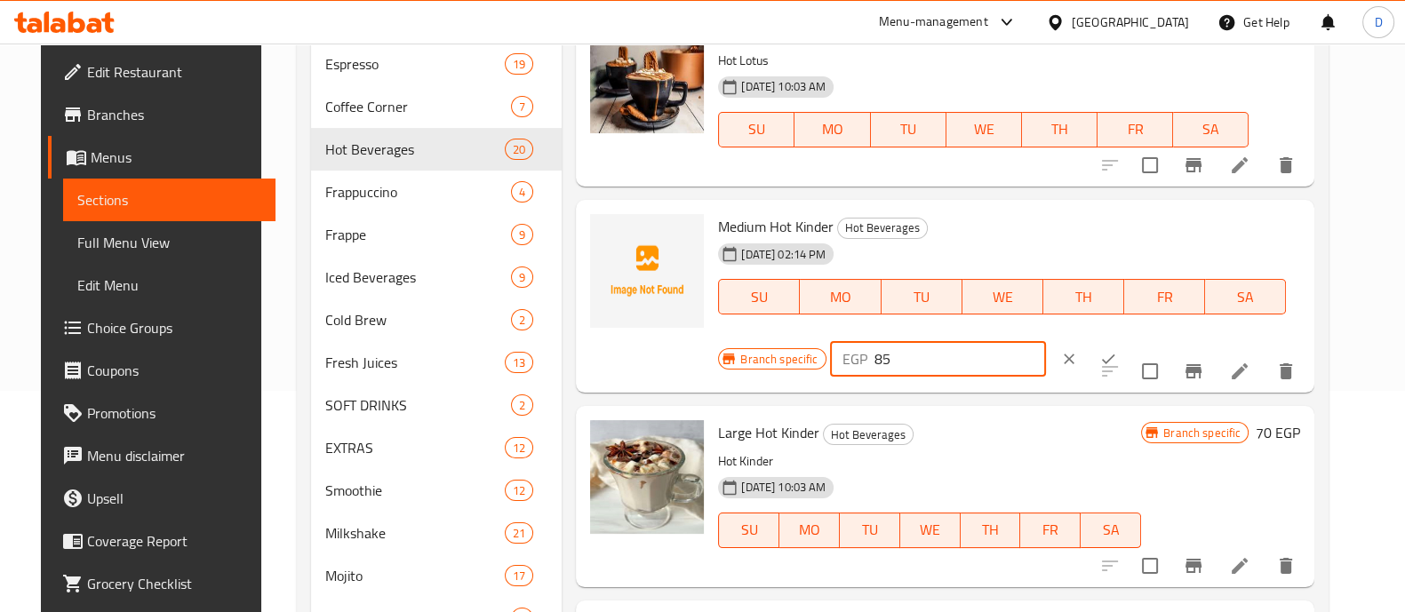
type input "85"
click at [1089, 379] on button "ok" at bounding box center [1108, 359] width 39 height 39
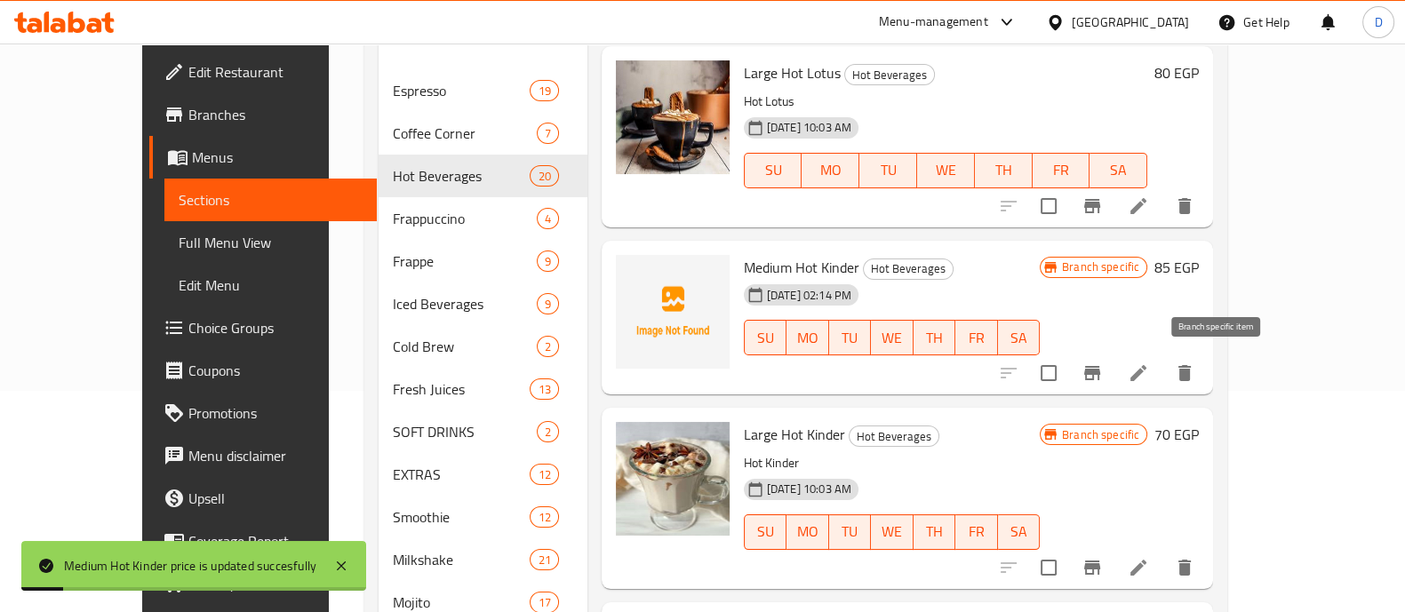
click at [1101, 367] on icon "Branch-specific-item" at bounding box center [1093, 373] width 16 height 14
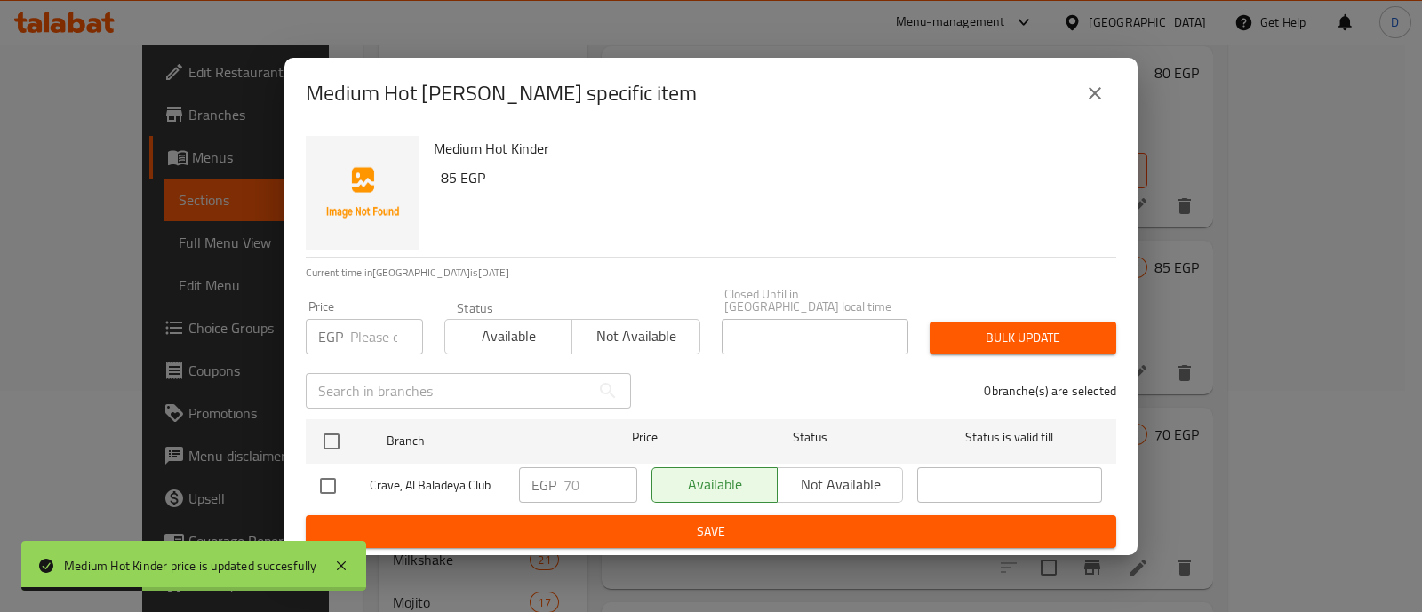
click at [328, 442] on input "checkbox" at bounding box center [331, 441] width 37 height 37
checkbox input "true"
drag, startPoint x: 602, startPoint y: 491, endPoint x: 545, endPoint y: 491, distance: 56.9
click at [545, 491] on div "EGP 70 ​" at bounding box center [578, 486] width 118 height 36
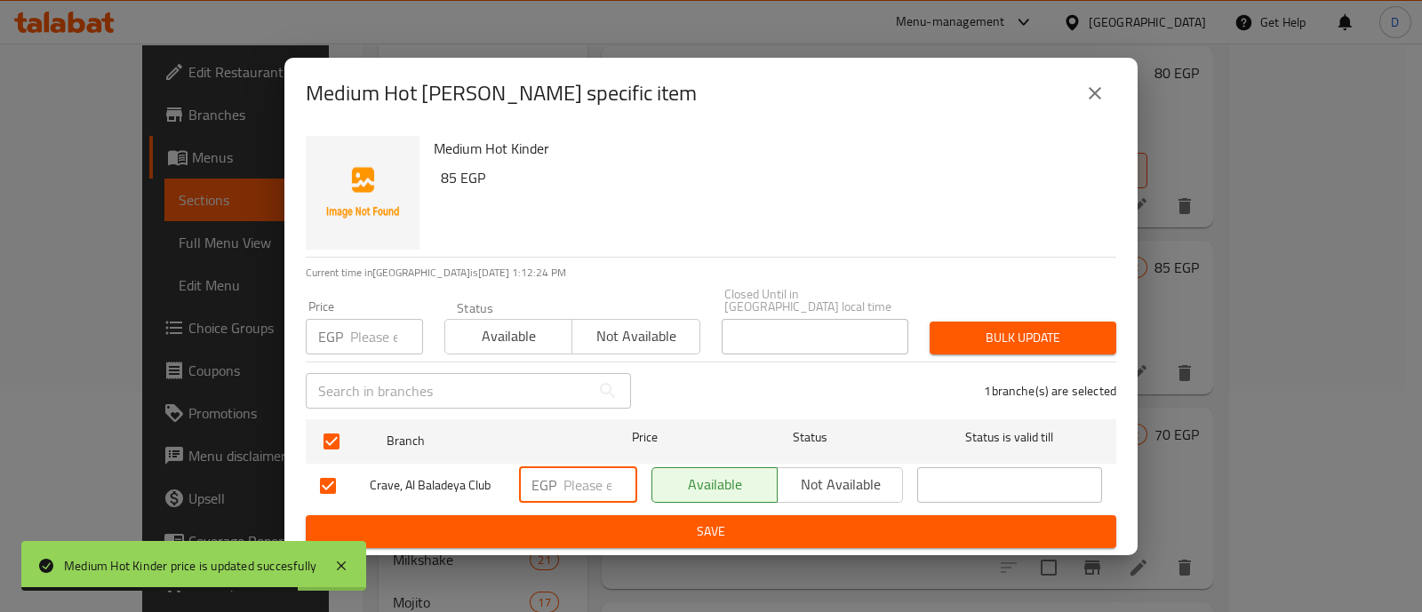
click at [556, 516] on button "Save" at bounding box center [711, 532] width 811 height 33
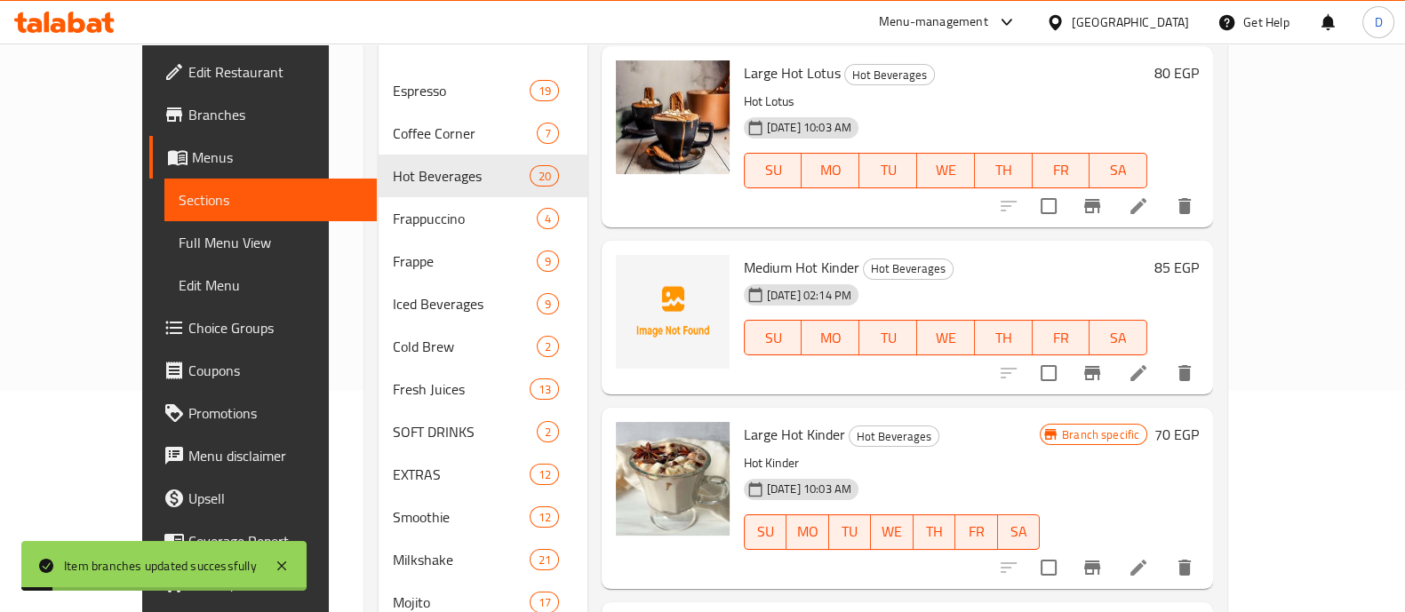
scroll to position [333, 0]
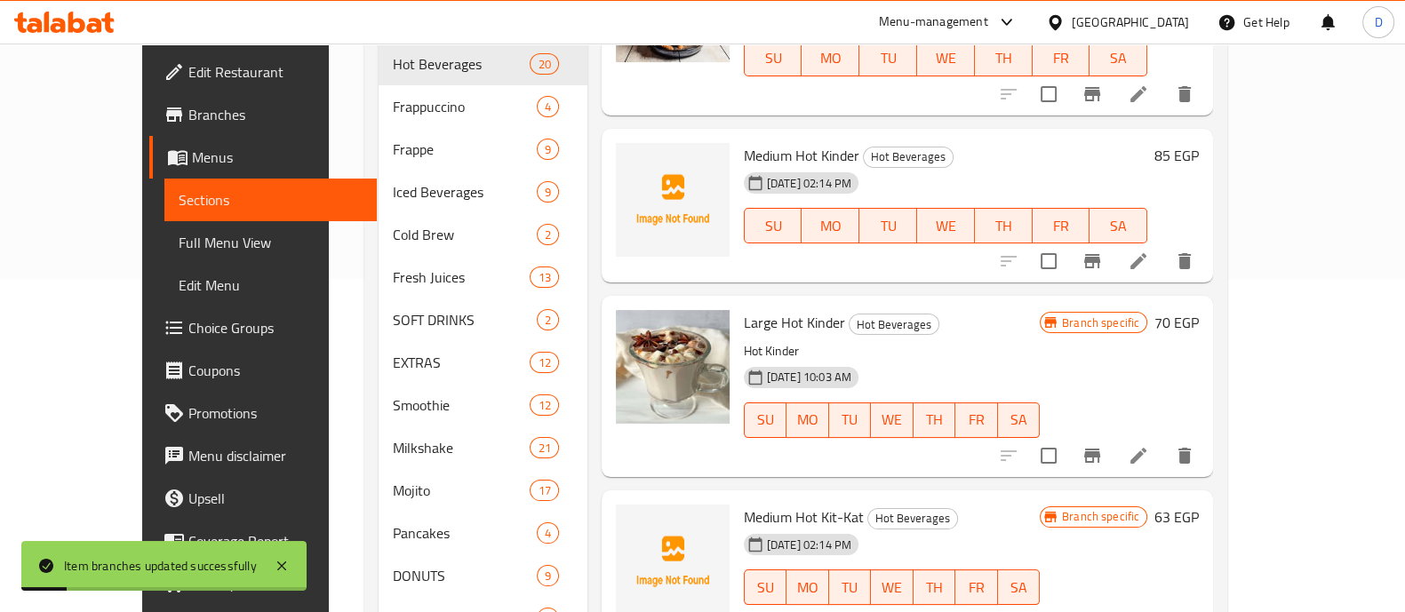
click at [1199, 319] on h6 "70 EGP" at bounding box center [1177, 322] width 44 height 25
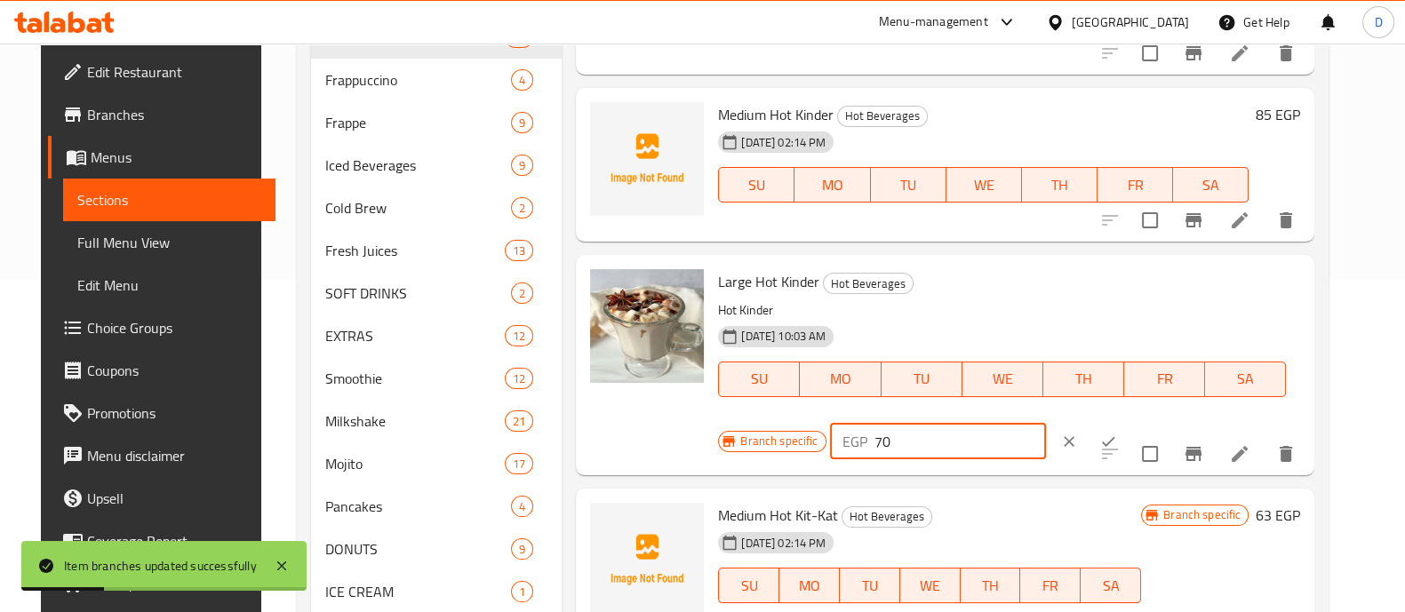
drag, startPoint x: 870, startPoint y: 477, endPoint x: 861, endPoint y: 481, distance: 9.6
click at [875, 460] on input "70" at bounding box center [961, 442] width 172 height 36
type input "90"
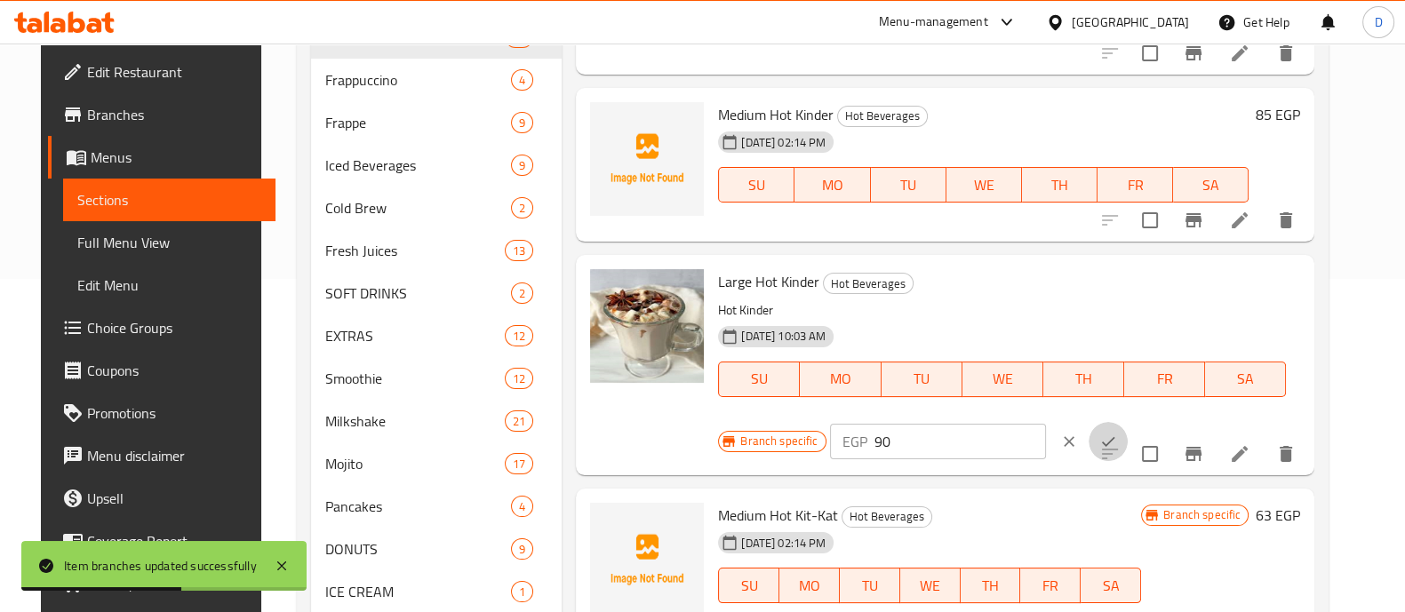
click at [1100, 451] on icon "ok" at bounding box center [1109, 442] width 18 height 18
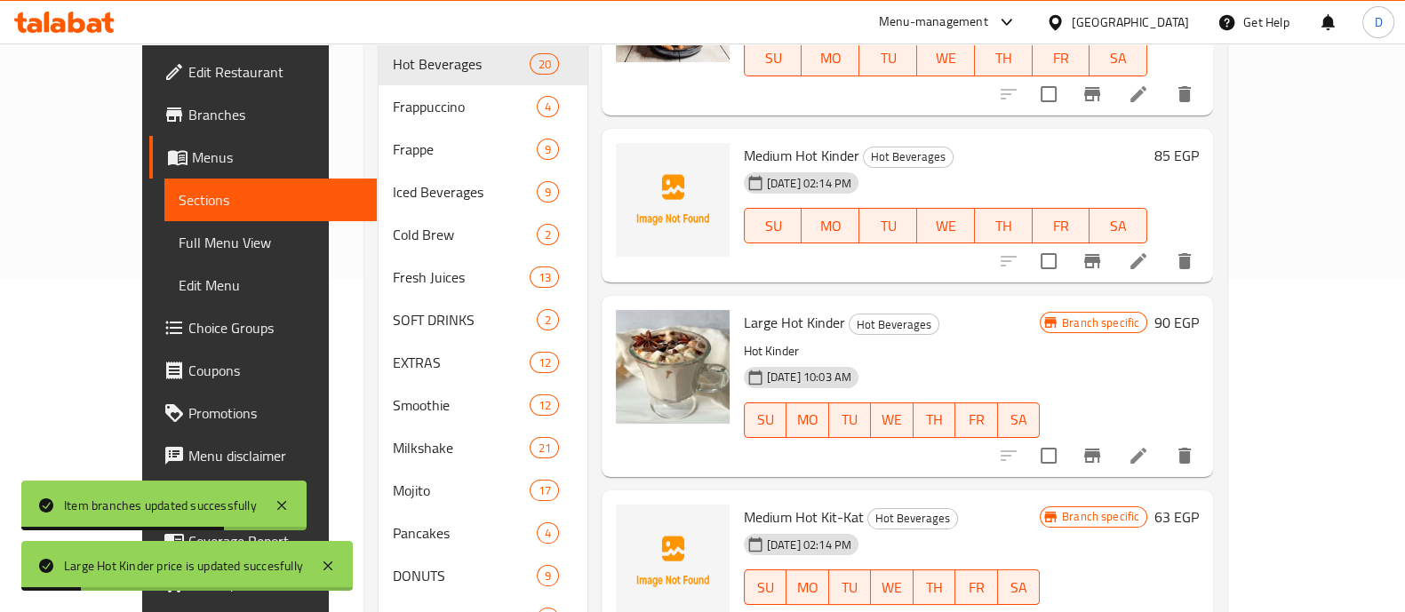
click at [1103, 445] on icon "Branch-specific-item" at bounding box center [1092, 455] width 21 height 21
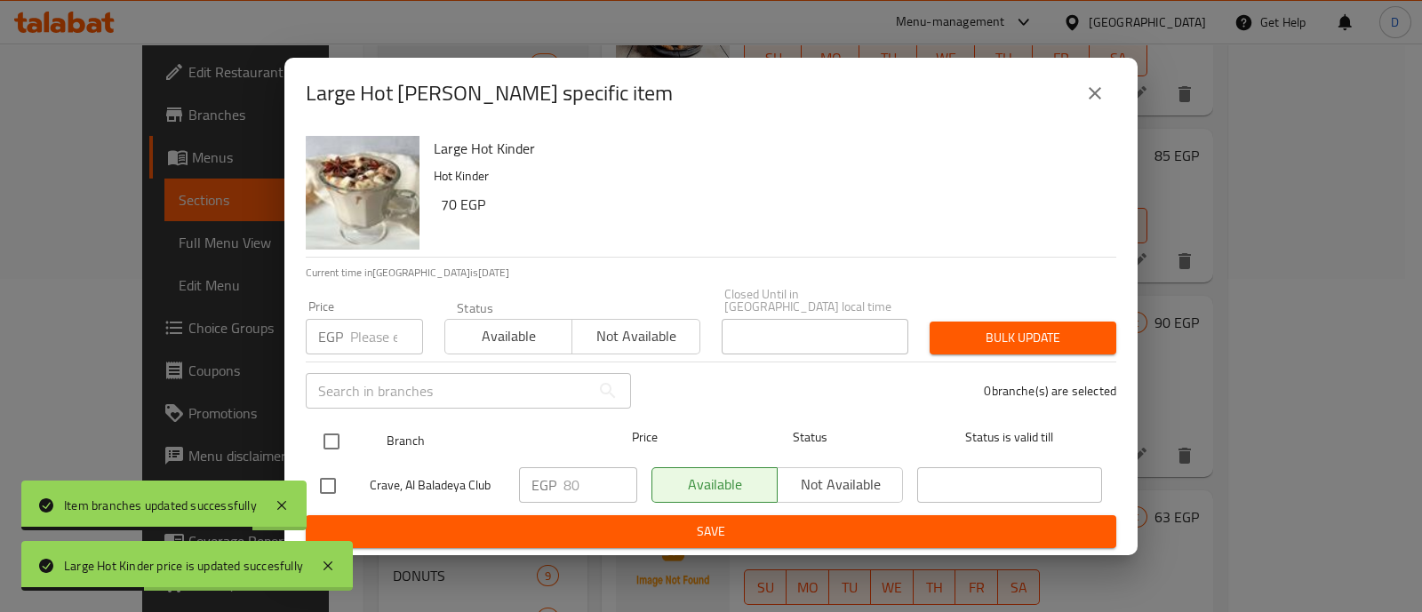
click at [337, 439] on input "checkbox" at bounding box center [331, 441] width 37 height 37
checkbox input "true"
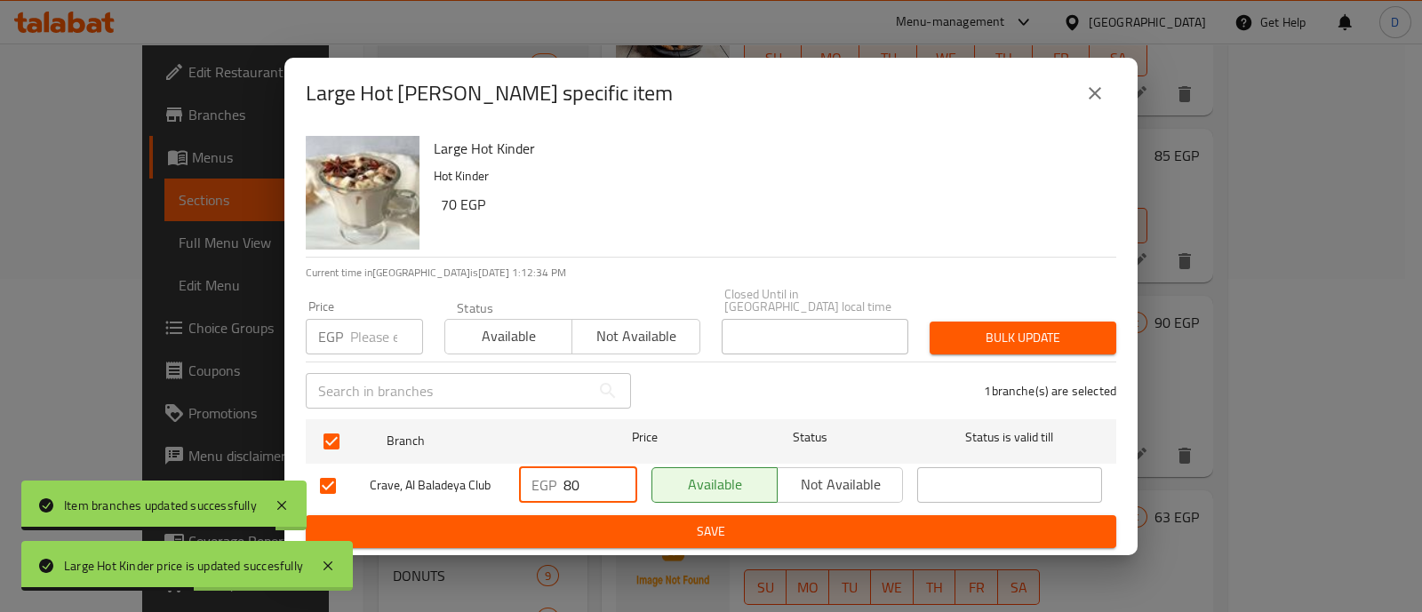
drag, startPoint x: 605, startPoint y: 482, endPoint x: 507, endPoint y: 486, distance: 98.8
click at [507, 486] on div "Crave, Al Baladeya Club EGP 80 ​ Available Not available ​" at bounding box center [711, 486] width 797 height 52
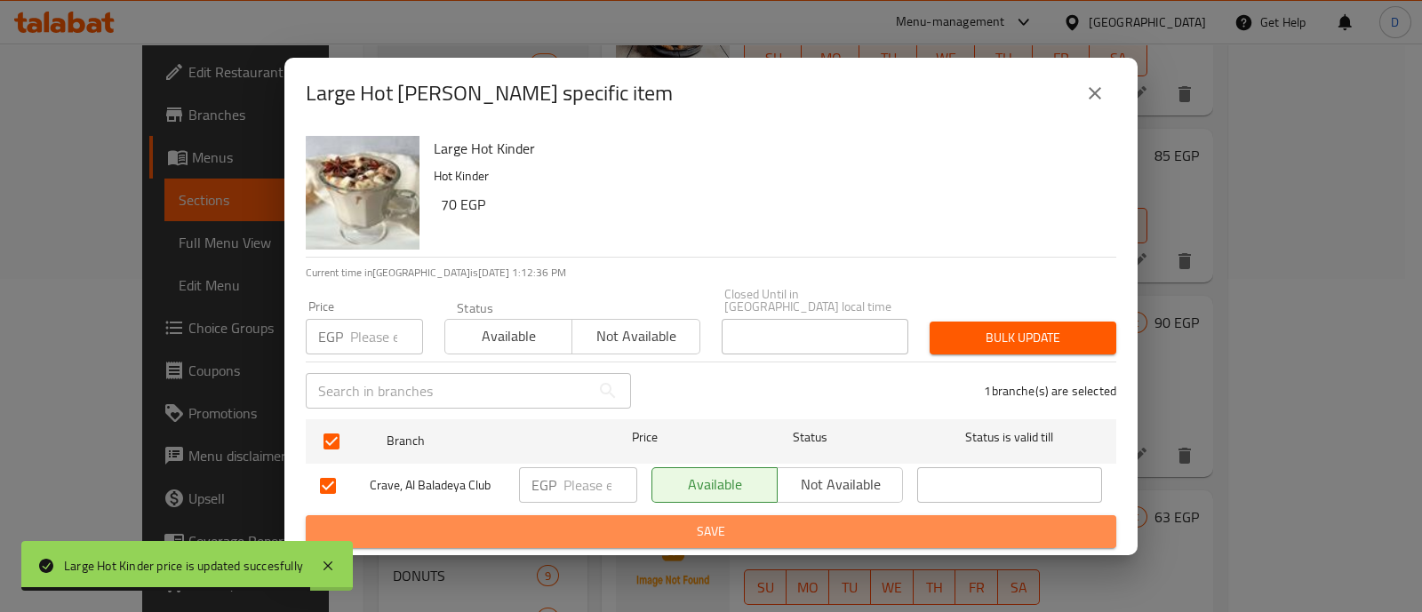
click at [524, 522] on span "Save" at bounding box center [711, 532] width 782 height 22
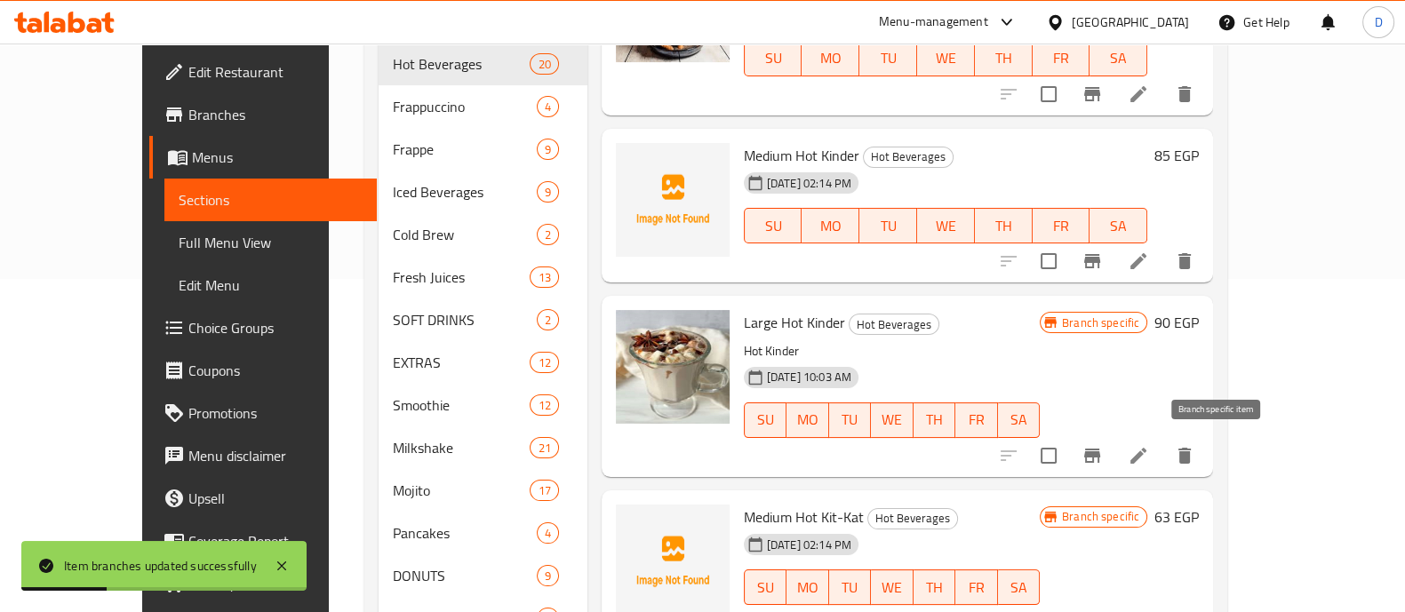
click at [1103, 460] on icon "Branch-specific-item" at bounding box center [1092, 455] width 21 height 21
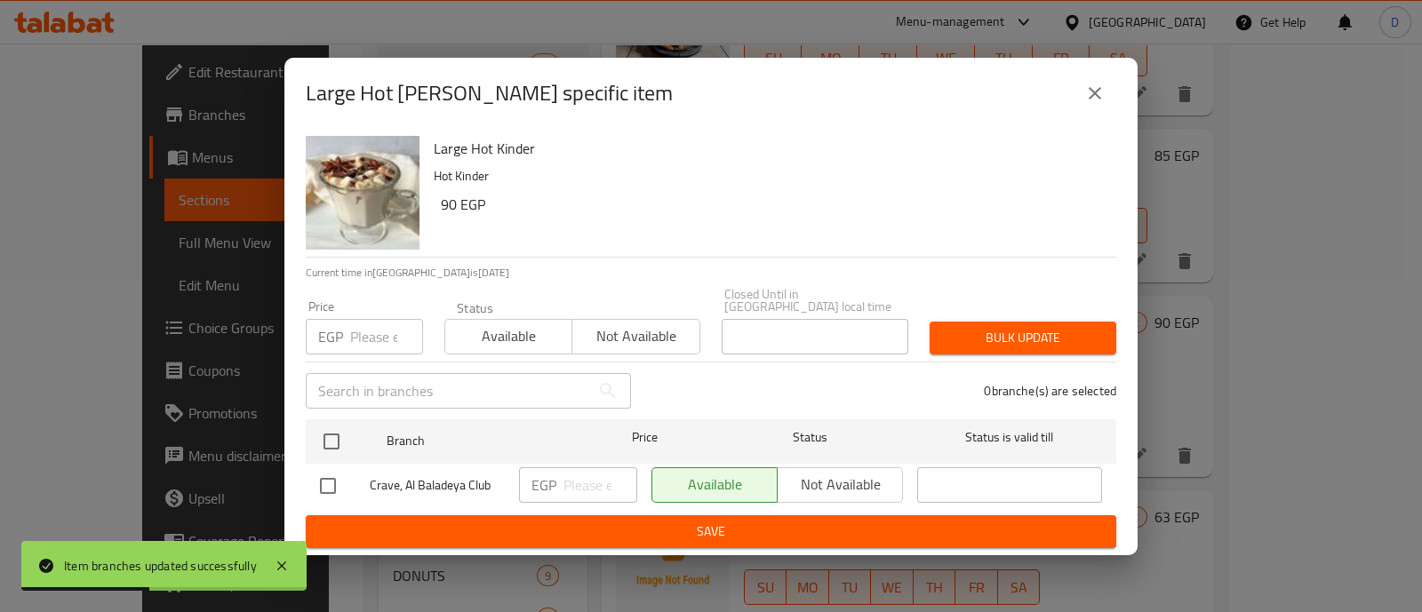
click at [1111, 98] on button "close" at bounding box center [1095, 93] width 43 height 43
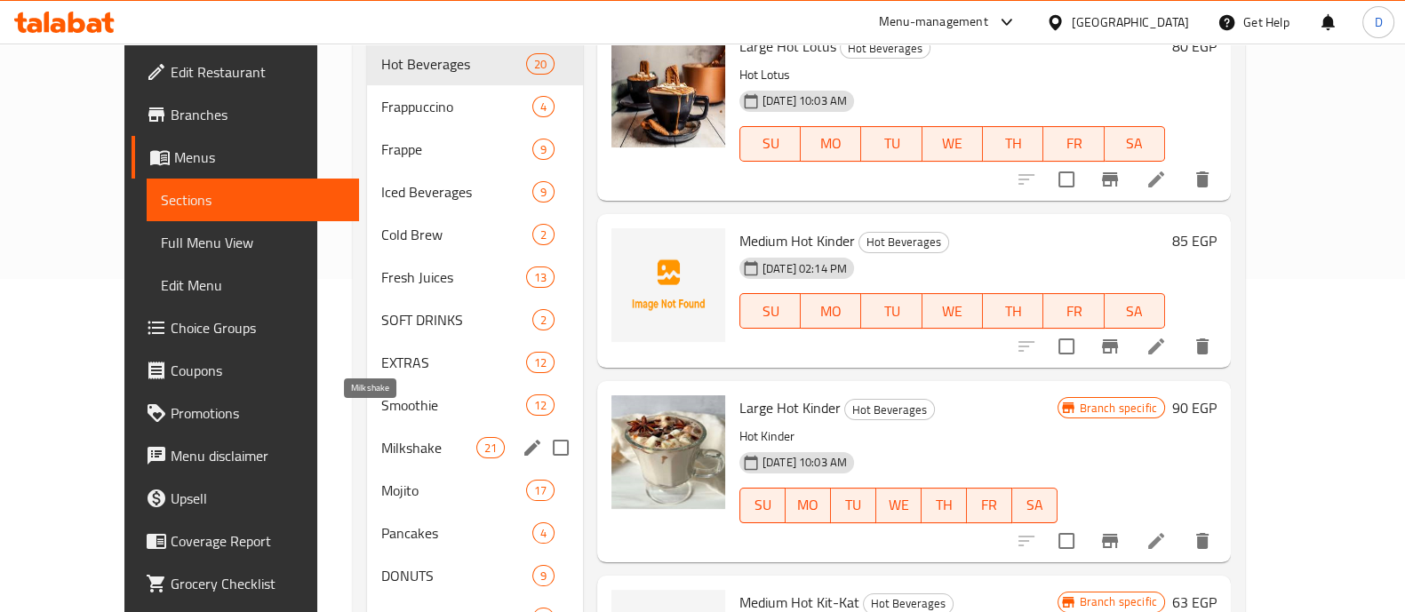
click at [404, 427] on div "Milkshake 21" at bounding box center [475, 448] width 216 height 43
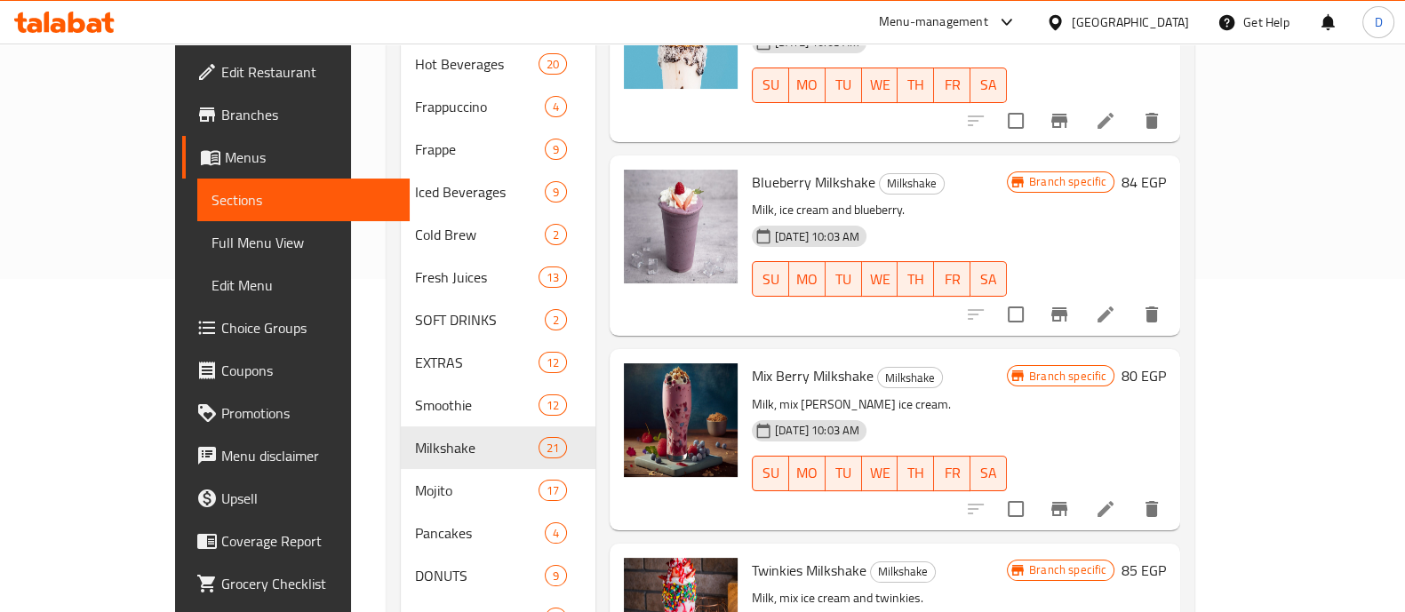
scroll to position [932, 0]
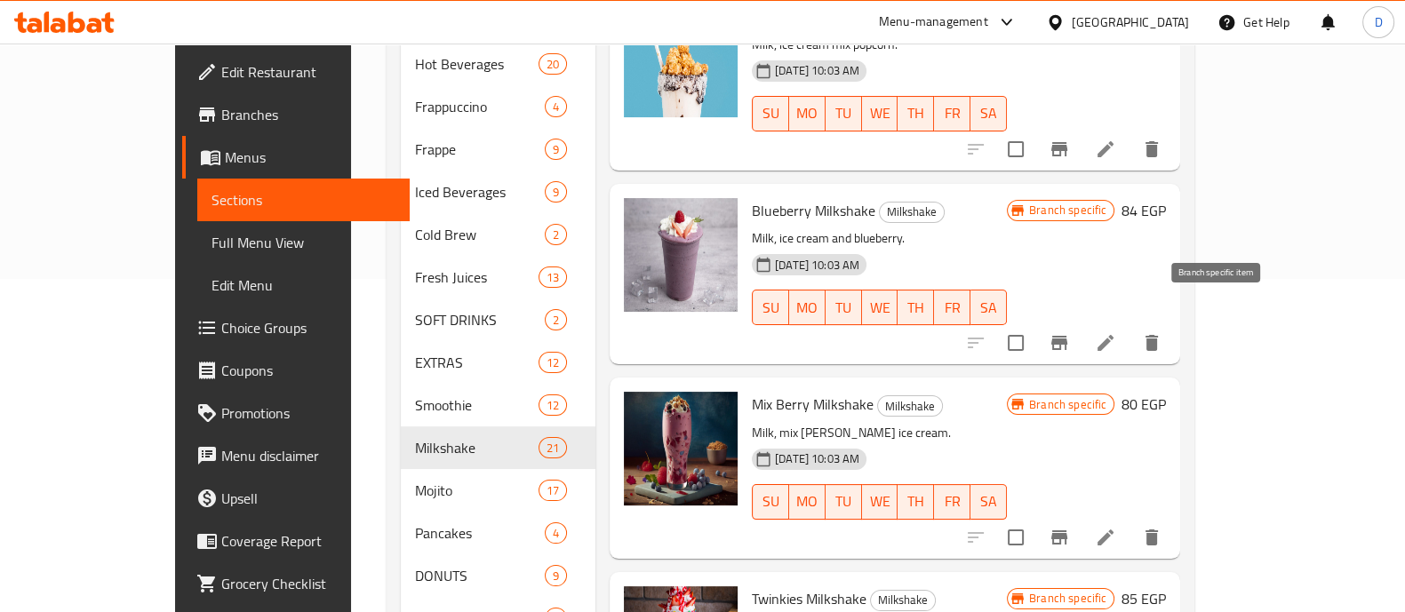
click at [1081, 322] on button "Branch-specific-item" at bounding box center [1059, 343] width 43 height 43
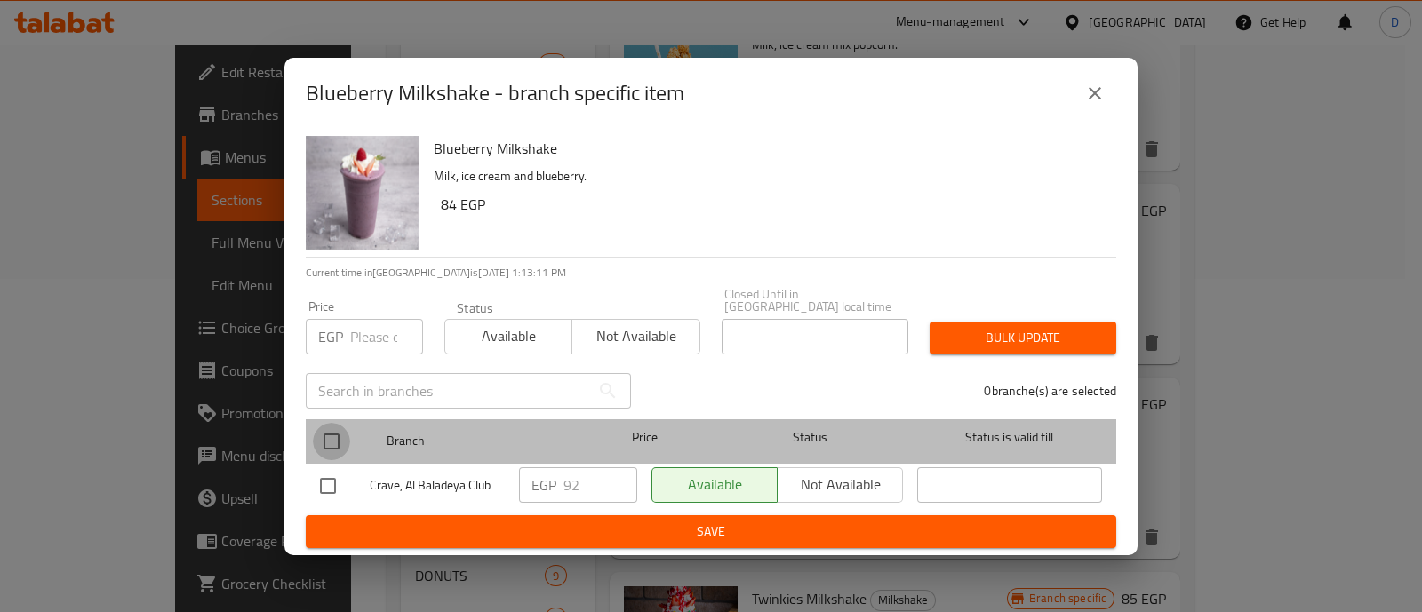
click at [324, 433] on input "checkbox" at bounding box center [331, 441] width 37 height 37
checkbox input "true"
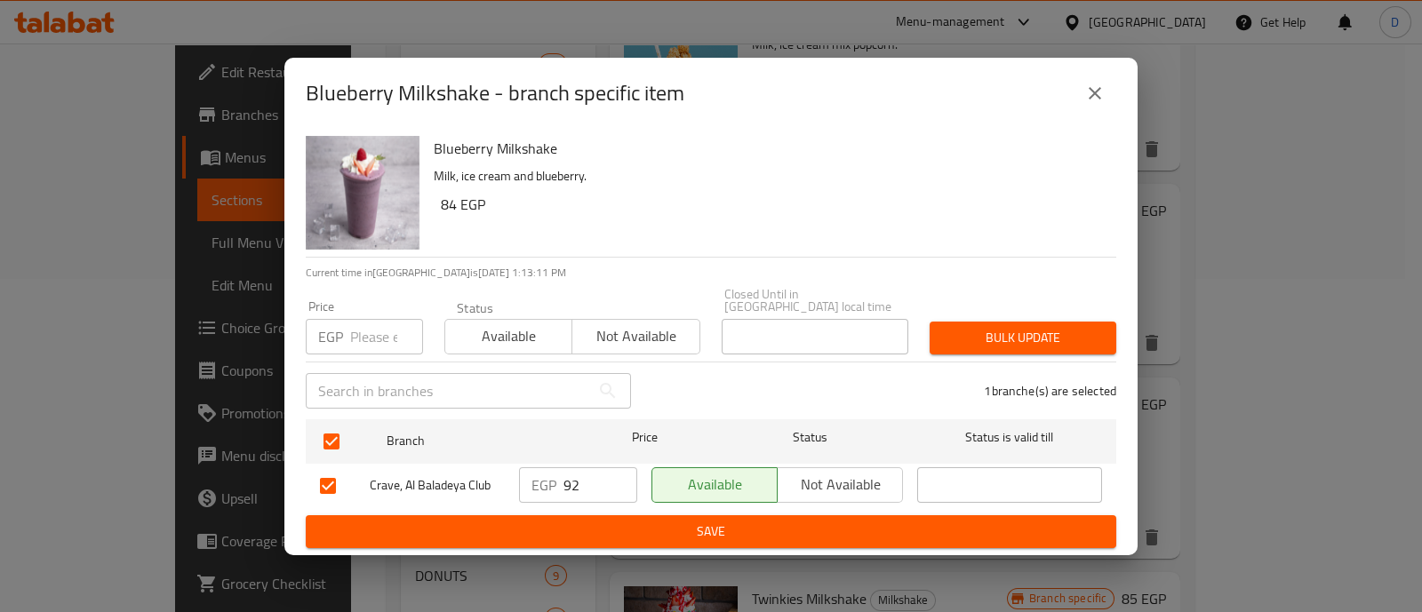
click at [564, 482] on input "92" at bounding box center [601, 486] width 74 height 36
type input "100"
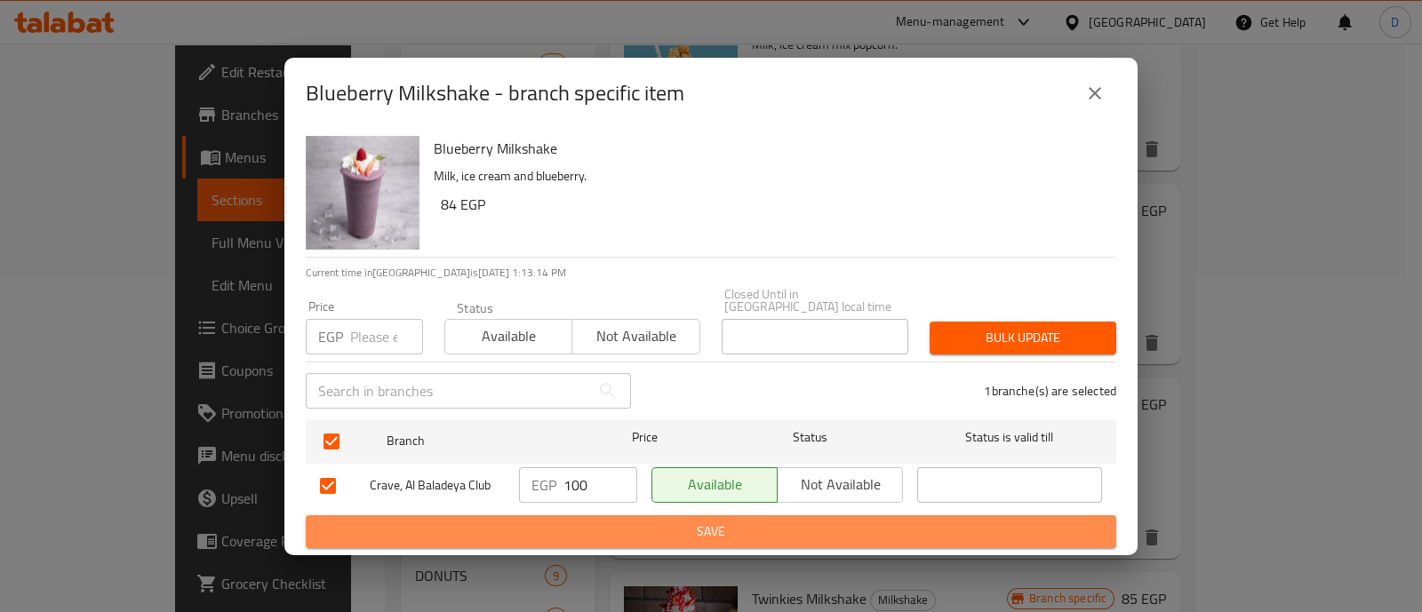
click at [605, 521] on span "Save" at bounding box center [711, 532] width 782 height 22
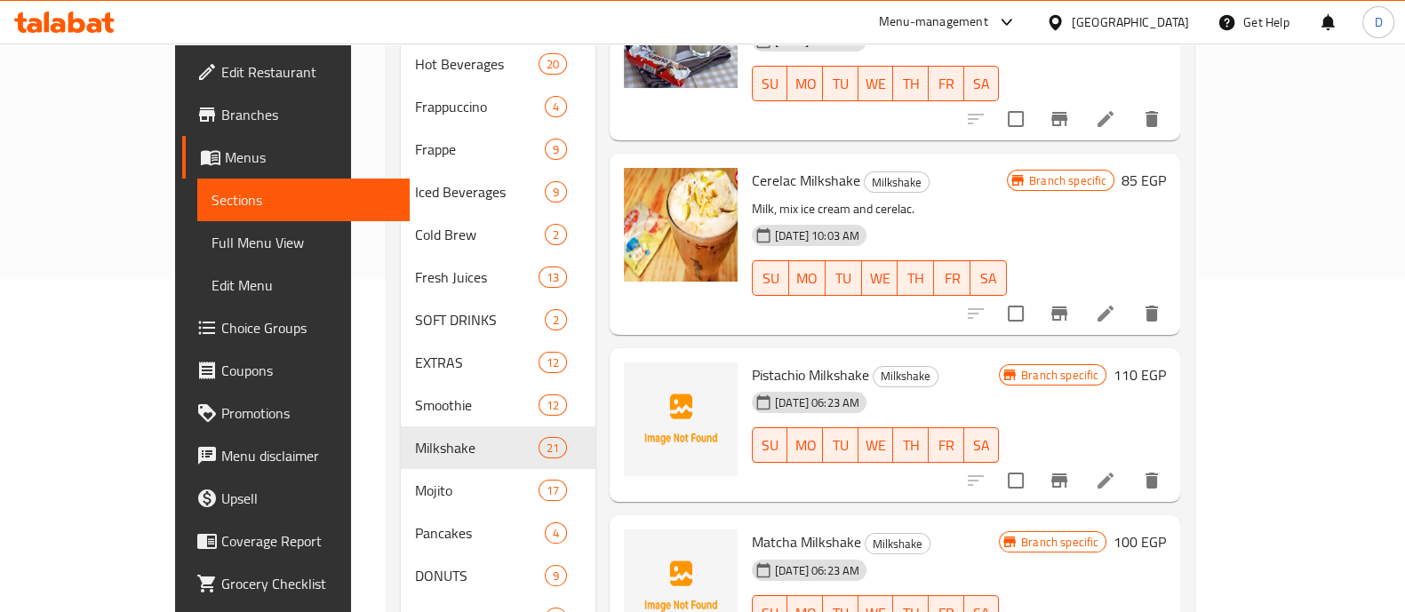
scroll to position [444, 0]
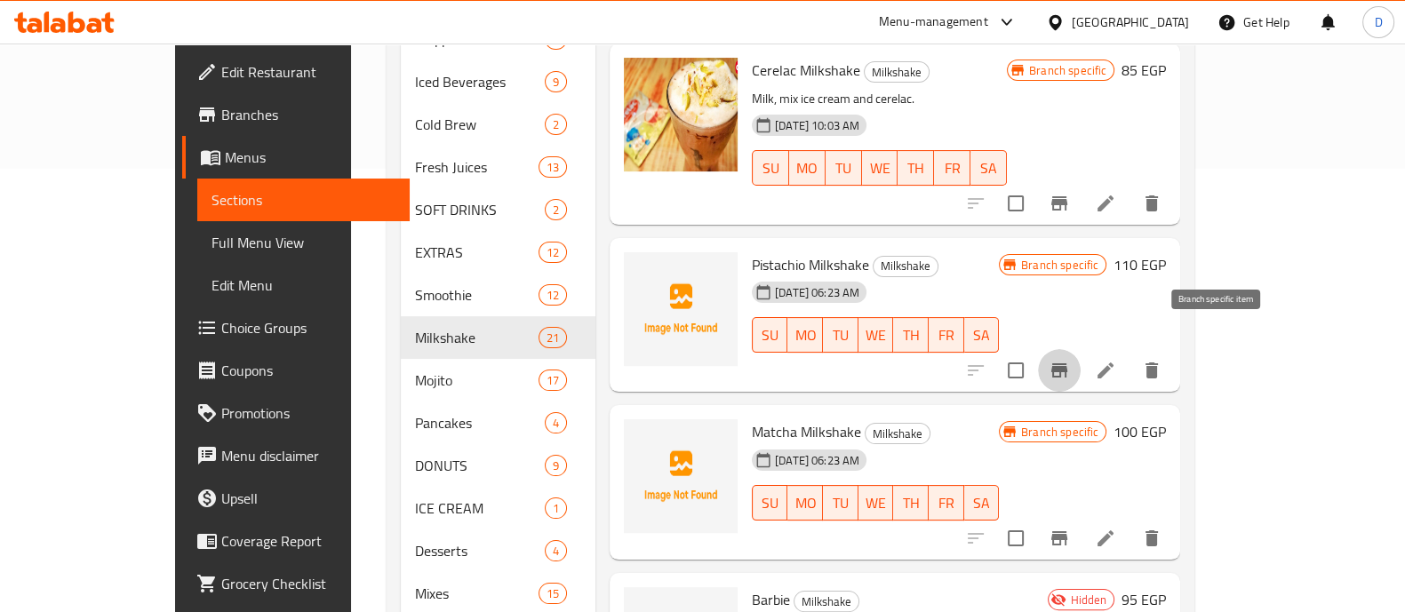
click at [1068, 364] on icon "Branch-specific-item" at bounding box center [1060, 371] width 16 height 14
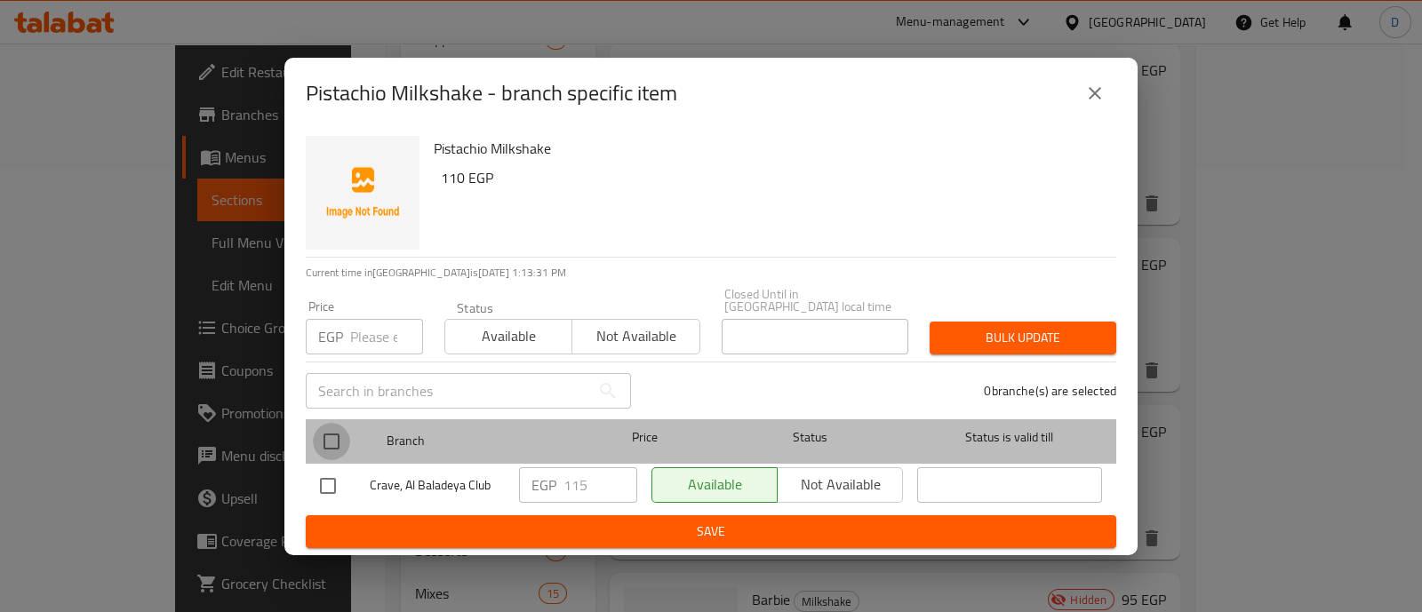
click at [327, 433] on input "checkbox" at bounding box center [331, 441] width 37 height 37
checkbox input "true"
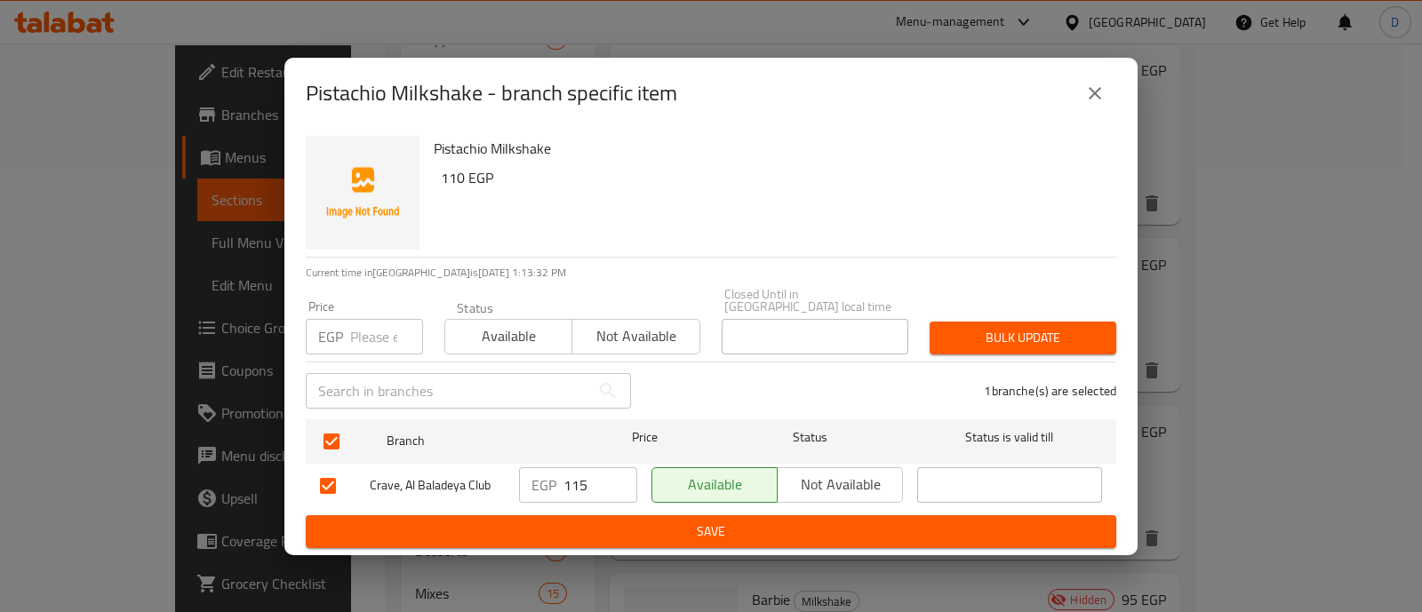
click at [573, 485] on input "115" at bounding box center [601, 486] width 74 height 36
type input "125"
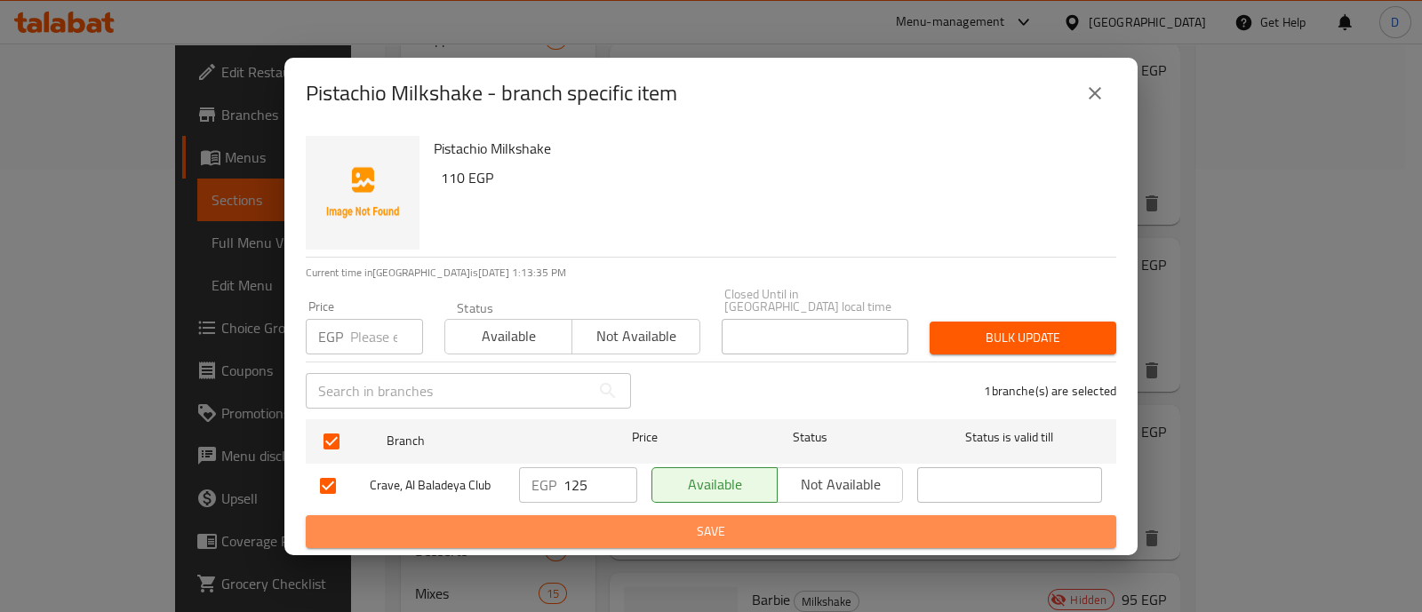
click at [578, 521] on span "Save" at bounding box center [711, 532] width 782 height 22
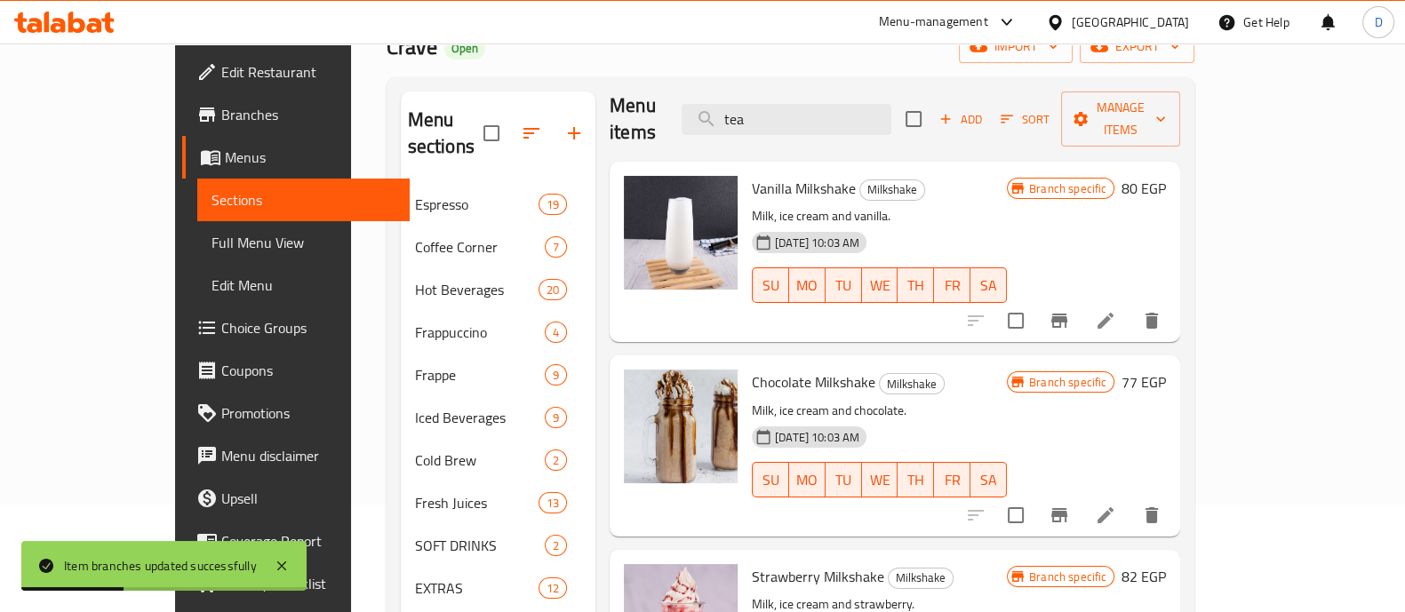
scroll to position [0, 0]
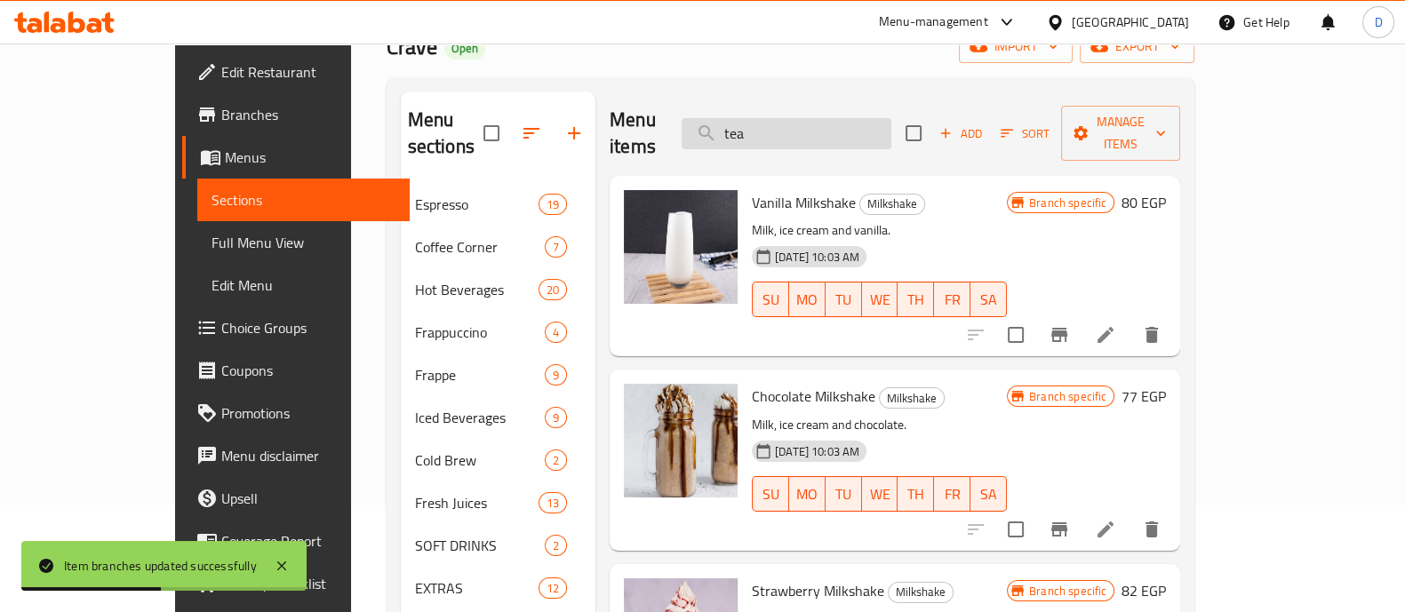
click at [869, 128] on input "tea" at bounding box center [787, 133] width 210 height 31
type input "s"
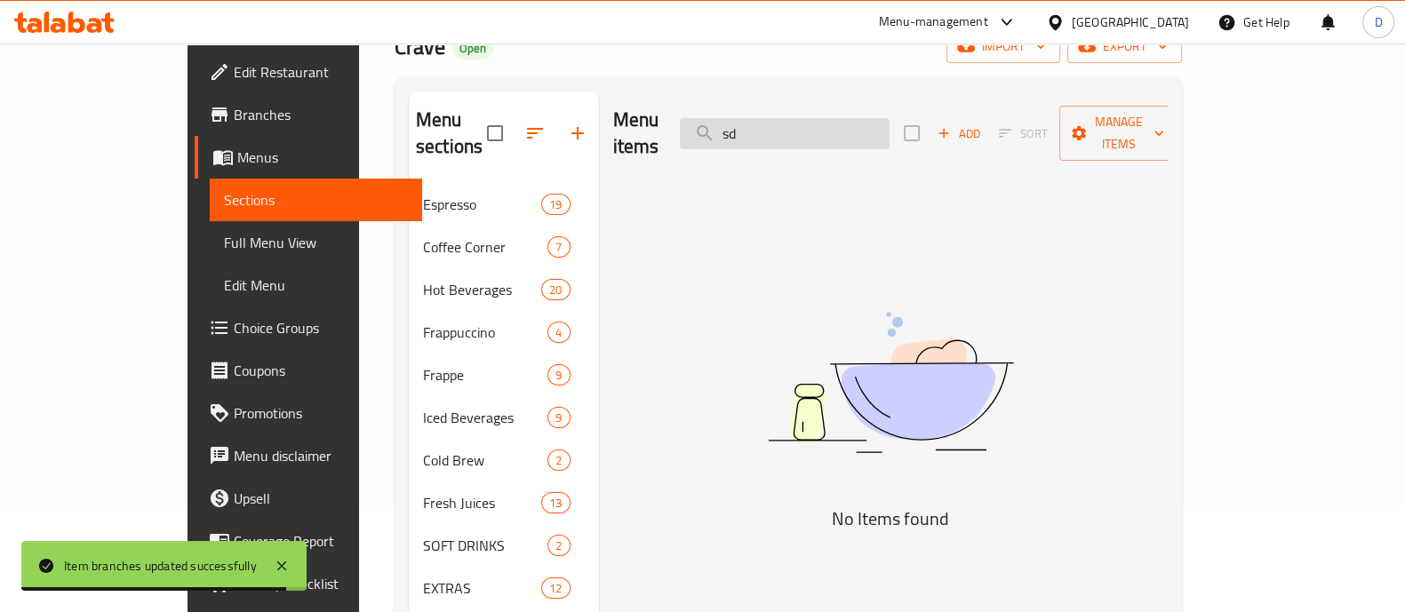
type input "s"
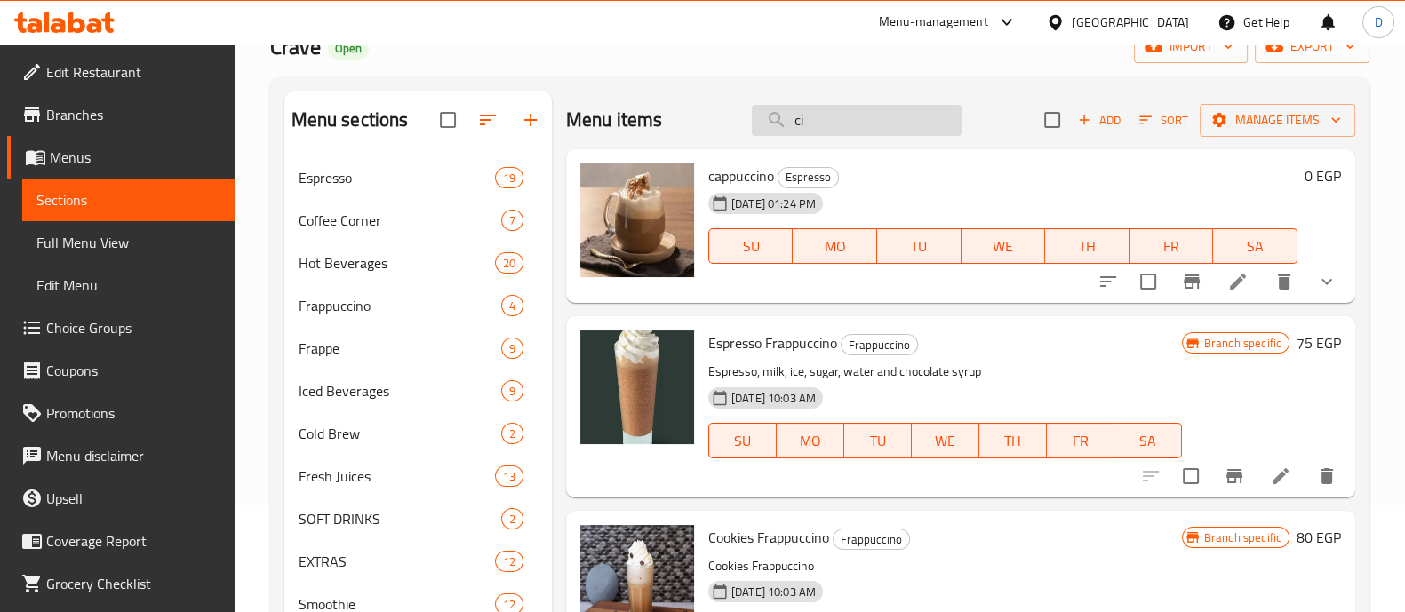
type input "c"
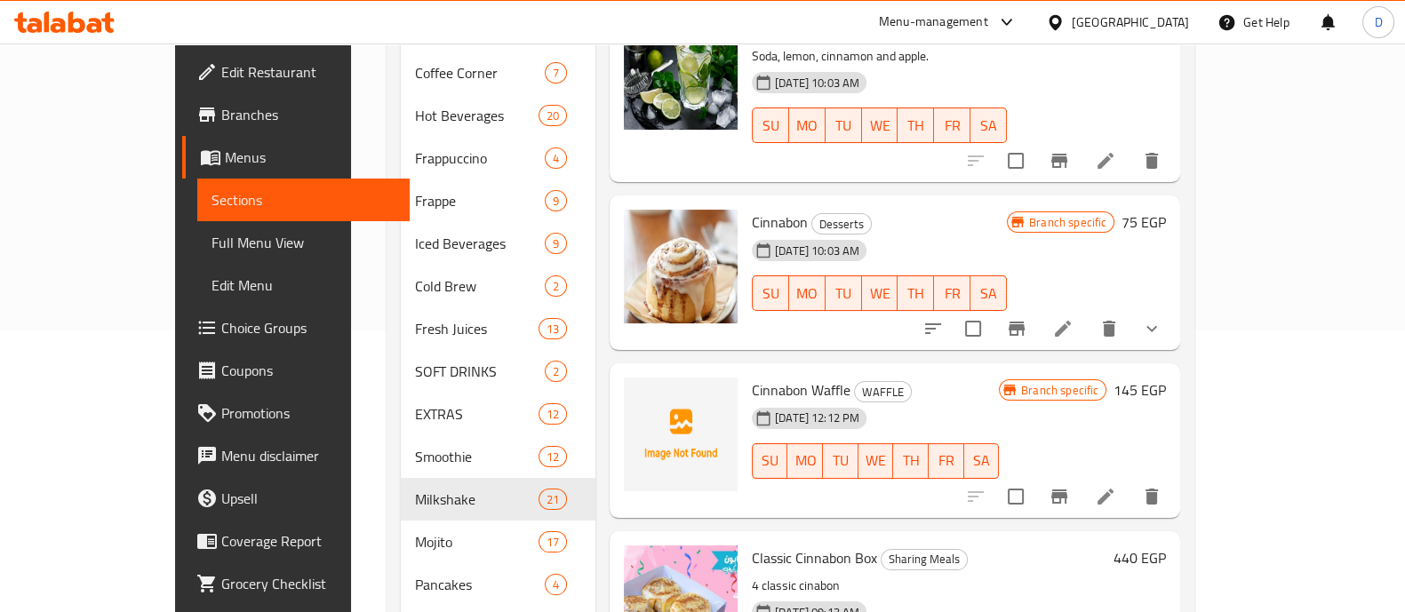
scroll to position [330, 0]
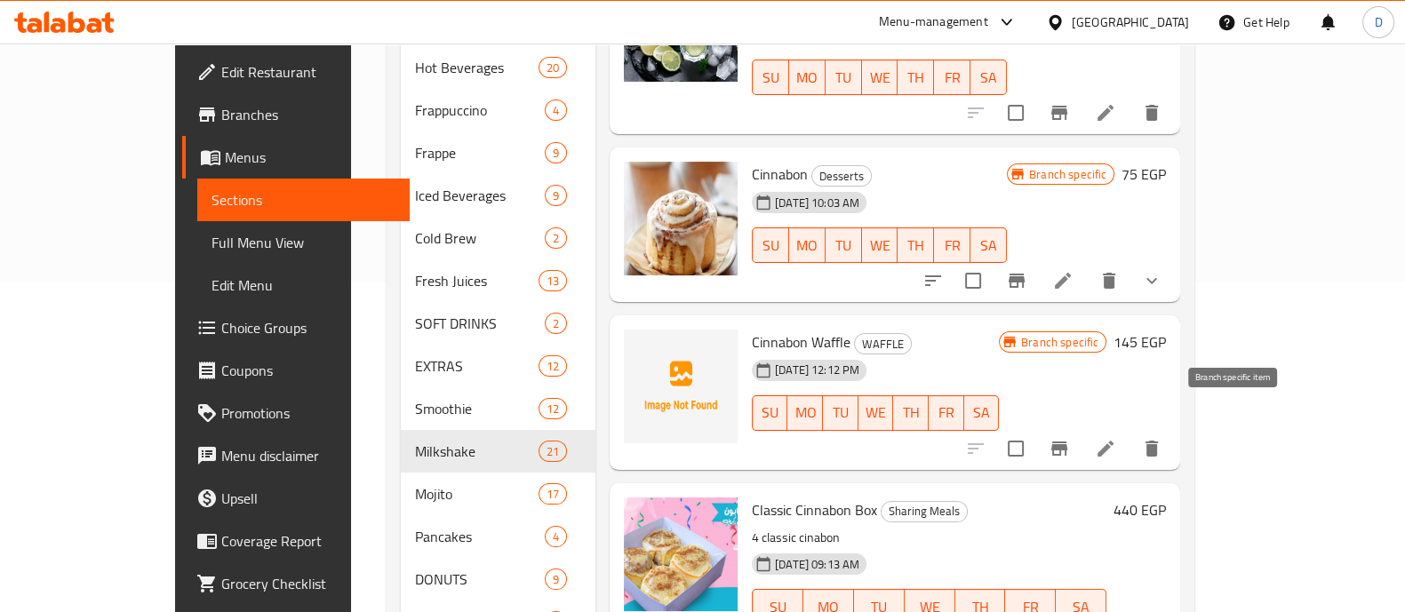
type input "سيناب"
click at [1070, 438] on icon "Branch-specific-item" at bounding box center [1059, 448] width 21 height 21
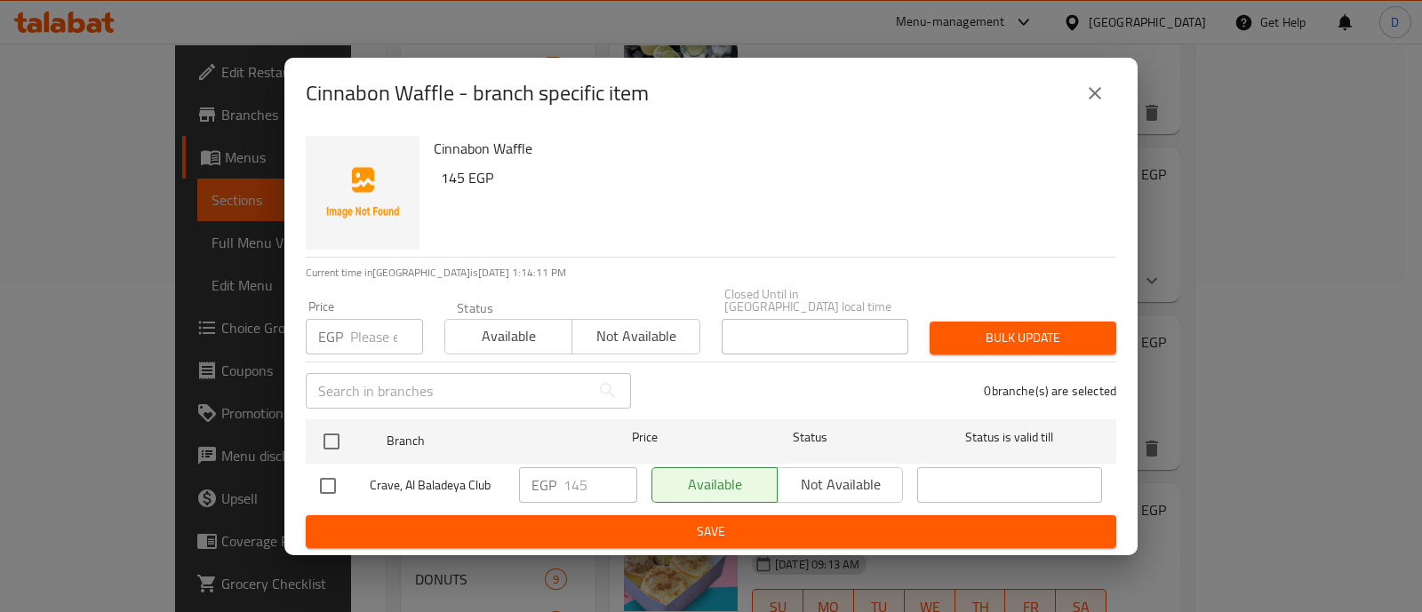
click at [1104, 104] on icon "close" at bounding box center [1095, 93] width 21 height 21
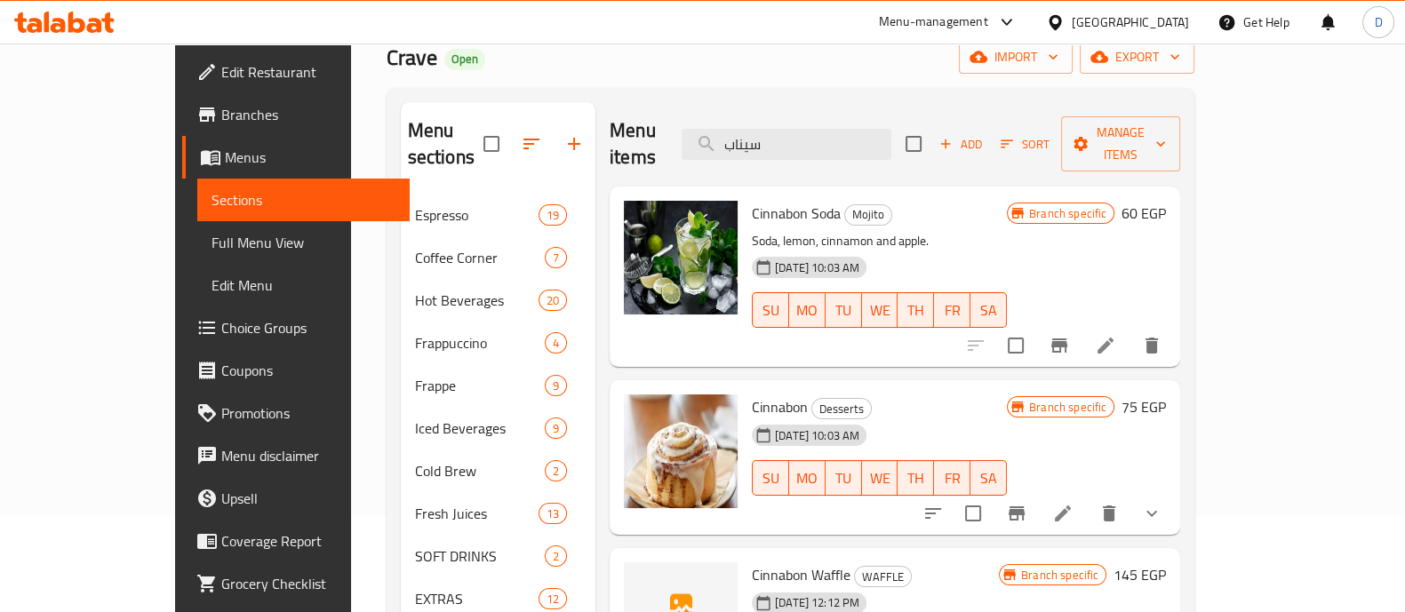
scroll to position [0, 0]
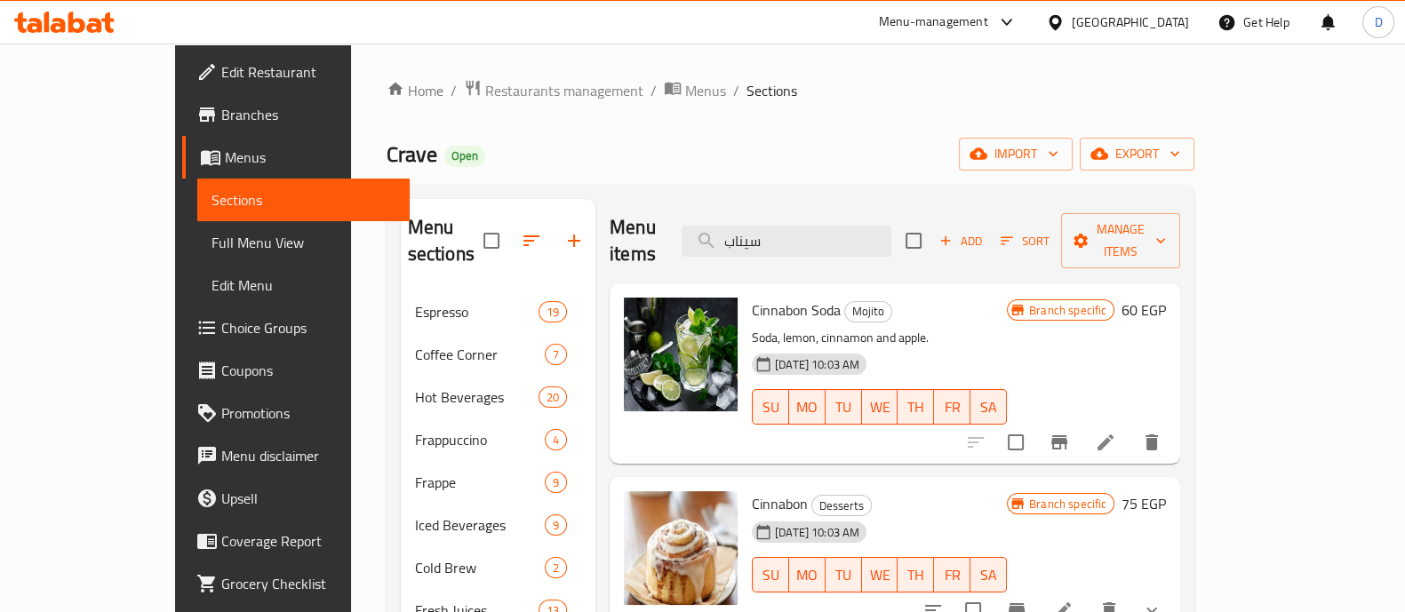
click at [74, 16] on icon at bounding box center [64, 22] width 100 height 21
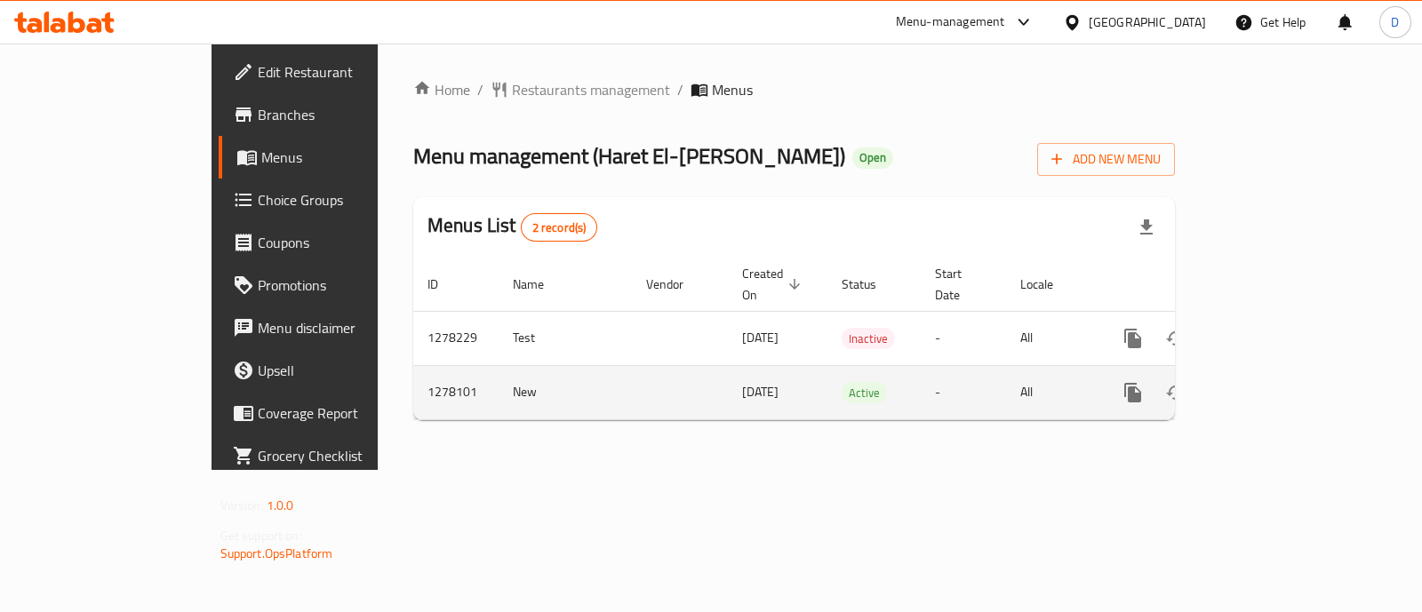
click at [1272, 382] on icon "enhanced table" at bounding box center [1261, 392] width 21 height 21
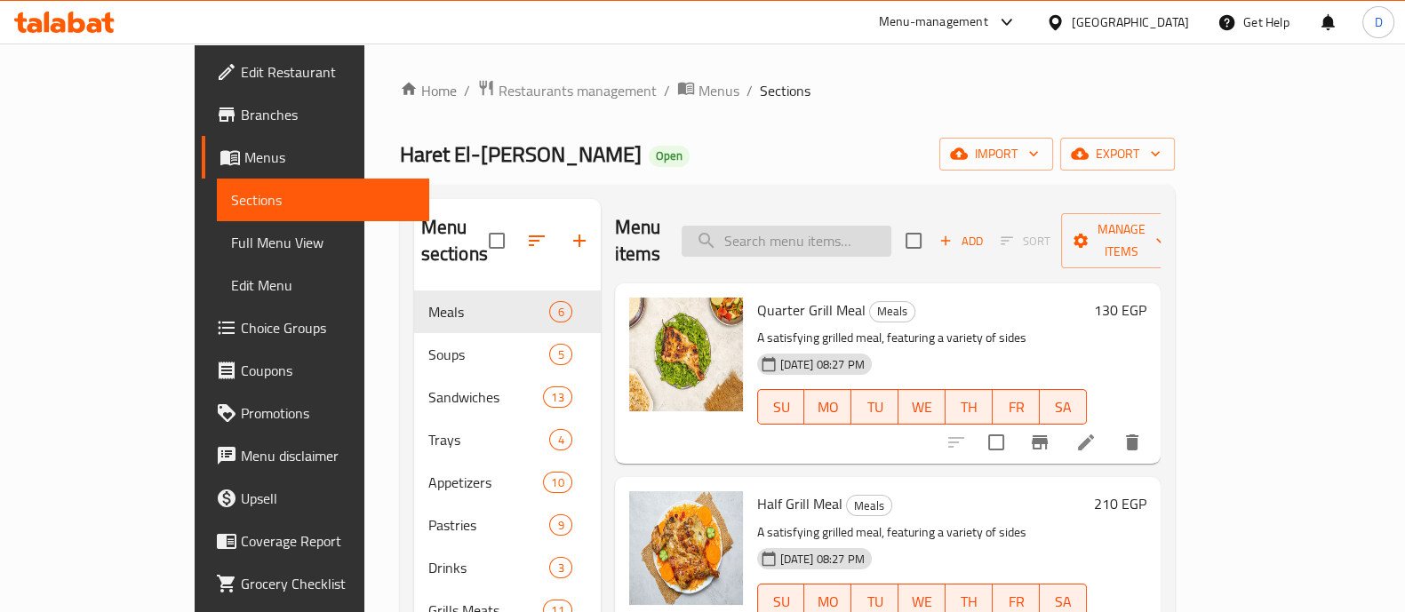
click at [828, 229] on input "search" at bounding box center [787, 241] width 210 height 31
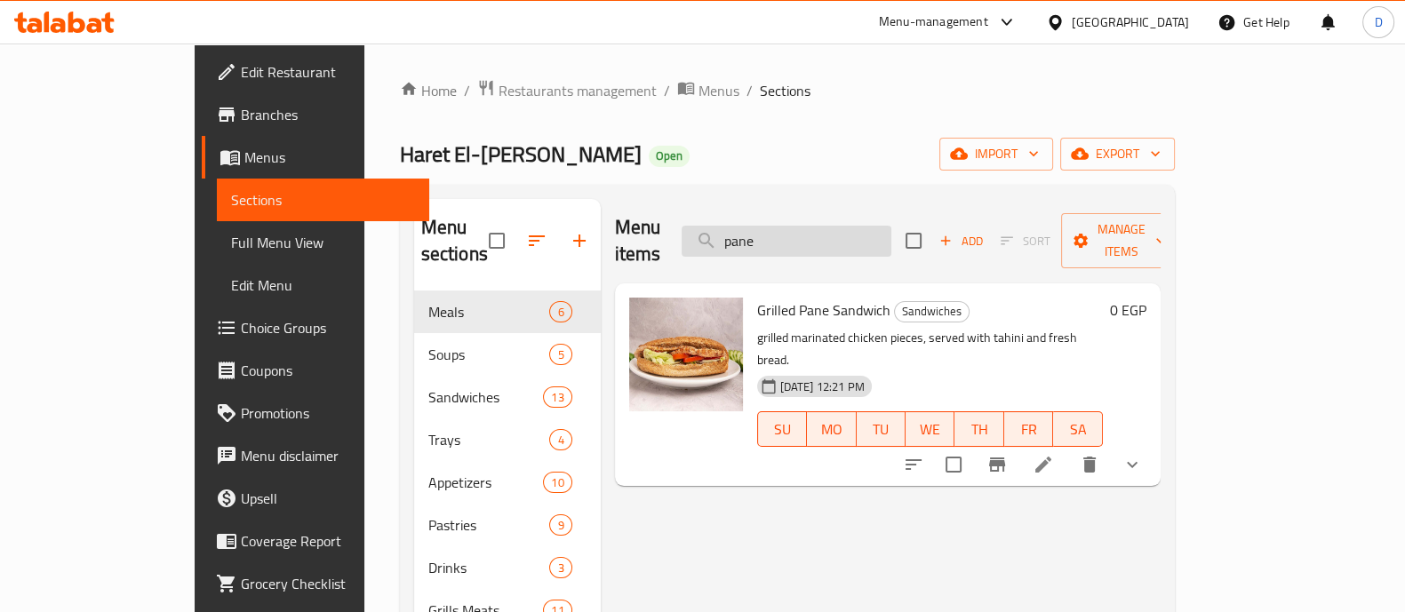
click at [825, 226] on input "pane" at bounding box center [787, 241] width 210 height 31
type input "f"
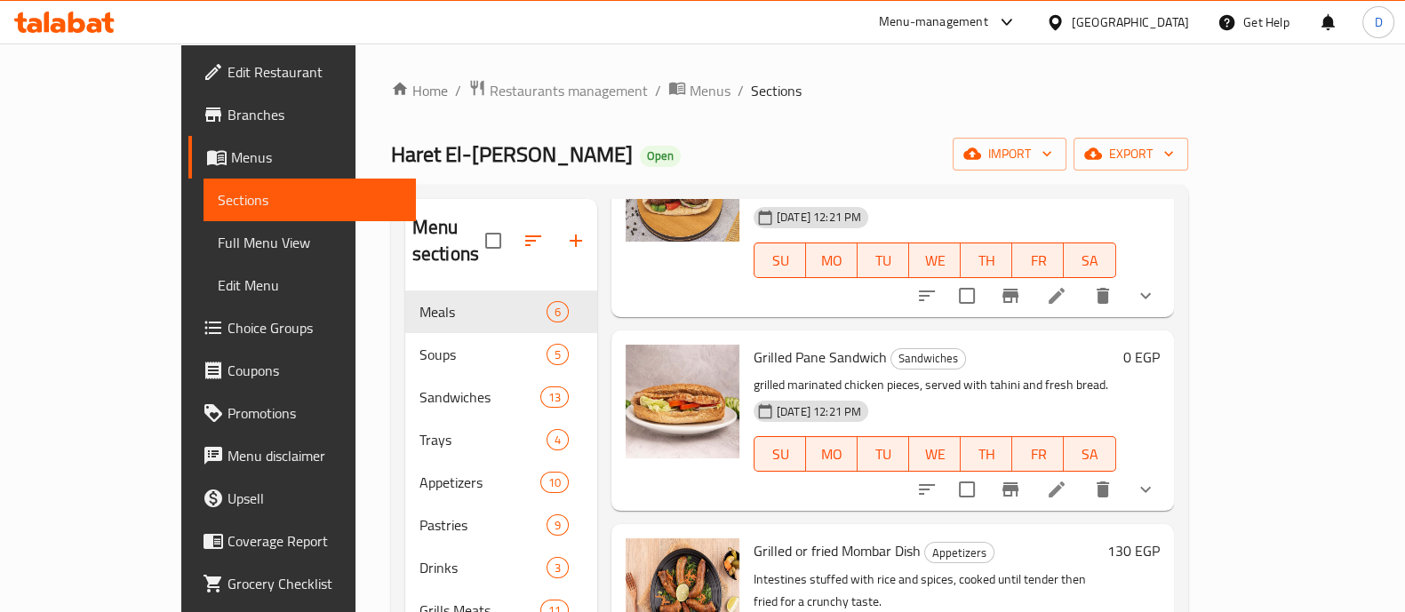
scroll to position [365, 0]
type input "با"
click at [759, 342] on span "Grilled Pane Sandwich" at bounding box center [820, 355] width 133 height 27
copy span "Pane"
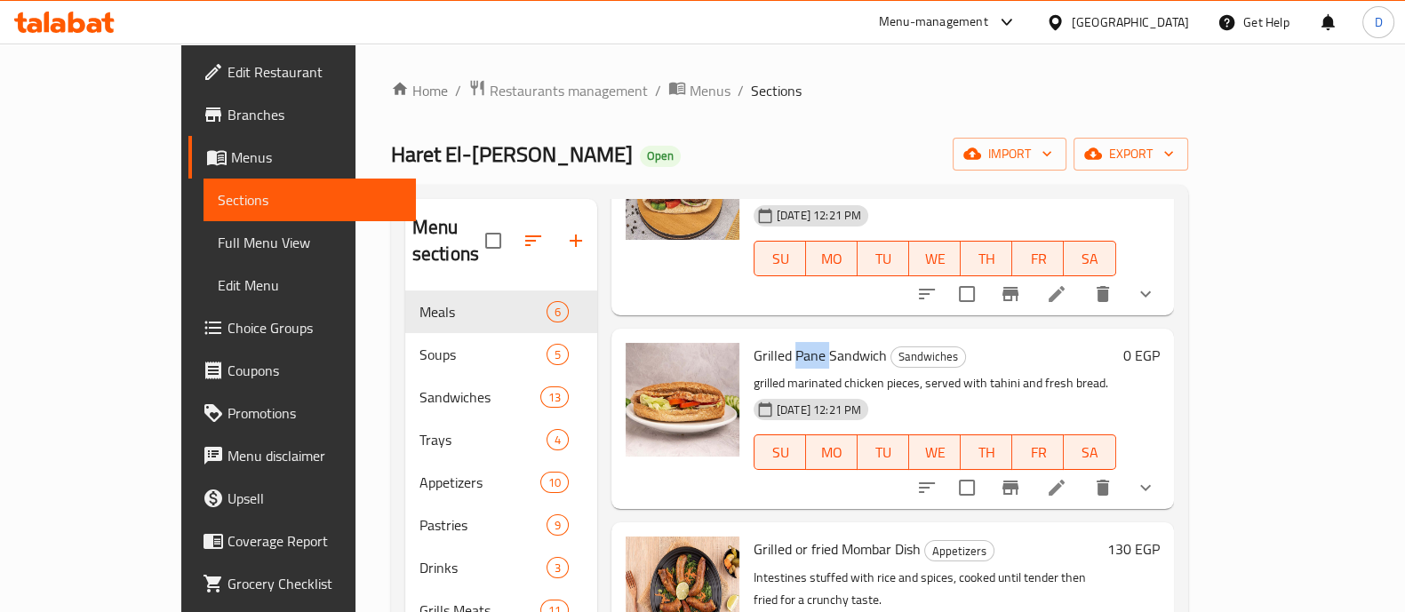
scroll to position [0, 0]
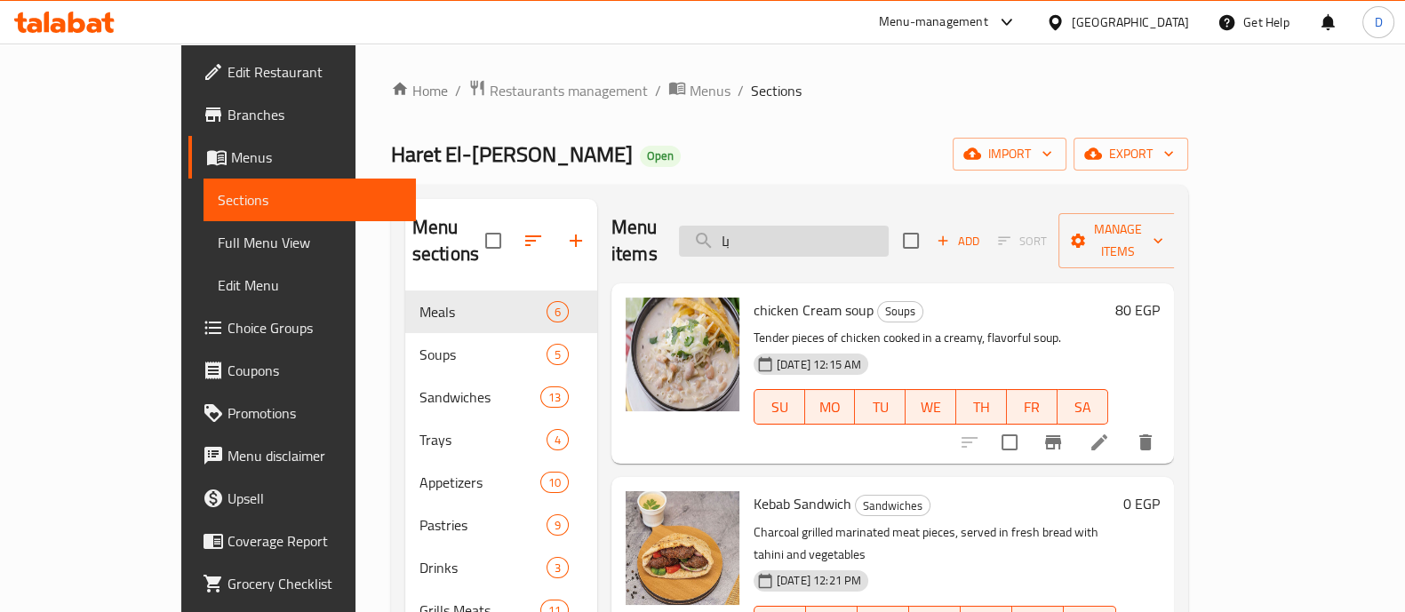
click at [829, 226] on input "با" at bounding box center [784, 241] width 210 height 31
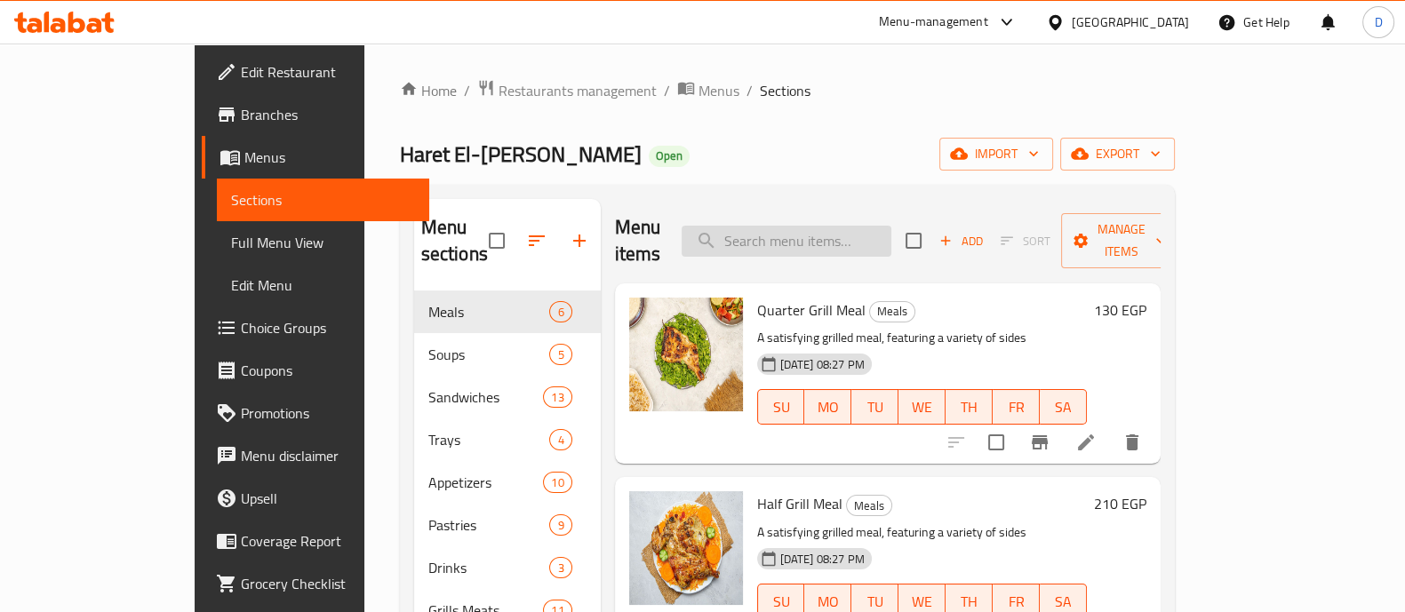
paste input "Pane"
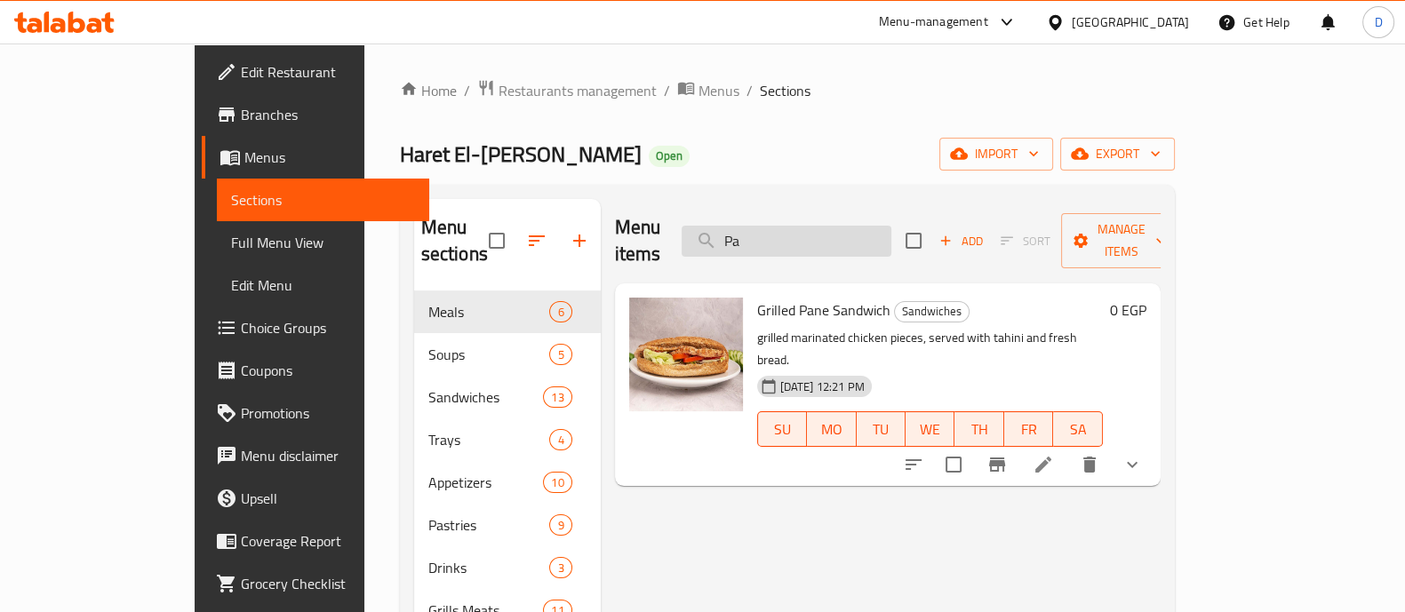
type input "P"
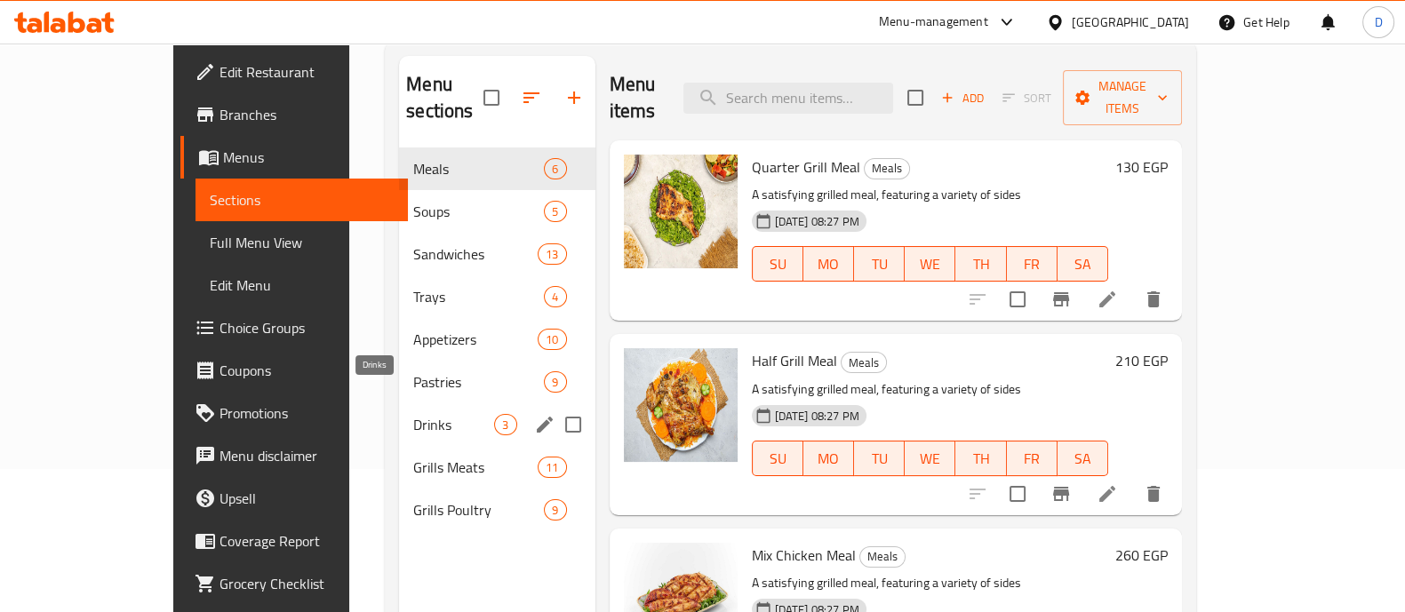
scroll to position [144, 0]
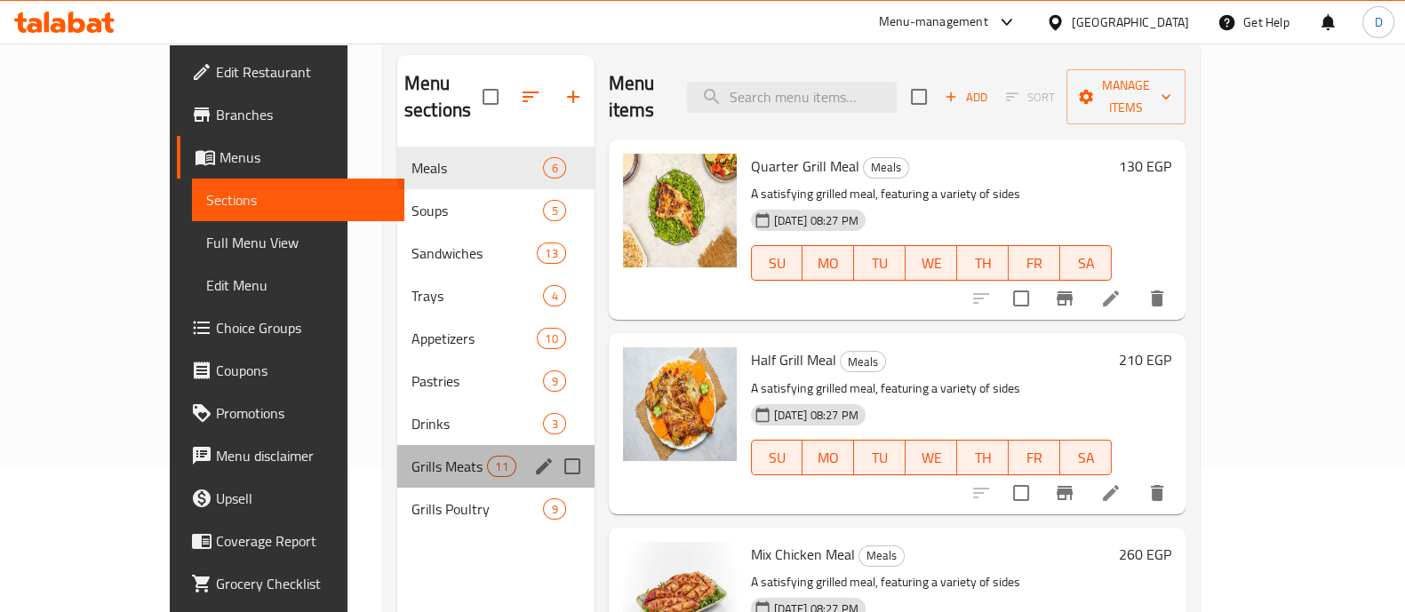
click at [399, 445] on div "Grills Meats 11" at bounding box center [495, 466] width 197 height 43
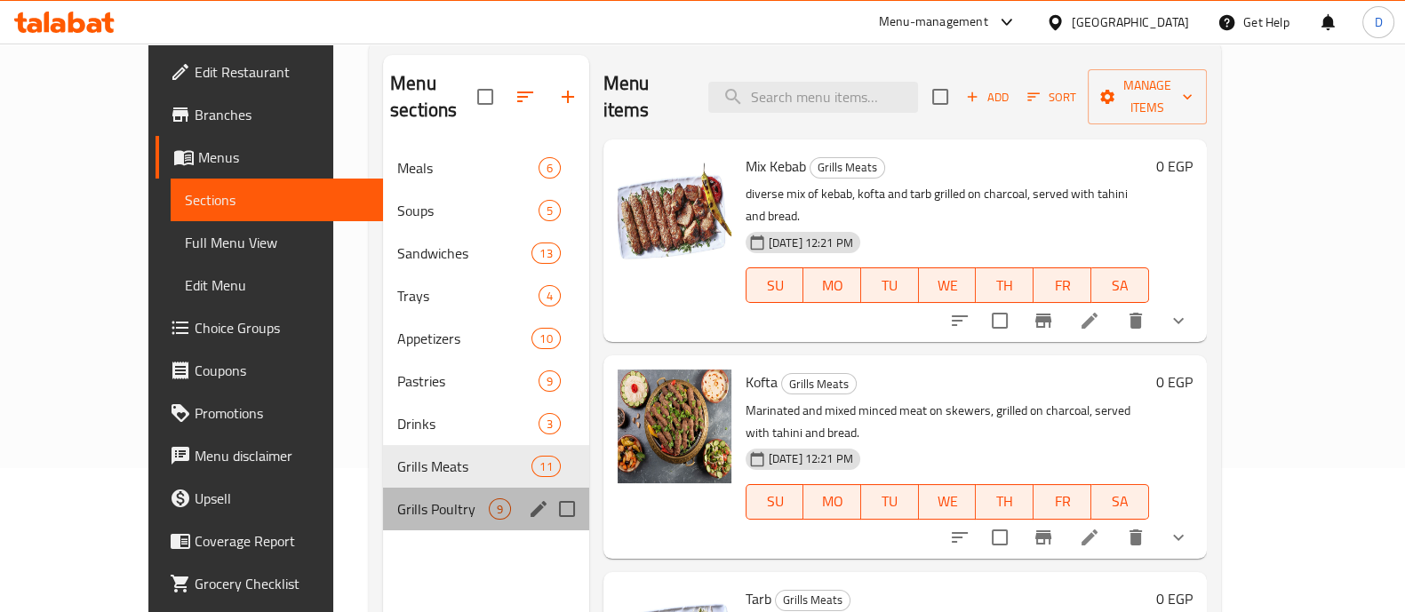
click at [405, 488] on div "Grills Poultry 9" at bounding box center [486, 509] width 206 height 43
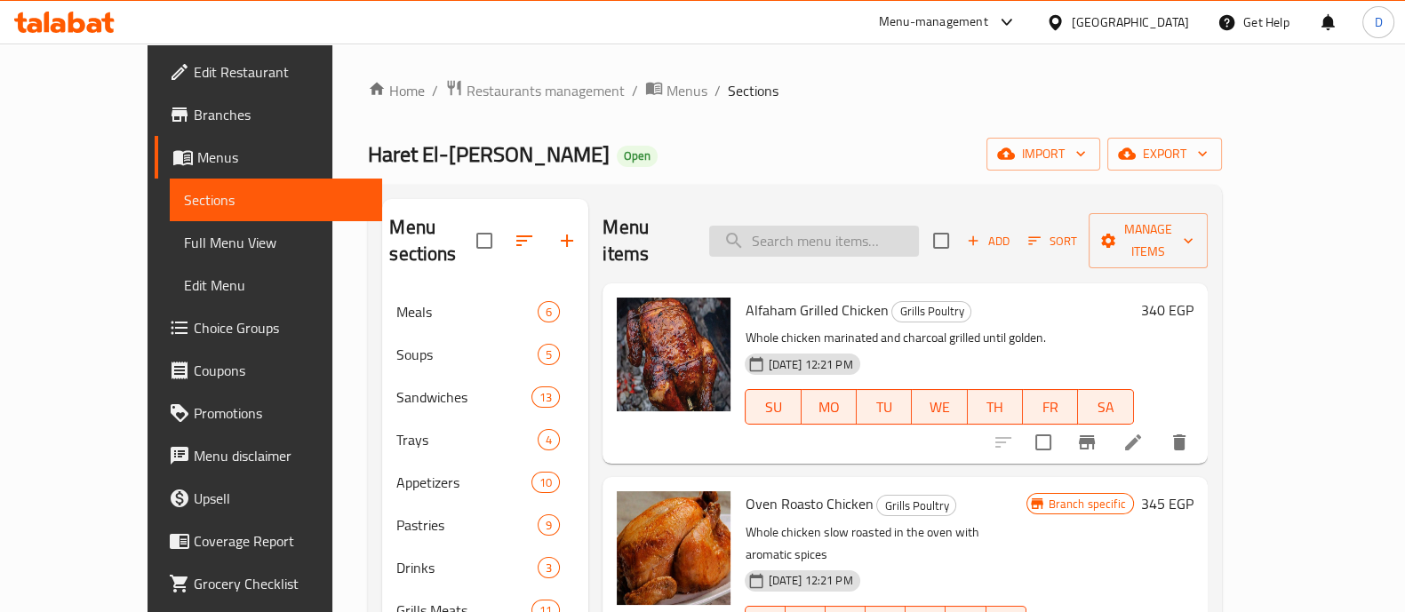
click at [862, 227] on input "search" at bounding box center [814, 241] width 210 height 31
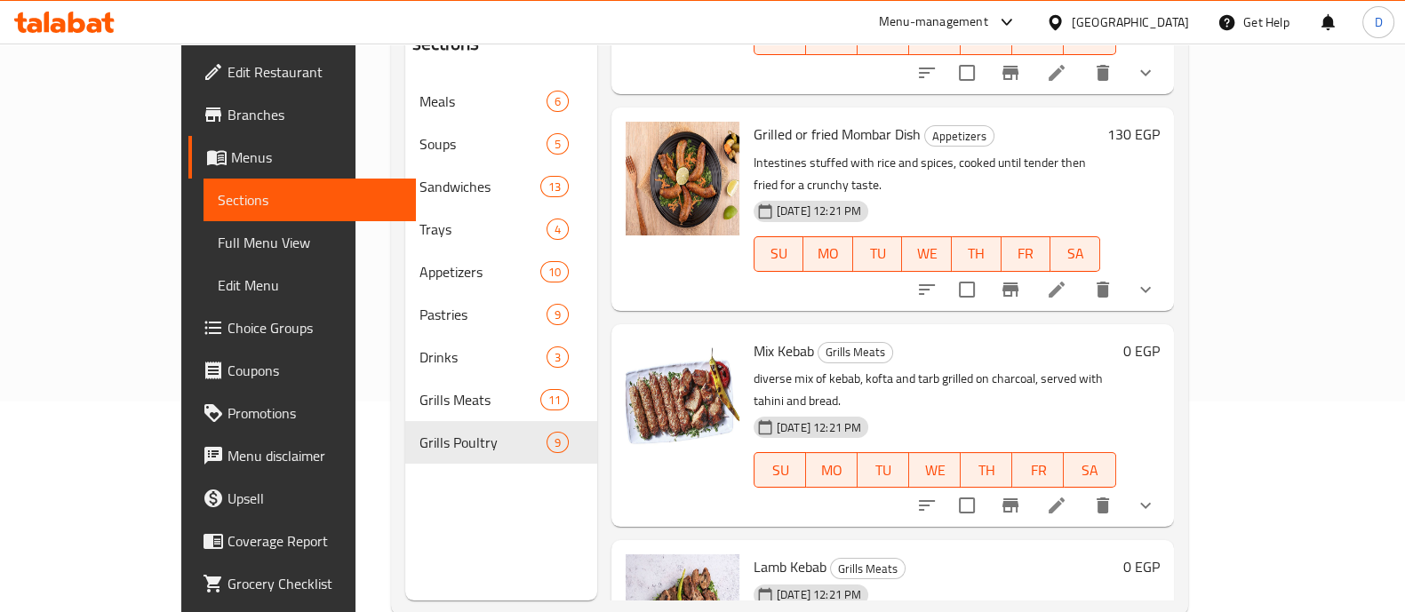
scroll to position [249, 0]
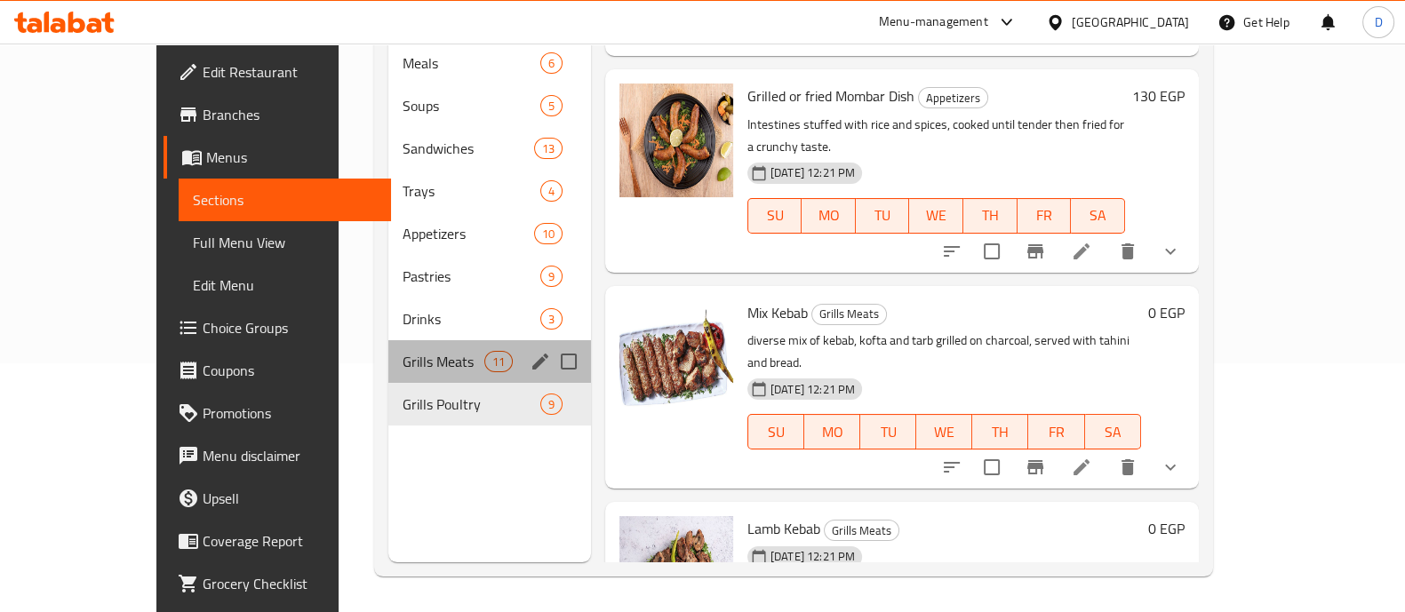
click at [425, 340] on div "Grills Meats 11" at bounding box center [489, 361] width 203 height 43
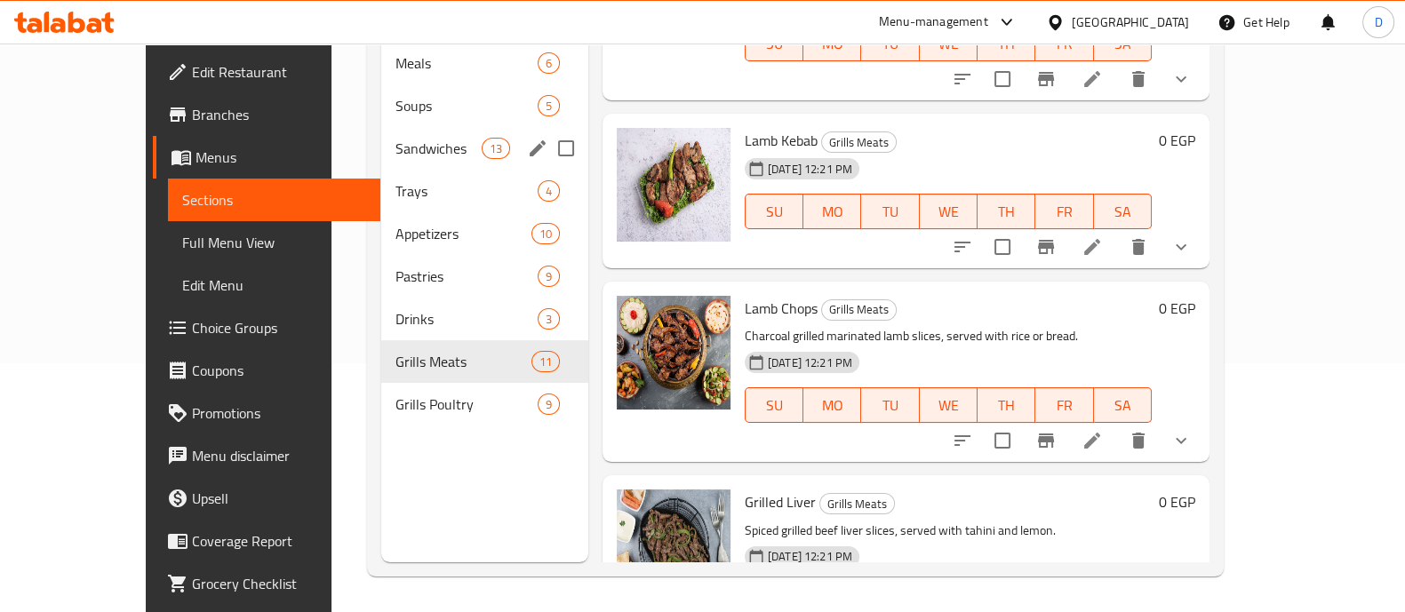
scroll to position [68, 0]
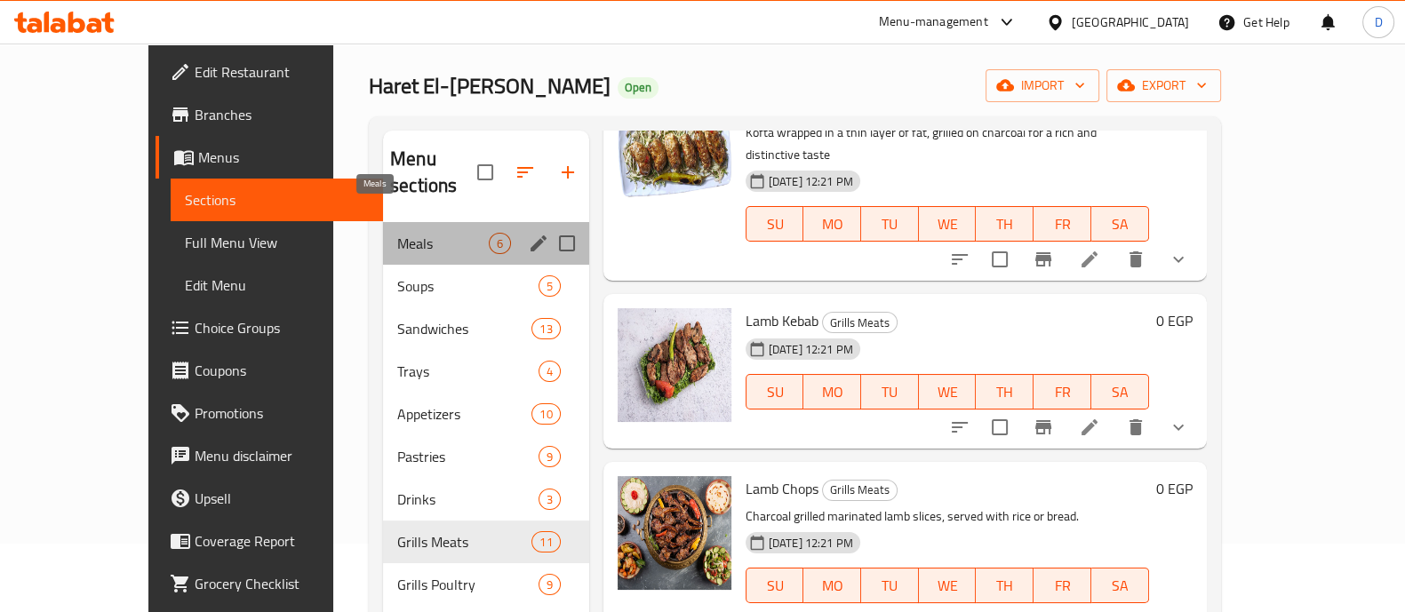
click at [397, 233] on span "Meals" at bounding box center [442, 243] width 91 height 21
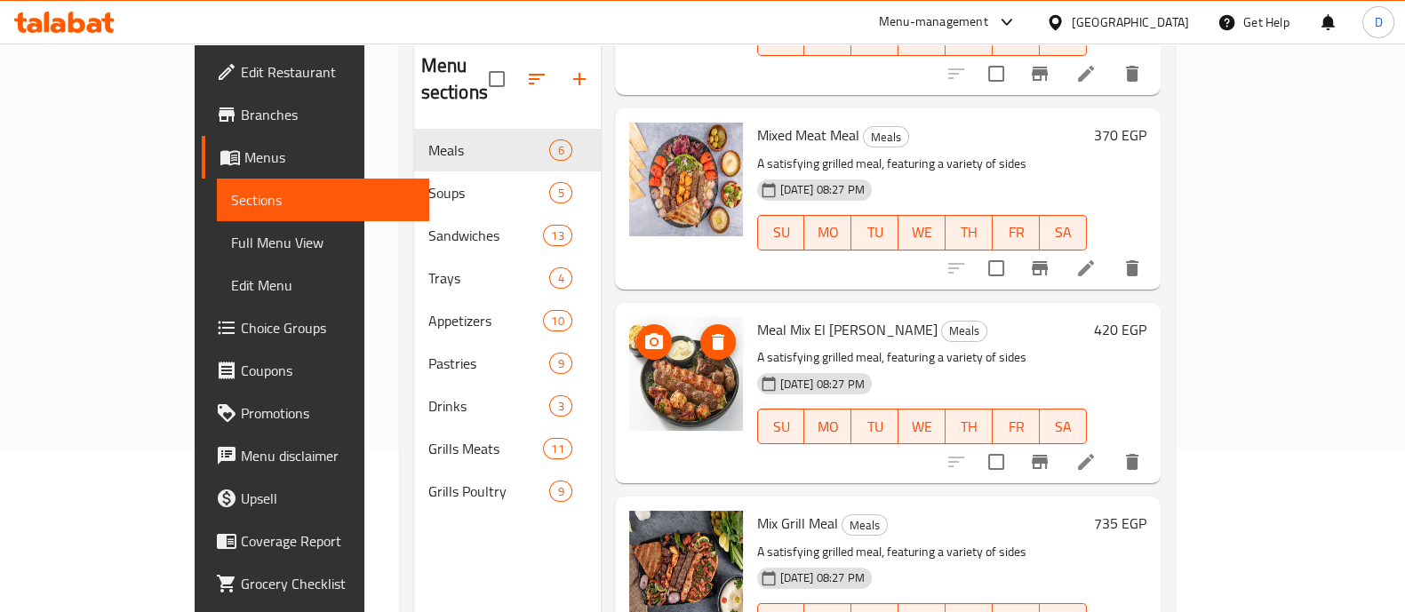
scroll to position [249, 0]
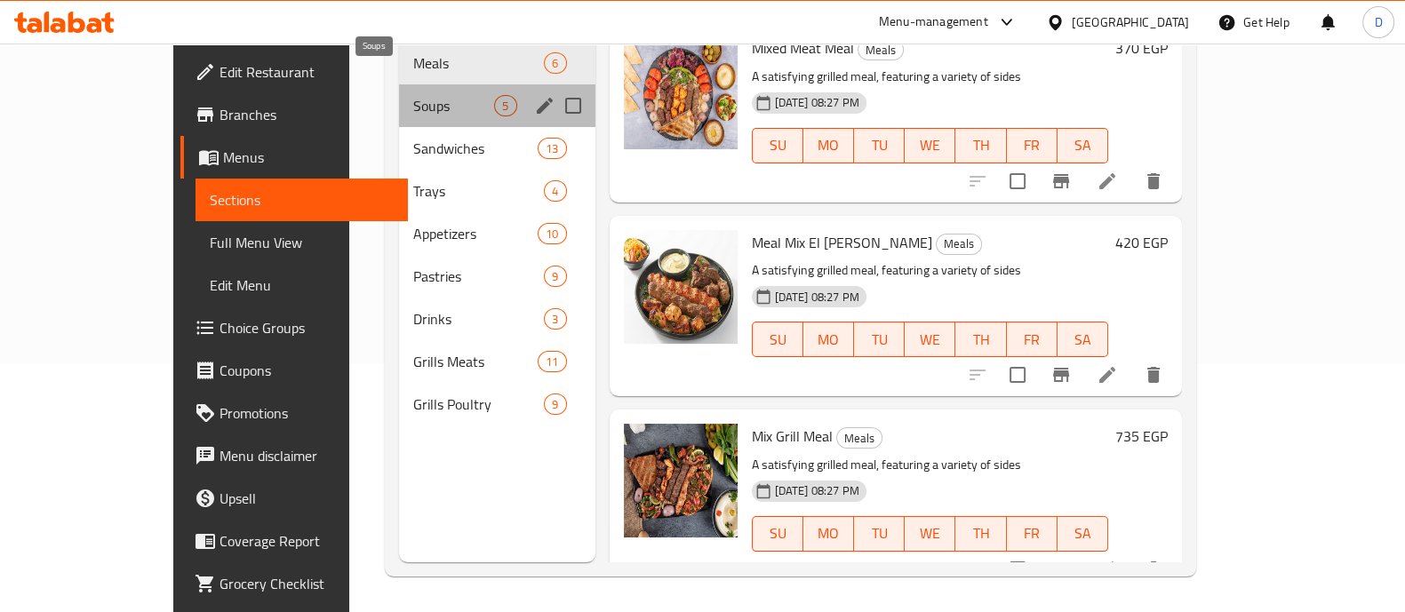
click at [413, 95] on span "Soups" at bounding box center [453, 105] width 81 height 21
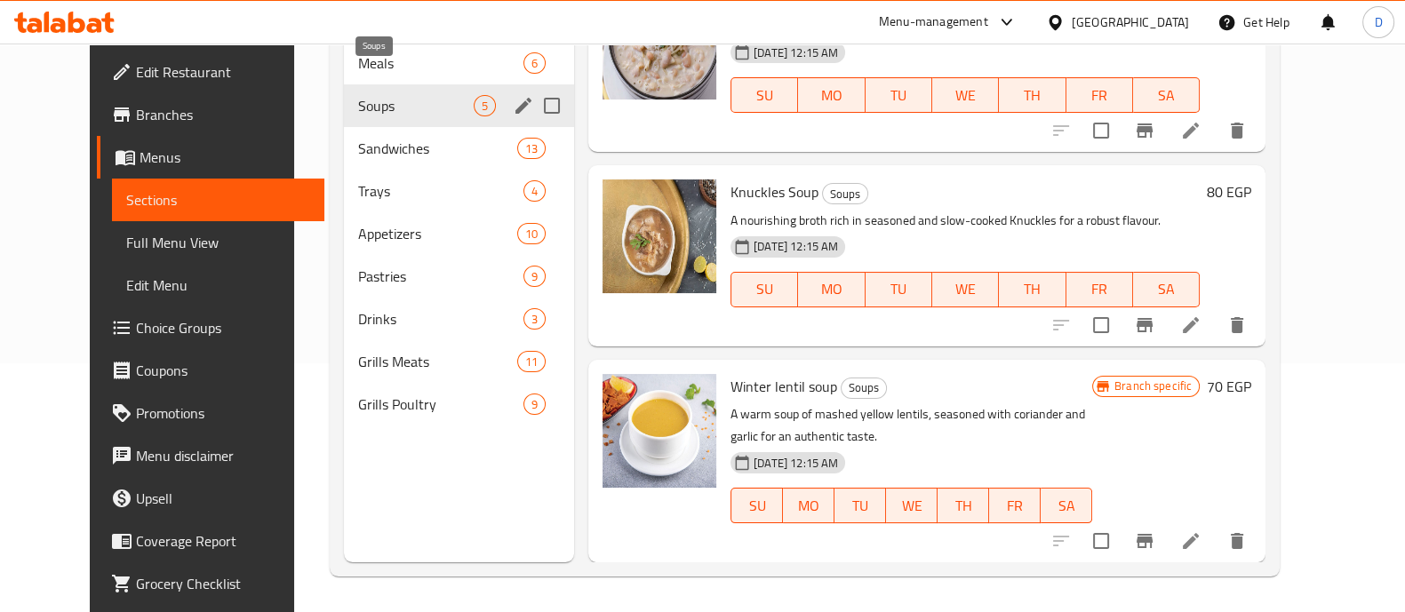
scroll to position [424, 0]
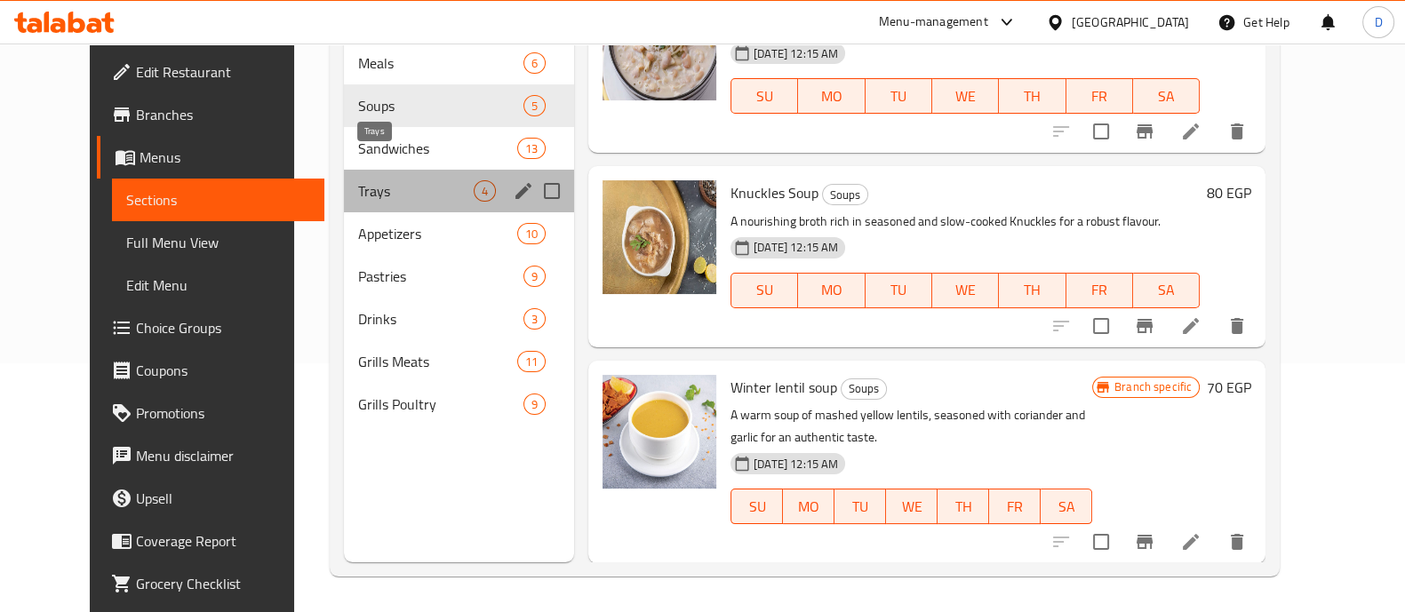
click at [376, 180] on span "Trays" at bounding box center [416, 190] width 116 height 21
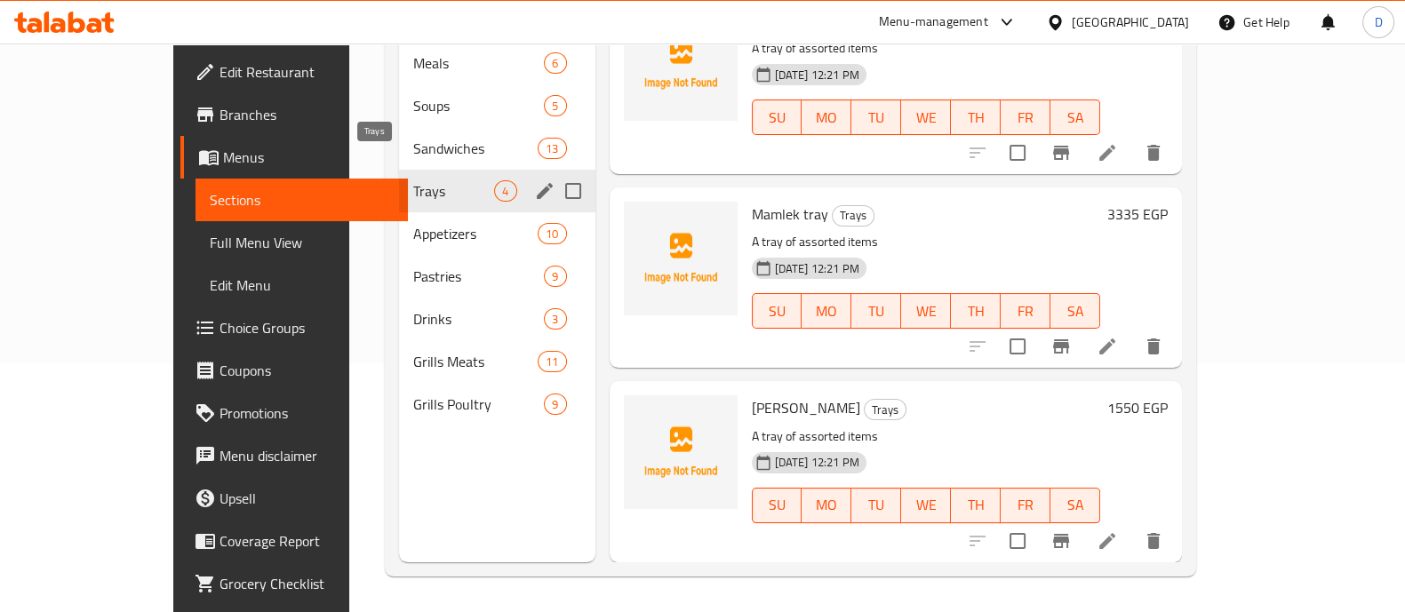
scroll to position [208, 0]
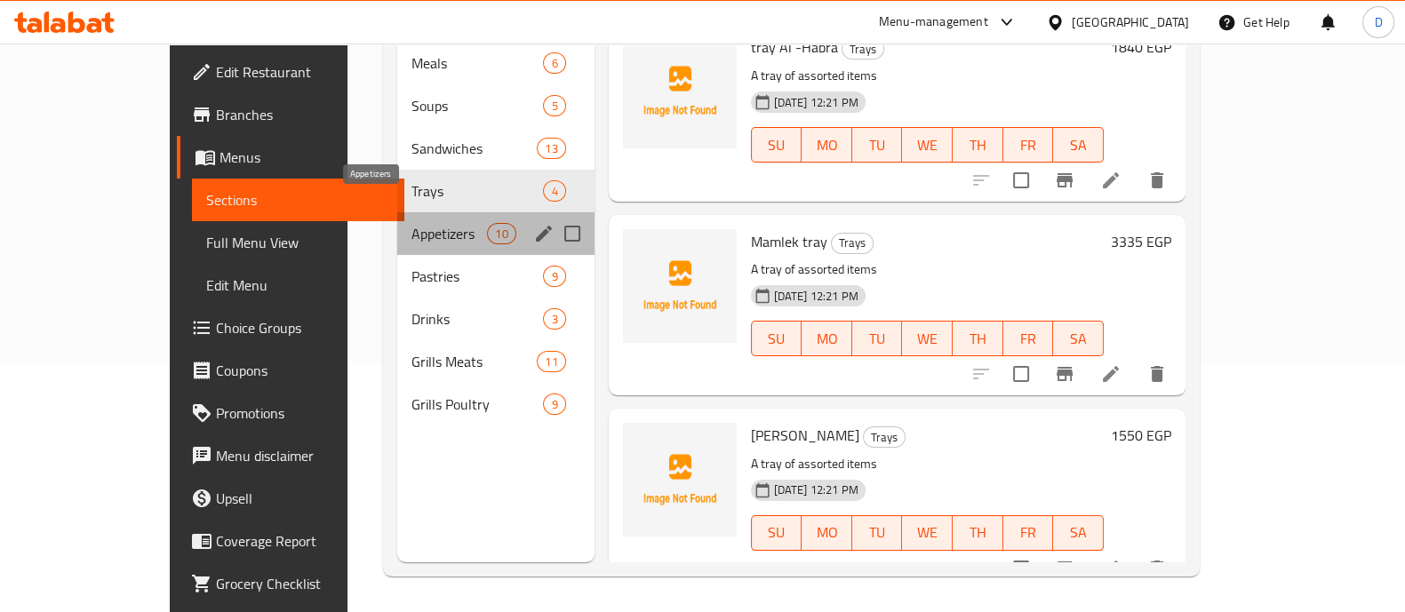
click at [412, 223] on span "Appetizers" at bounding box center [450, 233] width 76 height 21
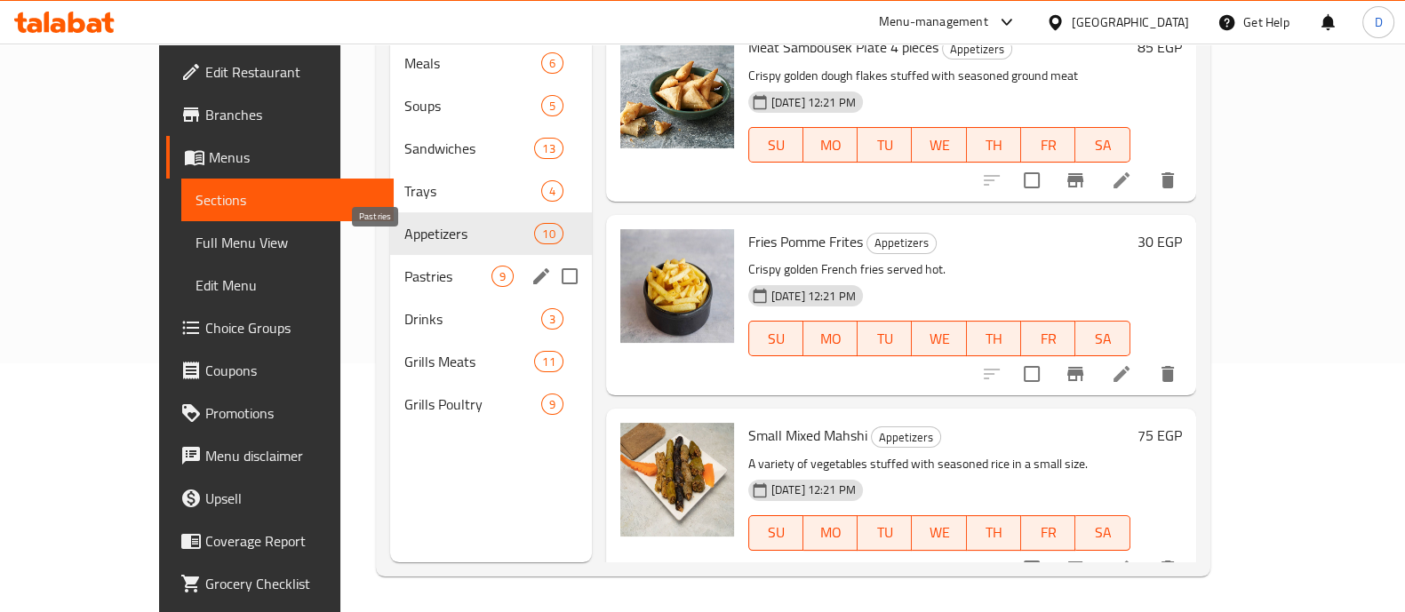
click at [404, 266] on span "Pastries" at bounding box center [447, 276] width 86 height 21
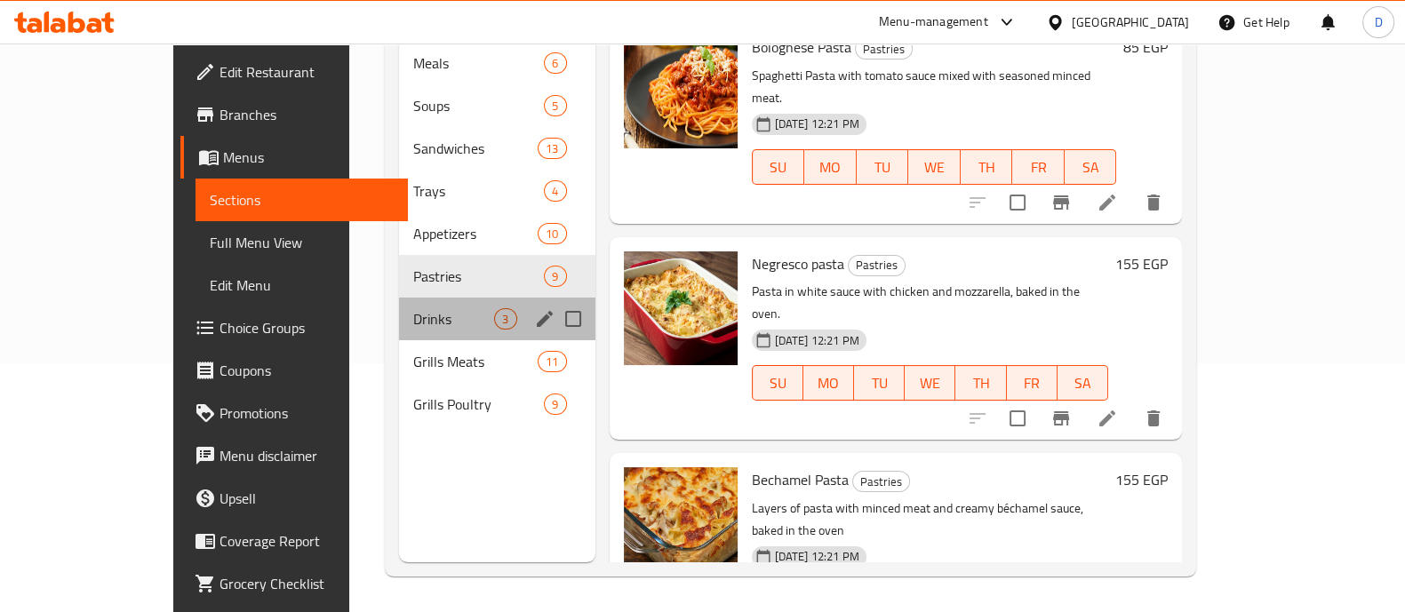
click at [399, 298] on div "Drinks 3" at bounding box center [497, 319] width 196 height 43
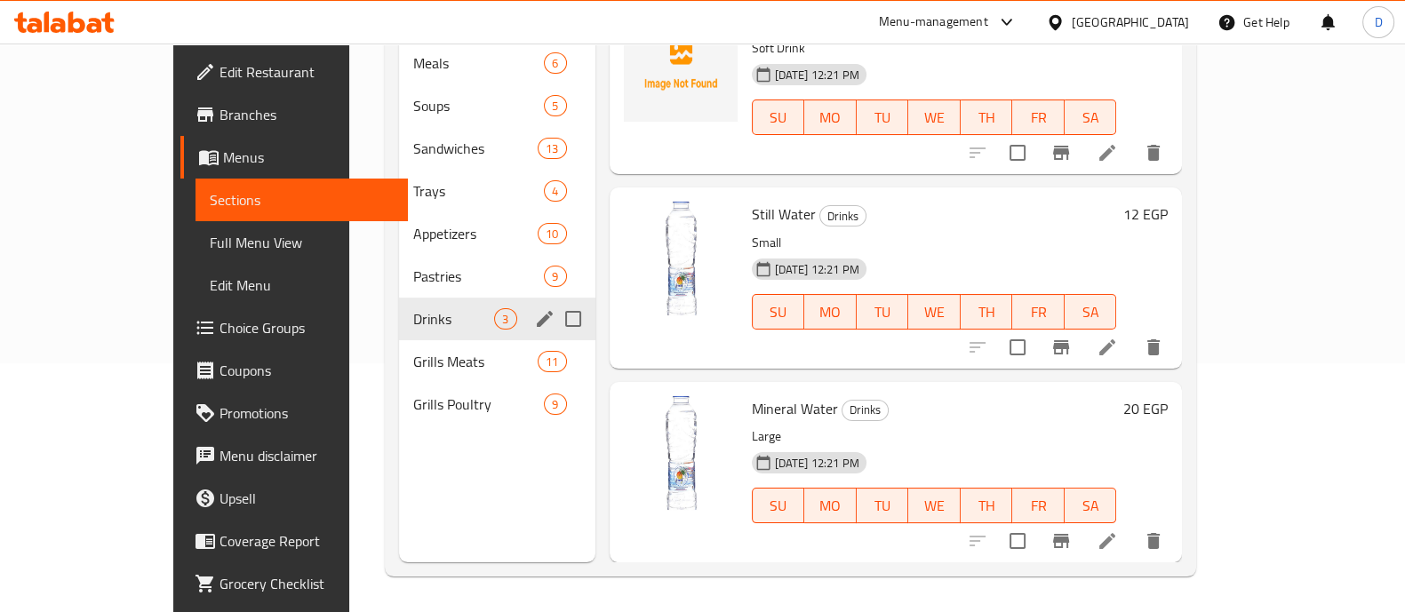
scroll to position [13, 0]
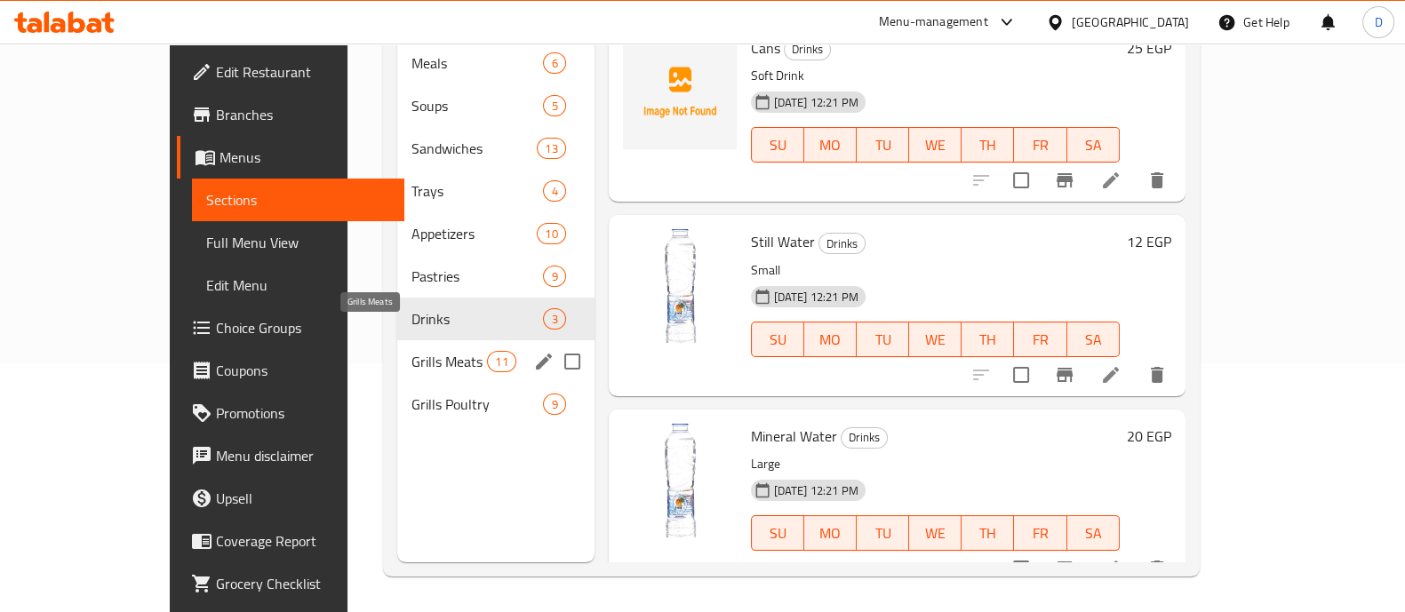
click at [412, 351] on span "Grills Meats" at bounding box center [450, 361] width 76 height 21
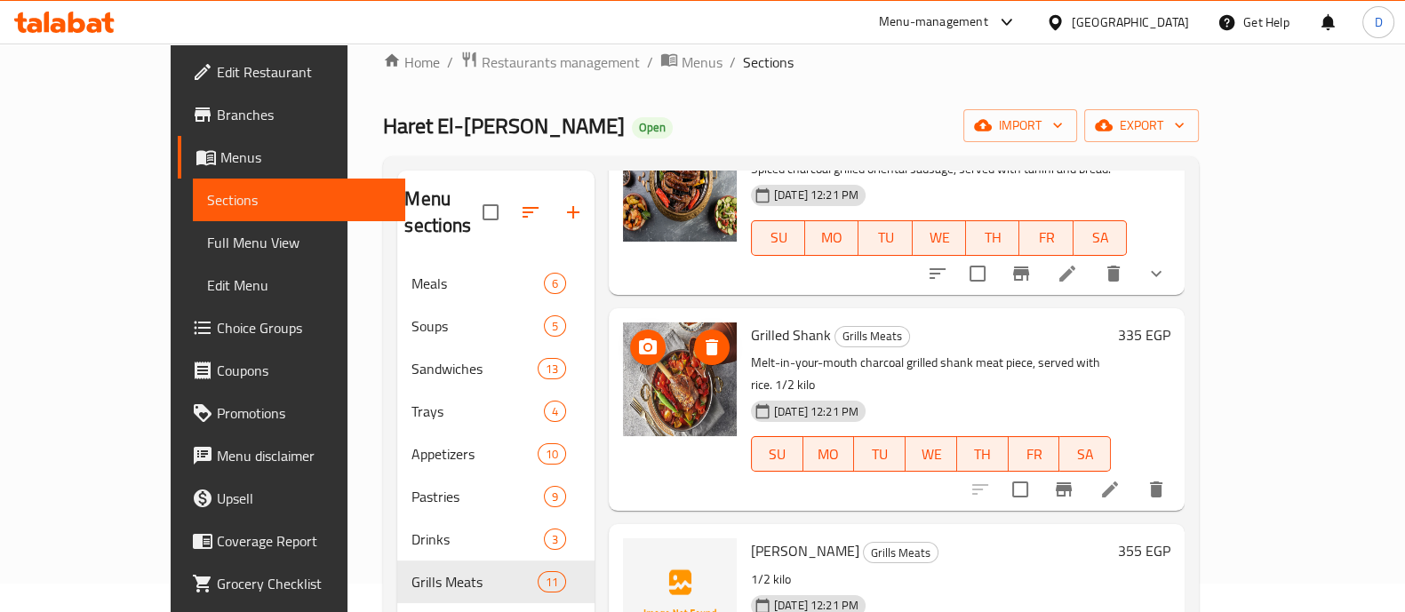
scroll to position [249, 0]
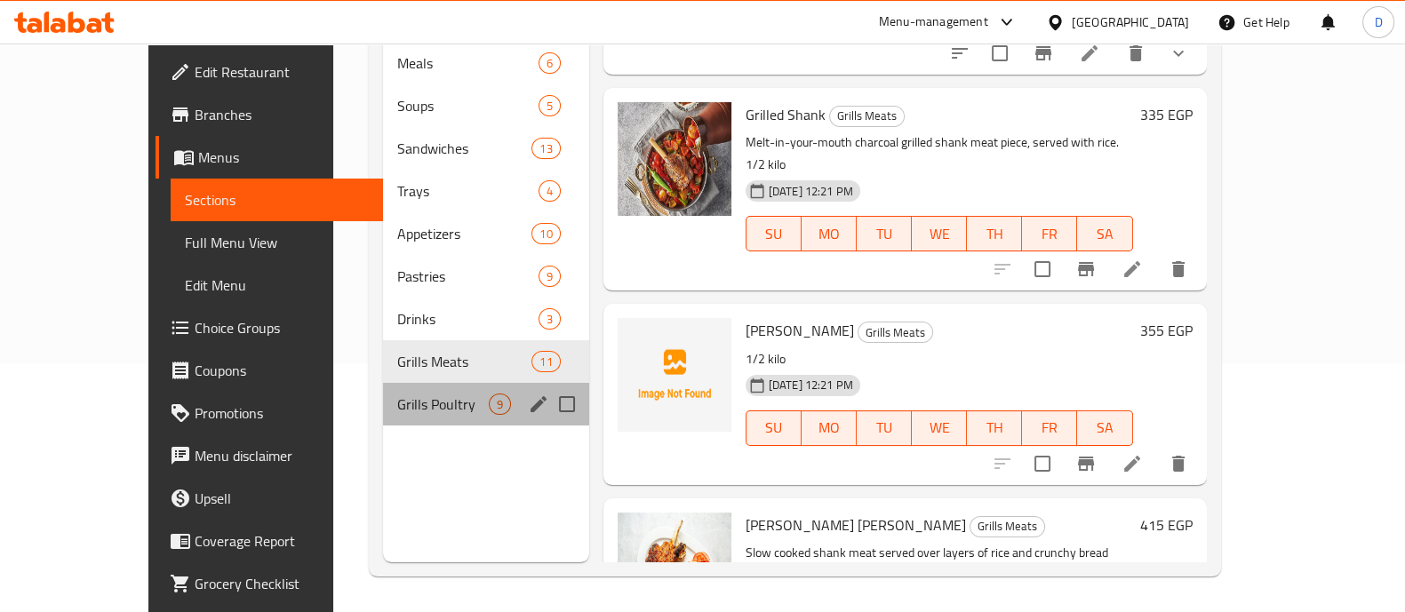
click at [422, 395] on div "Grills Poultry 9" at bounding box center [486, 404] width 206 height 43
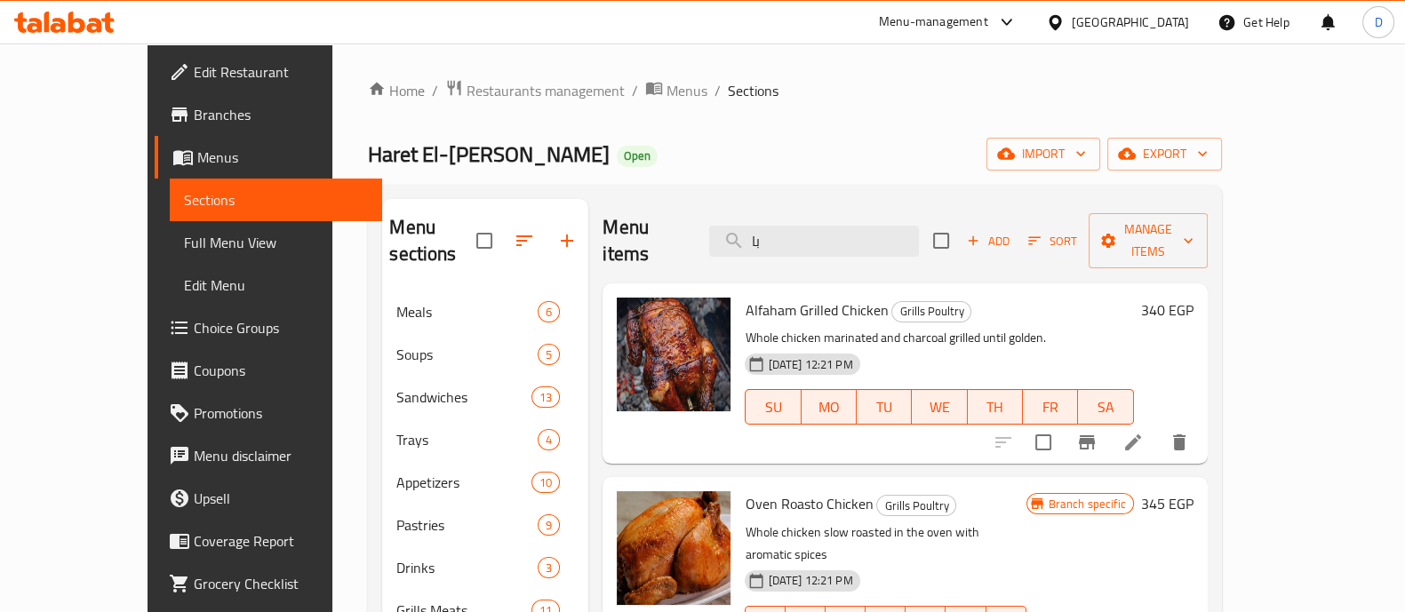
scroll to position [1, 0]
click at [885, 228] on input "با" at bounding box center [814, 240] width 210 height 31
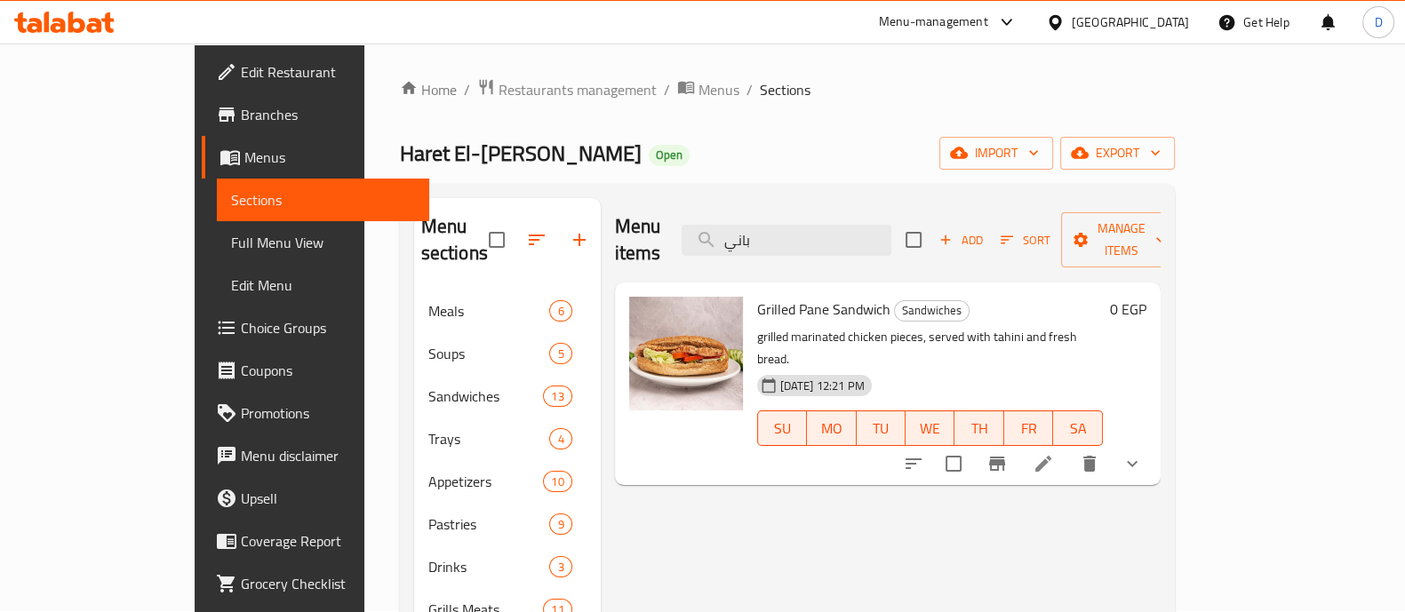
type input "باني"
click at [1143, 453] on icon "show more" at bounding box center [1132, 463] width 21 height 21
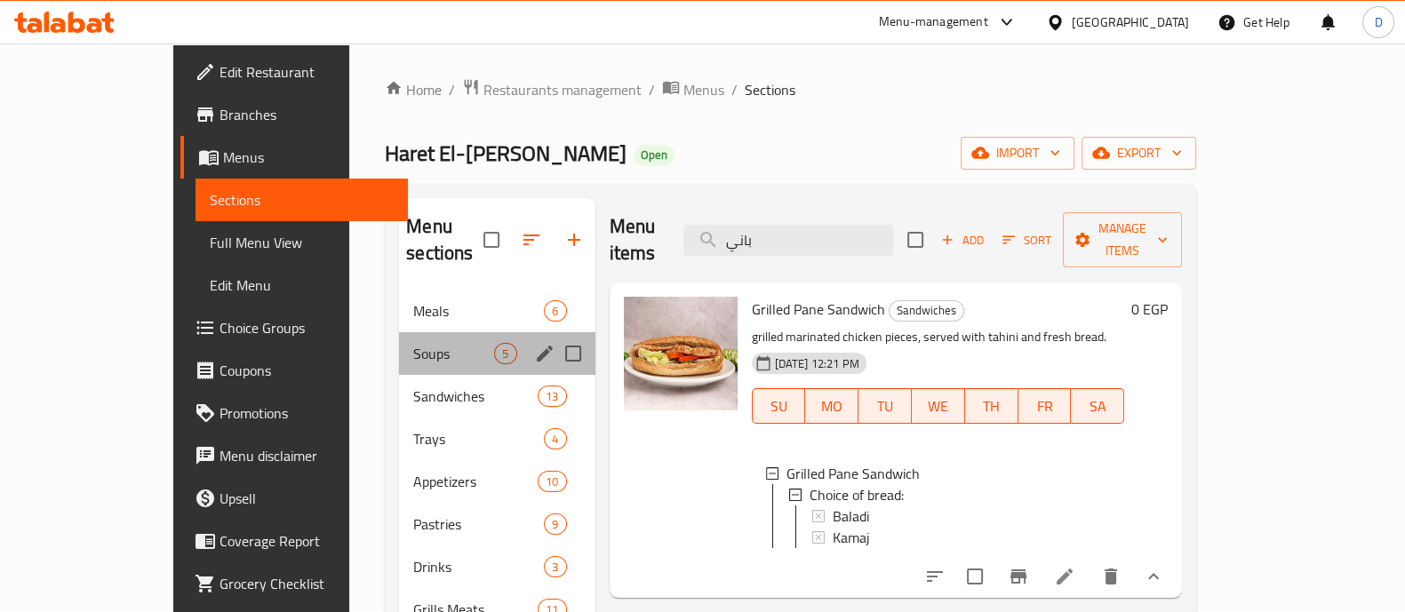
click at [399, 332] on div "Soups 5" at bounding box center [497, 353] width 196 height 43
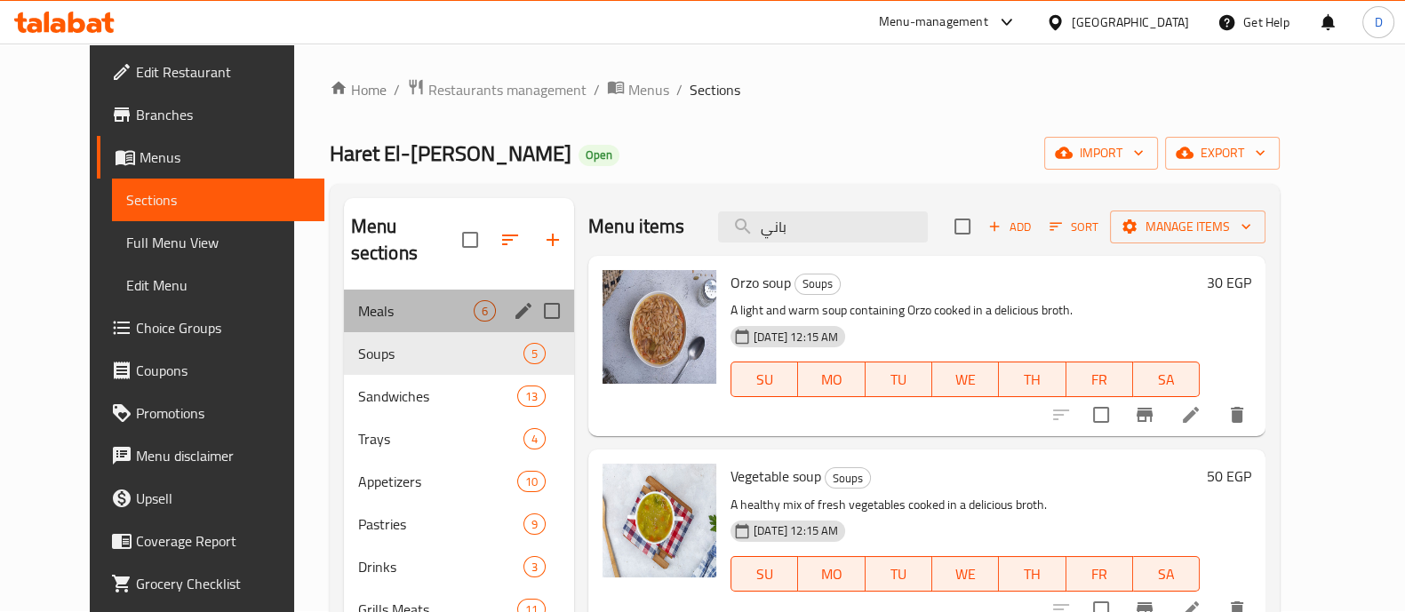
click at [348, 296] on div "Meals 6" at bounding box center [459, 311] width 230 height 43
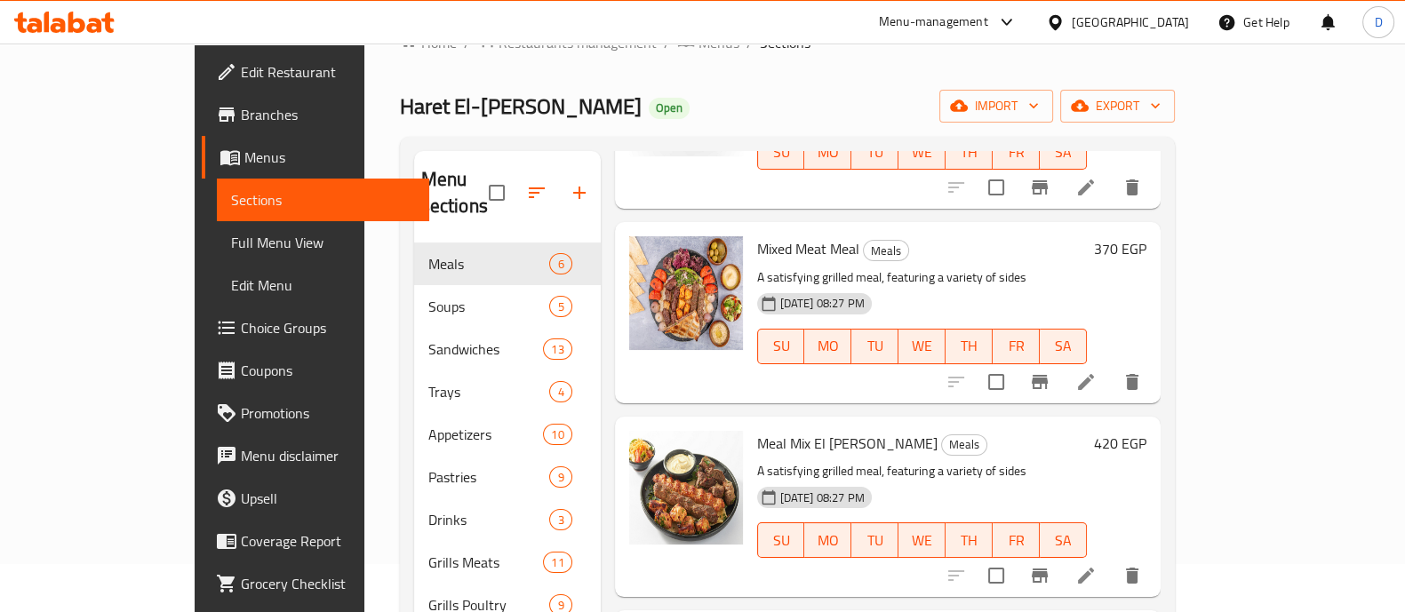
scroll to position [26, 0]
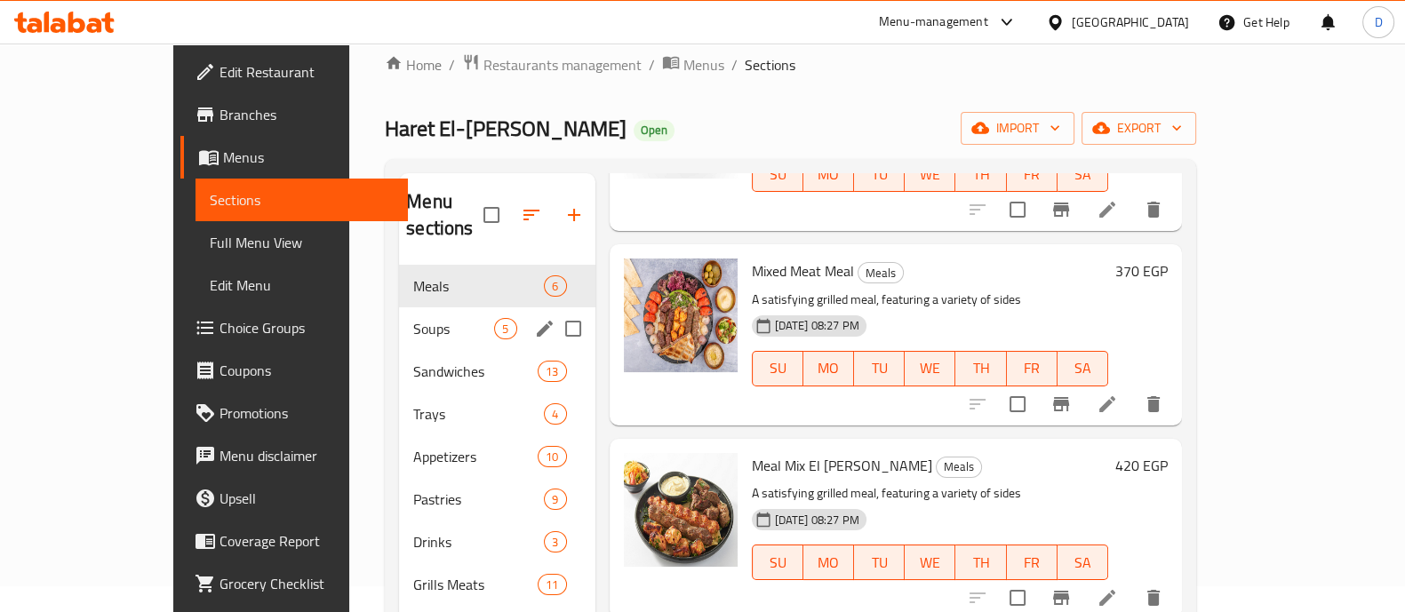
click at [413, 318] on span "Soups" at bounding box center [453, 328] width 81 height 21
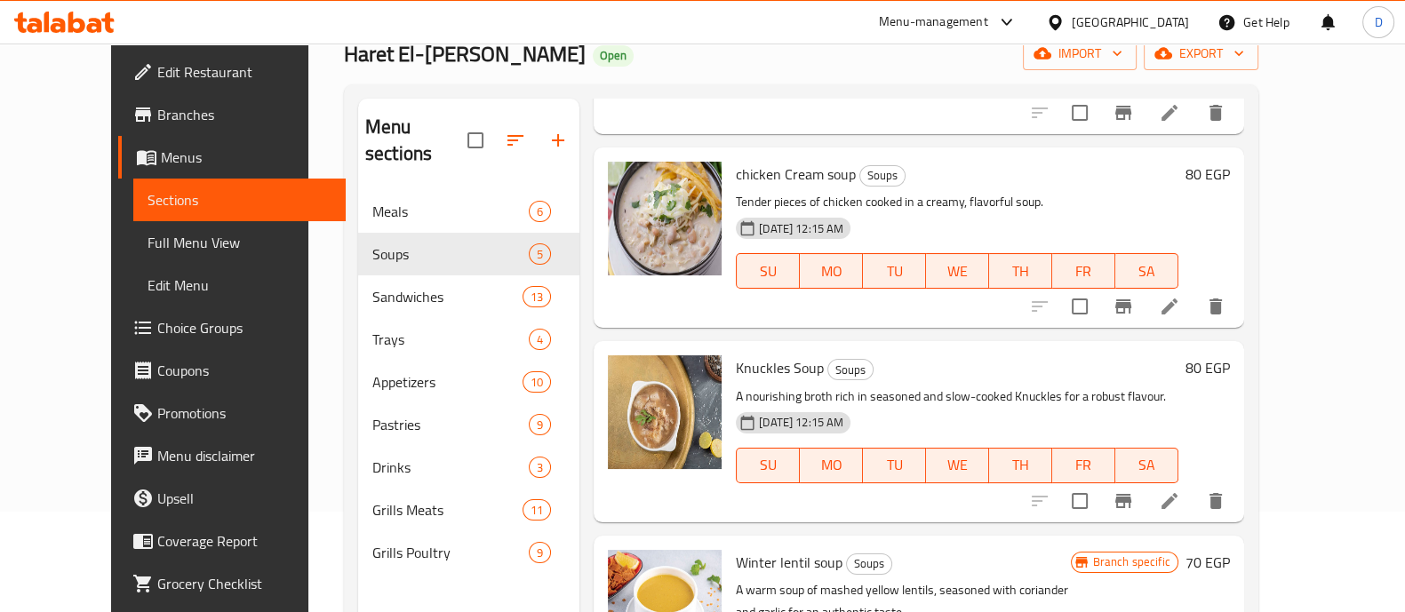
scroll to position [249, 0]
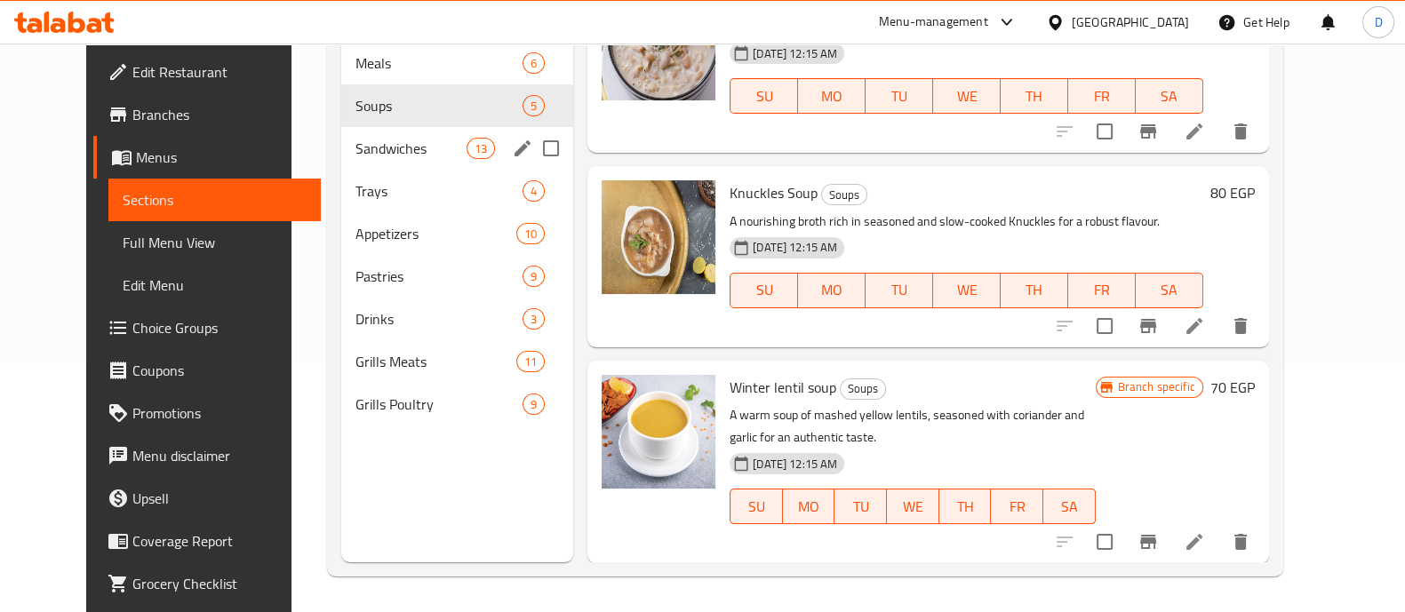
click at [367, 140] on div "Sandwiches 13" at bounding box center [457, 148] width 232 height 43
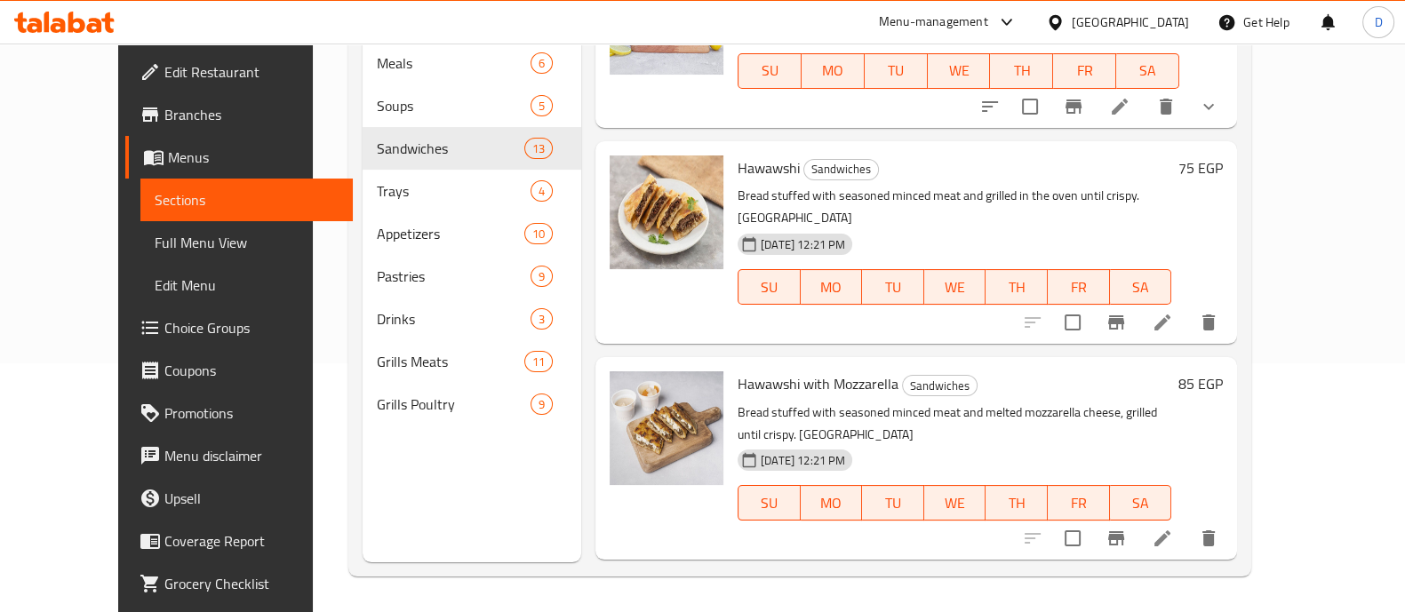
scroll to position [1956, 0]
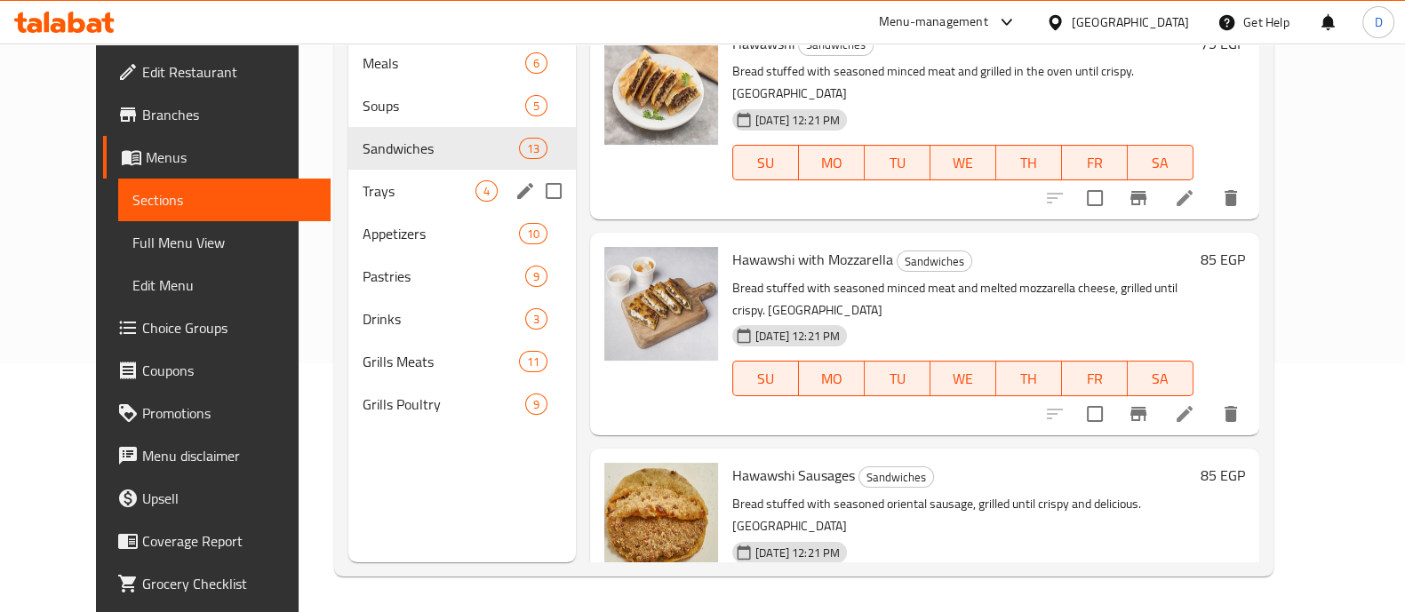
click at [363, 180] on span "Trays" at bounding box center [419, 190] width 113 height 21
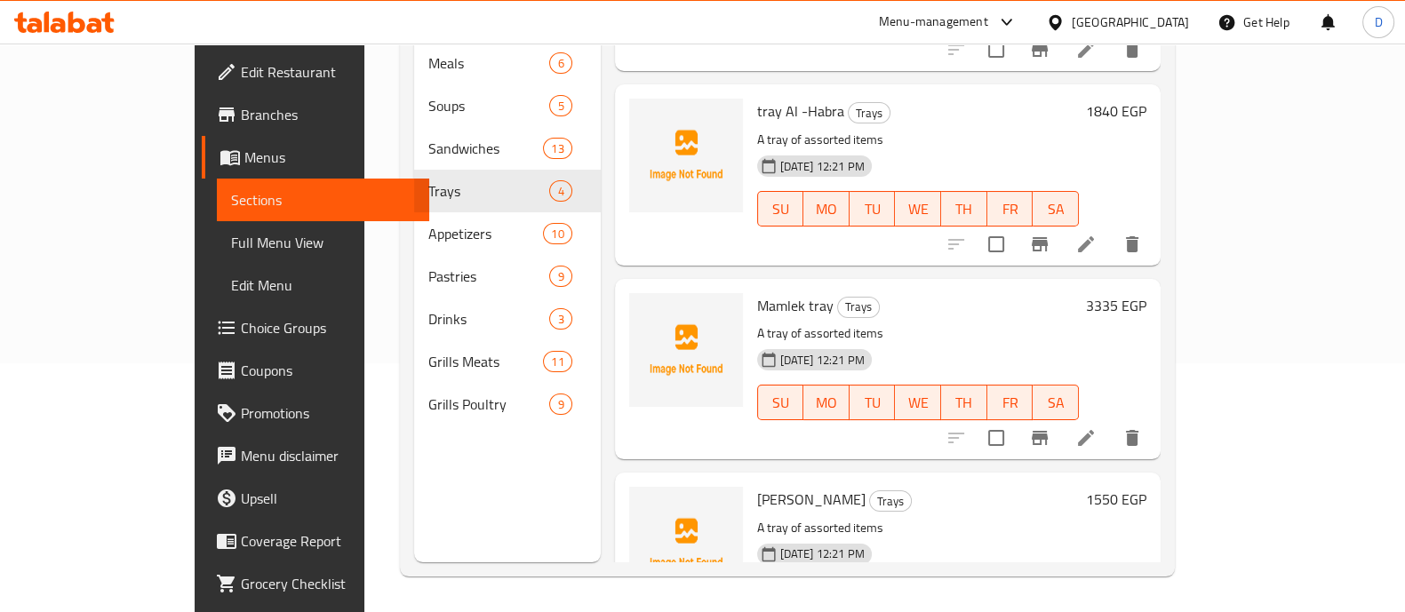
scroll to position [208, 0]
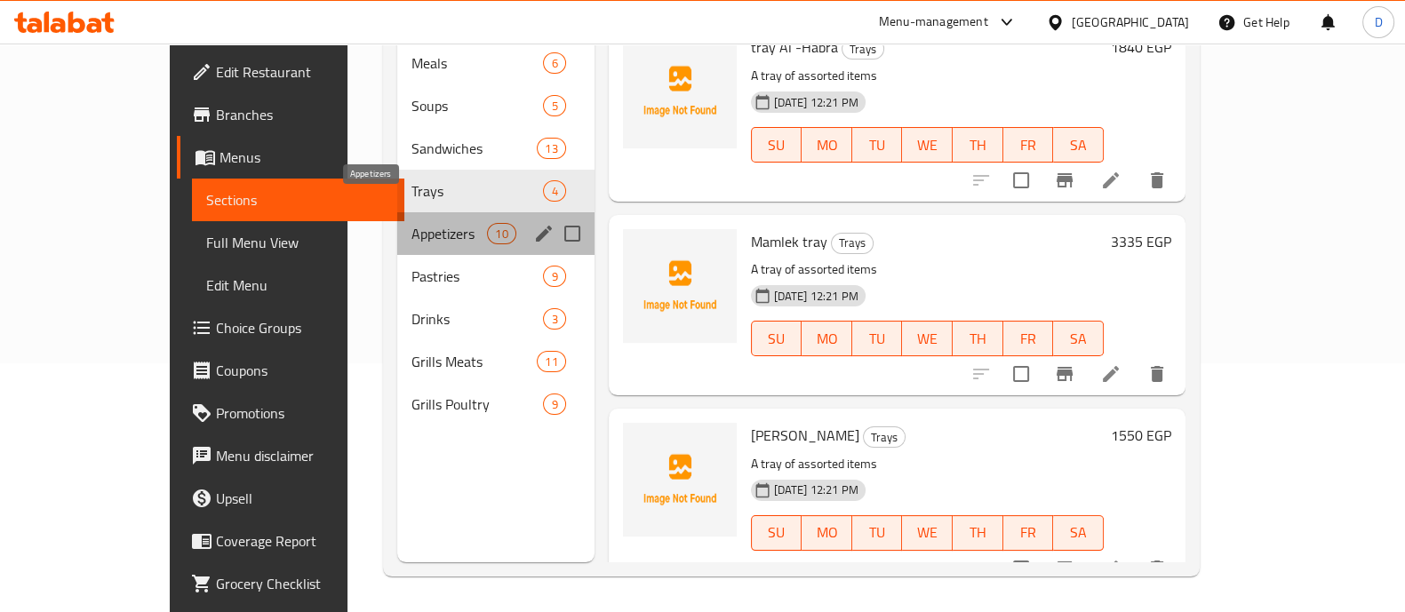
click at [412, 223] on span "Appetizers" at bounding box center [450, 233] width 76 height 21
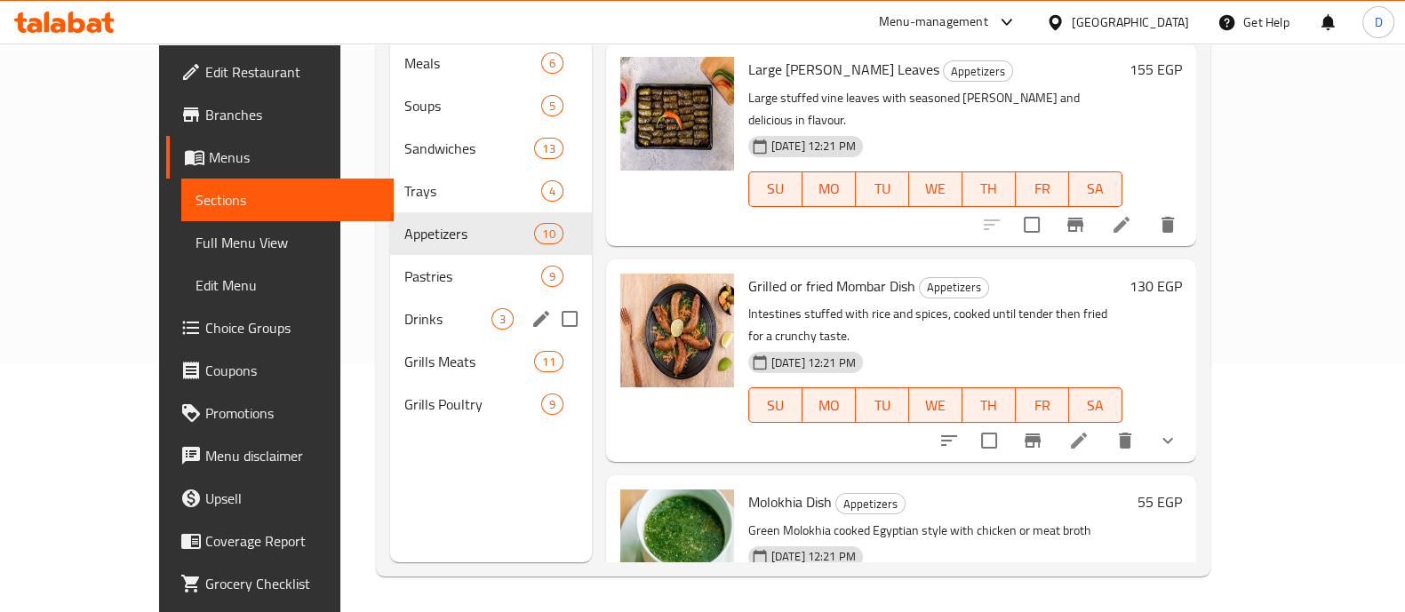
click at [390, 269] on div "Pastries 9" at bounding box center [491, 276] width 202 height 43
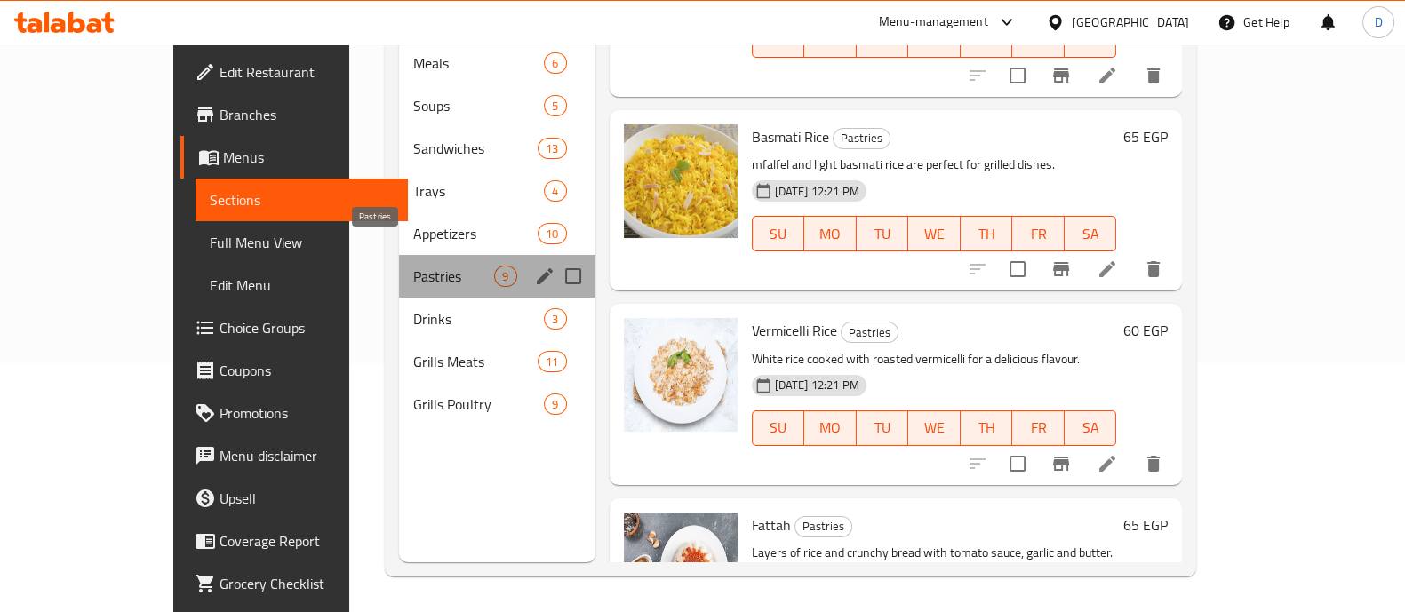
click at [413, 266] on span "Pastries" at bounding box center [453, 276] width 81 height 21
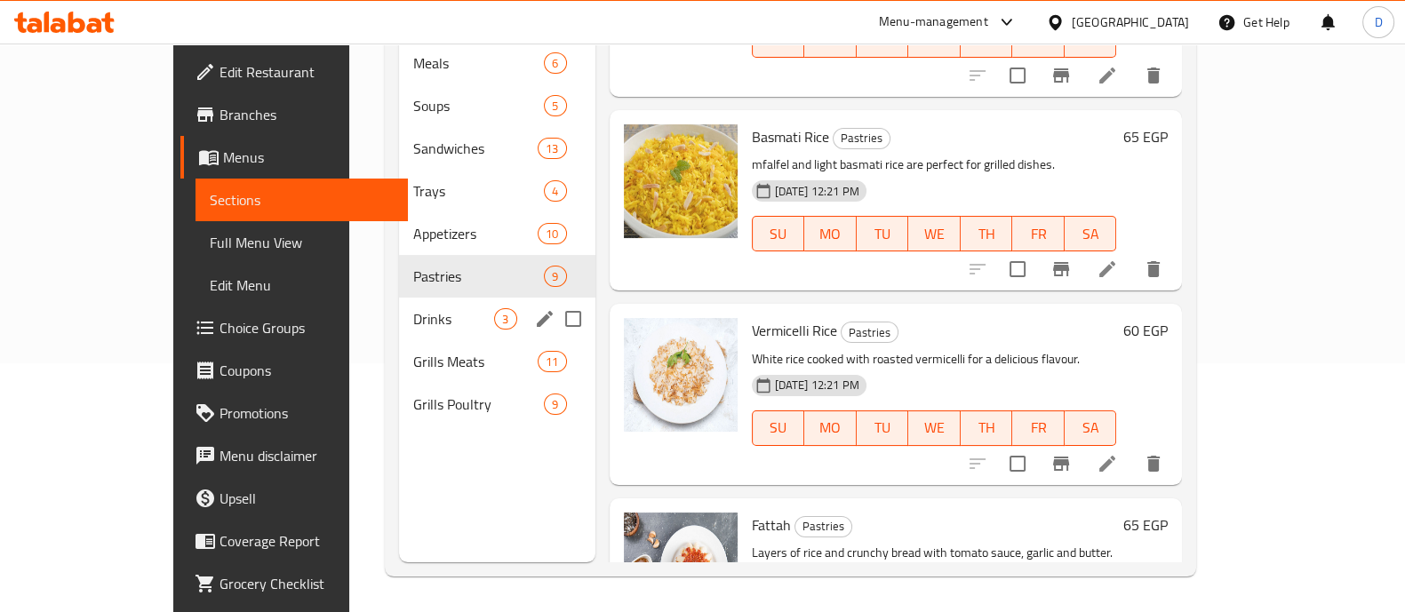
click at [413, 308] on span "Drinks" at bounding box center [453, 318] width 81 height 21
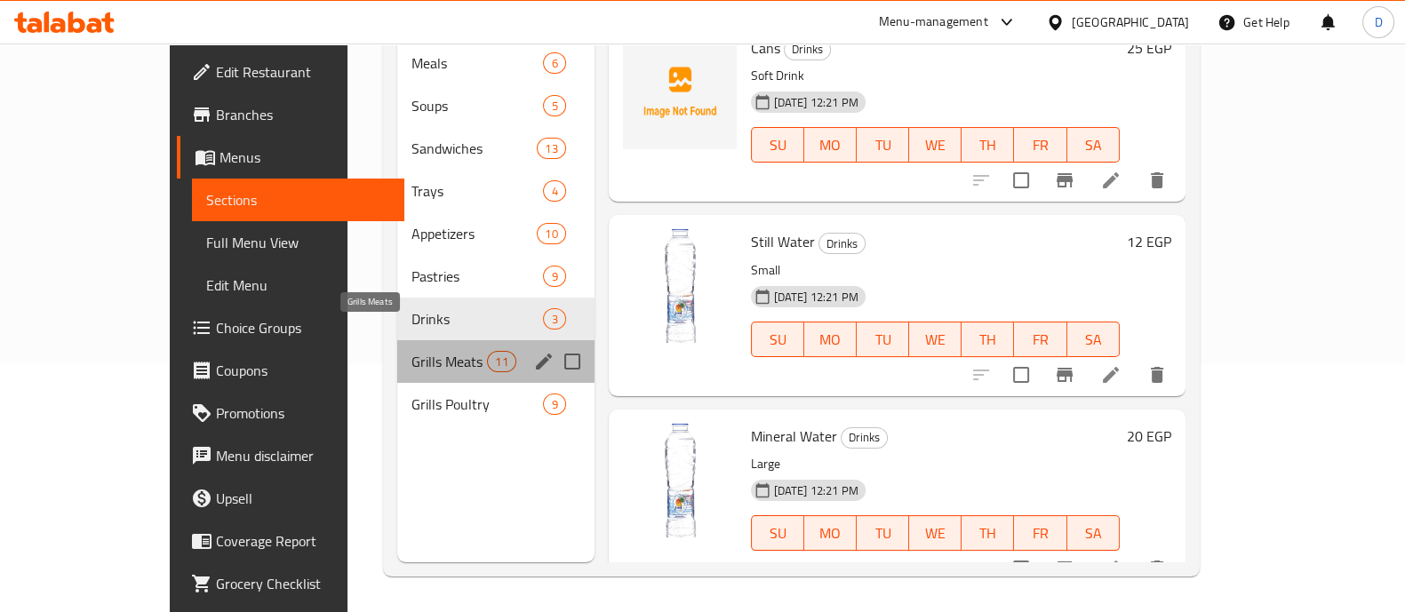
click at [412, 351] on span "Grills Meats" at bounding box center [450, 361] width 76 height 21
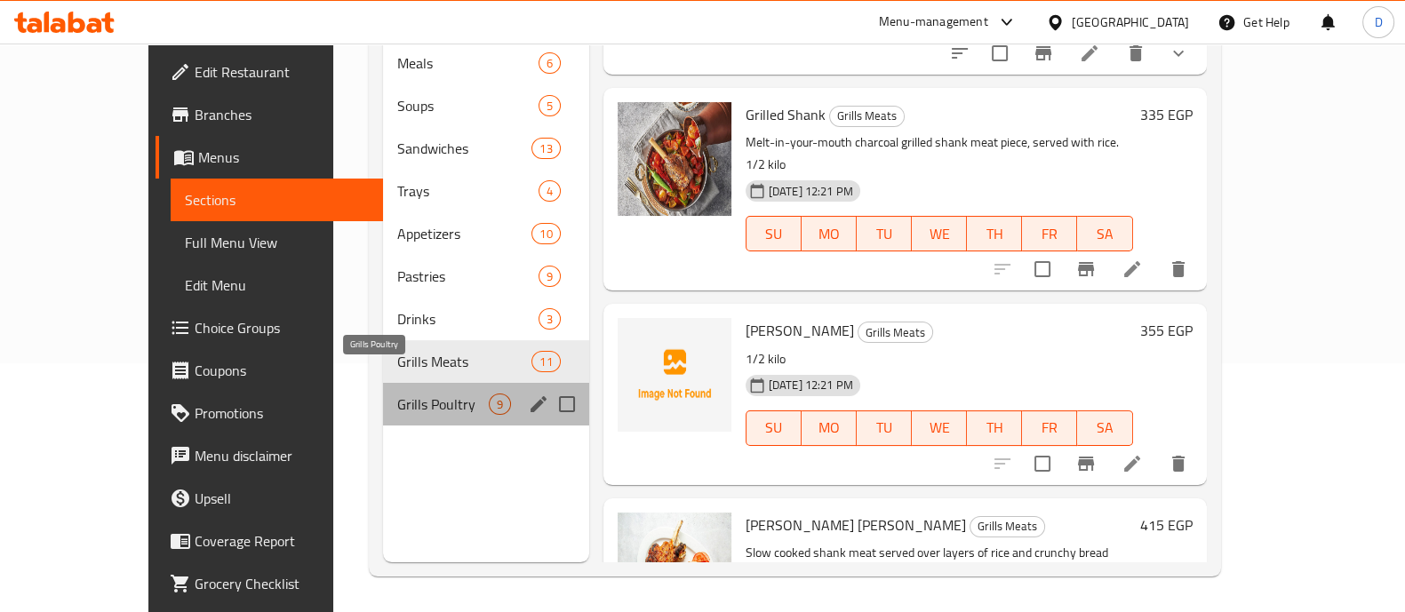
click at [397, 394] on span "Grills Poultry" at bounding box center [442, 404] width 91 height 21
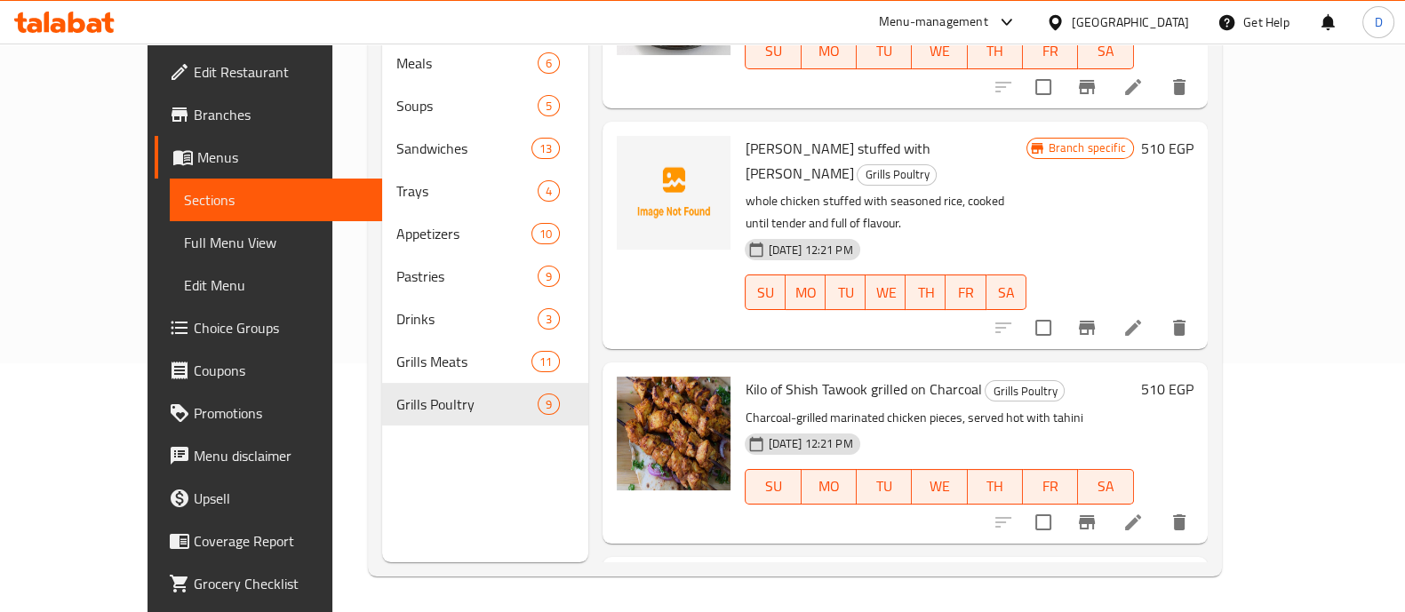
click at [92, 24] on icon at bounding box center [94, 25] width 15 height 15
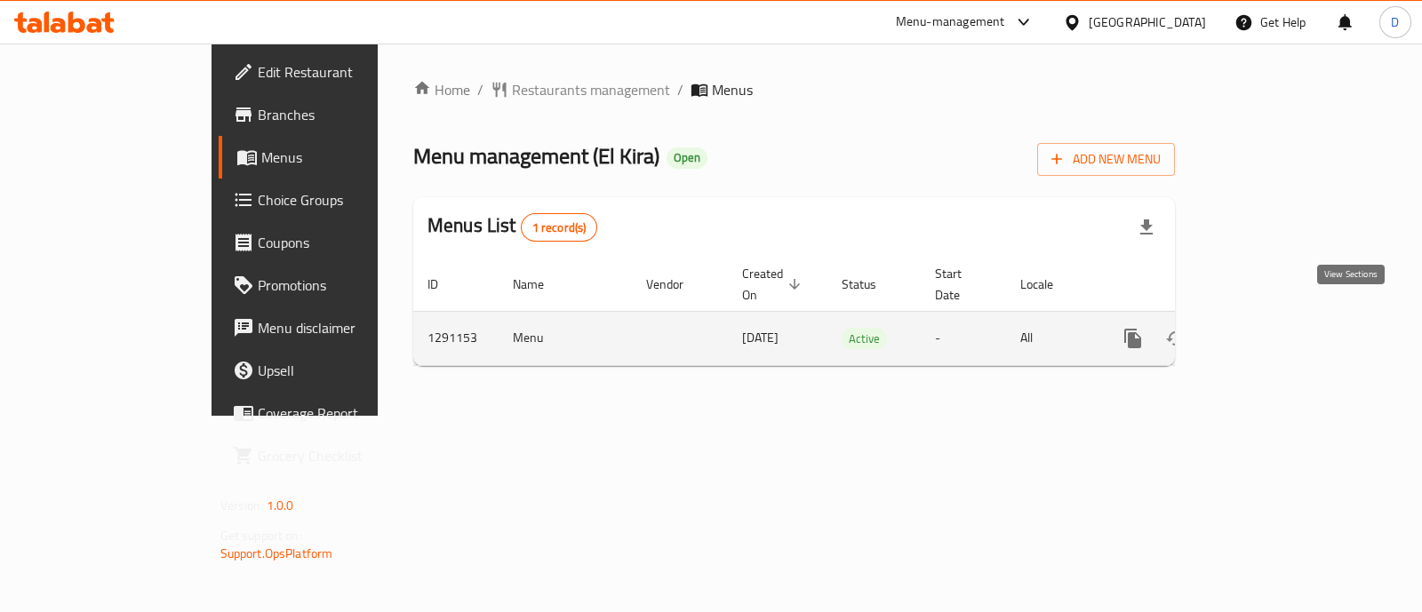
click at [1269, 331] on icon "enhanced table" at bounding box center [1261, 339] width 16 height 16
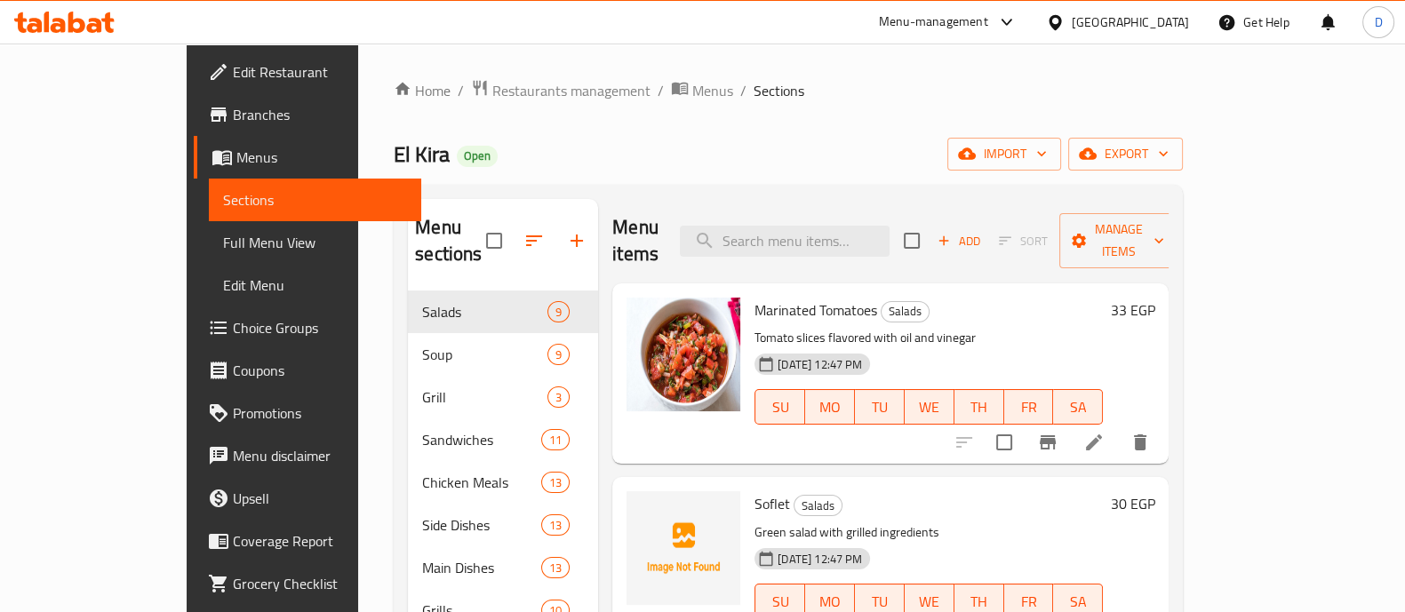
click at [885, 210] on div "Menu items Add Sort Manage items" at bounding box center [890, 241] width 556 height 84
click at [883, 226] on input "search" at bounding box center [785, 241] width 210 height 31
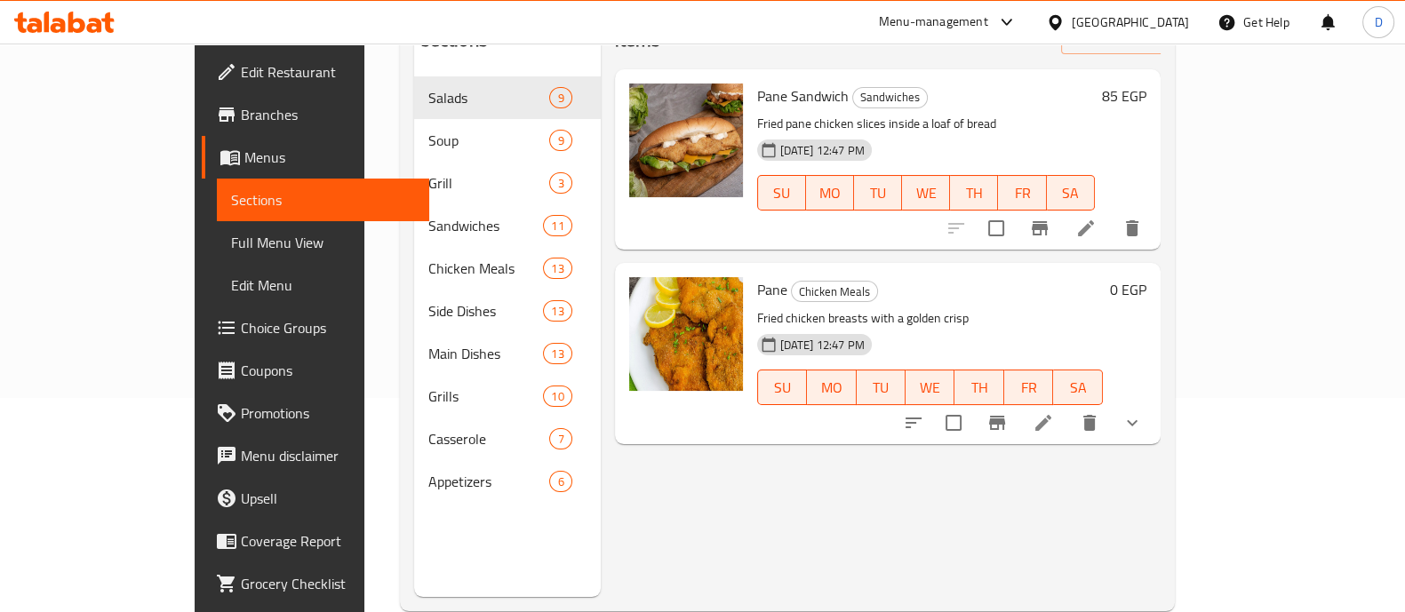
scroll to position [221, 0]
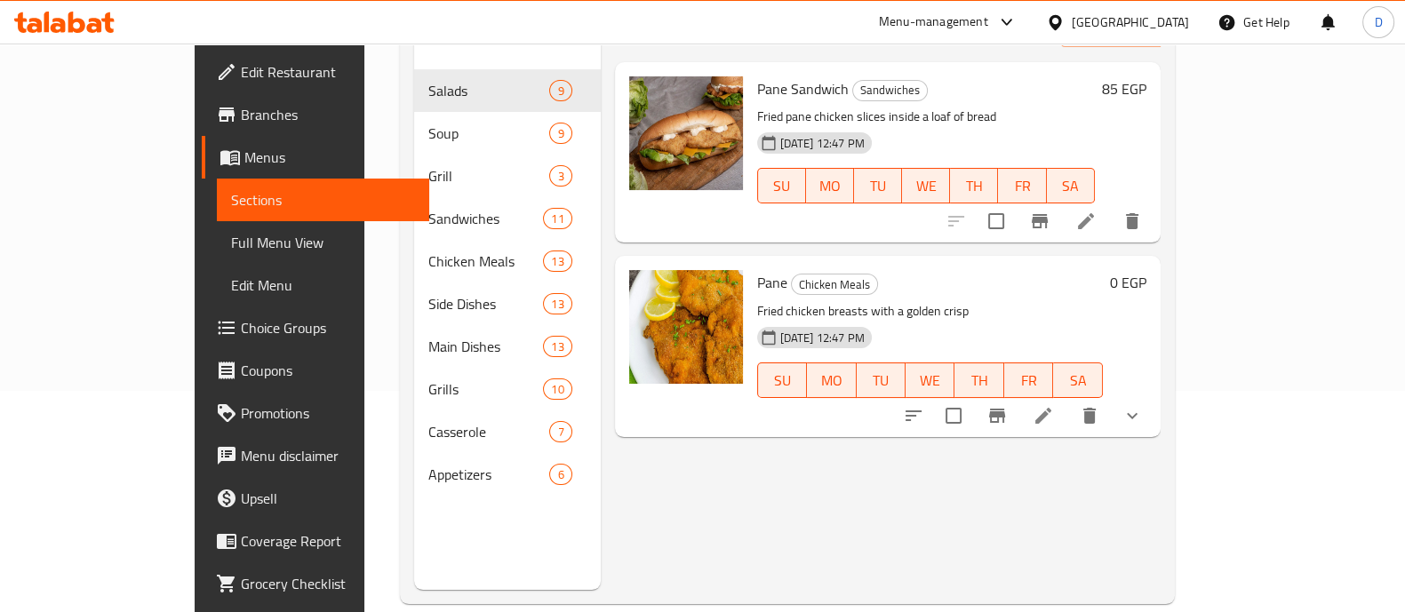
type input "بان"
click at [1143, 405] on icon "show more" at bounding box center [1132, 415] width 21 height 21
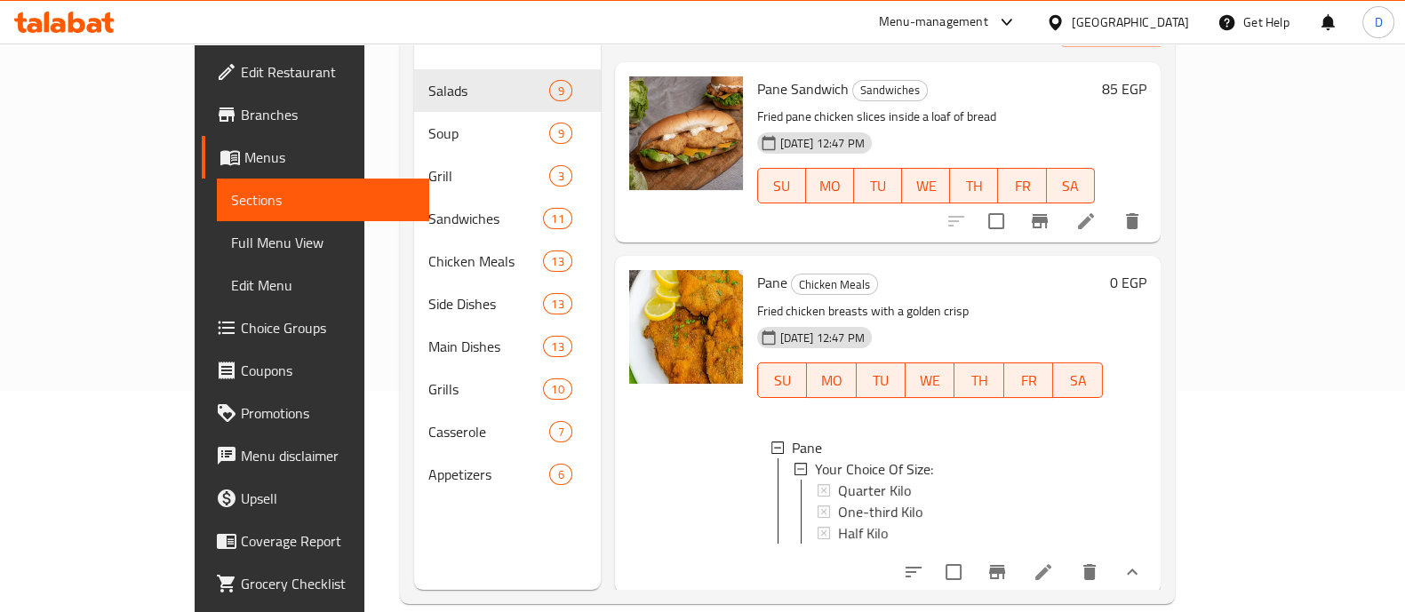
scroll to position [249, 0]
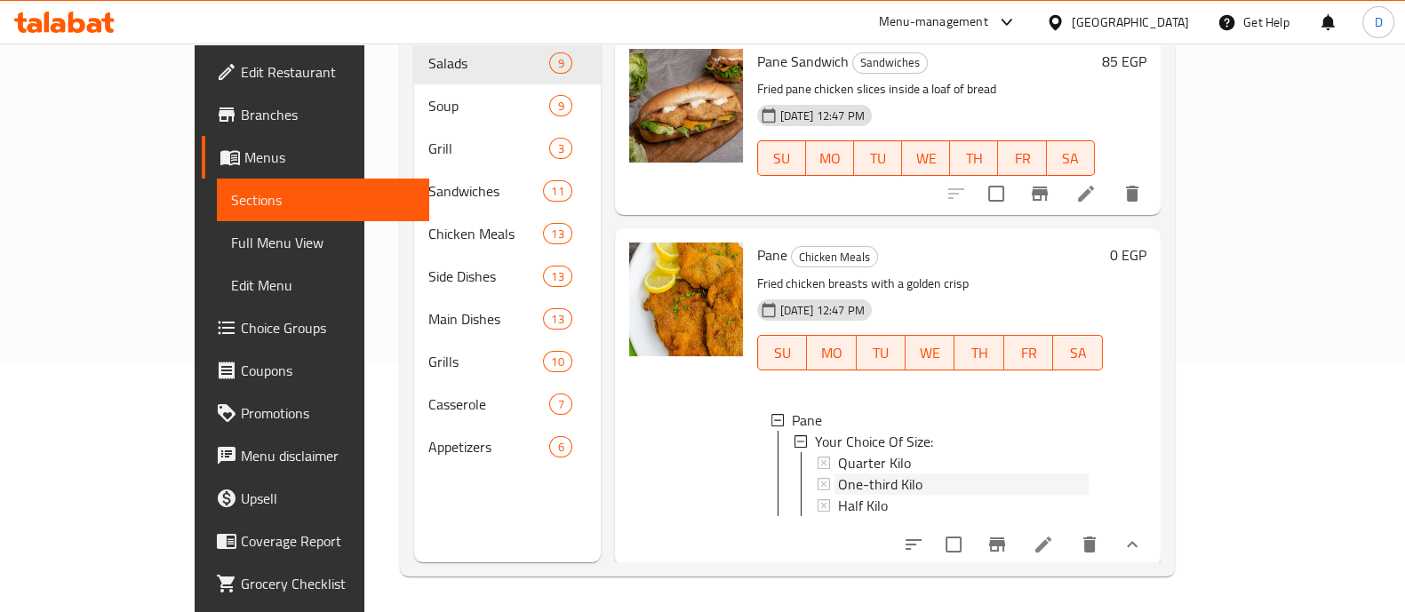
click at [878, 474] on div "One-third Kilo" at bounding box center [963, 484] width 251 height 21
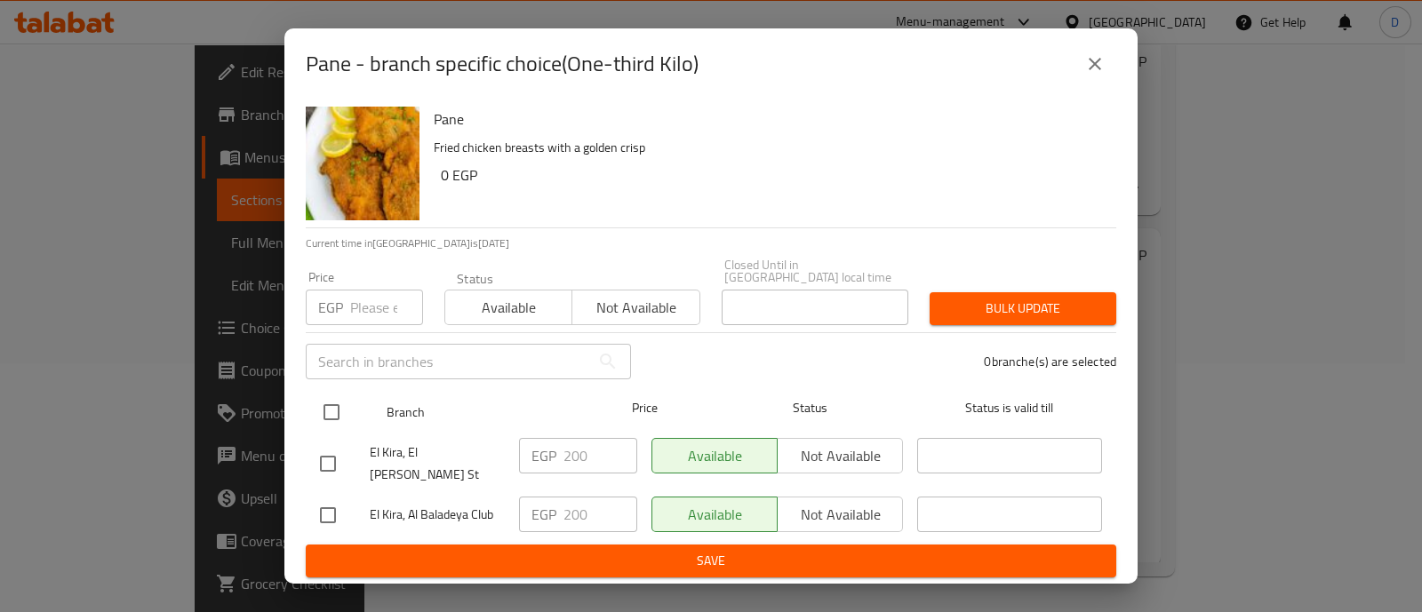
click at [332, 409] on input "checkbox" at bounding box center [331, 412] width 37 height 37
checkbox input "true"
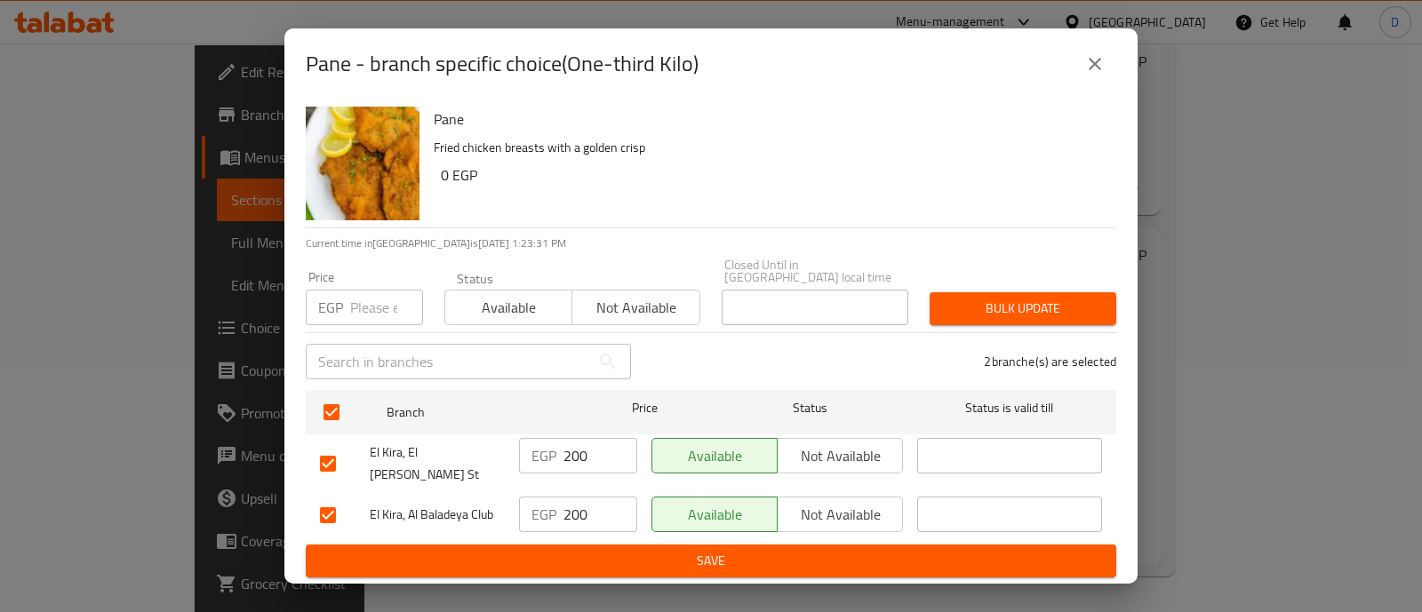
click at [575, 459] on input "200" at bounding box center [601, 456] width 74 height 36
paste input "42"
type input "242"
click at [571, 497] on input "200" at bounding box center [601, 515] width 74 height 36
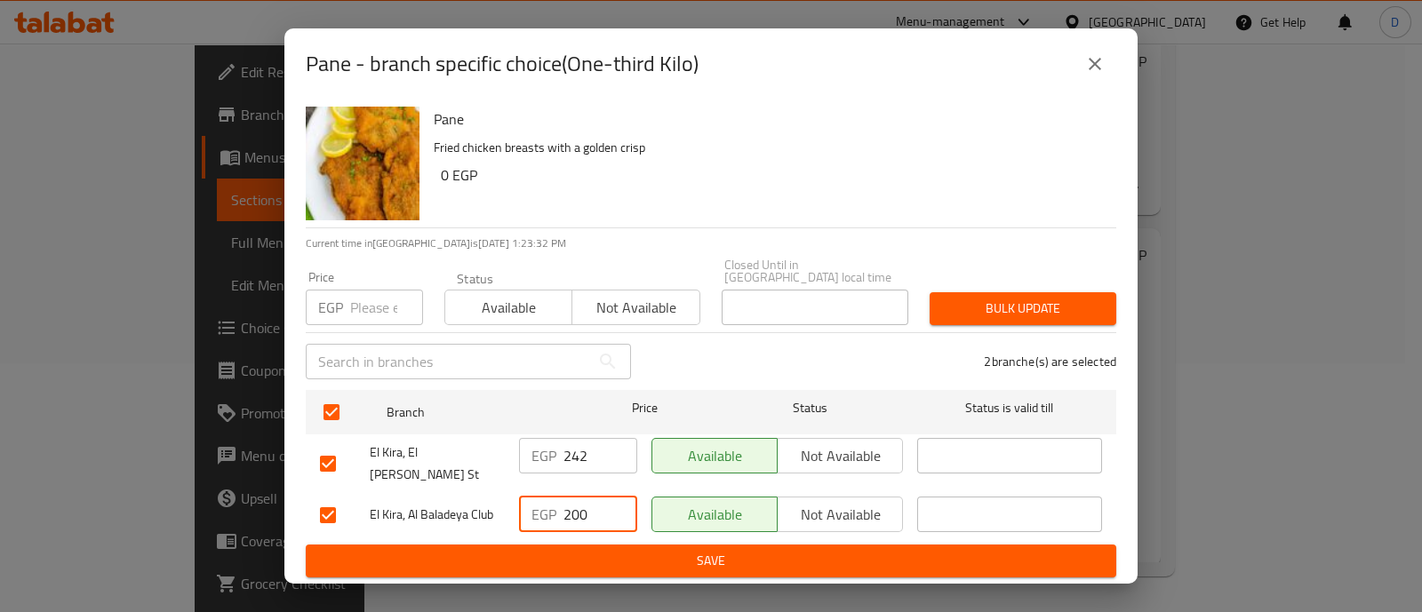
click at [571, 497] on input "200" at bounding box center [601, 515] width 74 height 36
paste input "42"
type input "242"
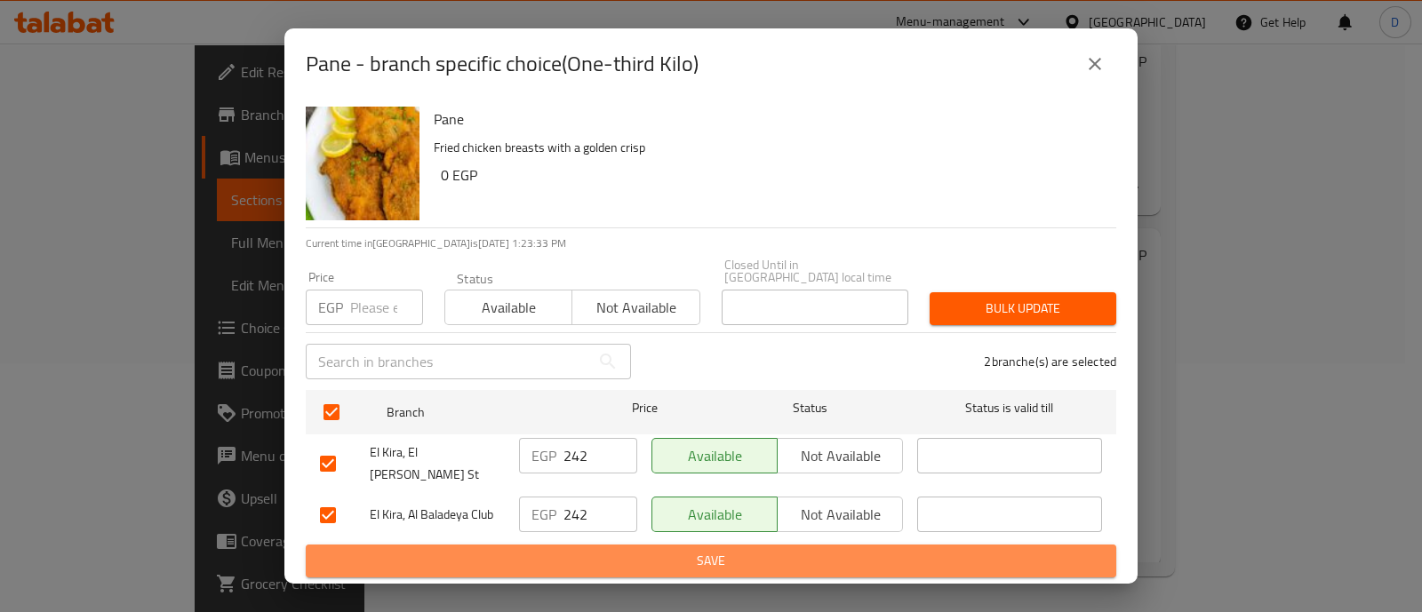
click at [583, 550] on span "Save" at bounding box center [711, 561] width 782 height 22
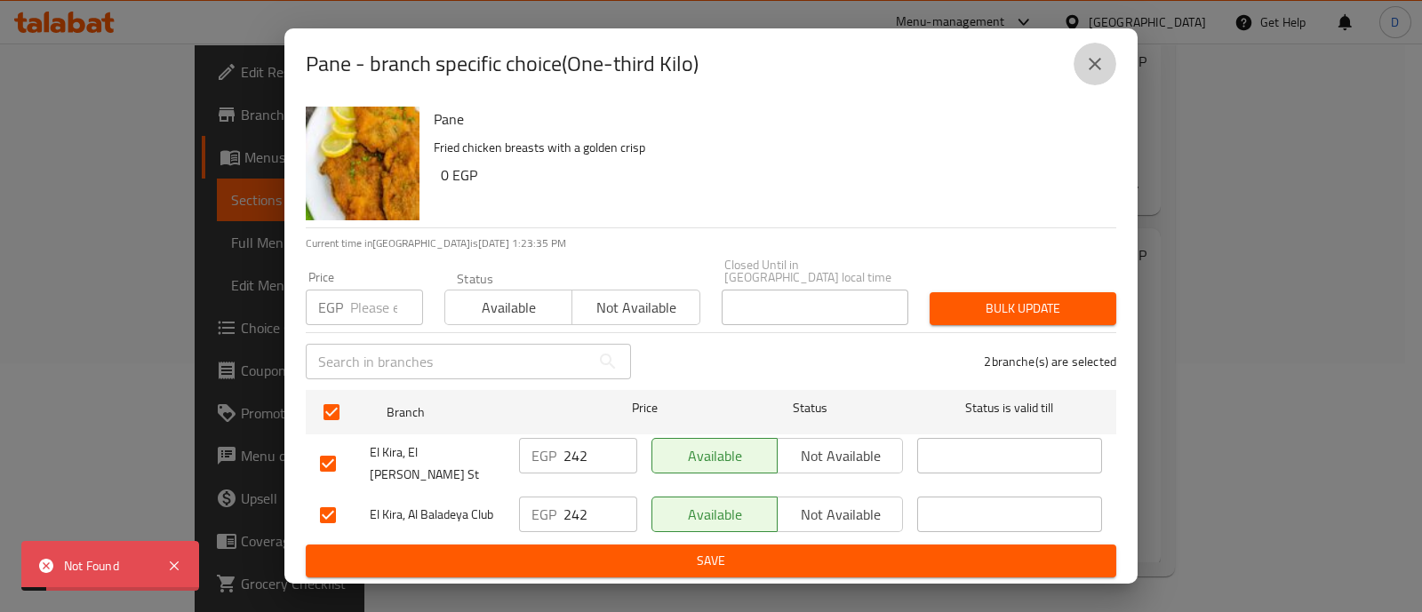
click at [1112, 78] on button "close" at bounding box center [1095, 64] width 43 height 43
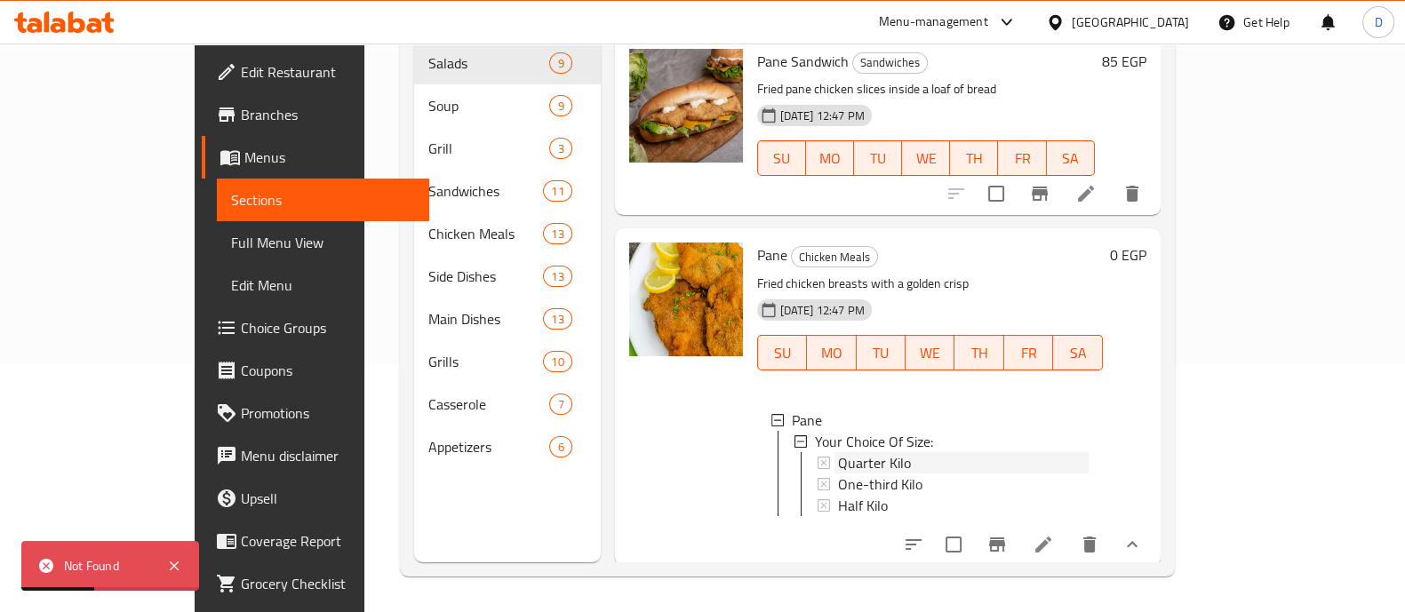
click at [851, 452] on span "Quarter Kilo" at bounding box center [874, 462] width 73 height 21
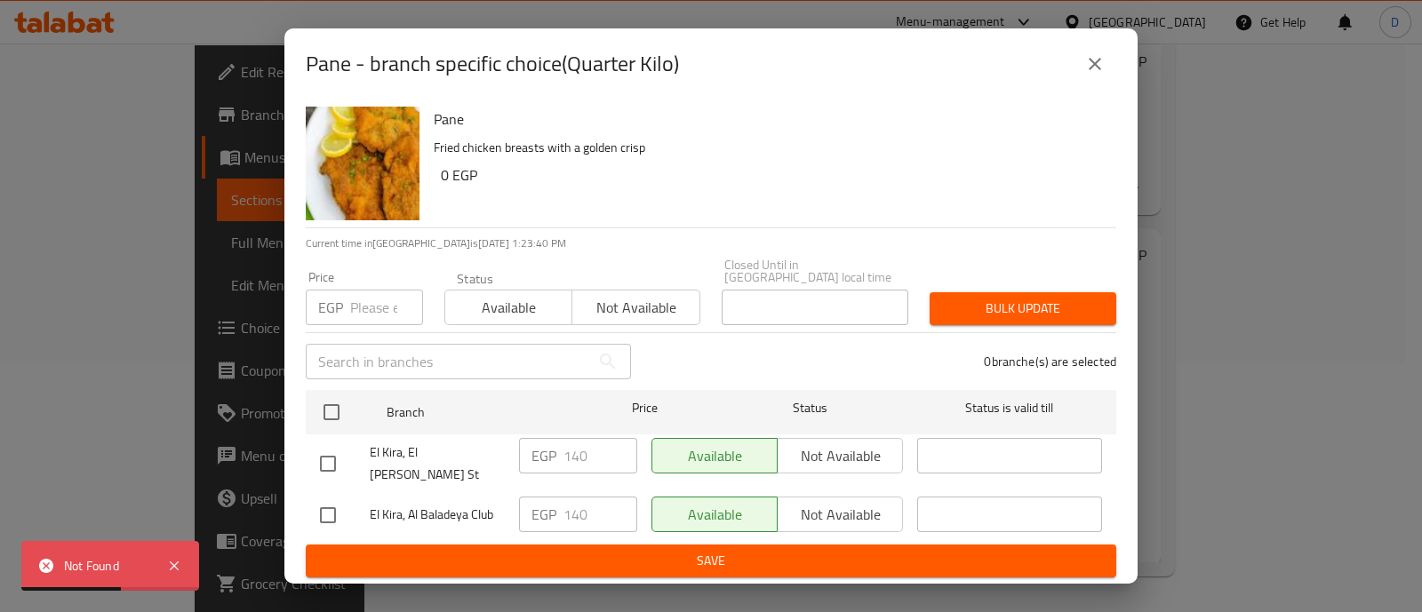
click at [1101, 75] on icon "close" at bounding box center [1095, 63] width 21 height 21
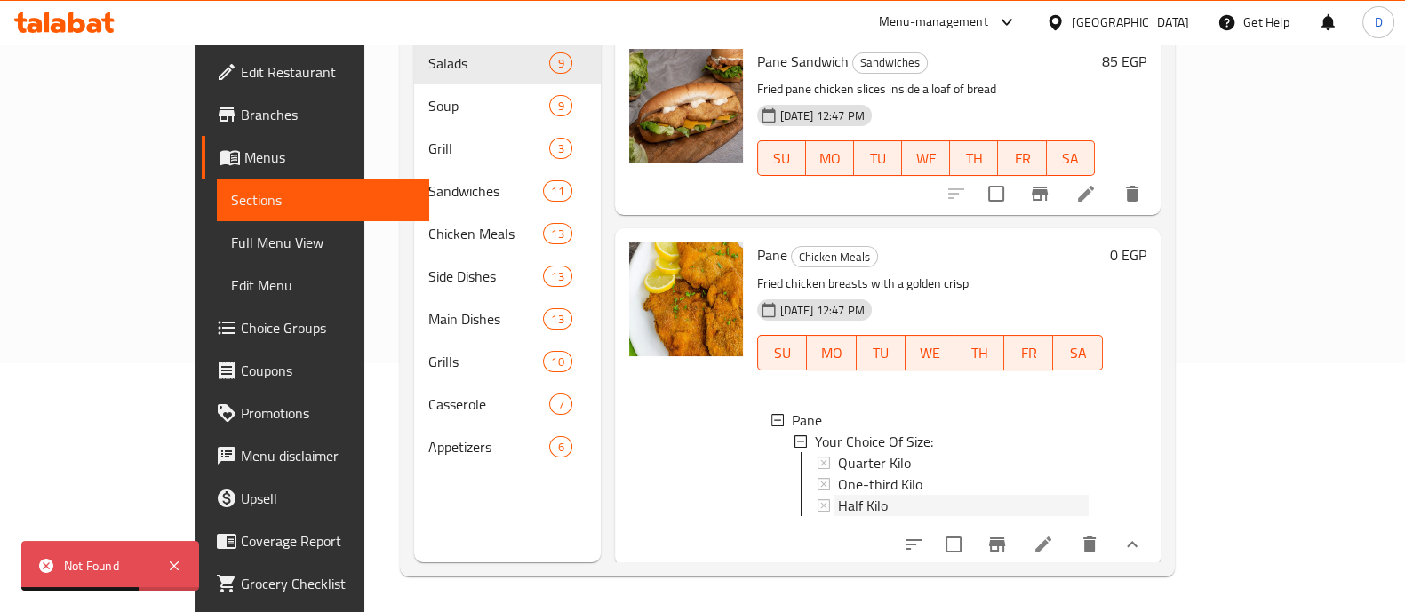
click at [864, 495] on div "Half Kilo" at bounding box center [963, 505] width 251 height 21
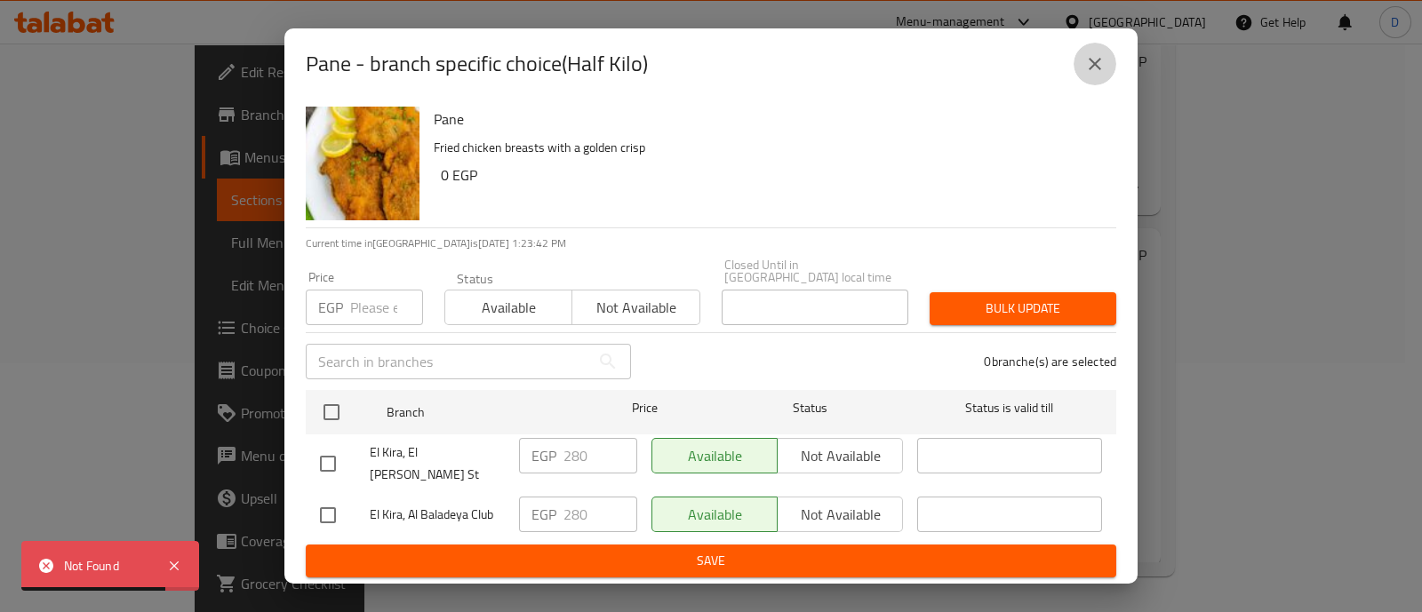
click at [1087, 75] on icon "close" at bounding box center [1095, 63] width 21 height 21
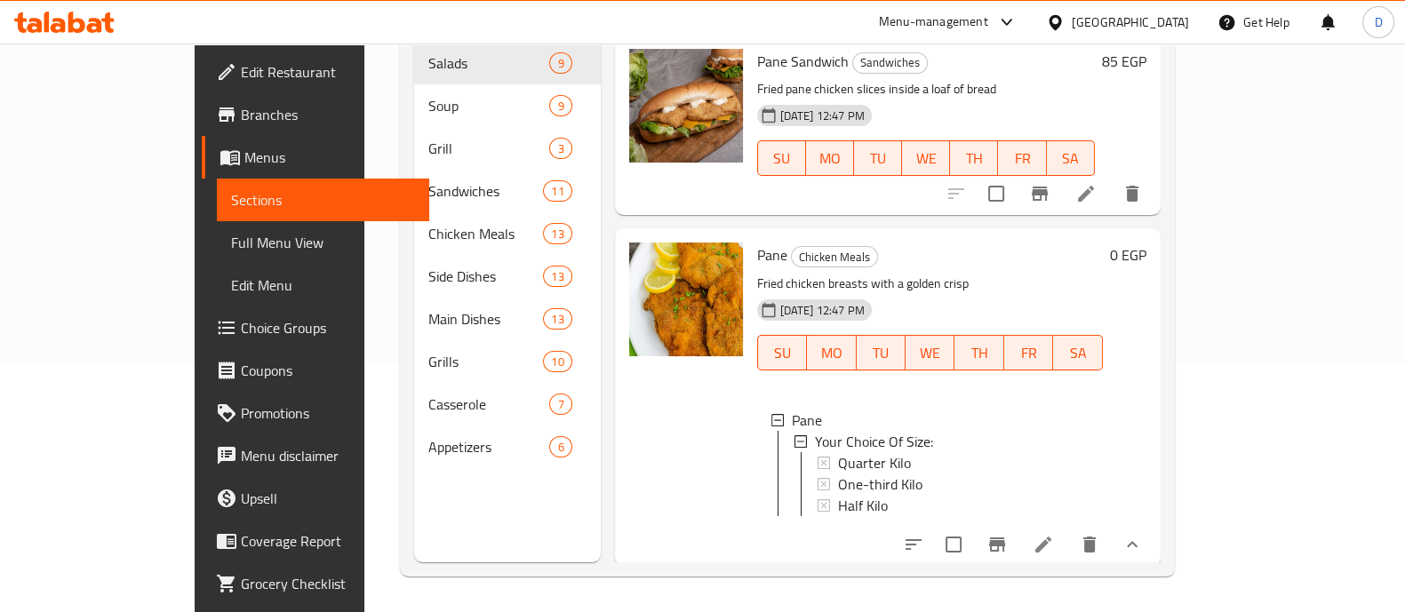
click at [862, 495] on div "Half Kilo" at bounding box center [963, 505] width 251 height 21
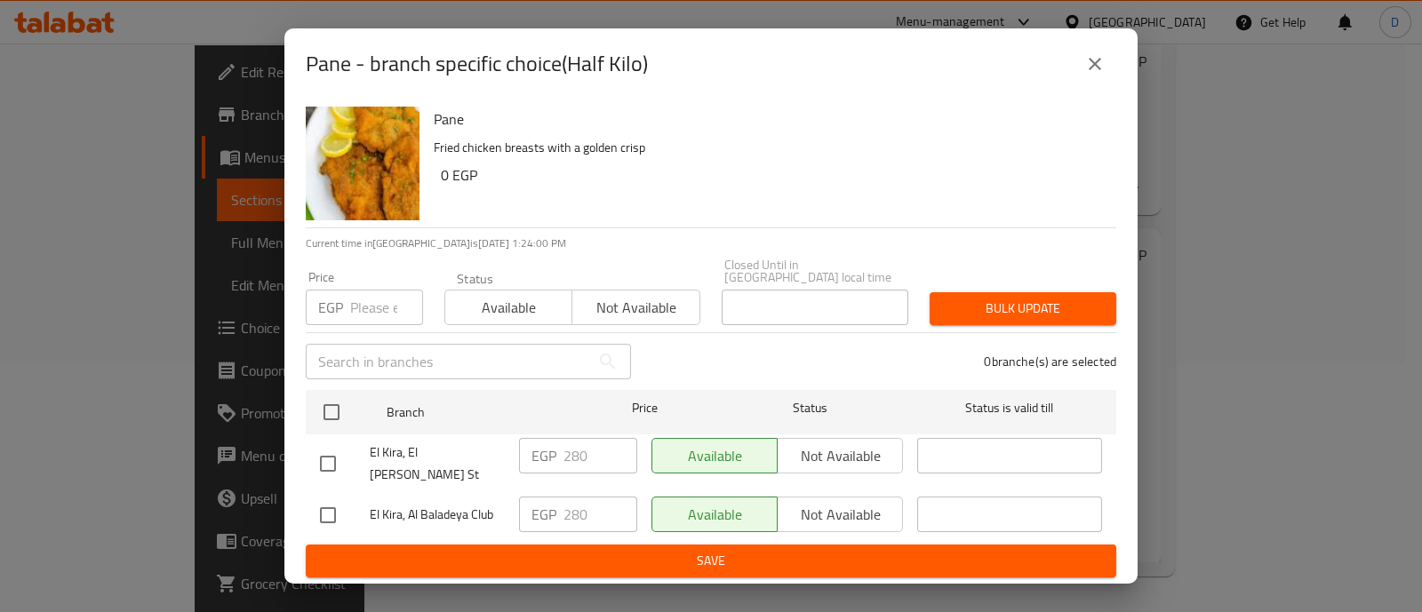
click at [1089, 75] on icon "close" at bounding box center [1095, 63] width 21 height 21
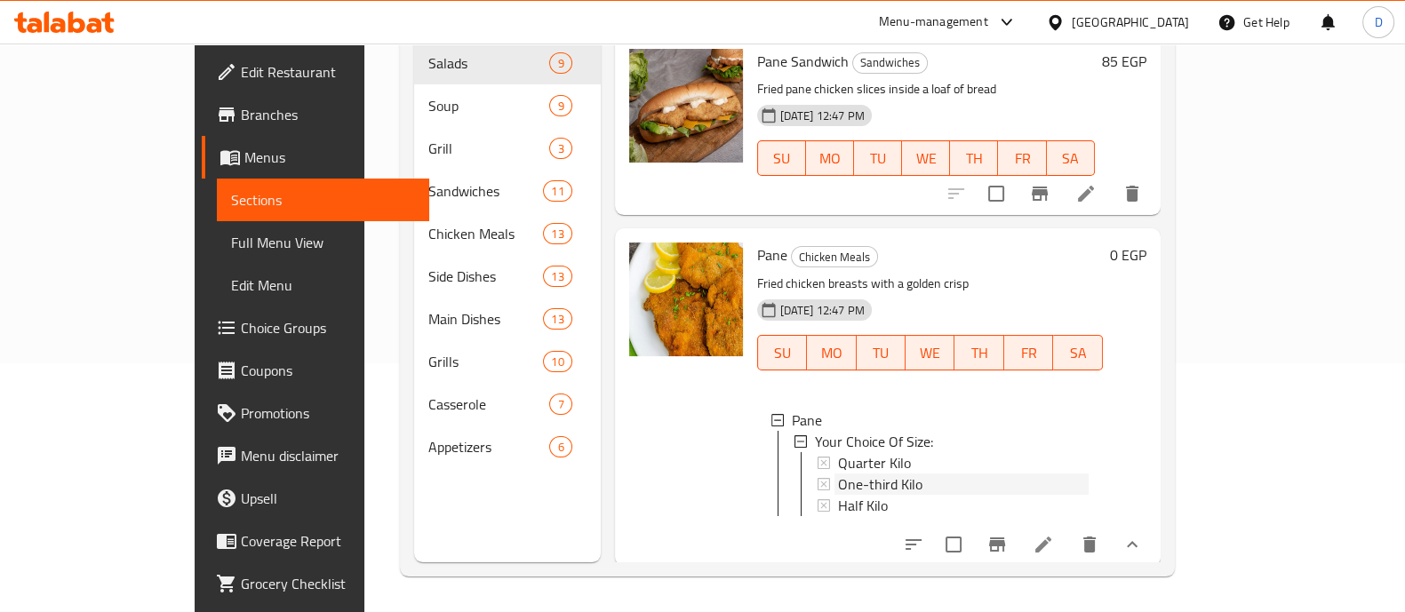
click at [838, 474] on span "One-third Kilo" at bounding box center [880, 484] width 84 height 21
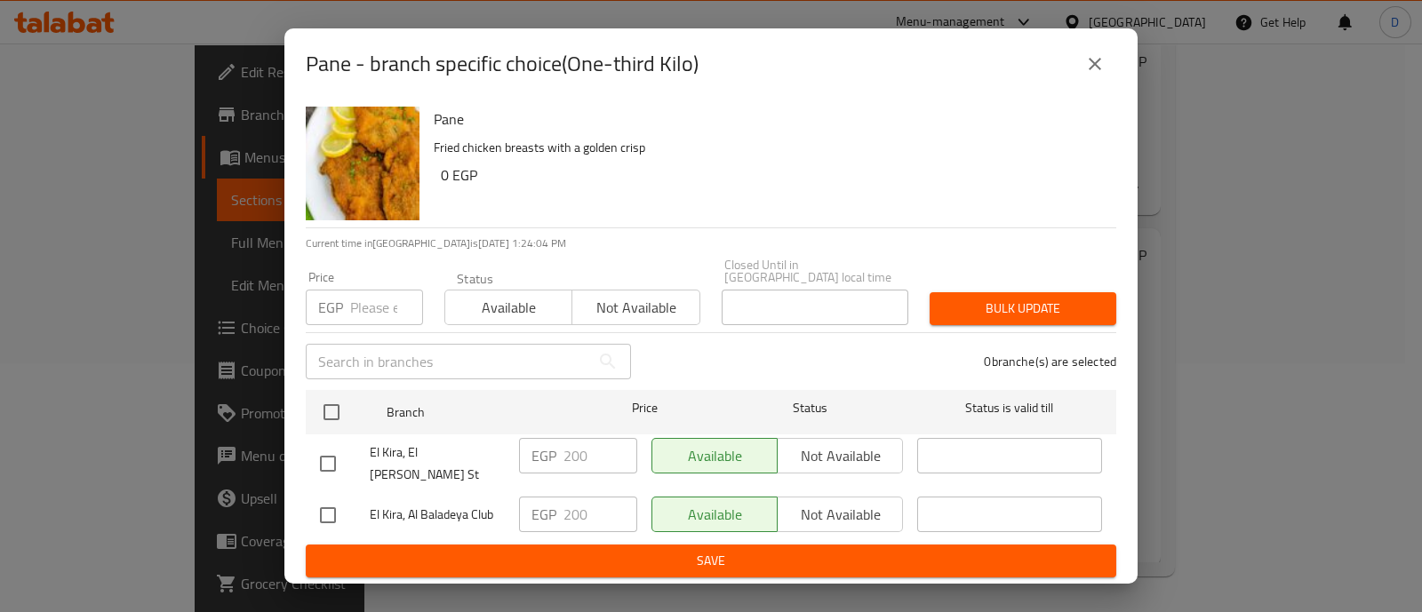
click at [1089, 75] on icon "close" at bounding box center [1095, 63] width 21 height 21
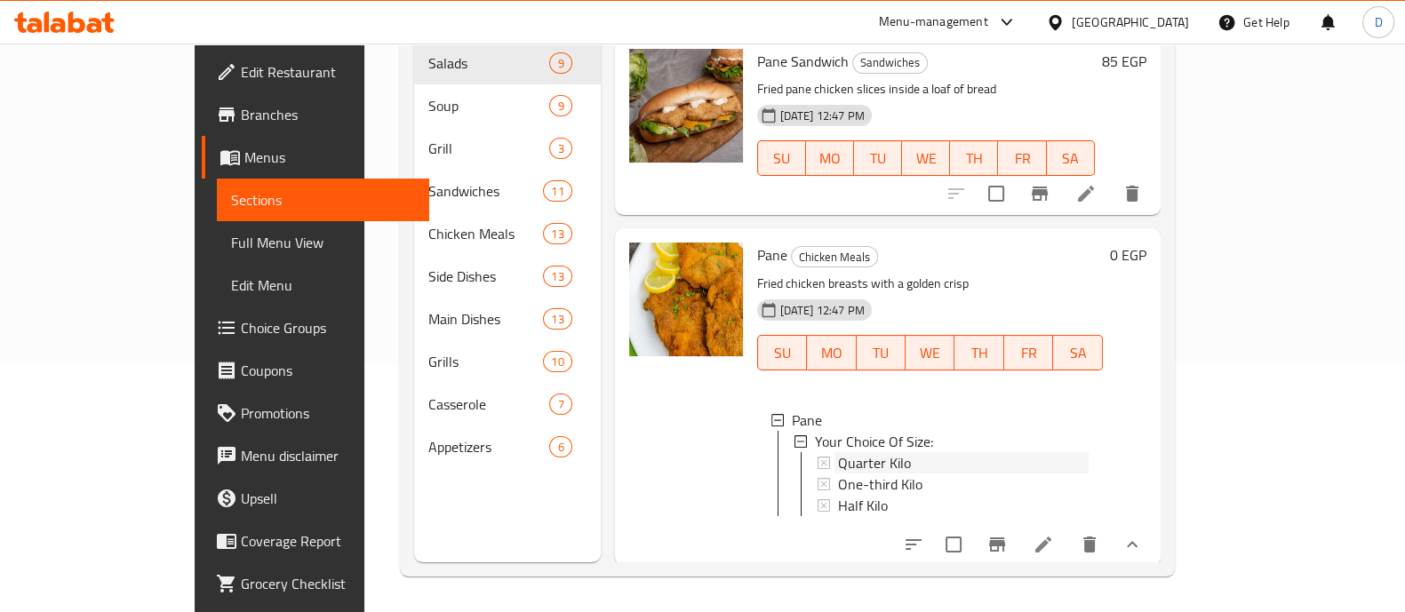
click at [875, 452] on div "Quarter Kilo" at bounding box center [963, 462] width 251 height 21
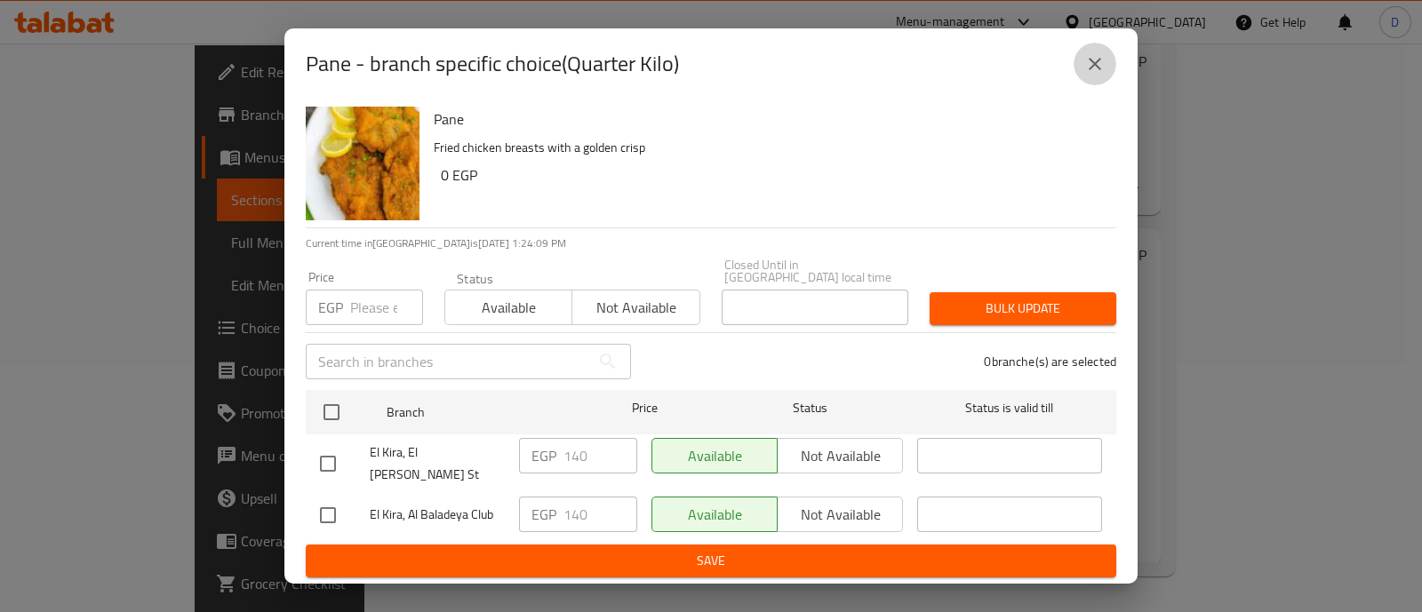
click at [1087, 85] on button "close" at bounding box center [1095, 64] width 43 height 43
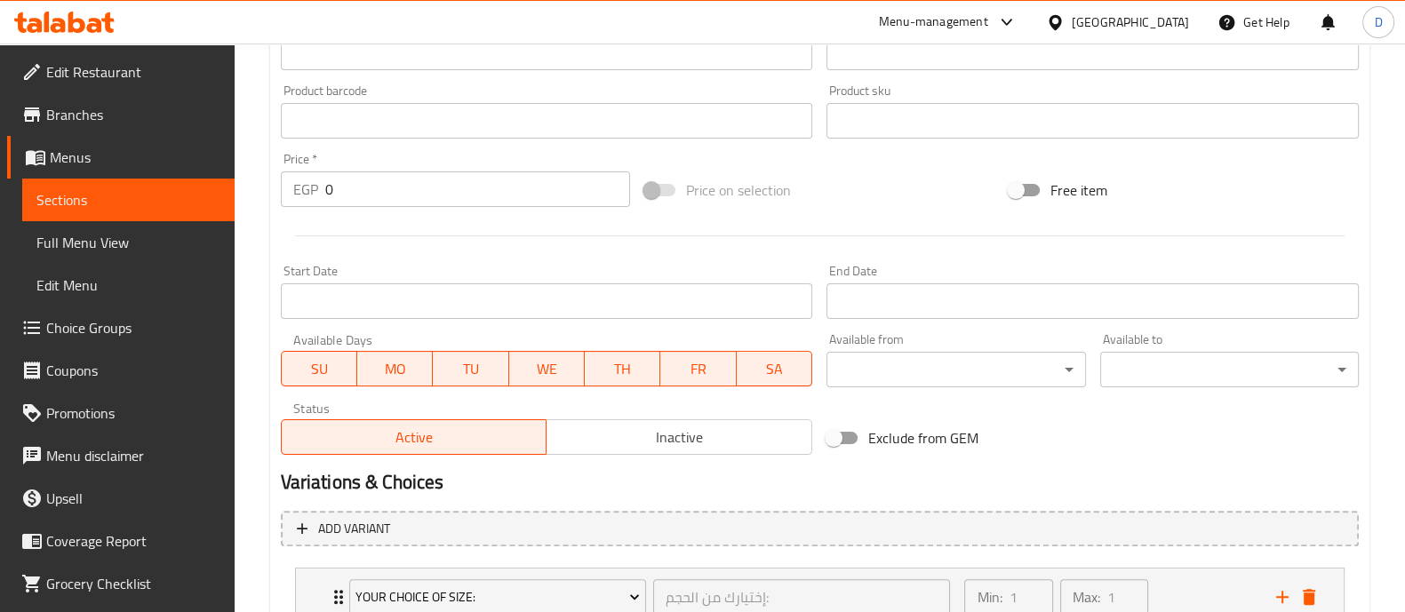
scroll to position [697, 0]
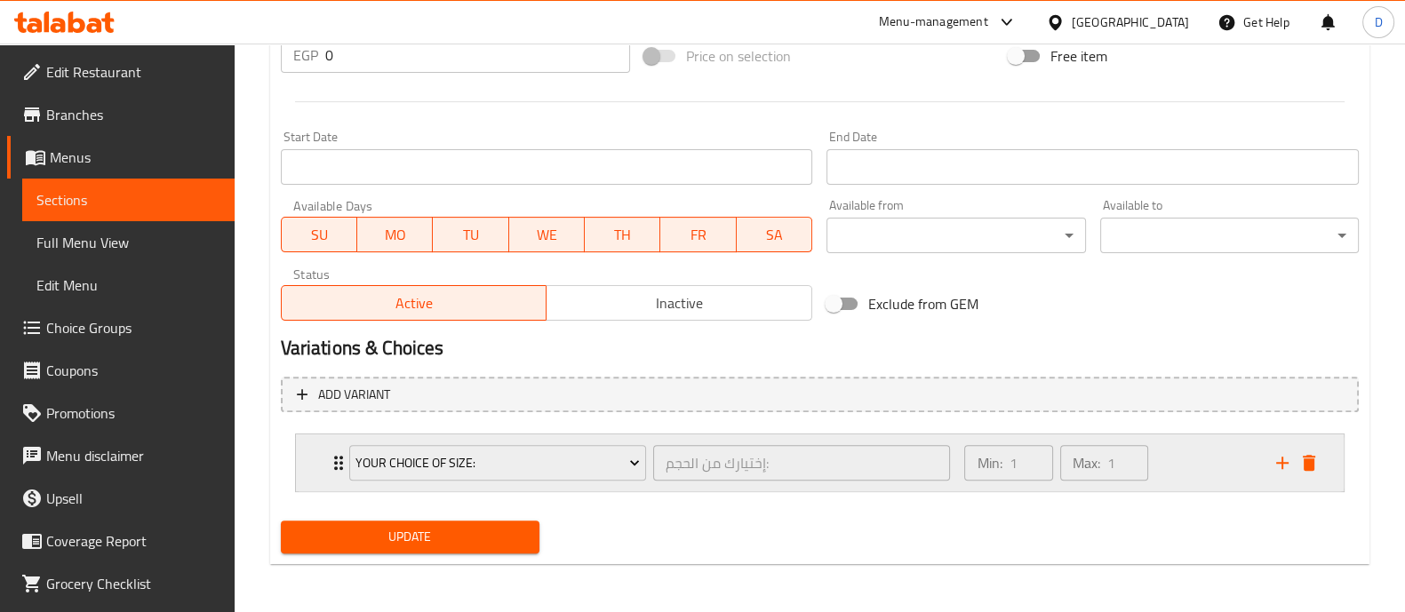
click at [1217, 466] on div "Min: 1 ​ Max: 1 ​" at bounding box center [1109, 463] width 311 height 57
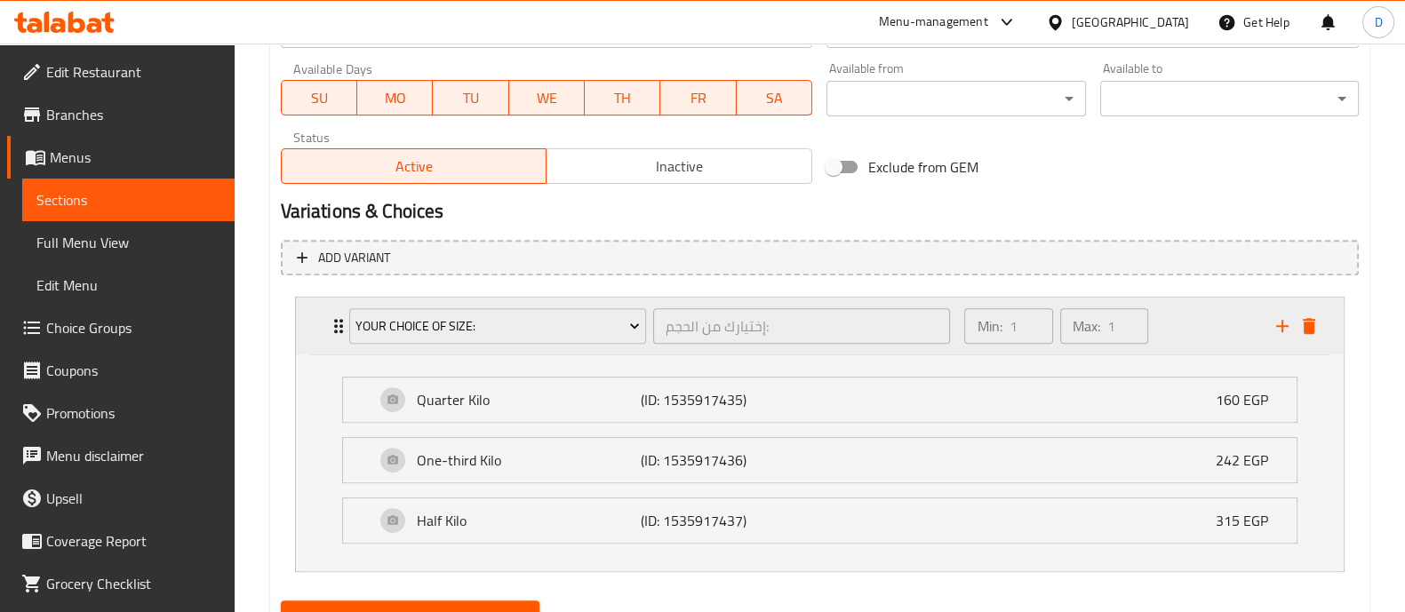
scroll to position [915, 0]
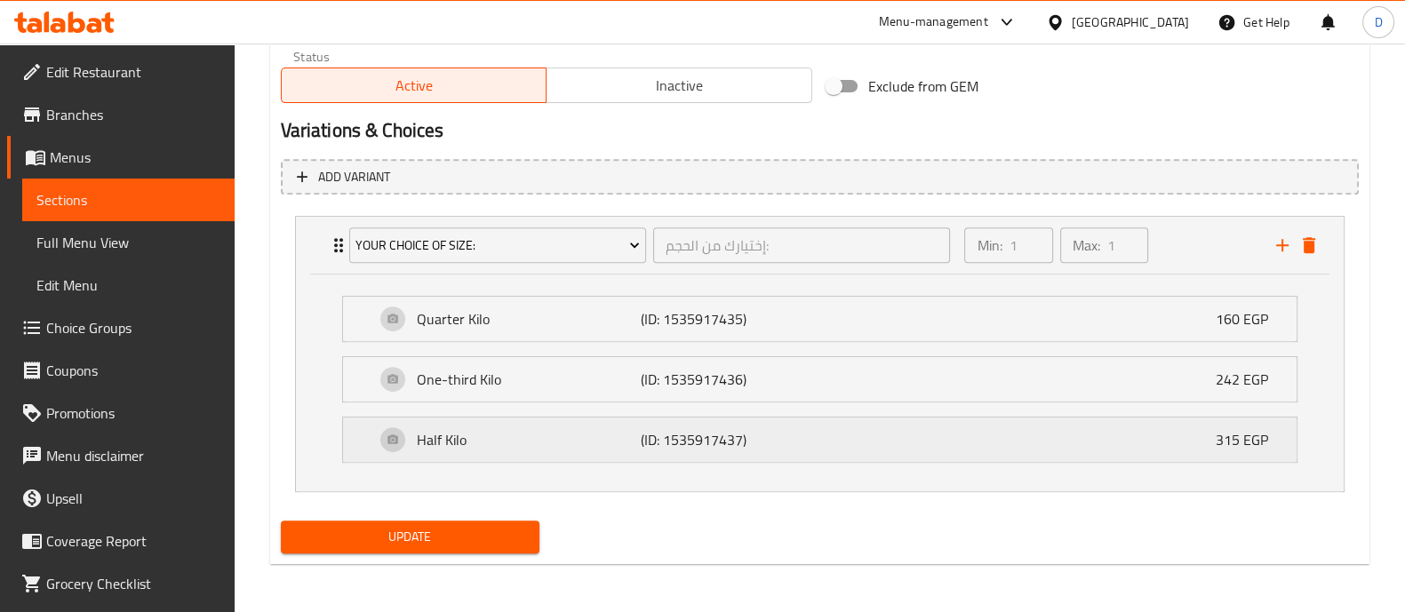
click at [715, 446] on p "(ID: 1535917437)" at bounding box center [715, 439] width 149 height 21
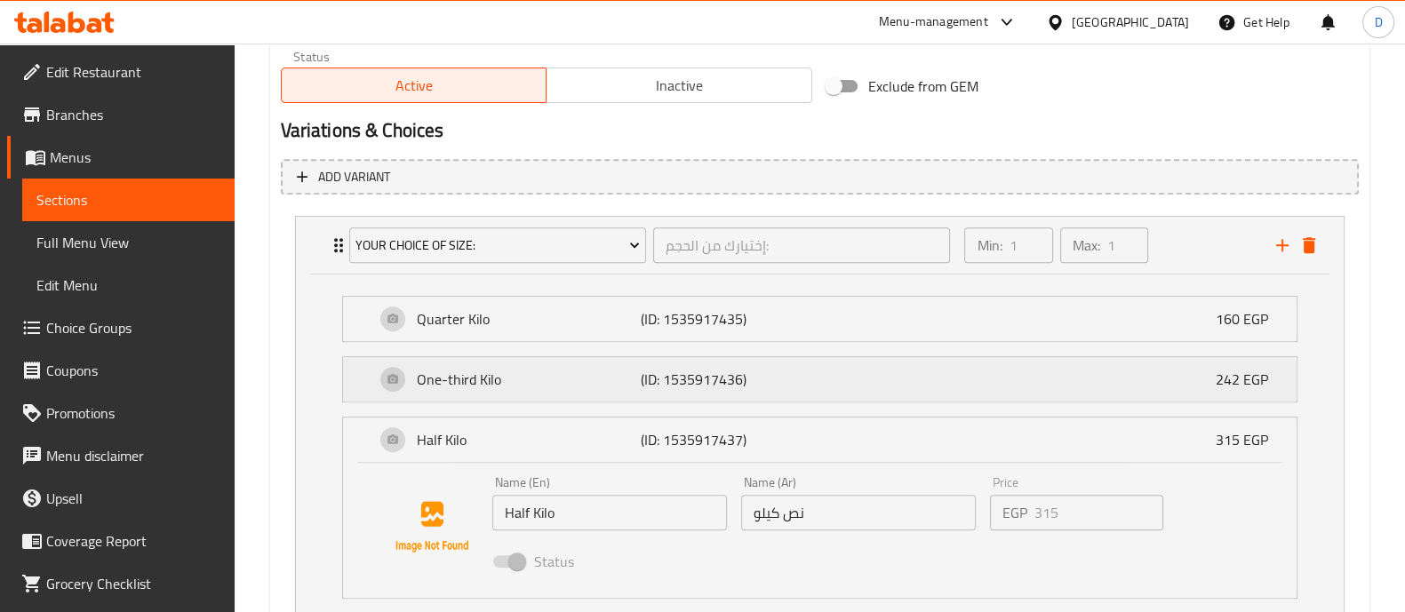
click at [742, 373] on p "(ID: 1535917436)" at bounding box center [715, 379] width 149 height 21
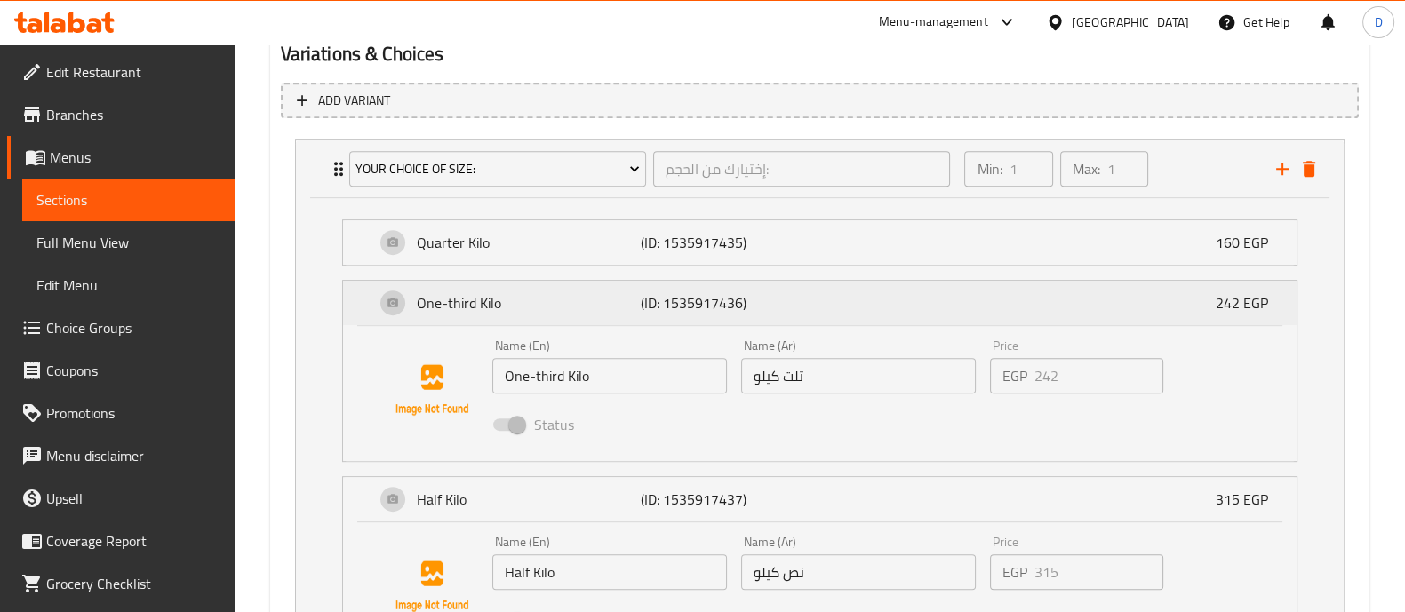
scroll to position [1026, 0]
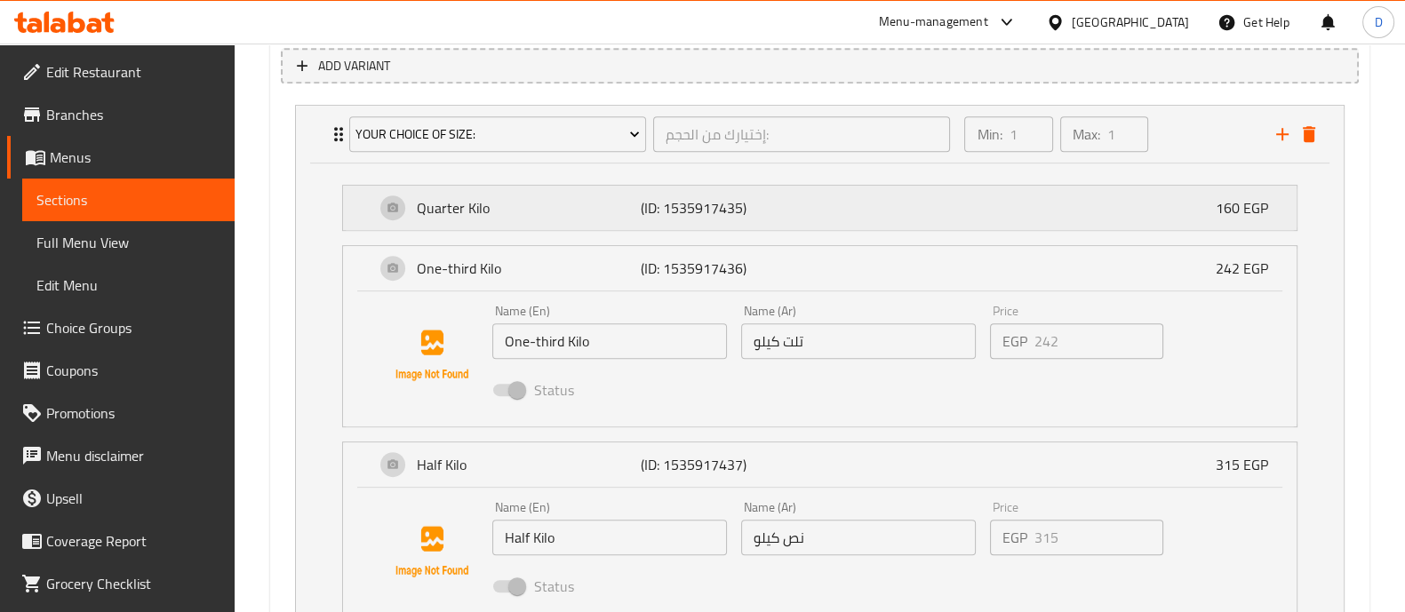
click at [810, 206] on div "Quarter Kilo (ID: 1535917435) 160 EGP" at bounding box center [825, 208] width 901 height 44
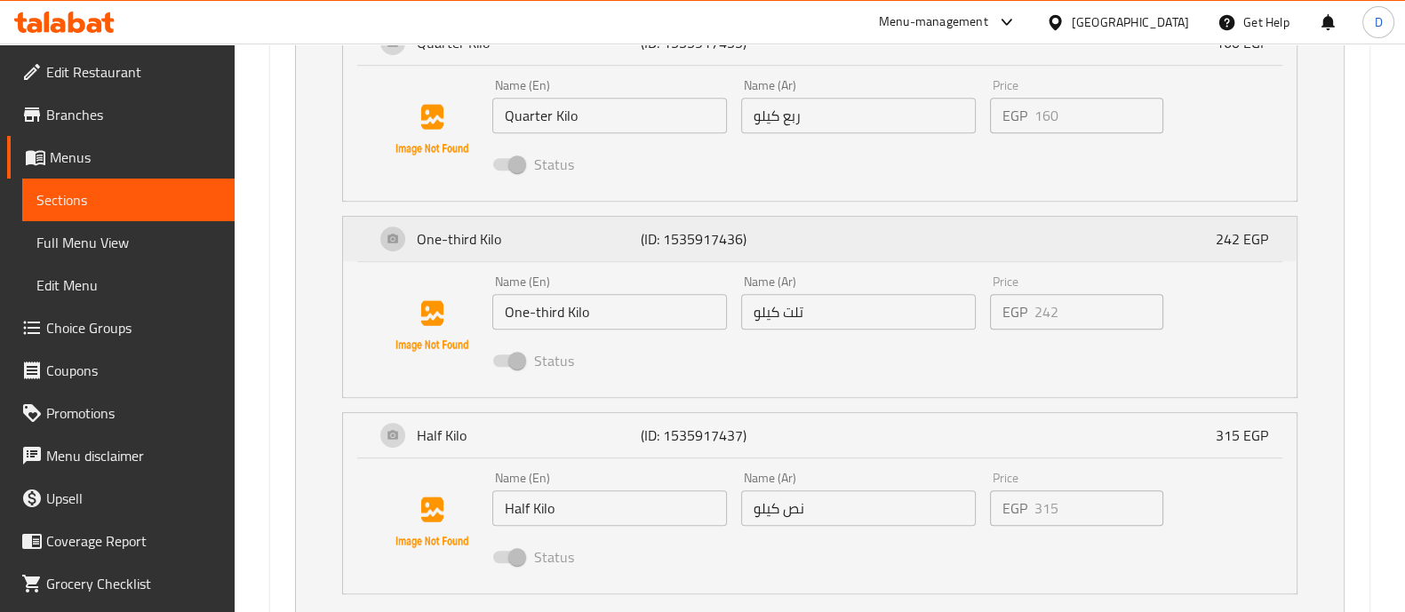
scroll to position [1100, 0]
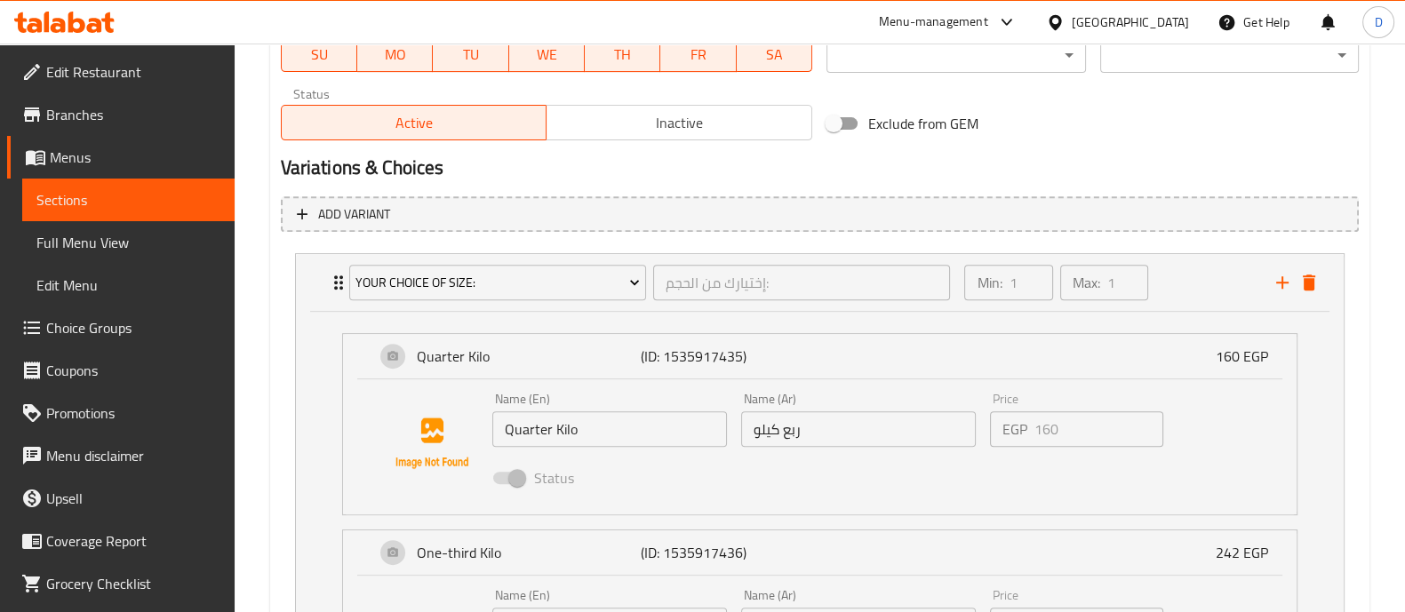
click at [1309, 278] on icon "delete" at bounding box center [1309, 283] width 12 height 16
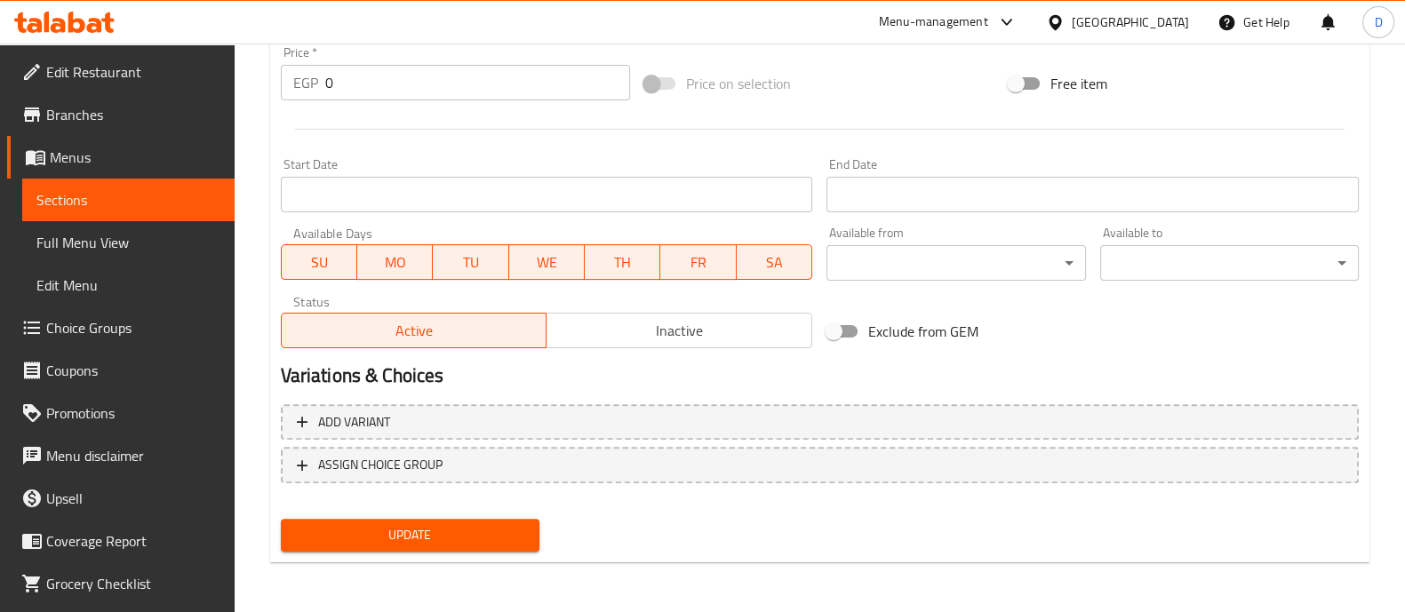
scroll to position [668, 0]
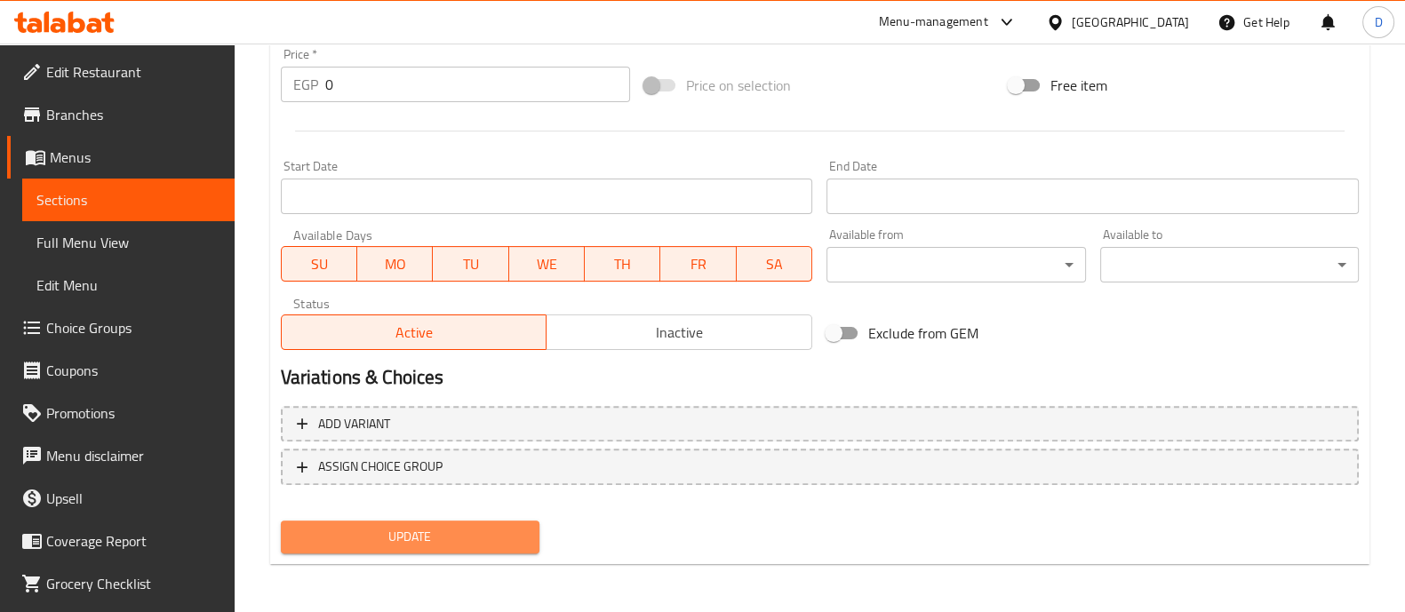
click at [483, 535] on span "Update" at bounding box center [410, 537] width 230 height 22
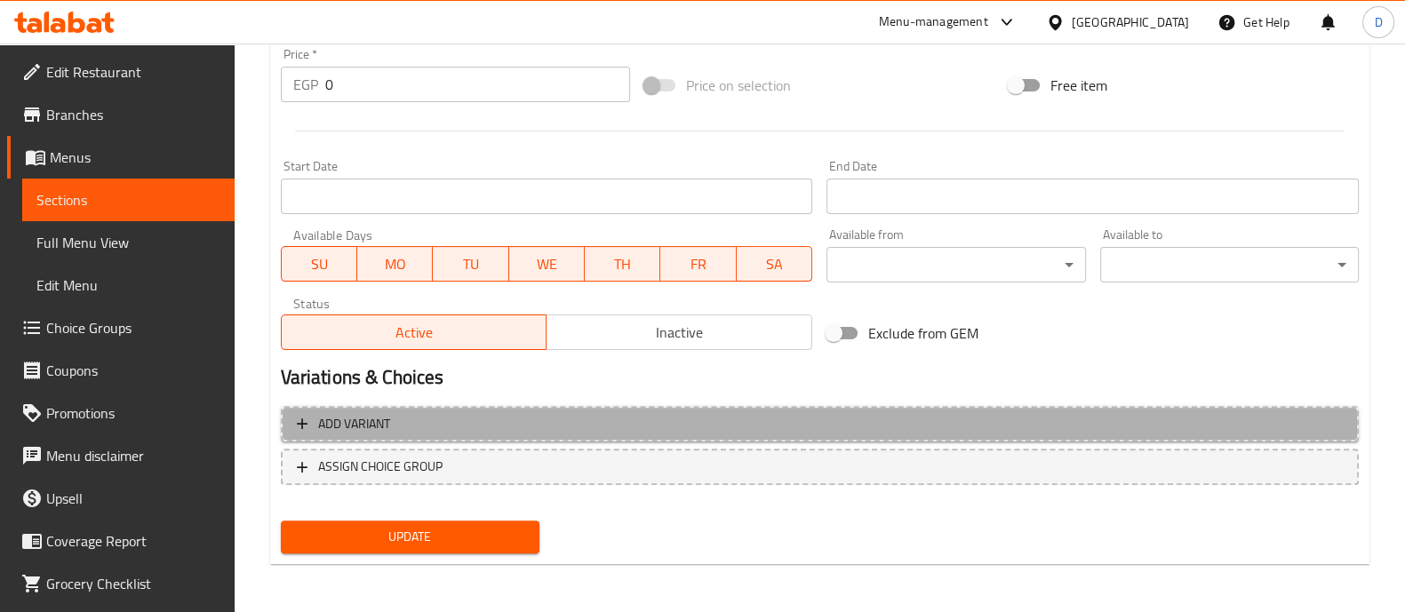
click at [1151, 413] on span "Add variant" at bounding box center [820, 424] width 1046 height 22
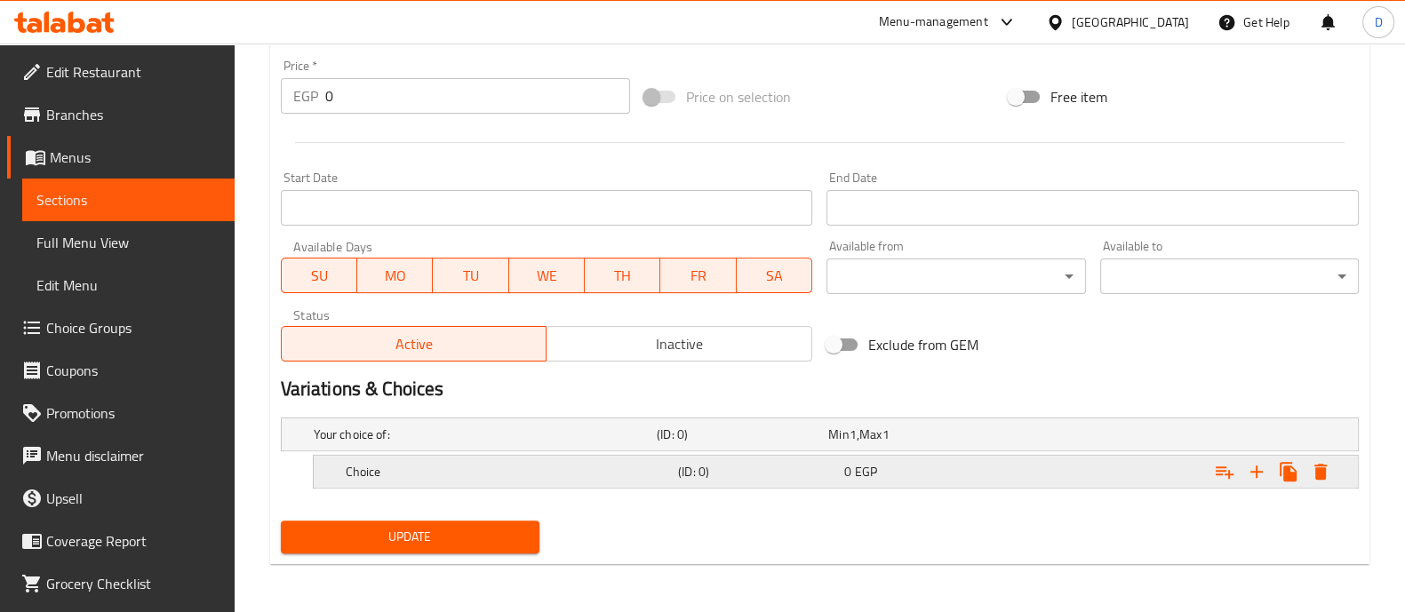
click at [1254, 464] on icon "Expand" at bounding box center [1256, 471] width 21 height 21
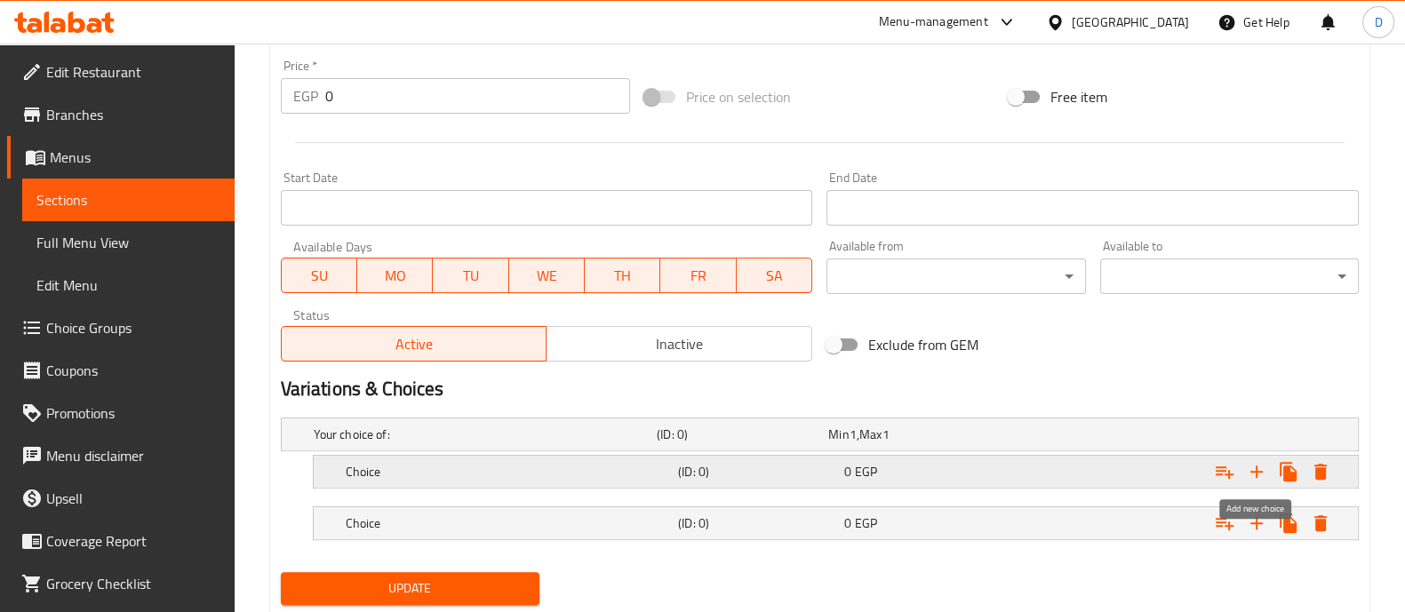
click at [1254, 464] on icon "Expand" at bounding box center [1256, 471] width 21 height 21
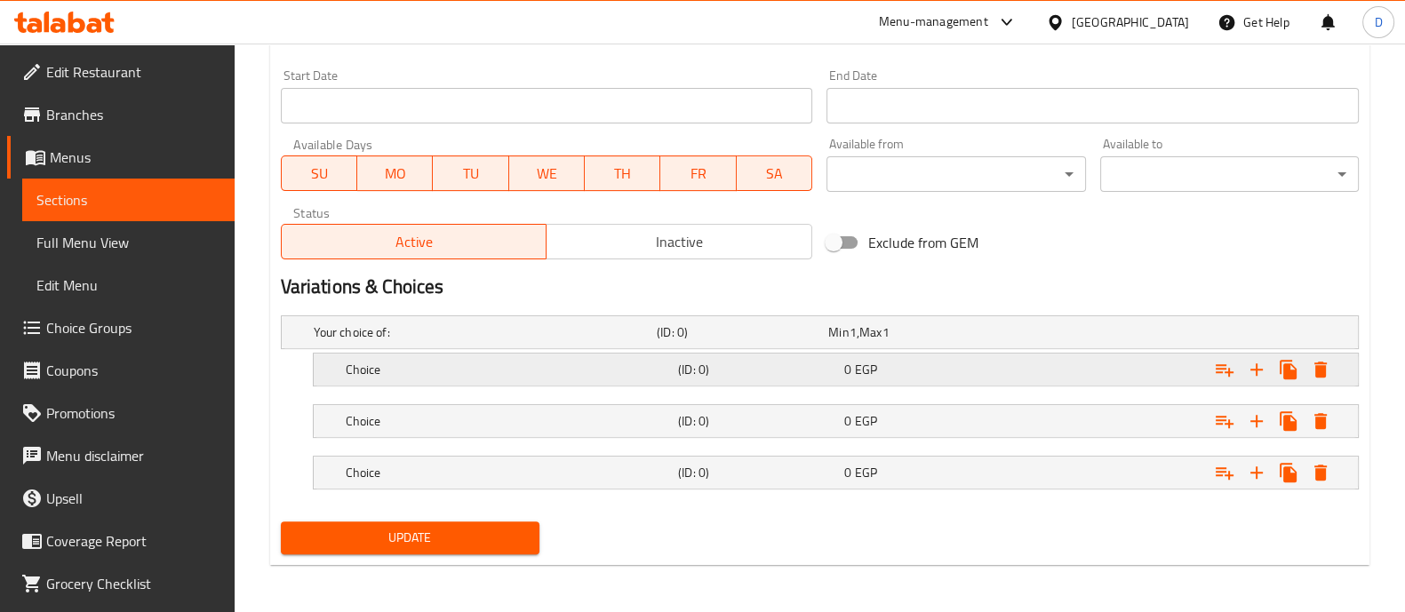
click at [1102, 386] on div "Expand" at bounding box center [1173, 369] width 332 height 39
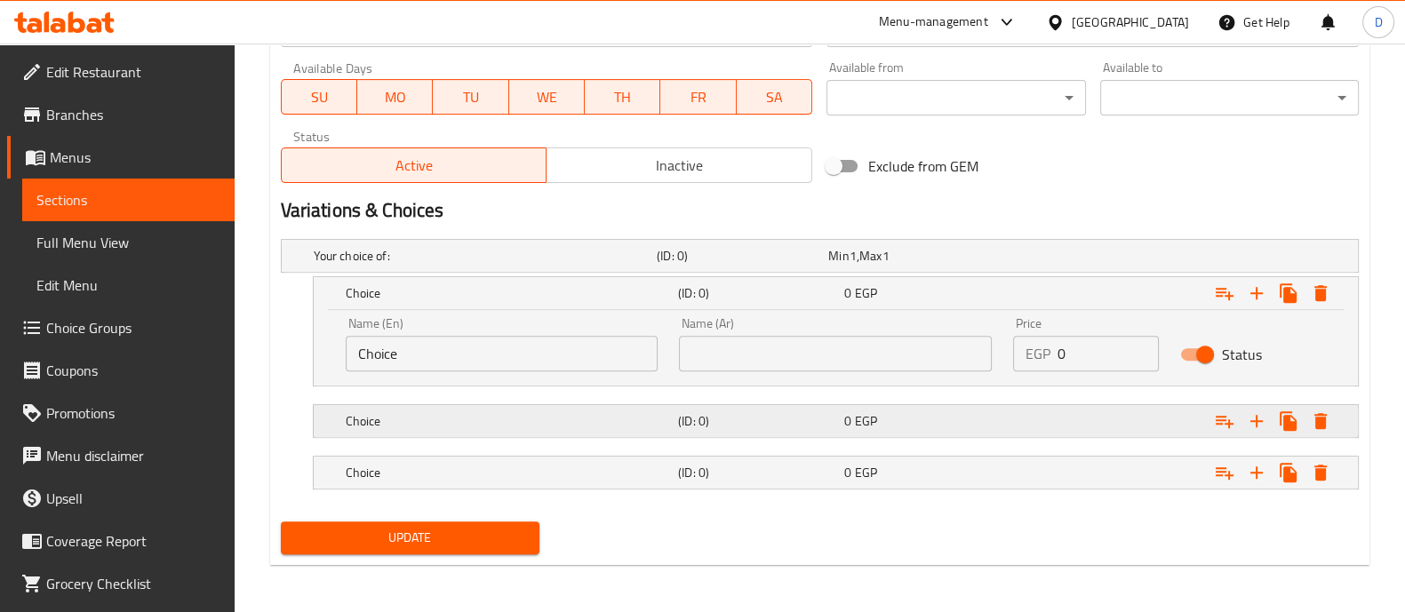
click at [1102, 414] on div "Expand" at bounding box center [1173, 421] width 332 height 39
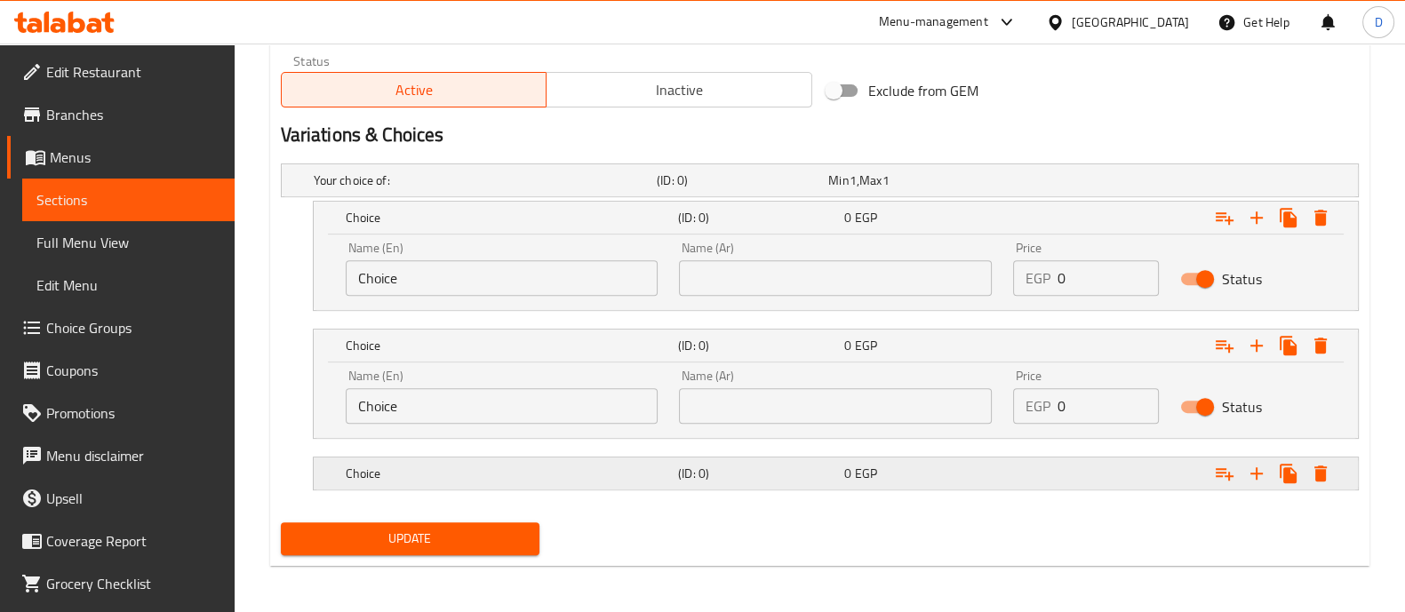
scroll to position [911, 0]
click at [1107, 473] on div "Expand" at bounding box center [1173, 472] width 332 height 39
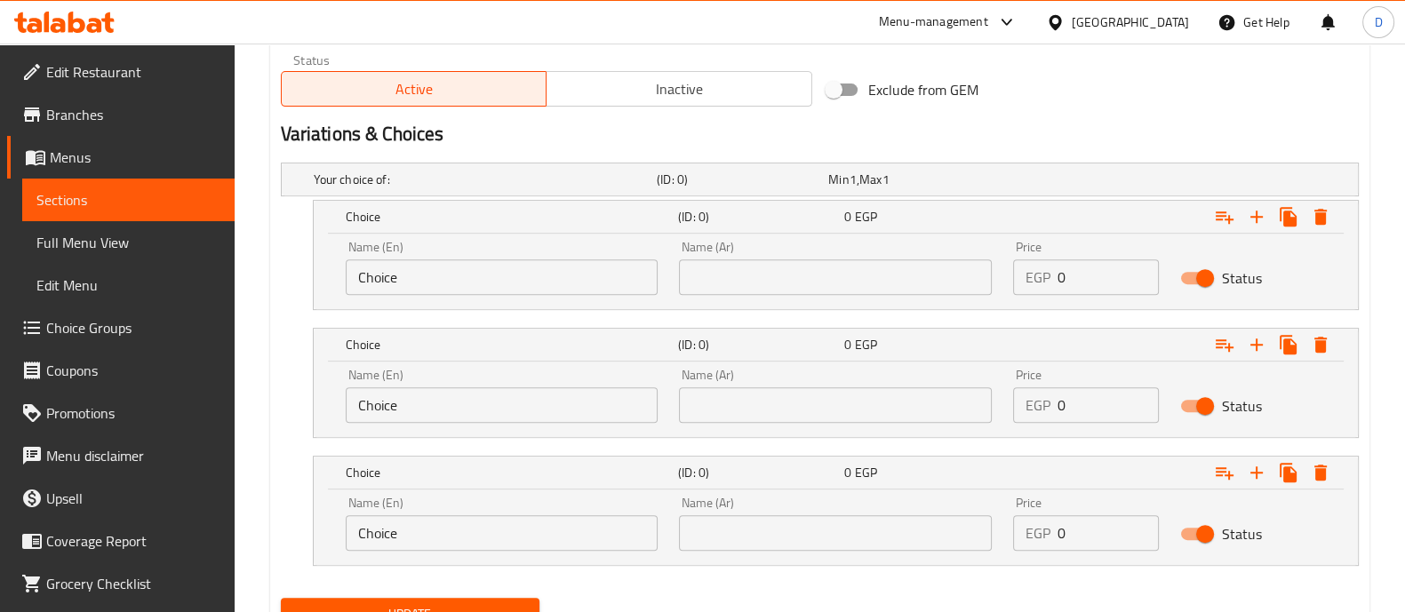
click at [869, 279] on input "text" at bounding box center [835, 278] width 313 height 36
type input "نص كيلو"
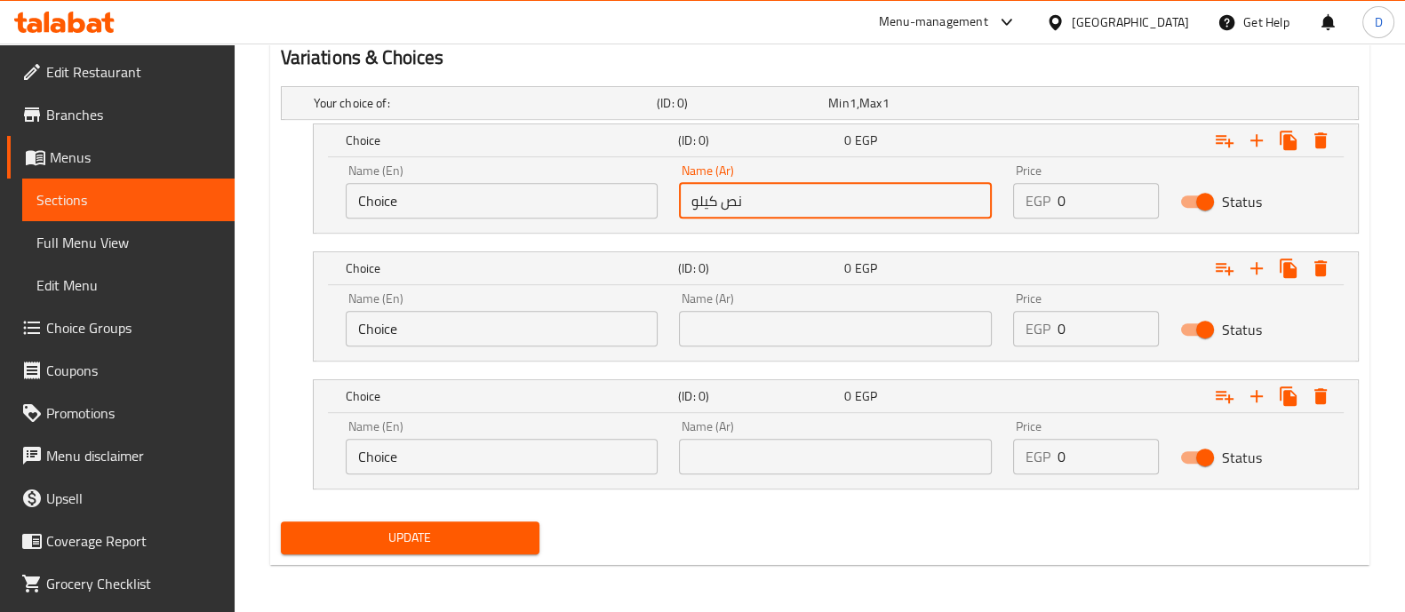
click at [935, 330] on input "text" at bounding box center [835, 329] width 313 height 36
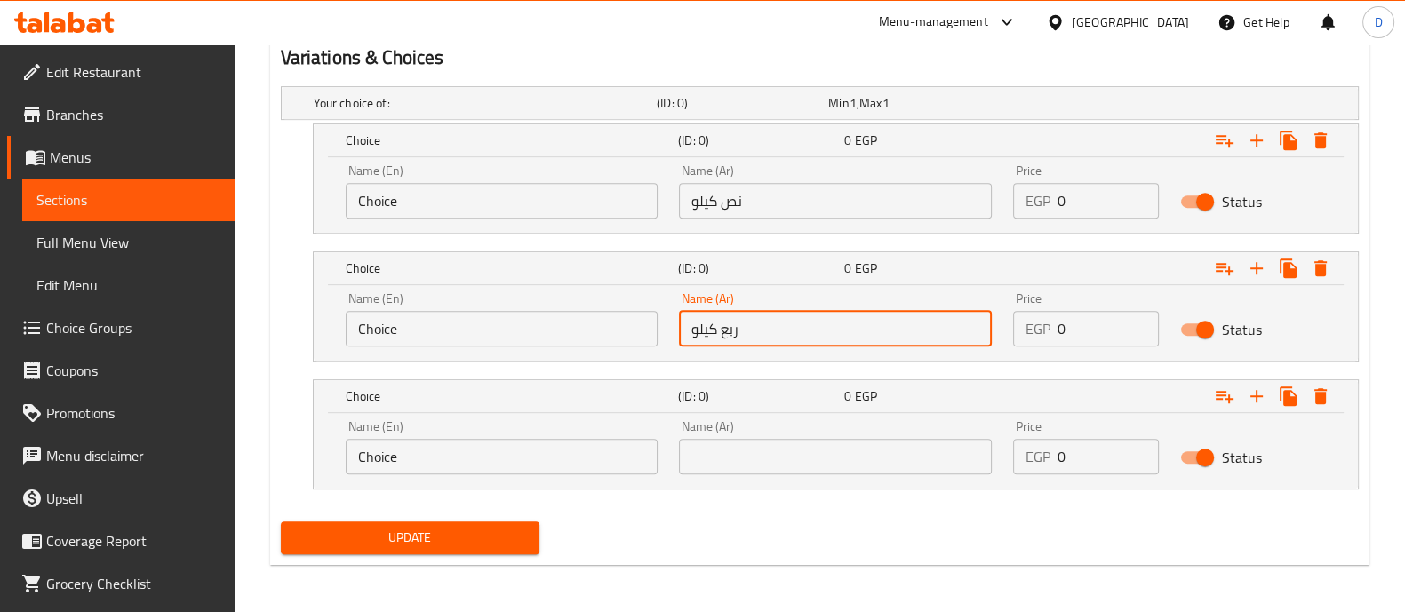
type input "ربع كيلو"
click at [919, 452] on input "text" at bounding box center [835, 457] width 313 height 36
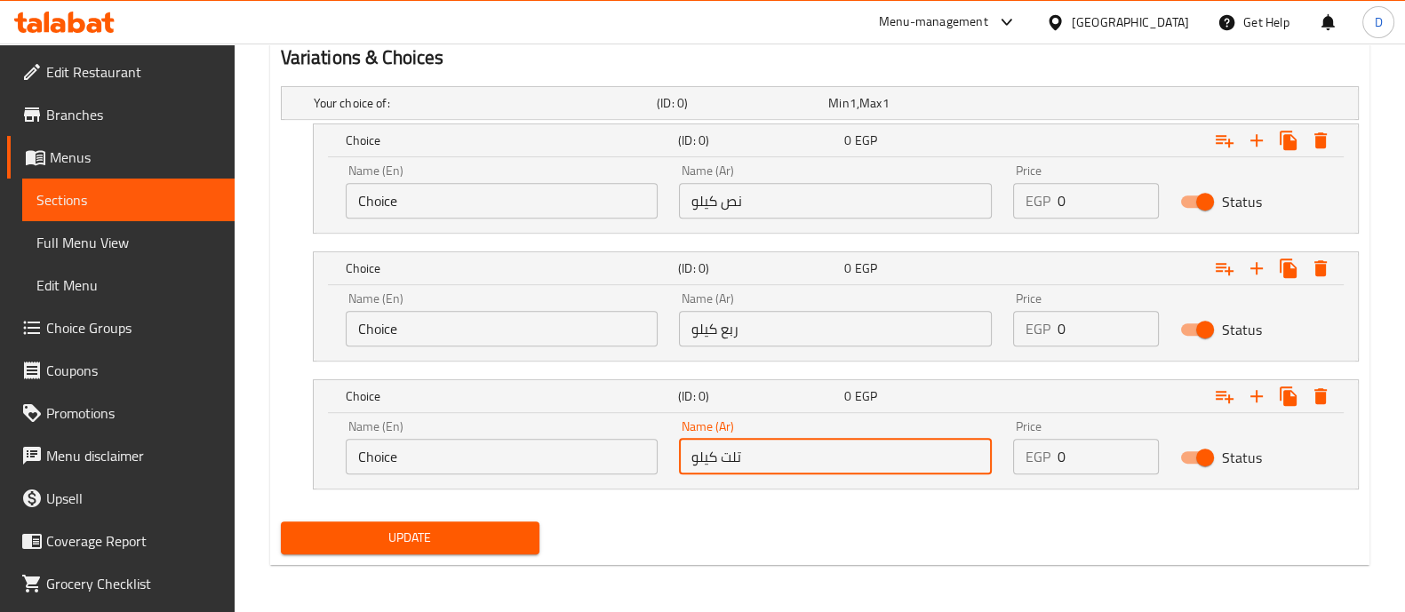
type input "تلت كيلو"
click at [795, 217] on div "Name (Ar) نص كيلو Name (Ar)" at bounding box center [835, 192] width 334 height 76
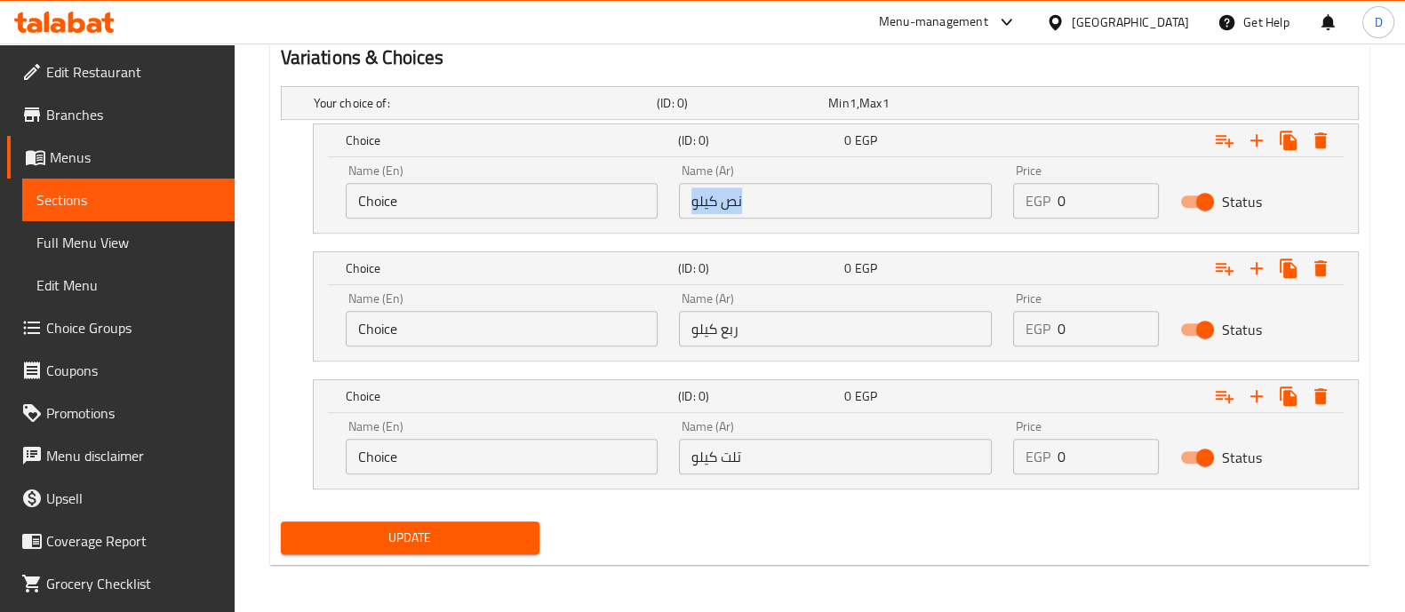
click at [795, 217] on div "Name (Ar) نص كيلو Name (Ar)" at bounding box center [835, 192] width 334 height 76
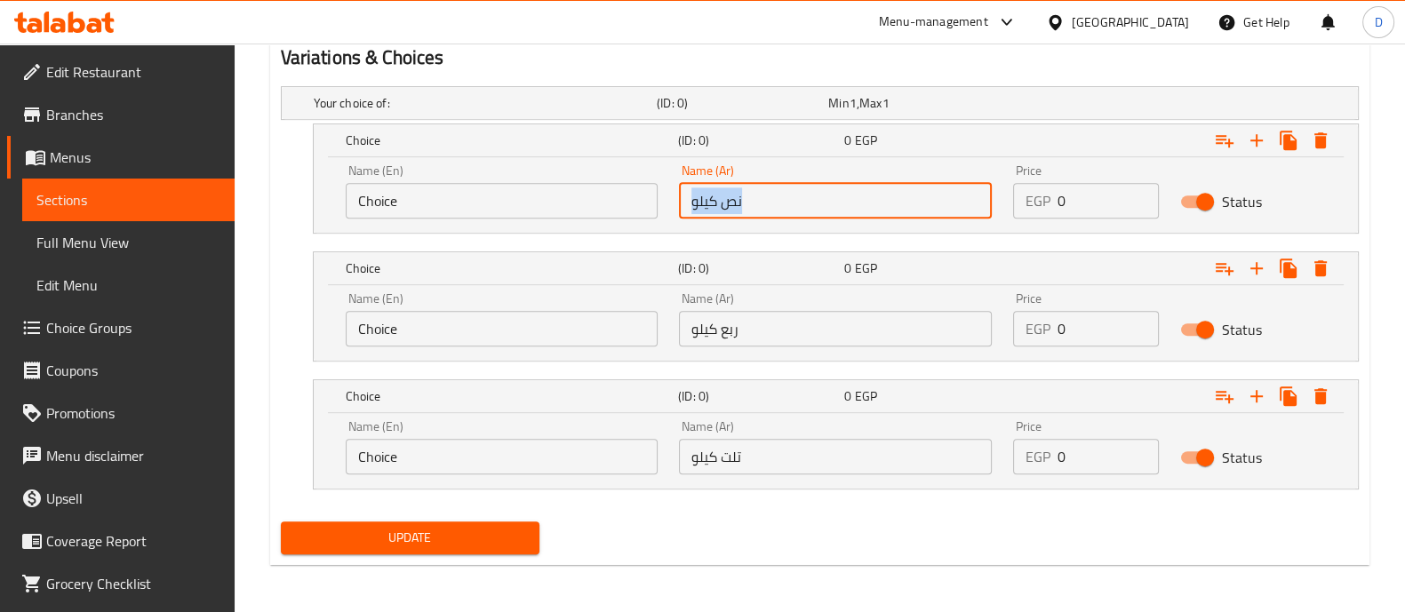
click at [797, 212] on input "نص كيلو" at bounding box center [835, 201] width 313 height 36
click at [534, 195] on input "Choice" at bounding box center [502, 201] width 313 height 36
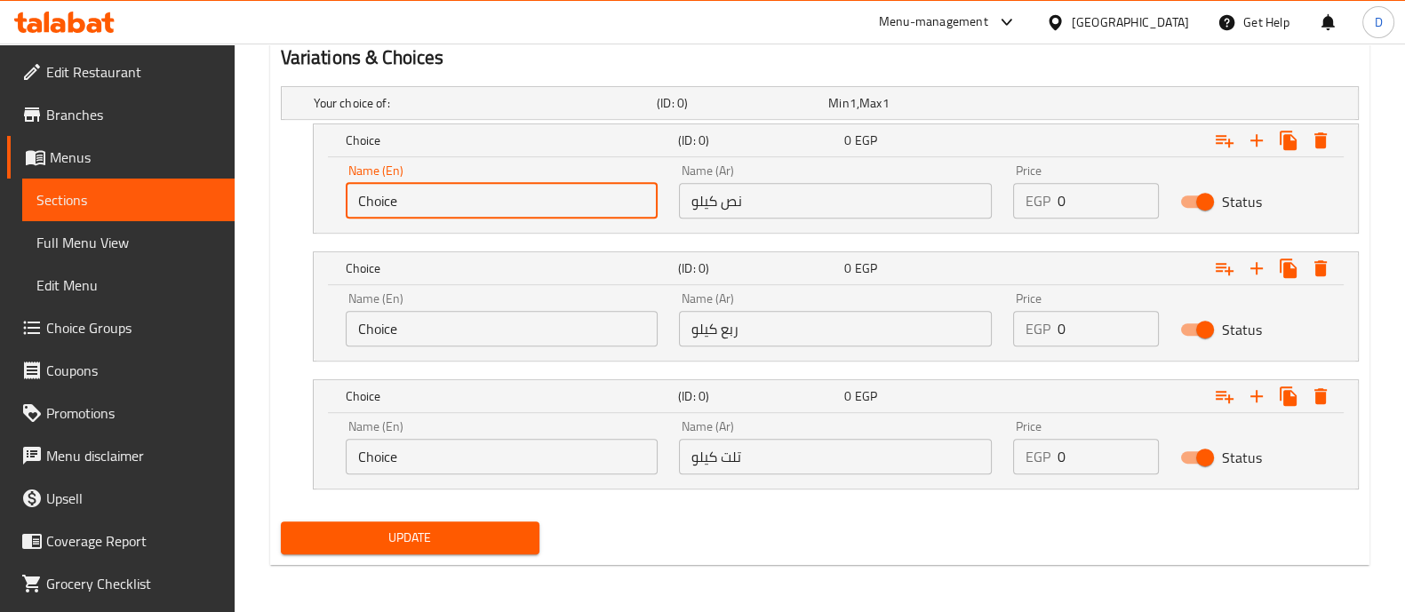
click at [534, 195] on input "Choice" at bounding box center [502, 201] width 313 height 36
paste input "Half a kilo"
type input "Half a kilo"
click at [800, 340] on input "ربع كيلو" at bounding box center [835, 329] width 313 height 36
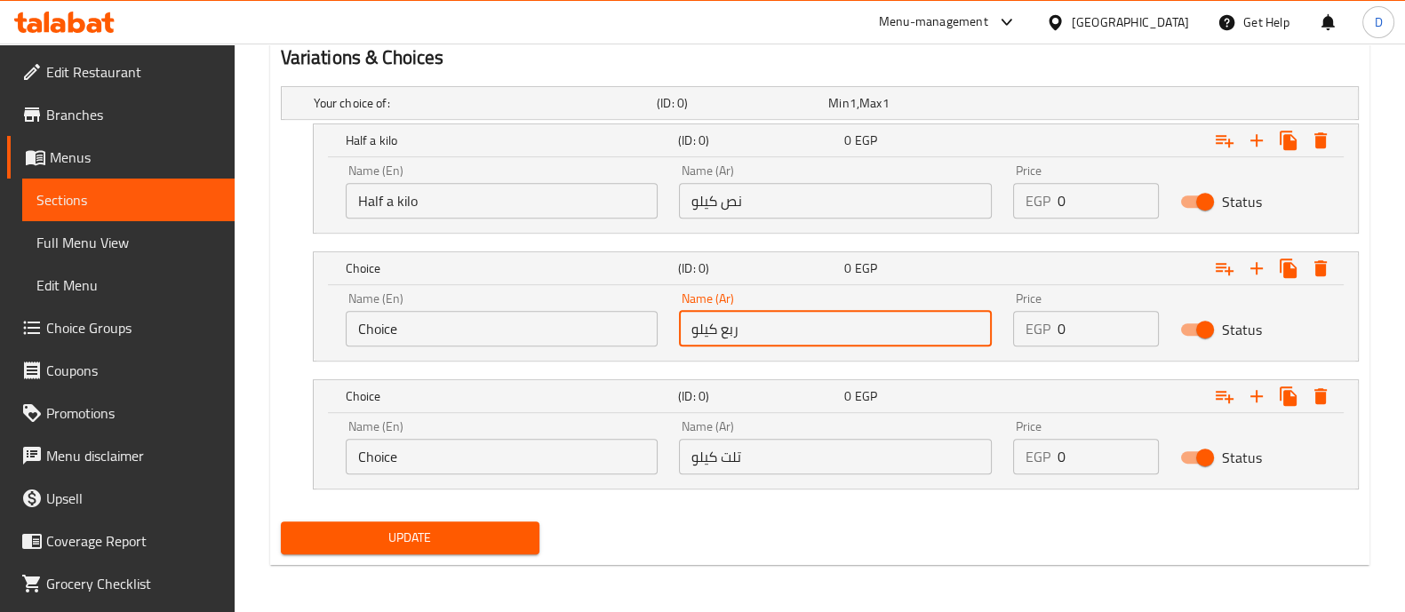
click at [800, 340] on input "ربع كيلو" at bounding box center [835, 329] width 313 height 36
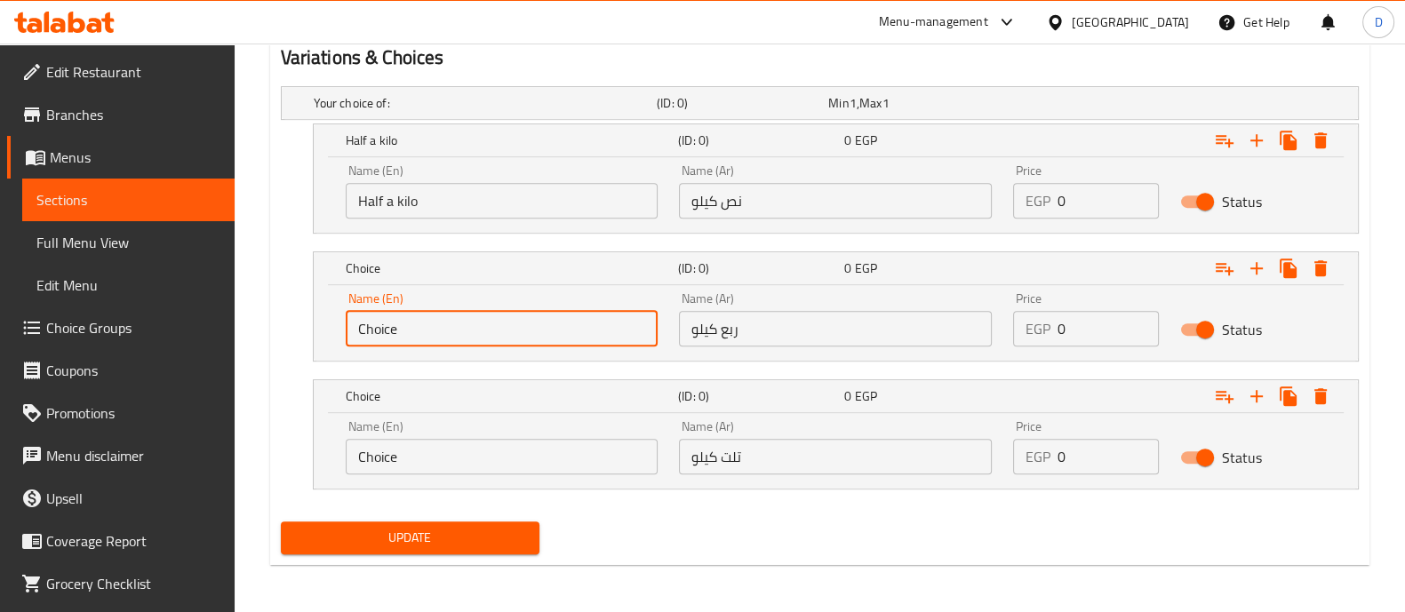
click at [603, 325] on input "Choice" at bounding box center [502, 329] width 313 height 36
paste input "A quarter of a kilo"
type input "A quarter of a kilo"
click at [814, 453] on input "تلت كيلو" at bounding box center [835, 457] width 313 height 36
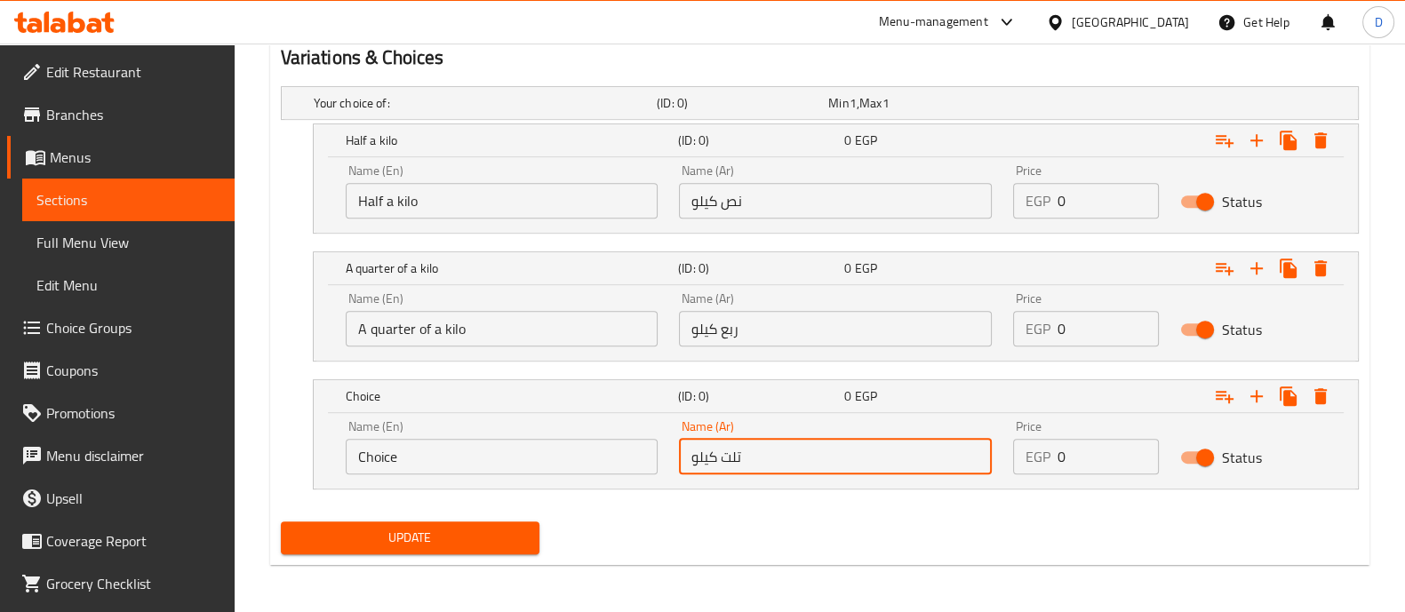
click at [814, 453] on input "تلت كيلو" at bounding box center [835, 457] width 313 height 36
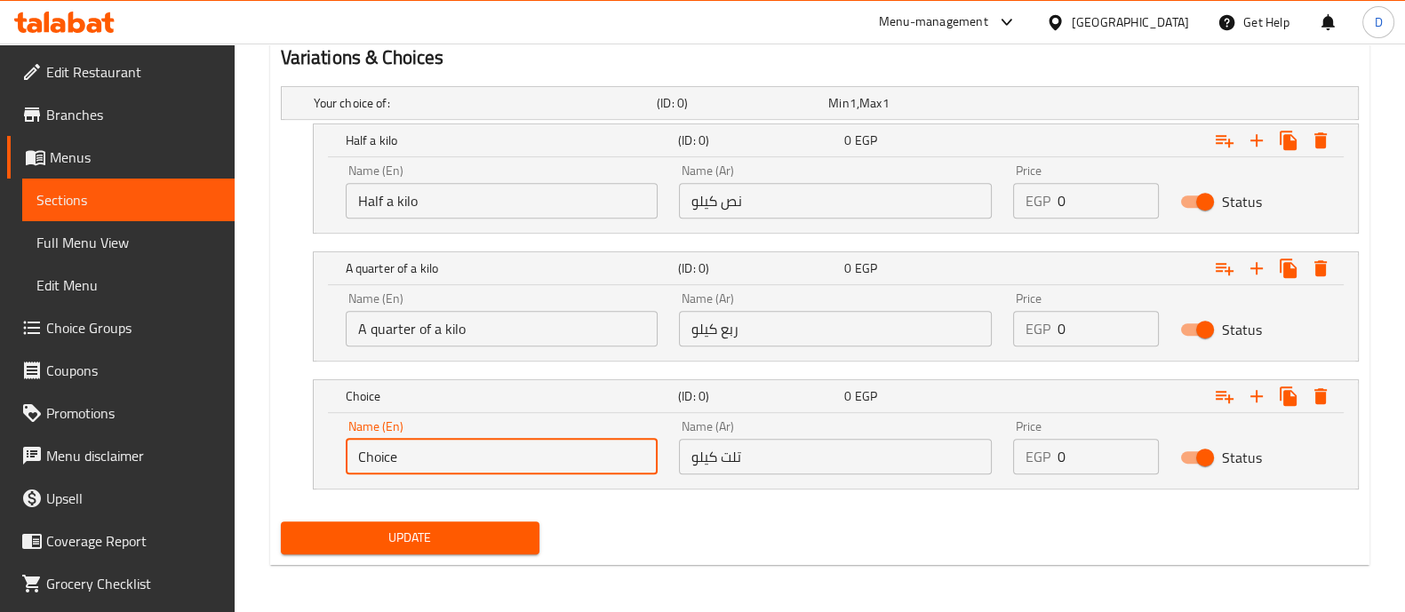
click at [504, 461] on input "Choice" at bounding box center [502, 457] width 313 height 36
type input "1/3 Kilo"
click at [1076, 193] on input "0" at bounding box center [1108, 201] width 101 height 36
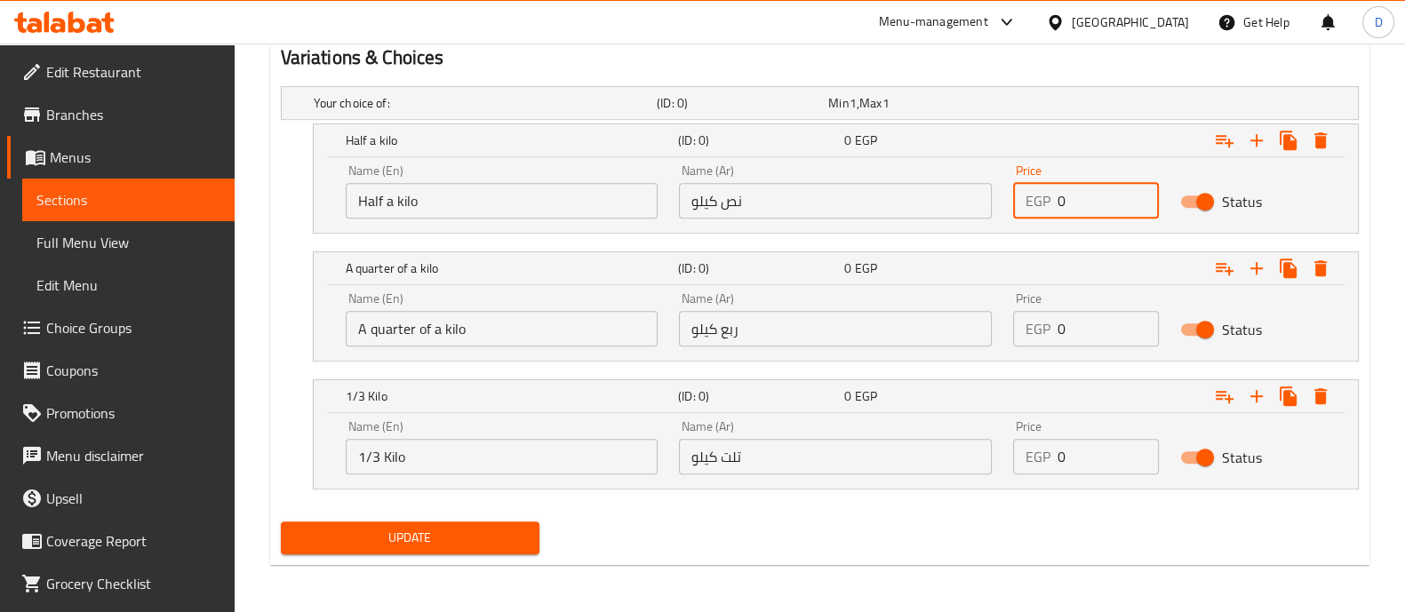
click at [1076, 193] on input "0" at bounding box center [1108, 201] width 101 height 36
type input "280"
click at [1078, 322] on input "0" at bounding box center [1108, 329] width 101 height 36
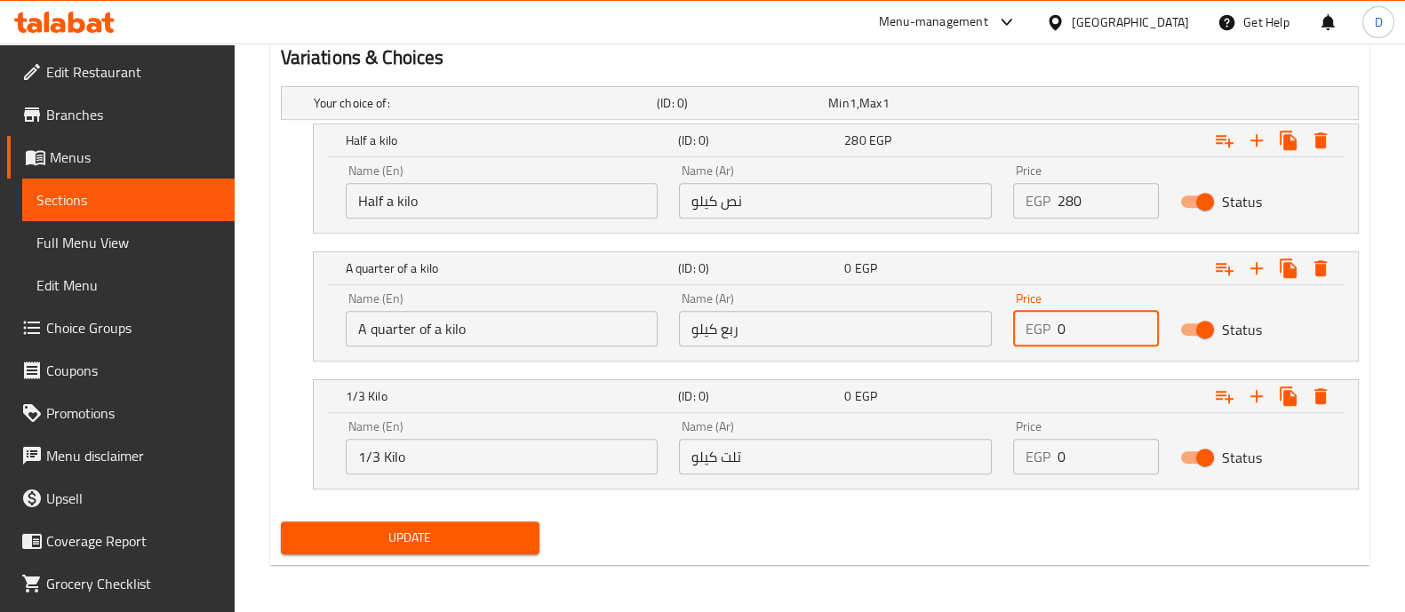
click at [1078, 322] on input "0" at bounding box center [1108, 329] width 101 height 36
type input "140"
click at [1074, 444] on input "0" at bounding box center [1108, 457] width 101 height 36
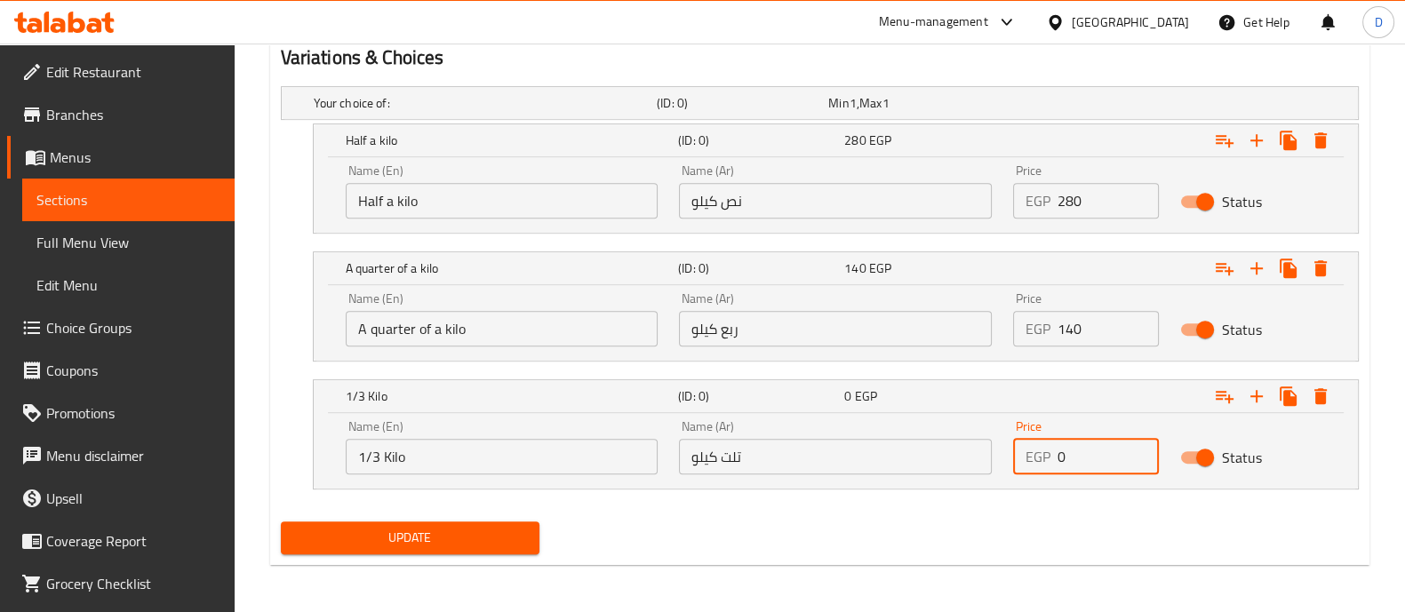
click at [1074, 444] on input "0" at bounding box center [1108, 457] width 101 height 36
type input "242"
click at [497, 533] on span "Update" at bounding box center [410, 538] width 230 height 22
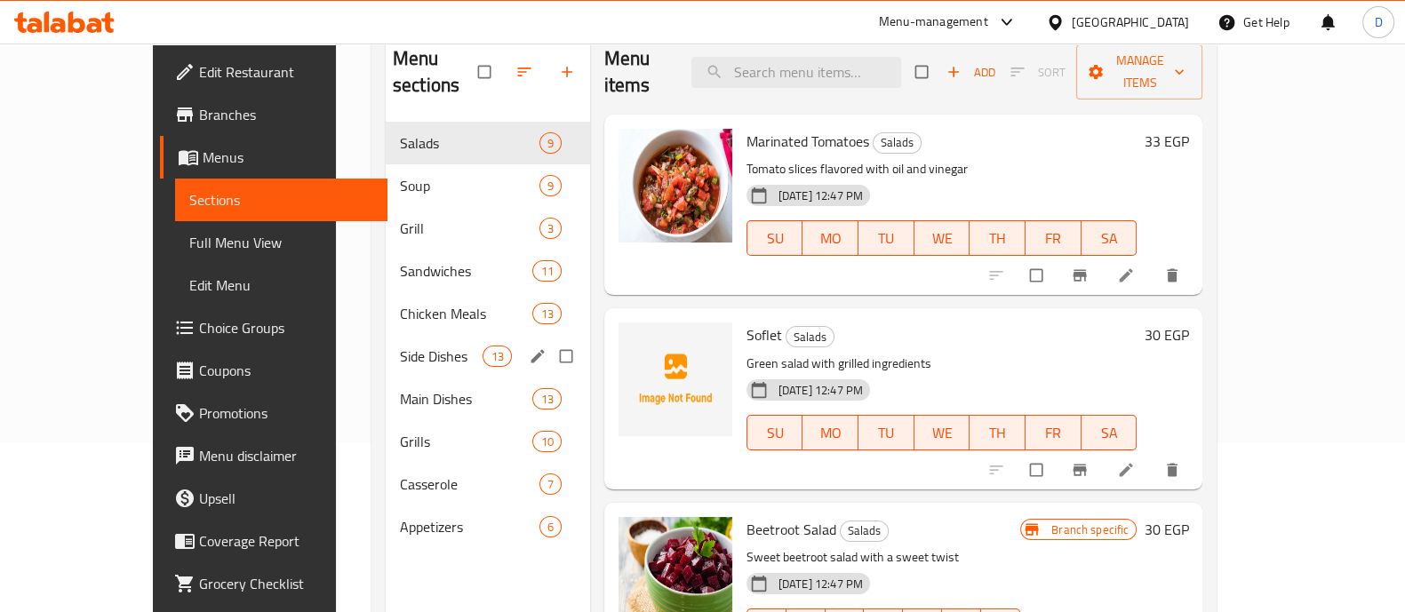
scroll to position [138, 0]
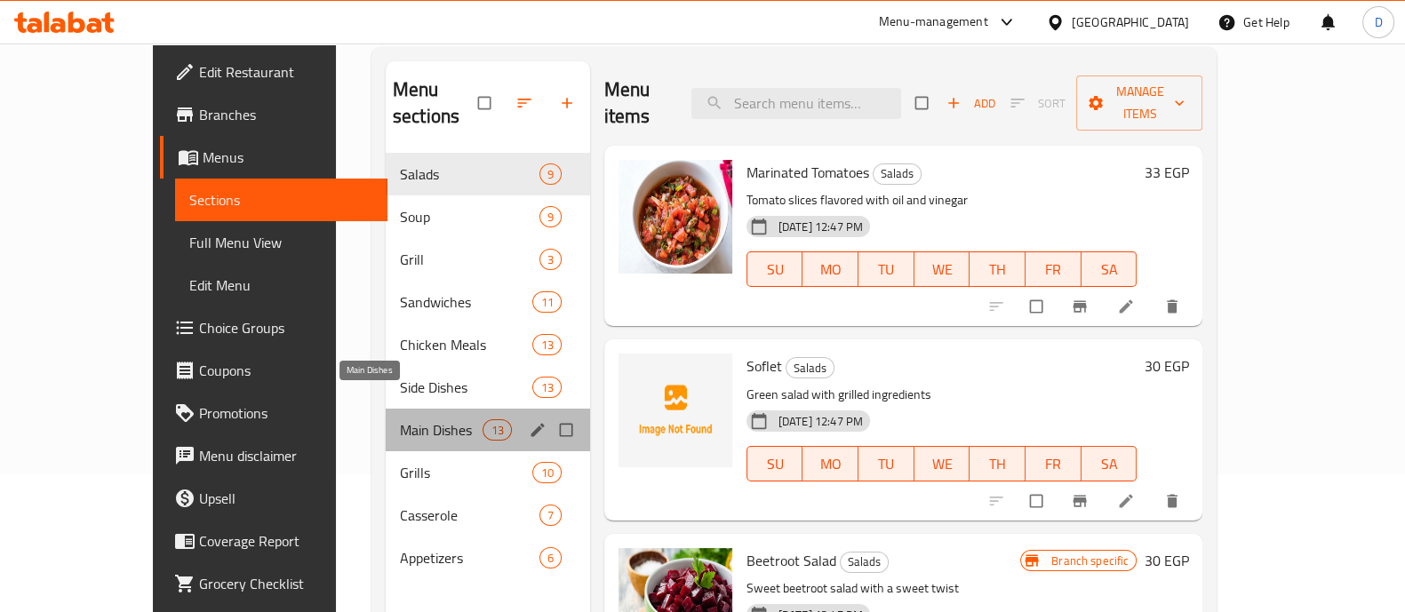
click at [400, 420] on span "Main Dishes" at bounding box center [442, 430] width 84 height 21
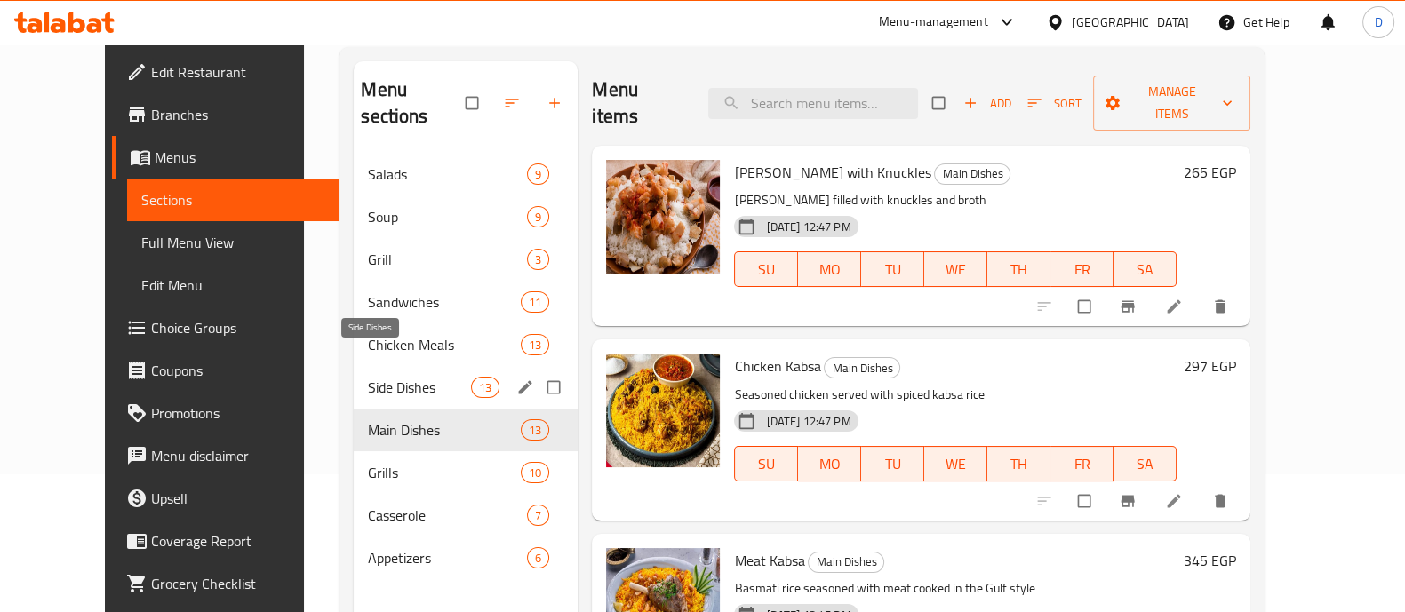
click at [394, 377] on span "Side Dishes" at bounding box center [419, 387] width 103 height 21
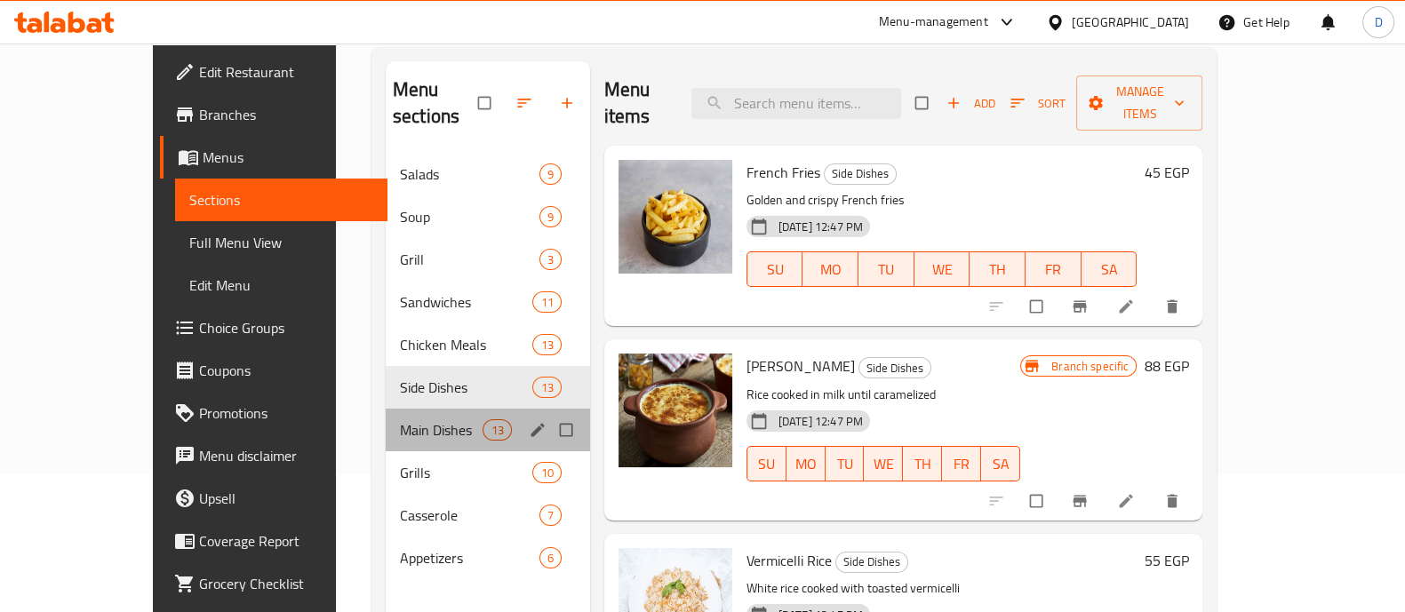
click at [386, 420] on div "Main Dishes 13" at bounding box center [488, 430] width 204 height 43
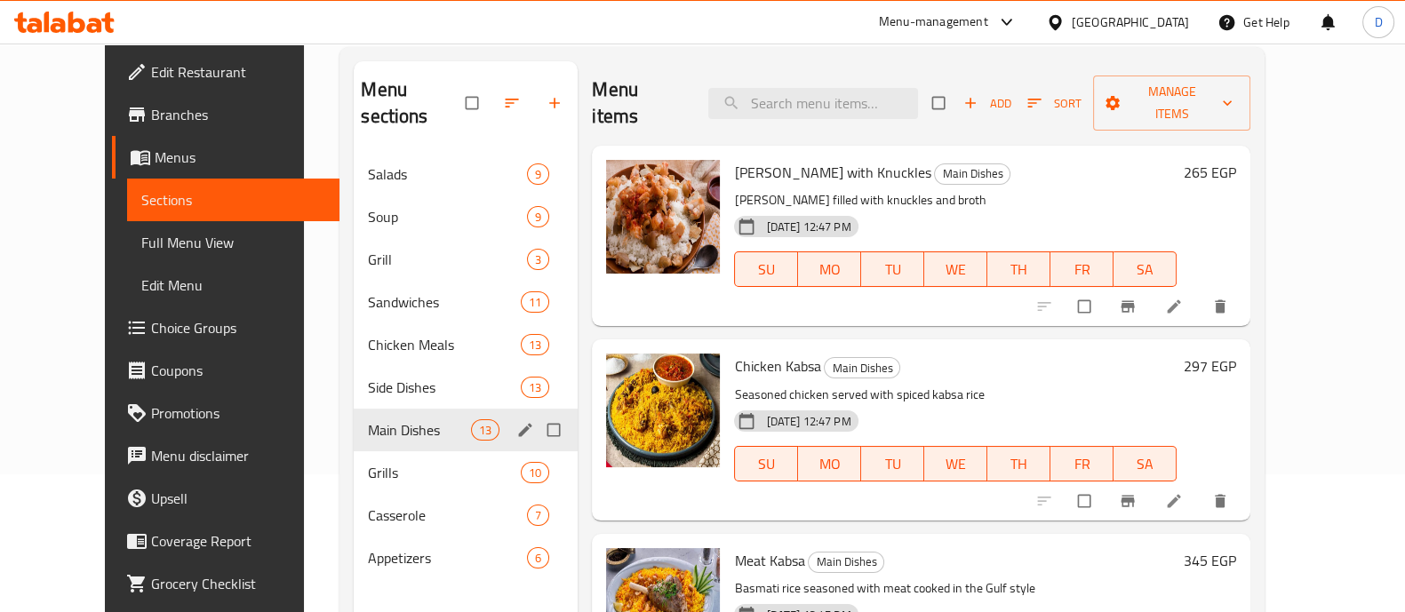
click at [354, 452] on div "Grills 10" at bounding box center [466, 473] width 224 height 43
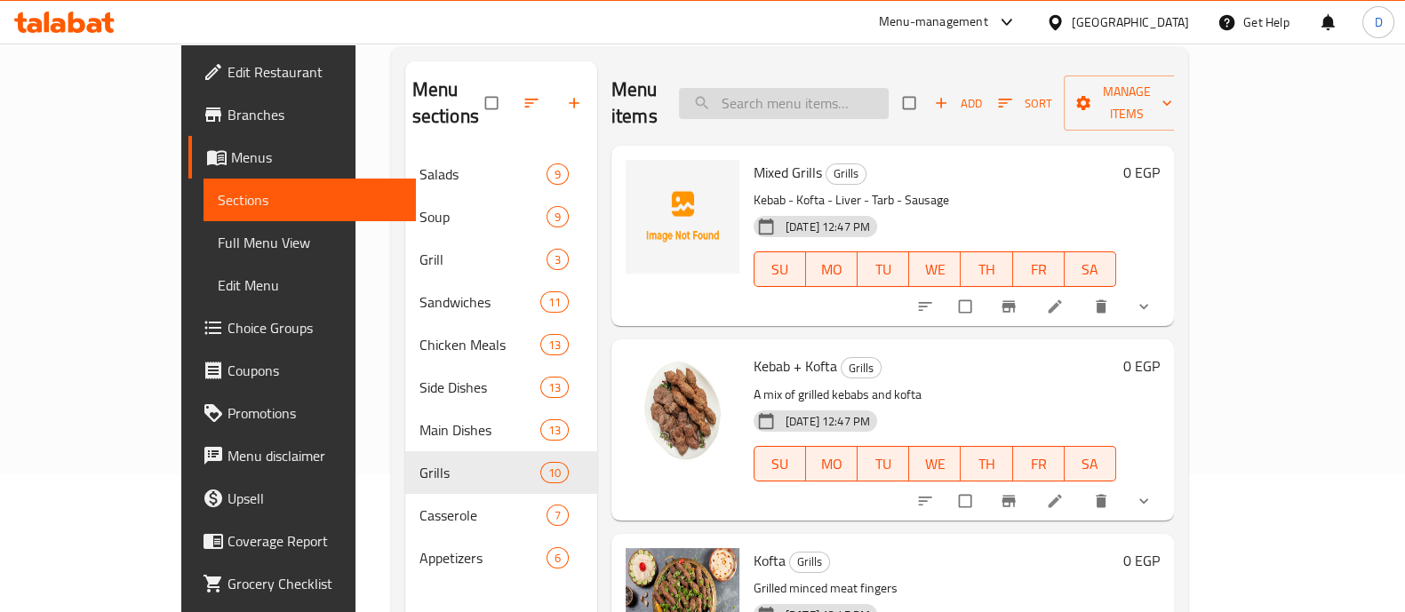
click at [883, 92] on input "search" at bounding box center [784, 103] width 210 height 31
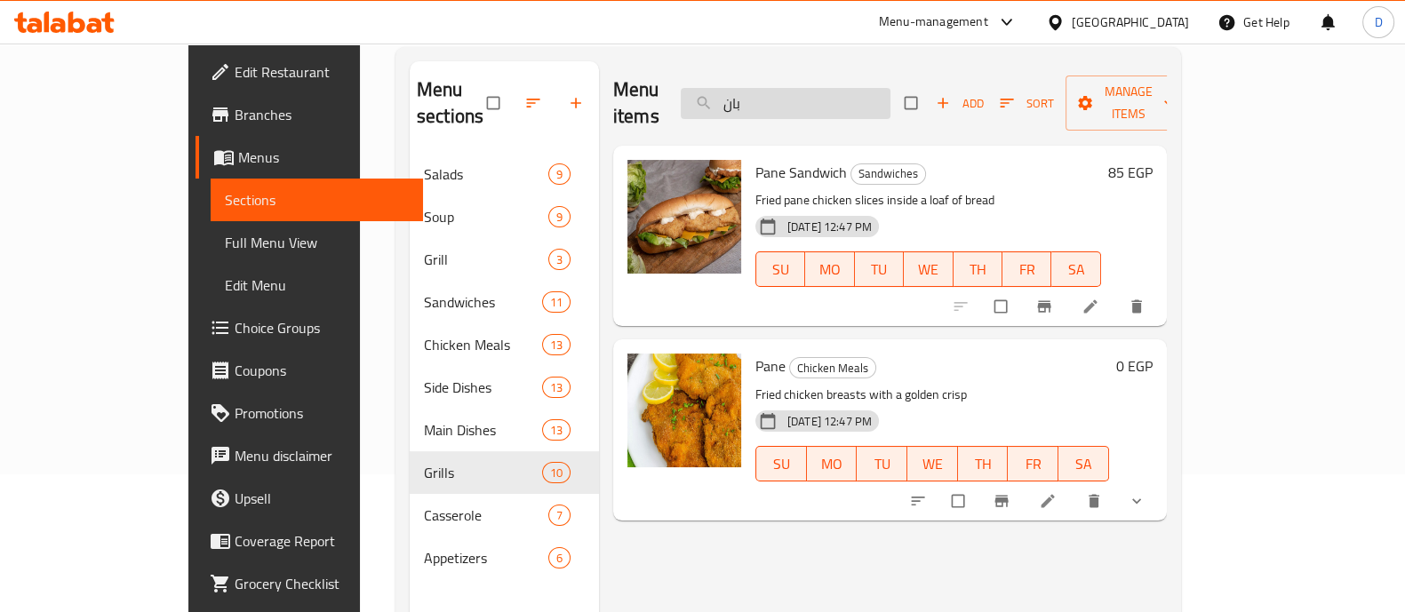
click at [891, 90] on input "بان" at bounding box center [786, 103] width 210 height 31
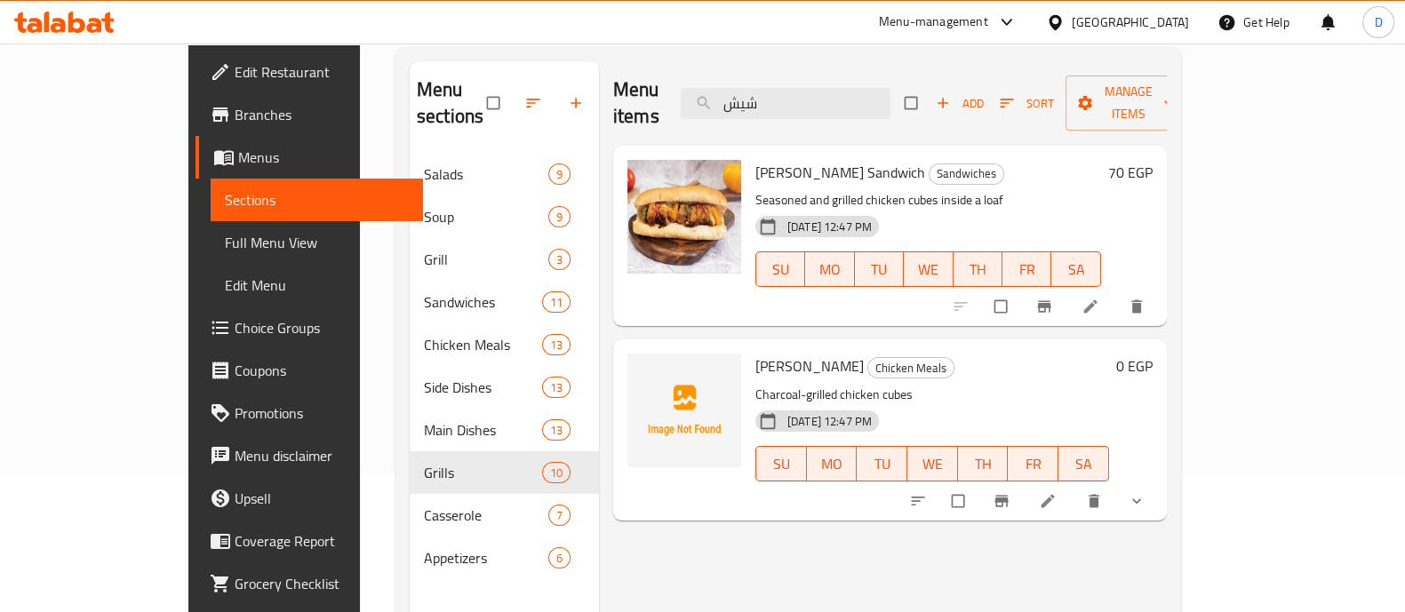
click at [1146, 492] on icon "show more" at bounding box center [1137, 501] width 18 height 18
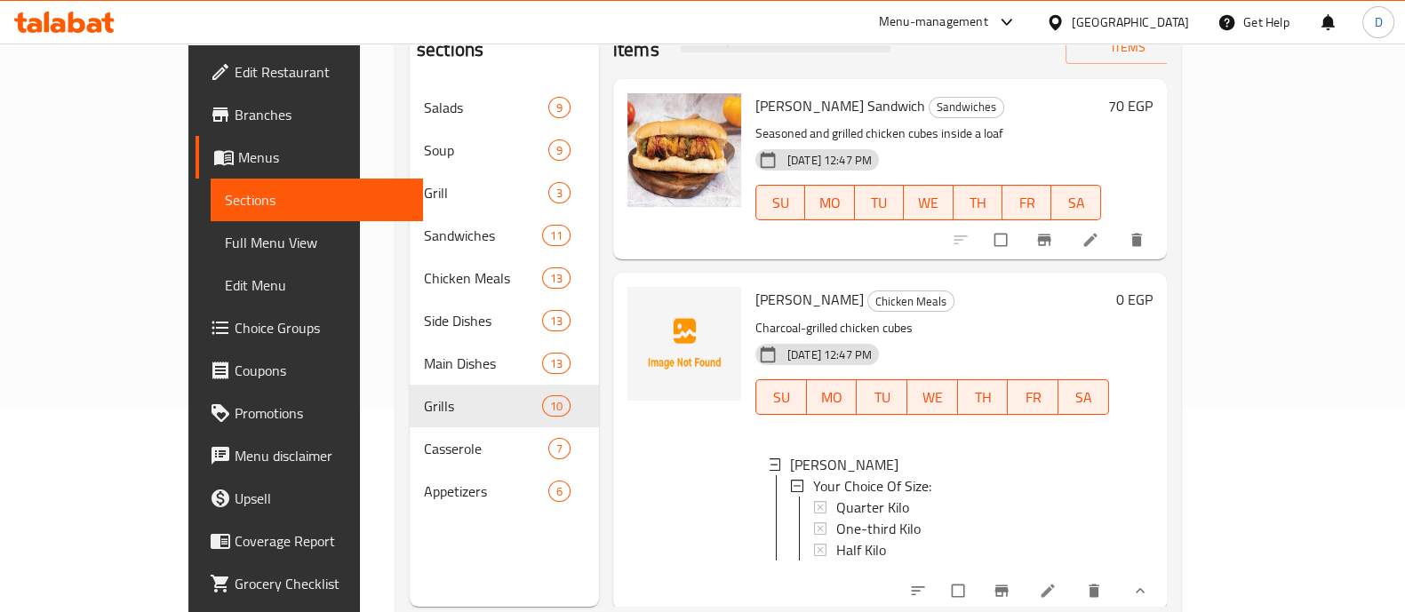
scroll to position [249, 0]
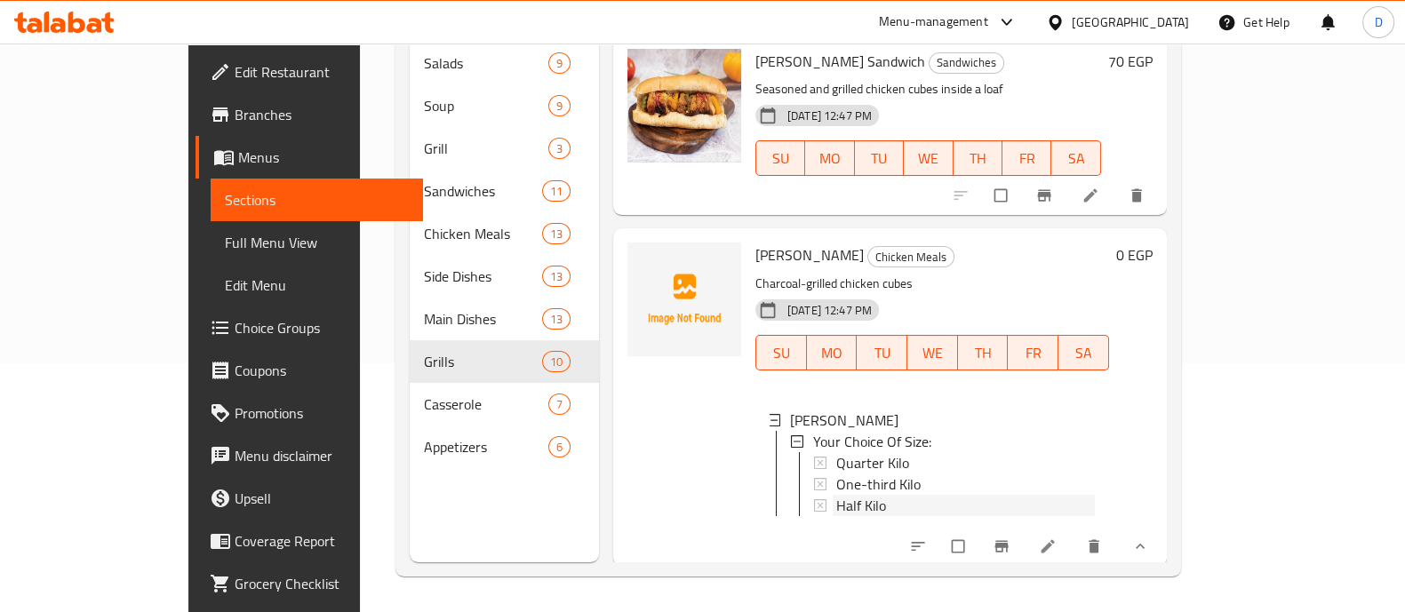
click at [885, 495] on div "Half Kilo" at bounding box center [966, 505] width 259 height 21
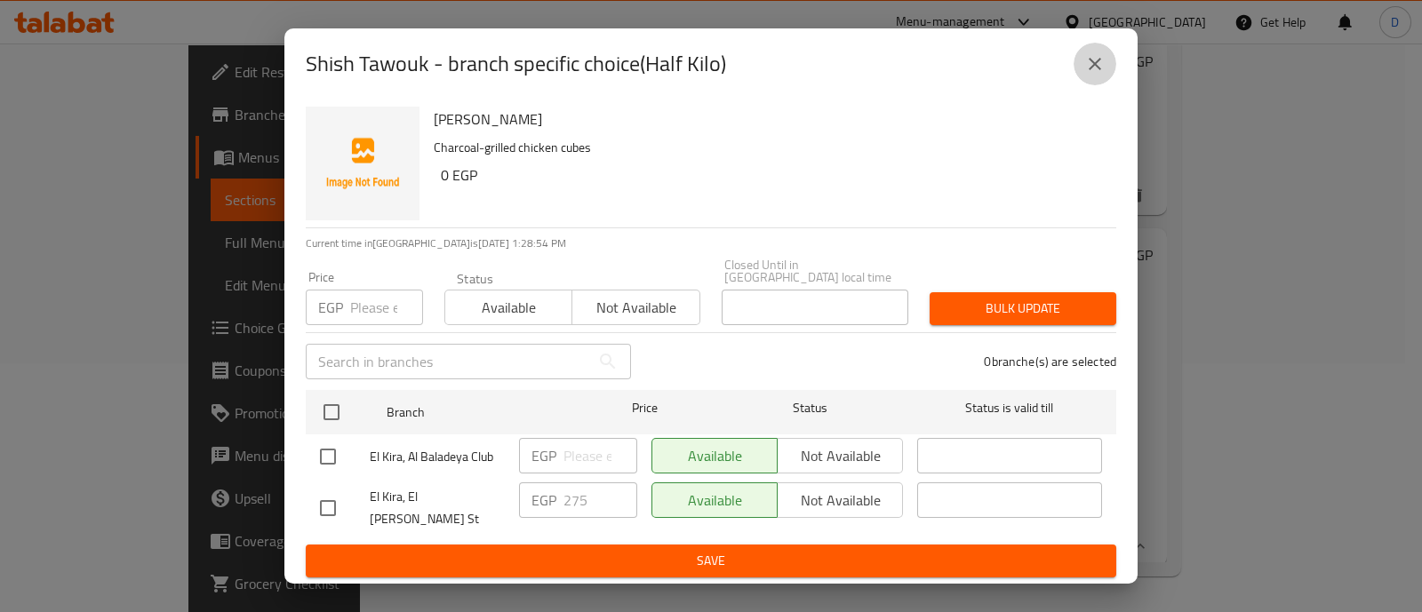
click at [1115, 82] on button "close" at bounding box center [1095, 64] width 43 height 43
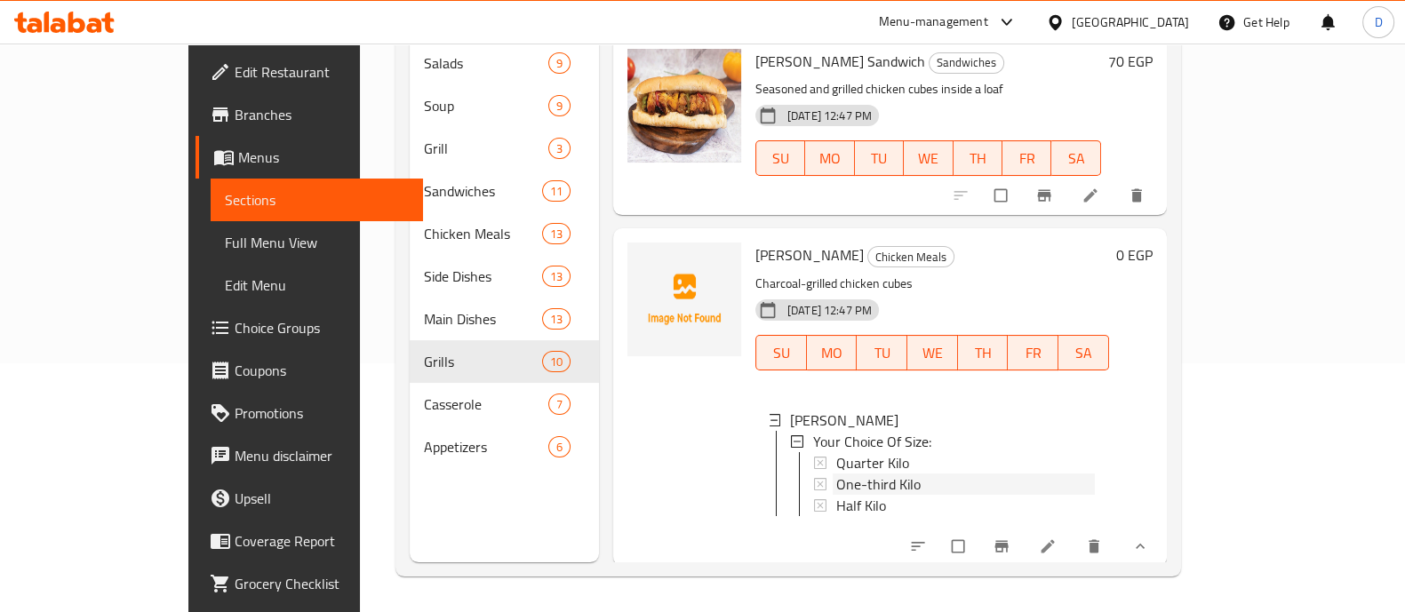
click at [838, 474] on span "One-third Kilo" at bounding box center [879, 484] width 84 height 21
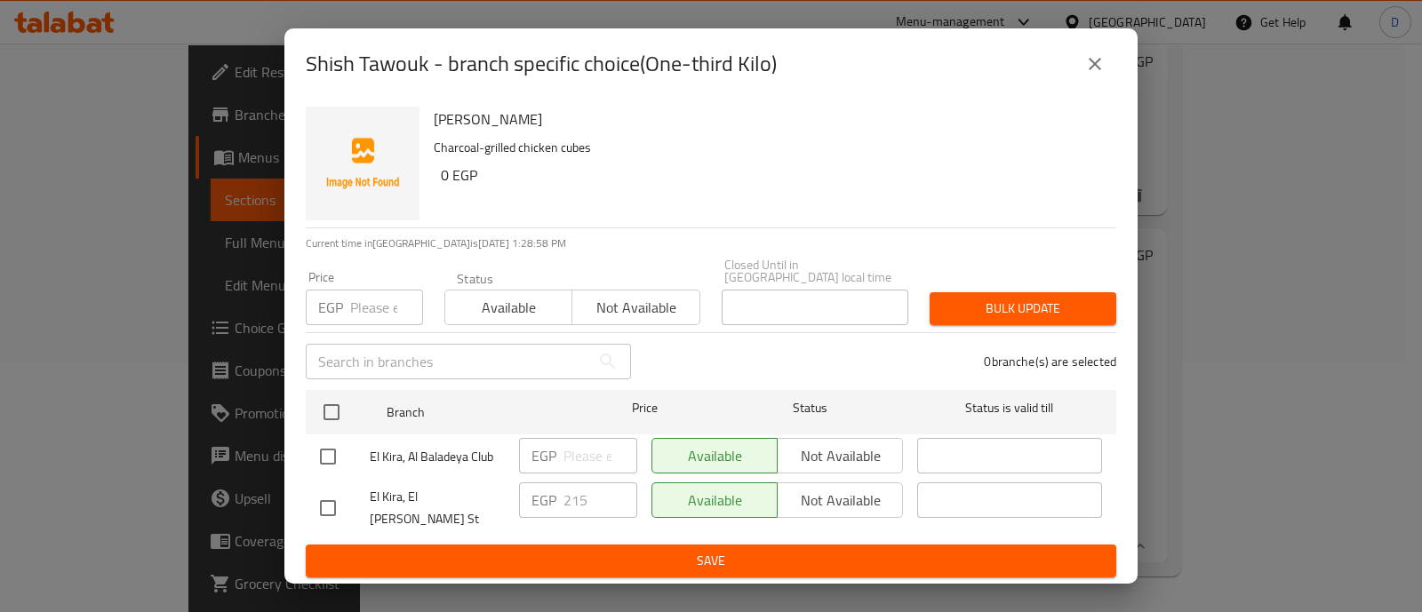
click at [1113, 79] on button "close" at bounding box center [1095, 64] width 43 height 43
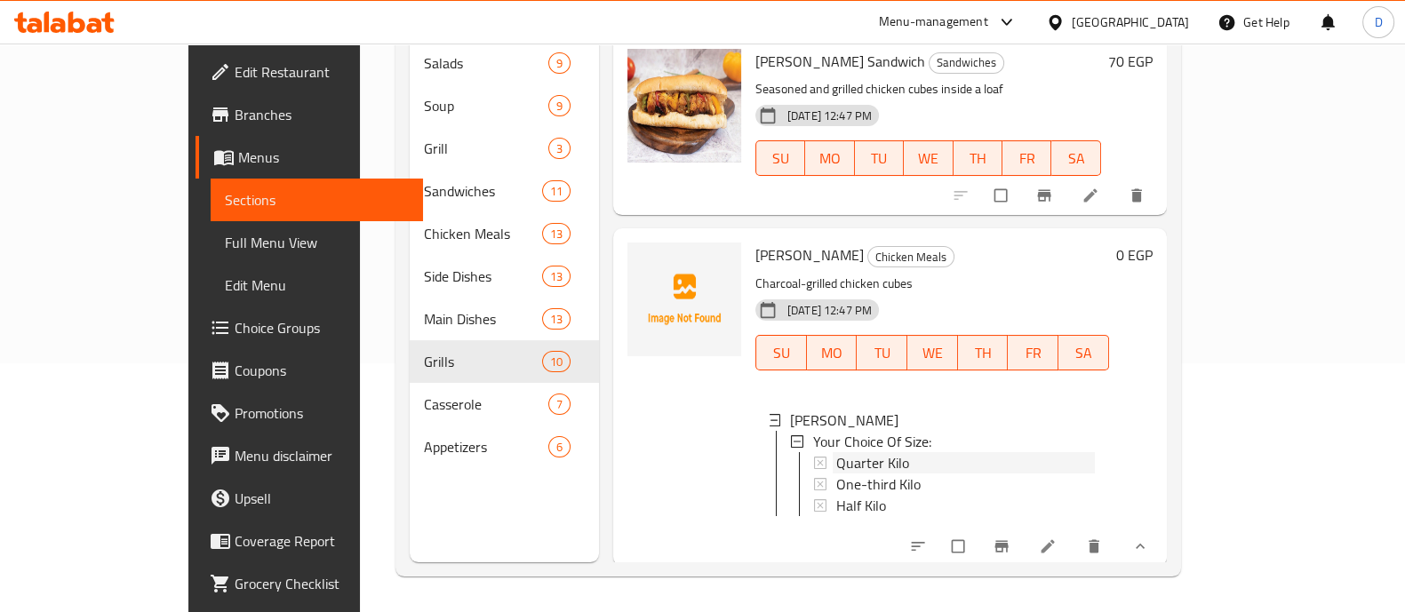
click at [863, 452] on div "Quarter Kilo" at bounding box center [966, 462] width 259 height 21
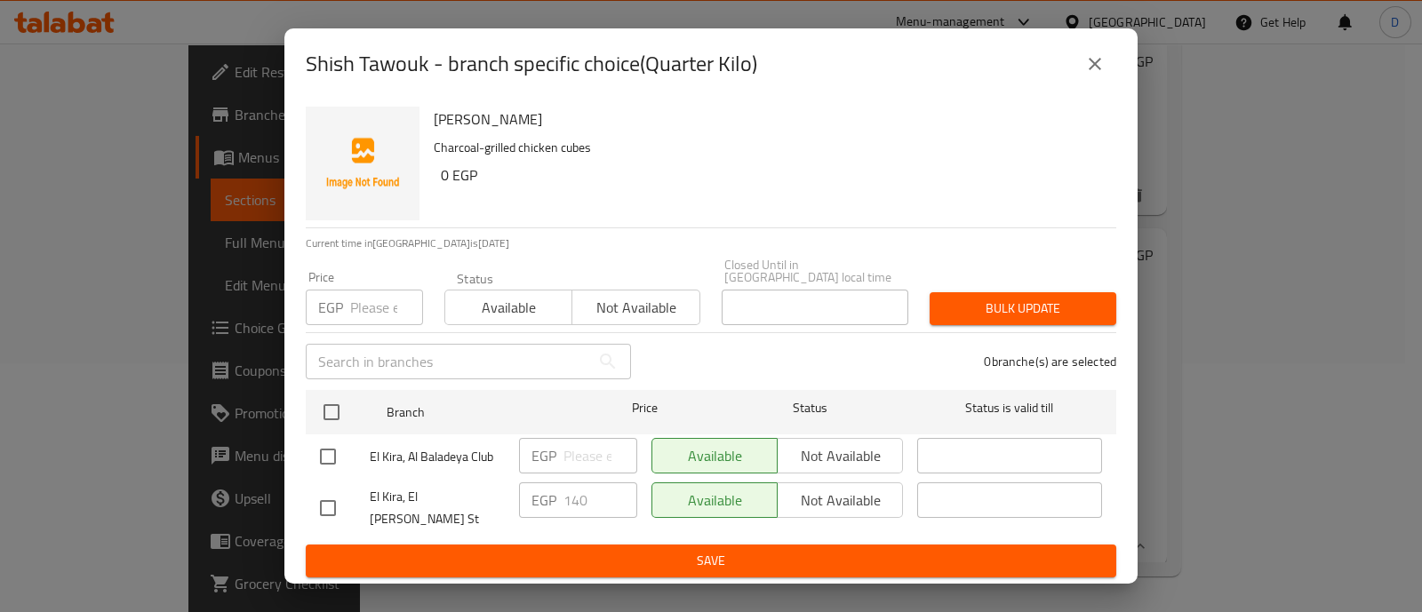
click at [1095, 75] on icon "close" at bounding box center [1095, 63] width 21 height 21
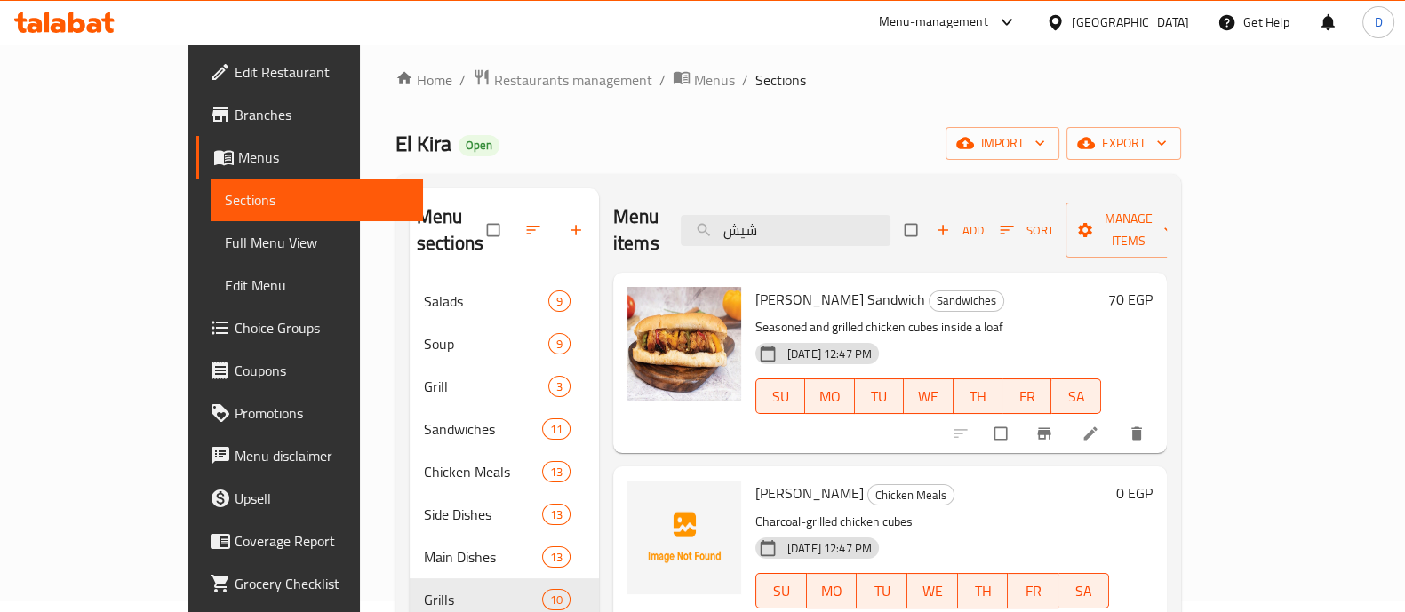
scroll to position [0, 0]
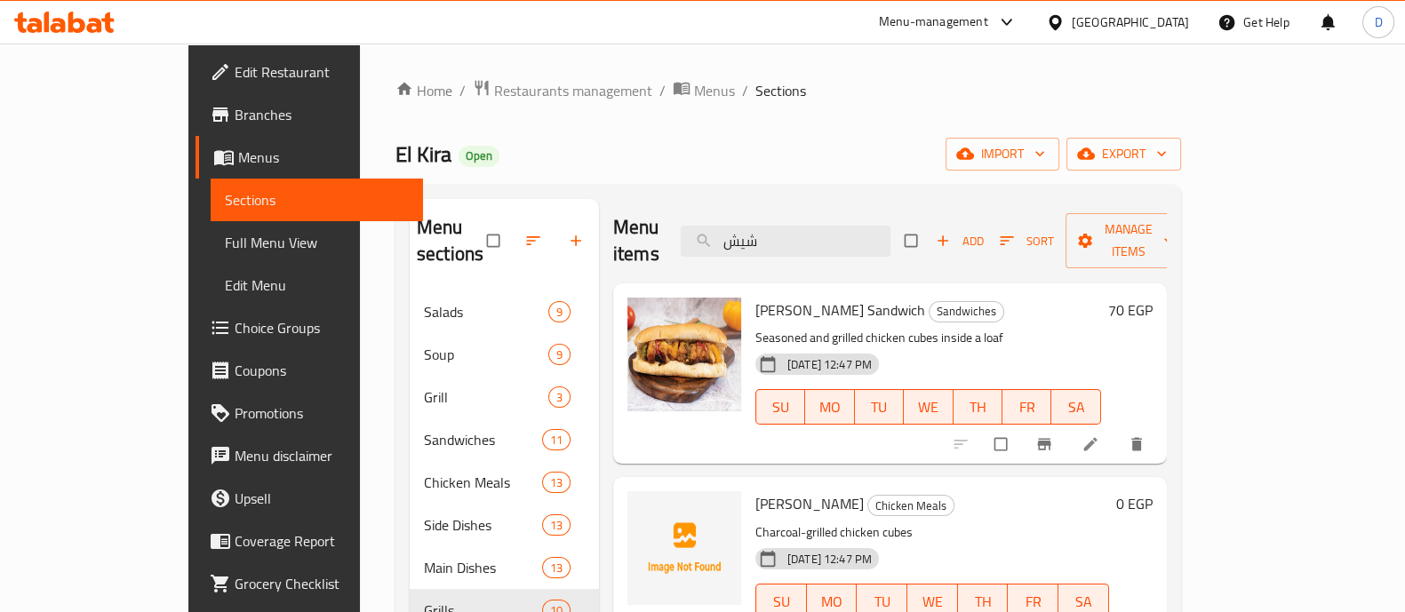
click at [909, 201] on div "Menu items شيش Add Sort Manage items" at bounding box center [890, 241] width 554 height 84
click at [891, 226] on input "شيش" at bounding box center [786, 241] width 210 height 31
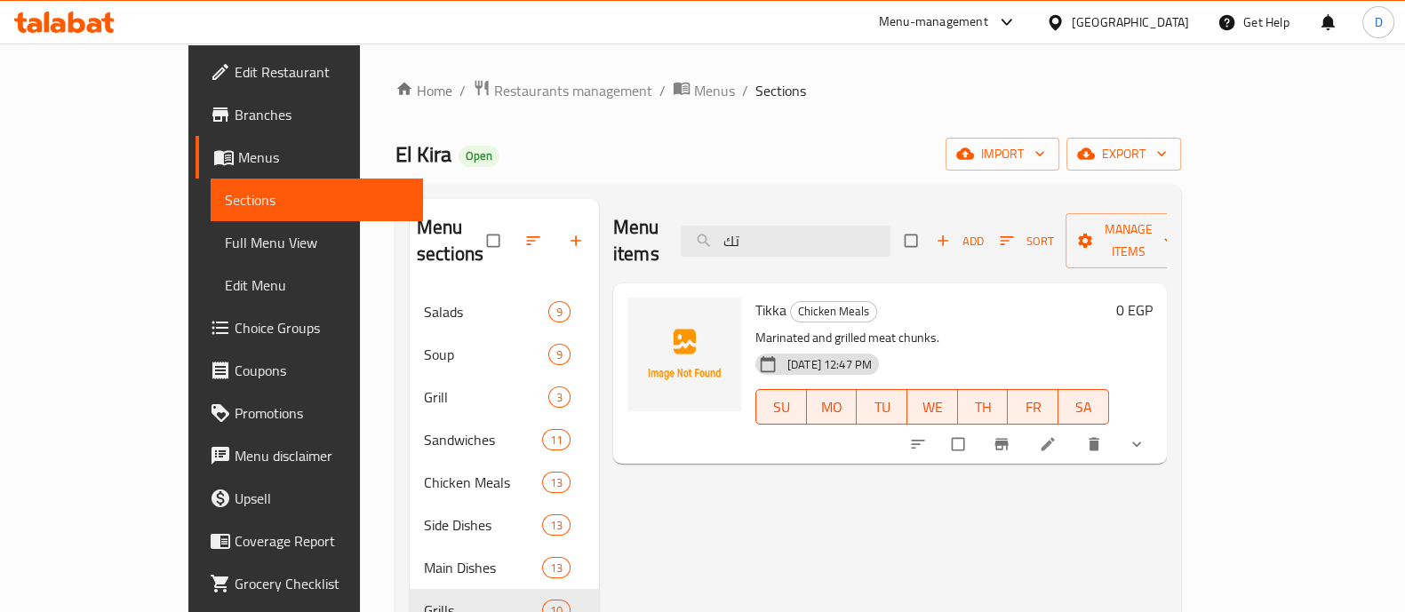
click at [1160, 425] on button "show more" at bounding box center [1138, 444] width 43 height 39
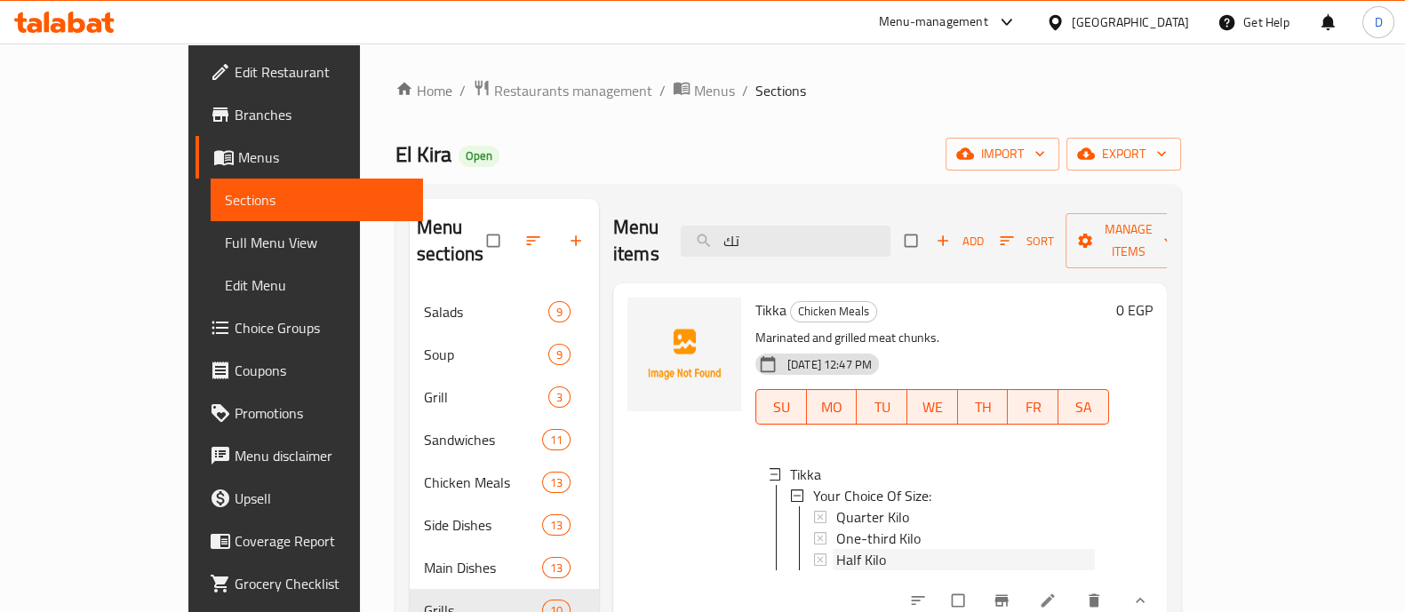
click at [849, 549] on div "Half Kilo" at bounding box center [966, 559] width 259 height 21
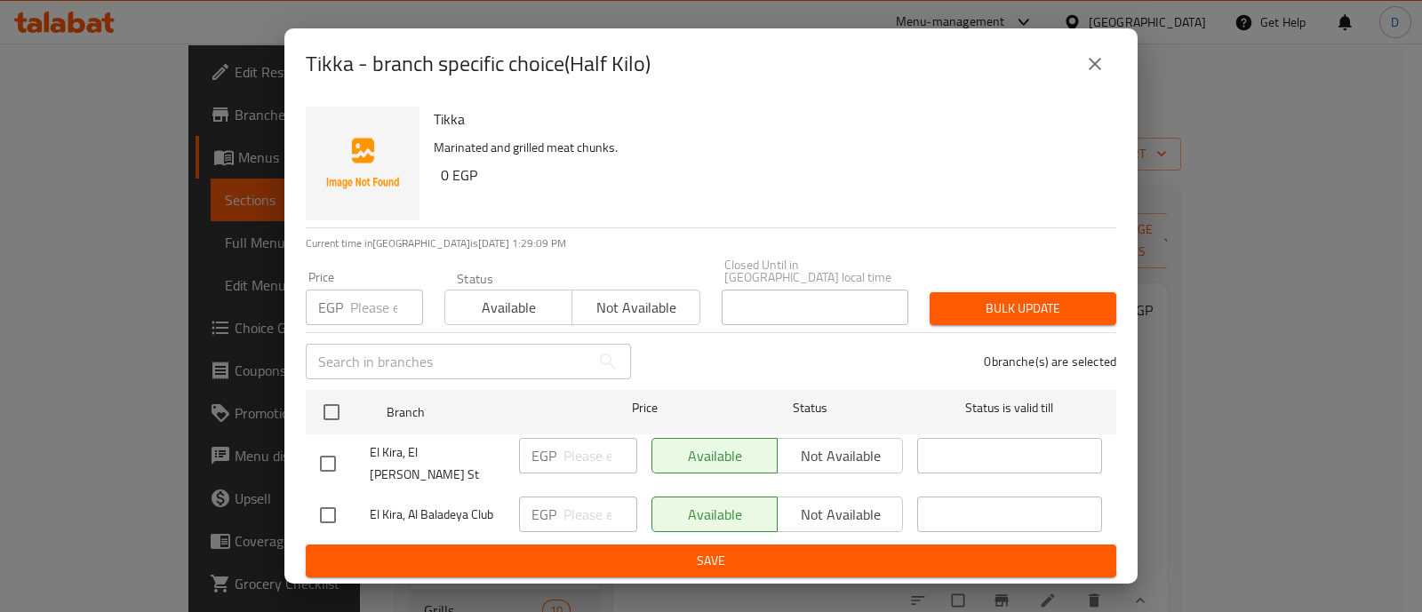
click at [1100, 75] on icon "close" at bounding box center [1095, 63] width 21 height 21
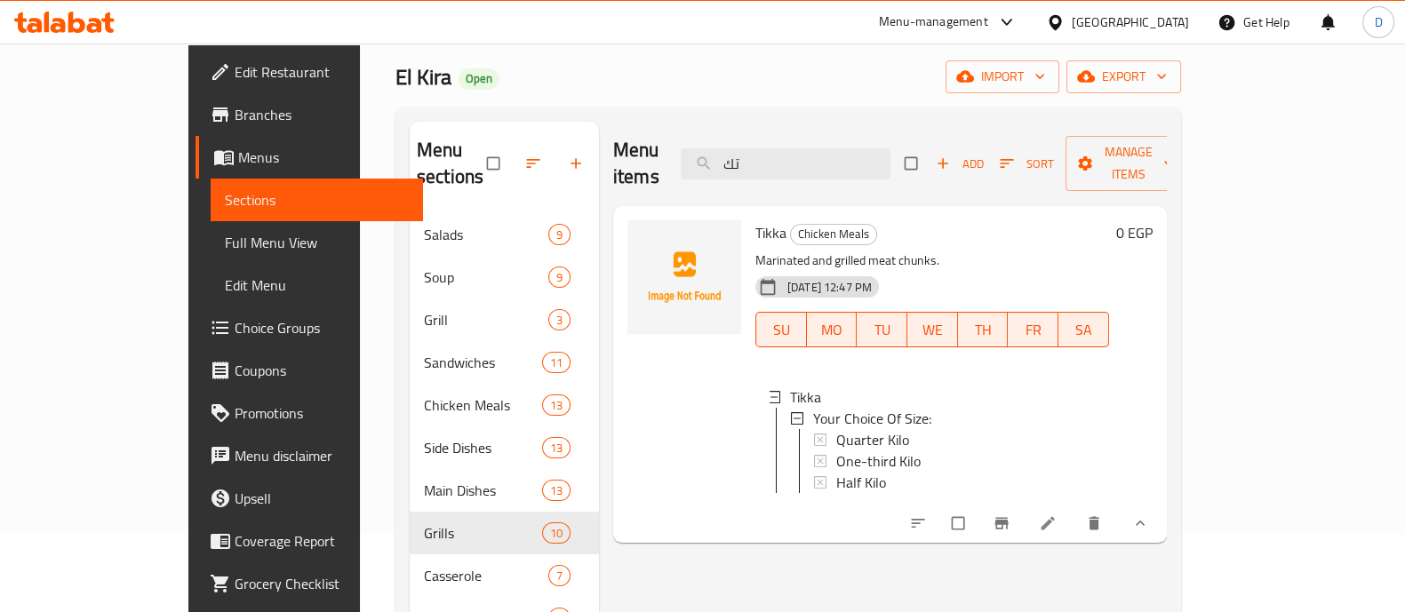
scroll to position [110, 0]
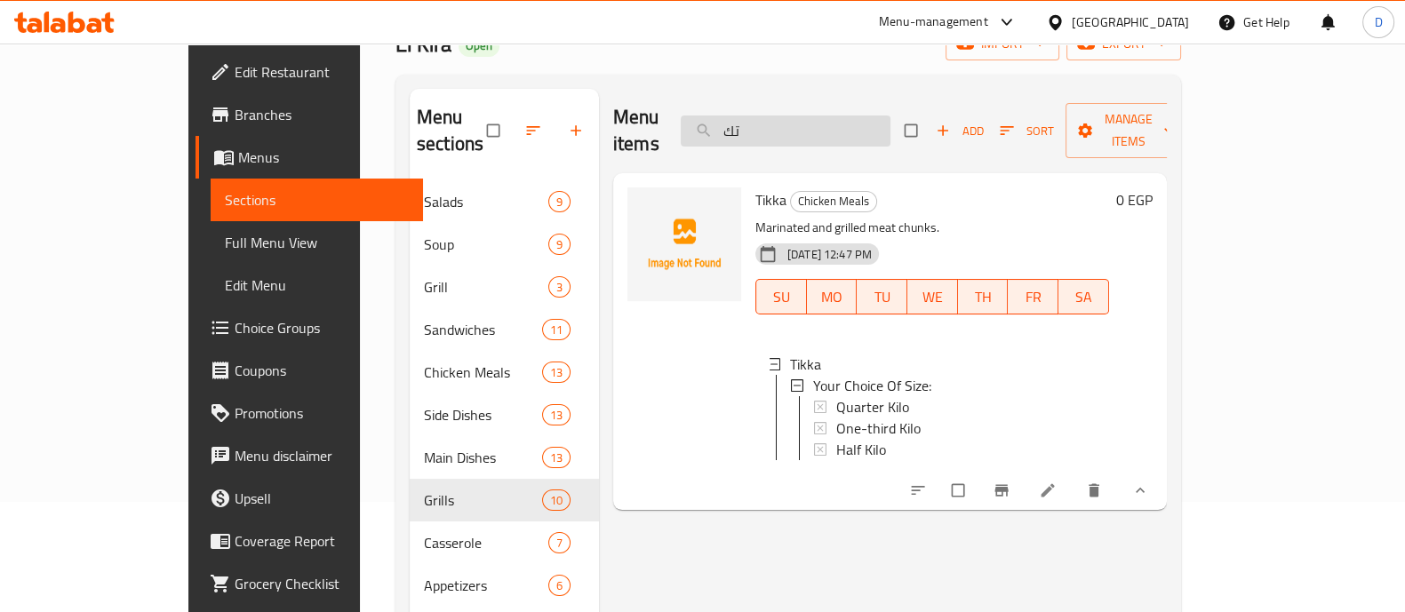
click at [852, 116] on input "تك" at bounding box center [786, 131] width 210 height 31
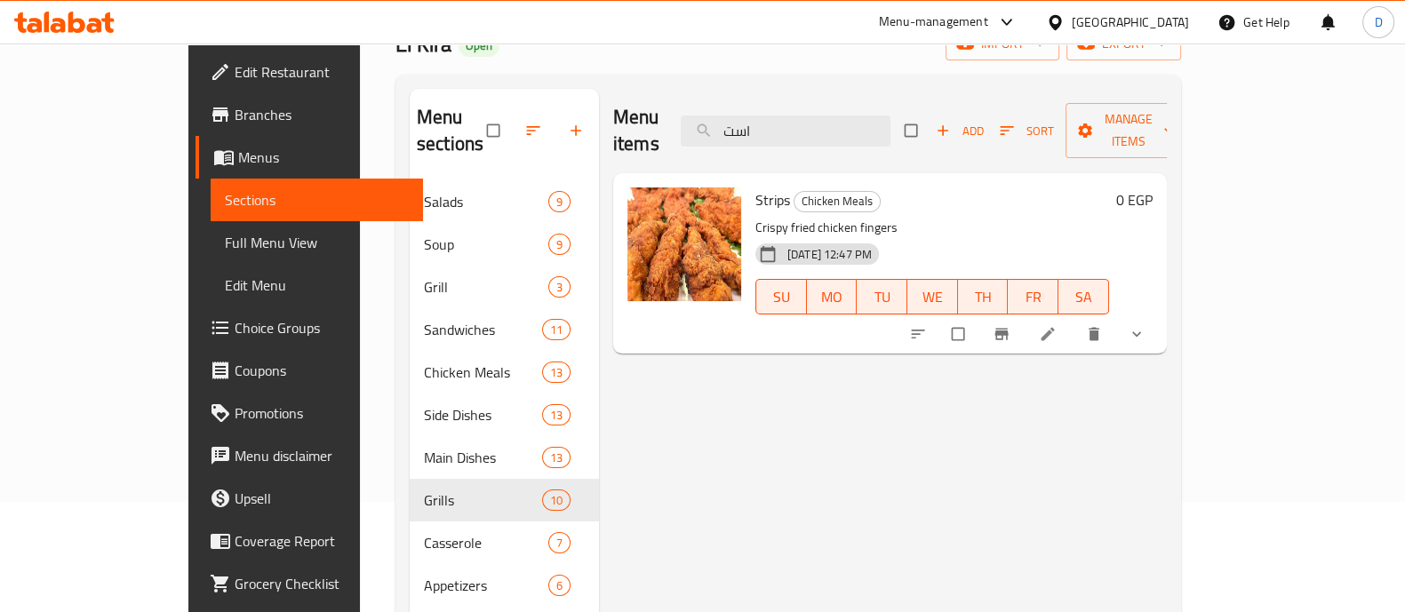
type input "است"
click at [1160, 315] on button "show more" at bounding box center [1138, 334] width 43 height 39
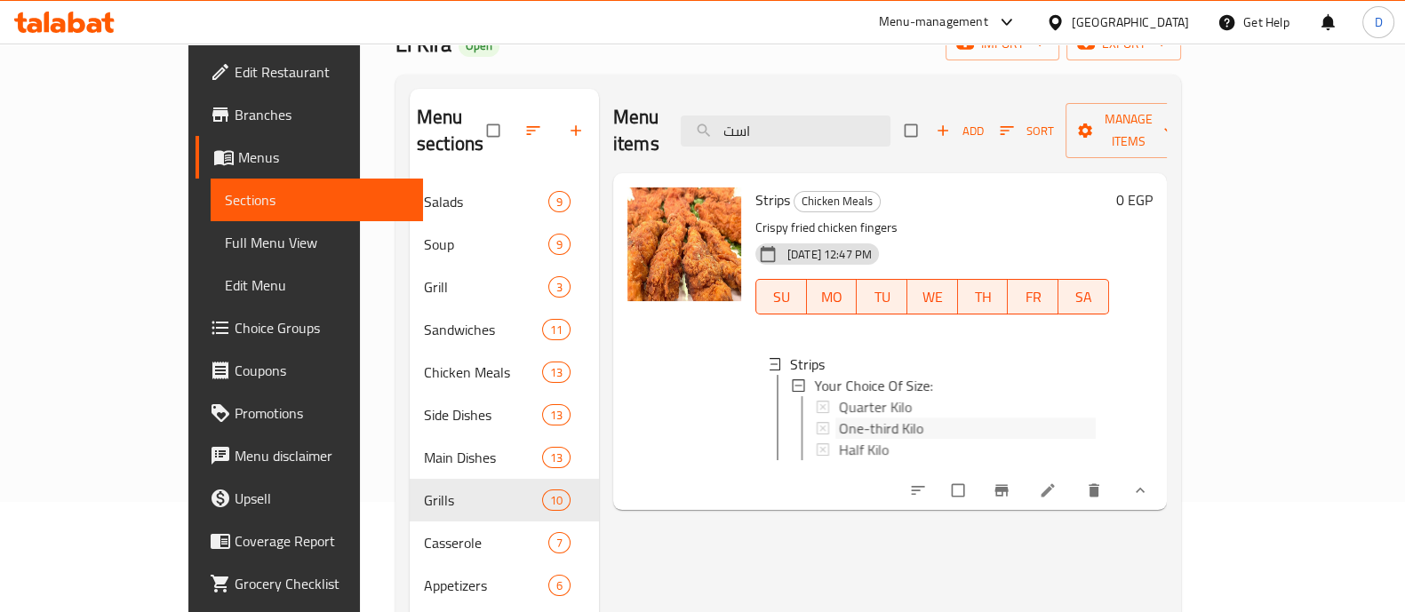
click at [903, 418] on div "One-third Kilo" at bounding box center [968, 428] width 259 height 21
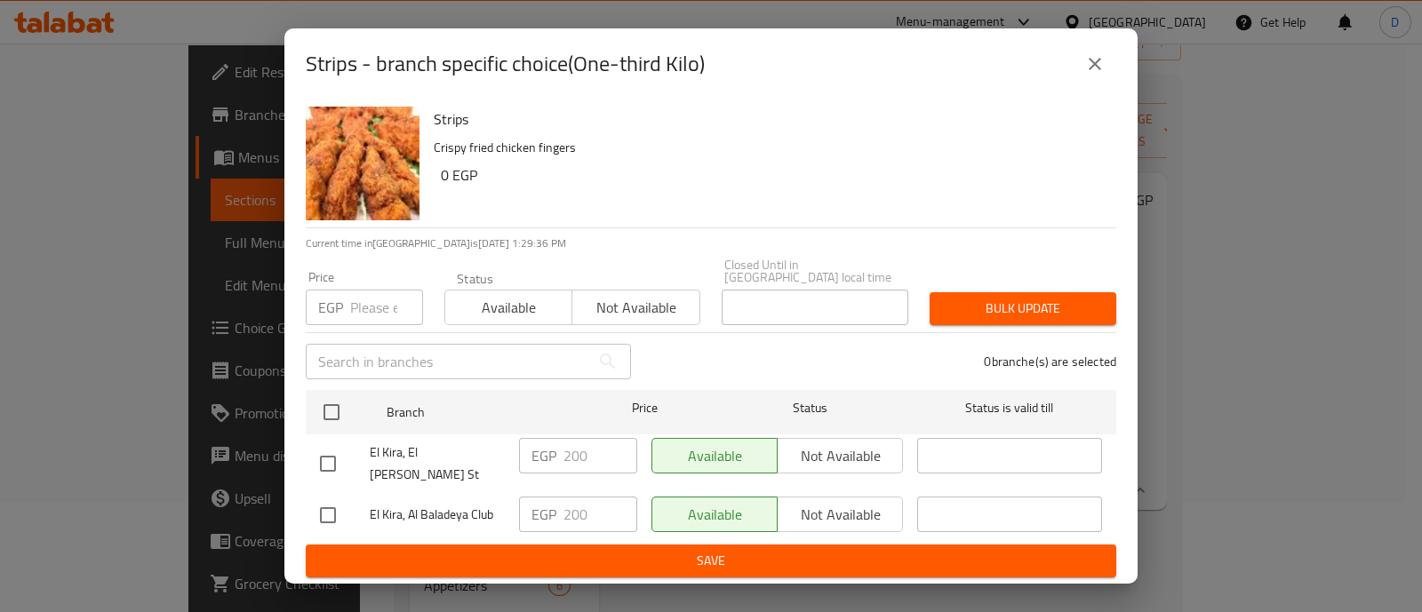
click at [1093, 70] on icon "close" at bounding box center [1095, 64] width 12 height 12
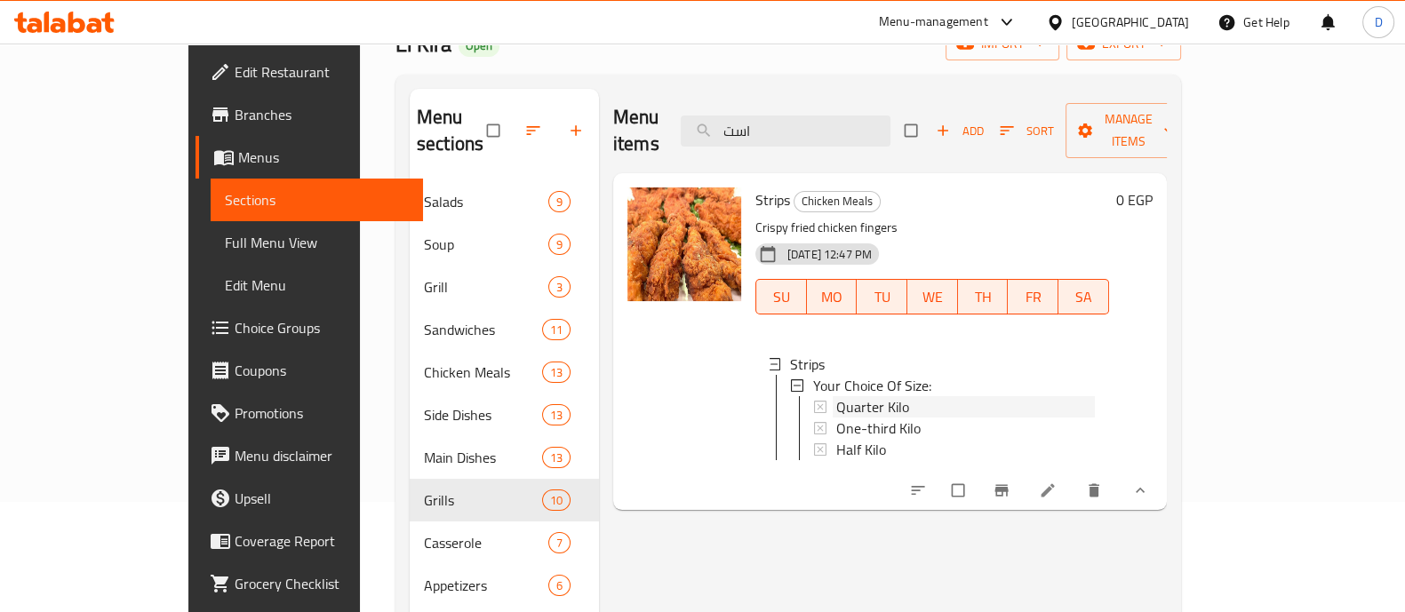
click at [906, 396] on div "Quarter Kilo" at bounding box center [966, 406] width 259 height 21
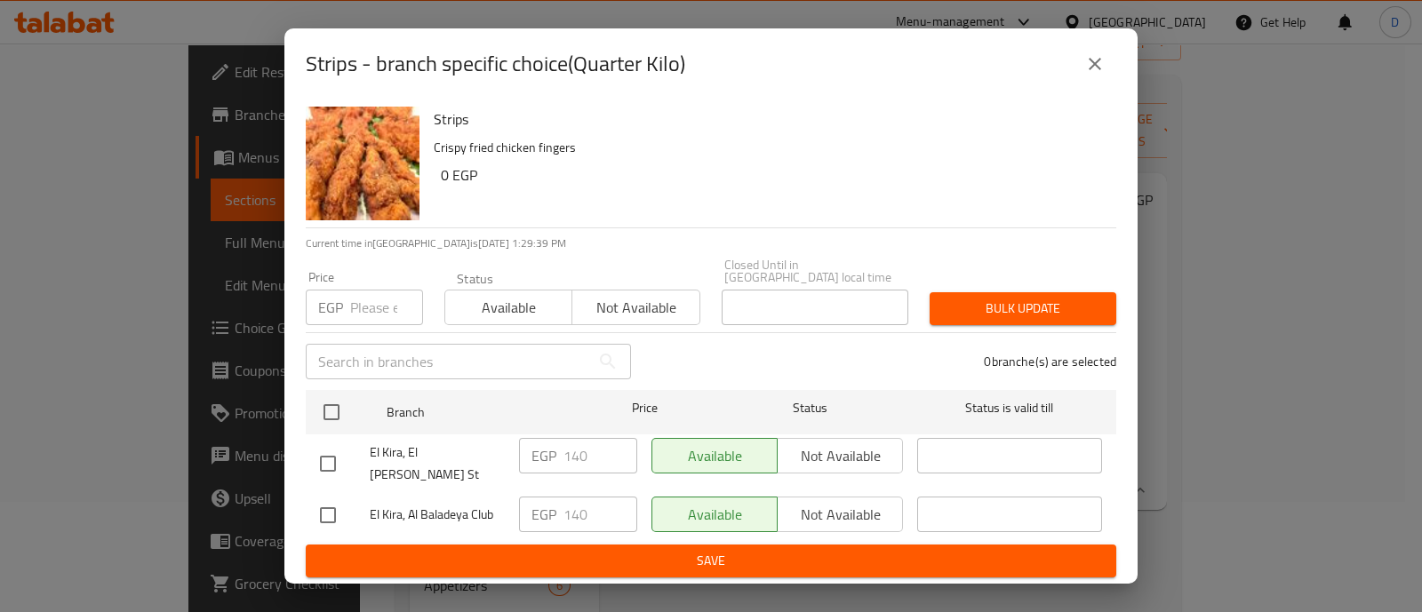
click at [1093, 75] on icon "close" at bounding box center [1095, 63] width 21 height 21
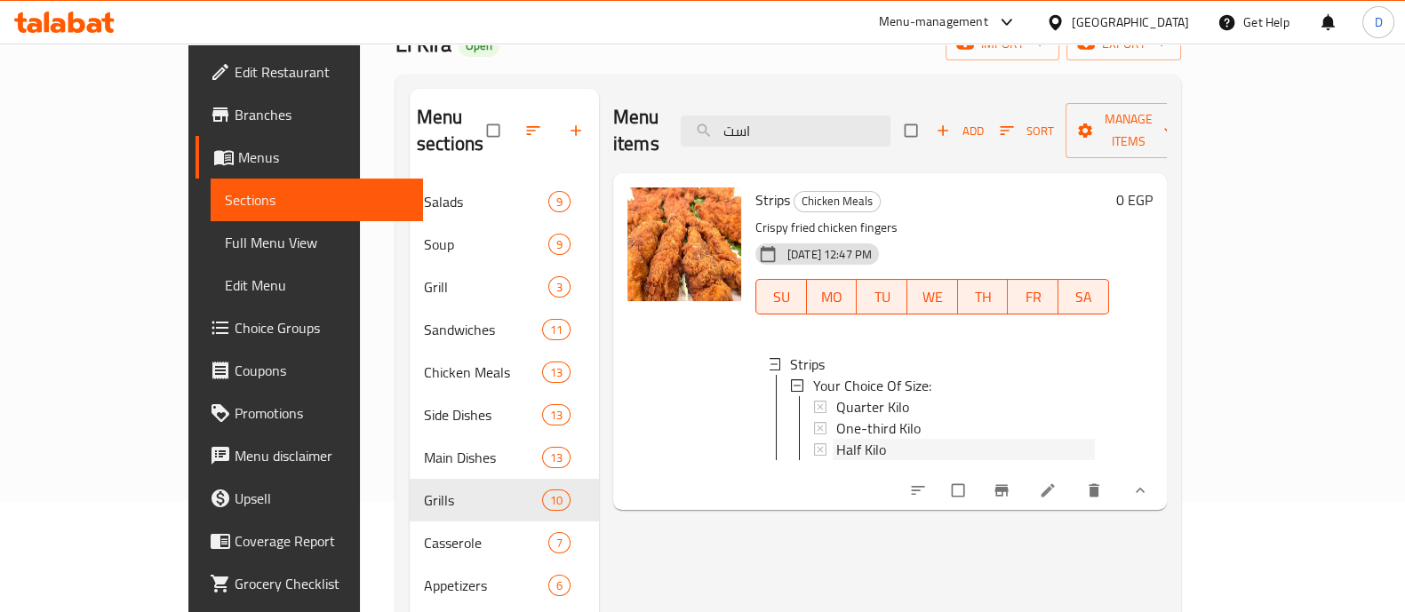
click at [837, 439] on span "Half Kilo" at bounding box center [862, 449] width 50 height 21
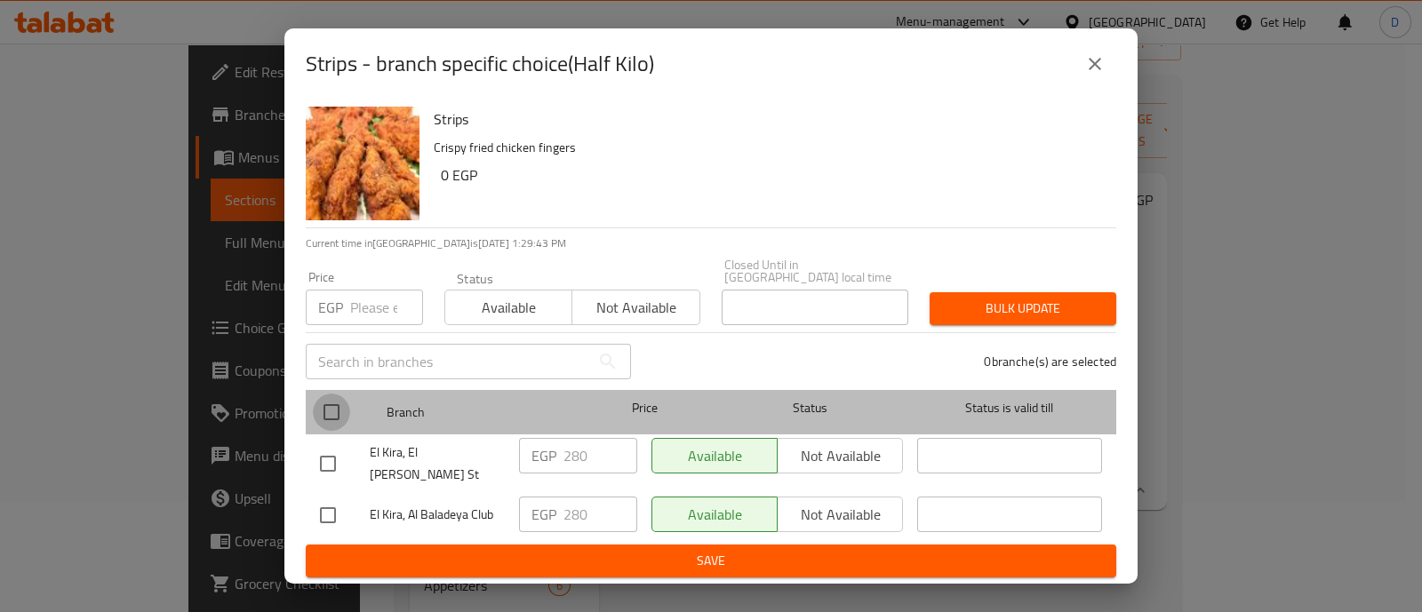
click at [338, 410] on input "checkbox" at bounding box center [331, 412] width 37 height 37
checkbox input "true"
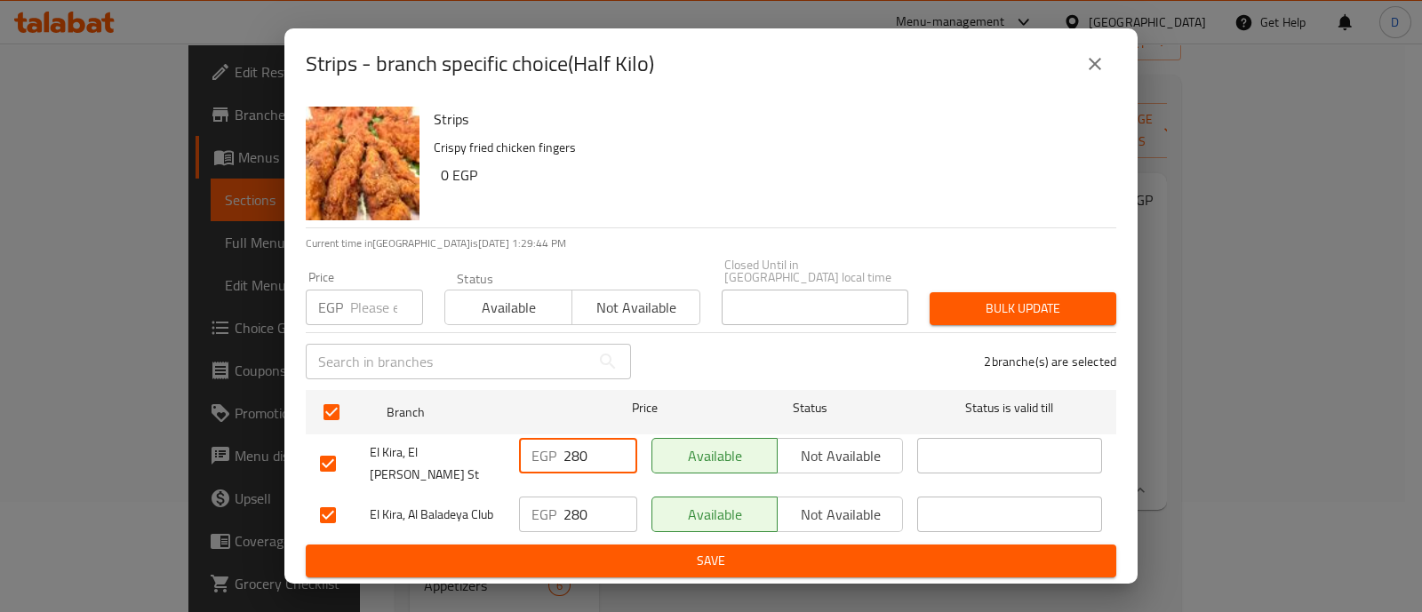
drag, startPoint x: 578, startPoint y: 455, endPoint x: 588, endPoint y: 459, distance: 10.4
click at [588, 459] on input "280" at bounding box center [601, 456] width 74 height 36
type input "285"
click at [587, 503] on input "280" at bounding box center [601, 515] width 74 height 36
type input "285"
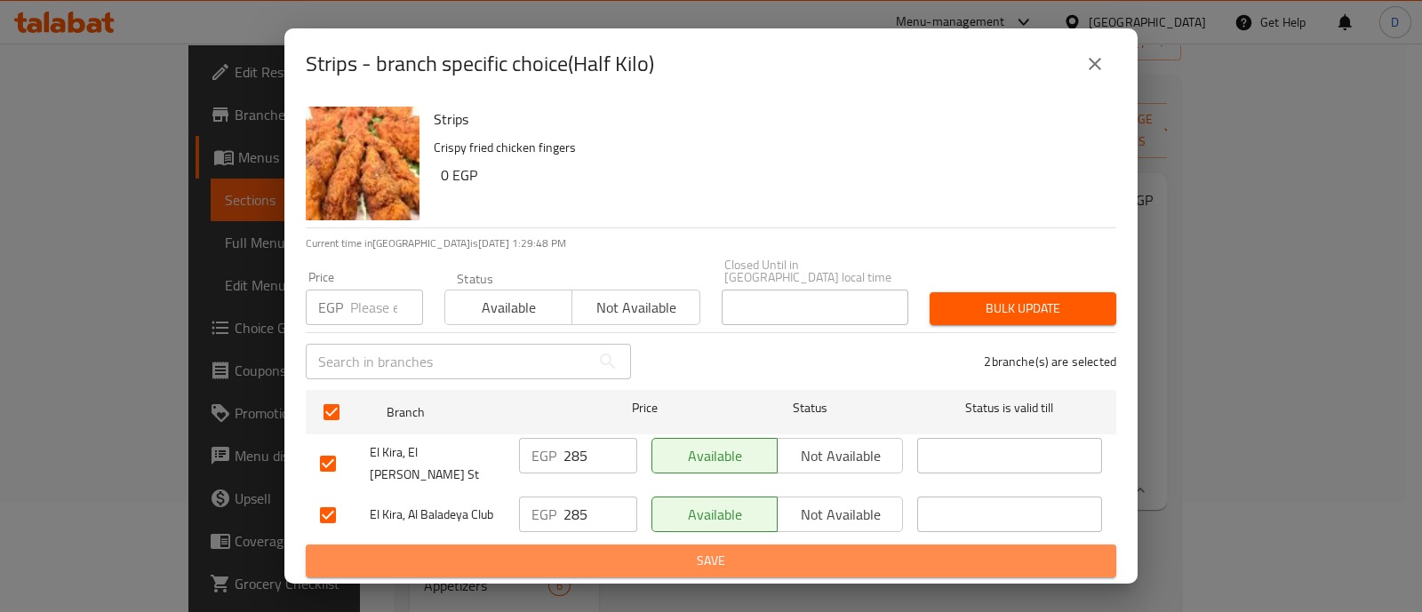
click at [572, 545] on button "Save" at bounding box center [711, 561] width 811 height 33
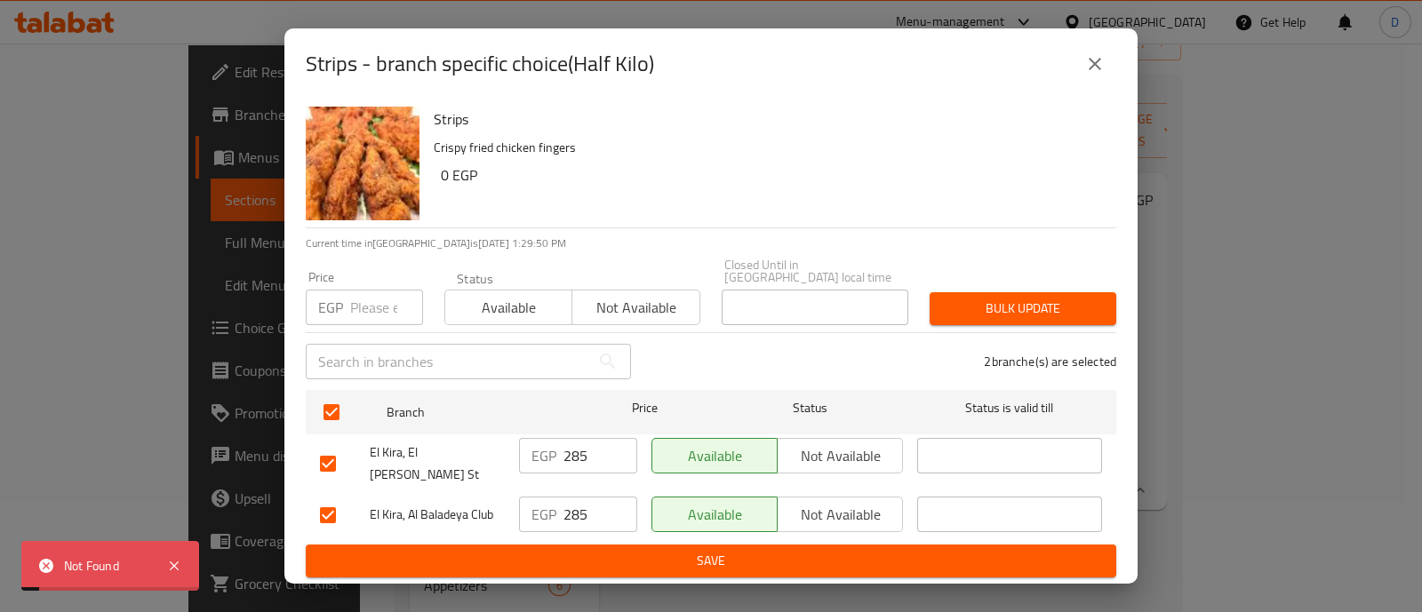
click at [1089, 70] on icon "close" at bounding box center [1095, 63] width 21 height 21
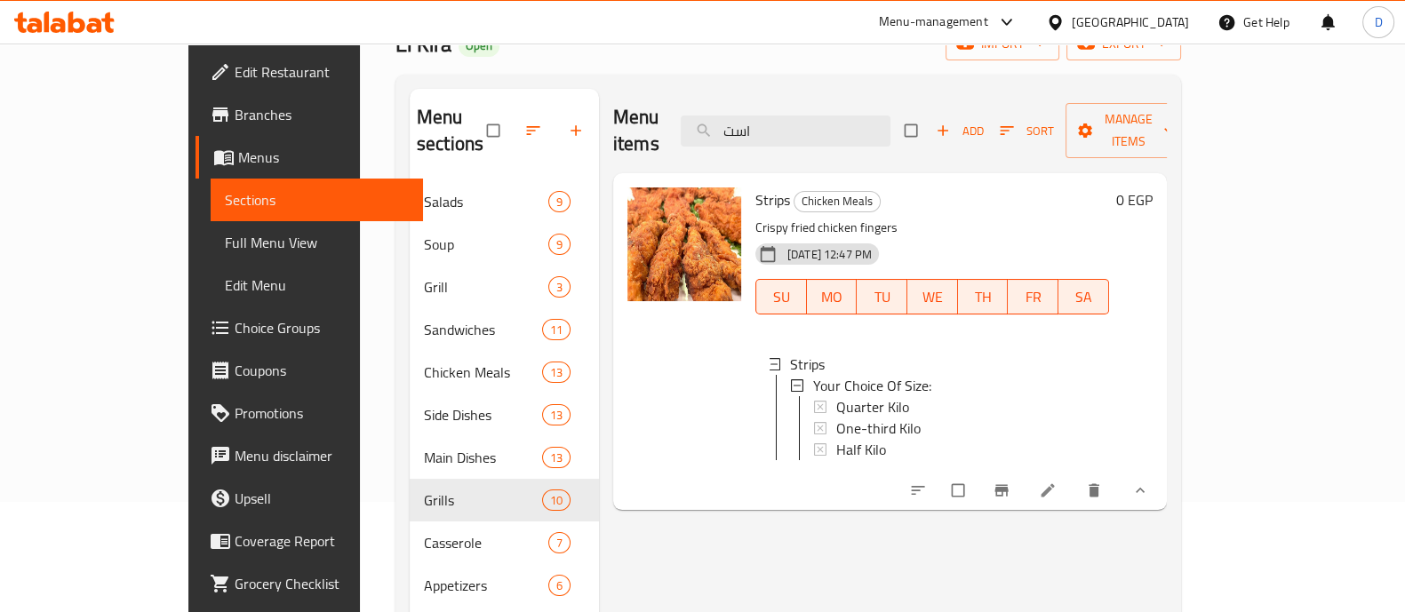
click at [82, 21] on icon at bounding box center [76, 22] width 17 height 21
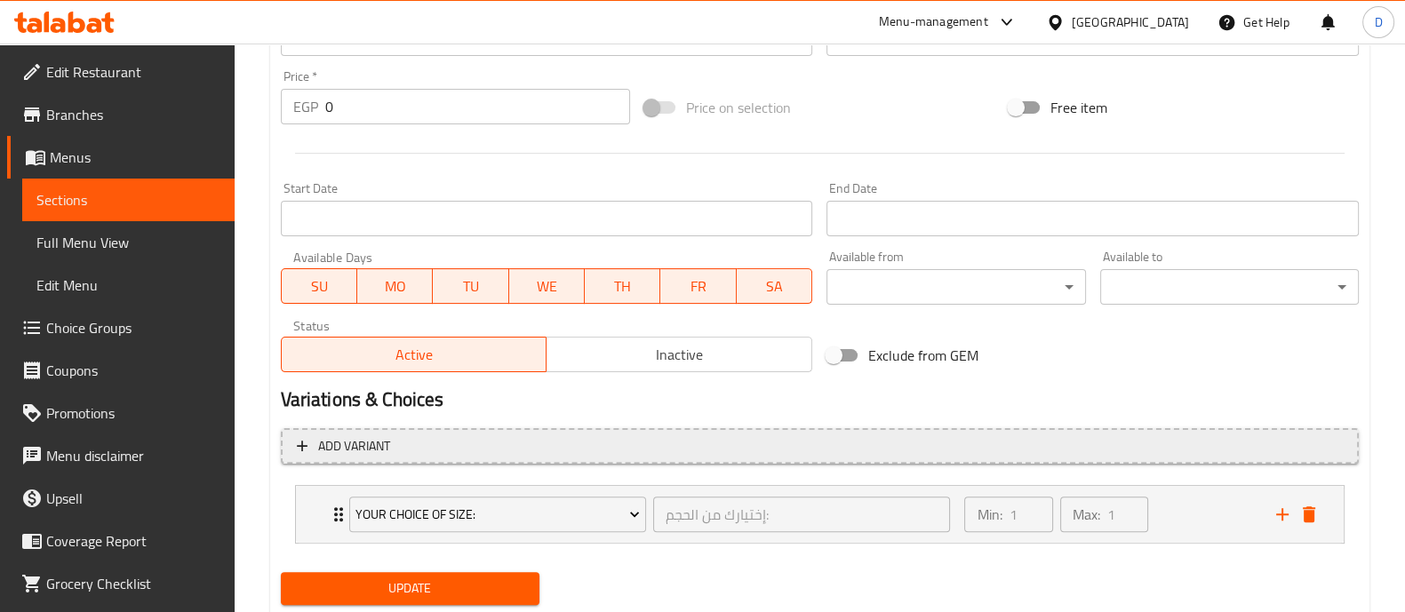
scroll to position [671, 0]
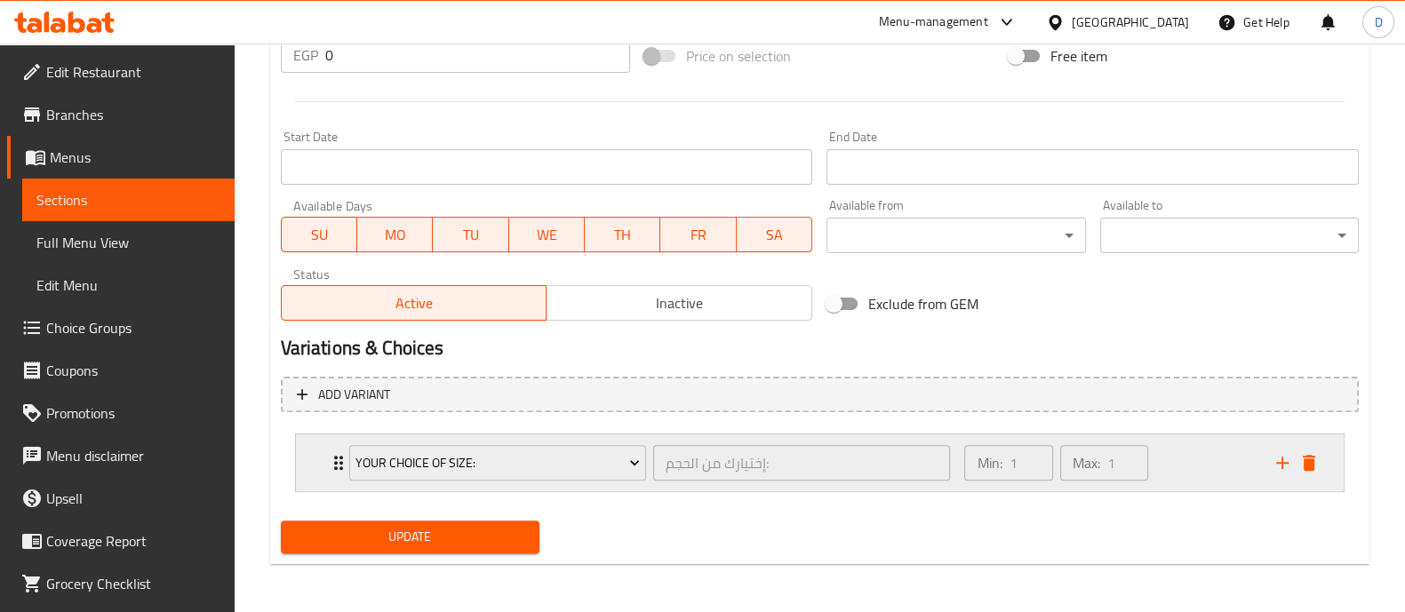
click at [1222, 487] on div "Min: 1 ​ Max: 1 ​" at bounding box center [1109, 463] width 311 height 57
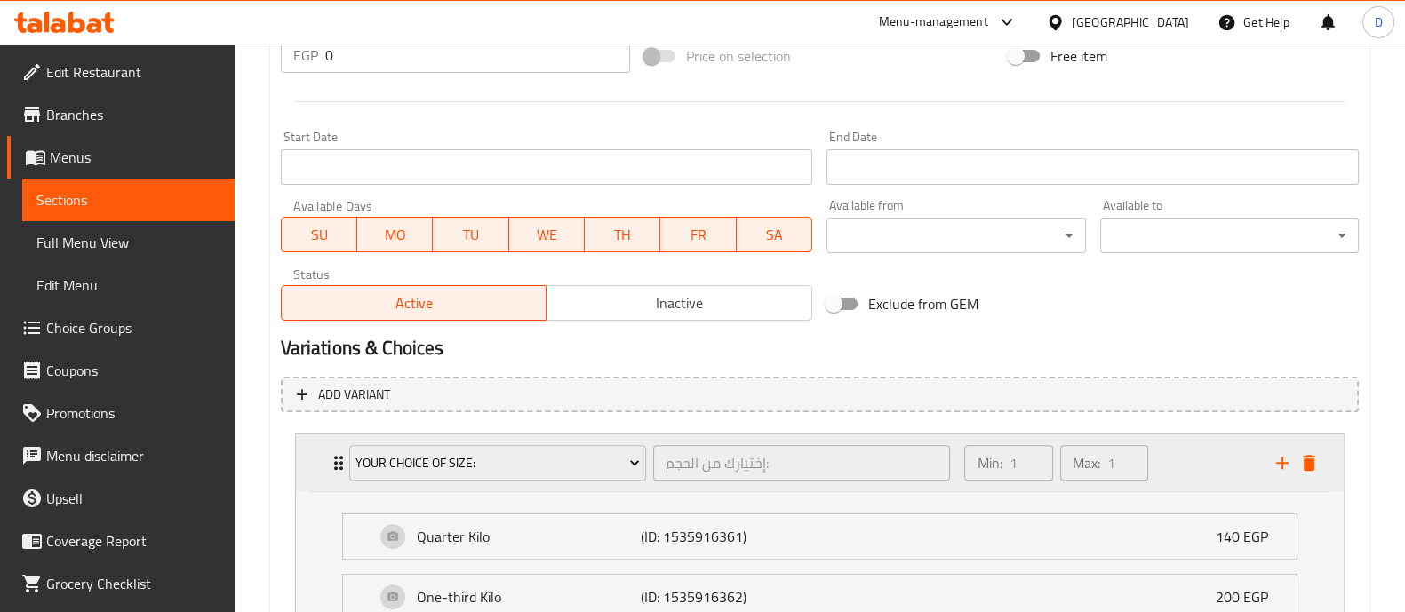
click at [1213, 461] on div "Min: 1 ​ Max: 1 ​" at bounding box center [1109, 463] width 311 height 57
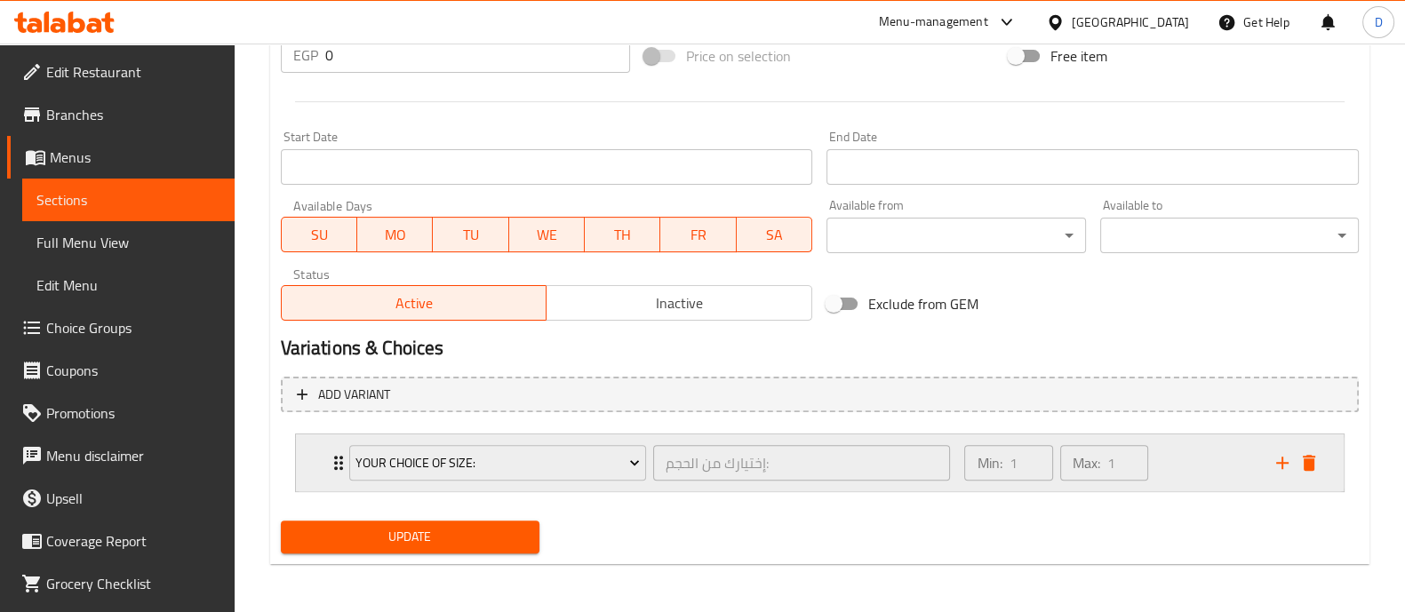
click at [1213, 461] on div "Min: 1 ​ Max: 1 ​" at bounding box center [1109, 463] width 311 height 57
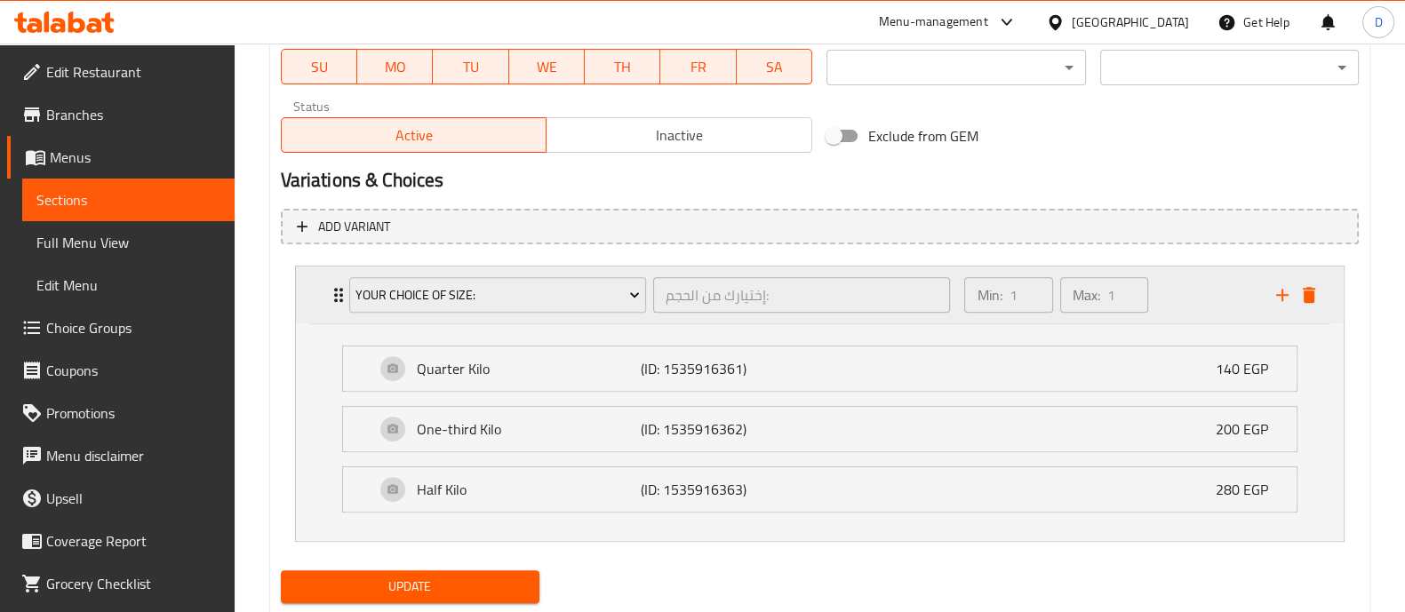
scroll to position [888, 0]
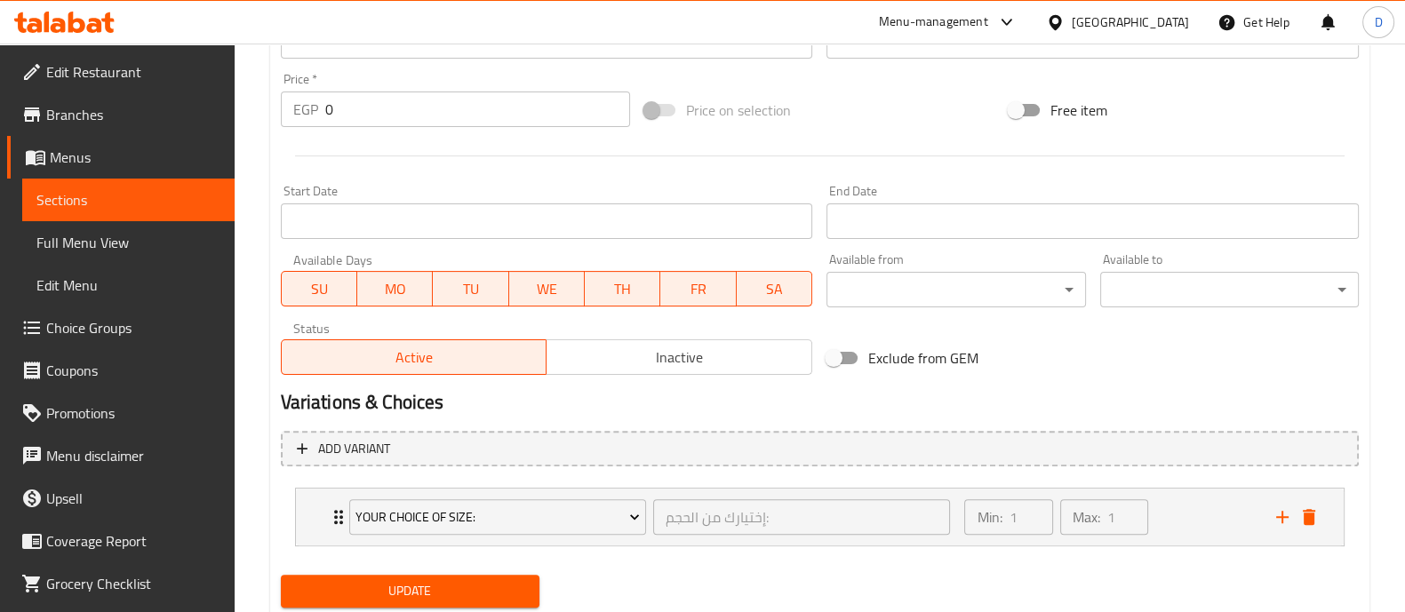
scroll to position [697, 0]
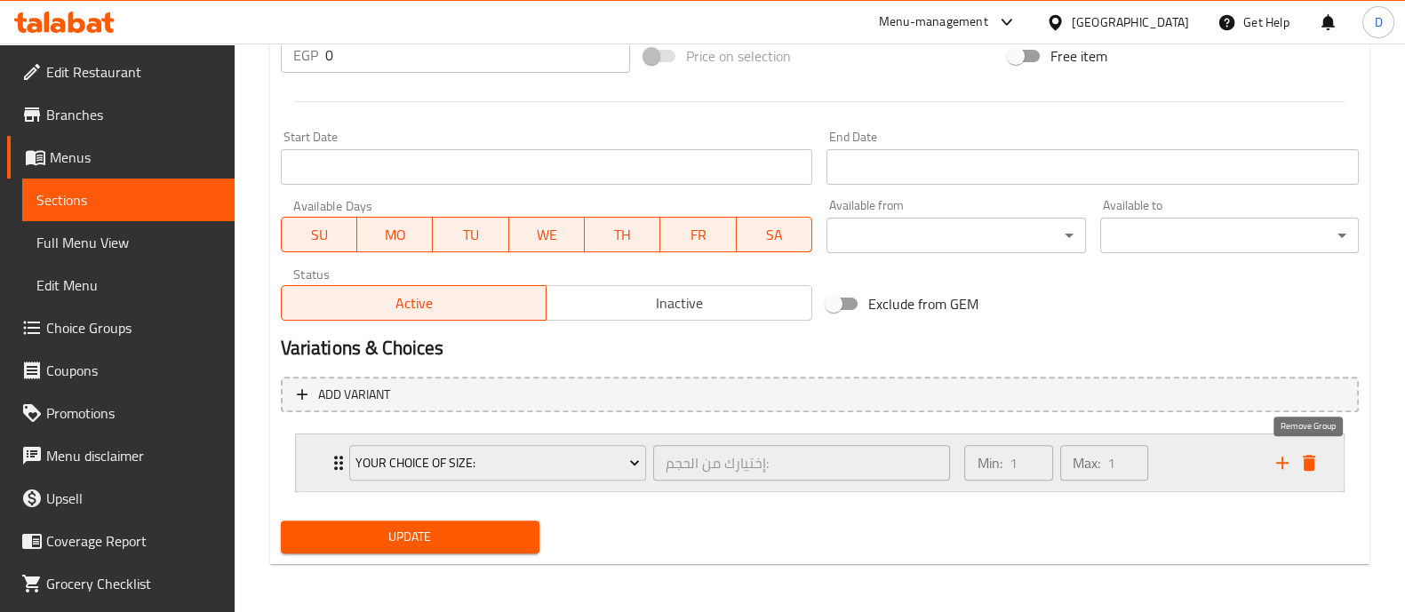
click at [1302, 460] on icon "delete" at bounding box center [1309, 462] width 21 height 21
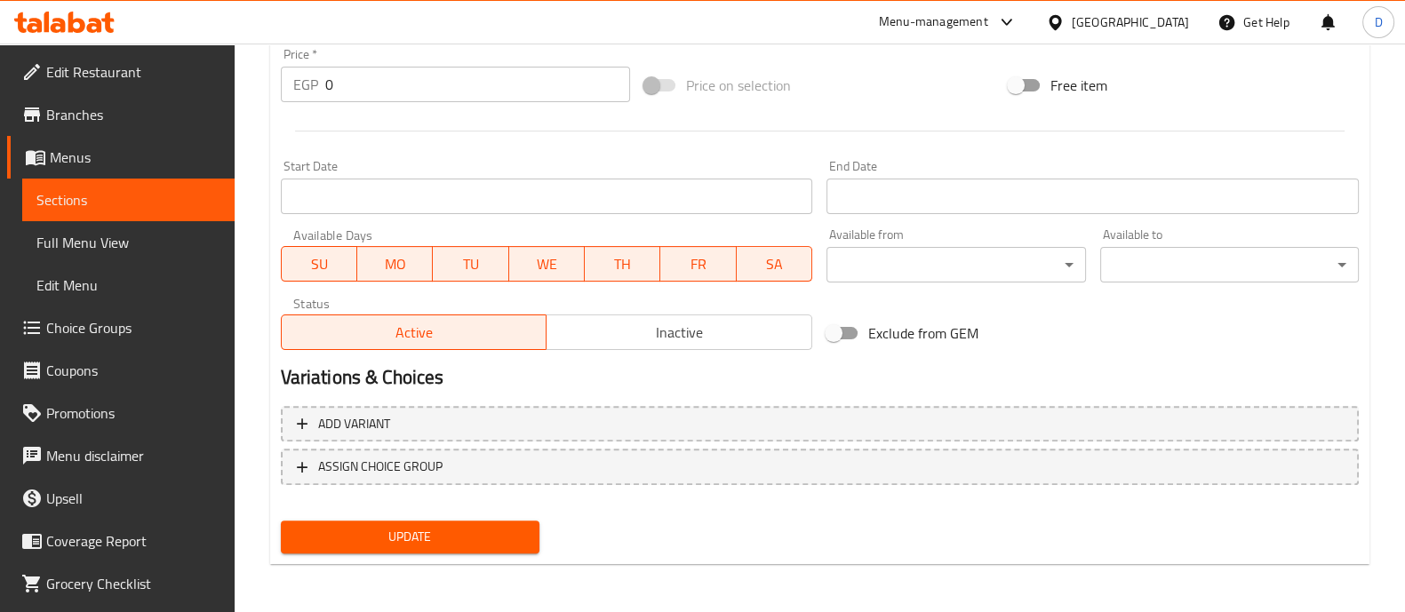
click at [479, 542] on span "Update" at bounding box center [410, 537] width 230 height 22
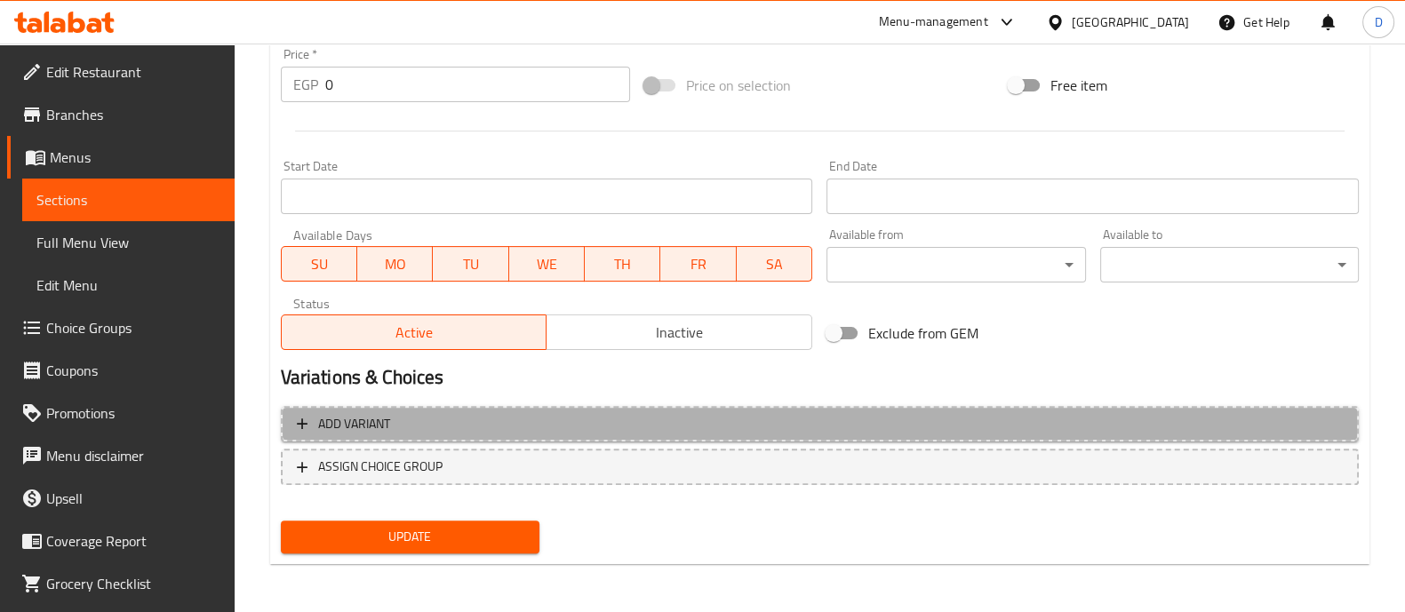
click at [1308, 418] on span "Add variant" at bounding box center [820, 424] width 1046 height 22
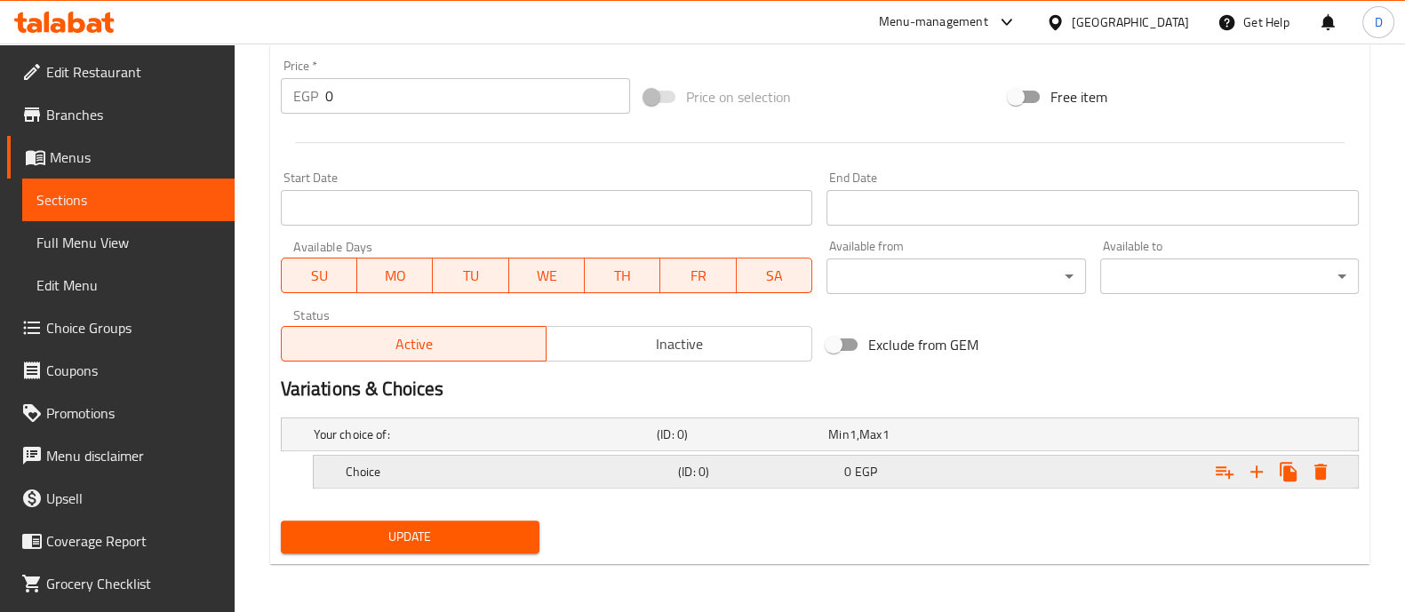
click at [1258, 471] on icon "Expand" at bounding box center [1257, 472] width 12 height 12
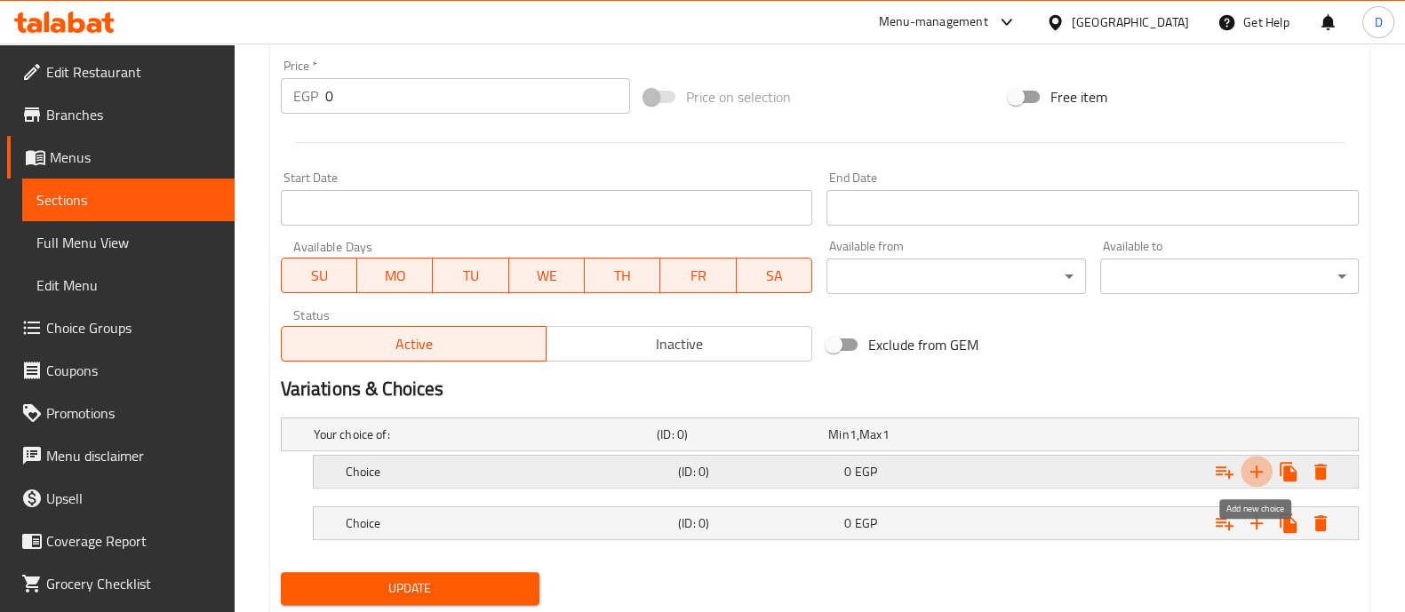
click at [1258, 471] on icon "Expand" at bounding box center [1257, 472] width 12 height 12
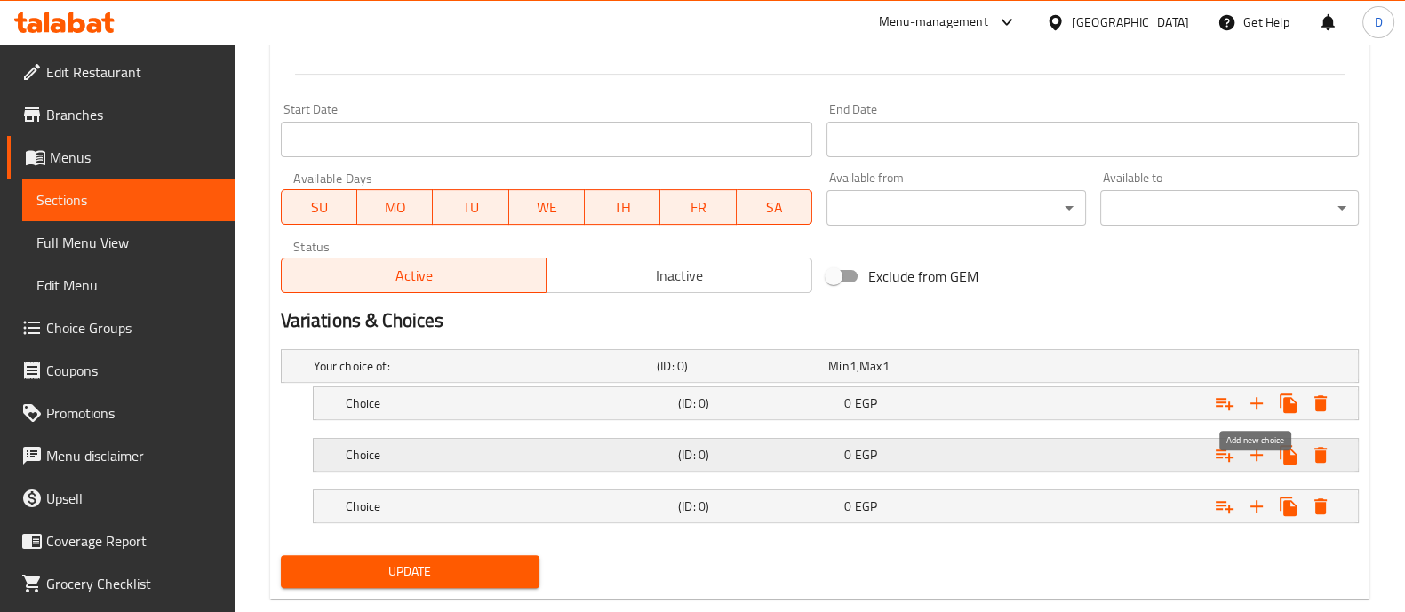
scroll to position [758, 0]
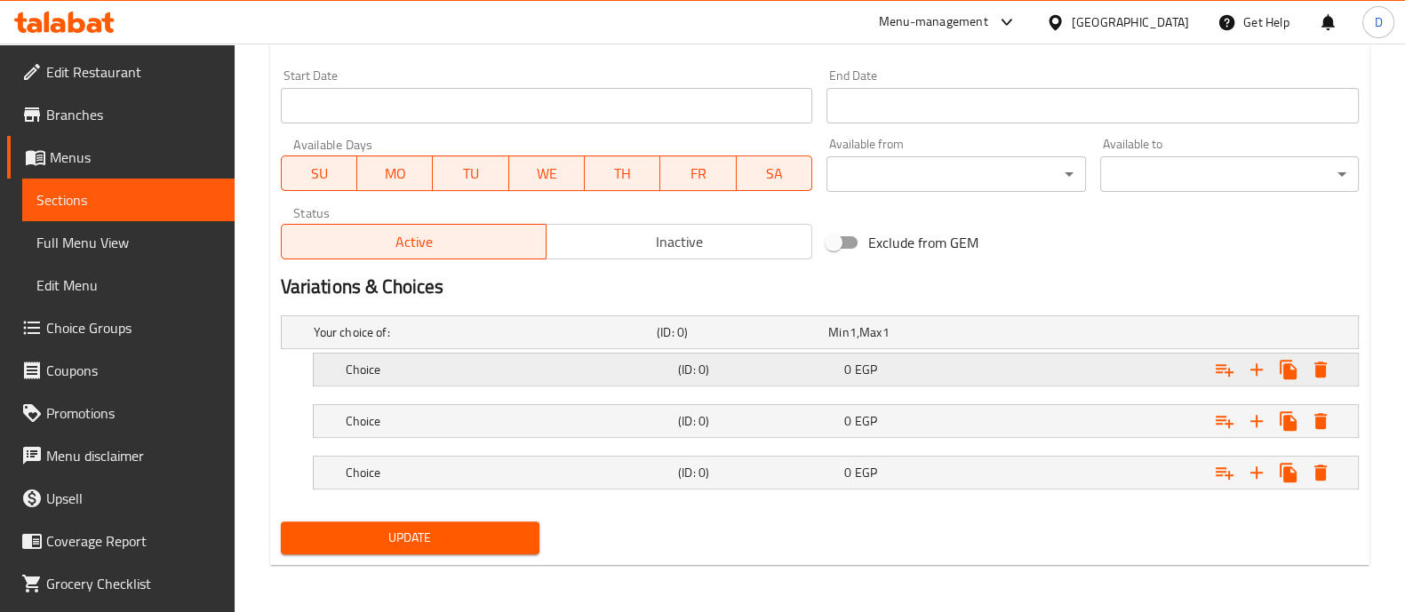
click at [1031, 380] on div "Expand" at bounding box center [1173, 369] width 332 height 39
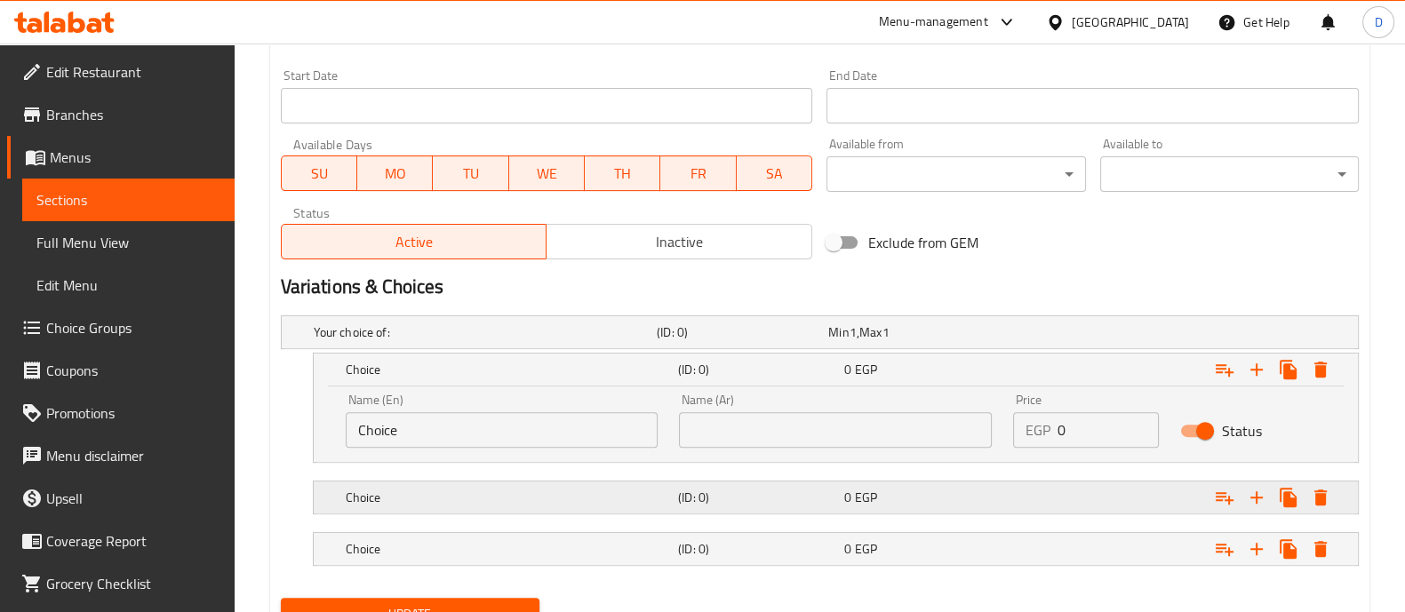
click at [1052, 492] on div "Expand" at bounding box center [1173, 497] width 332 height 39
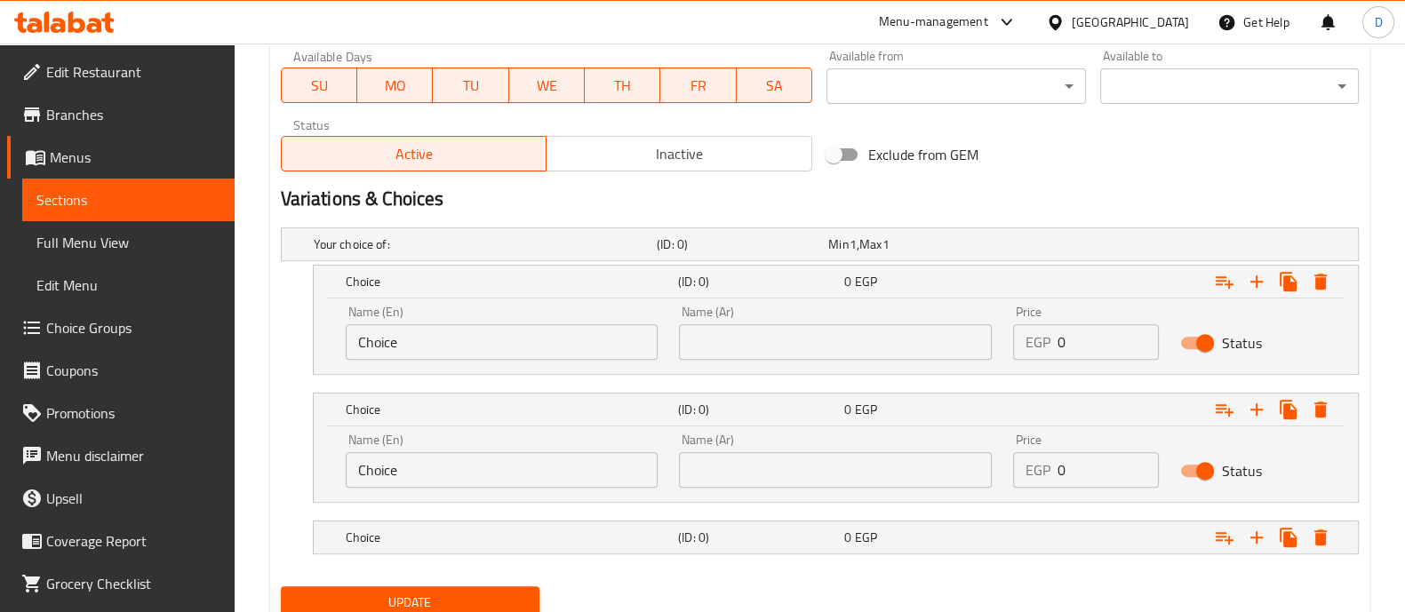
scroll to position [911, 0]
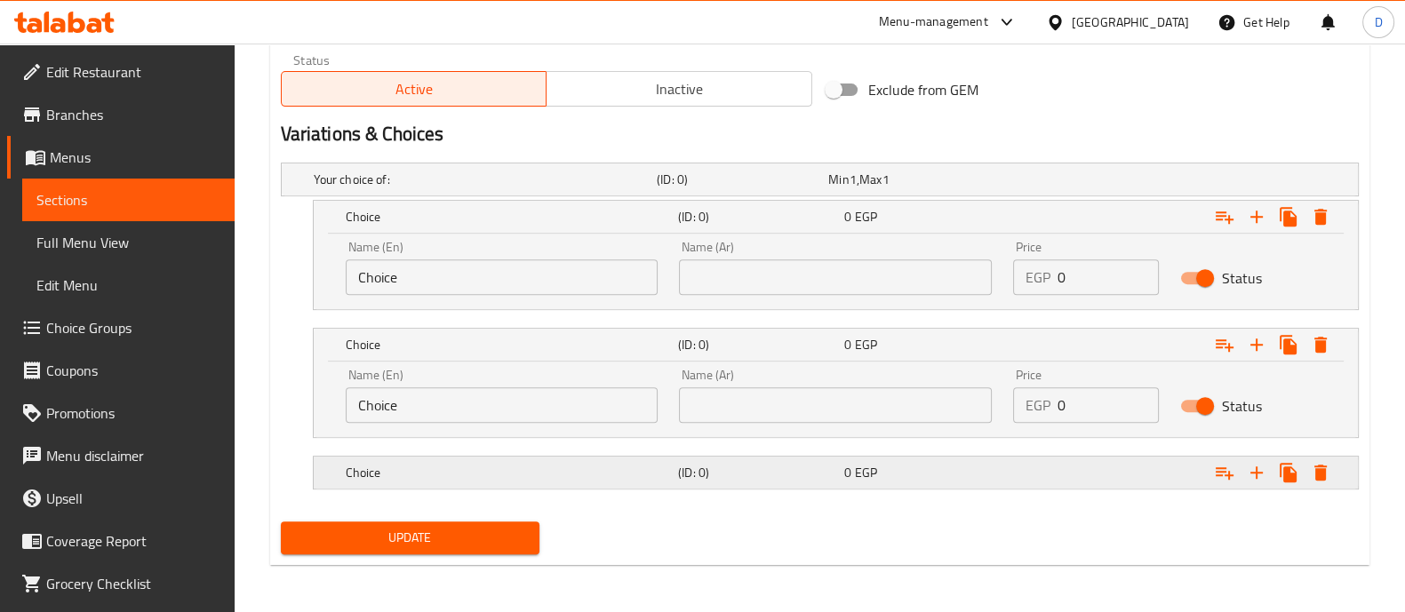
click at [1068, 482] on div "Expand" at bounding box center [1173, 472] width 332 height 39
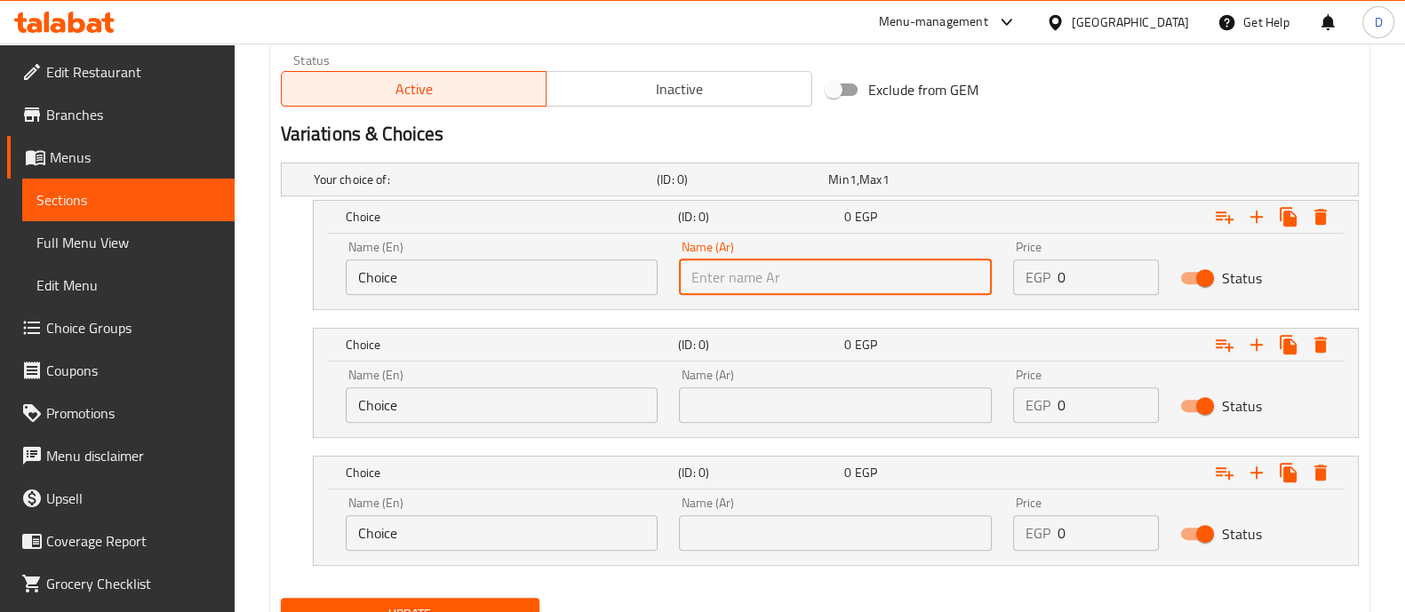
click at [885, 283] on input "text" at bounding box center [835, 278] width 313 height 36
type input "نص كيلو"
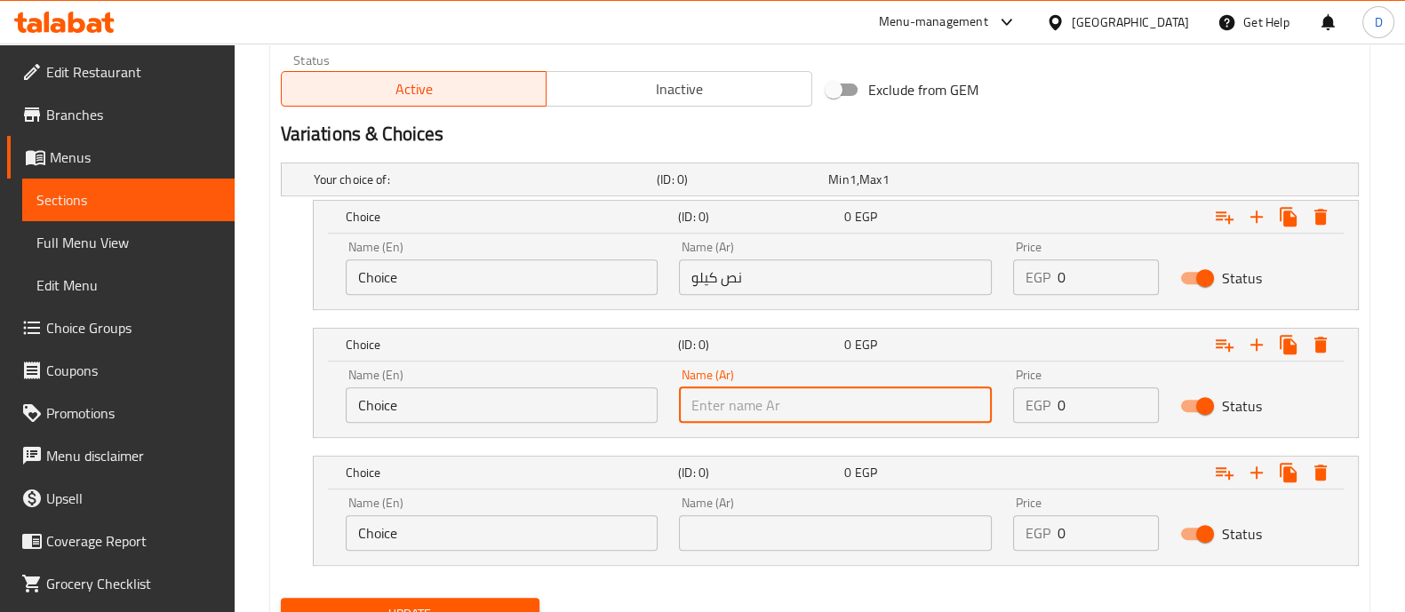
click at [865, 404] on input "text" at bounding box center [835, 406] width 313 height 36
type input "تلت كيلو"
click at [898, 532] on input "text" at bounding box center [835, 534] width 313 height 36
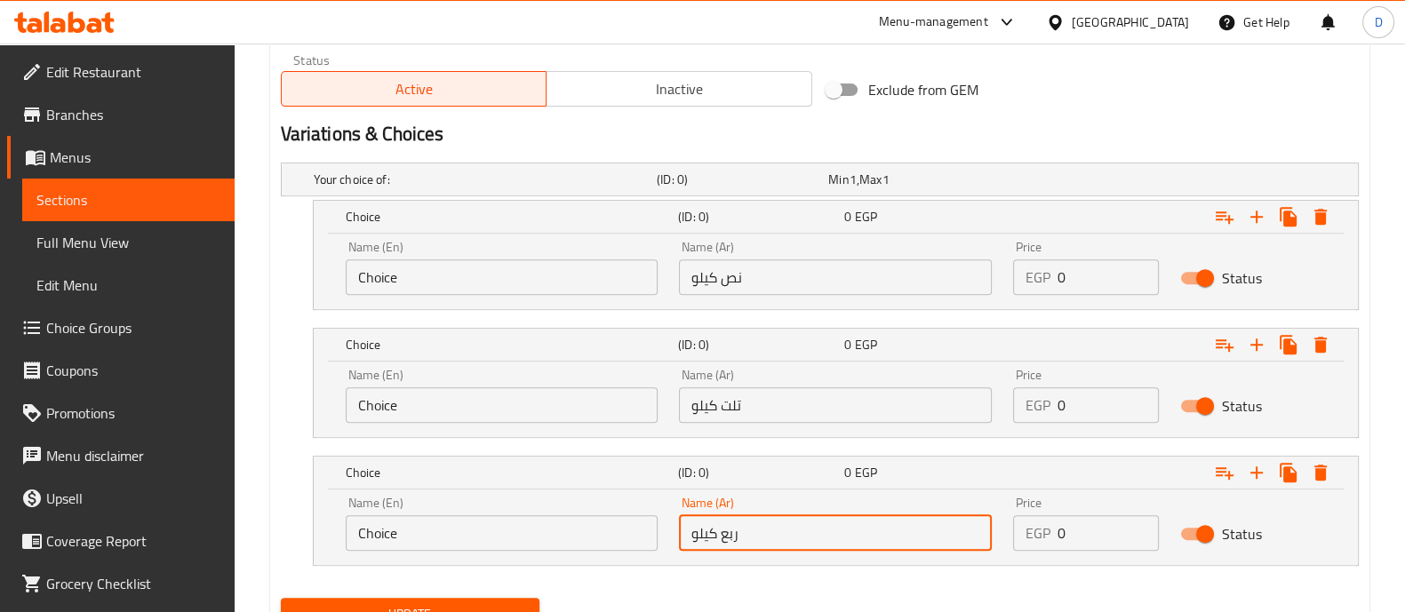
type input "ربع كيلو"
click at [826, 283] on input "نص كيلو" at bounding box center [835, 278] width 313 height 36
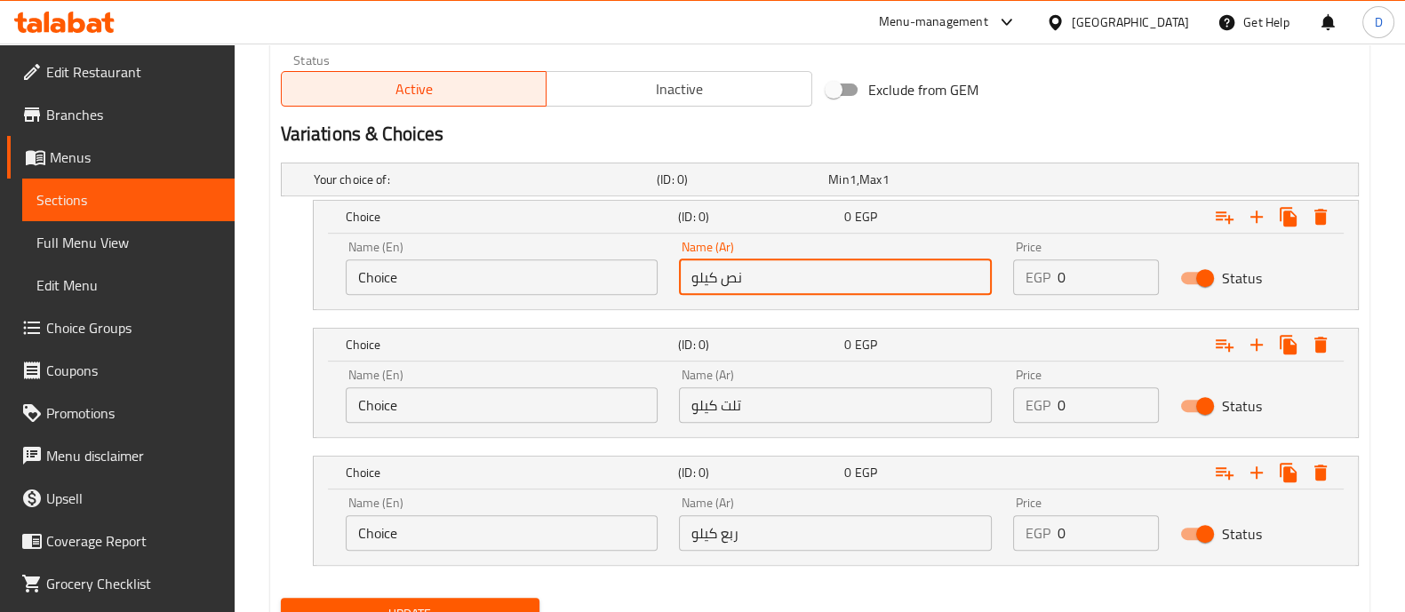
click at [826, 283] on input "نص كيلو" at bounding box center [835, 278] width 313 height 36
click at [631, 291] on input "Choice" at bounding box center [502, 278] width 313 height 36
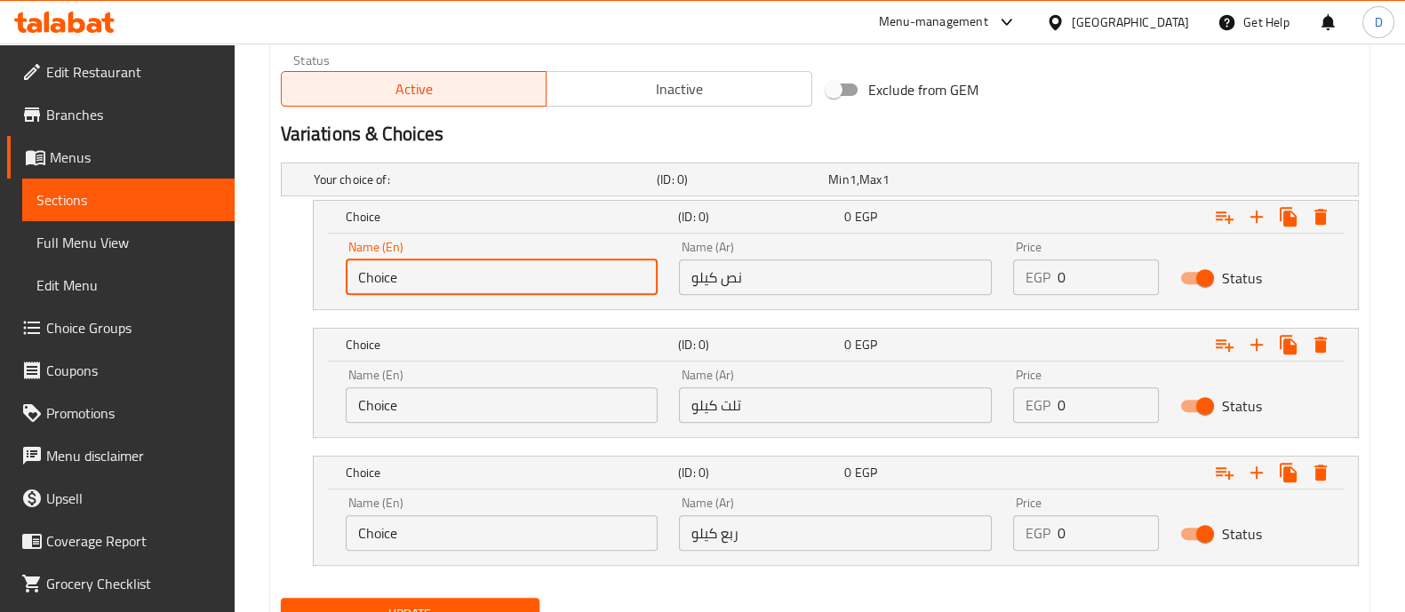
click at [631, 291] on input "Choice" at bounding box center [502, 278] width 313 height 36
paste input "Half a kilo"
type input "Half a kilo"
click at [800, 419] on input "تلت كيلو" at bounding box center [835, 406] width 313 height 36
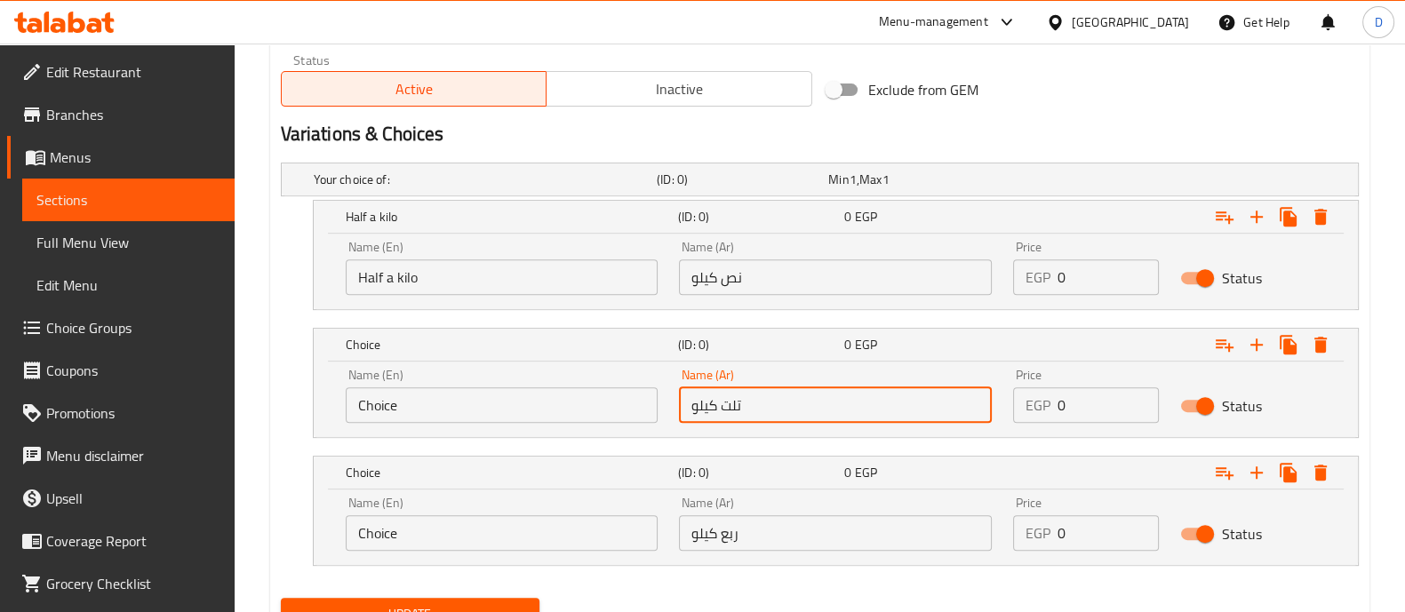
click at [800, 419] on input "تلت كيلو" at bounding box center [835, 406] width 313 height 36
click at [524, 412] on input "Choice" at bounding box center [502, 406] width 313 height 36
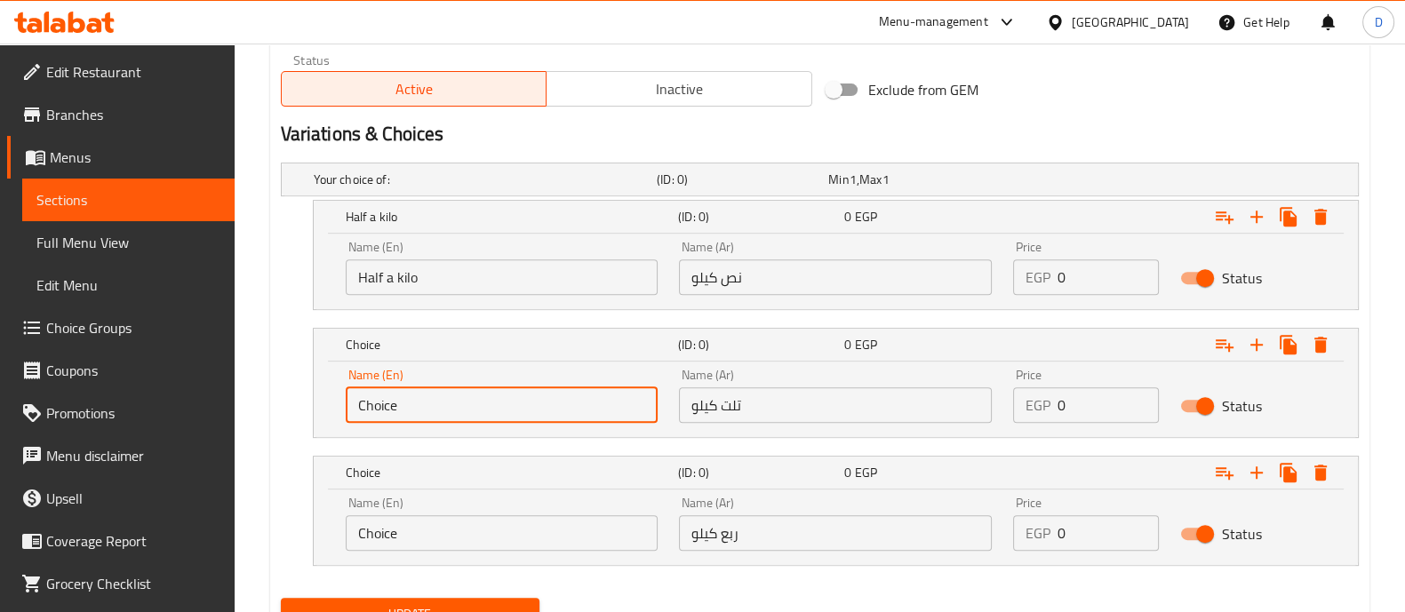
click at [524, 412] on input "Choice" at bounding box center [502, 406] width 313 height 36
type input "1/3 Kilo"
click at [490, 548] on input "Choice" at bounding box center [502, 534] width 313 height 36
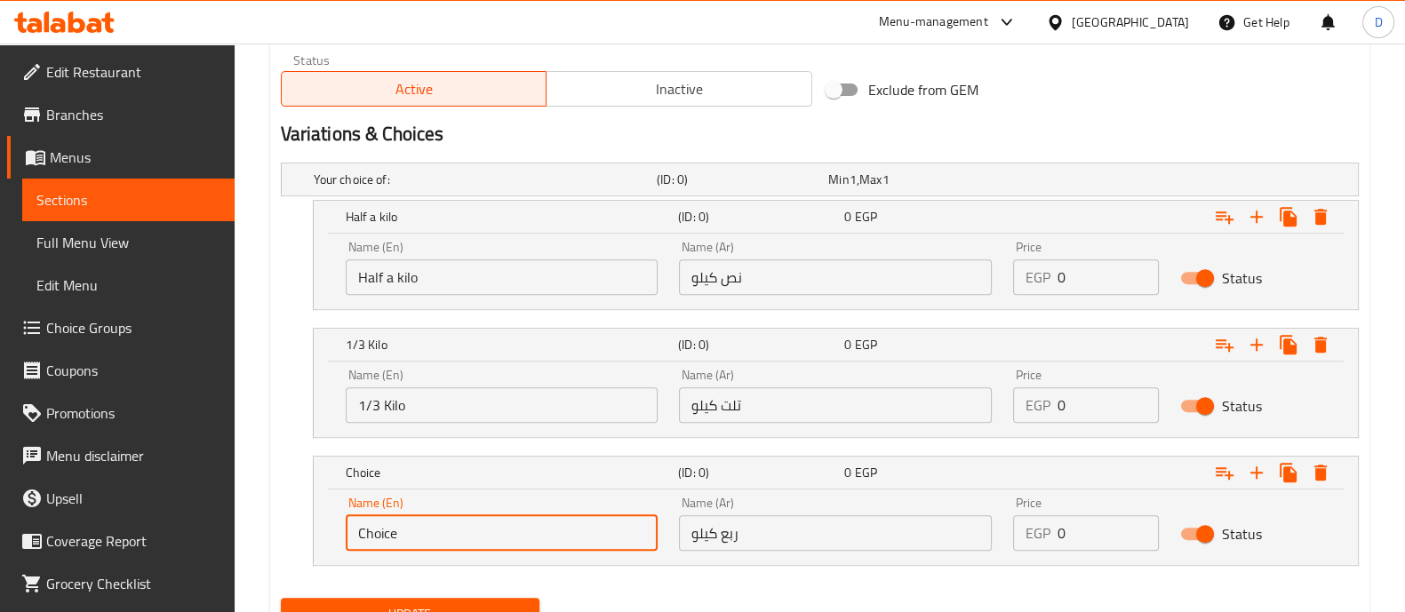
click at [490, 548] on input "Choice" at bounding box center [502, 534] width 313 height 36
click at [491, 548] on input "Choice" at bounding box center [502, 534] width 313 height 36
type input "1/4 Kilo"
click at [1090, 293] on div "Price EGP 0 Price" at bounding box center [1086, 268] width 167 height 76
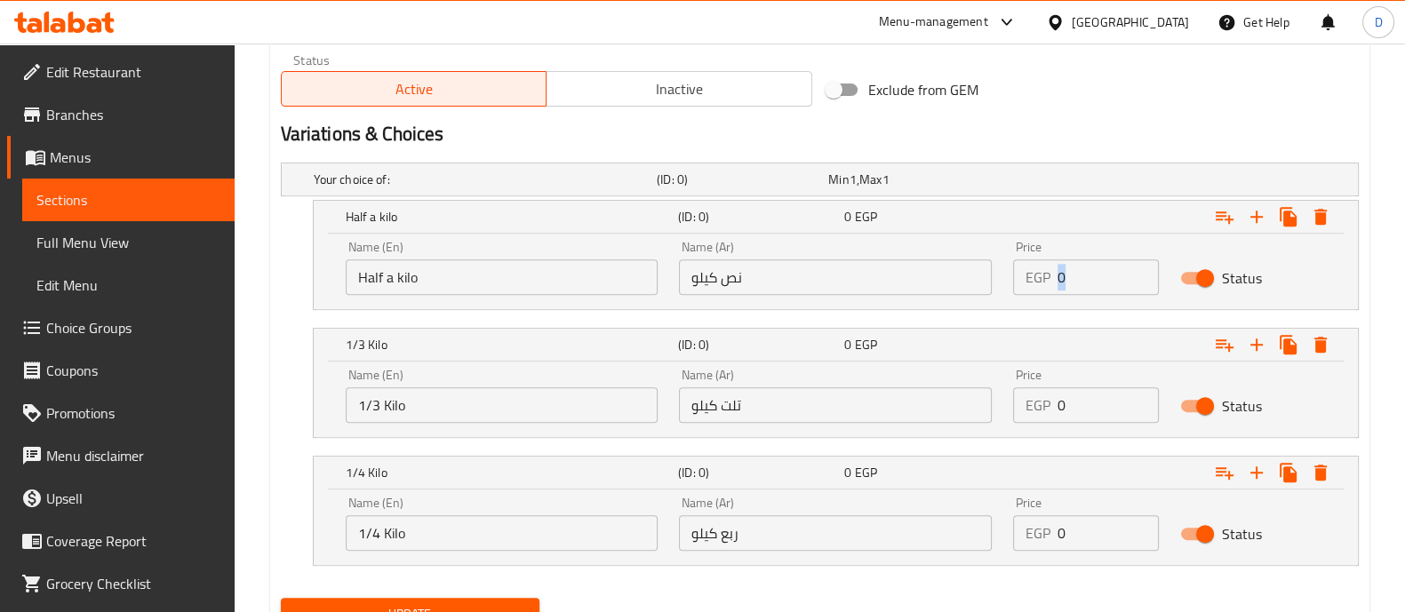
click at [1090, 293] on div "Price EGP 0 Price" at bounding box center [1086, 268] width 167 height 76
click at [1090, 276] on input "0" at bounding box center [1108, 278] width 101 height 36
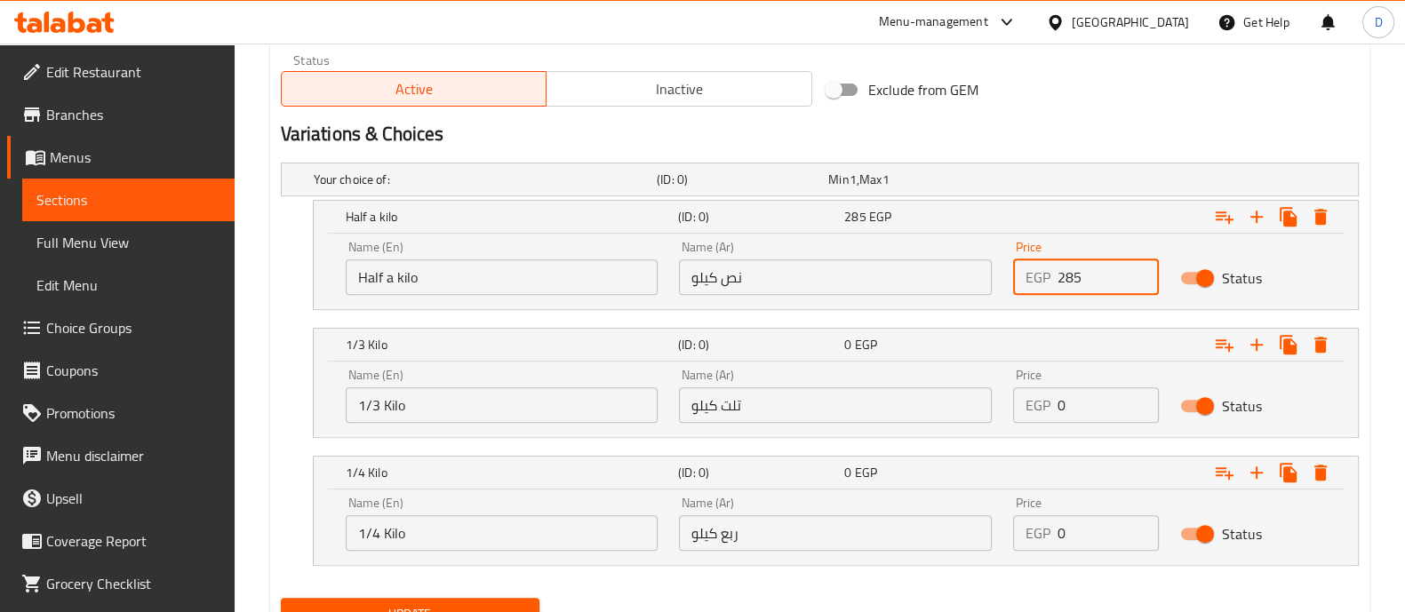
type input "285"
click at [1076, 404] on input "0" at bounding box center [1108, 406] width 101 height 36
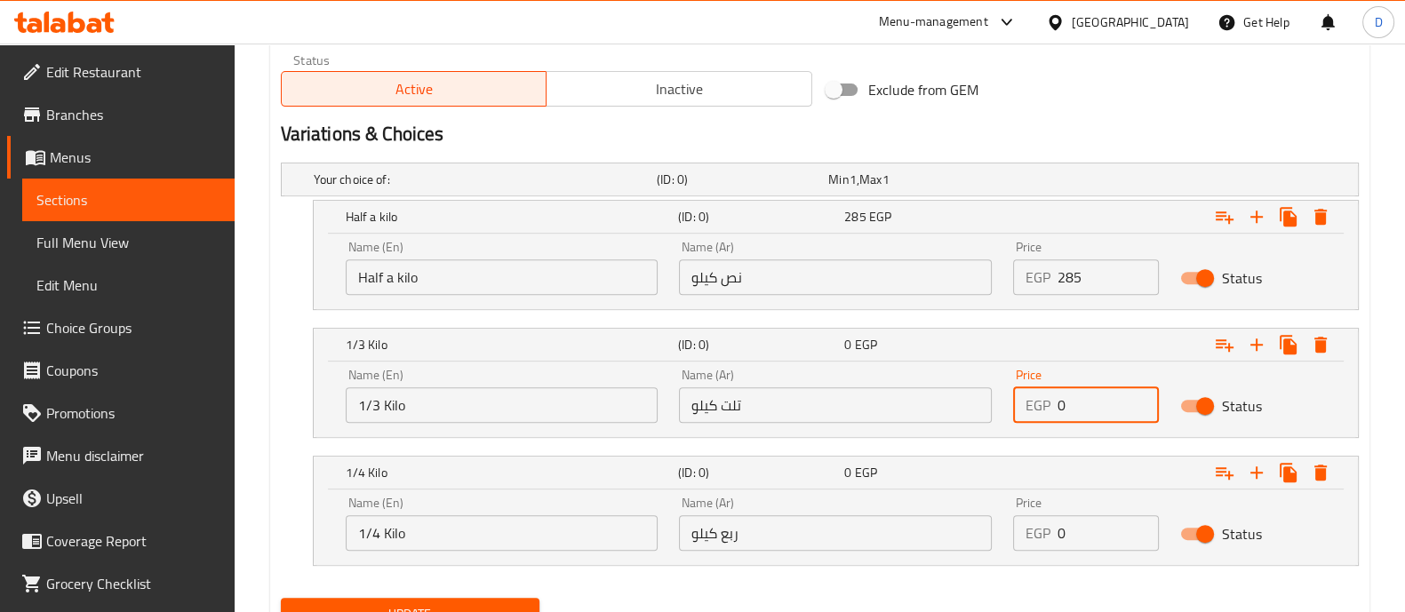
click at [1076, 404] on input "0" at bounding box center [1108, 406] width 101 height 36
type input "220"
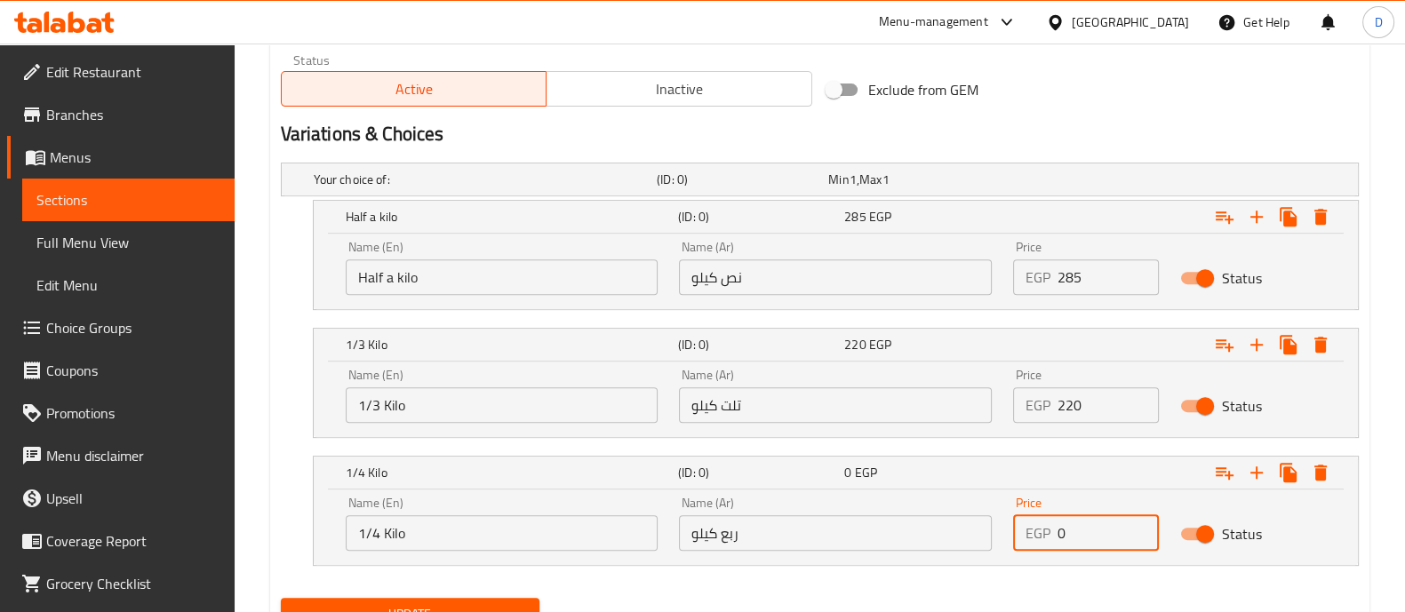
click at [1067, 530] on input "0" at bounding box center [1108, 534] width 101 height 36
type input "145"
click at [930, 586] on div "Your choice of: (ID: 0) Min 1 , Max 1 Name (En) Your choice of: Name (En) Name …" at bounding box center [820, 374] width 1093 height 436
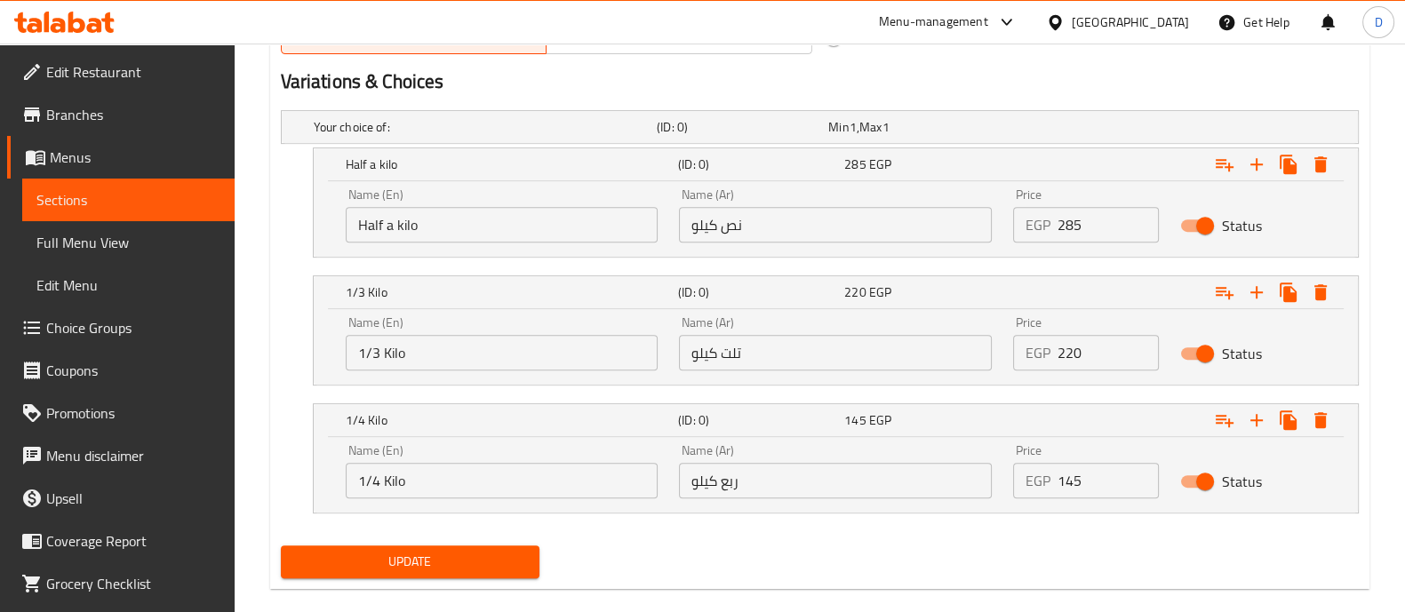
scroll to position [988, 0]
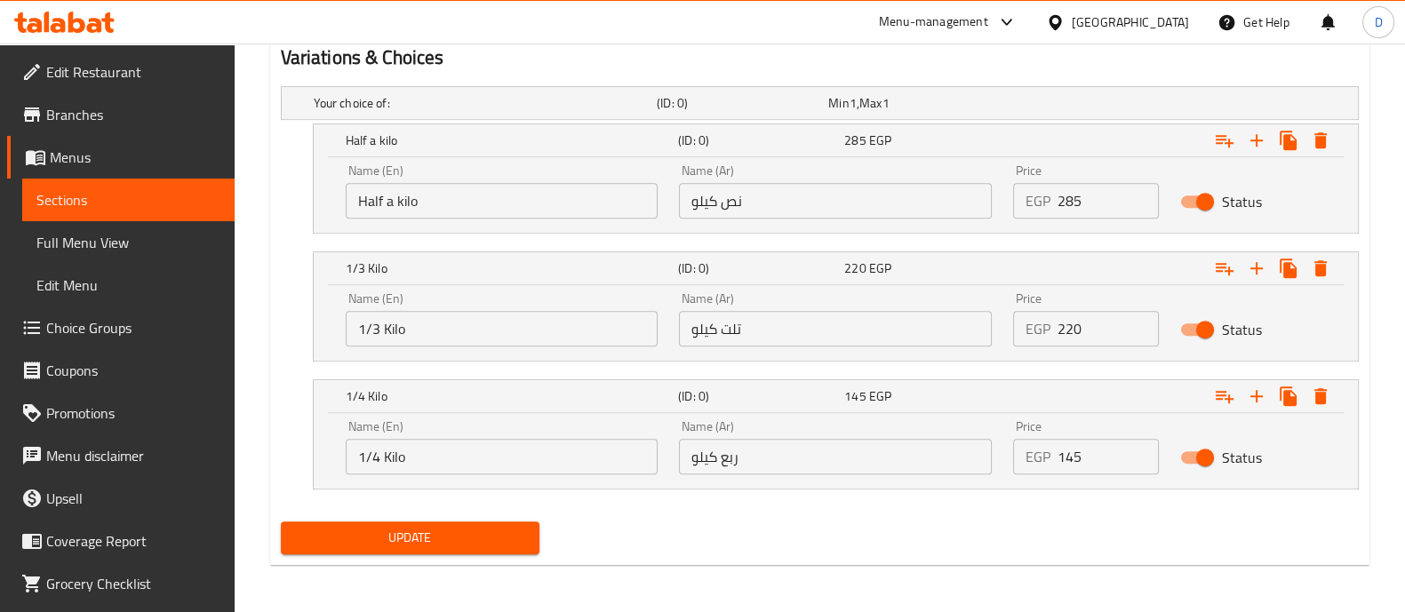
click at [477, 535] on span "Update" at bounding box center [410, 538] width 230 height 22
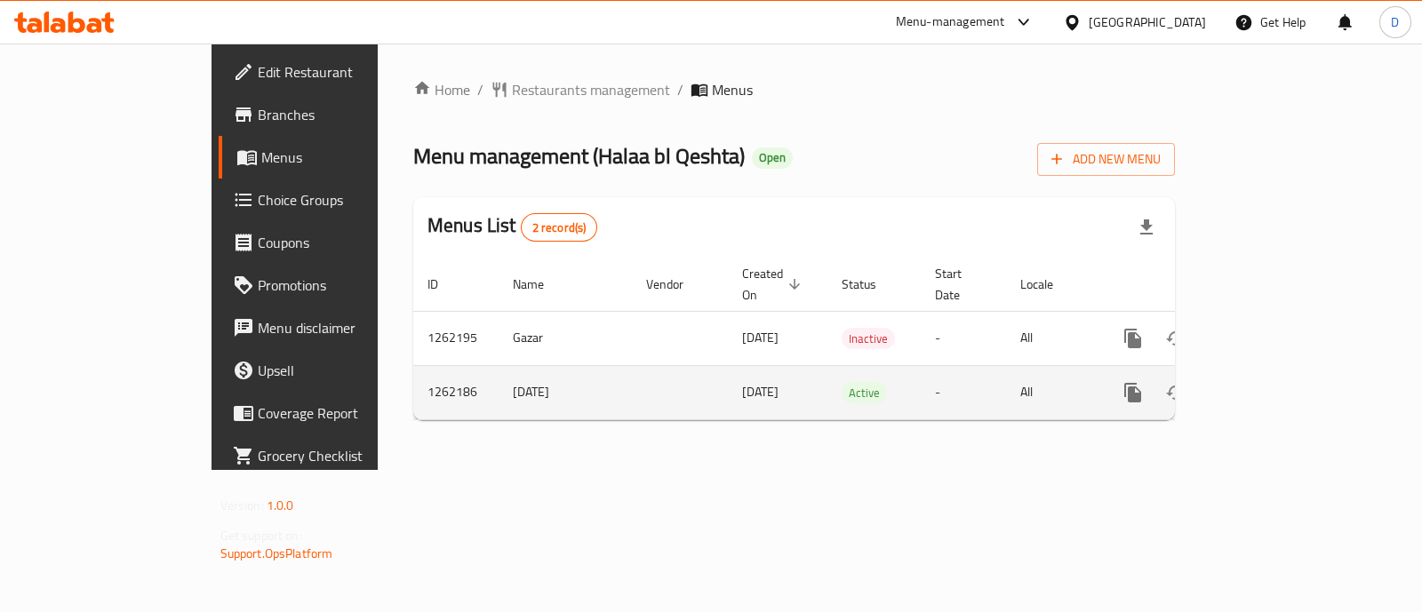
click at [1272, 382] on icon "enhanced table" at bounding box center [1261, 392] width 21 height 21
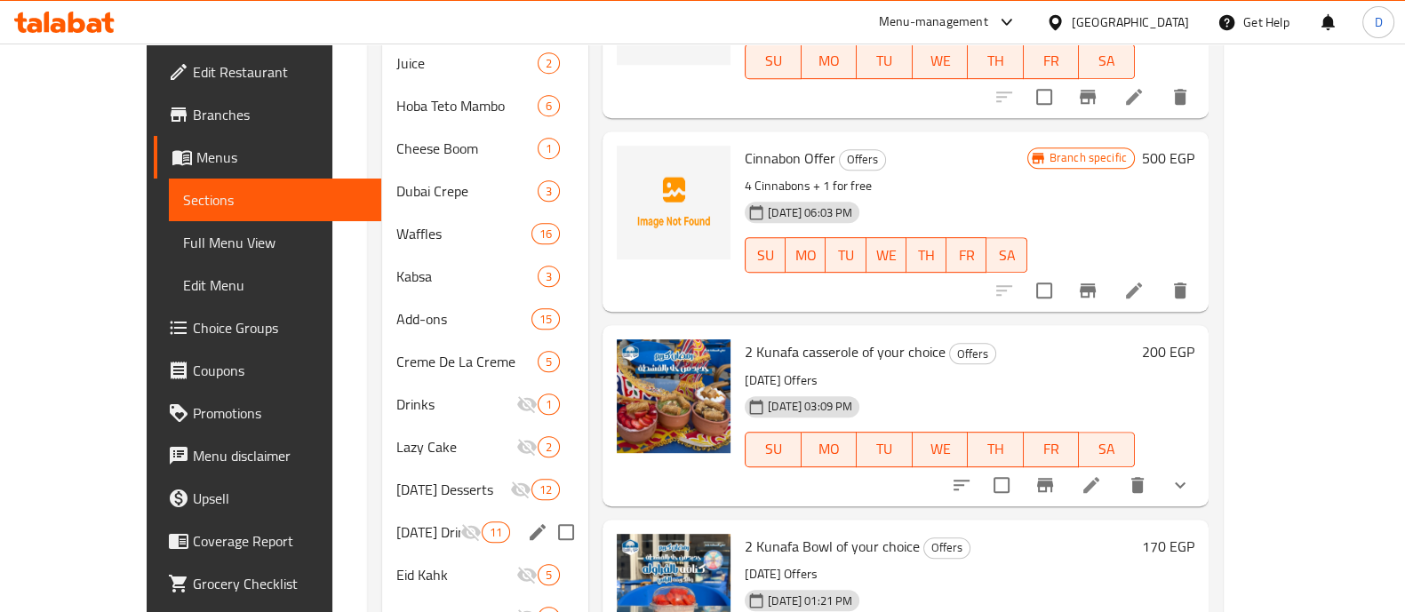
scroll to position [1200, 0]
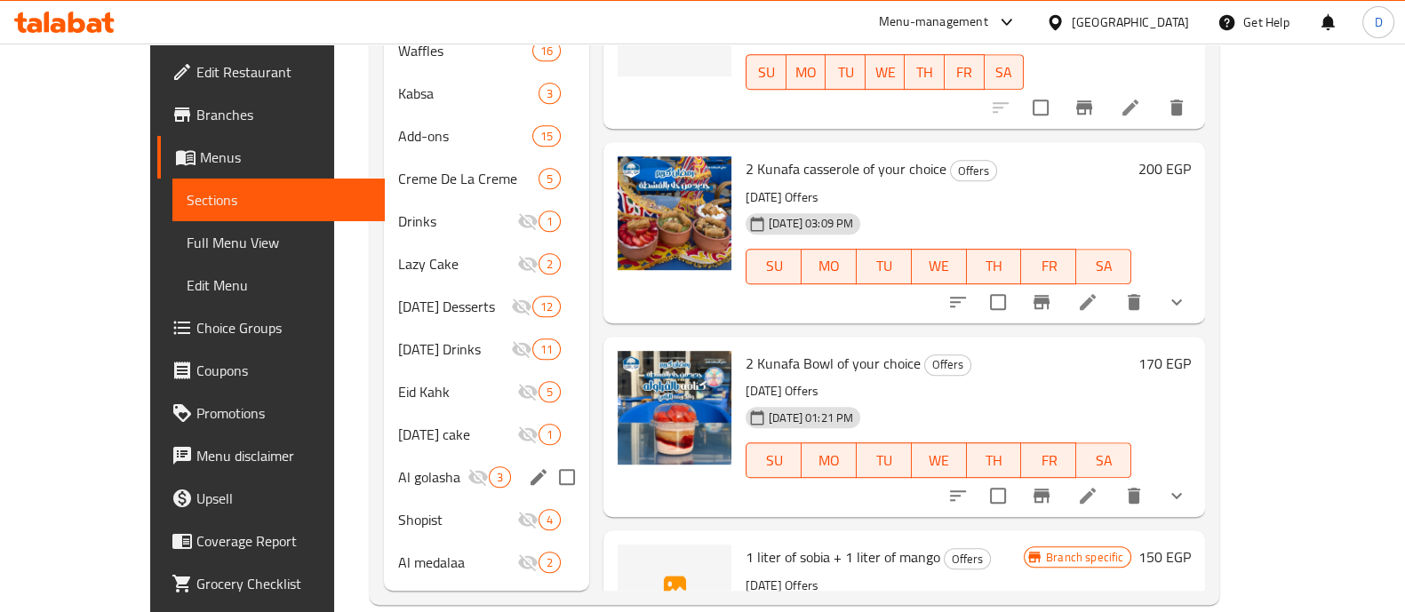
click at [548, 459] on input "Menu sections" at bounding box center [566, 477] width 37 height 37
checkbox input "true"
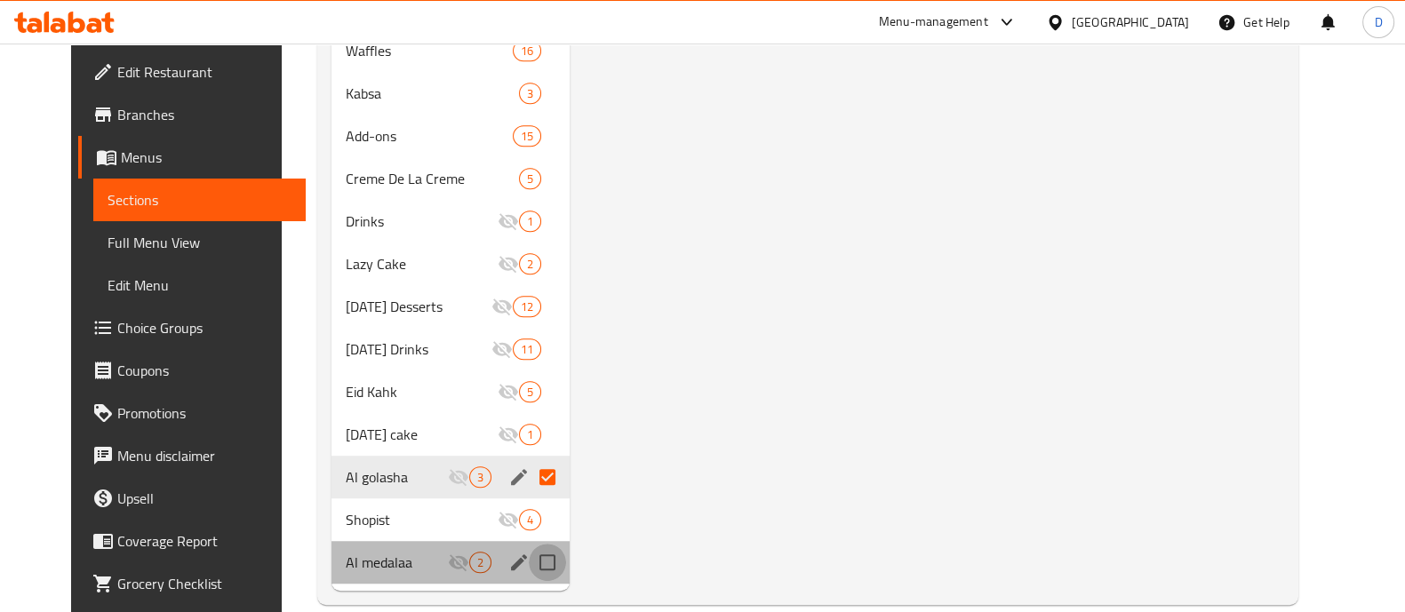
click at [529, 553] on input "Menu sections" at bounding box center [547, 562] width 37 height 37
checkbox input "true"
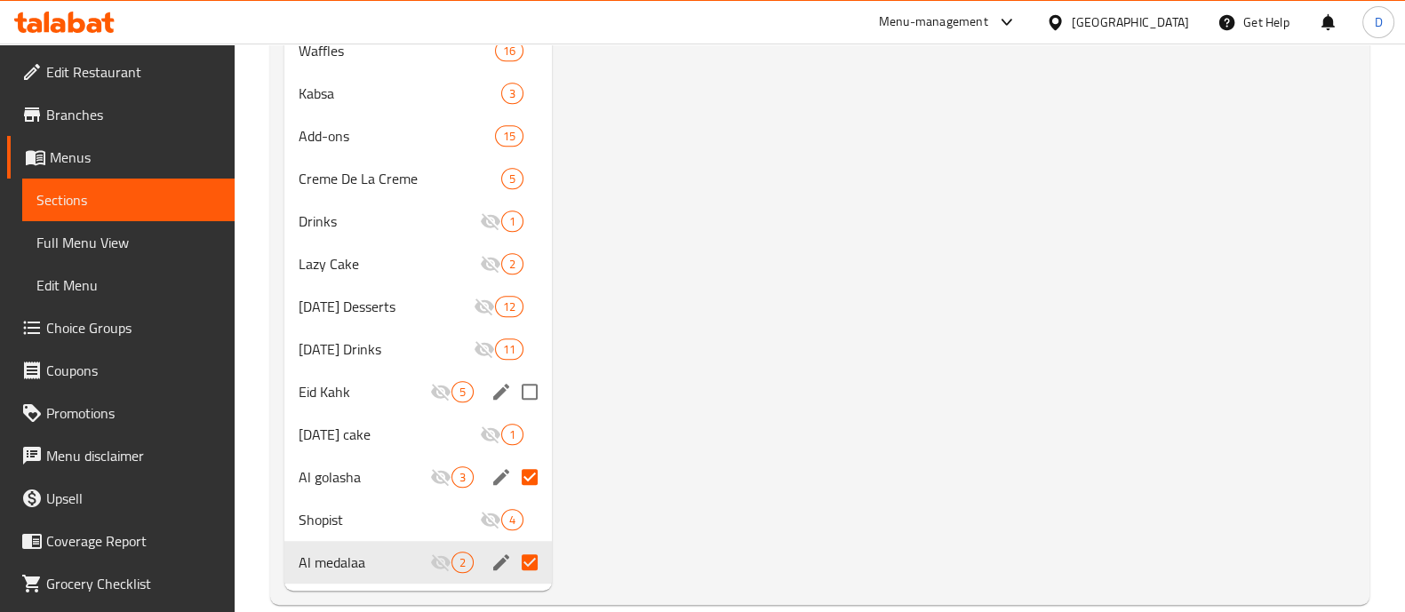
click at [528, 395] on input "Menu sections" at bounding box center [529, 391] width 37 height 37
checkbox input "true"
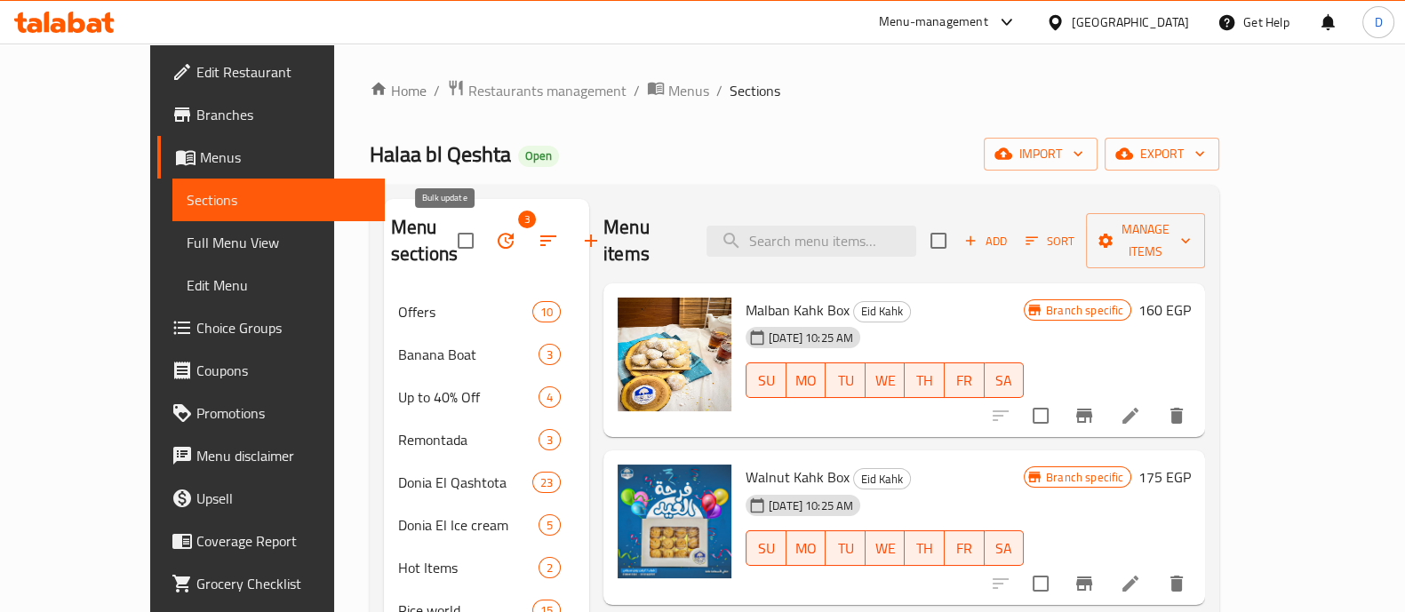
click at [498, 247] on icon "button" at bounding box center [506, 241] width 16 height 16
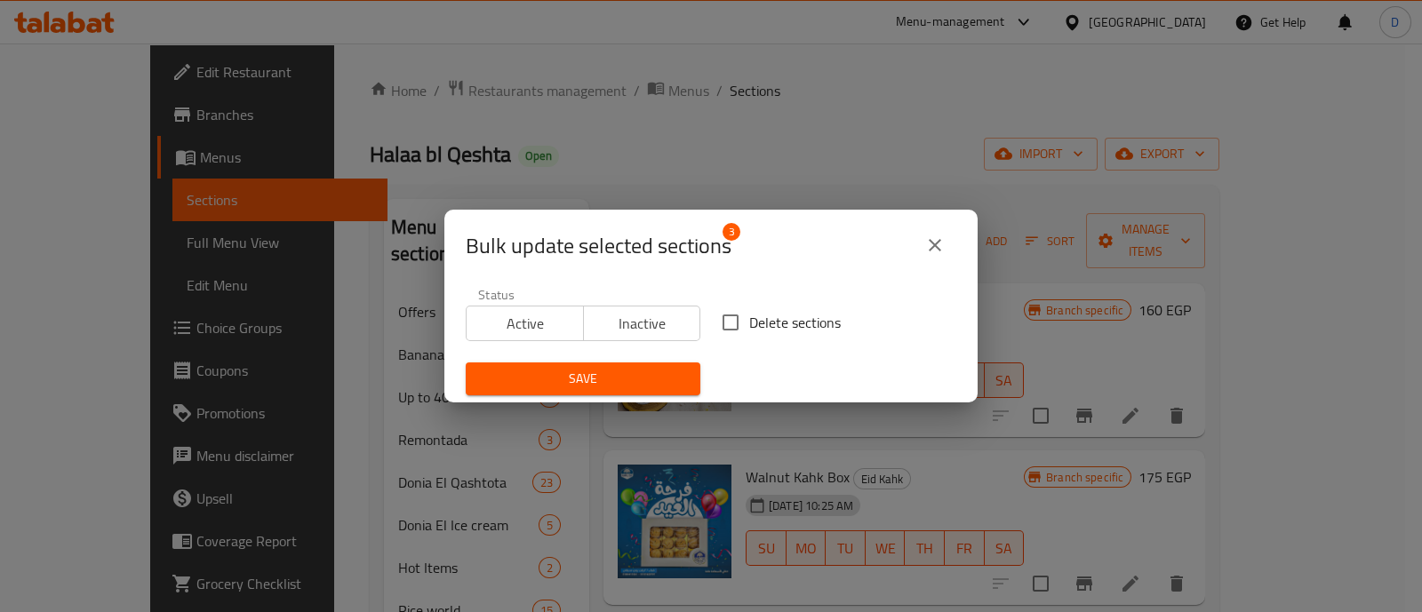
click at [749, 320] on span "Delete sections" at bounding box center [795, 322] width 92 height 21
click at [747, 320] on input "Delete sections" at bounding box center [730, 322] width 37 height 37
checkbox input "true"
click at [631, 380] on span "Save" at bounding box center [583, 379] width 206 height 22
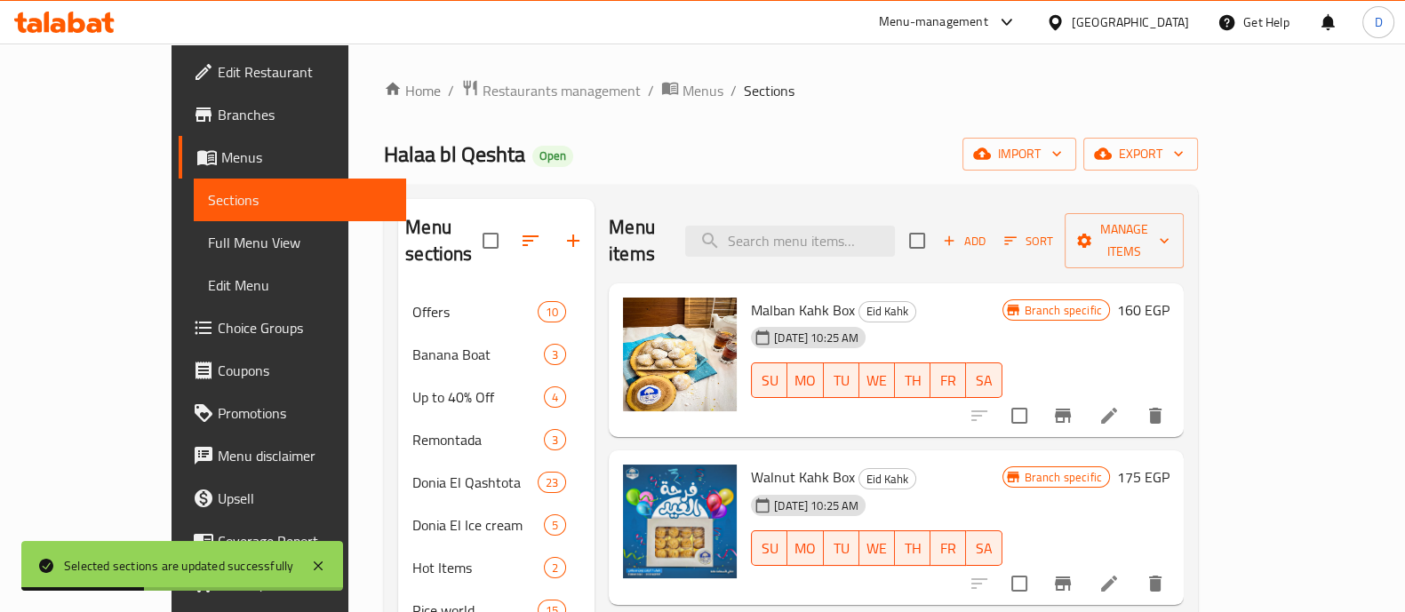
click at [75, 12] on icon at bounding box center [64, 22] width 100 height 21
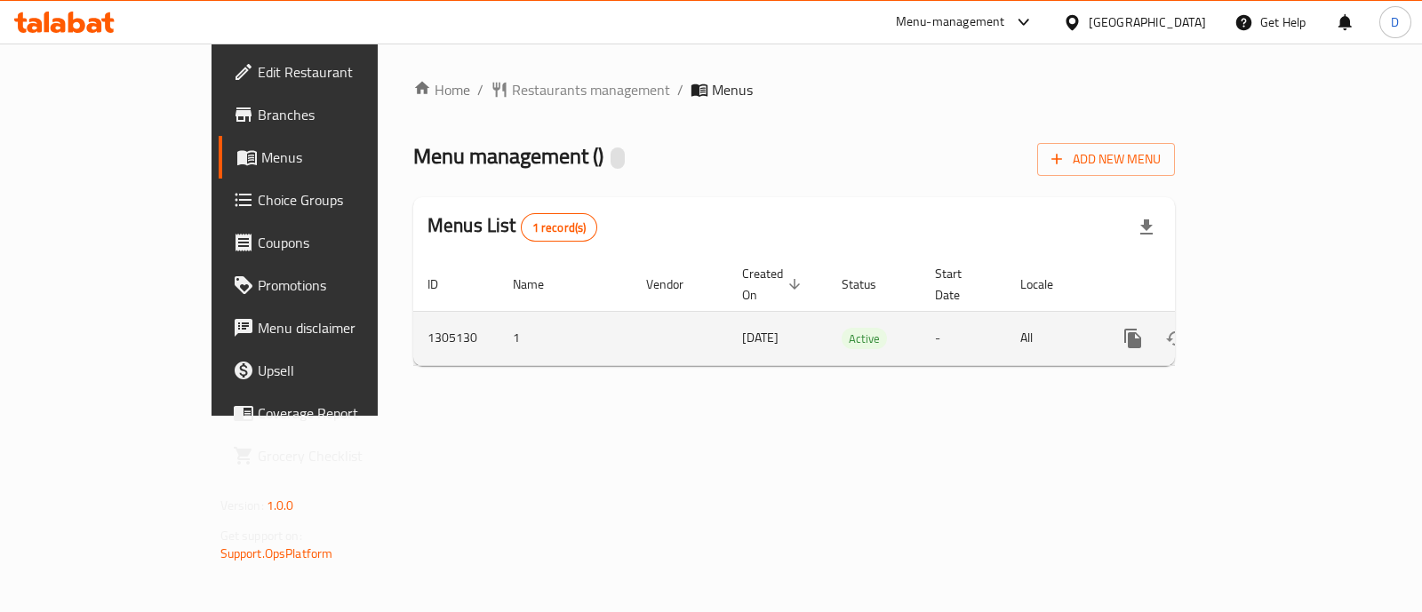
click at [1272, 328] on icon "enhanced table" at bounding box center [1261, 338] width 21 height 21
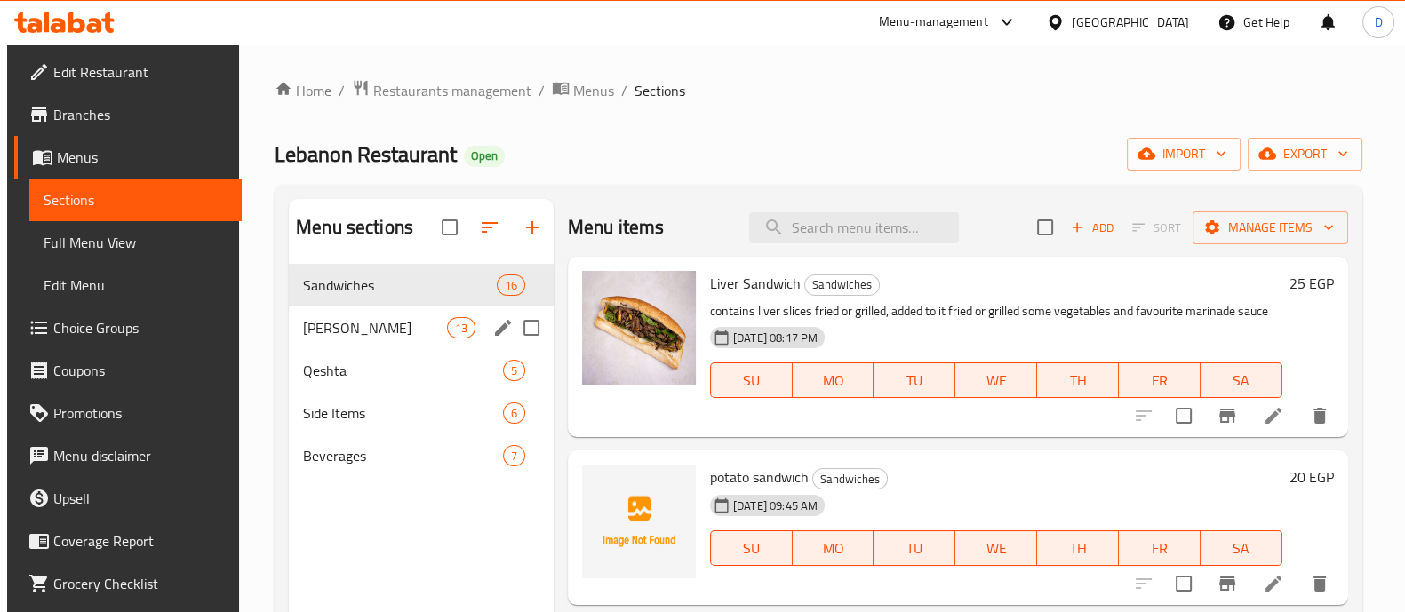
click at [358, 317] on span "[PERSON_NAME]" at bounding box center [375, 327] width 144 height 21
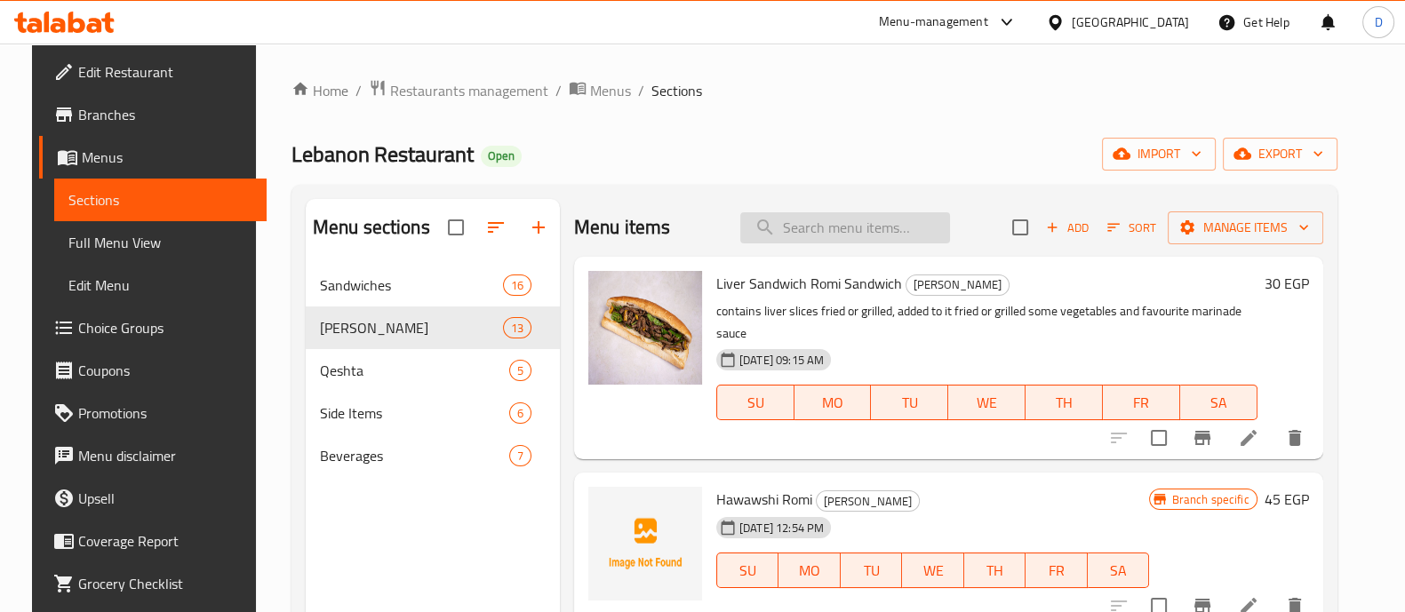
click at [877, 236] on input "search" at bounding box center [846, 227] width 210 height 31
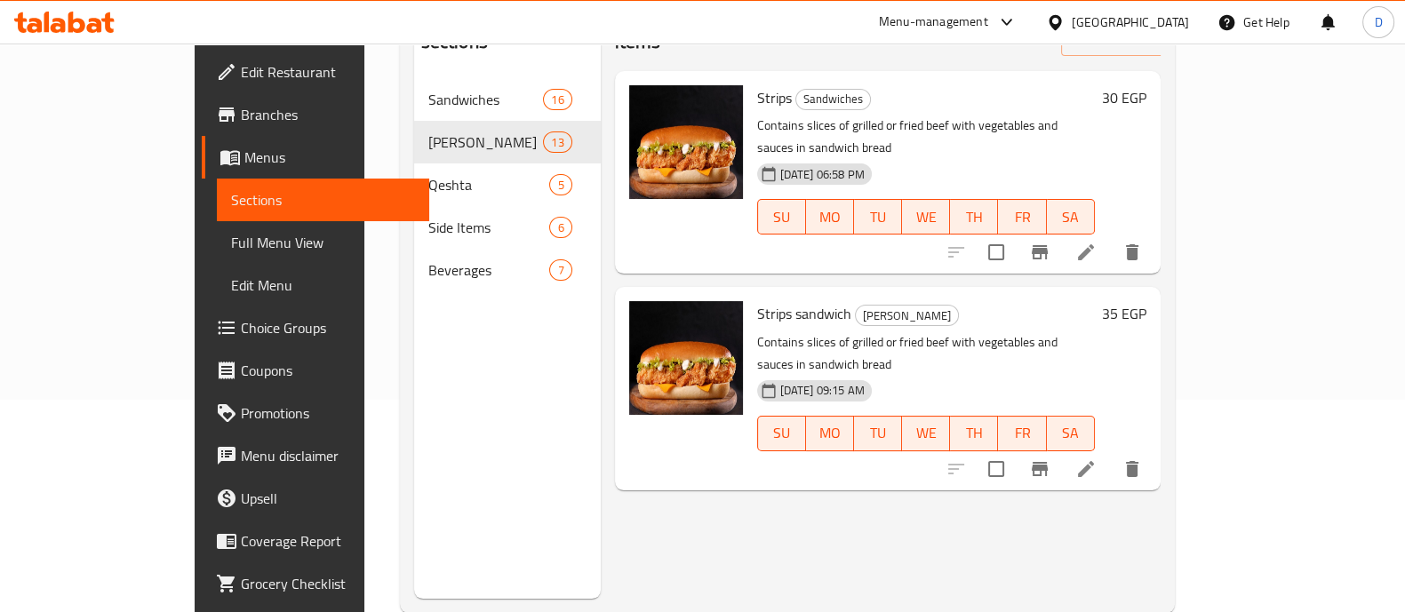
scroll to position [221, 0]
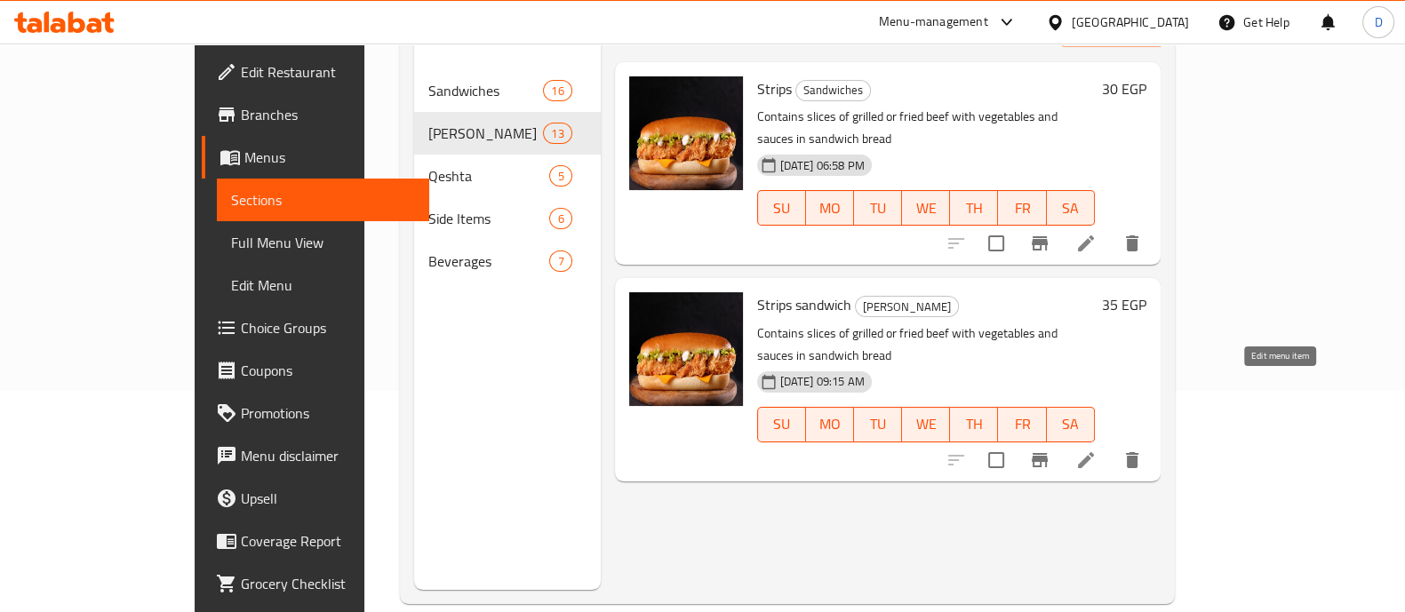
type input "strip"
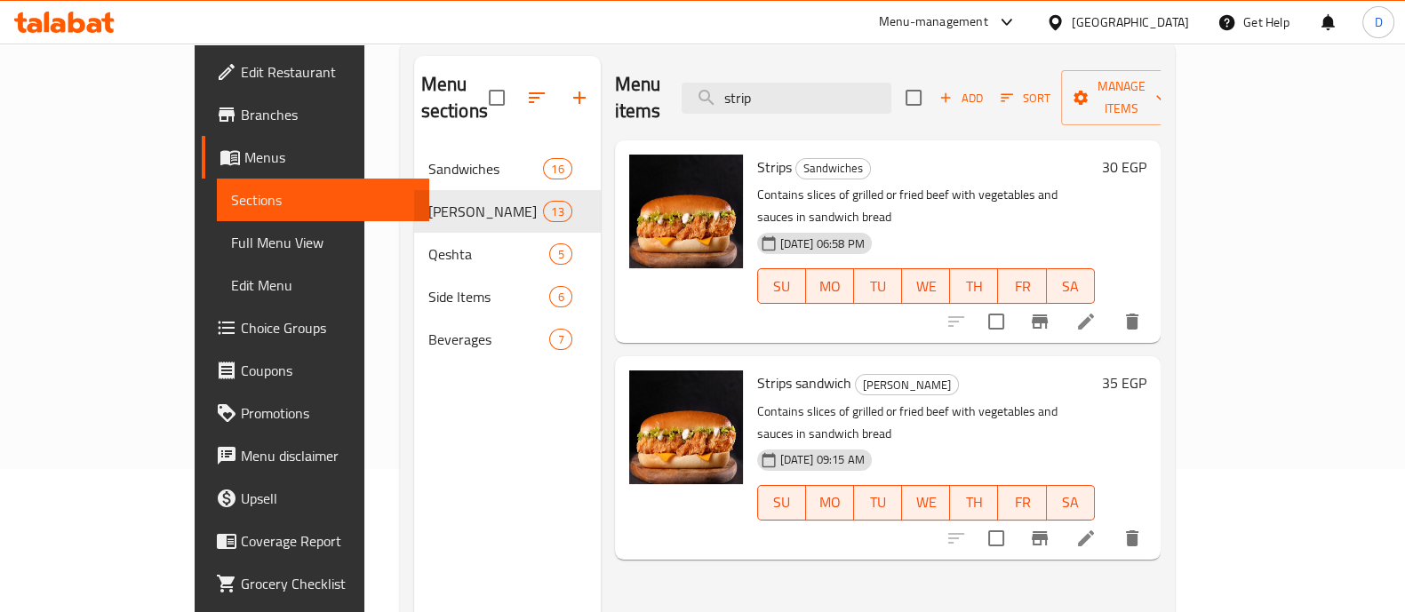
scroll to position [110, 0]
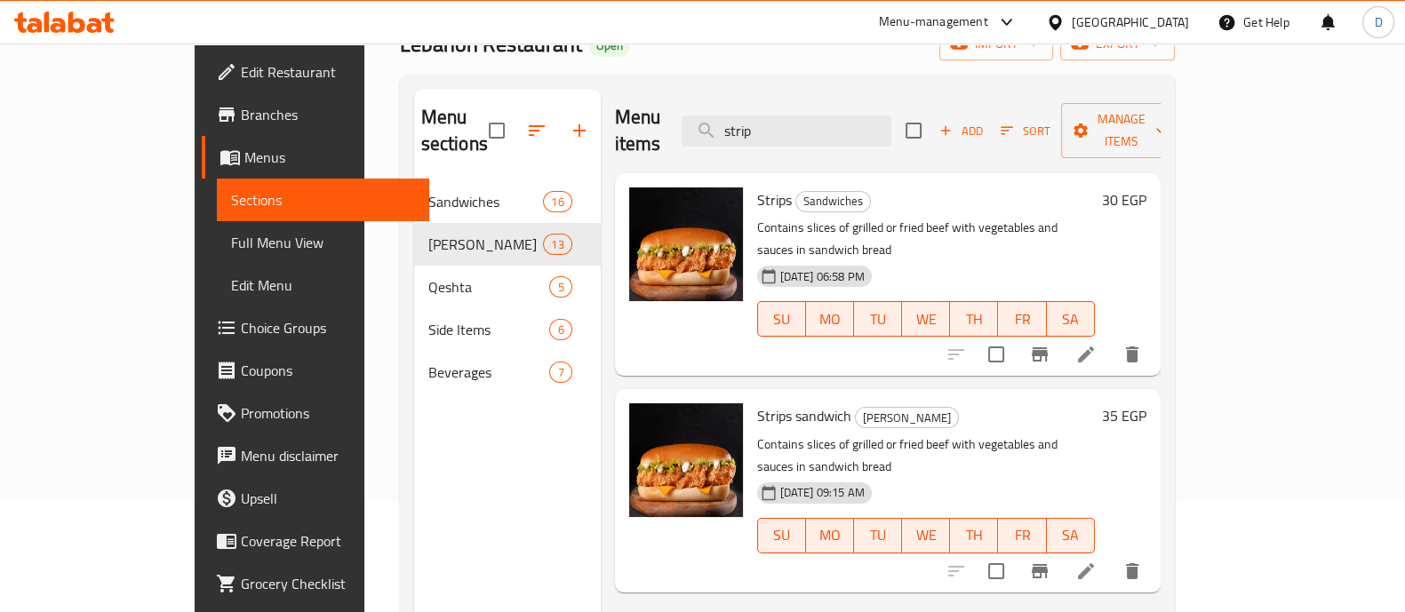
click at [82, 28] on icon at bounding box center [76, 22] width 17 height 21
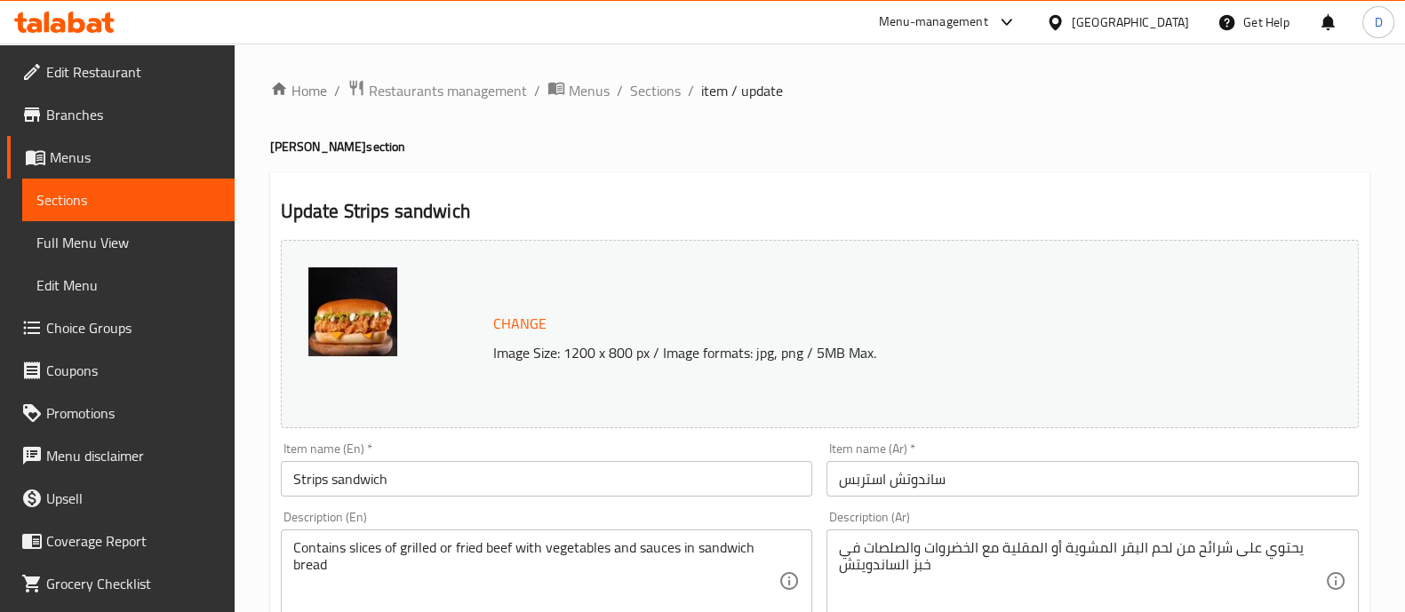
click at [1060, 477] on input "ساندوتش استربس" at bounding box center [1093, 479] width 532 height 36
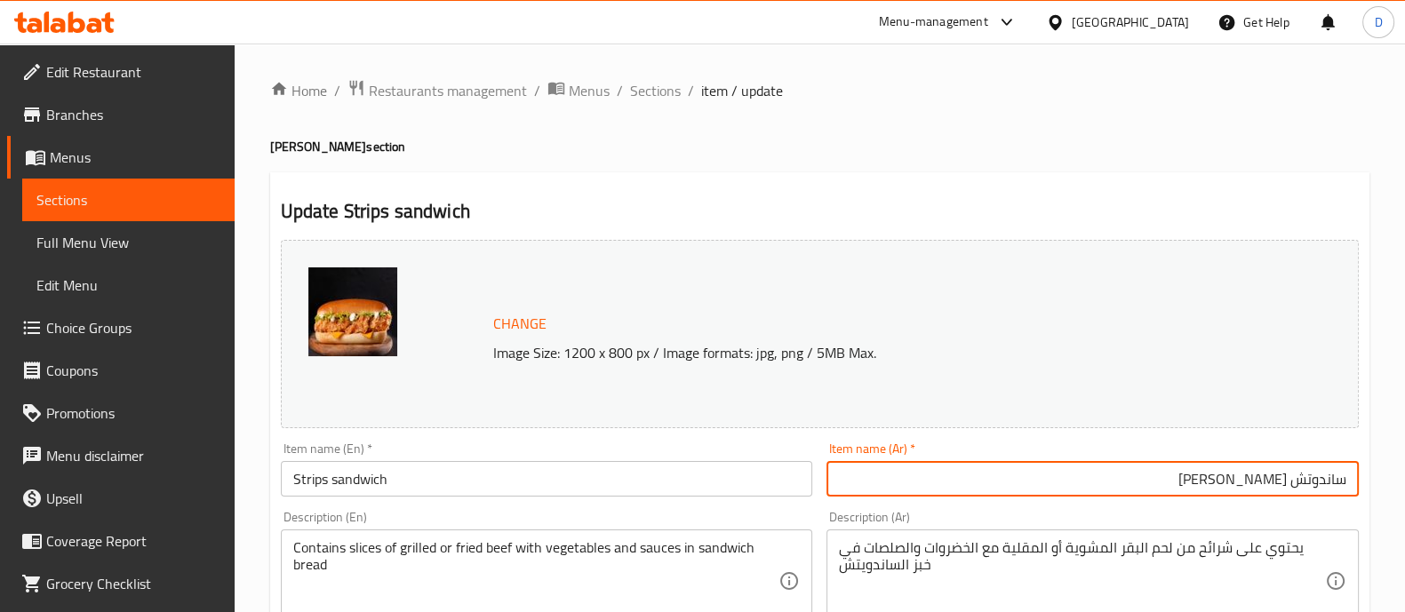
type input "ساندوتش استربس رومي"
drag, startPoint x: 653, startPoint y: 485, endPoint x: 782, endPoint y: 471, distance: 129.7
click at [653, 485] on input "Strips sandwich" at bounding box center [547, 479] width 532 height 36
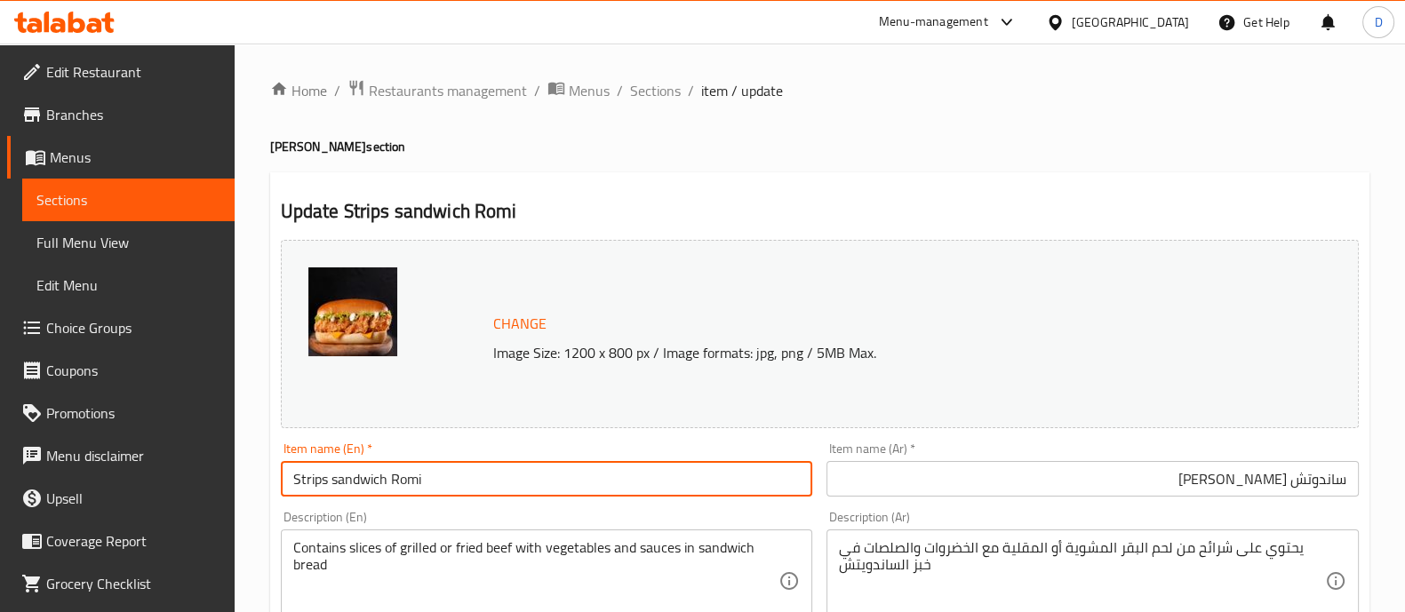
type input "Strips sandwich Romi"
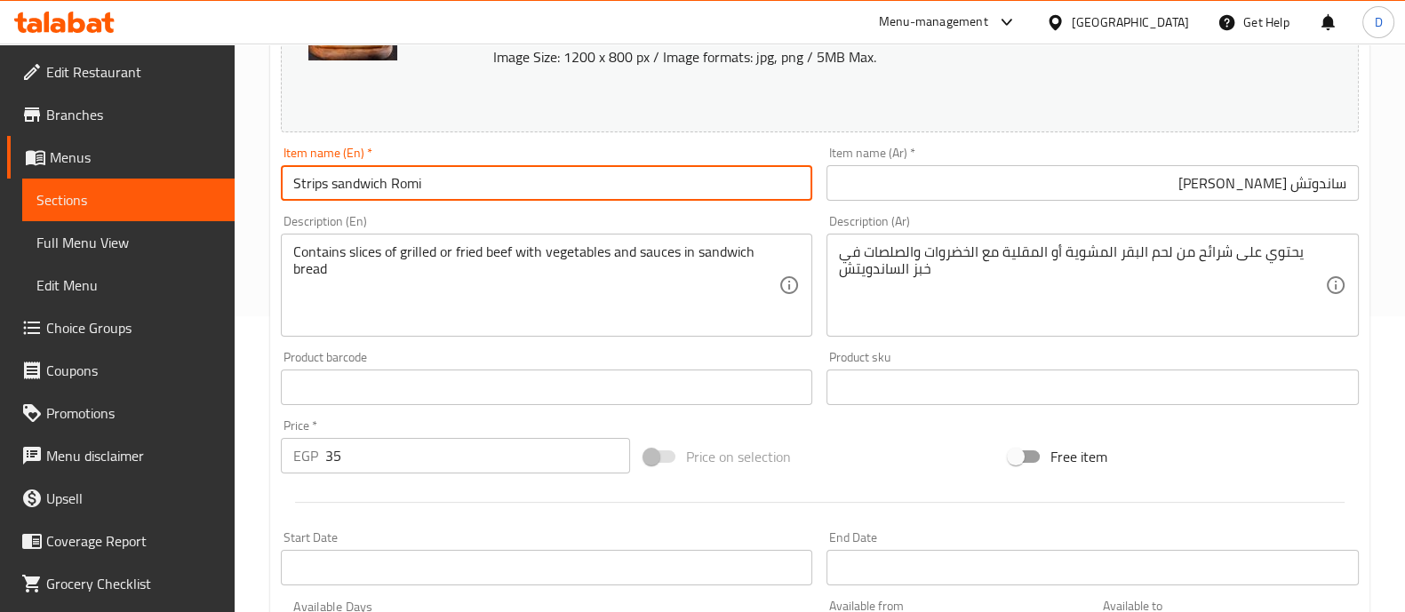
scroll to position [667, 0]
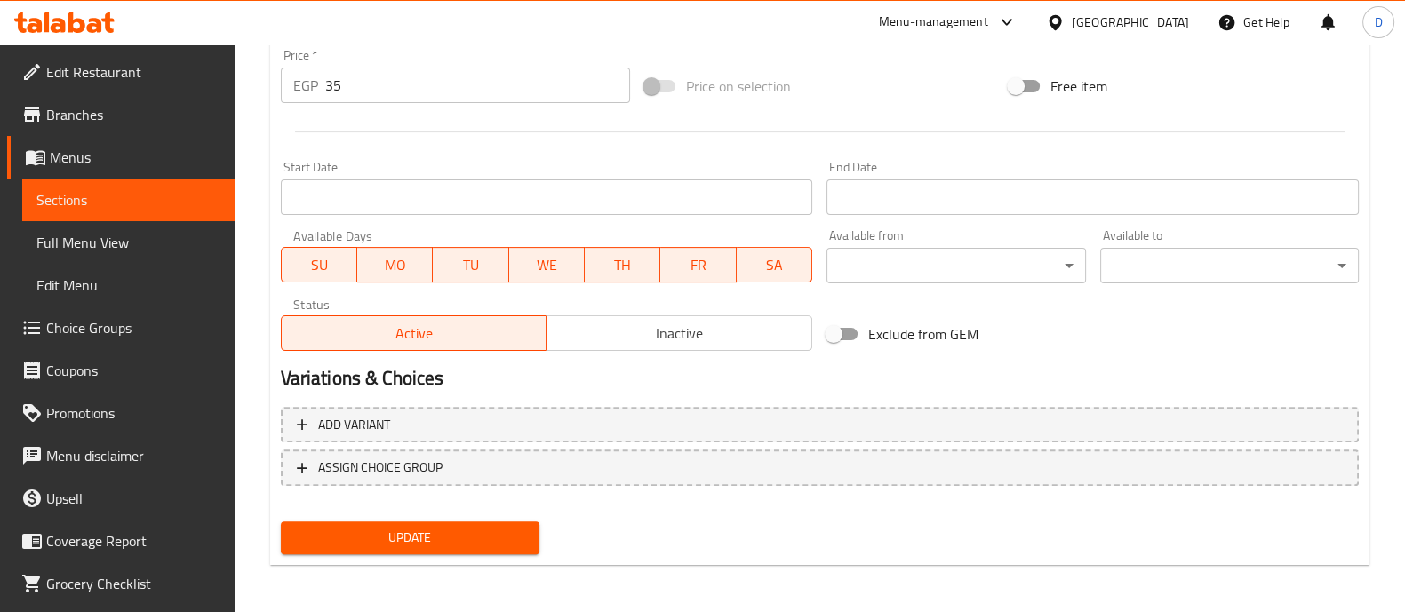
click at [411, 541] on span "Update" at bounding box center [410, 538] width 230 height 22
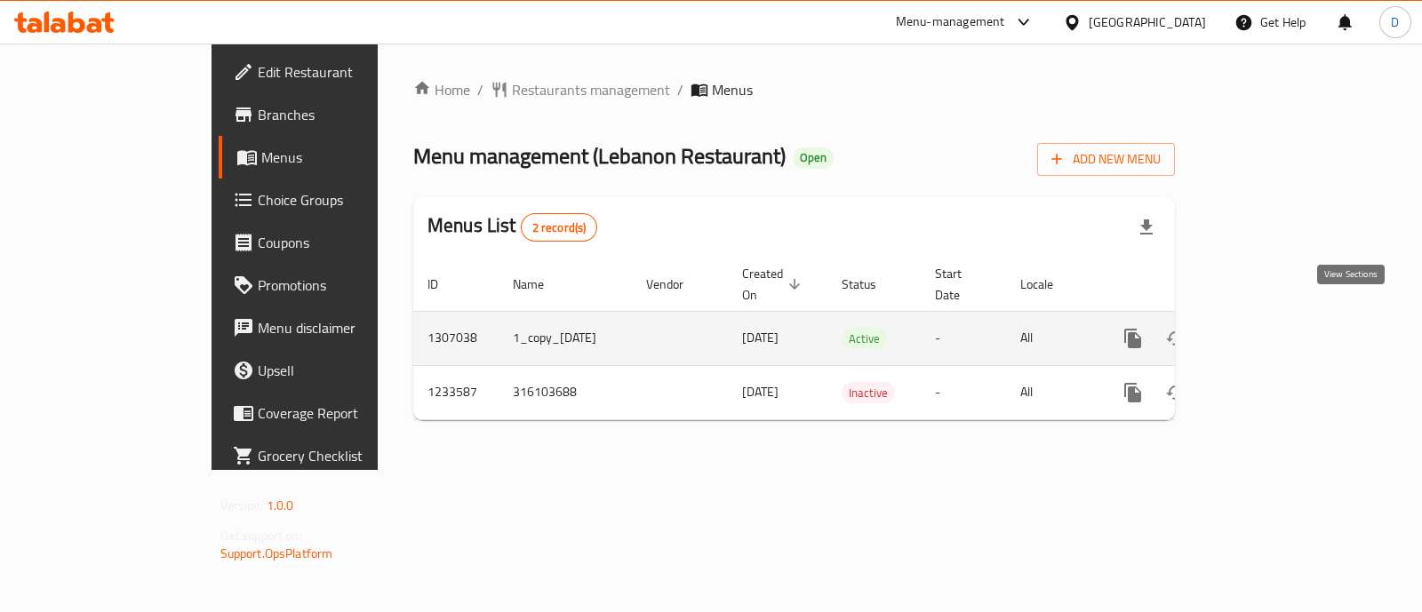
click at [1272, 328] on icon "enhanced table" at bounding box center [1261, 338] width 21 height 21
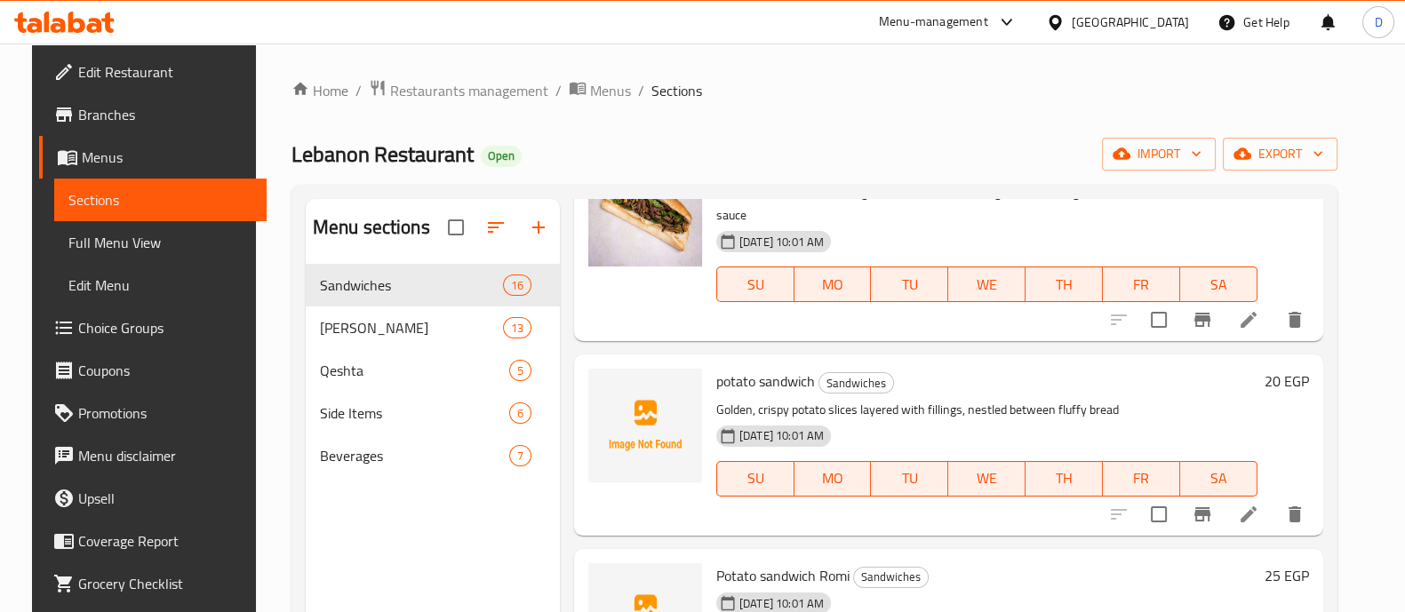
scroll to position [333, 0]
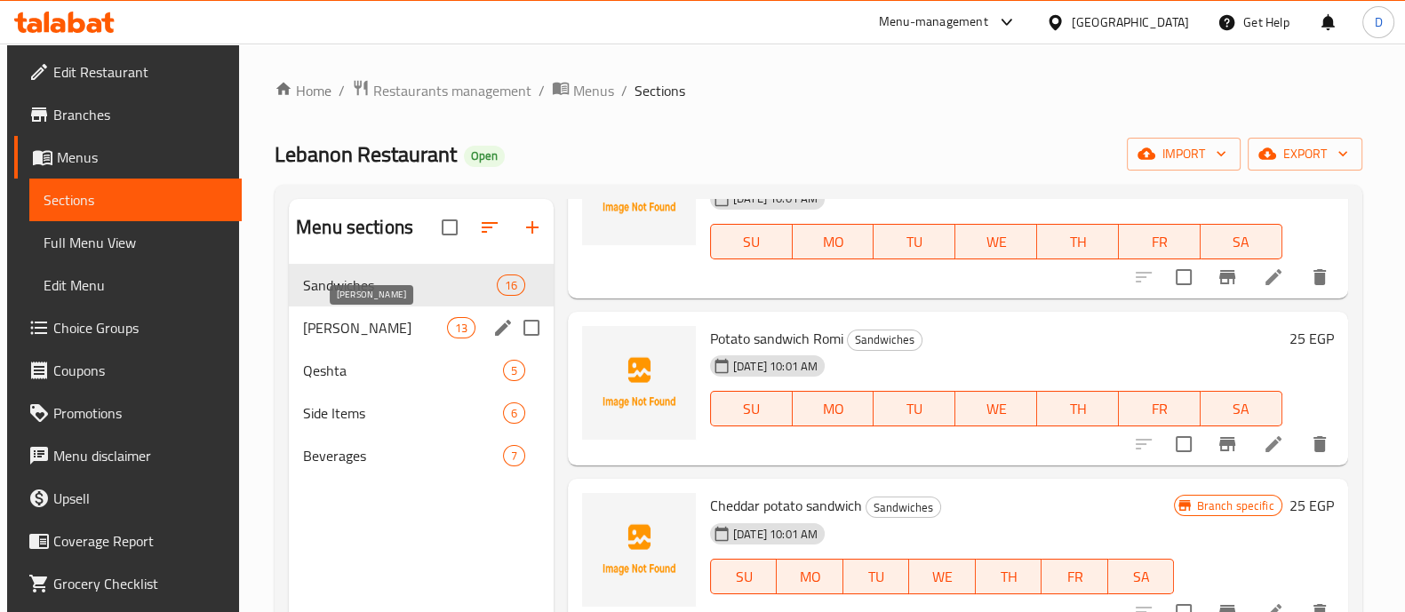
click at [365, 317] on span "[PERSON_NAME]" at bounding box center [375, 327] width 144 height 21
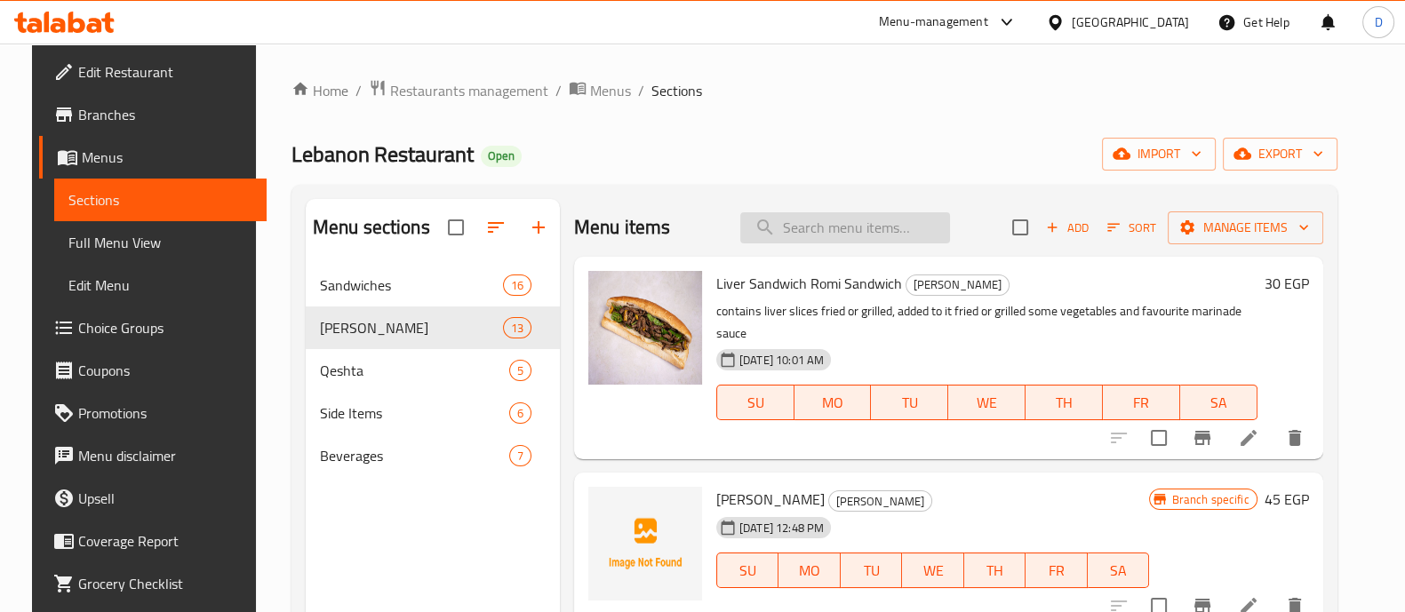
click at [818, 233] on input "search" at bounding box center [846, 227] width 210 height 31
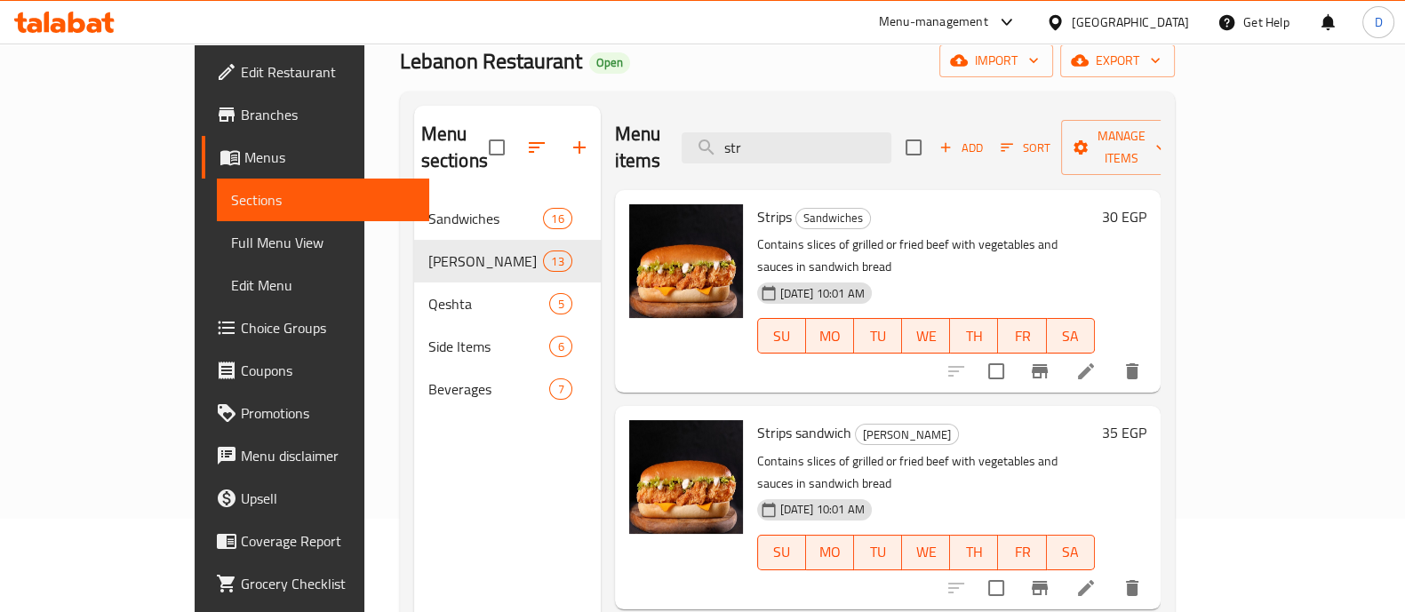
scroll to position [221, 0]
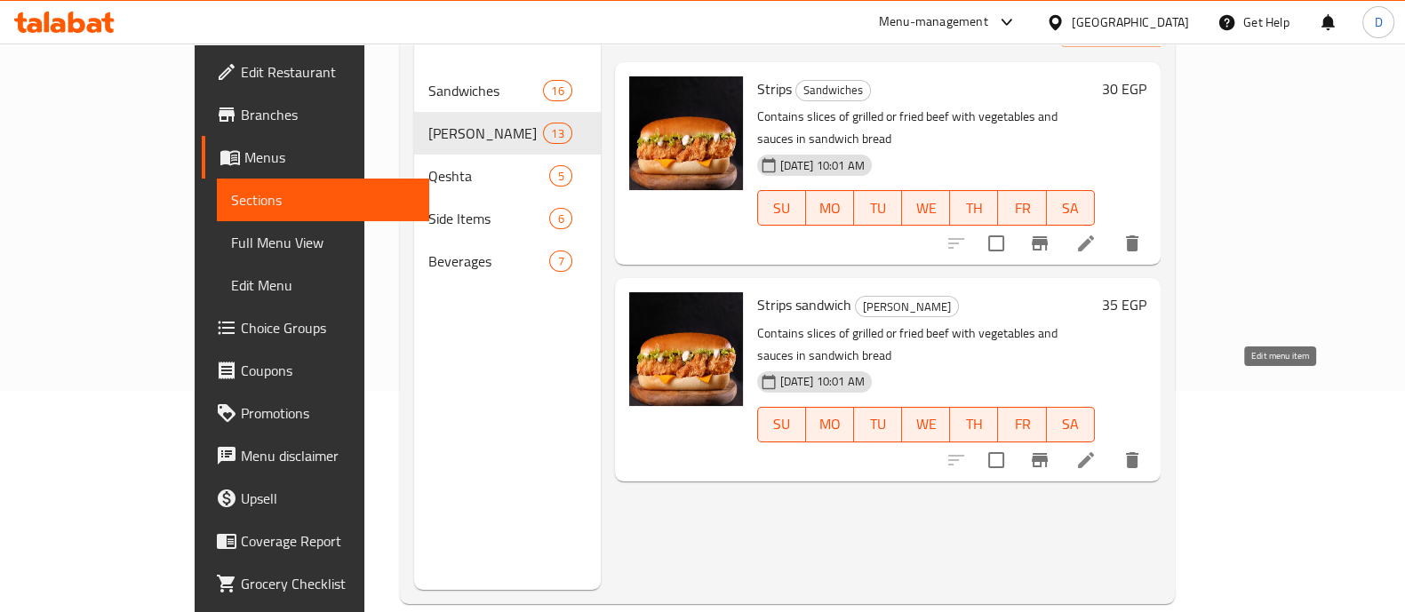
type input "str"
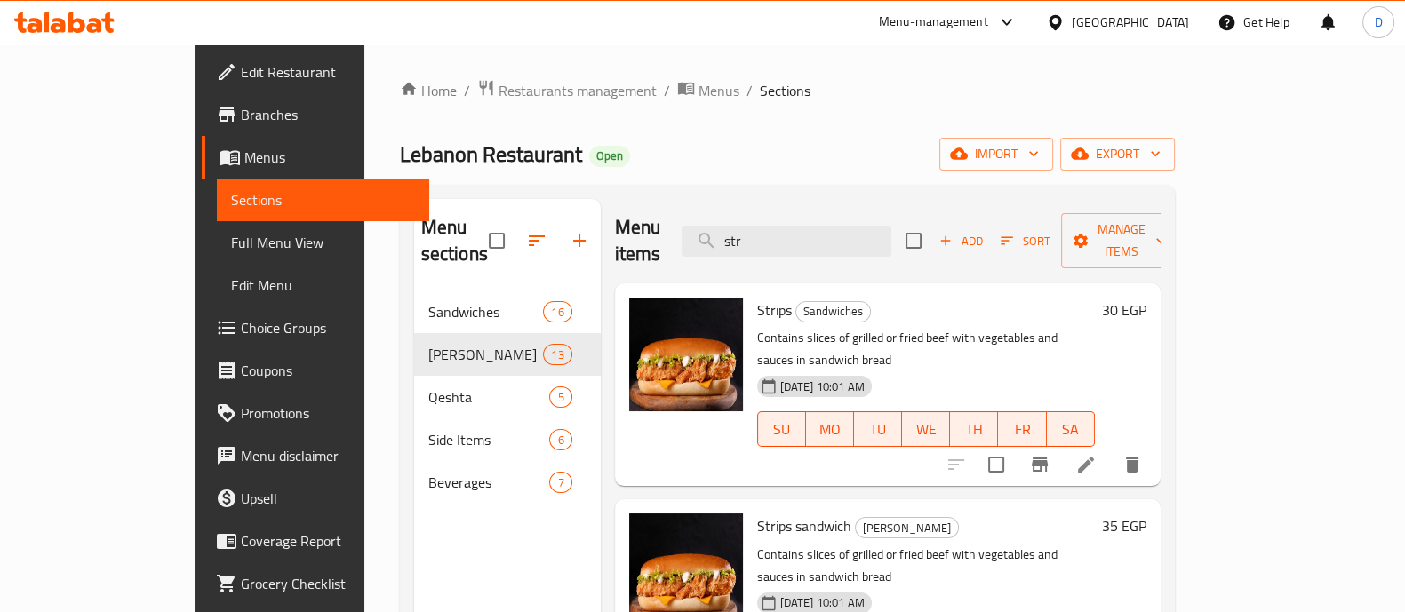
scroll to position [110, 0]
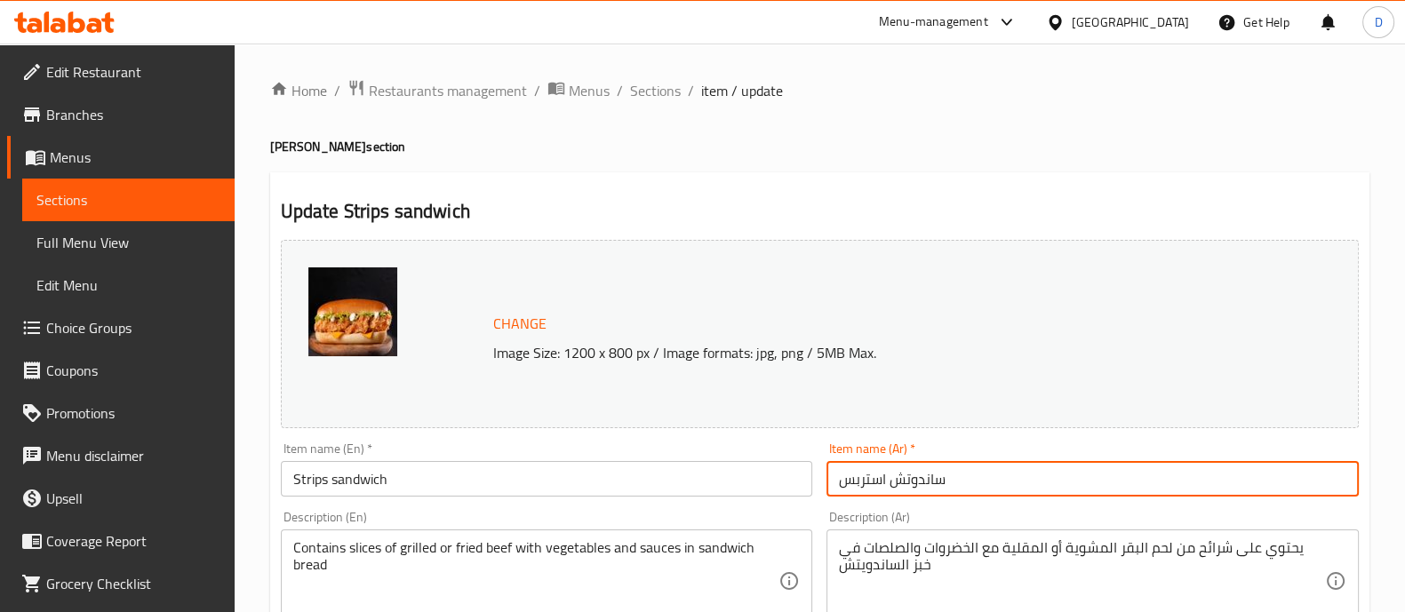
click at [1129, 476] on input "ساندوتش استربس" at bounding box center [1093, 479] width 532 height 36
type input "ساندوتش استربس رومي"
click at [604, 484] on input "Strips sandwich" at bounding box center [547, 479] width 532 height 36
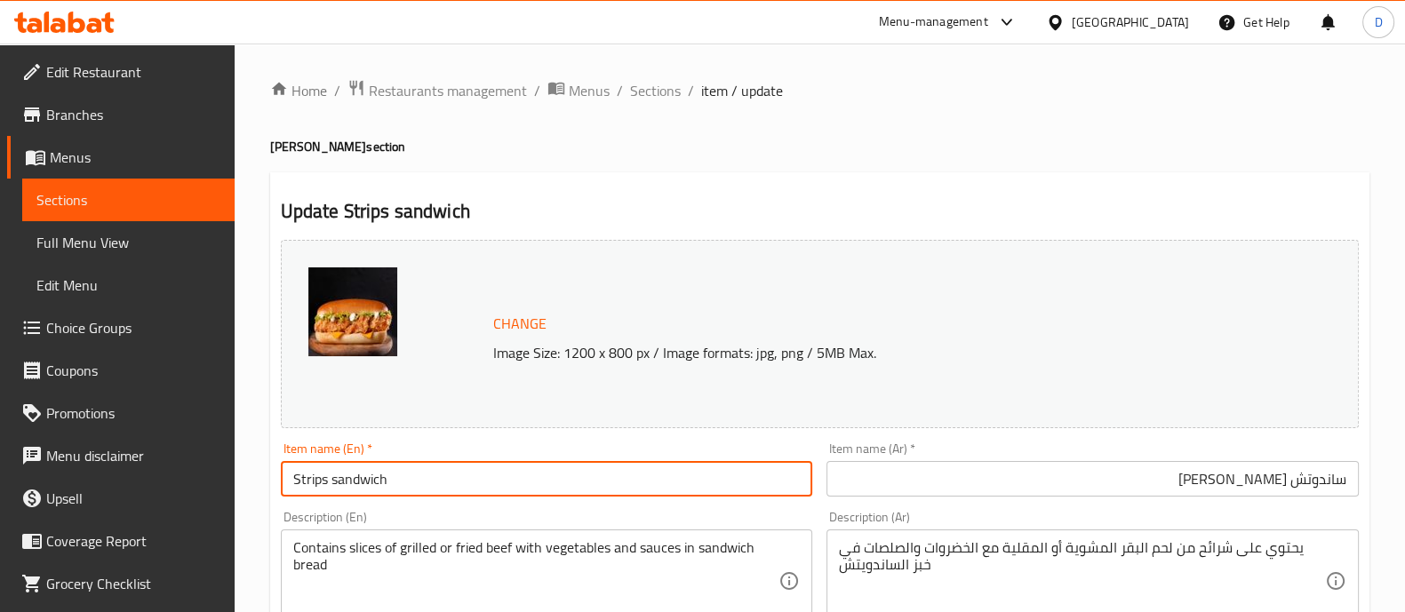
type input "Strips sandwich Romi"
click at [655, 452] on div "Item name (En)   * Strips sandwich Romi Item name (En) *" at bounding box center [547, 470] width 532 height 54
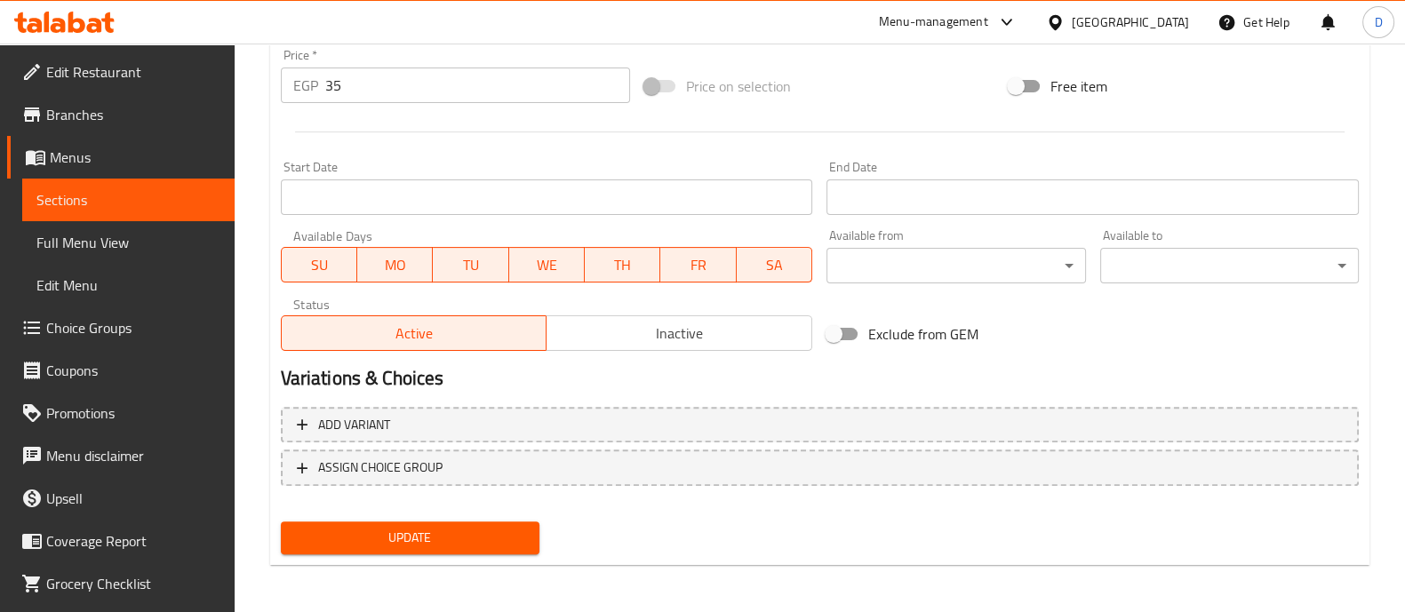
scroll to position [668, 0]
click at [460, 522] on button "Update" at bounding box center [410, 537] width 259 height 33
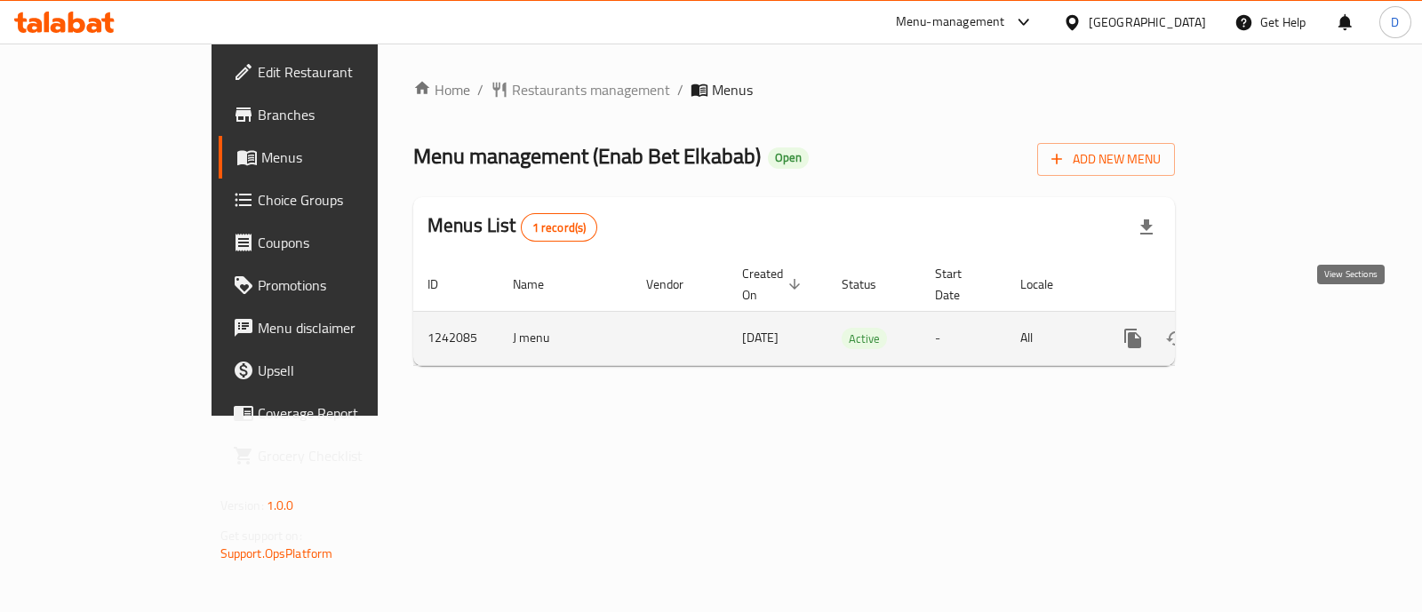
click at [1272, 328] on icon "enhanced table" at bounding box center [1261, 338] width 21 height 21
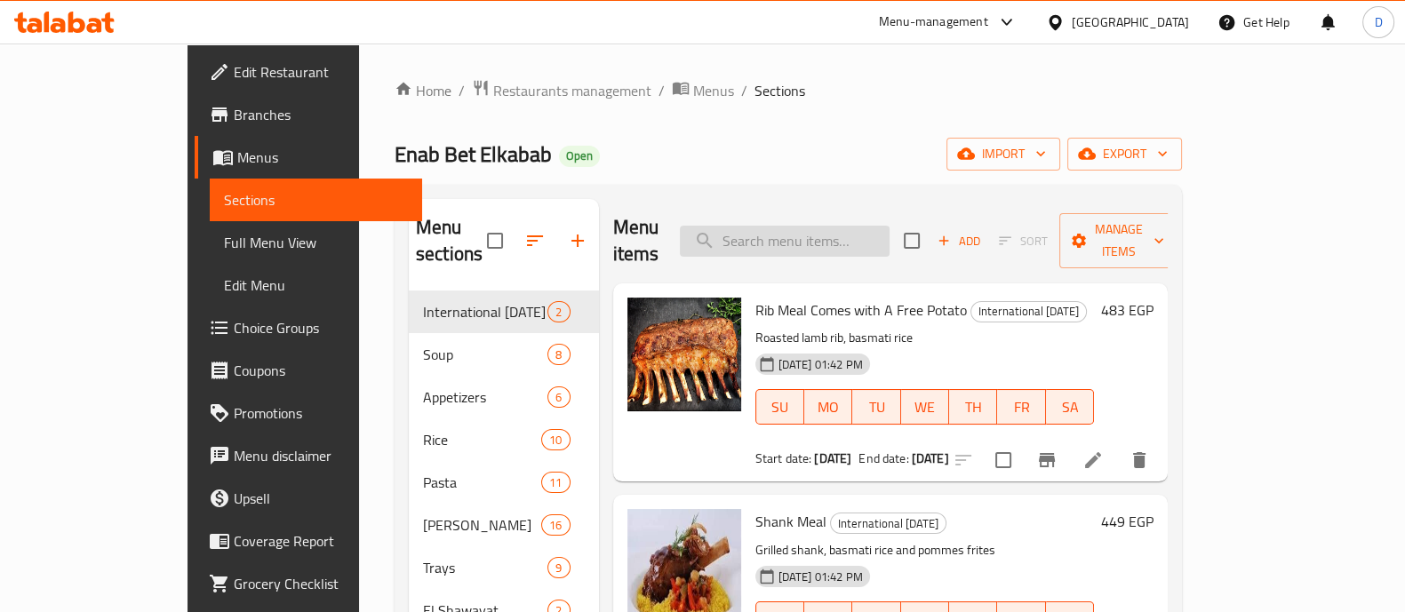
click at [831, 226] on input "search" at bounding box center [785, 241] width 210 height 31
type input "l"
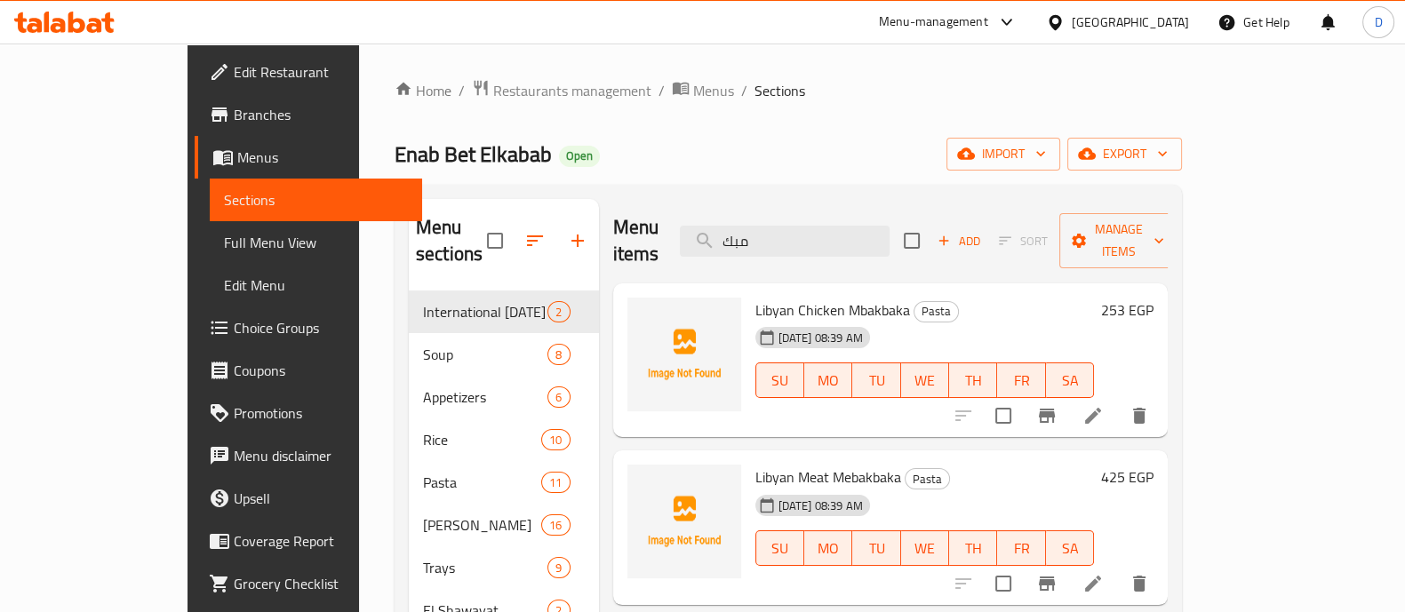
type input "مبك"
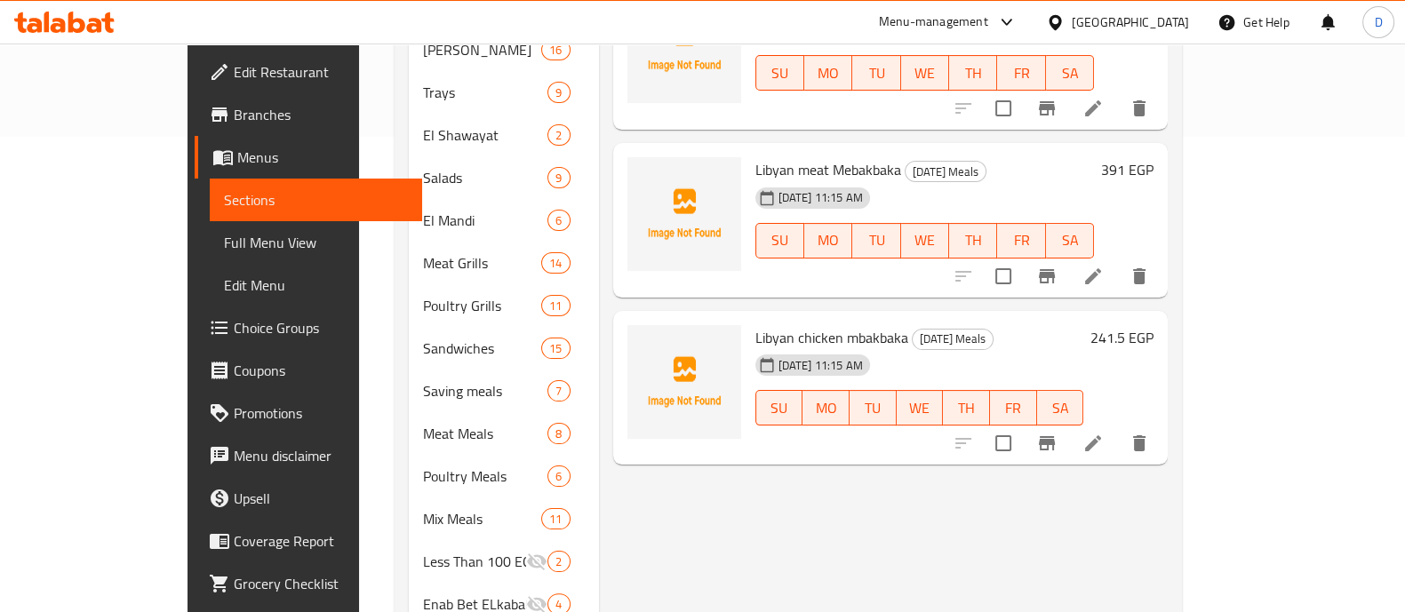
scroll to position [556, 0]
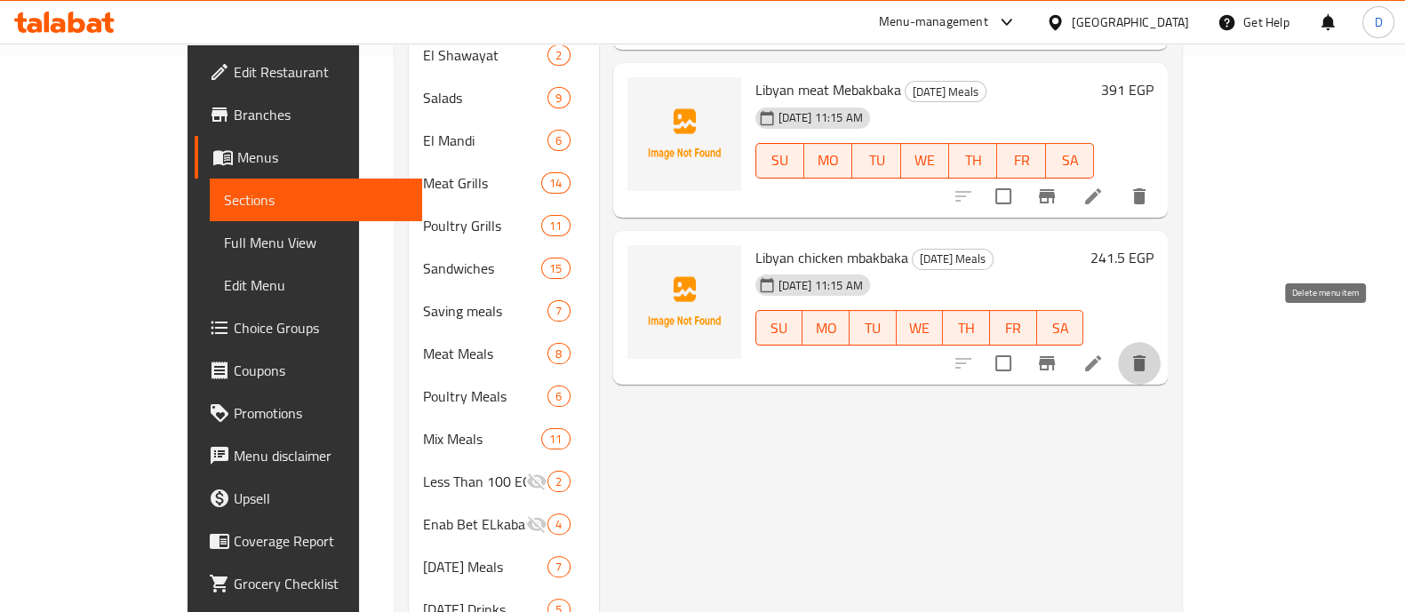
click at [1150, 353] on icon "delete" at bounding box center [1139, 363] width 21 height 21
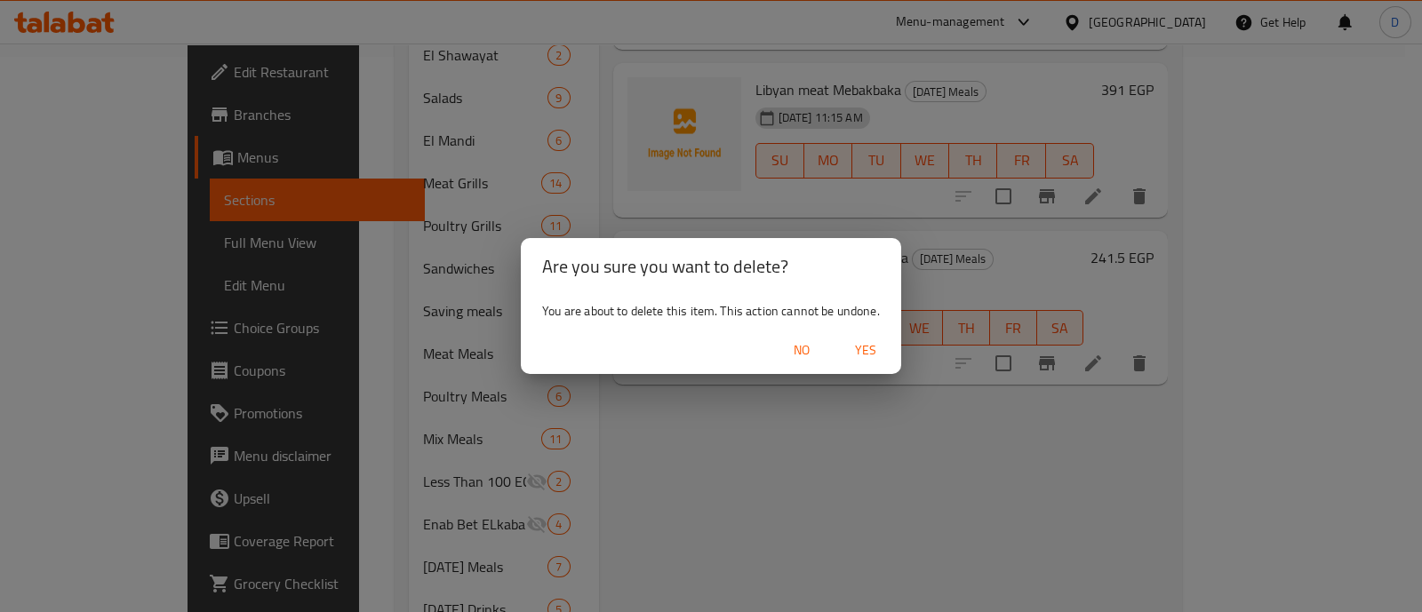
click at [862, 349] on span "Yes" at bounding box center [866, 351] width 43 height 22
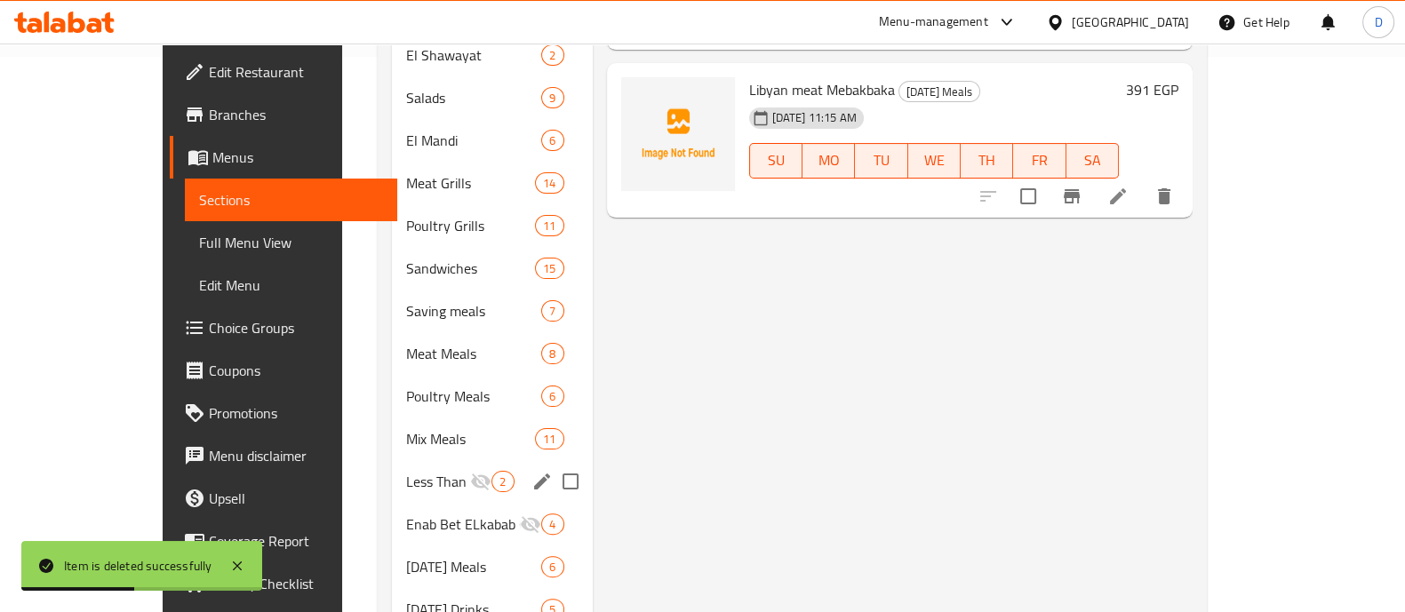
click at [552, 463] on input "Menu sections" at bounding box center [570, 481] width 37 height 37
checkbox input "true"
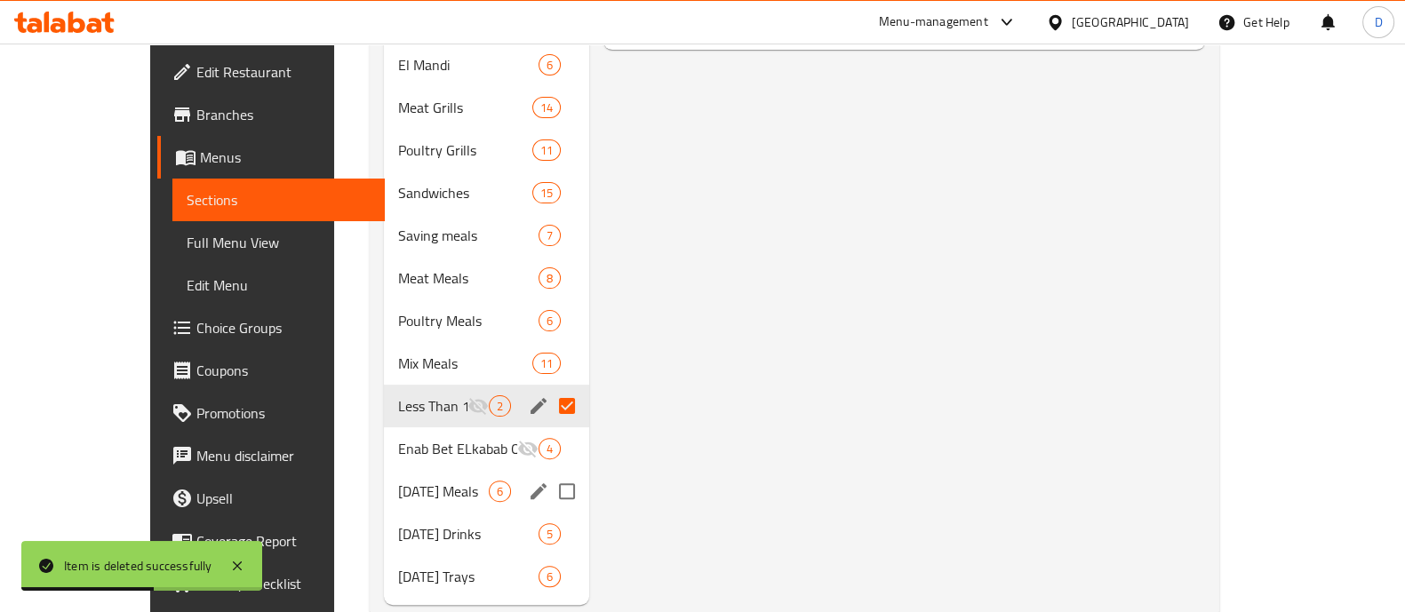
scroll to position [667, 0]
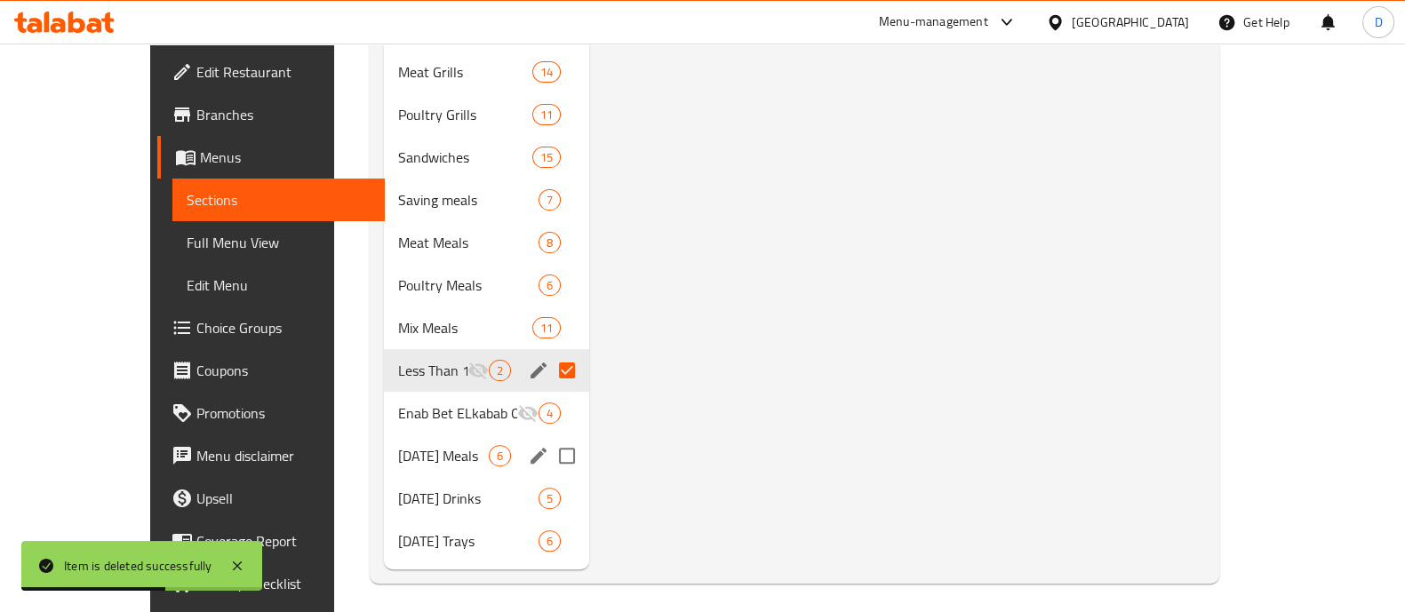
click at [548, 455] on input "Menu sections" at bounding box center [566, 455] width 37 height 37
checkbox input "true"
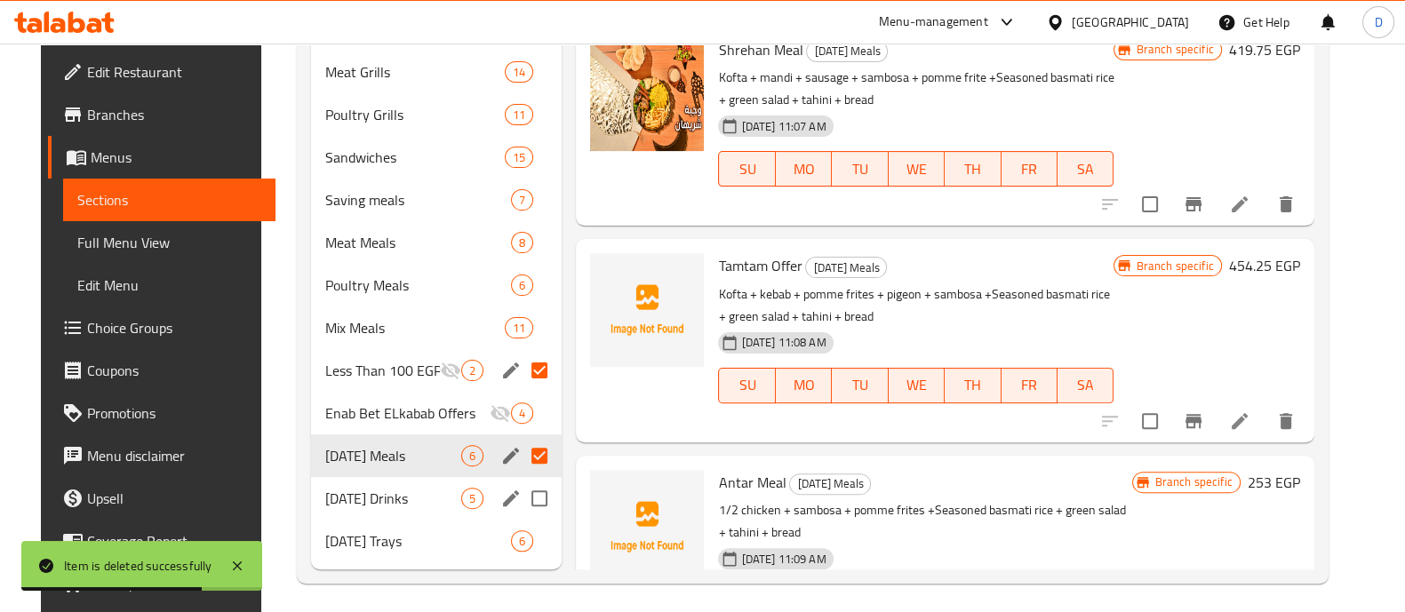
click at [526, 495] on input "Menu sections" at bounding box center [539, 498] width 37 height 37
checkbox input "true"
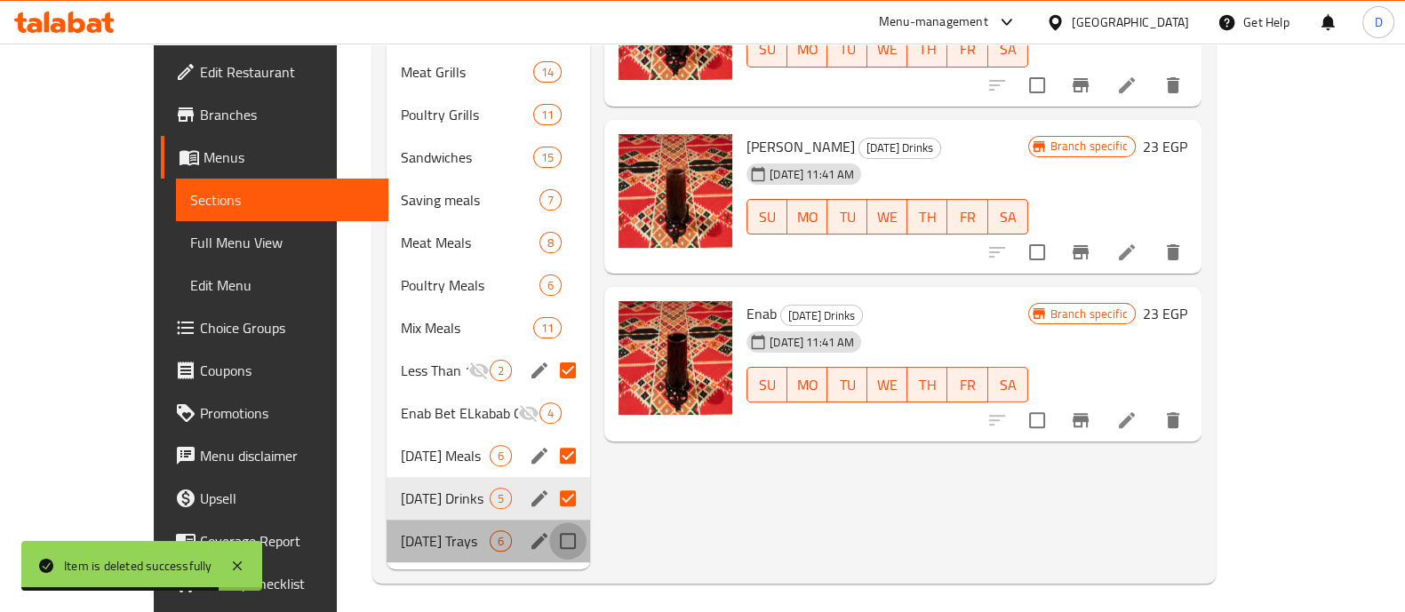
click at [549, 540] on input "Menu sections" at bounding box center [567, 541] width 37 height 37
checkbox input "true"
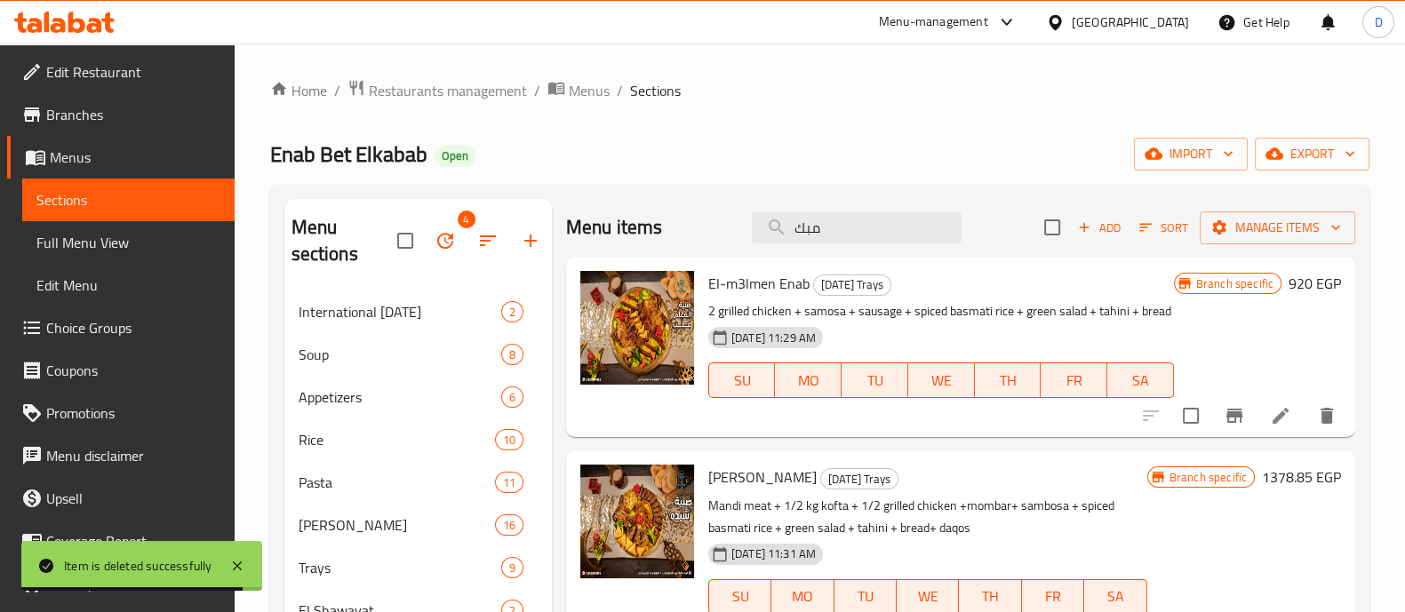
click at [457, 251] on button "button" at bounding box center [445, 241] width 43 height 43
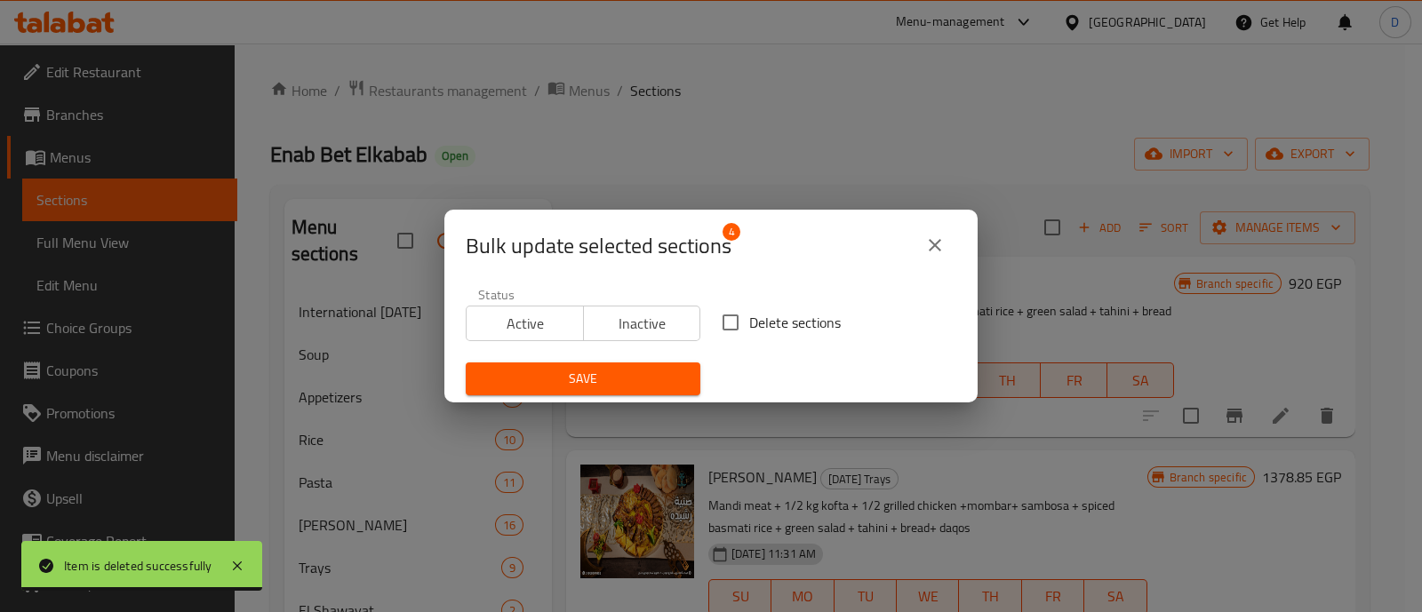
click at [749, 317] on span "Delete sections" at bounding box center [795, 322] width 92 height 21
click at [745, 317] on input "Delete sections" at bounding box center [730, 322] width 37 height 37
checkbox input "true"
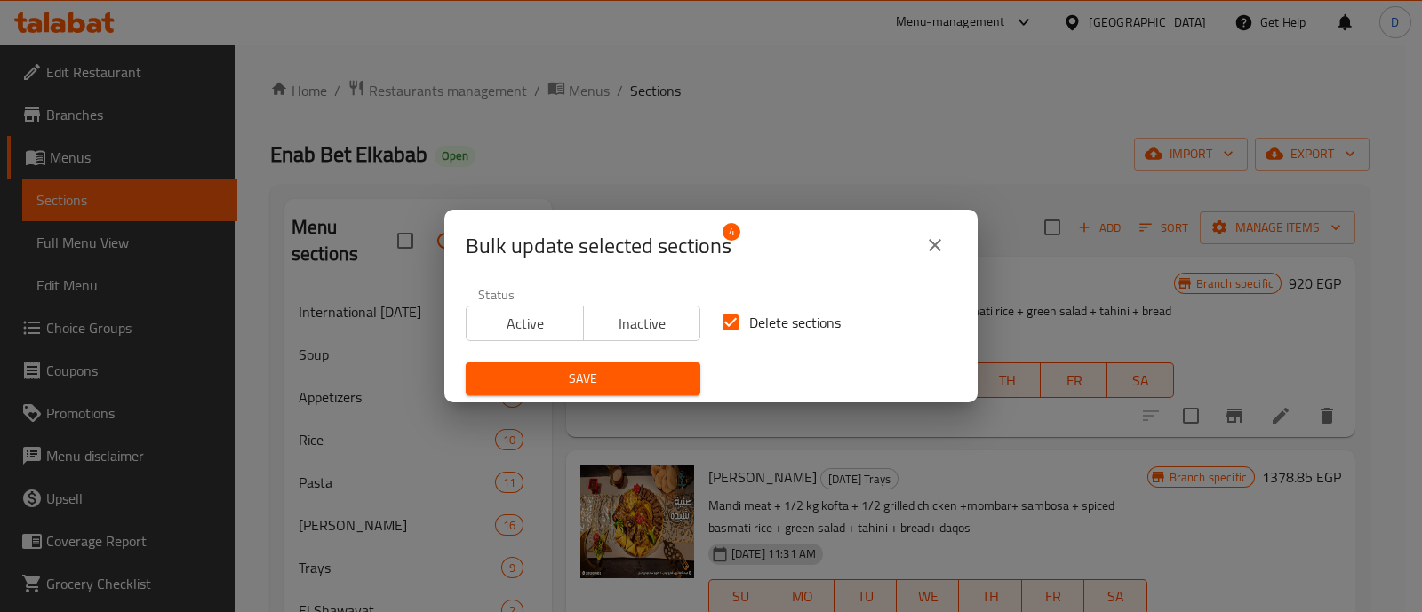
click at [614, 388] on span "Save" at bounding box center [583, 379] width 206 height 22
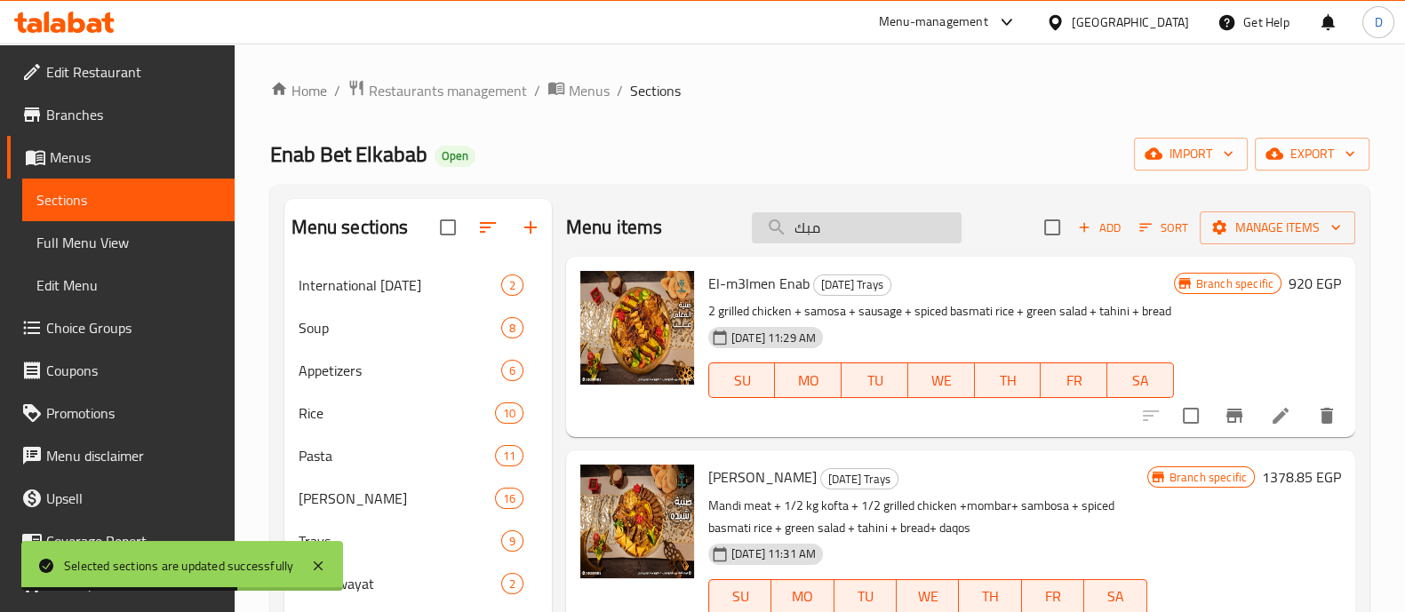
click at [865, 227] on input "مبك" at bounding box center [857, 227] width 210 height 31
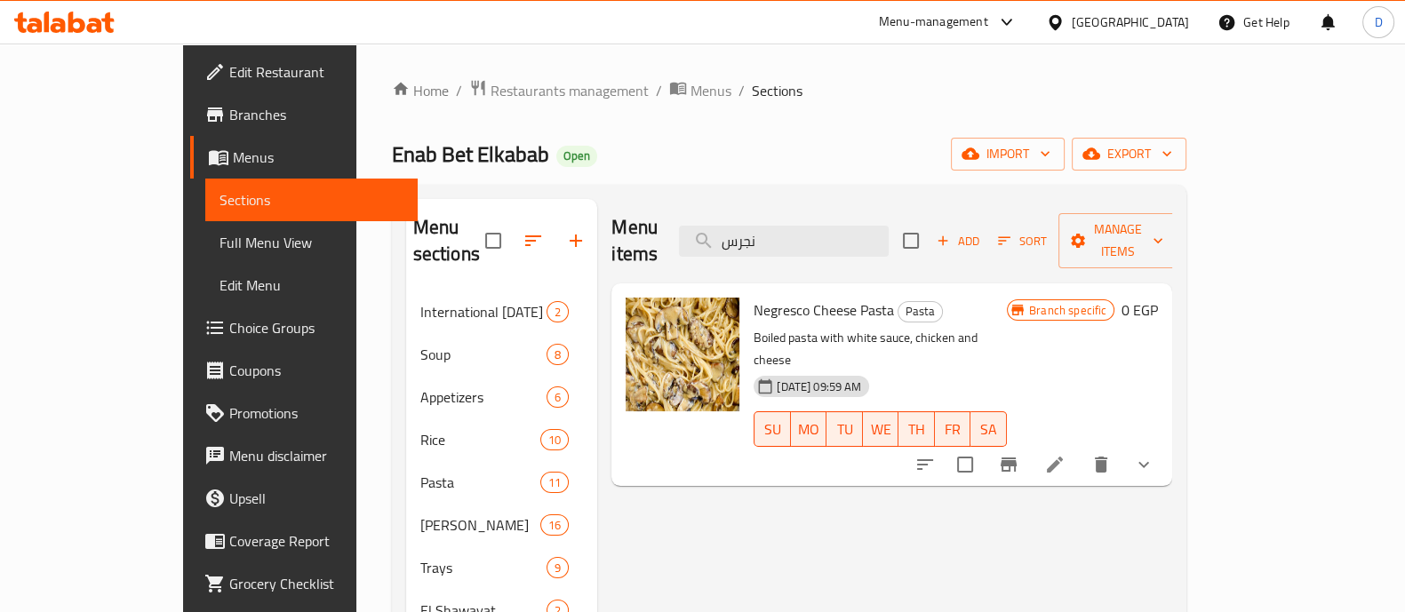
type input "نجرس"
click at [1149, 462] on icon "show more" at bounding box center [1144, 465] width 11 height 6
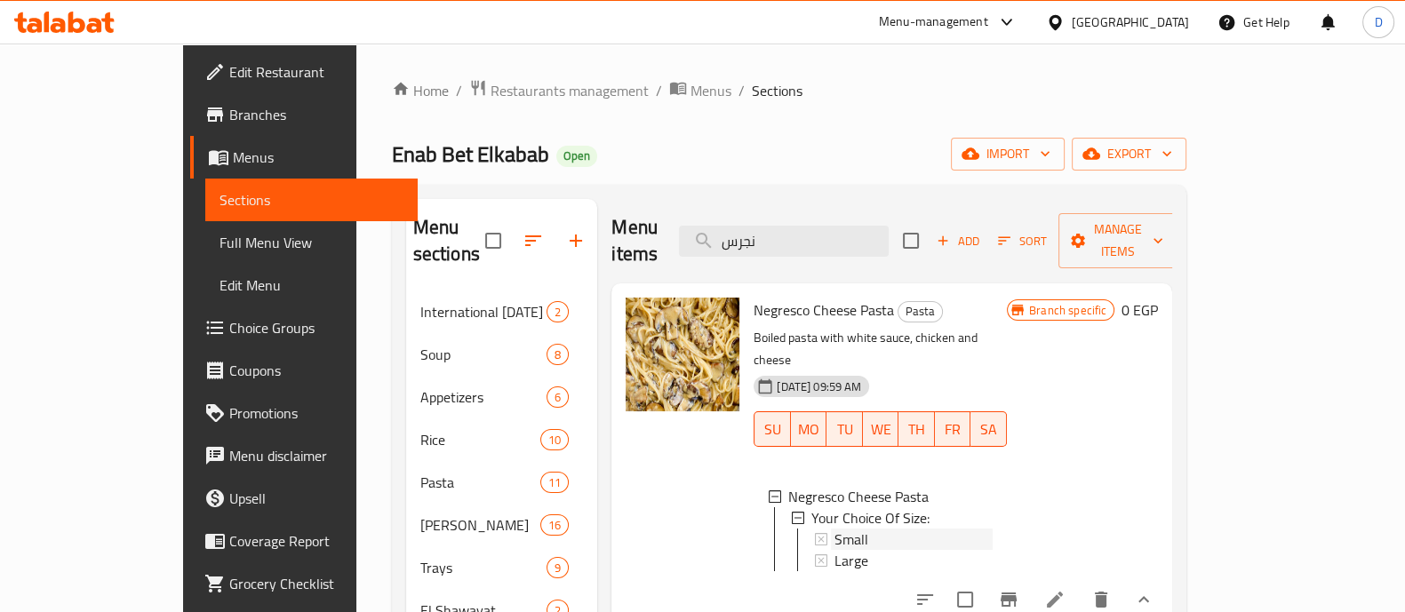
click at [849, 529] on div "Small" at bounding box center [914, 539] width 158 height 21
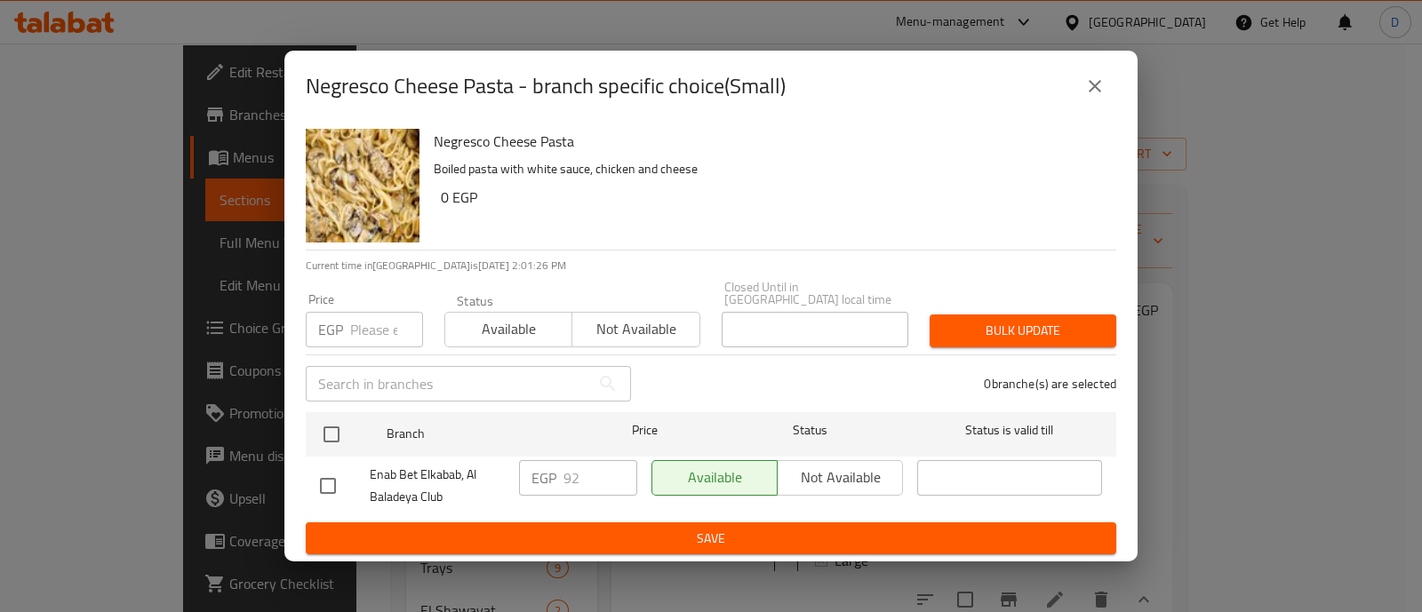
click at [1098, 84] on icon "close" at bounding box center [1095, 86] width 21 height 21
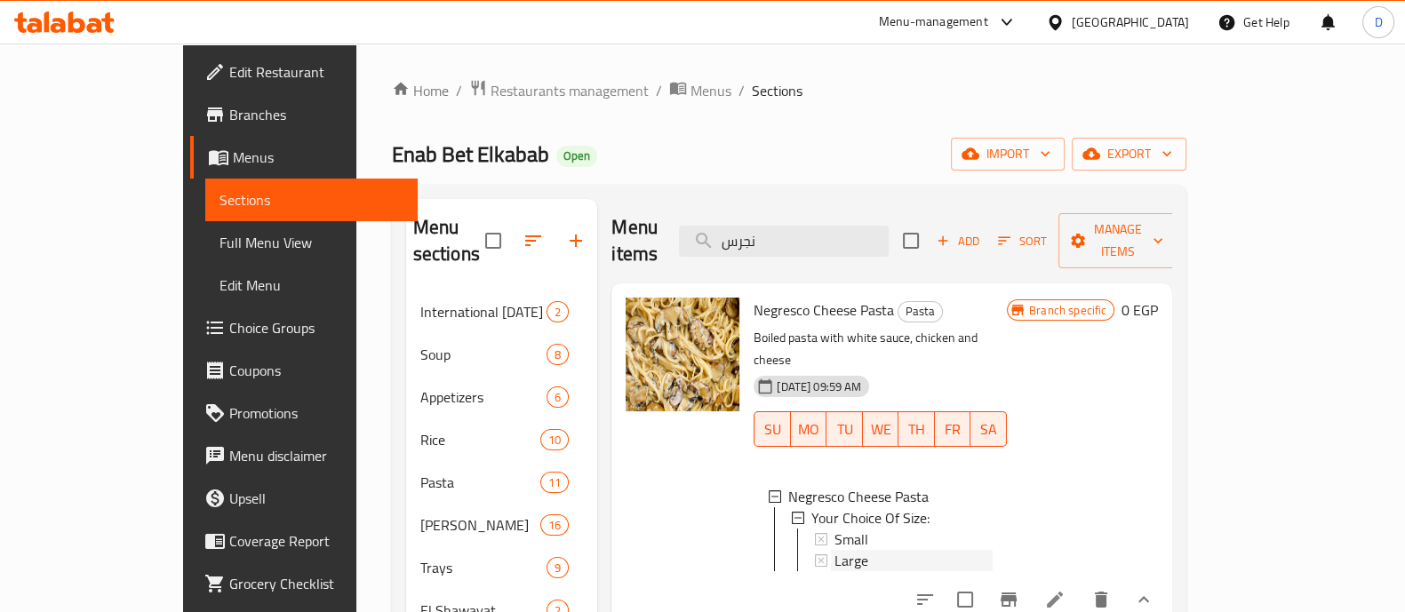
click at [835, 550] on span "Large" at bounding box center [852, 560] width 34 height 21
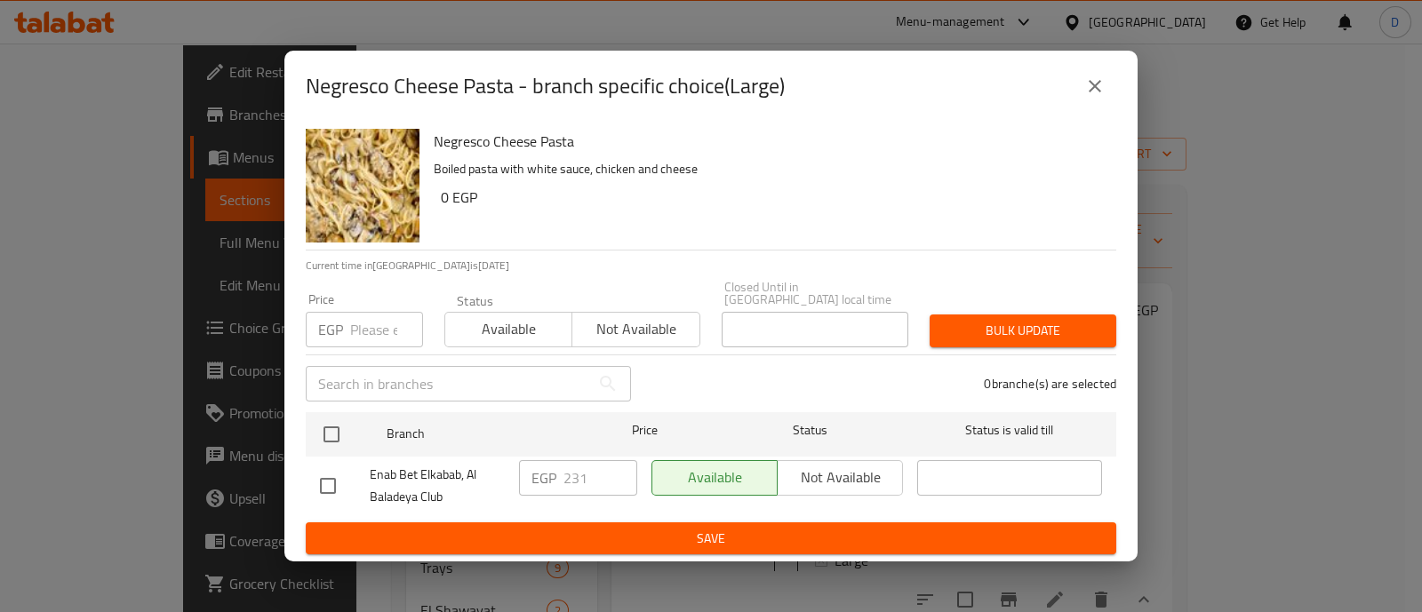
click at [1104, 97] on icon "close" at bounding box center [1095, 86] width 21 height 21
